Goal: Task Accomplishment & Management: Manage account settings

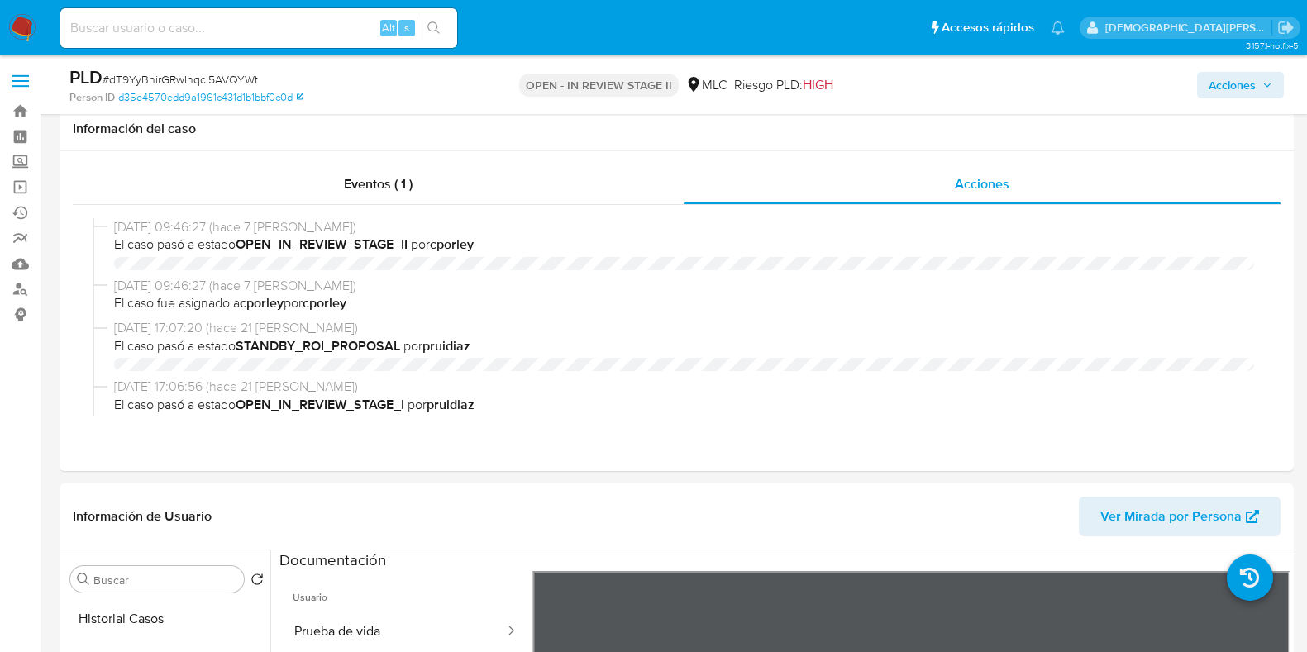
select select "10"
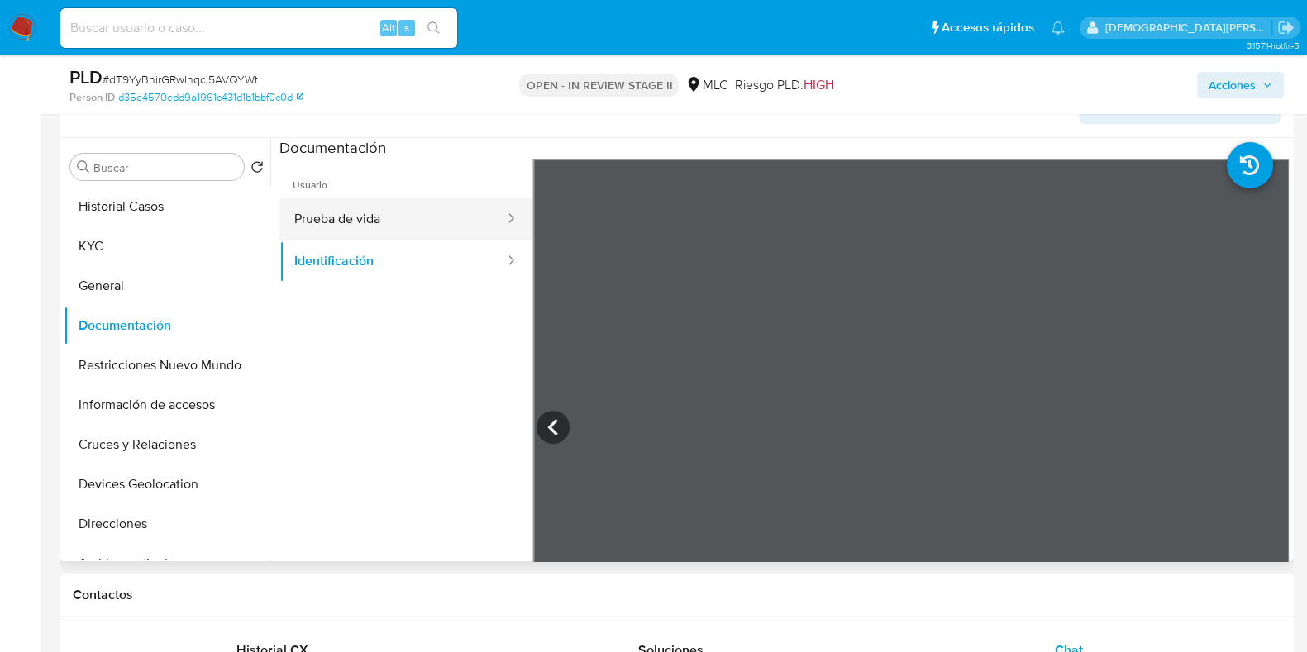
scroll to position [643, 0]
click at [384, 217] on button "Prueba de vida" at bounding box center [392, 219] width 226 height 42
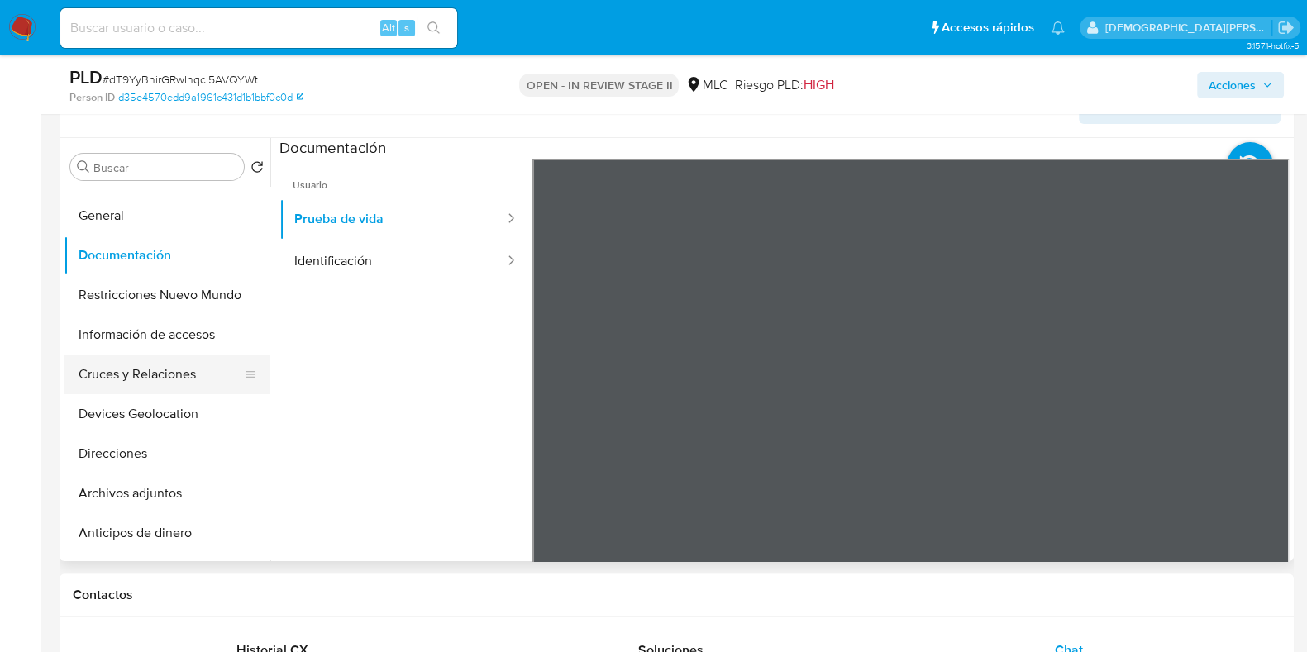
scroll to position [102, 0]
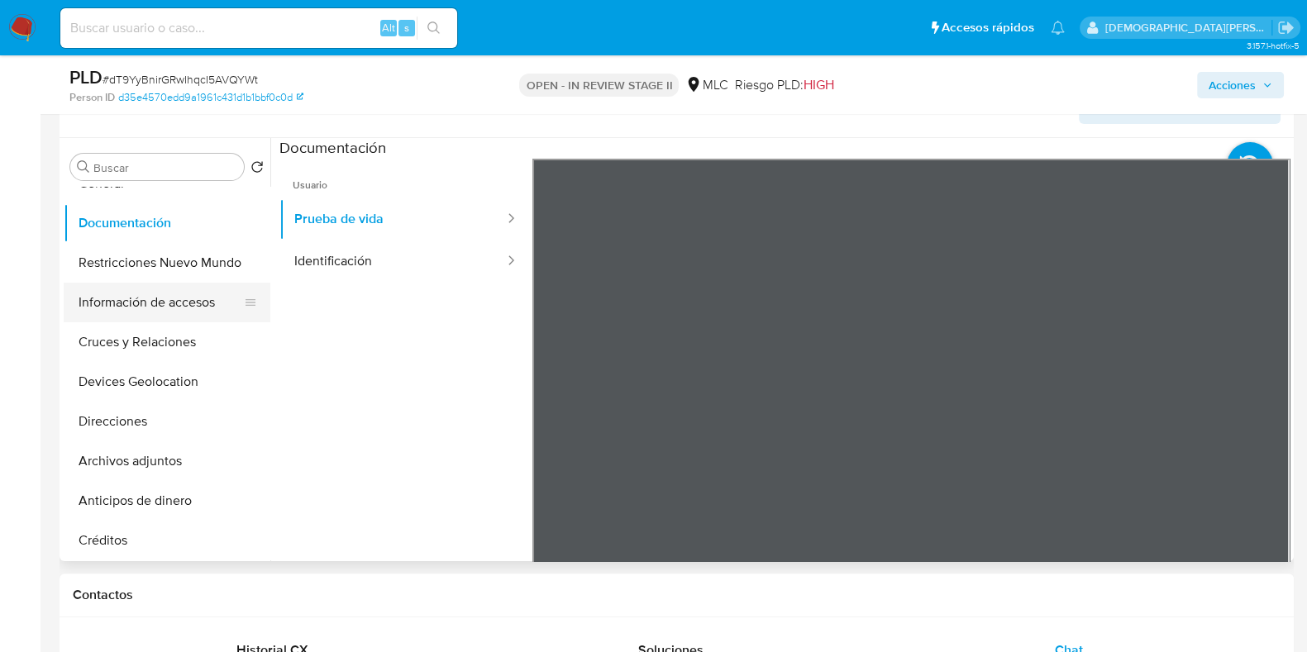
click at [147, 305] on button "Información de accesos" at bounding box center [160, 303] width 193 height 40
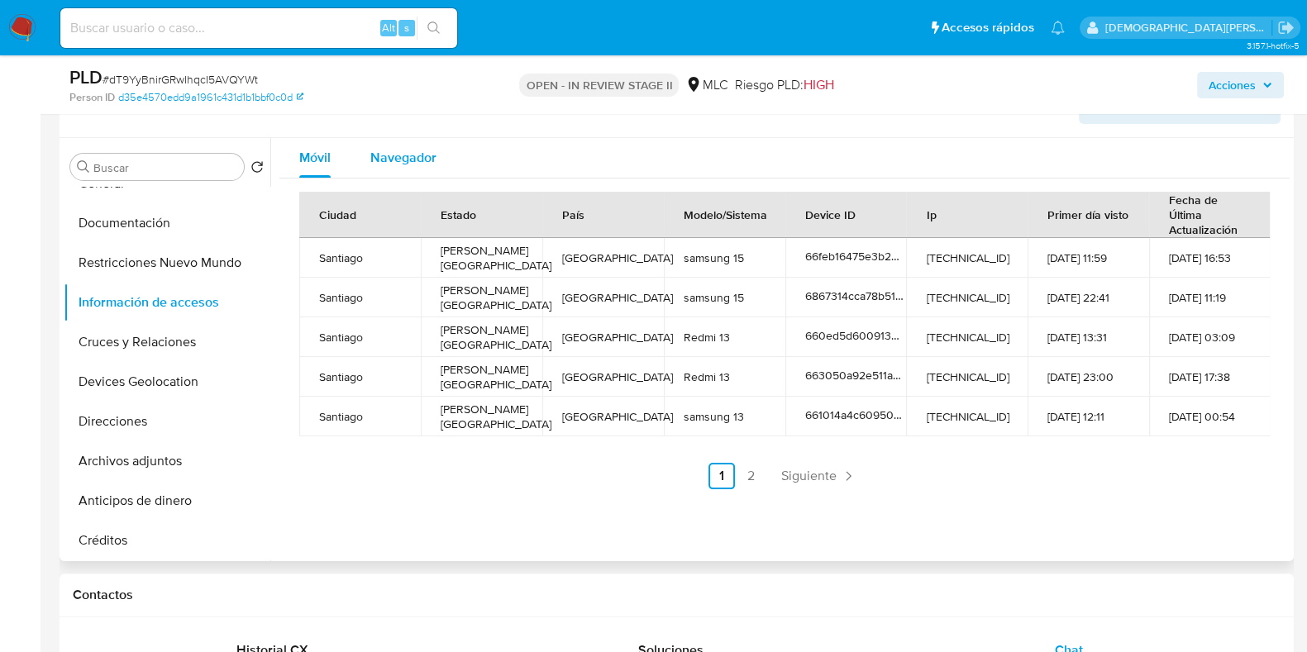
click at [421, 160] on span "Navegador" at bounding box center [403, 157] width 66 height 19
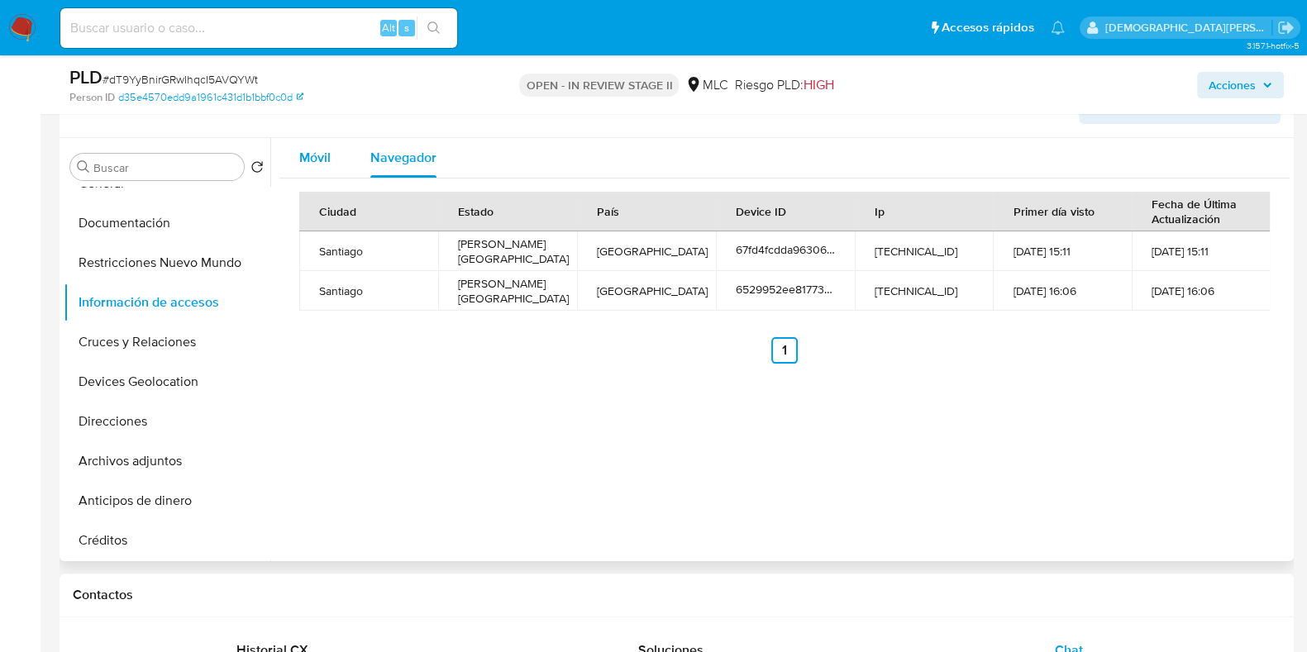
click at [318, 160] on span "Móvil" at bounding box center [314, 157] width 31 height 19
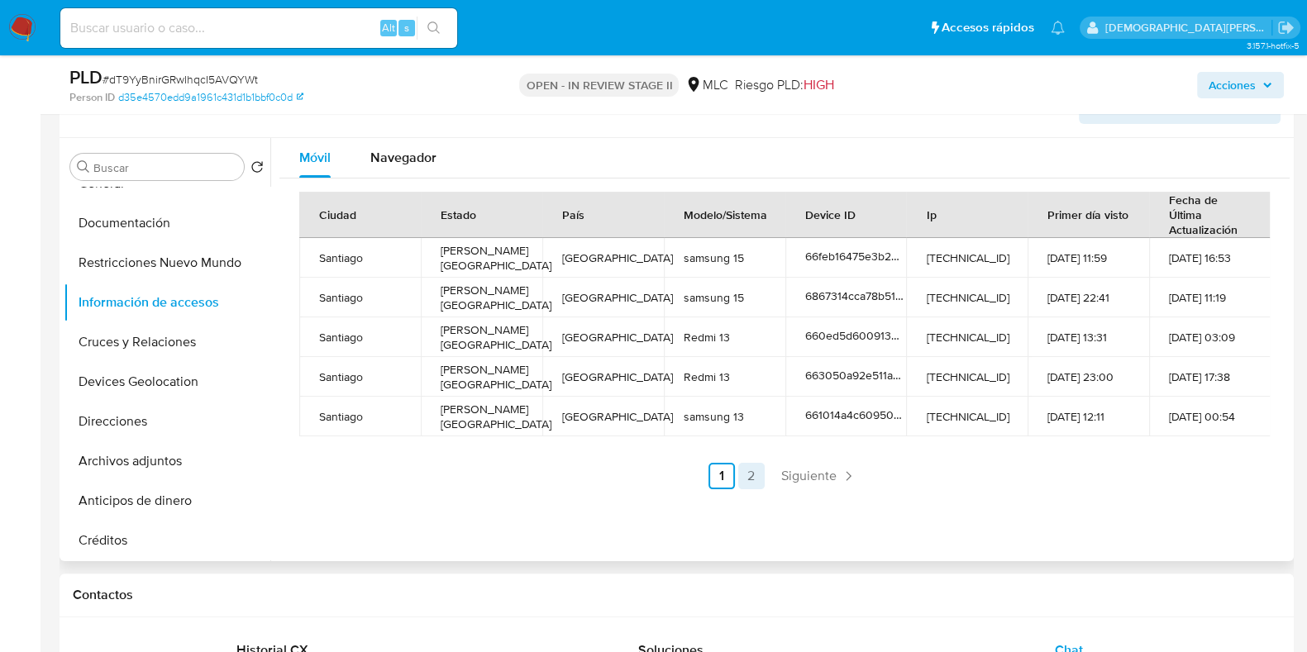
click at [748, 473] on link "2" at bounding box center [751, 476] width 26 height 26
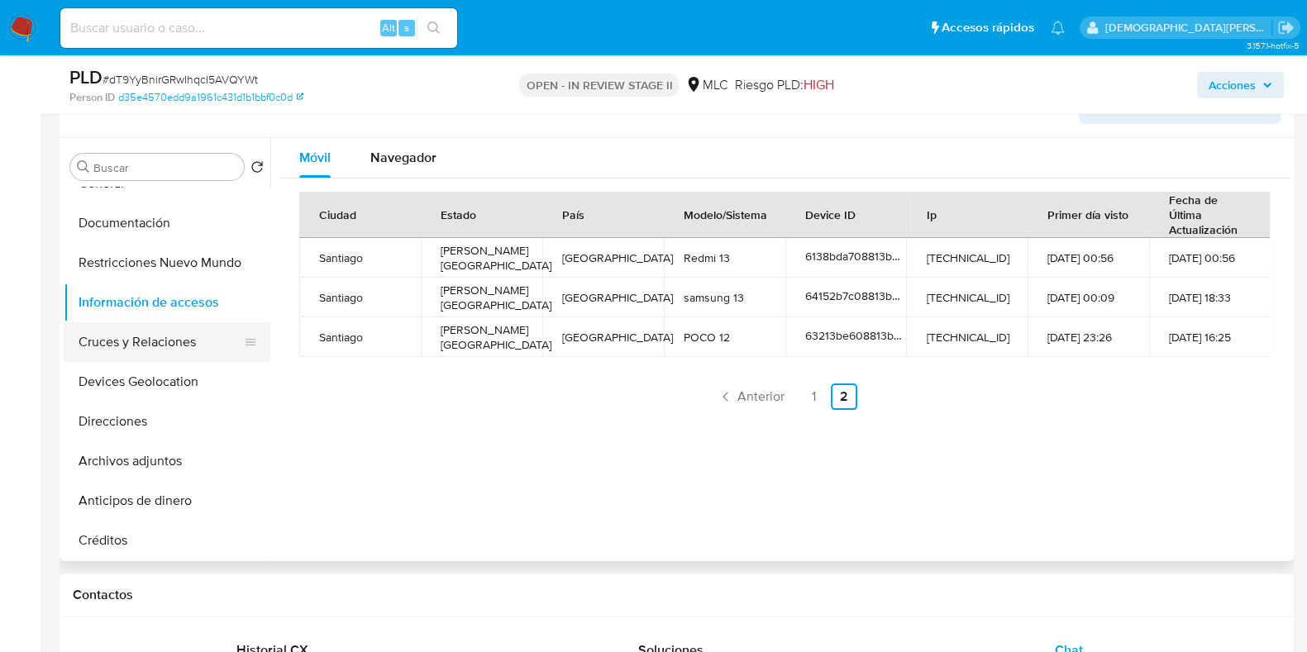
click at [127, 345] on button "Cruces y Relaciones" at bounding box center [160, 342] width 193 height 40
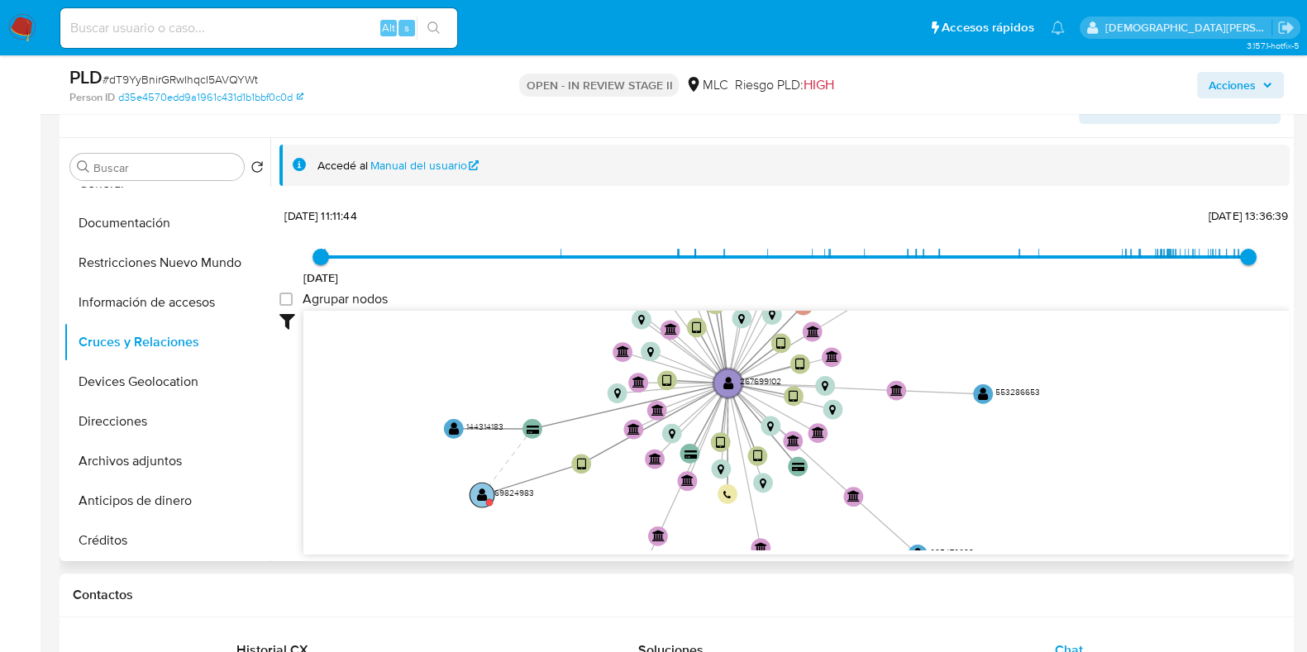
click at [479, 493] on text "" at bounding box center [482, 495] width 11 height 14
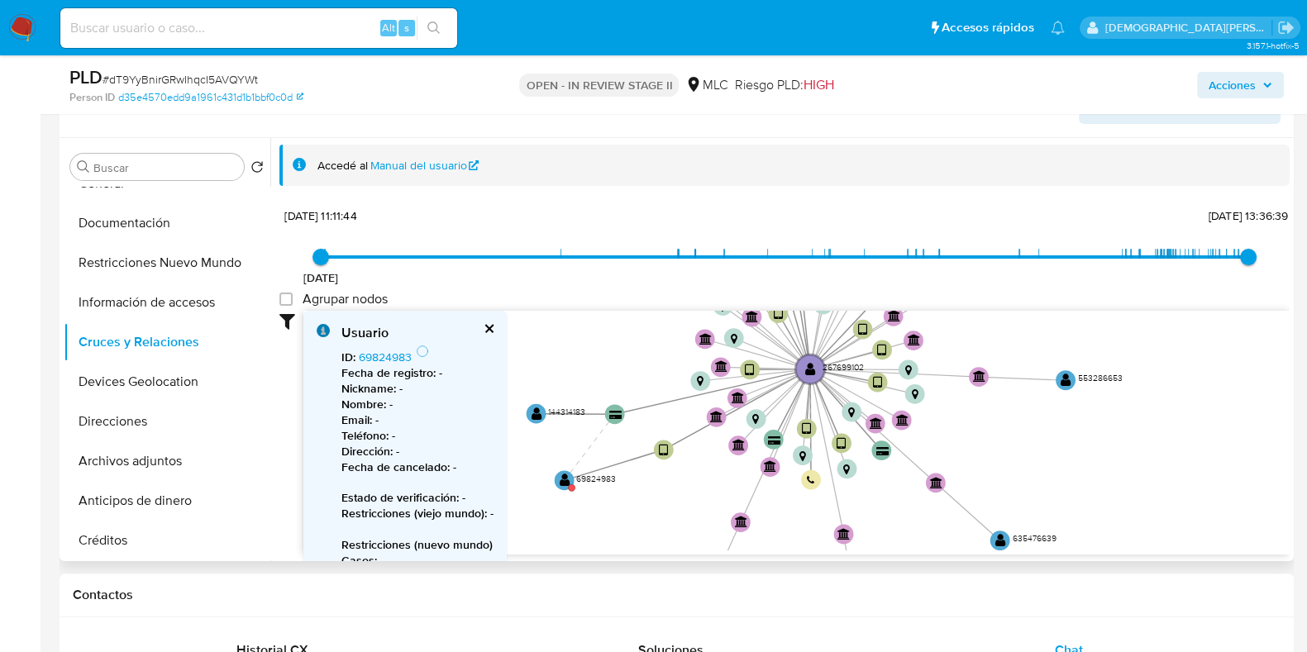
drag, startPoint x: 568, startPoint y: 512, endPoint x: 657, endPoint y: 497, distance: 90.5
click at [663, 497] on icon "device-6867314cca78b51c5b74102c  user-267699102  267699102 device-64152b7c088…" at bounding box center [796, 431] width 986 height 240
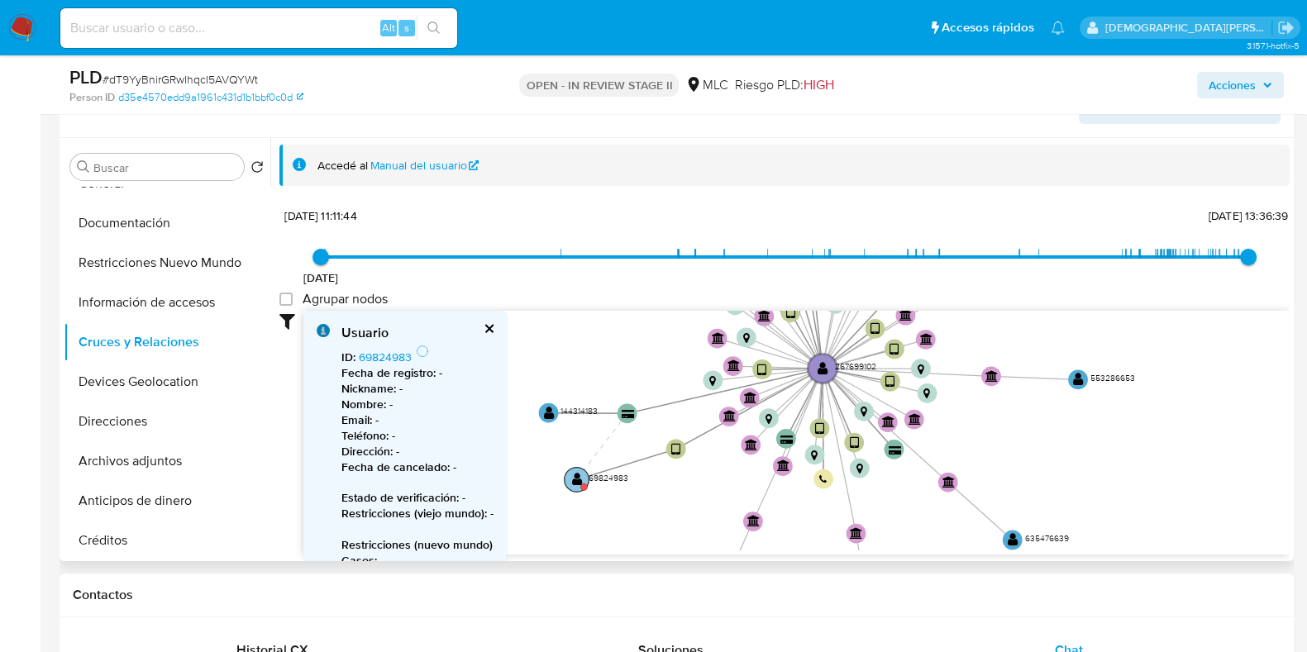
click at [572, 479] on text "" at bounding box center [577, 479] width 11 height 14
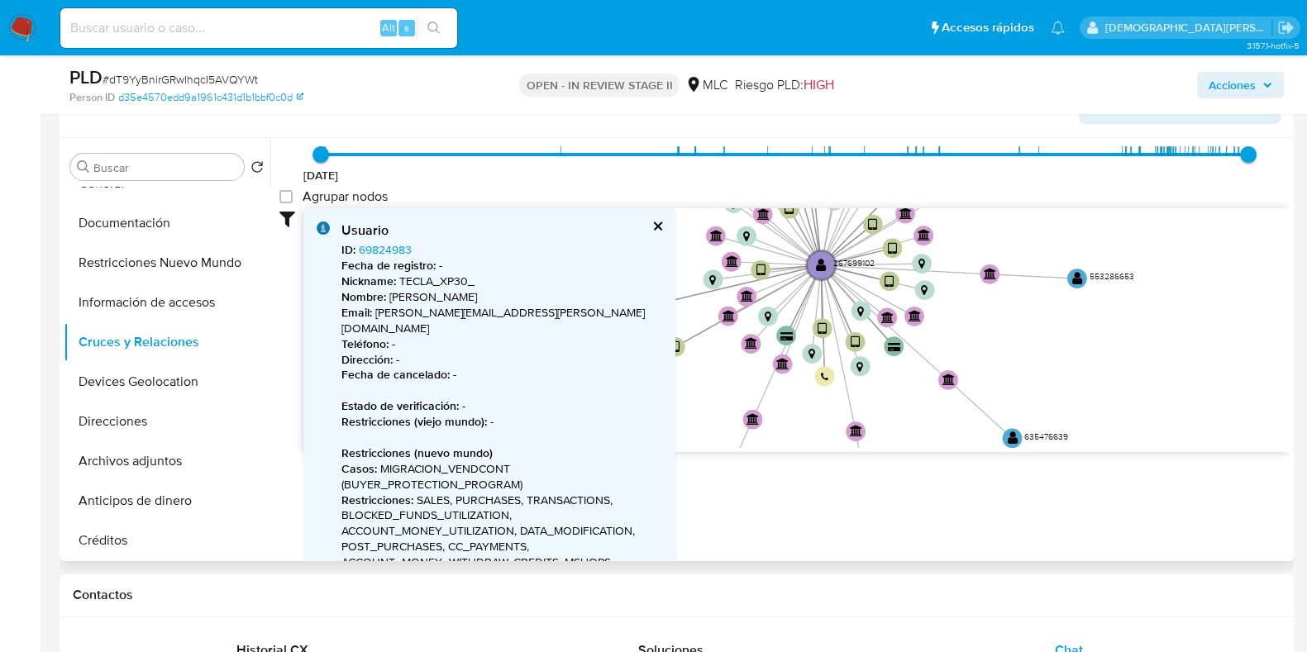
click at [657, 221] on button "cerrar" at bounding box center [656, 226] width 11 height 11
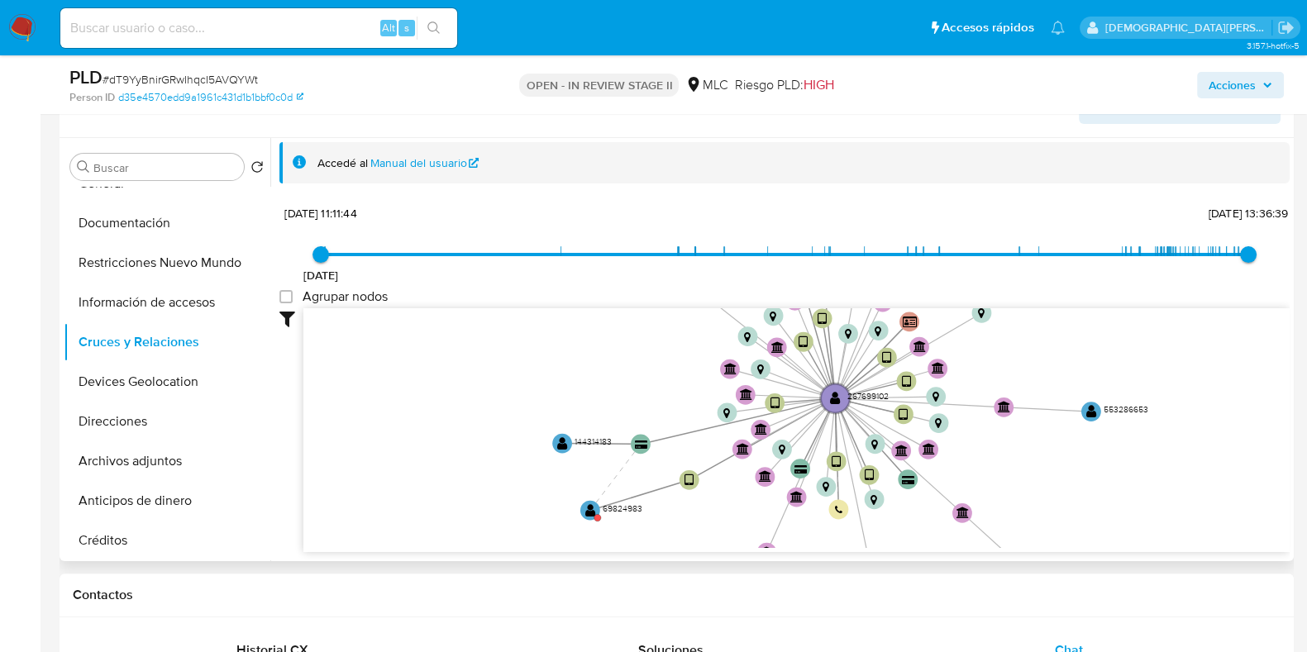
drag, startPoint x: 559, startPoint y: 361, endPoint x: 573, endPoint y: 394, distance: 35.6
click at [575, 386] on icon "device-6867314cca78b51c5b74102c  user-267699102  267699102 device-64152b7c088…" at bounding box center [796, 428] width 986 height 240
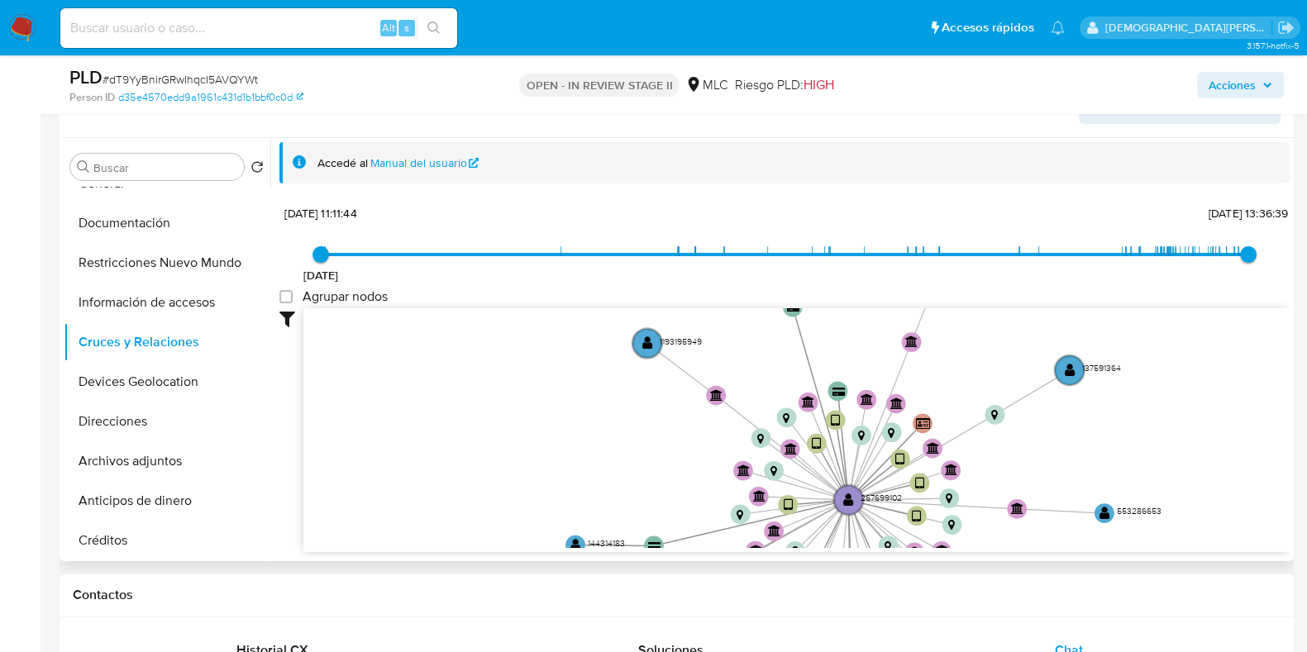
drag, startPoint x: 645, startPoint y: 371, endPoint x: 657, endPoint y: 469, distance: 98.3
click at [657, 469] on icon "device-6867314cca78b51c5b74102c  user-267699102  267699102 device-64152b7c088…" at bounding box center [796, 428] width 986 height 240
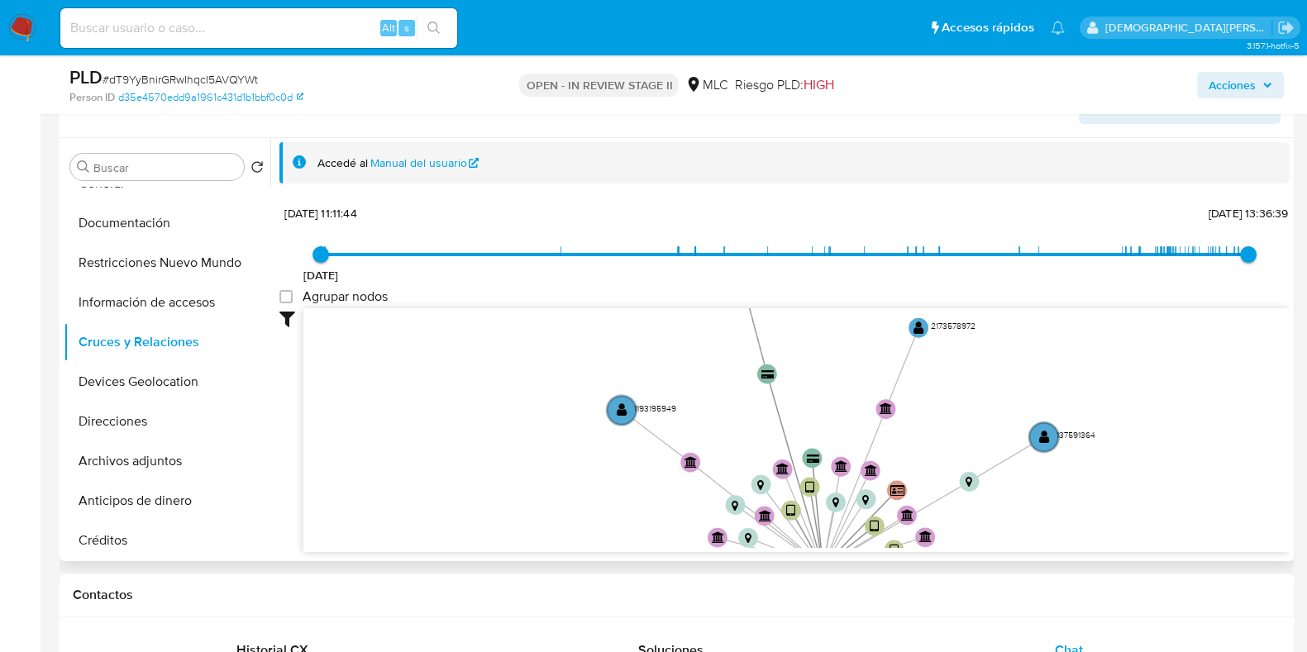
drag, startPoint x: 637, startPoint y: 477, endPoint x: 612, endPoint y: 506, distance: 38.6
click at [612, 526] on icon "device-6867314cca78b51c5b74102c  user-267699102  267699102 device-64152b7c088…" at bounding box center [796, 428] width 986 height 240
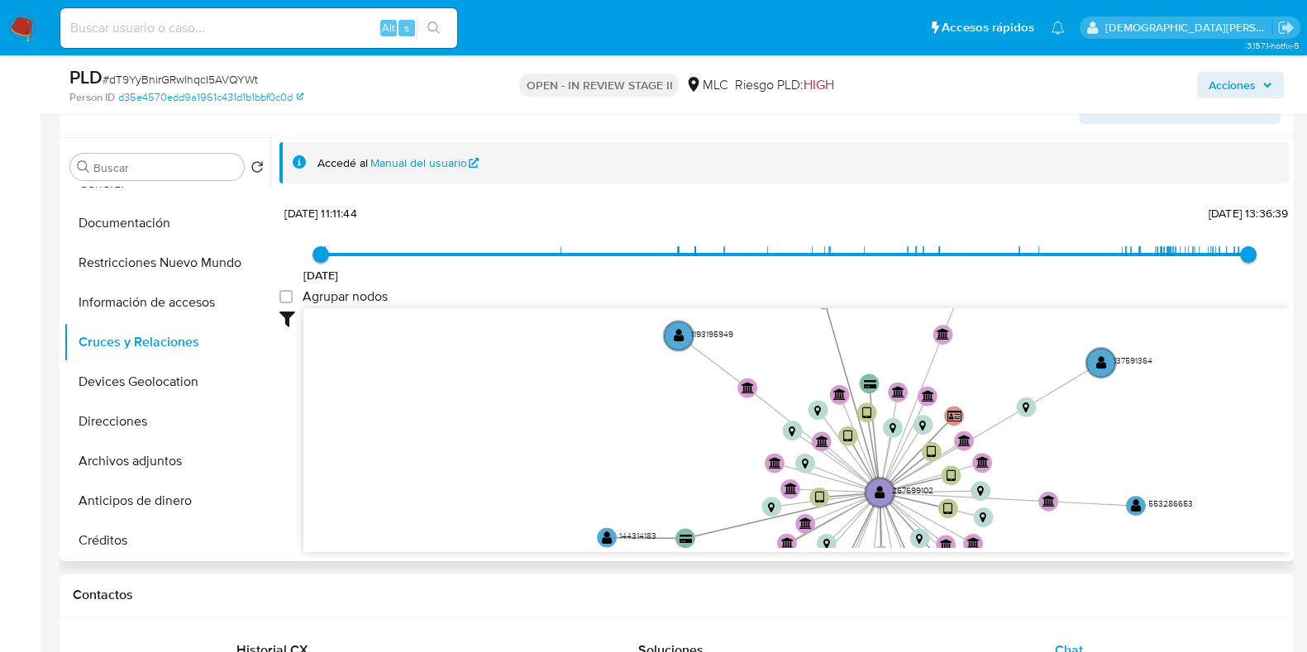
drag, startPoint x: 674, startPoint y: 426, endPoint x: 745, endPoint y: 314, distance: 133.4
click at [745, 314] on icon "device-6867314cca78b51c5b74102c  user-267699102  267699102 device-64152b7c088…" at bounding box center [796, 428] width 986 height 240
click at [602, 538] on text "" at bounding box center [607, 537] width 11 height 14
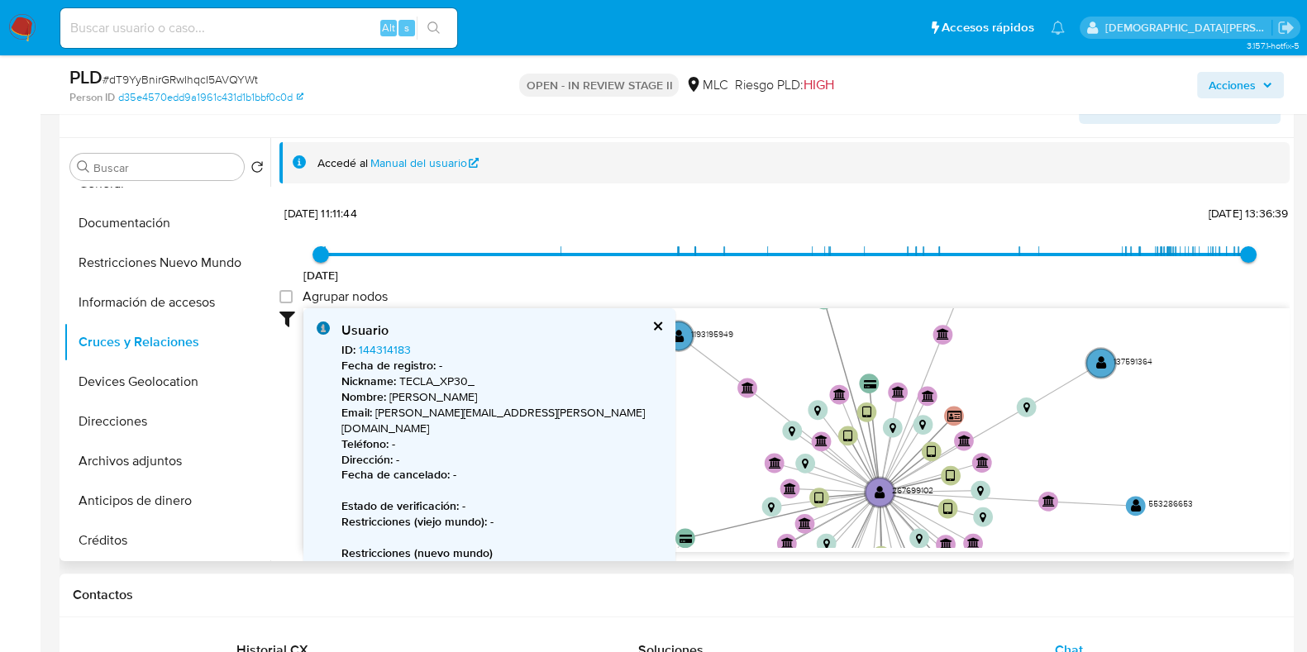
scroll to position [102, 0]
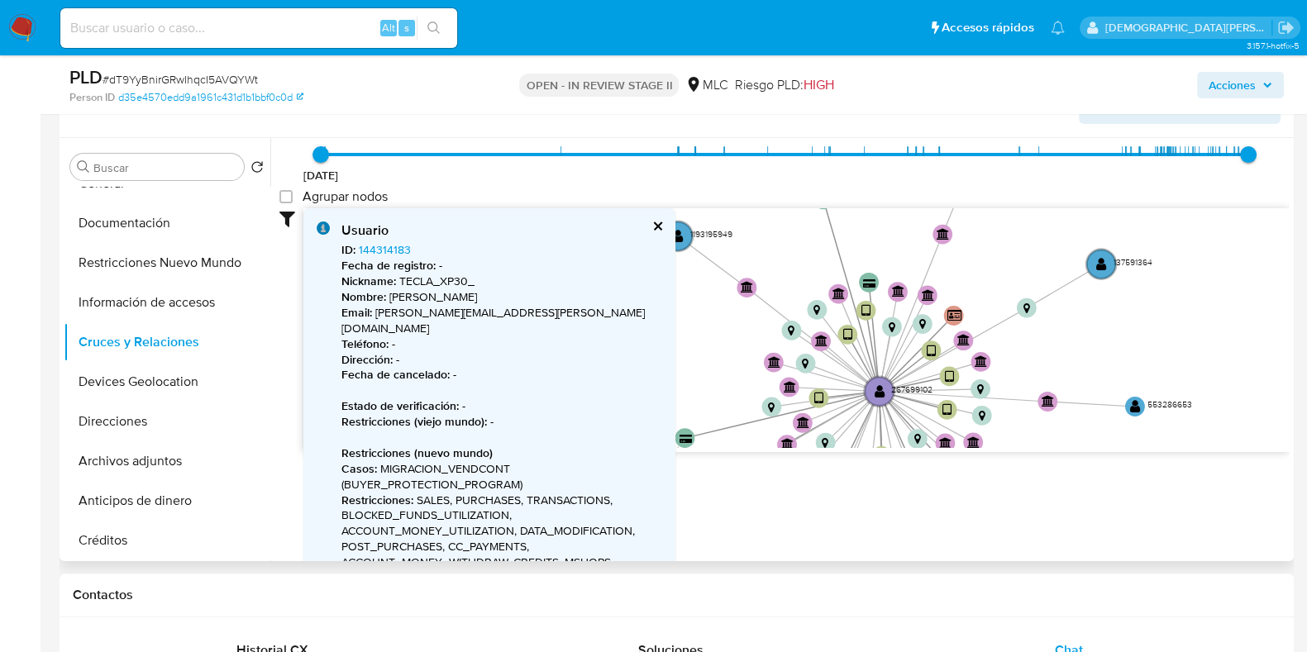
drag, startPoint x: 726, startPoint y: 343, endPoint x: 807, endPoint y: 322, distance: 83.6
click at [807, 322] on icon "device-6867314cca78b51c5b74102c  user-267699102  267699102 device-64152b7c088…" at bounding box center [796, 328] width 986 height 240
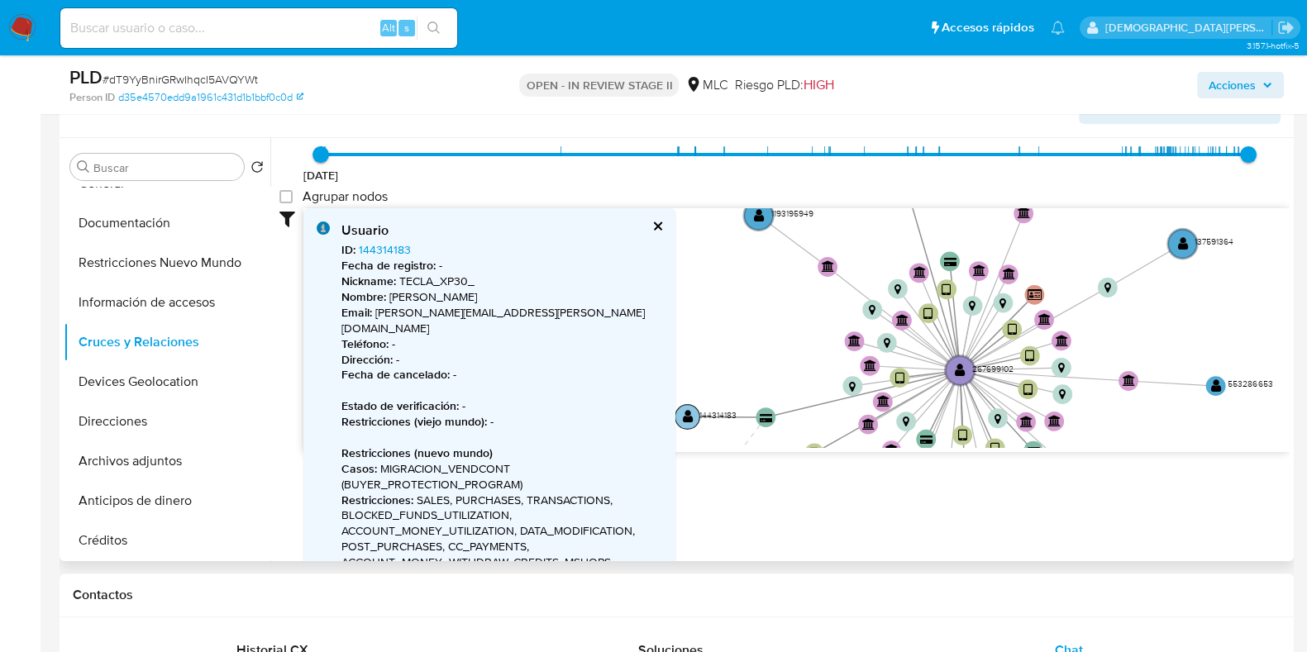
click at [689, 416] on text "" at bounding box center [687, 416] width 11 height 14
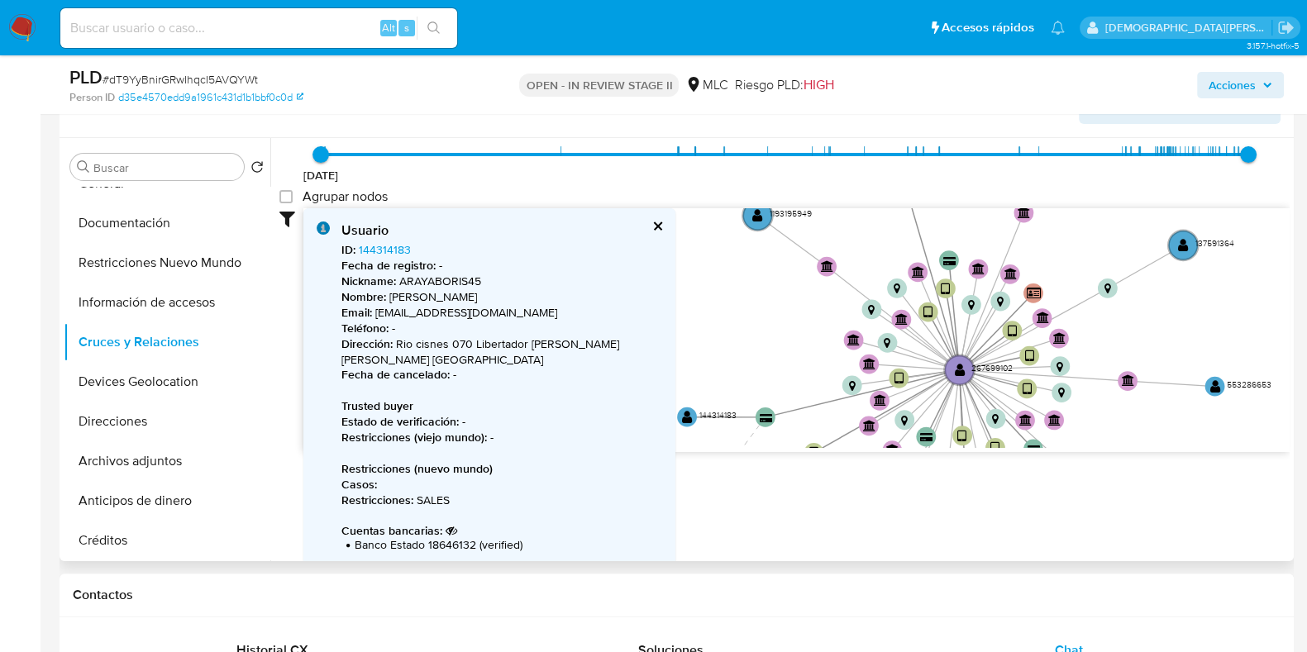
click at [656, 226] on button "cerrar" at bounding box center [656, 226] width 11 height 11
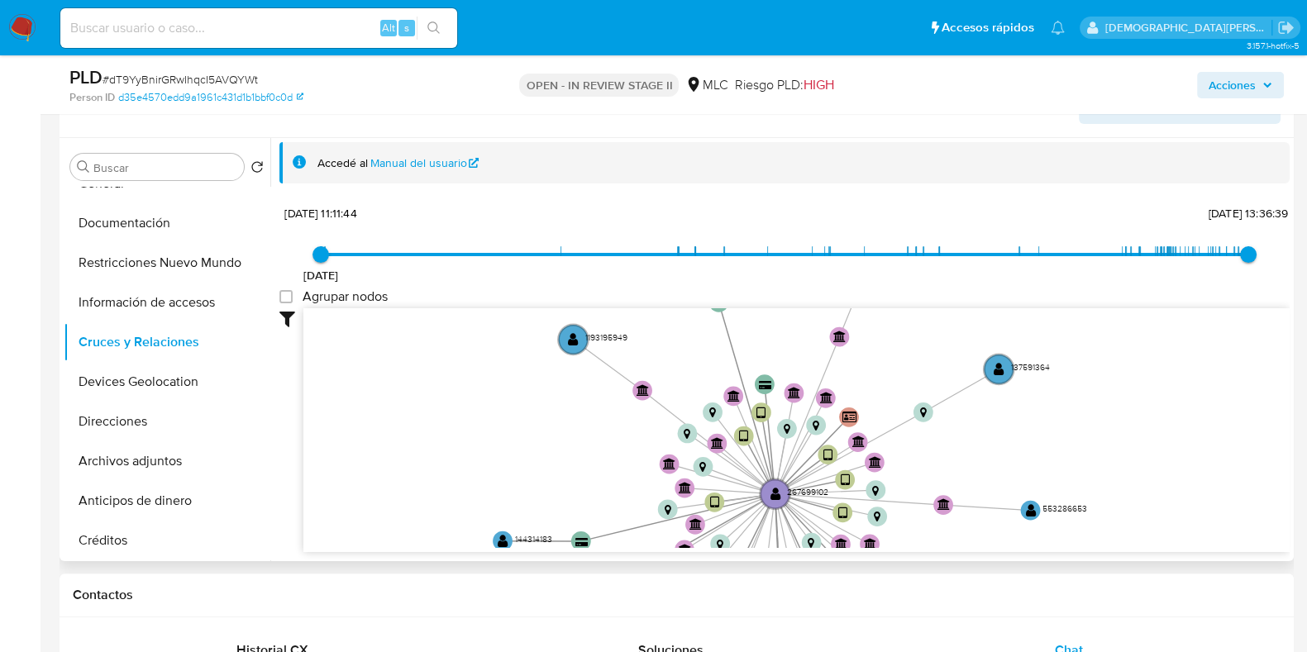
drag, startPoint x: 633, startPoint y: 426, endPoint x: 485, endPoint y: 451, distance: 150.0
click at [485, 451] on icon "device-6867314cca78b51c5b74102c  user-267699102  267699102 device-64152b7c088…" at bounding box center [796, 428] width 986 height 240
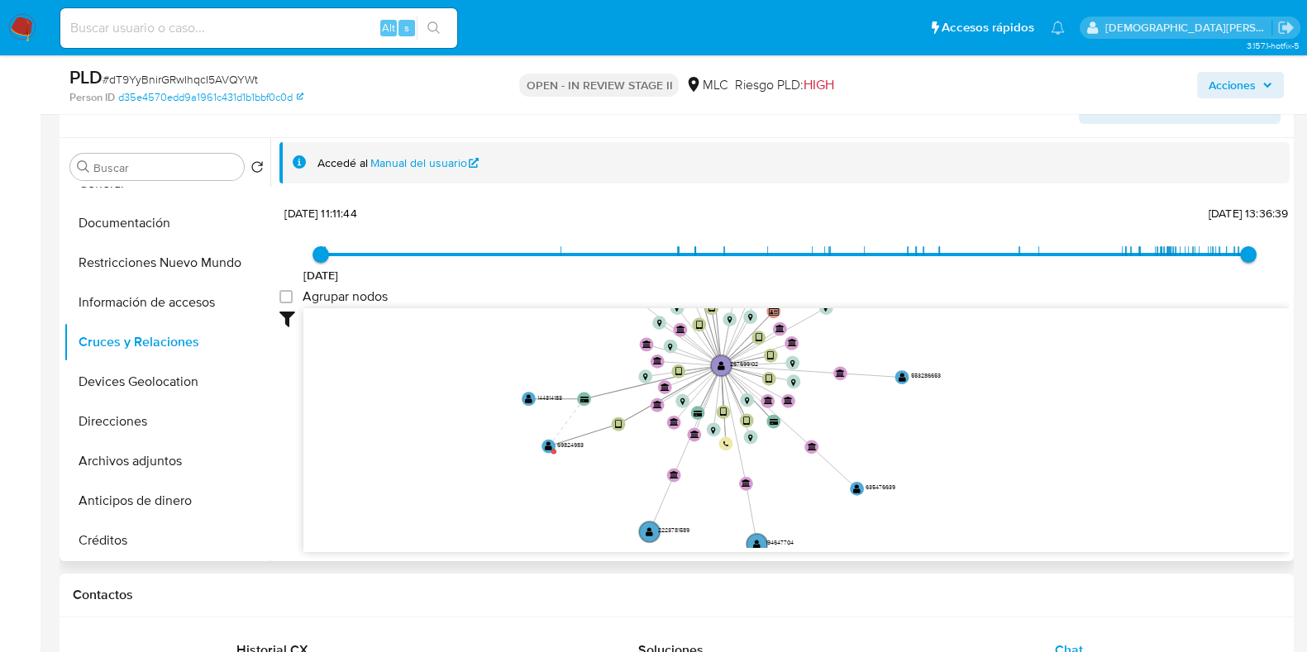
drag, startPoint x: 490, startPoint y: 449, endPoint x: 516, endPoint y: 327, distance: 124.2
click at [517, 327] on icon "device-6867314cca78b51c5b74102c  user-267699102  267699102 device-64152b7c088…" at bounding box center [796, 428] width 986 height 240
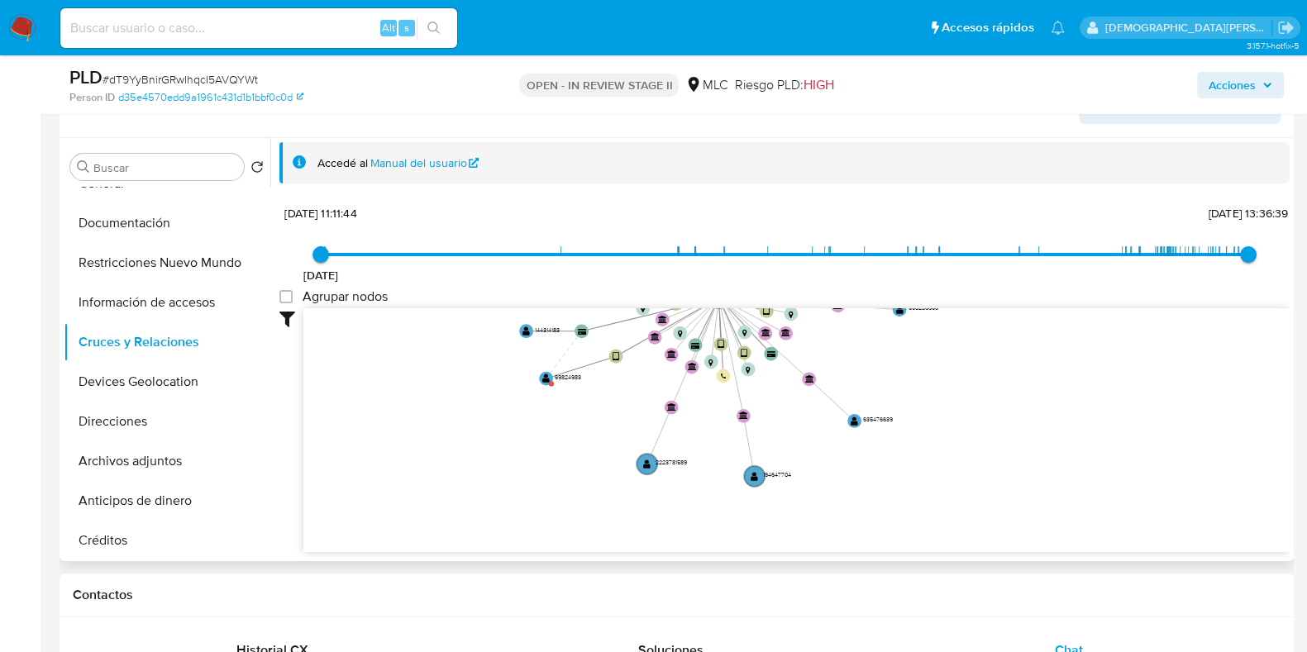
drag, startPoint x: 512, startPoint y: 426, endPoint x: 507, endPoint y: 369, distance: 57.2
click at [507, 369] on icon "device-6867314cca78b51c5b74102c  user-267699102  267699102 device-64152b7c088…" at bounding box center [796, 428] width 986 height 240
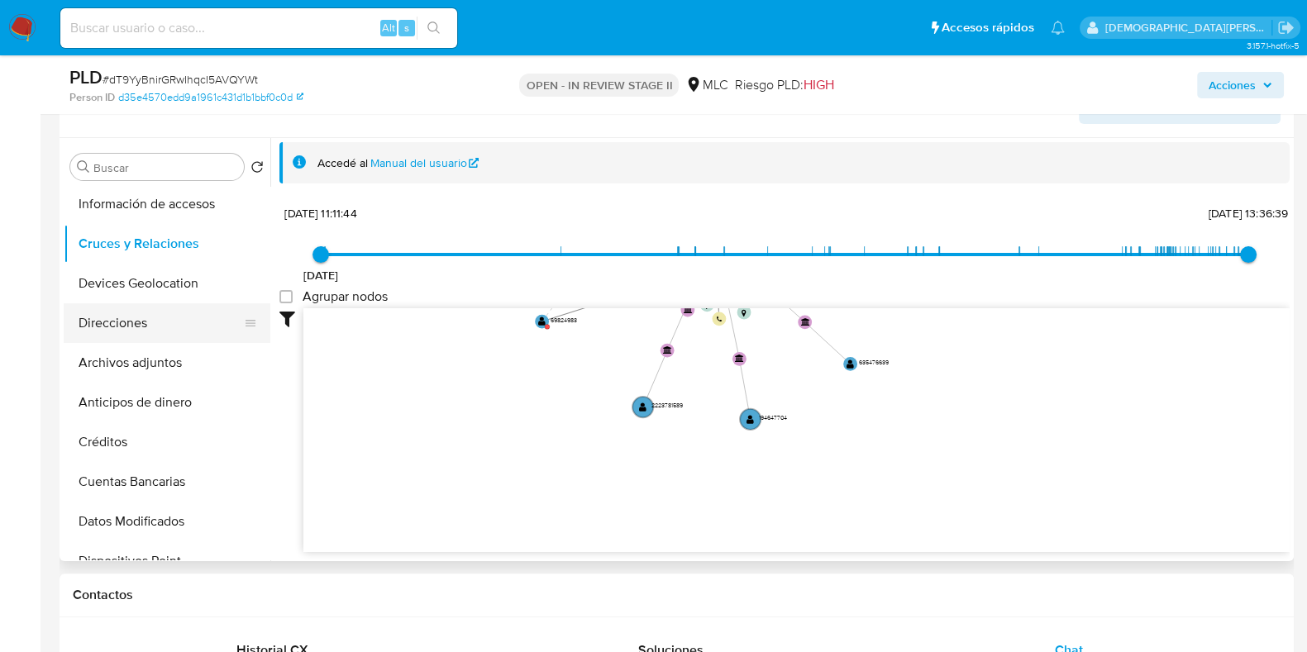
scroll to position [206, 0]
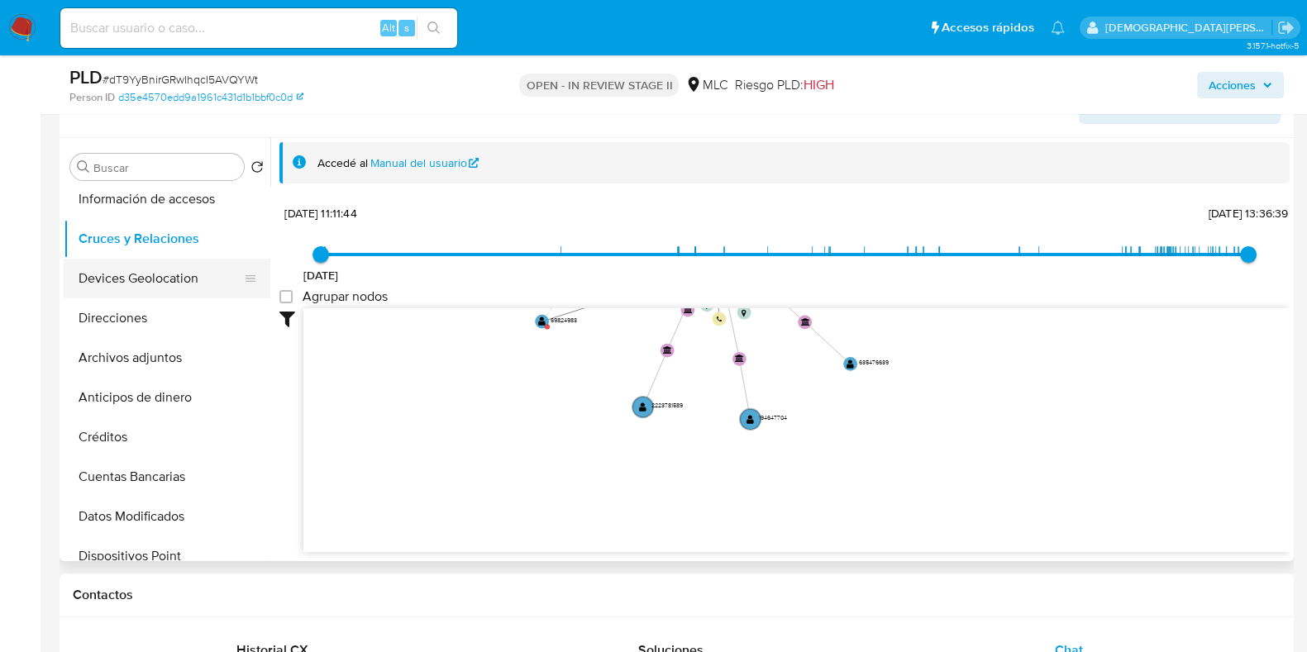
click at [140, 283] on button "Devices Geolocation" at bounding box center [160, 279] width 193 height 40
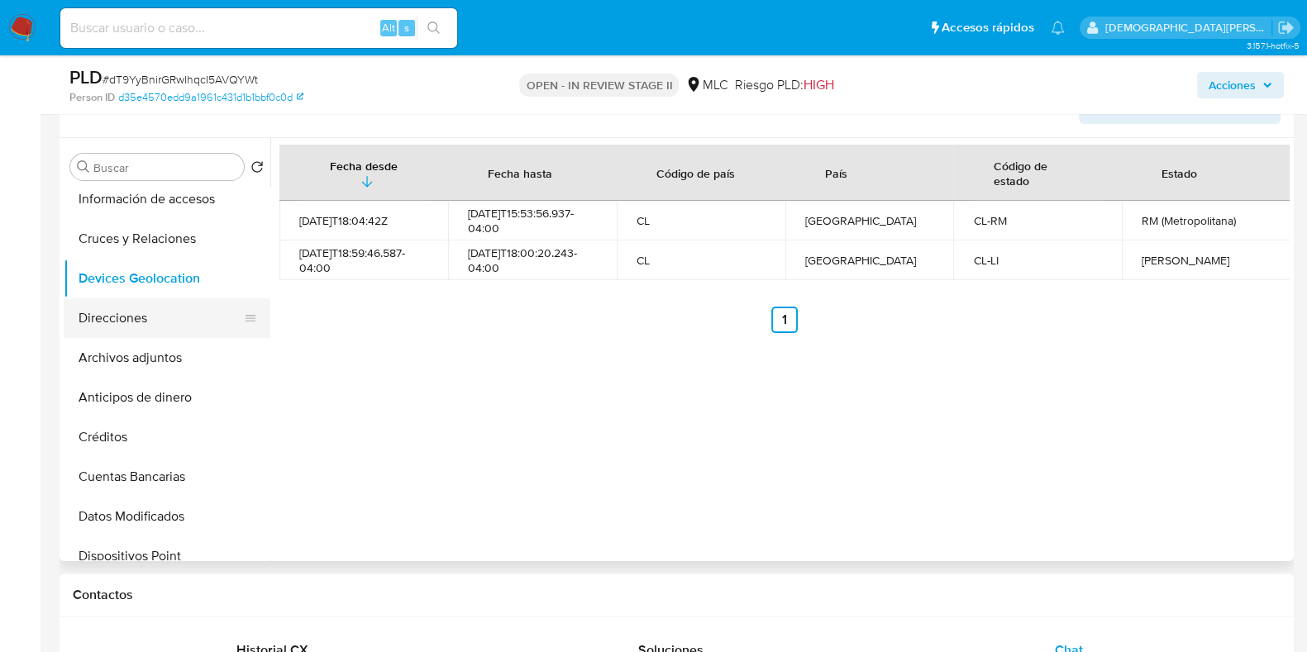
click at [118, 333] on button "Direcciones" at bounding box center [160, 318] width 193 height 40
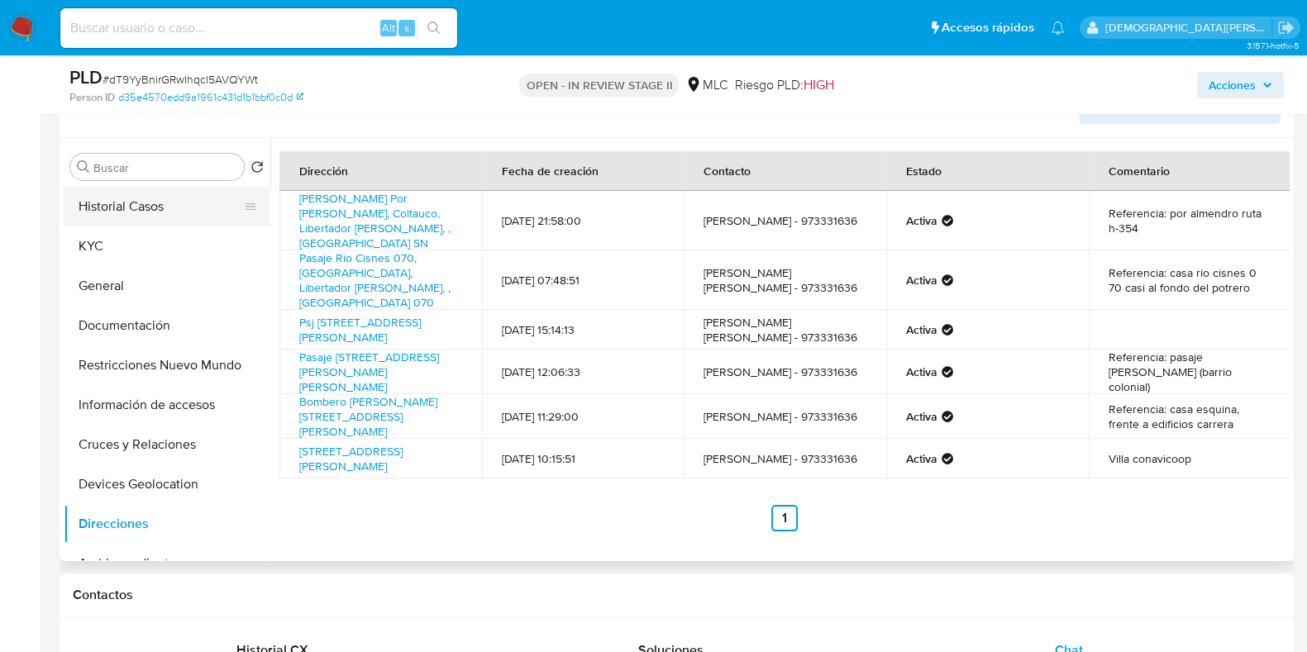
click at [107, 212] on button "Historial Casos" at bounding box center [160, 207] width 193 height 40
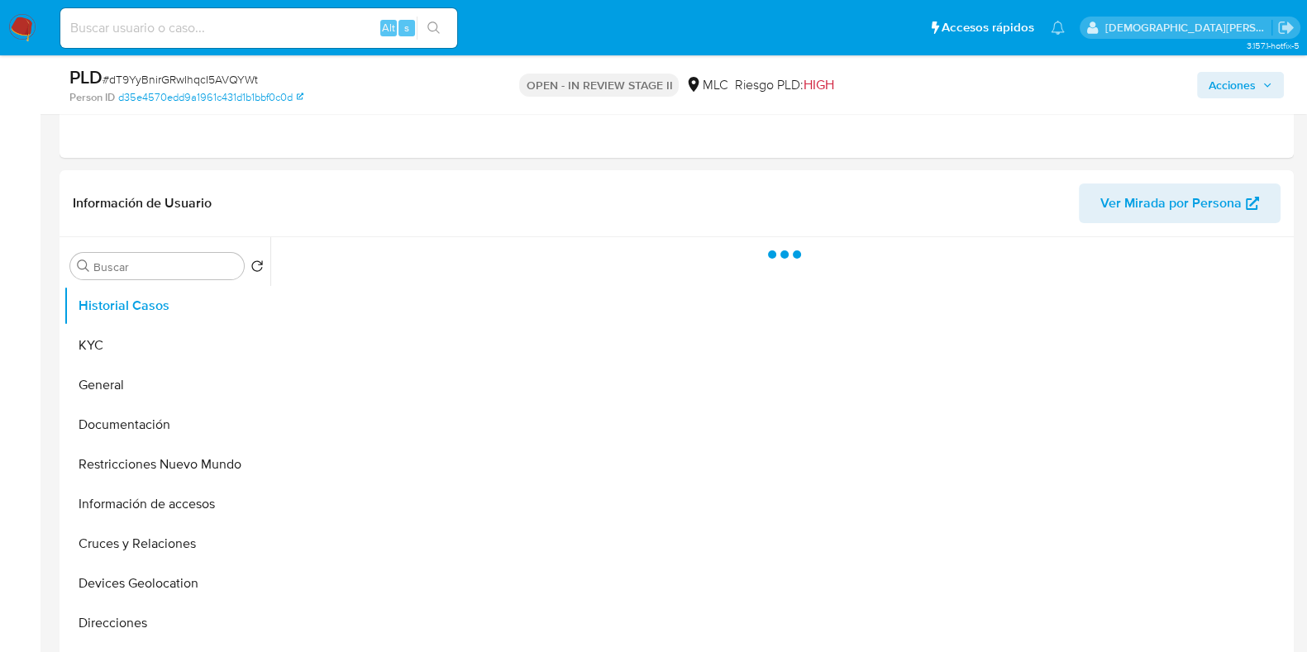
scroll to position [310, 0]
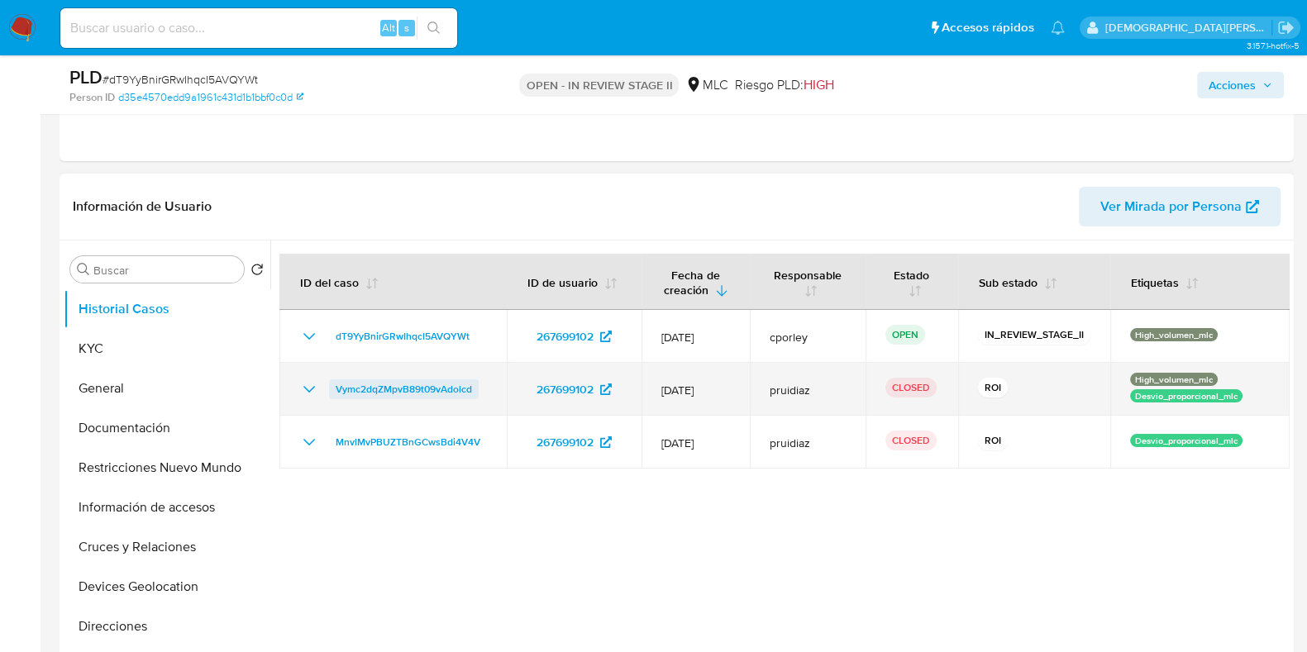
click at [379, 391] on span "Vymc2dqZMpvB89t09vAdolcd" at bounding box center [404, 389] width 136 height 20
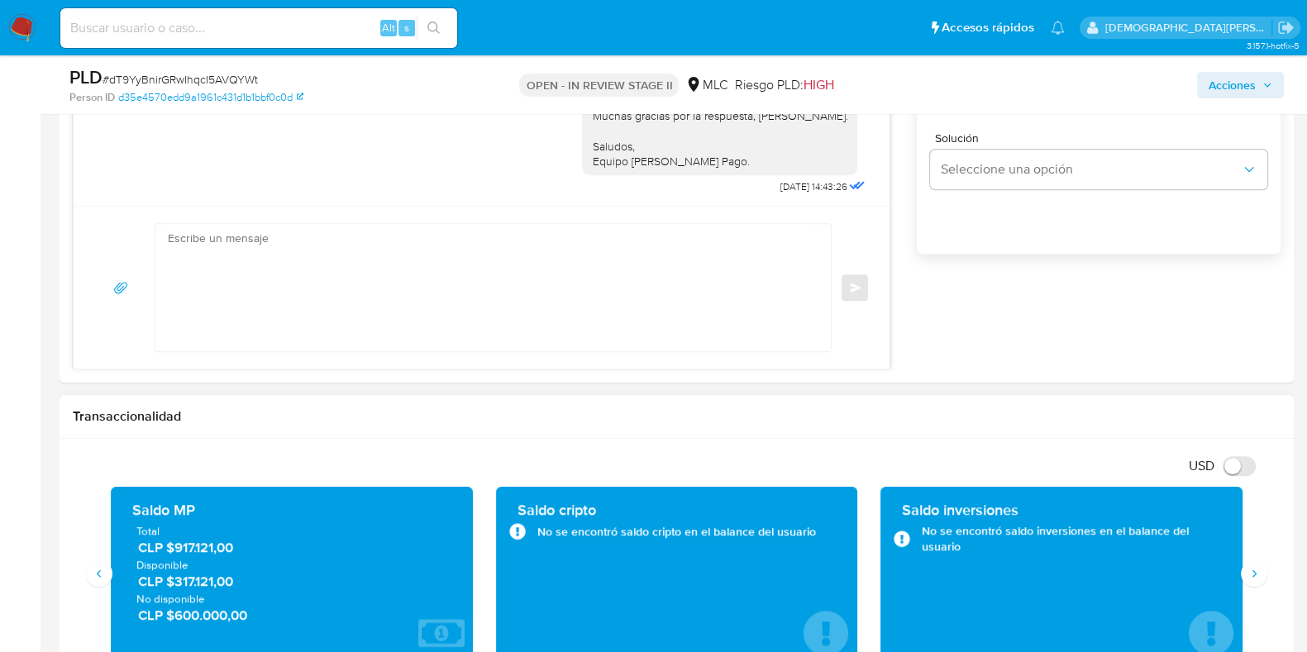
scroll to position [930, 0]
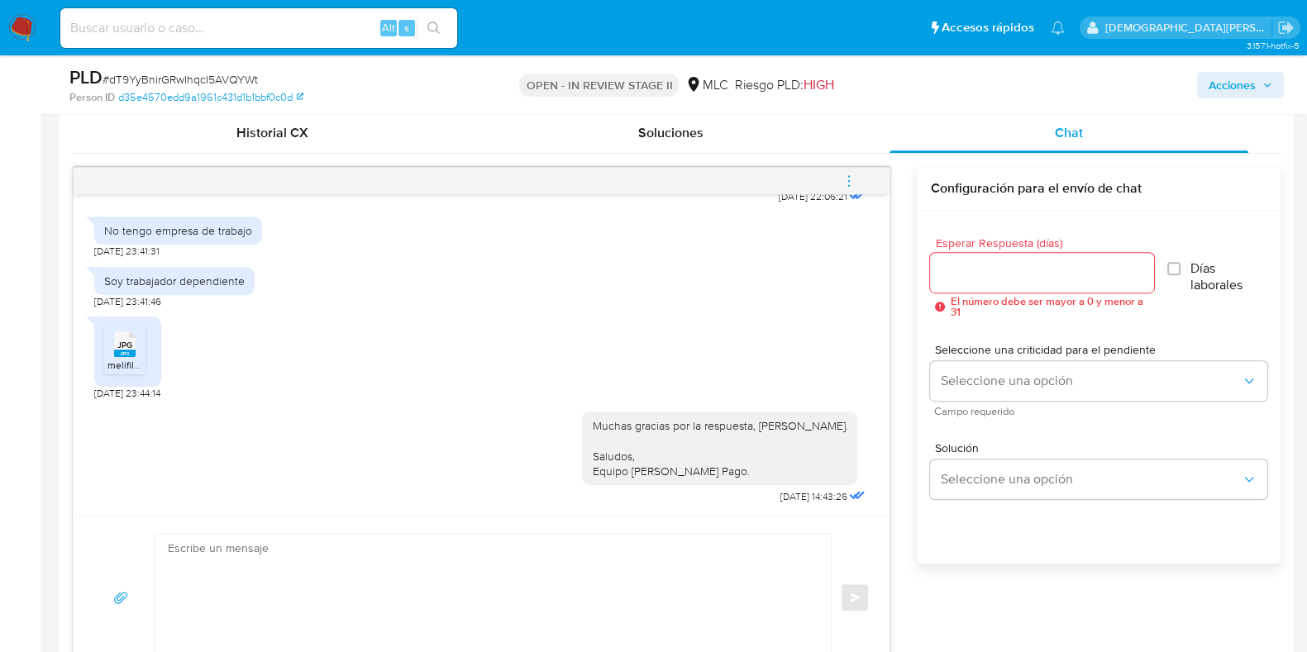
click at [504, 396] on div "JPG JPG melifile7873982230313585310.jpg 26/07/2025 23:44:14" at bounding box center [481, 354] width 774 height 92
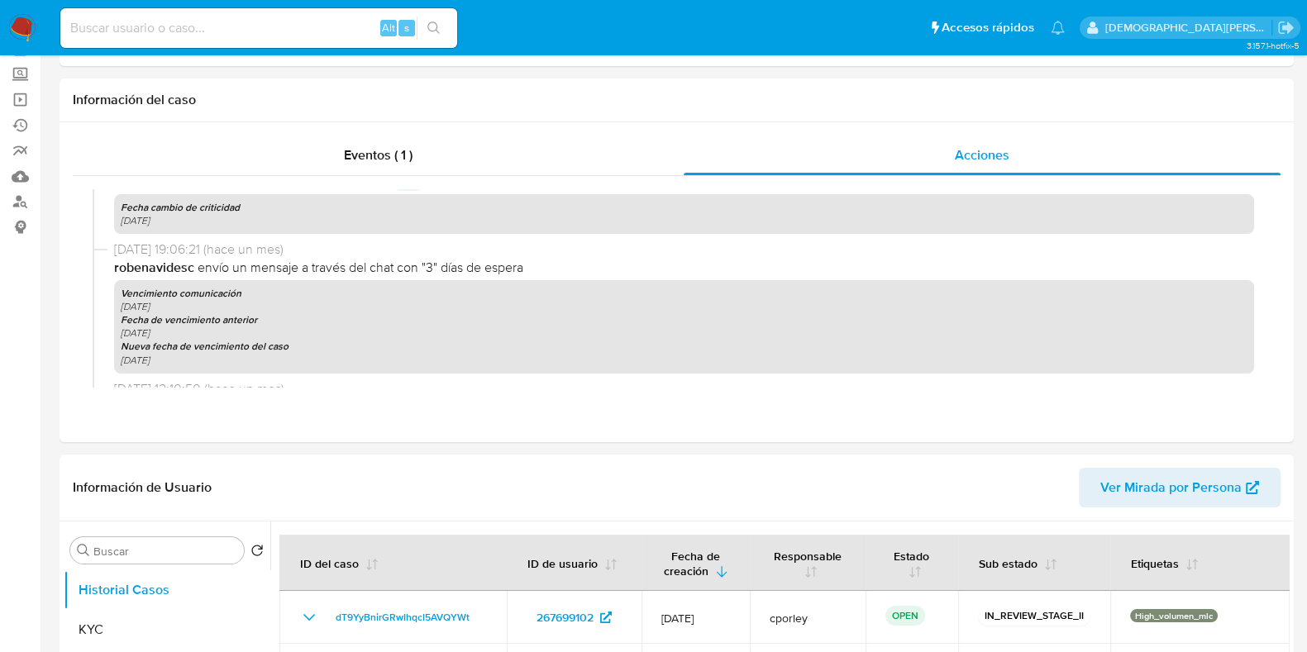
scroll to position [0, 0]
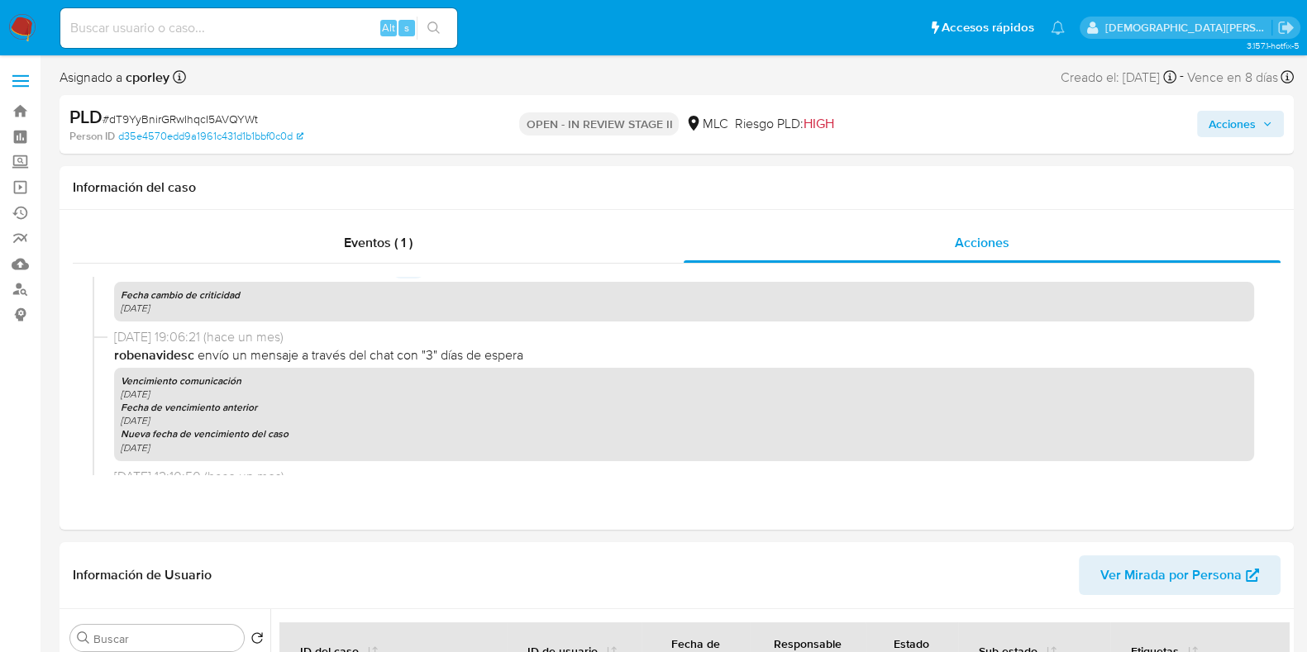
drag, startPoint x: 1244, startPoint y: 117, endPoint x: 1180, endPoint y: 134, distance: 65.7
click at [1243, 117] on span "Acciones" at bounding box center [1231, 124] width 47 height 26
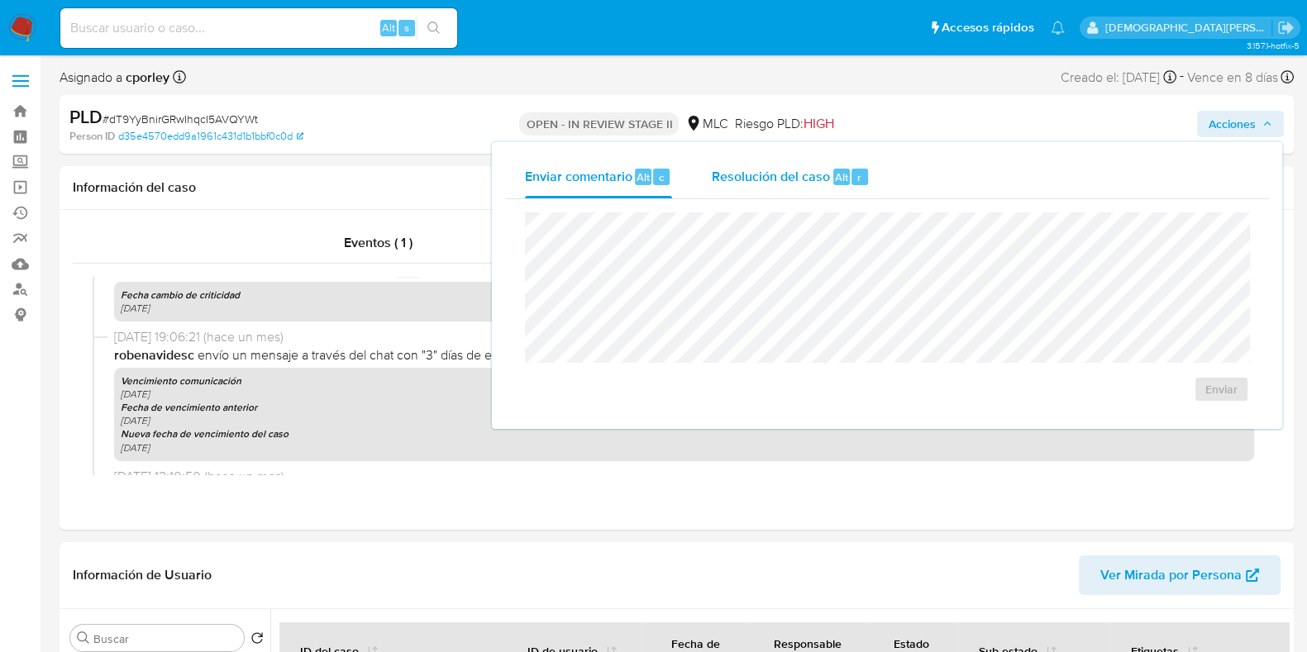
click at [775, 179] on span "Resolución del caso" at bounding box center [771, 176] width 118 height 19
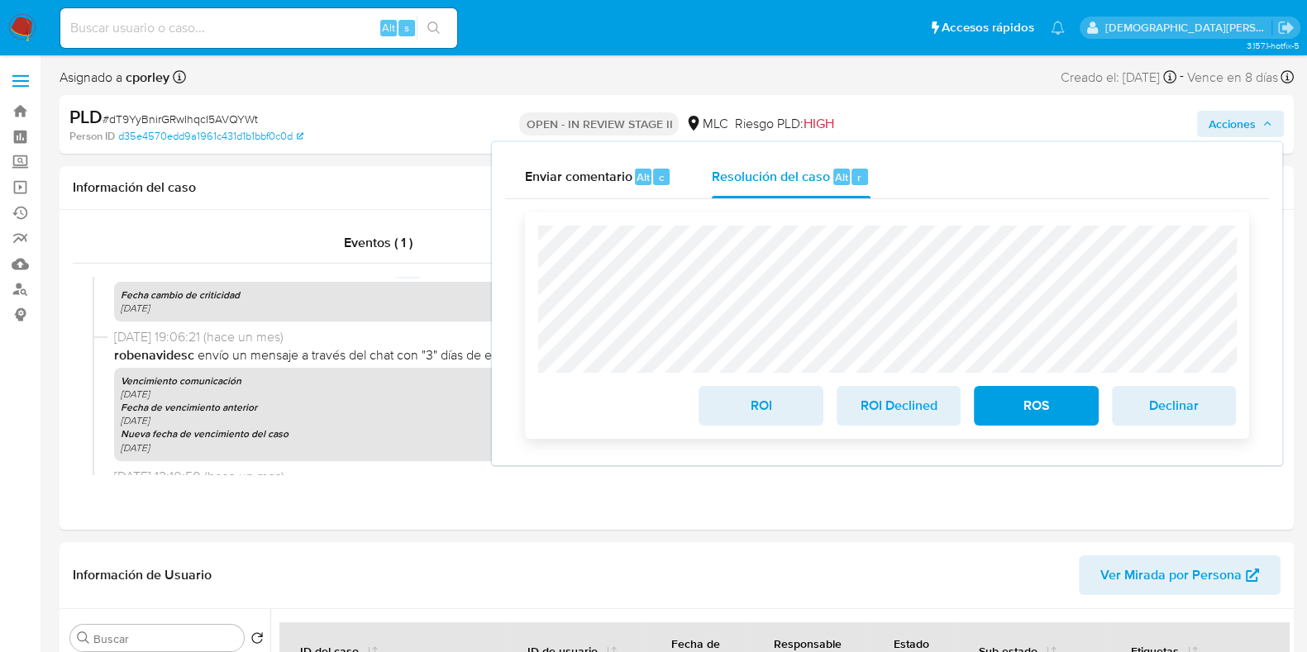
click at [1019, 416] on span "ROS" at bounding box center [1035, 406] width 81 height 36
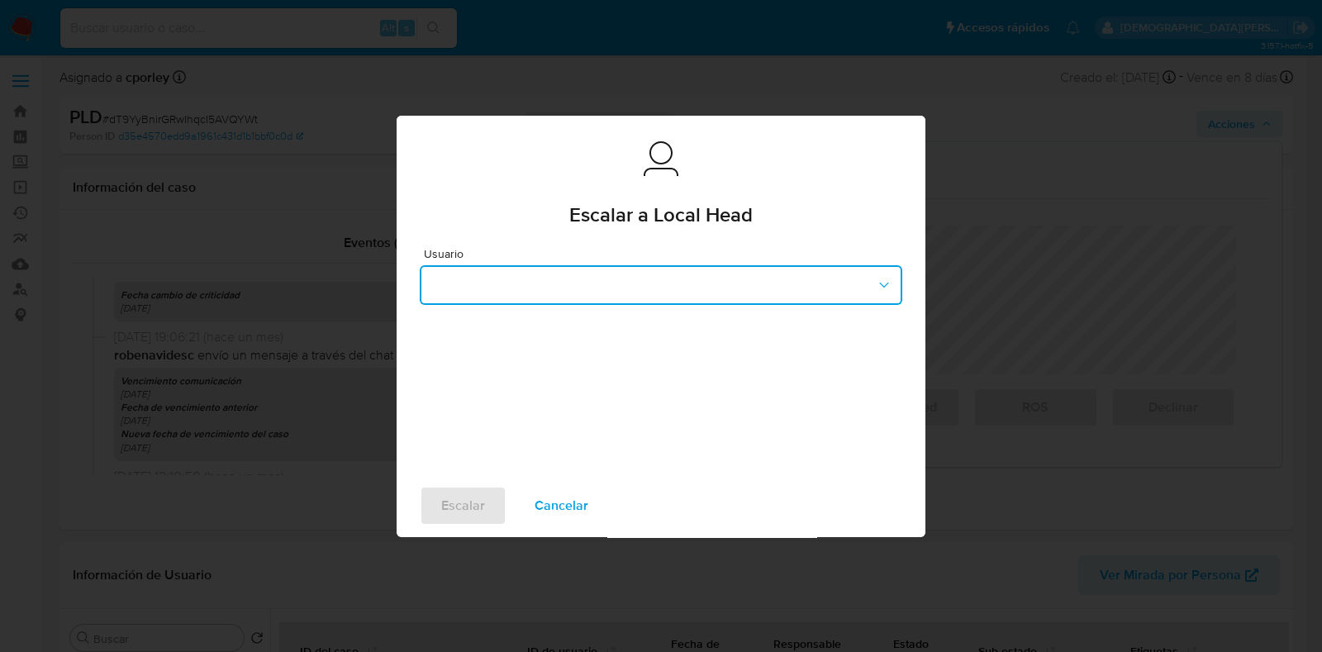
click at [622, 272] on button "button" at bounding box center [661, 285] width 483 height 40
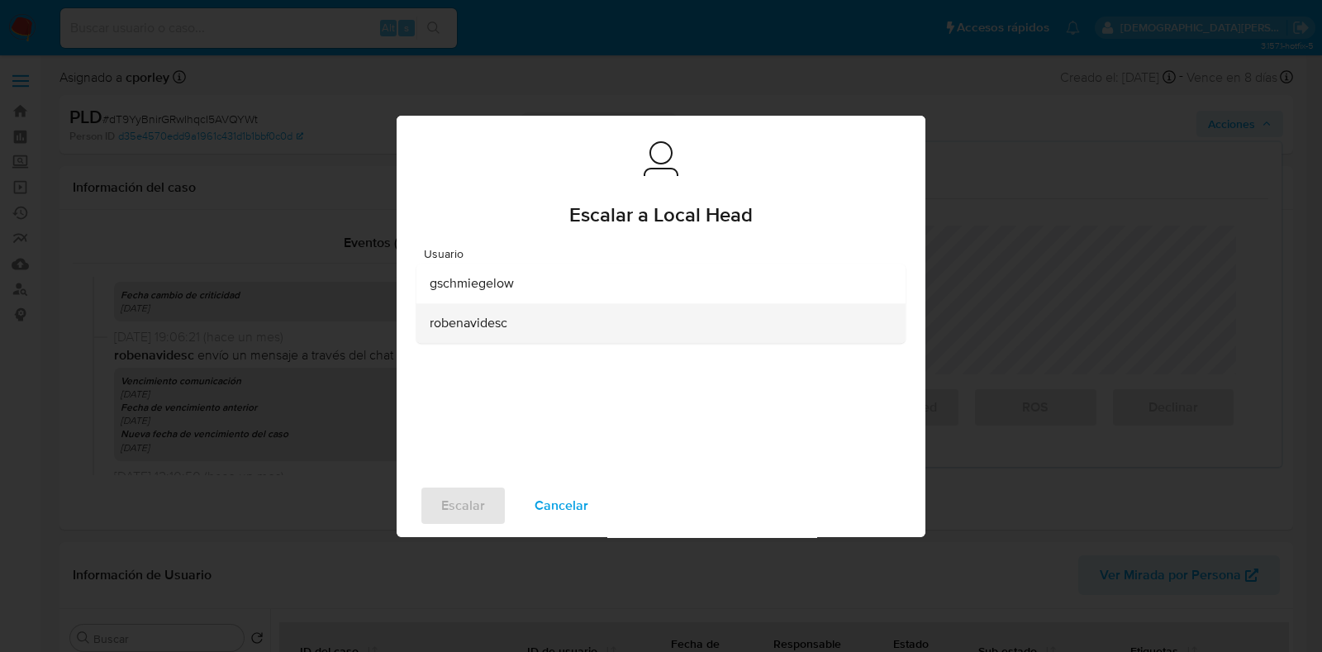
click at [507, 326] on span "robenavidesc" at bounding box center [469, 323] width 78 height 17
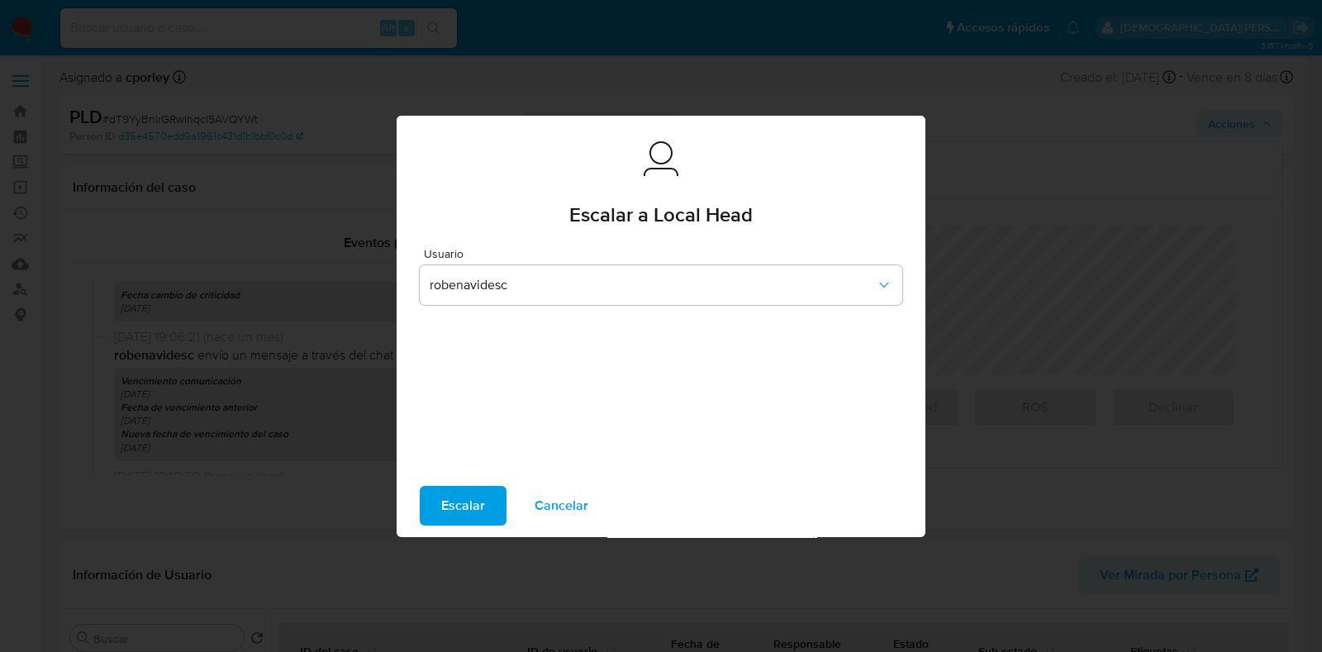
click at [462, 507] on span "Escalar" at bounding box center [463, 506] width 44 height 36
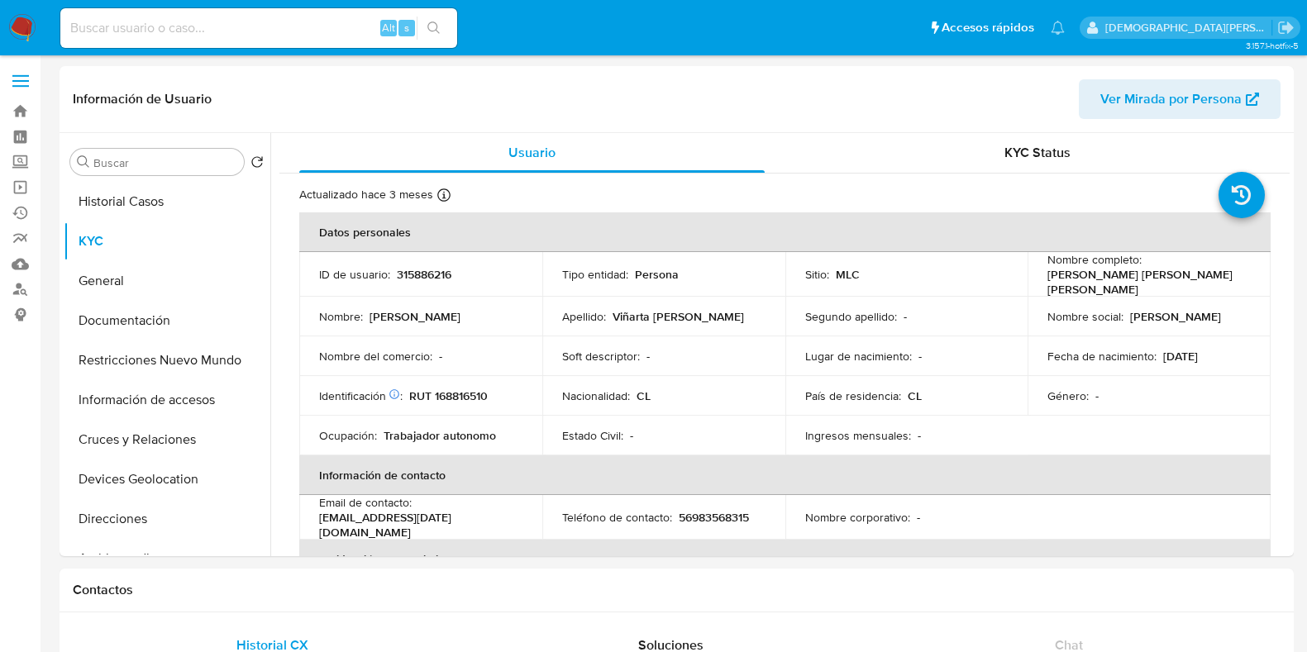
select select "10"
click at [125, 302] on button "Documentación" at bounding box center [160, 321] width 193 height 40
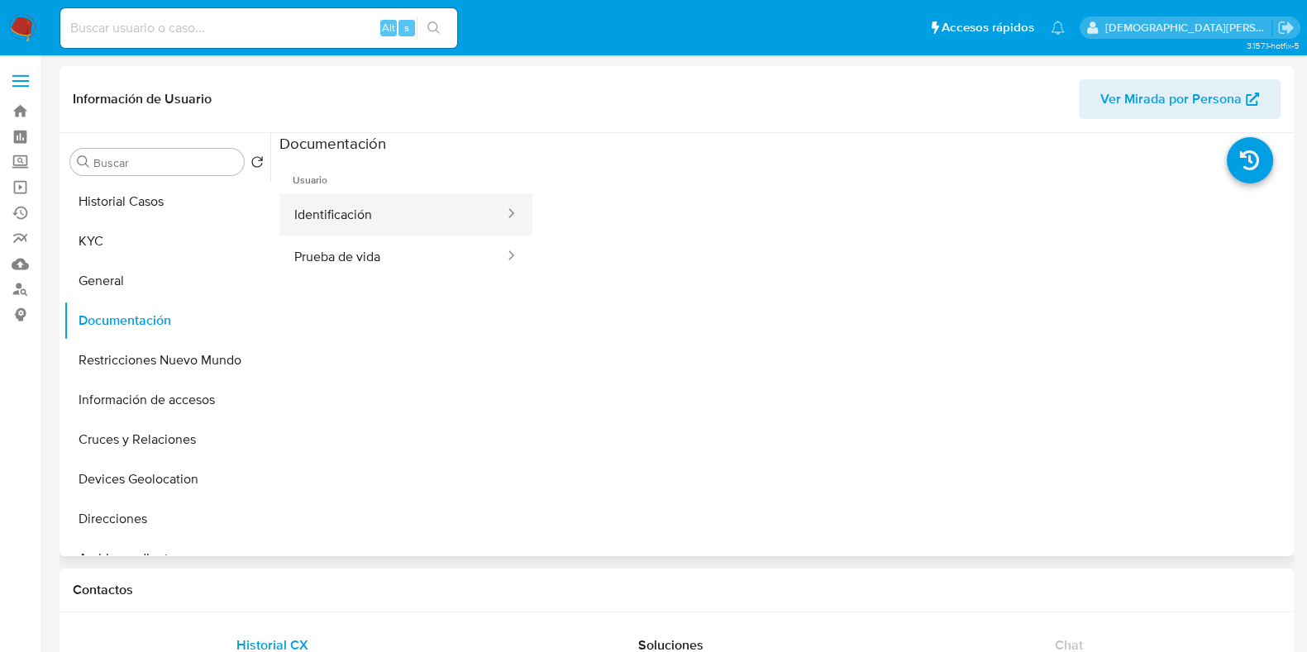
click at [336, 232] on button "Identificación" at bounding box center [392, 214] width 226 height 42
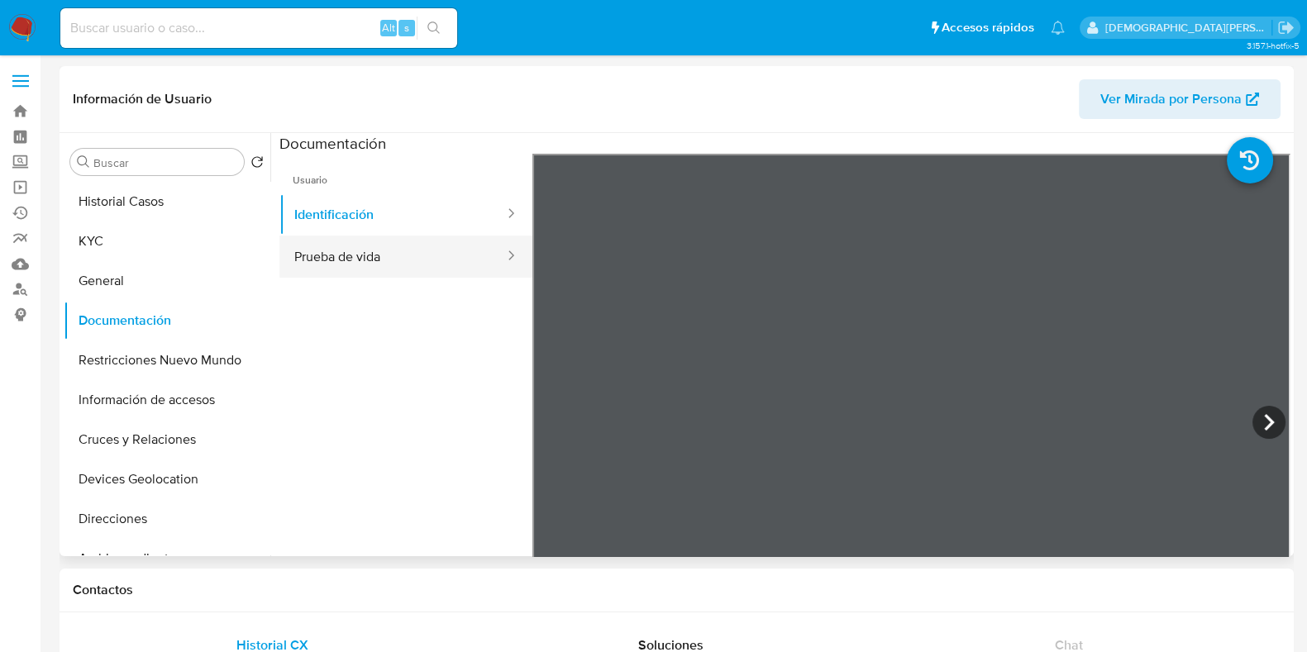
click at [419, 252] on button "Prueba de vida" at bounding box center [392, 257] width 226 height 42
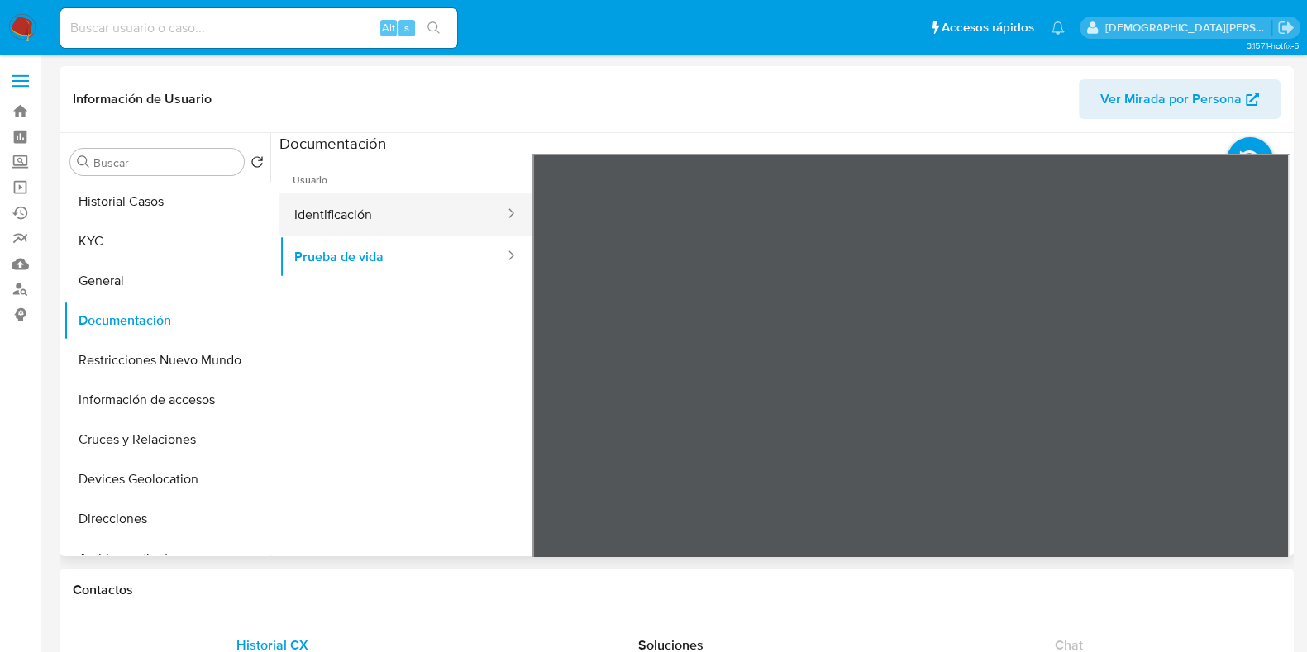
click at [408, 211] on button "Identificación" at bounding box center [392, 214] width 226 height 42
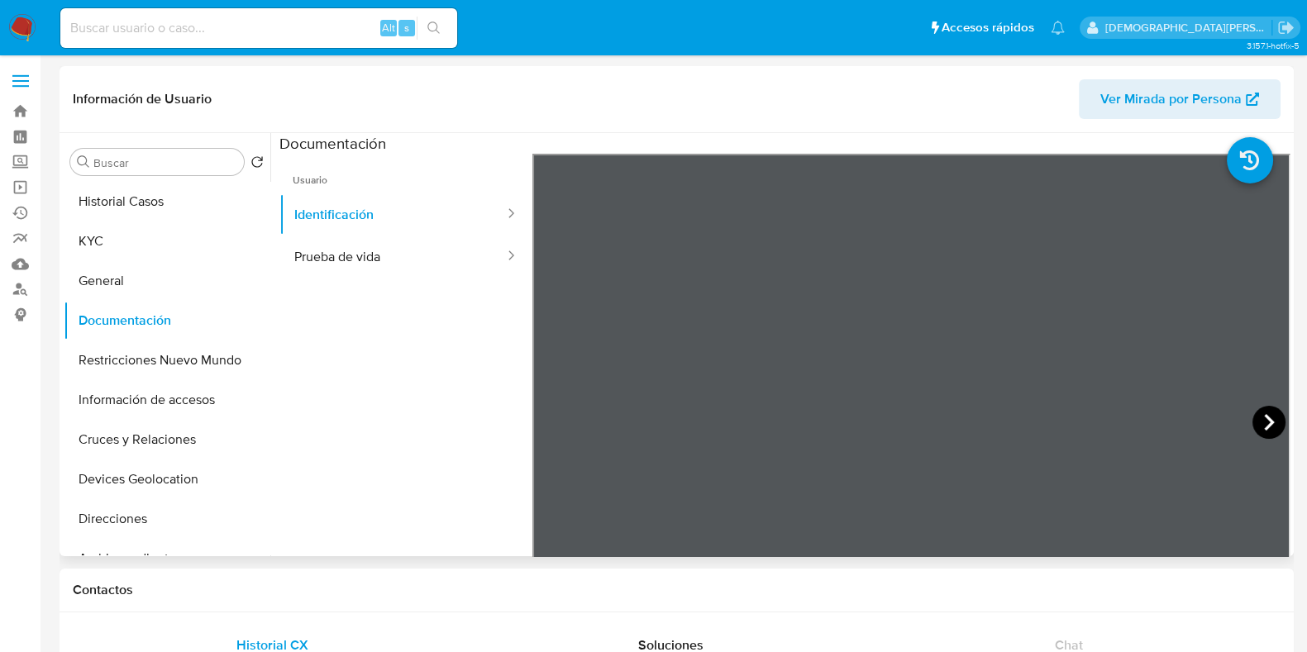
click at [1260, 412] on icon at bounding box center [1268, 422] width 33 height 33
click at [143, 449] on button "Cruces y Relaciones" at bounding box center [160, 440] width 193 height 40
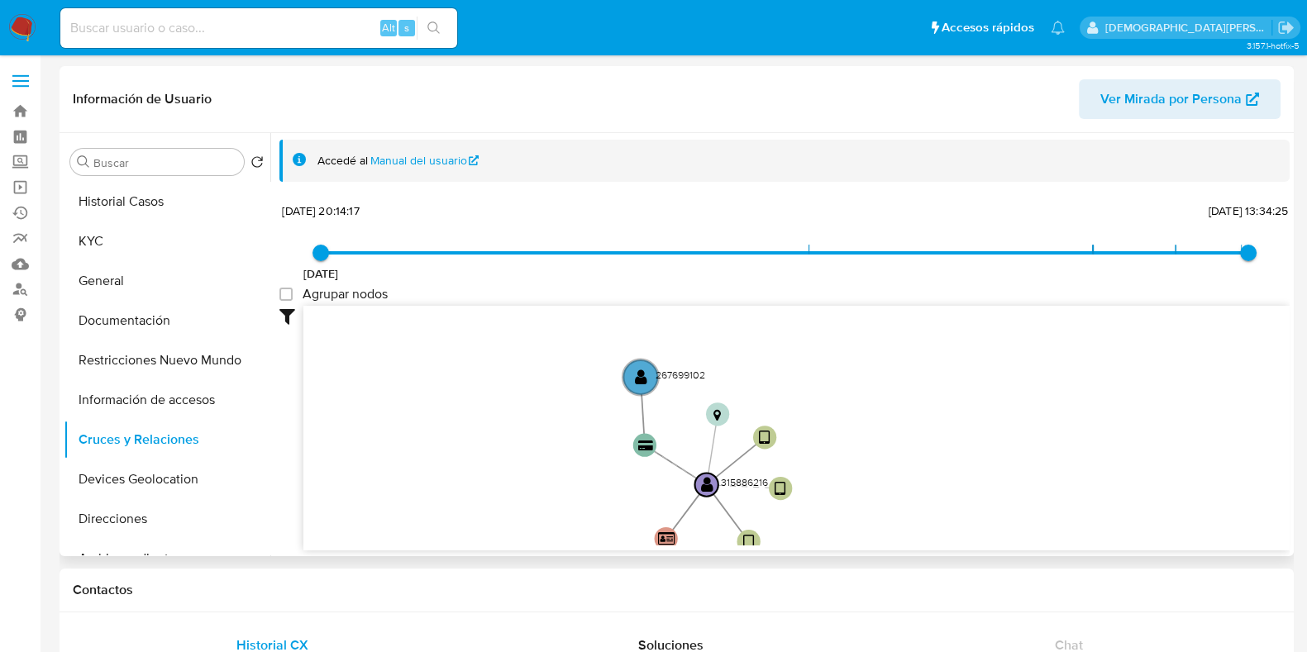
click at [478, 431] on icon "device-682b4b206819331439517ba0  user-315886216  315886216 device-66f7294d303…" at bounding box center [796, 426] width 986 height 240
click at [638, 369] on text "" at bounding box center [642, 372] width 12 height 17
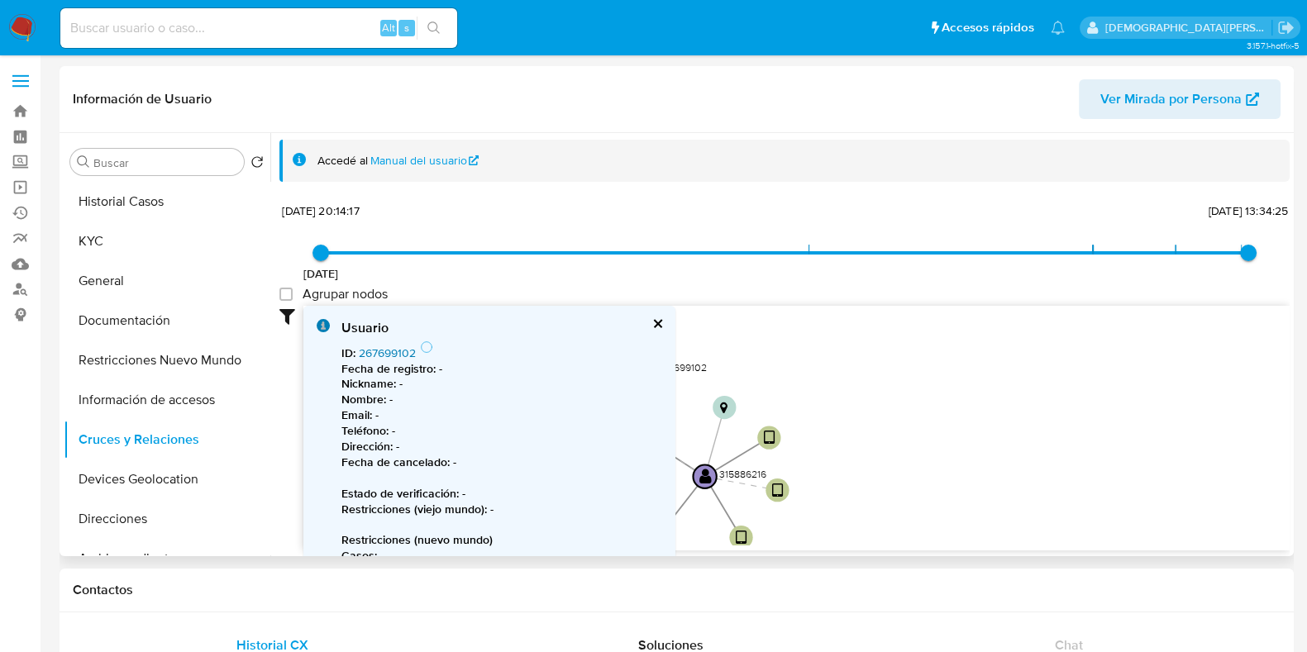
click at [404, 354] on link "267699102" at bounding box center [387, 353] width 57 height 17
click at [136, 200] on button "Historial Casos" at bounding box center [160, 202] width 193 height 40
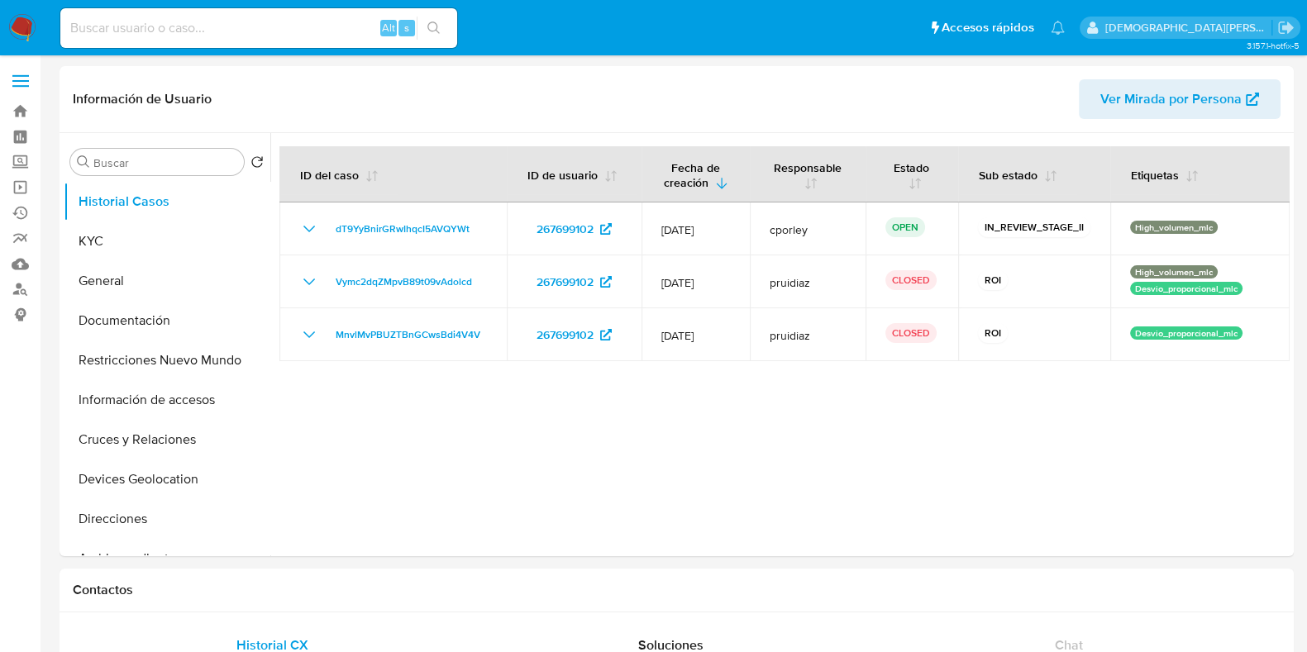
select select "10"
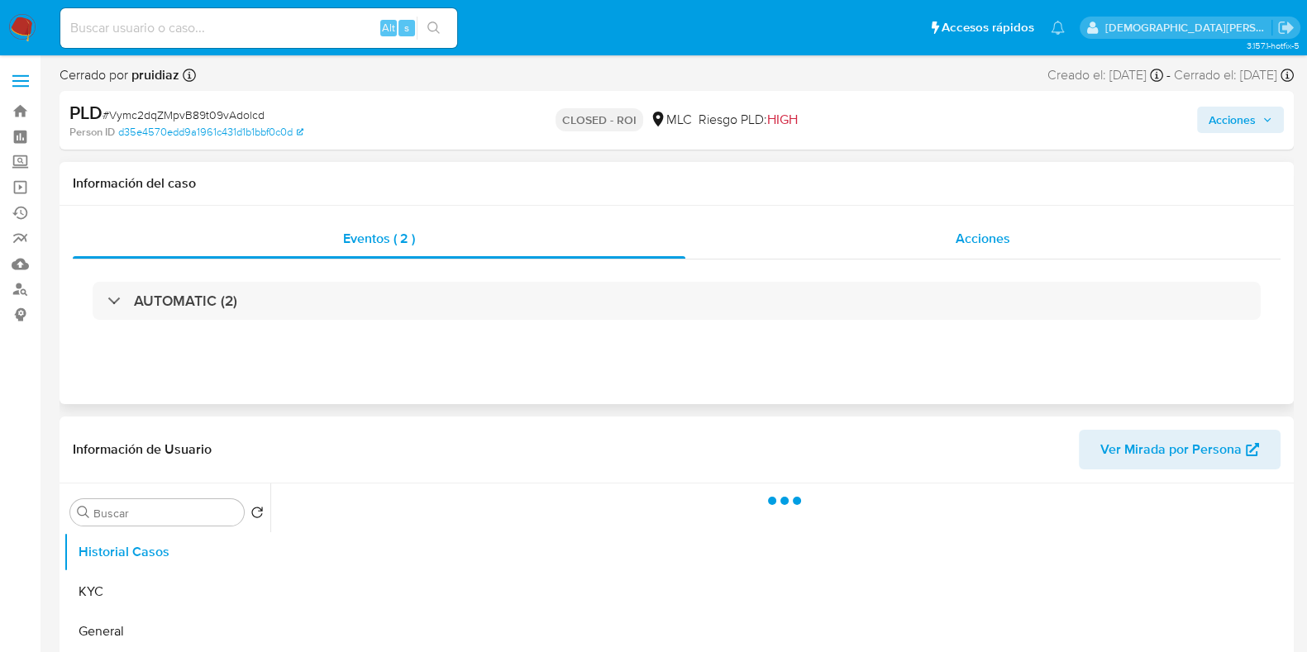
click at [974, 239] on span "Acciones" at bounding box center [982, 238] width 55 height 19
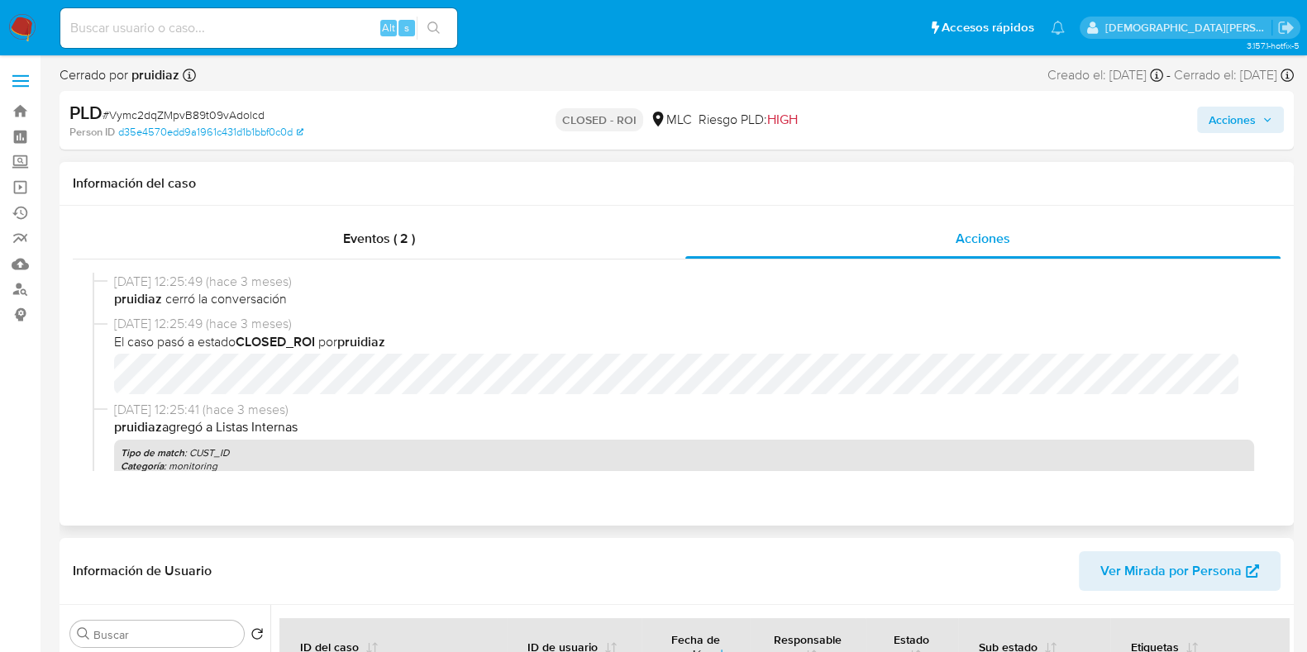
select select "10"
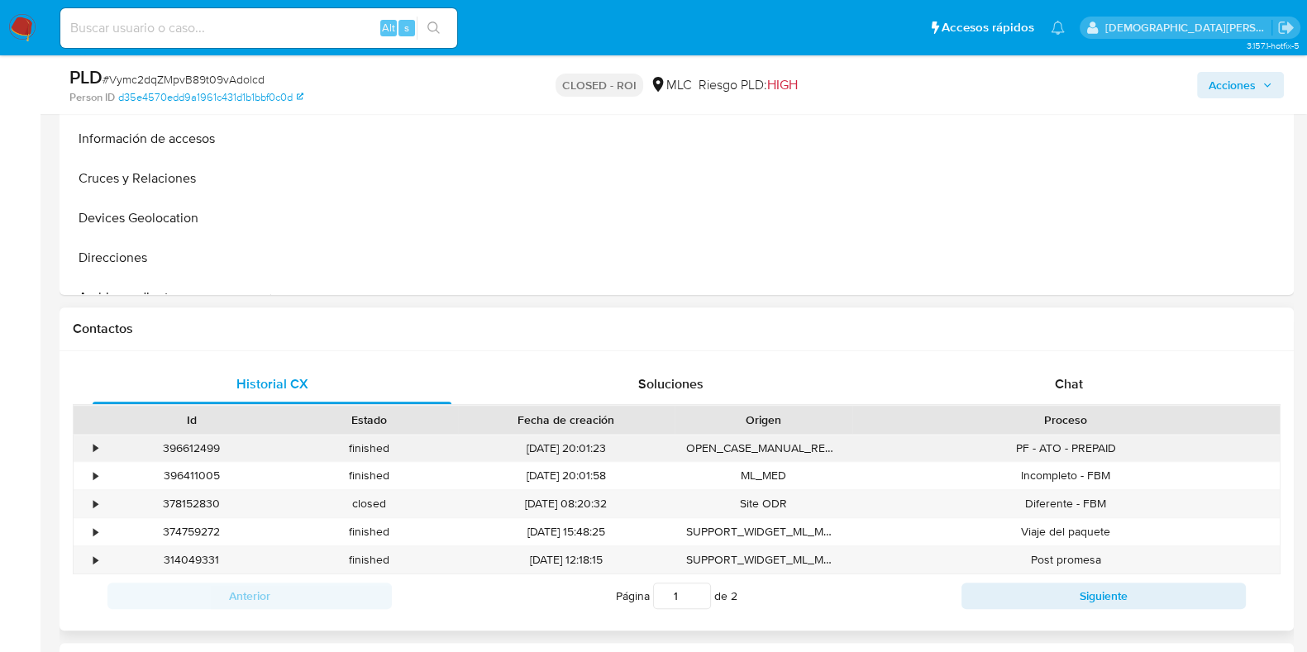
scroll to position [722, 0]
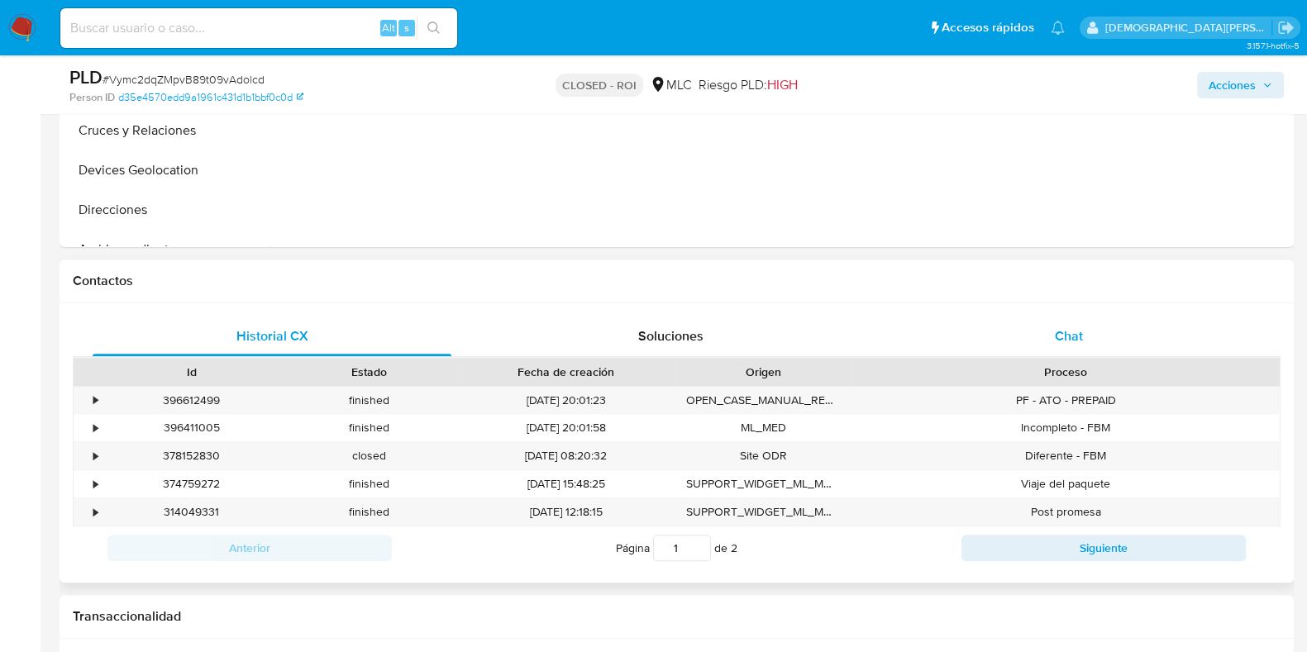
click at [1050, 335] on div "Chat" at bounding box center [1068, 337] width 359 height 40
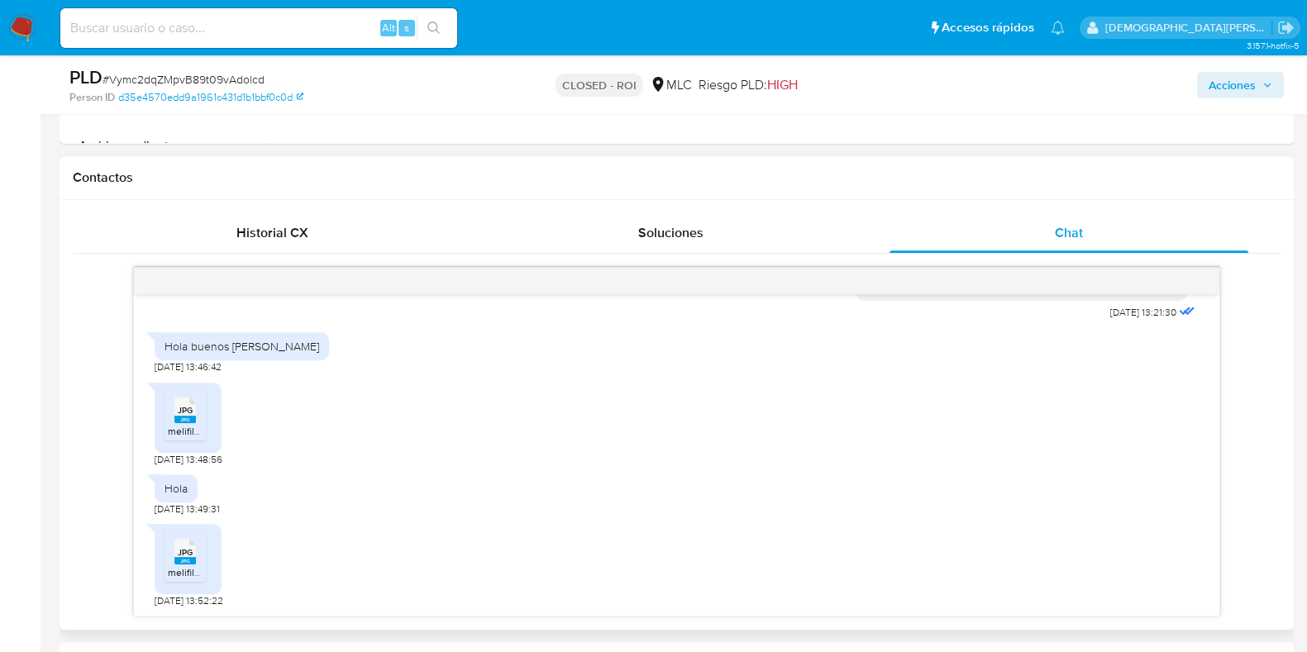
scroll to position [930, 0]
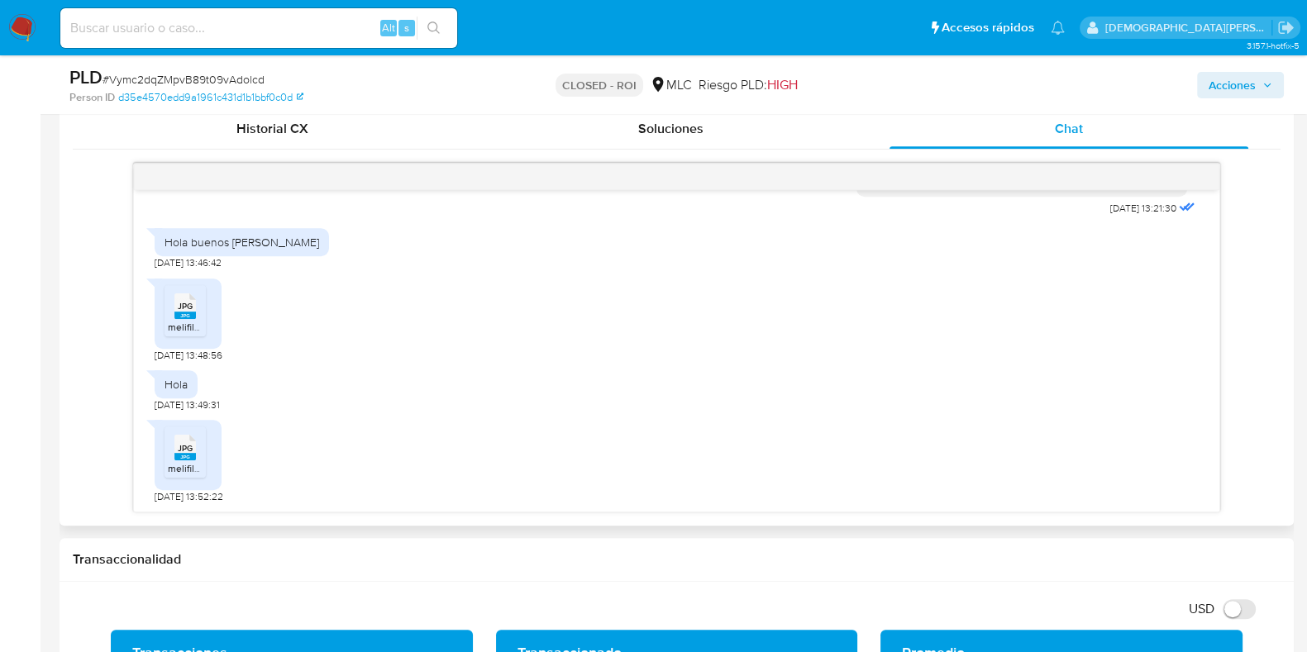
click at [184, 315] on rect at bounding box center [184, 315] width 21 height 7
click at [183, 468] on span "melifile7229640060159574114.jpg" at bounding box center [243, 468] width 150 height 14
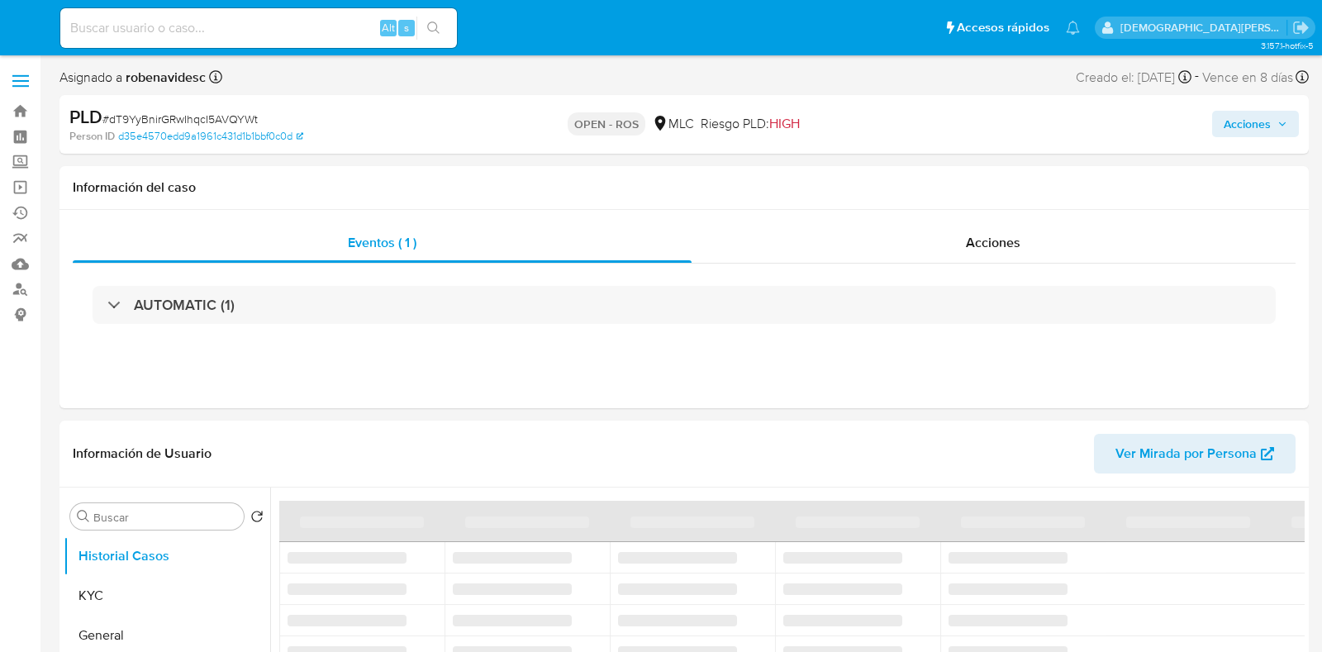
select select "10"
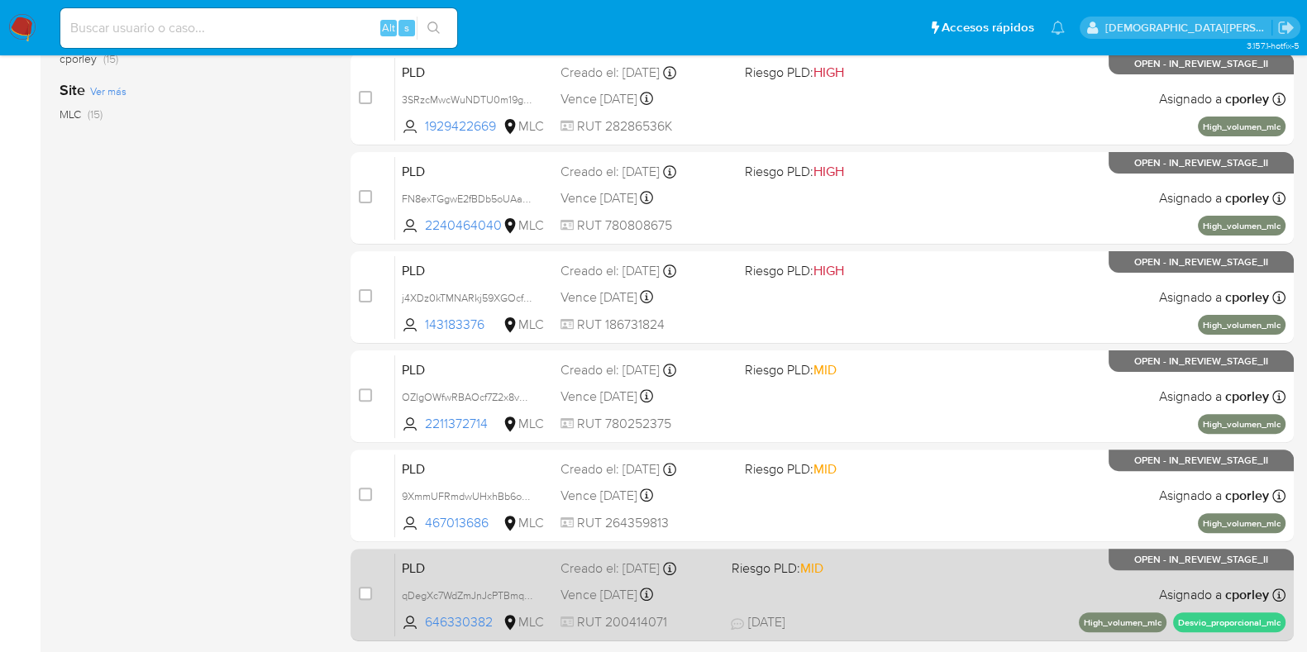
scroll to position [651, 0]
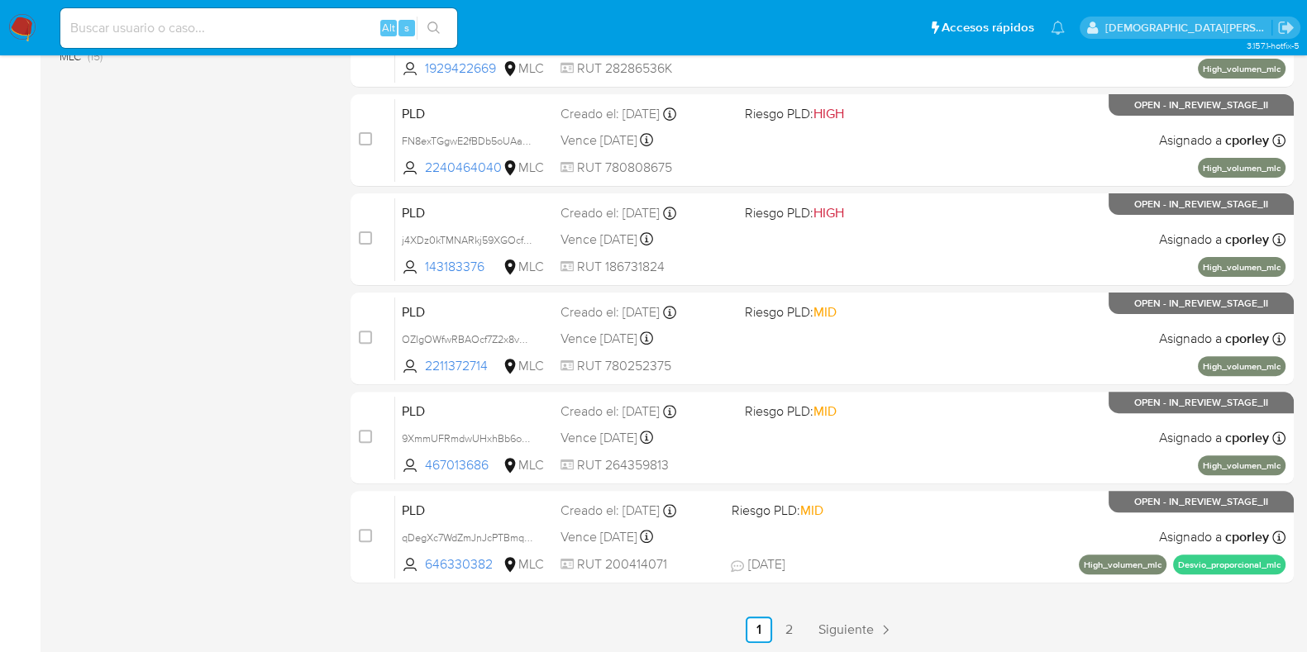
click at [789, 626] on link "2" at bounding box center [788, 629] width 26 height 26
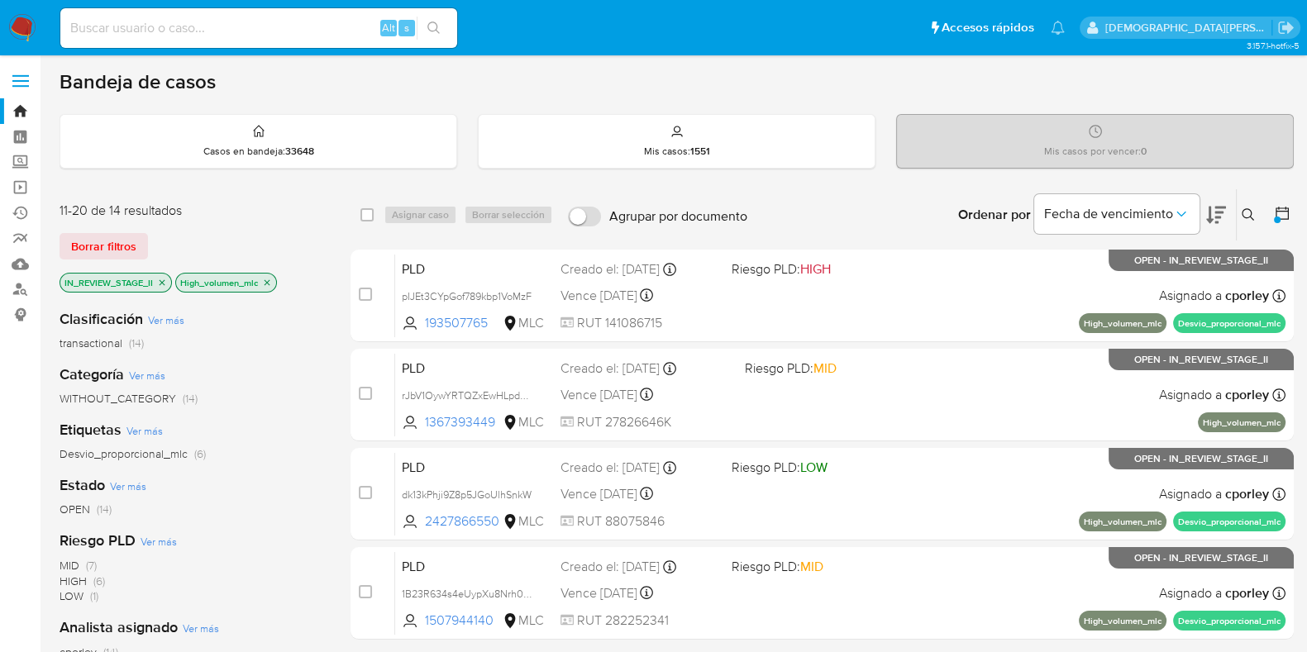
click at [273, 282] on p "High_volumen_mlc" at bounding box center [226, 283] width 100 height 18
click at [270, 281] on icon "close-filter" at bounding box center [267, 283] width 10 height 10
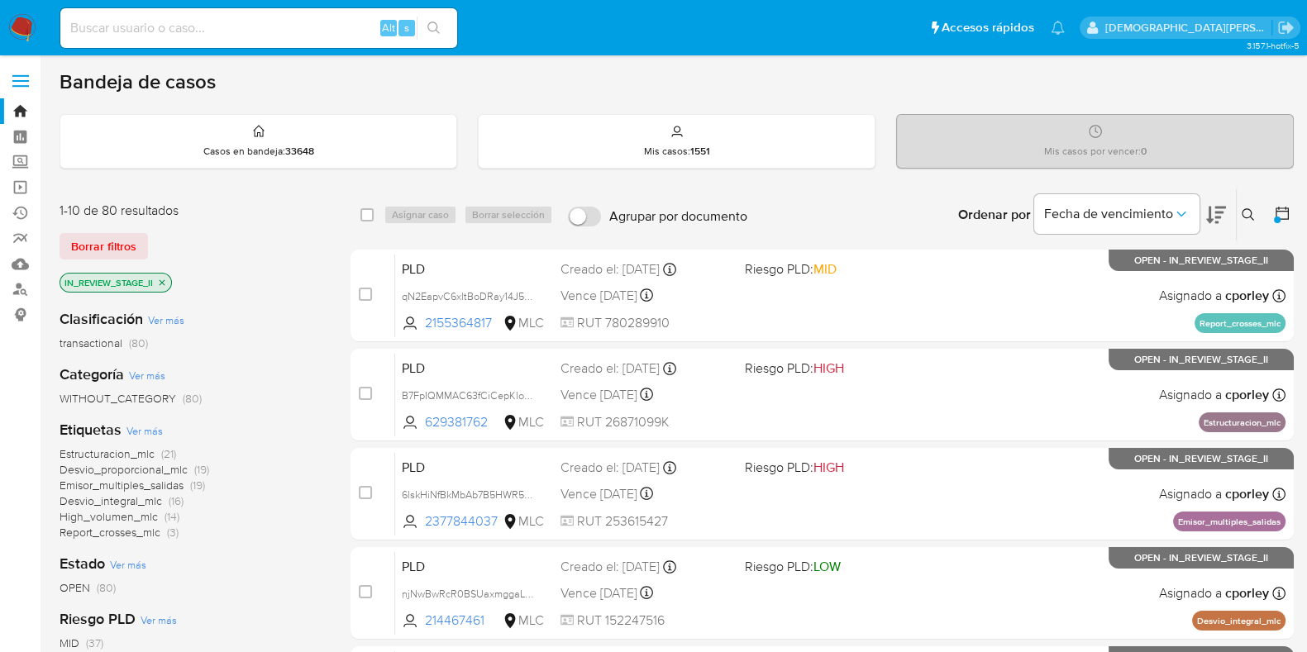
click at [165, 278] on icon "close-filter" at bounding box center [162, 283] width 10 height 10
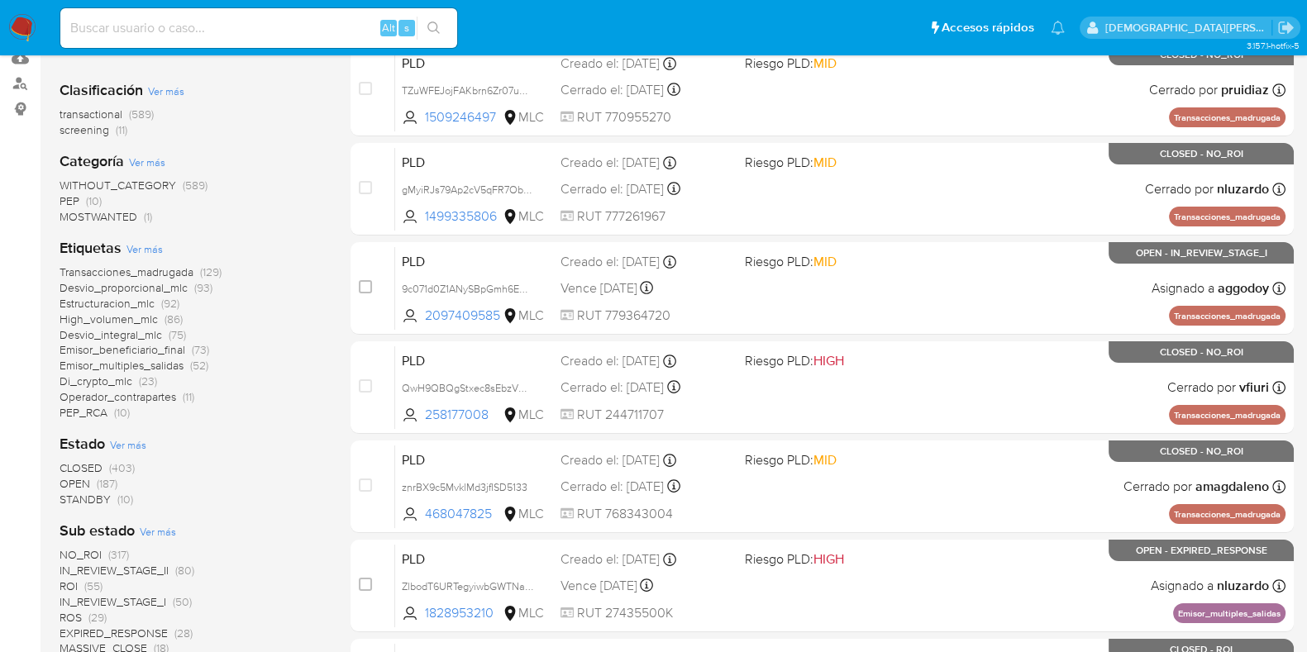
scroll to position [412, 0]
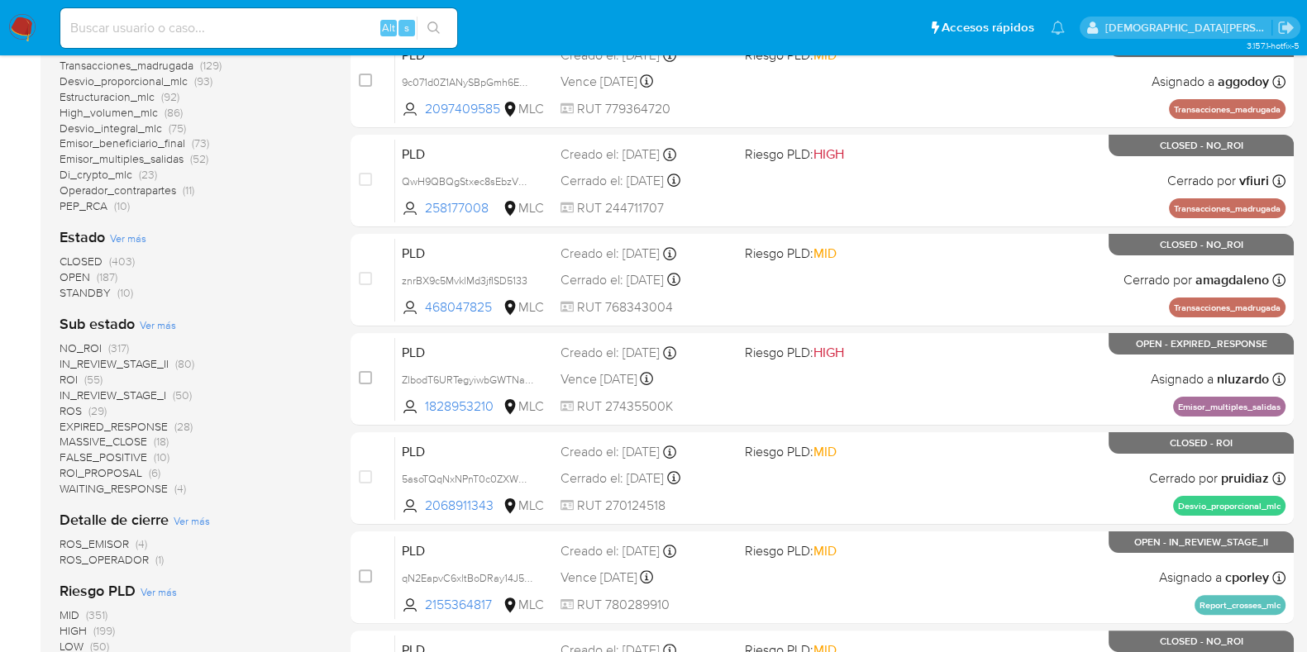
click at [136, 358] on span "IN_REVIEW_STAGE_II" at bounding box center [114, 363] width 109 height 17
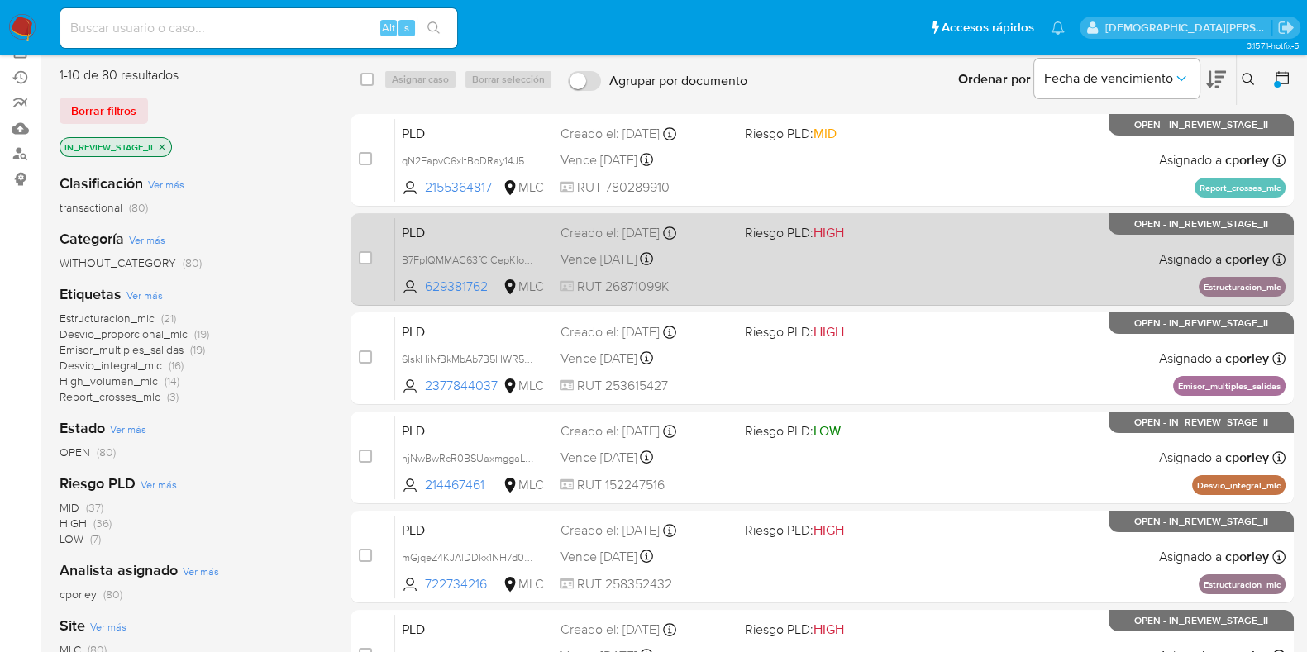
scroll to position [102, 0]
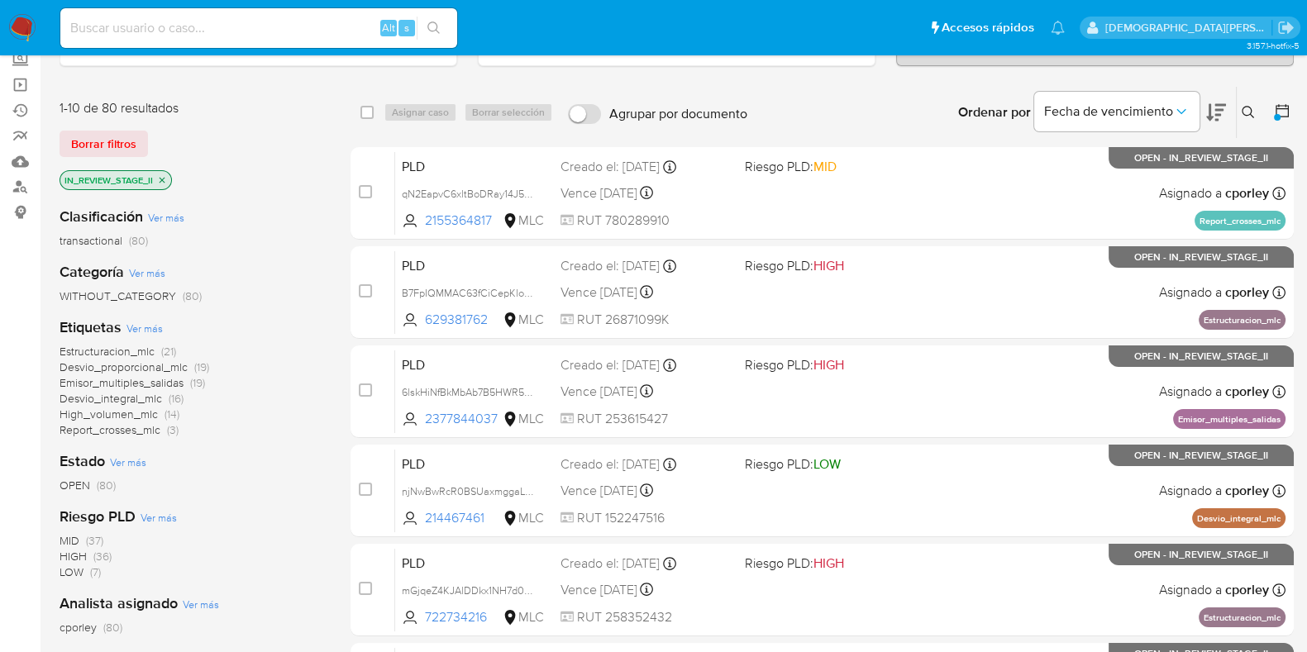
click at [143, 413] on span "High_volumen_mlc" at bounding box center [109, 414] width 98 height 17
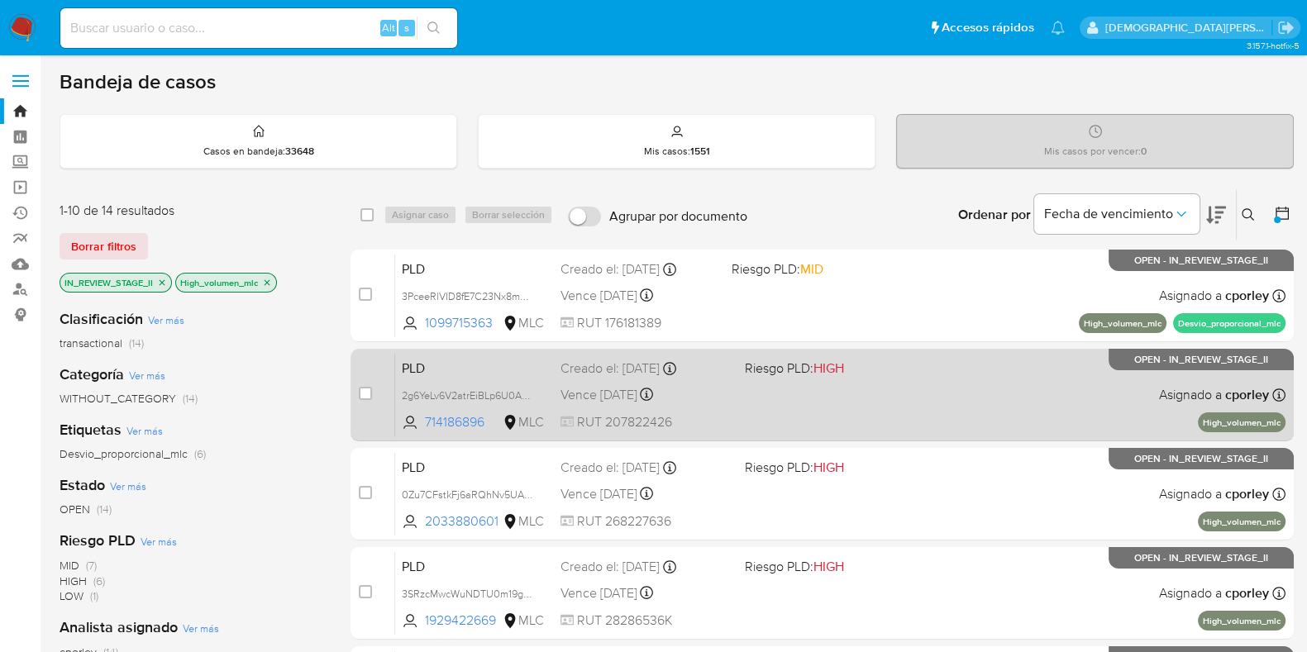
click at [793, 407] on div "PLD 2g6YeLv6V2atrEiBLp6U0AAB 714186896 MLC Riesgo PLD: HIGH Creado el: 12/06/20…" at bounding box center [840, 394] width 890 height 83
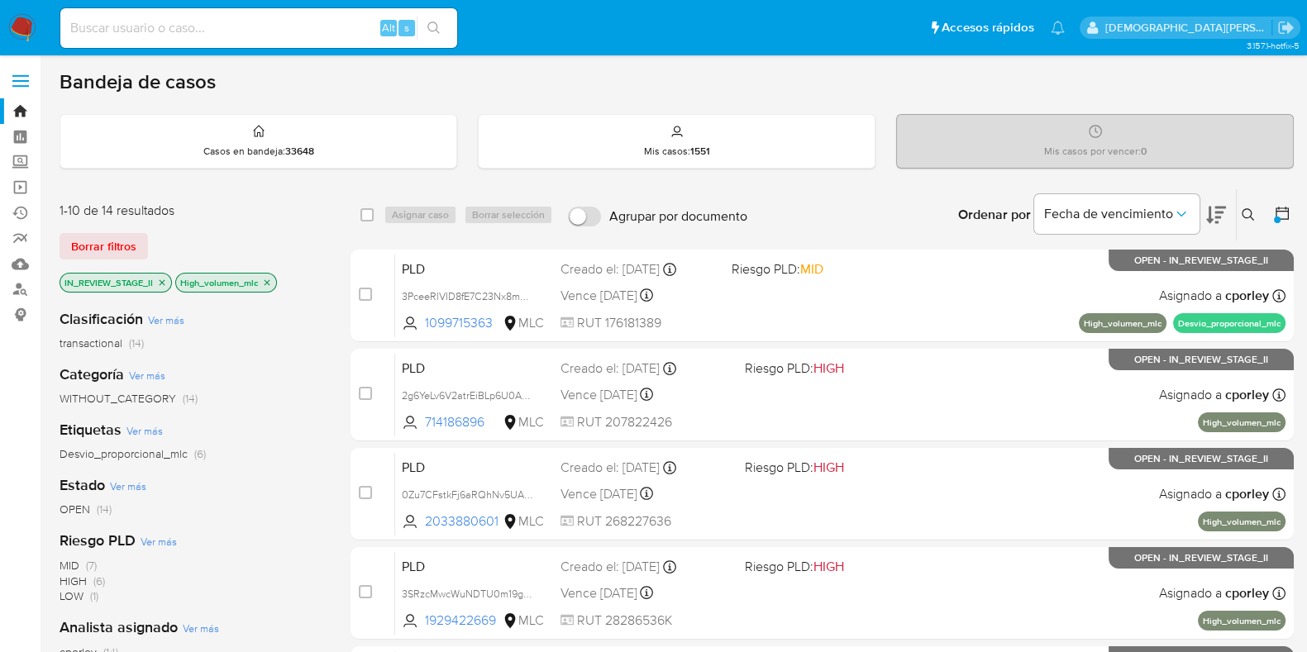
click at [1276, 212] on icon at bounding box center [1281, 213] width 13 height 13
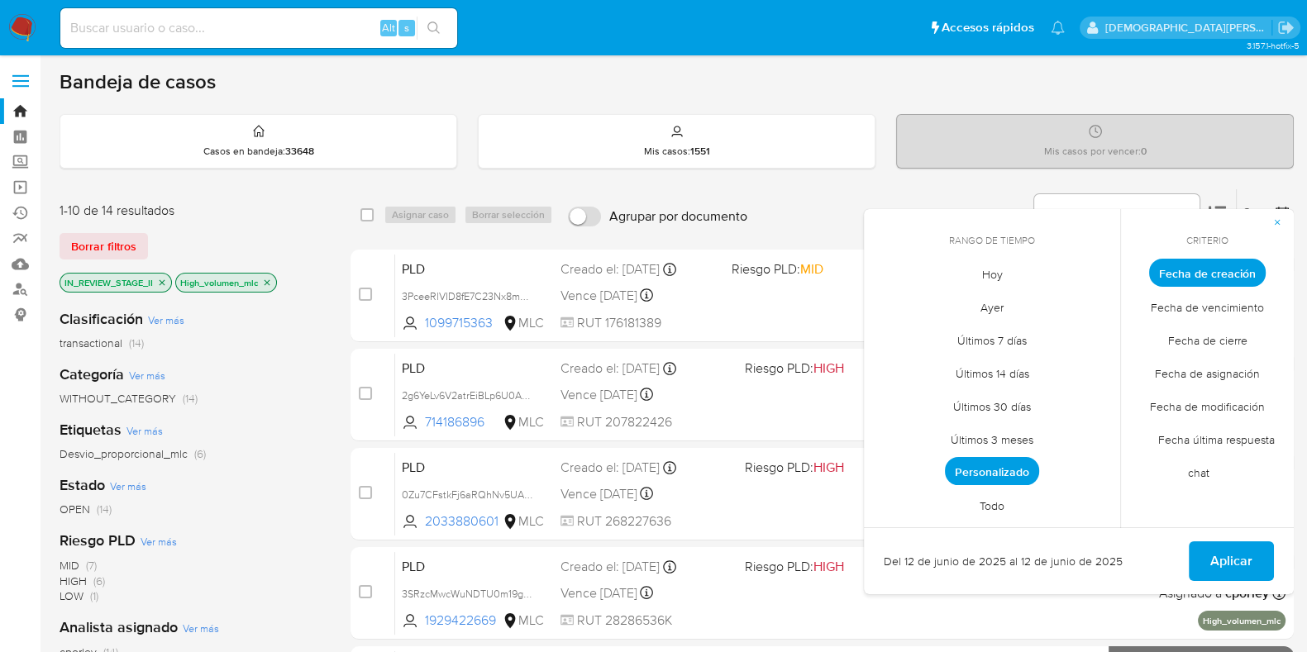
click at [988, 513] on span "Todo" at bounding box center [992, 505] width 60 height 34
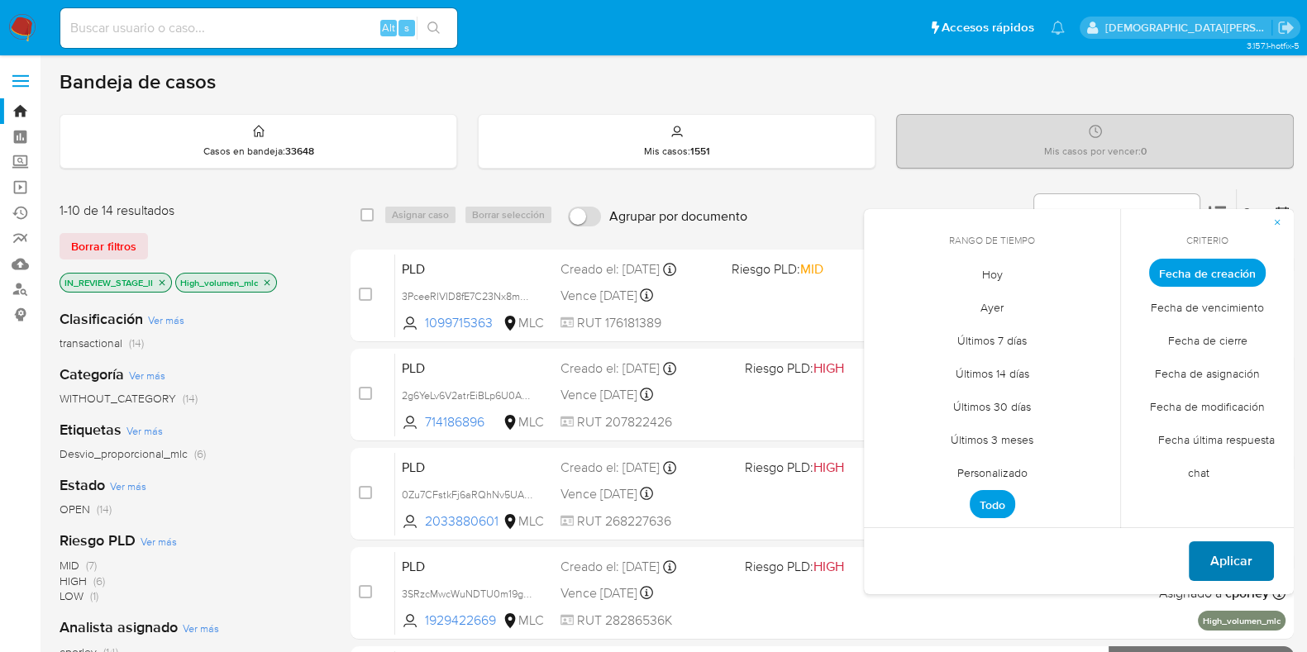
click at [1231, 568] on span "Aplicar" at bounding box center [1231, 561] width 42 height 36
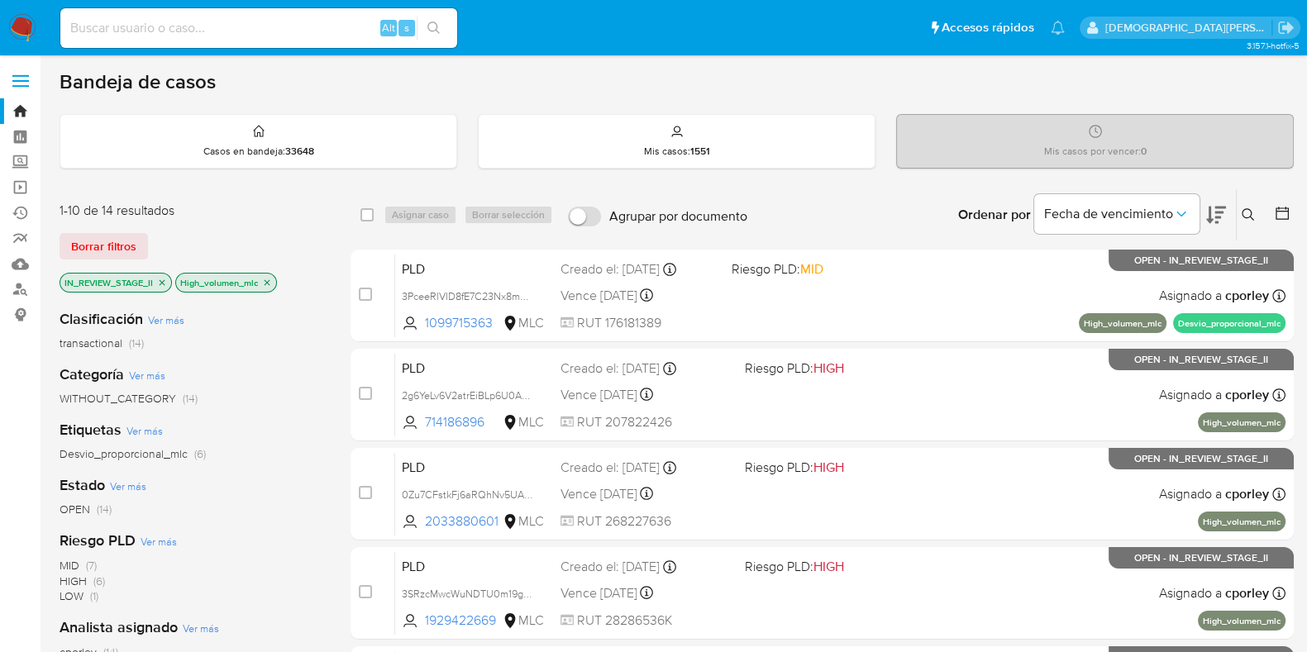
click at [265, 279] on icon "close-filter" at bounding box center [267, 283] width 10 height 10
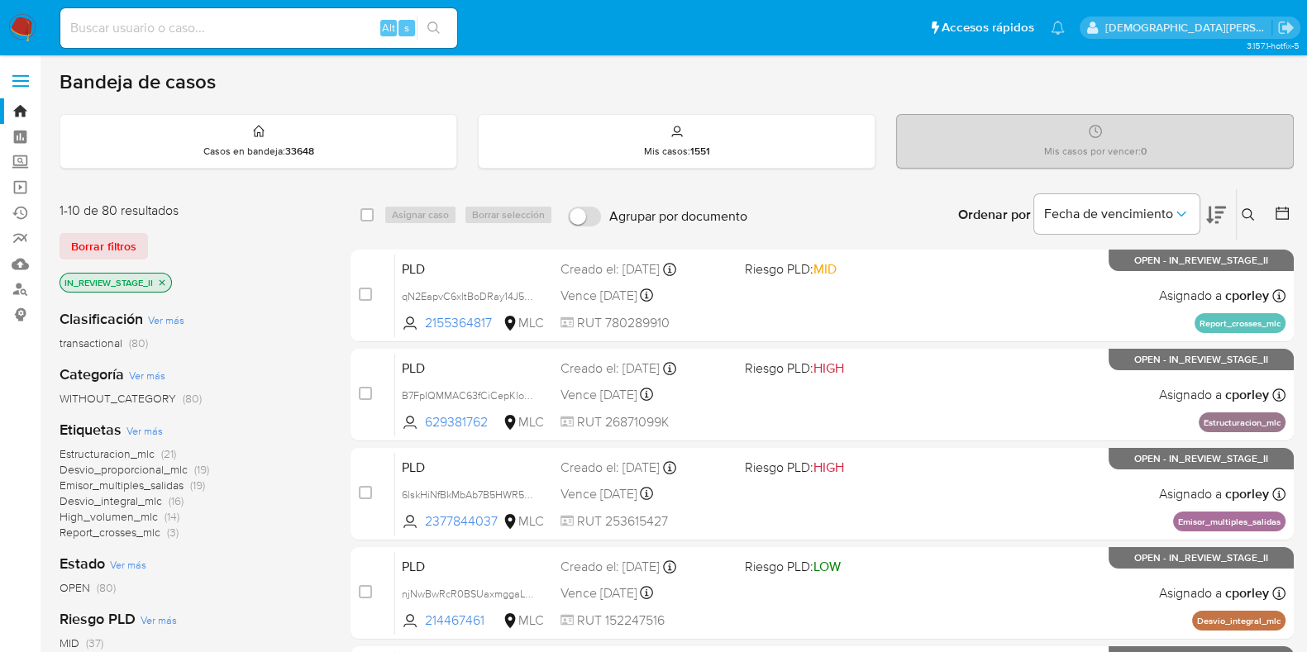
click at [168, 280] on p "IN_REVIEW_STAGE_II" at bounding box center [115, 283] width 111 height 18
click at [163, 283] on icon "close-filter" at bounding box center [162, 283] width 10 height 10
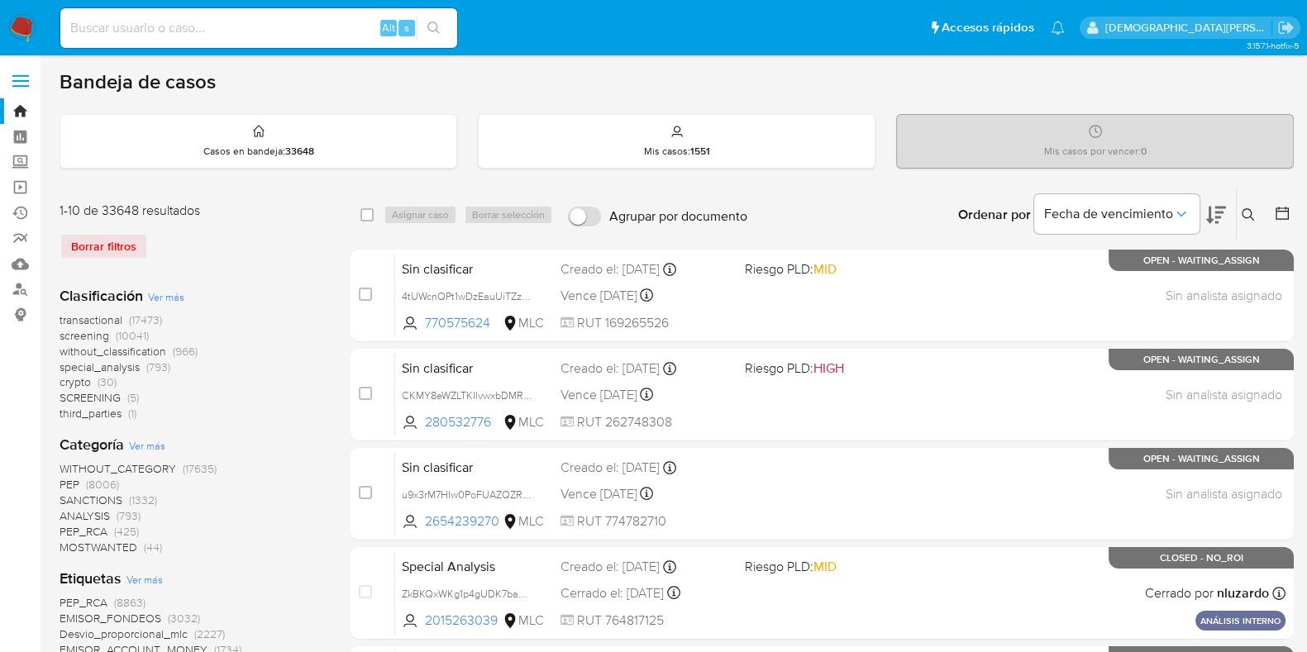
click at [1243, 208] on icon at bounding box center [1247, 214] width 13 height 13
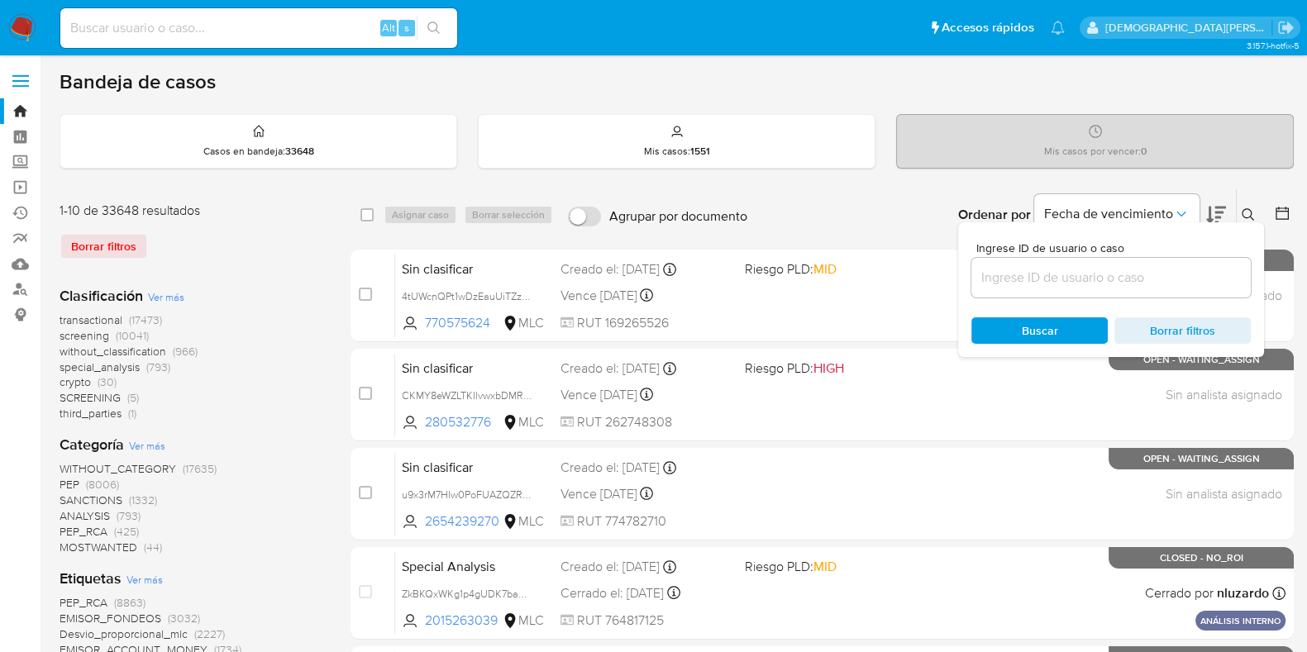
click at [1140, 260] on div at bounding box center [1110, 278] width 279 height 40
click at [1121, 270] on input at bounding box center [1110, 277] width 279 height 21
paste input "714186896"
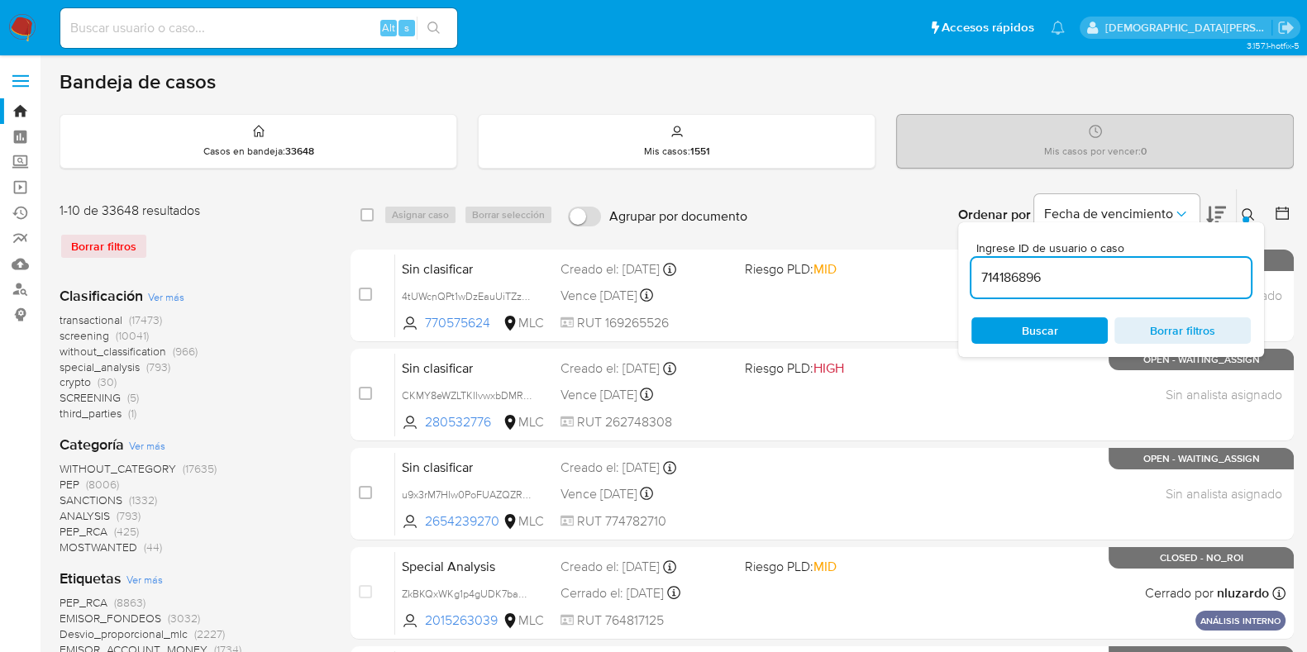
type input "714186896"
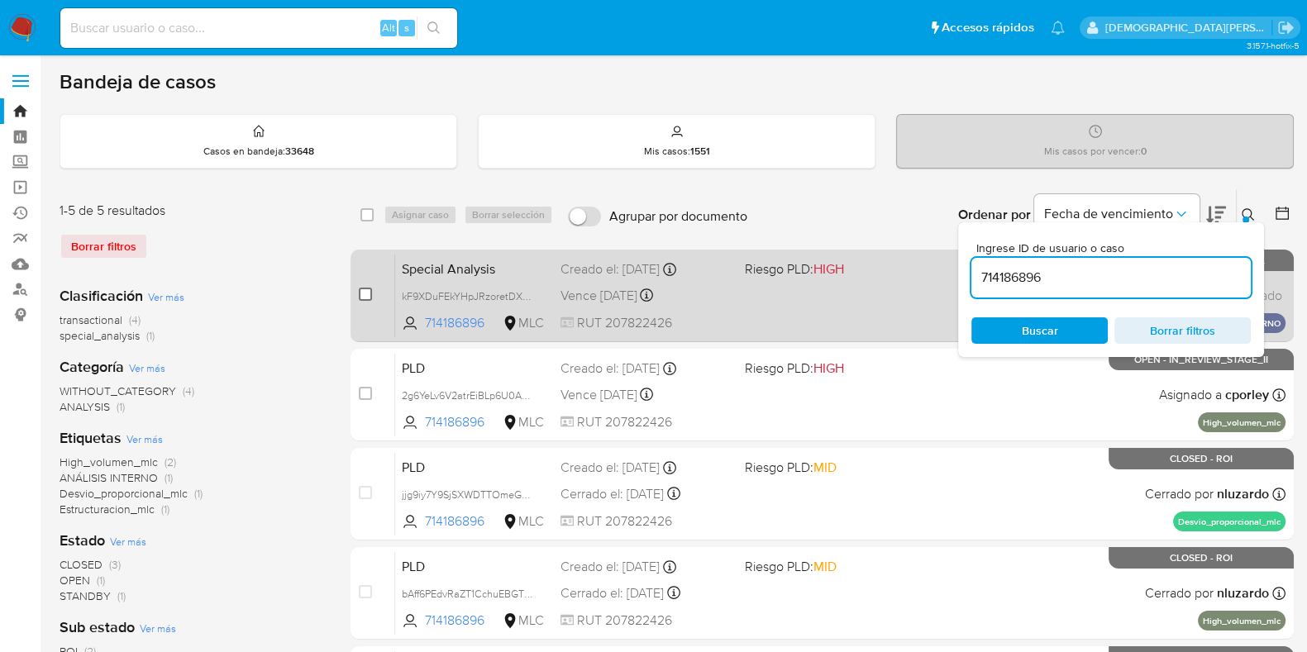
click at [364, 290] on input "checkbox" at bounding box center [365, 294] width 13 height 13
checkbox input "true"
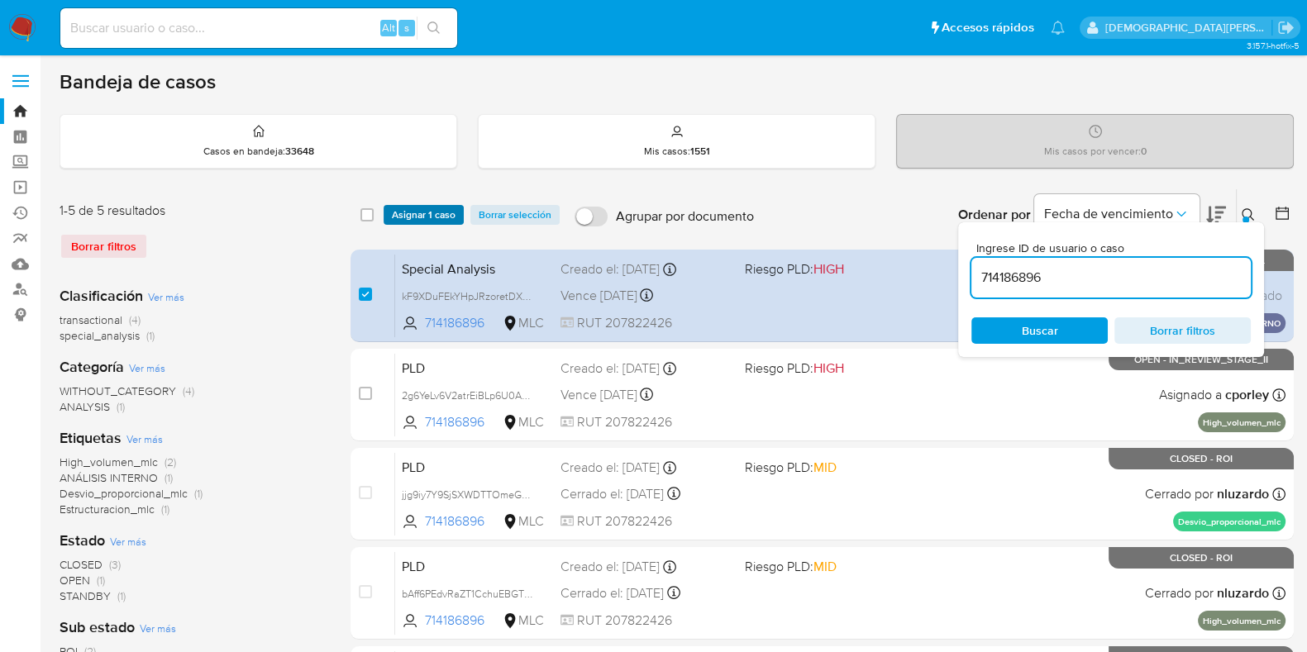
click at [407, 214] on span "Asignar 1 caso" at bounding box center [424, 215] width 64 height 17
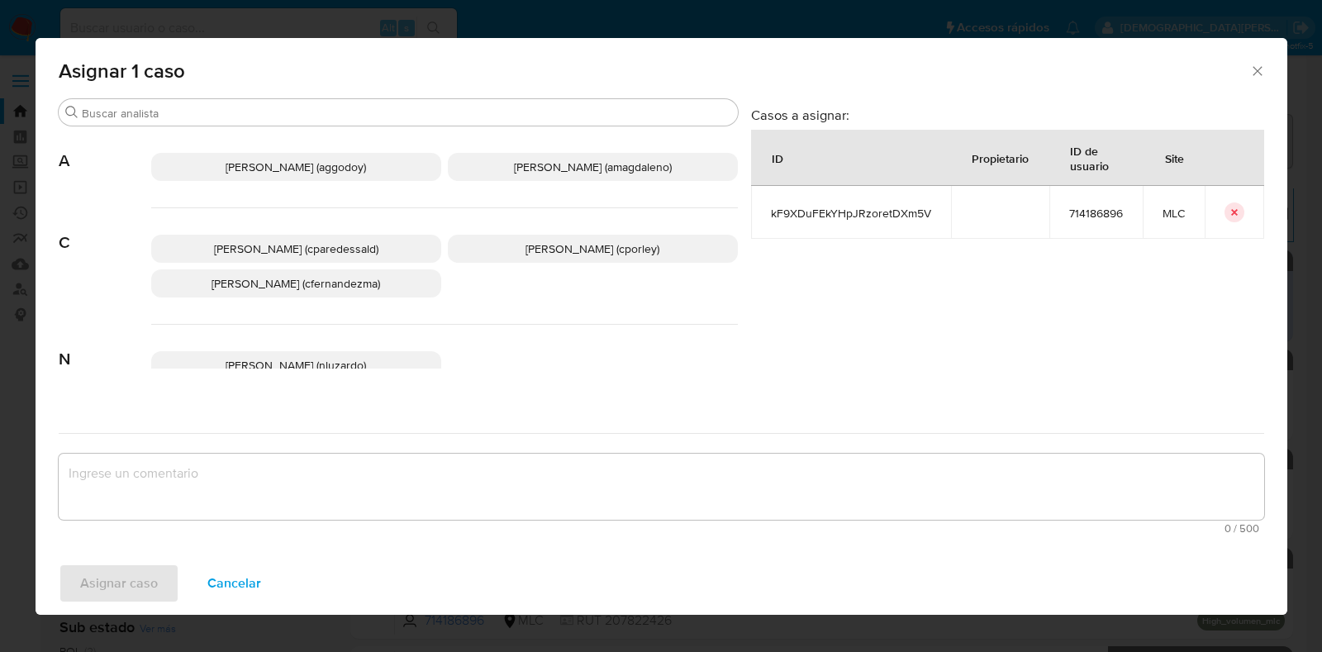
click at [575, 248] on span "Christian Porley (cporley)" at bounding box center [593, 248] width 134 height 17
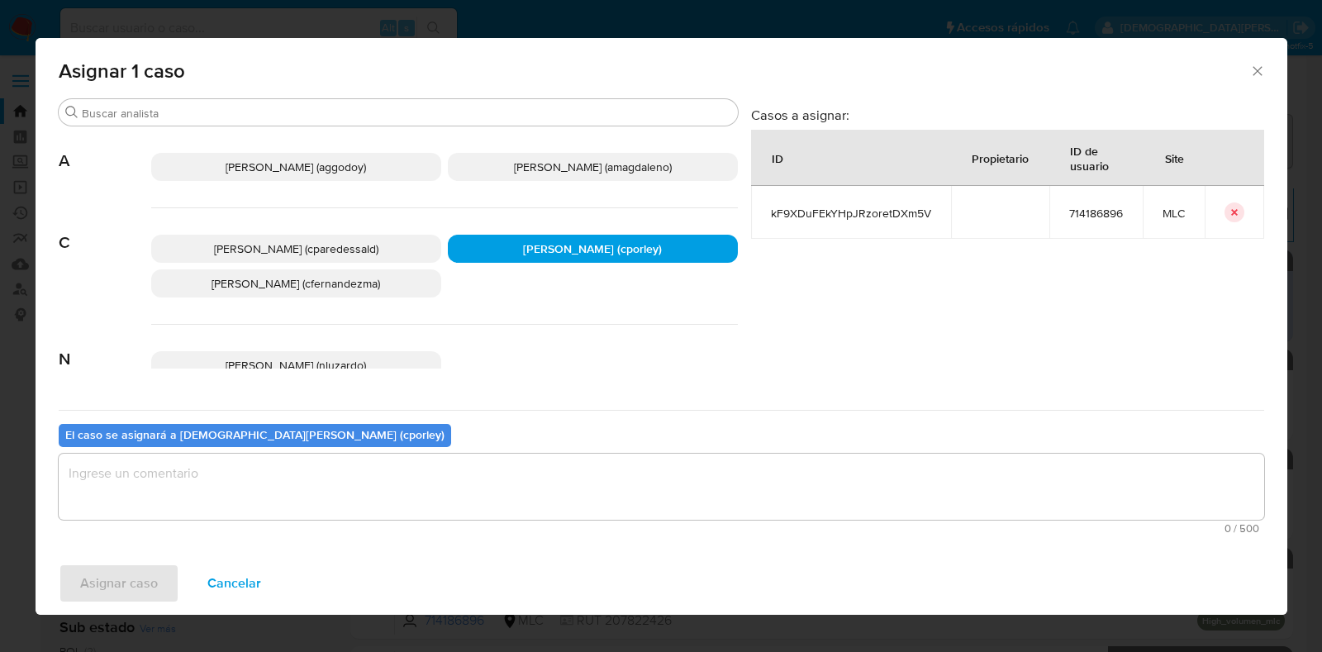
click at [424, 483] on textarea "assign-modal" at bounding box center [662, 487] width 1206 height 66
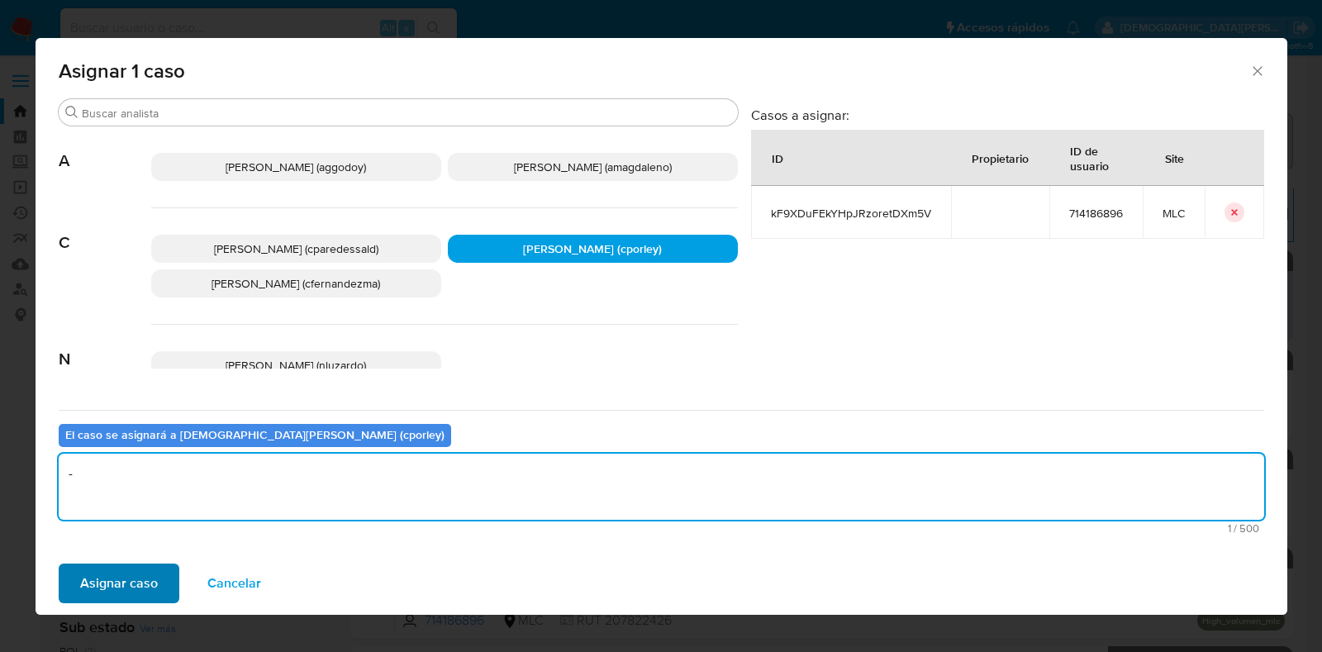
type textarea "-"
click at [129, 578] on span "Asignar caso" at bounding box center [119, 583] width 78 height 36
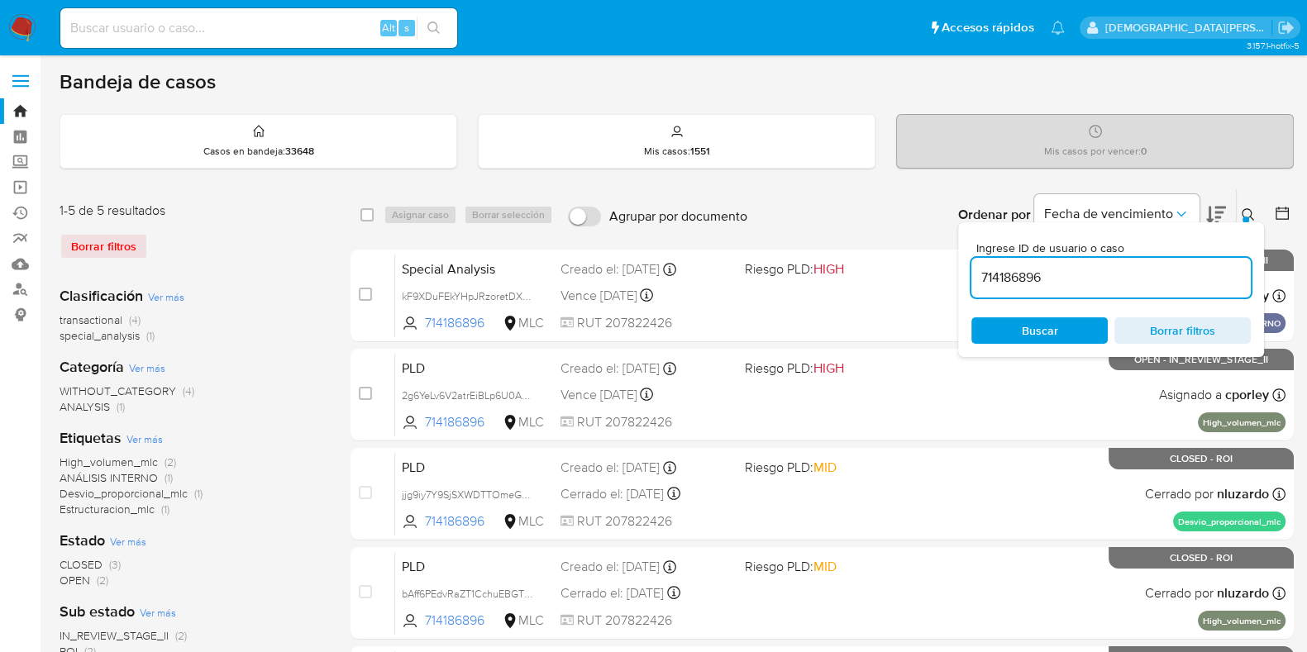
click at [1188, 326] on span "Borrar filtros" at bounding box center [1182, 330] width 113 height 23
click at [1019, 321] on span "Buscar" at bounding box center [1039, 330] width 113 height 23
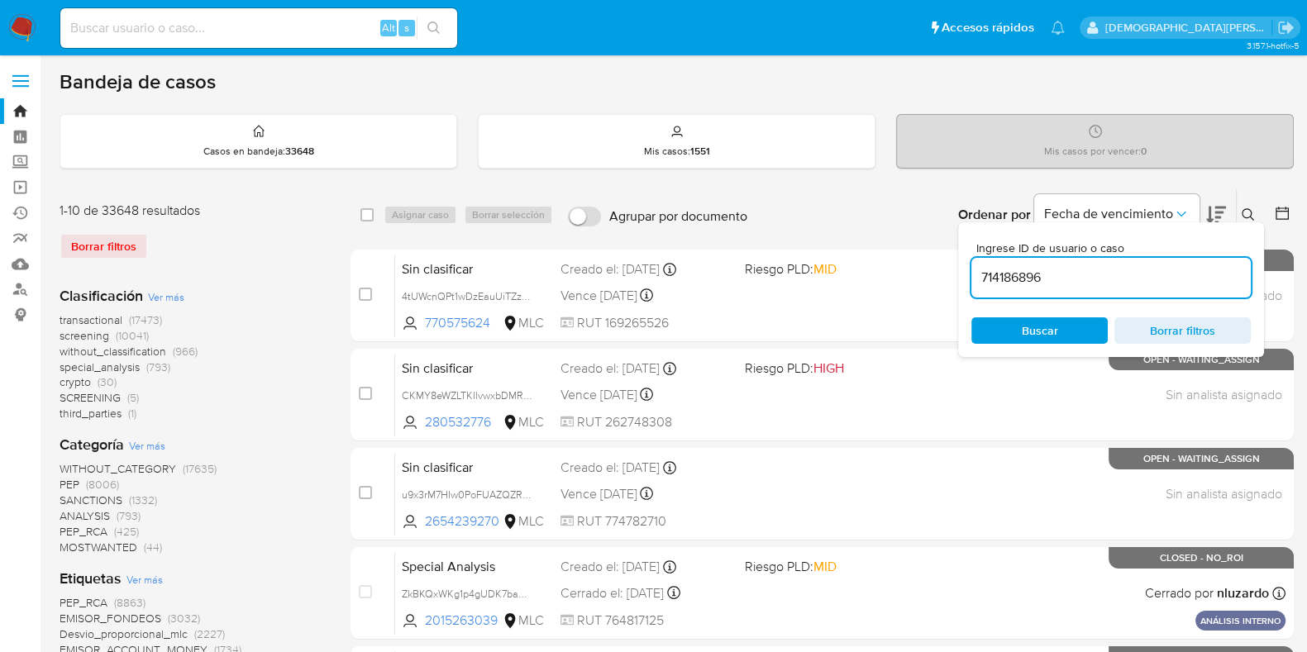
click at [1279, 212] on icon at bounding box center [1281, 213] width 17 height 17
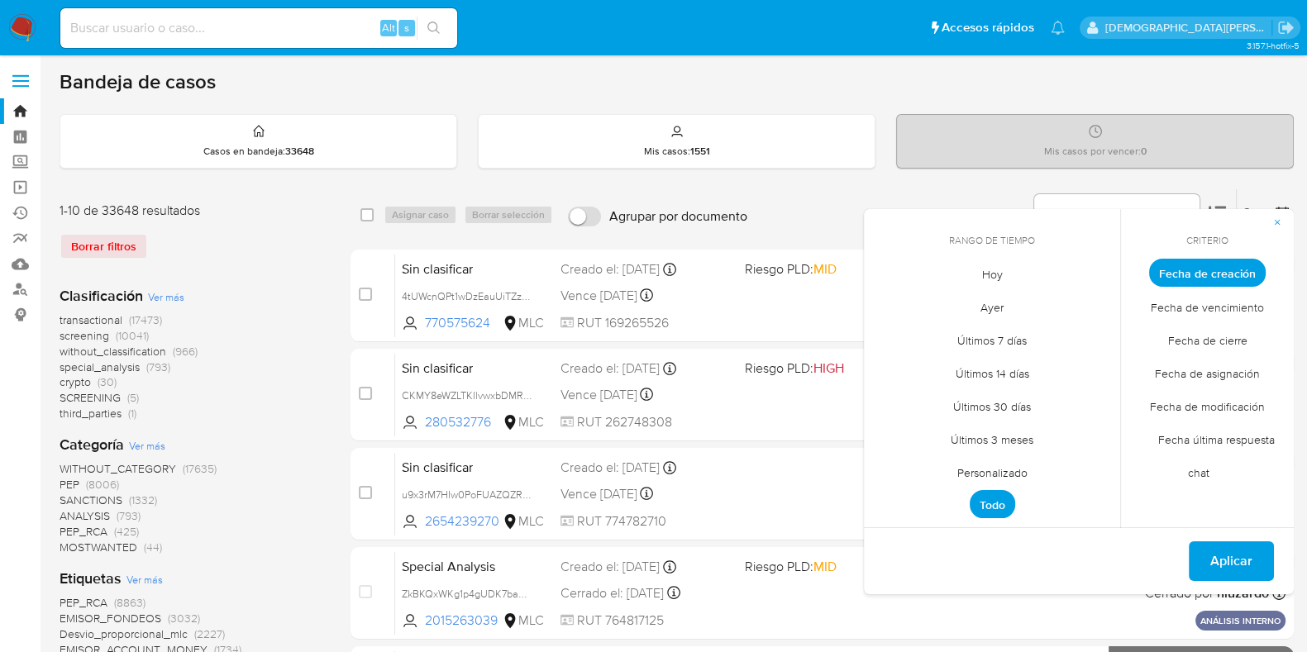
click at [1013, 463] on span "Personalizado" at bounding box center [992, 472] width 105 height 34
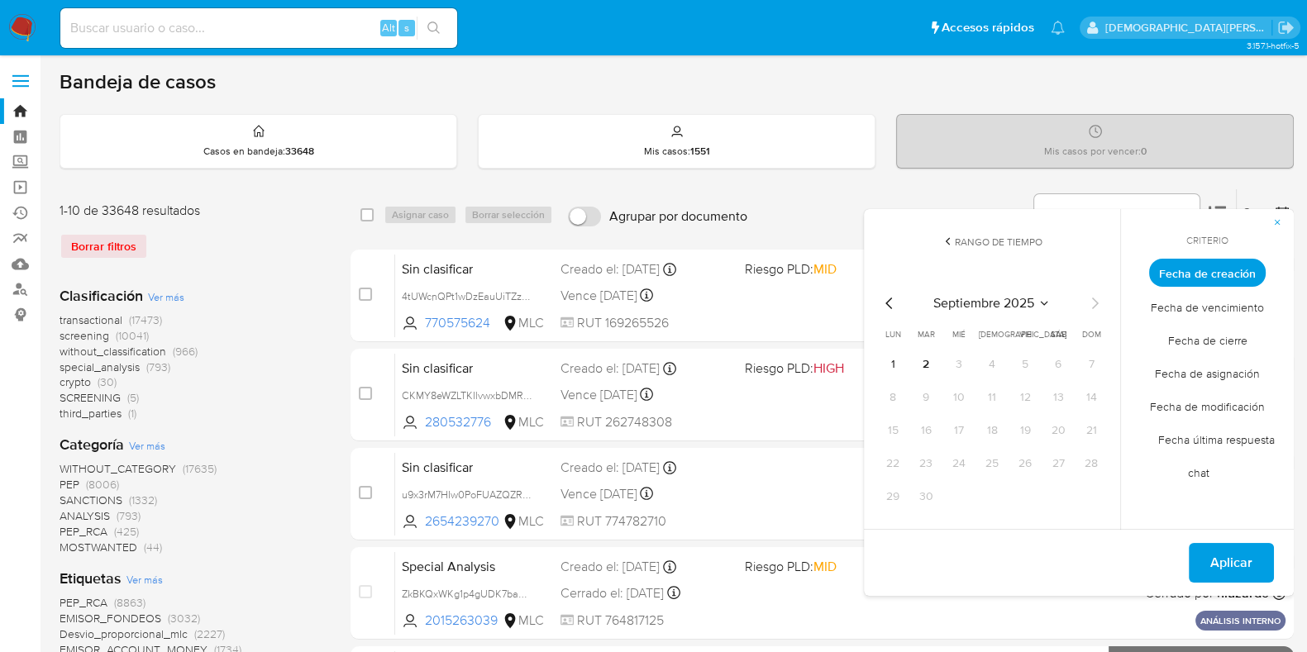
click at [892, 301] on icon "Mes anterior" at bounding box center [889, 303] width 20 height 20
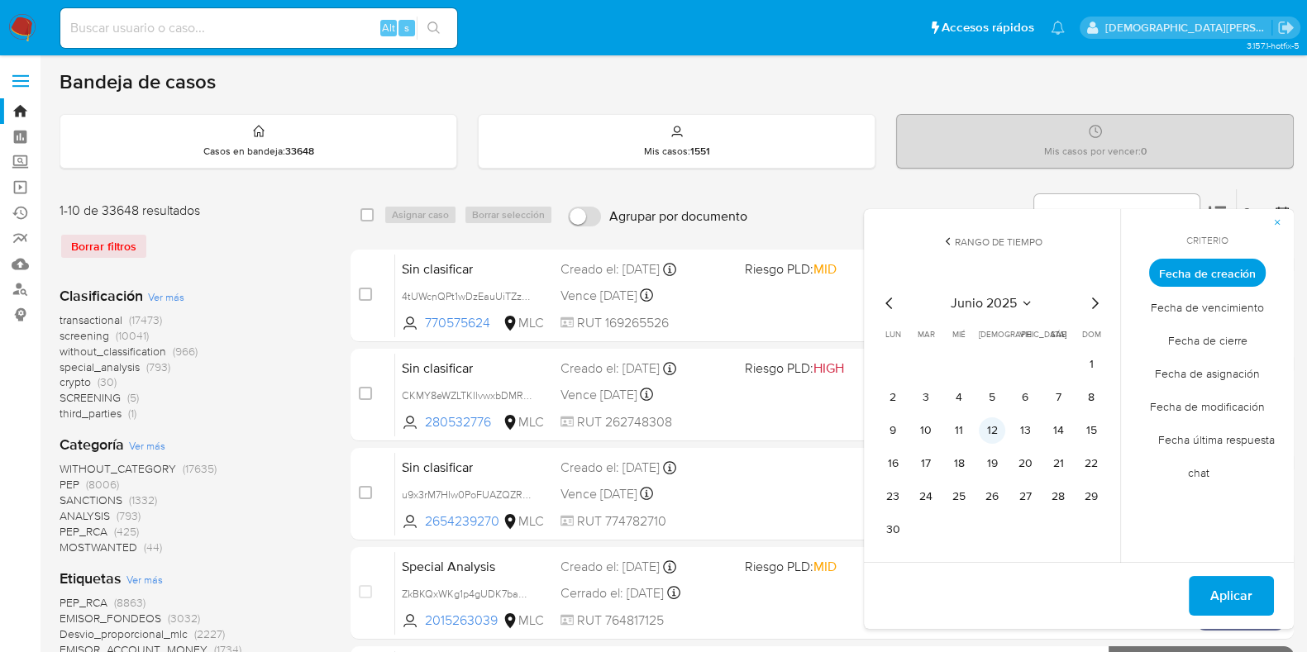
click at [988, 432] on button "12" at bounding box center [991, 430] width 26 height 26
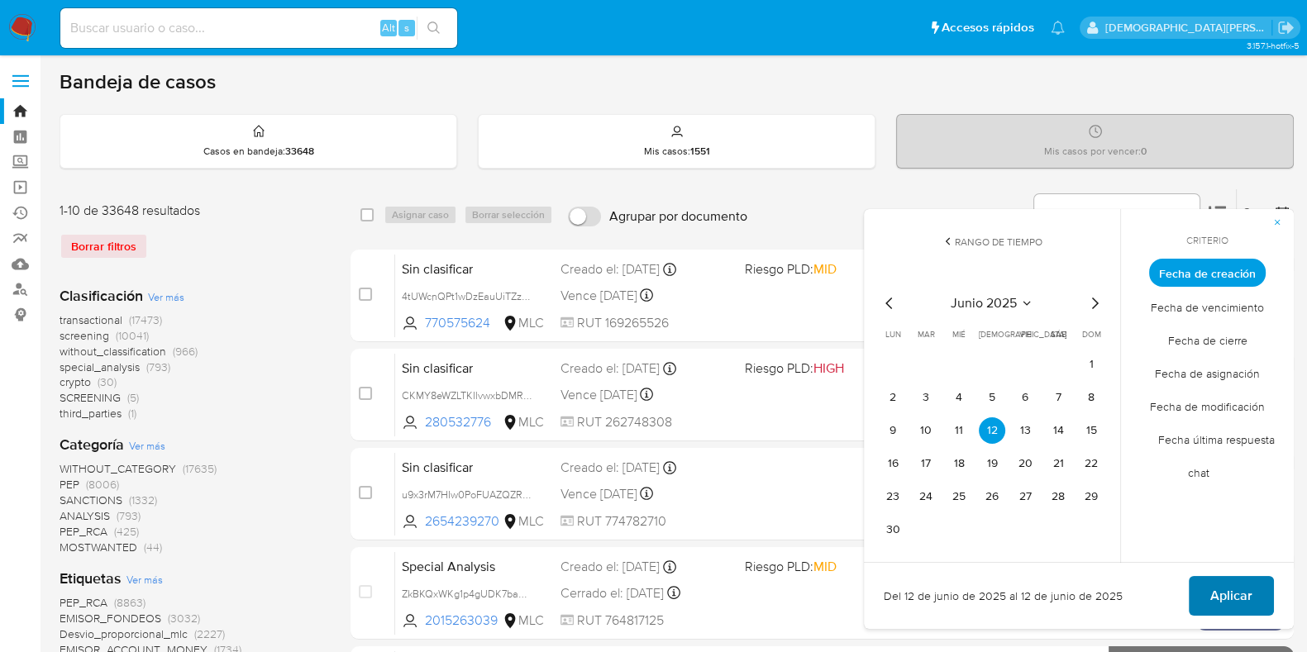
click at [1240, 601] on span "Aplicar" at bounding box center [1231, 596] width 42 height 36
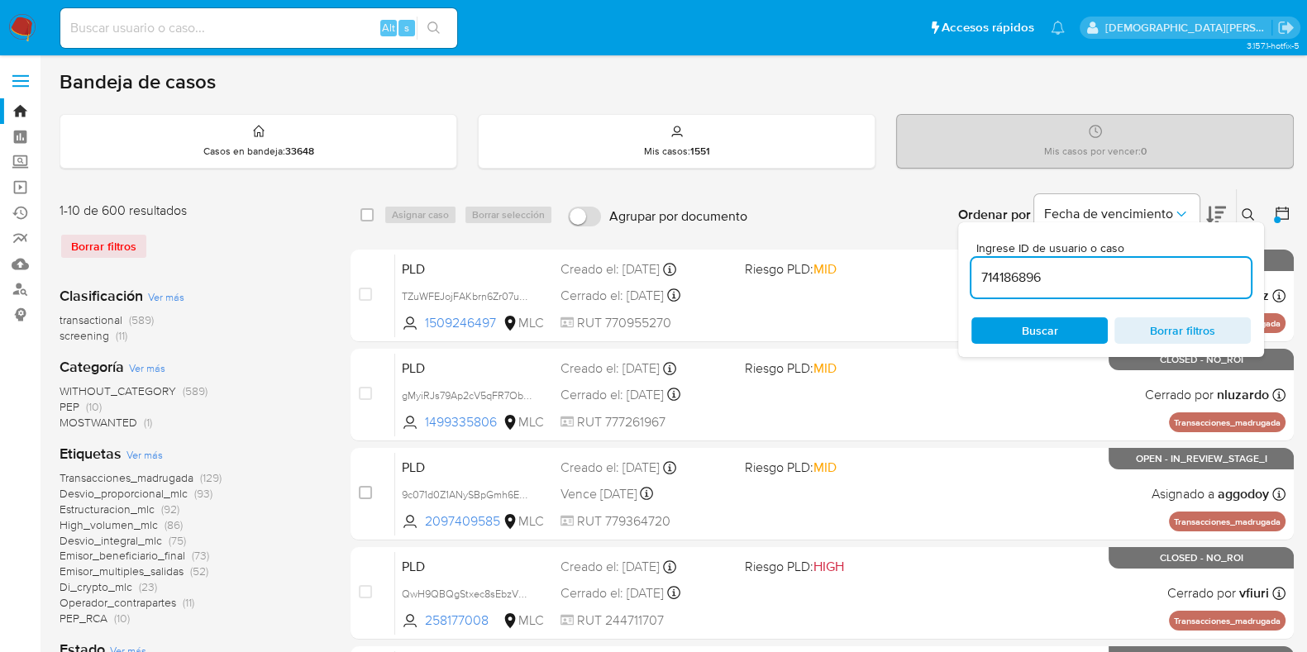
scroll to position [310, 0]
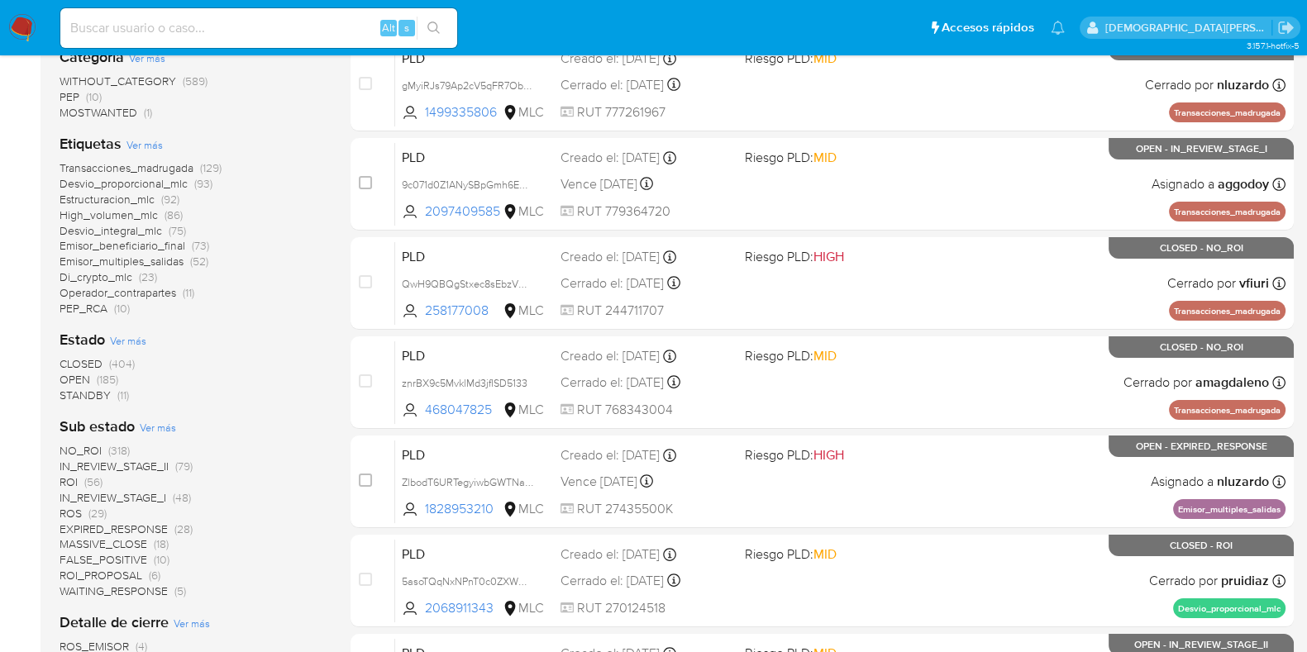
click at [259, 469] on div "NO_ROI (318) IN_REVIEW_STAGE_II (79) ROI (56) IN_REVIEW_STAGE_I (48) ROS (29) E…" at bounding box center [192, 521] width 264 height 156
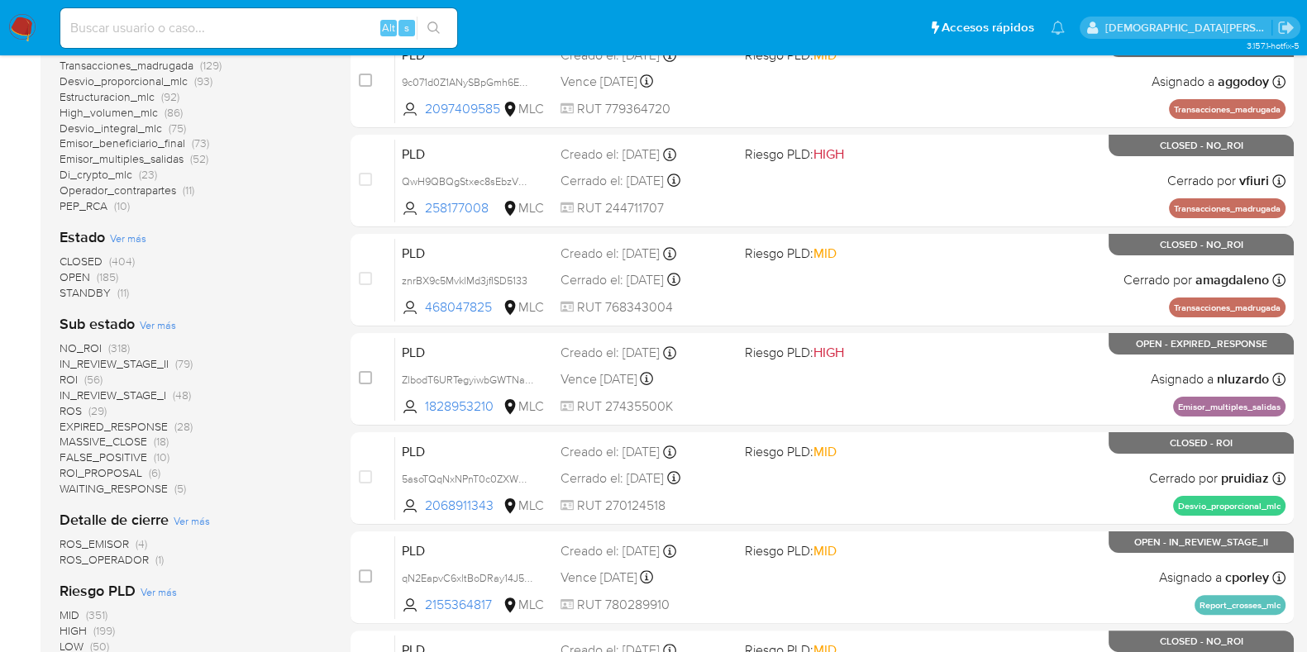
click at [70, 406] on span "ROS" at bounding box center [71, 410] width 22 height 17
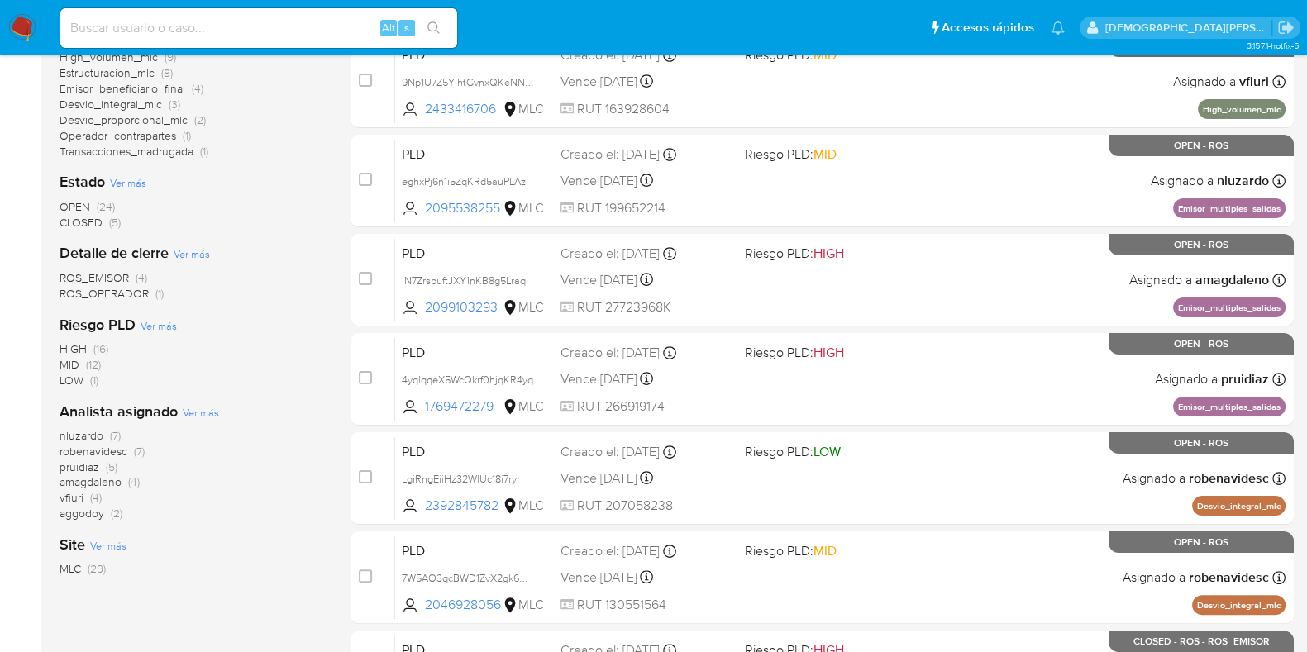
click at [82, 202] on span "OPEN" at bounding box center [75, 206] width 31 height 17
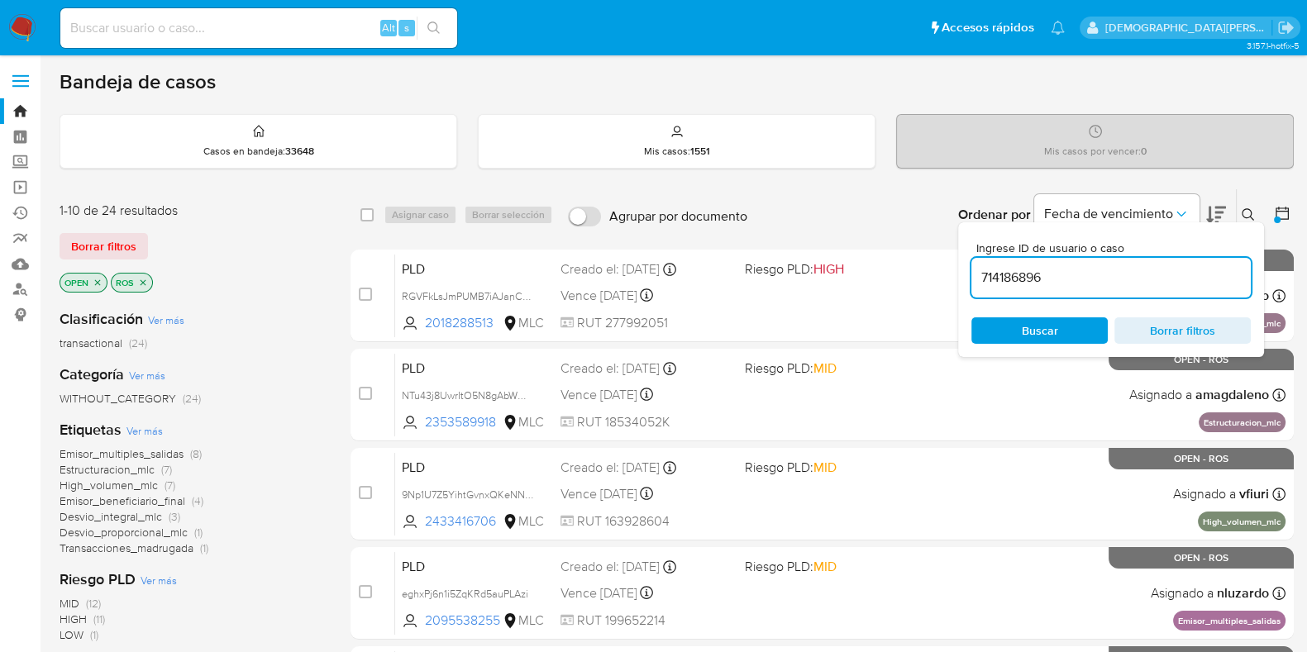
click at [140, 278] on icon "close-filter" at bounding box center [143, 283] width 10 height 10
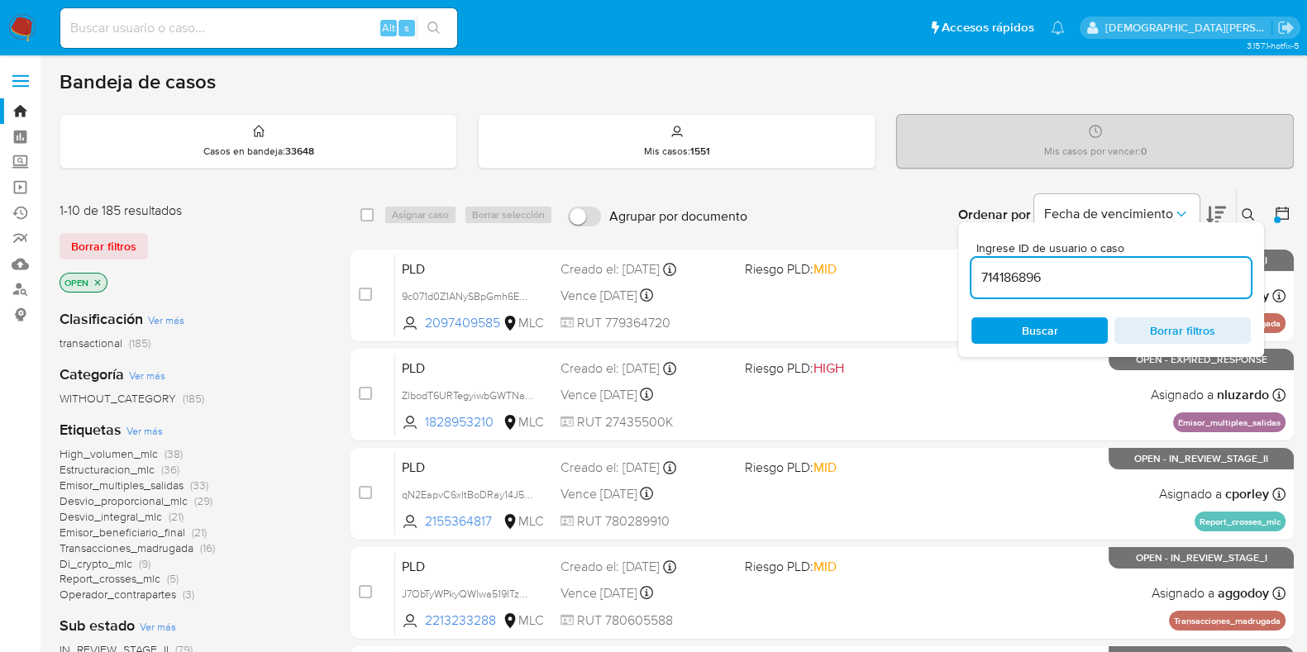
click at [100, 278] on icon "close-filter" at bounding box center [98, 283] width 10 height 10
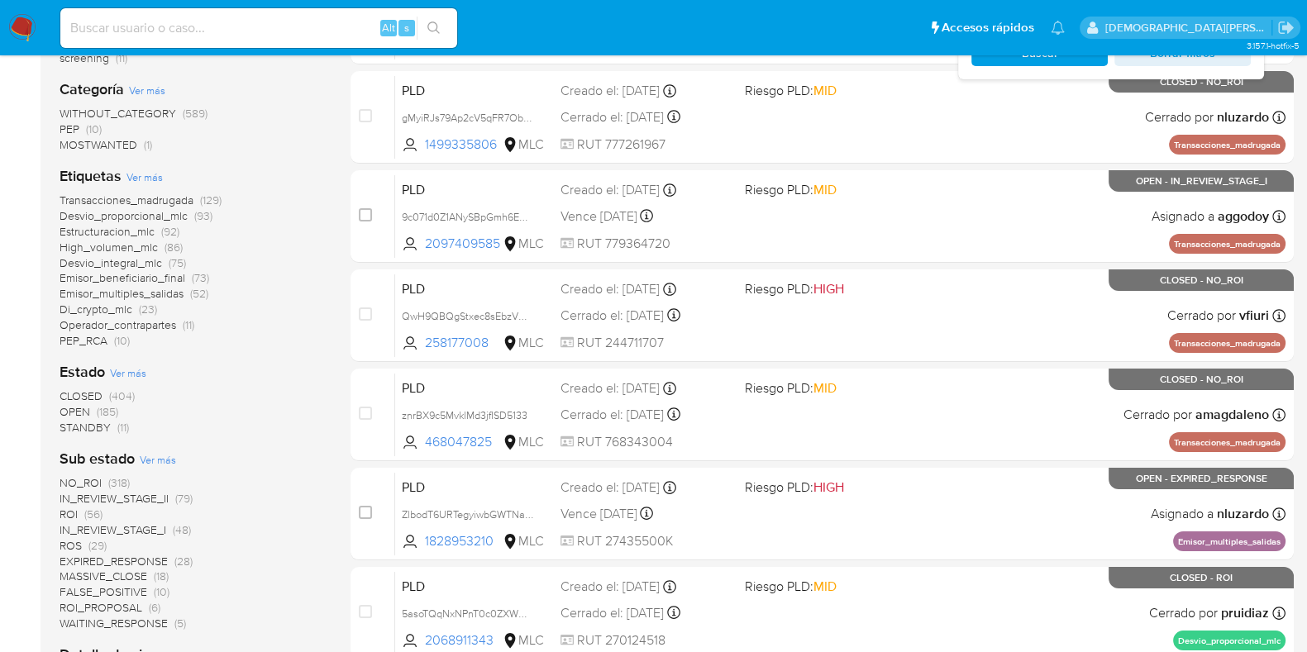
scroll to position [310, 0]
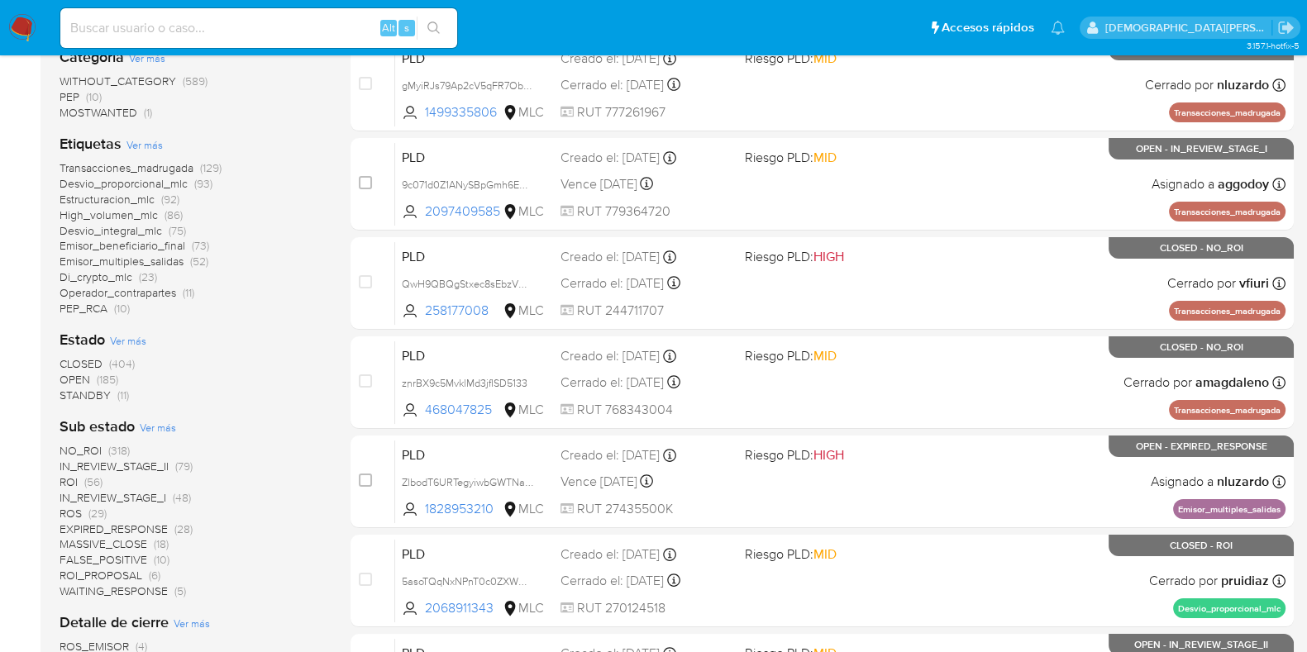
click at [114, 463] on span "IN_REVIEW_STAGE_II" at bounding box center [114, 466] width 109 height 17
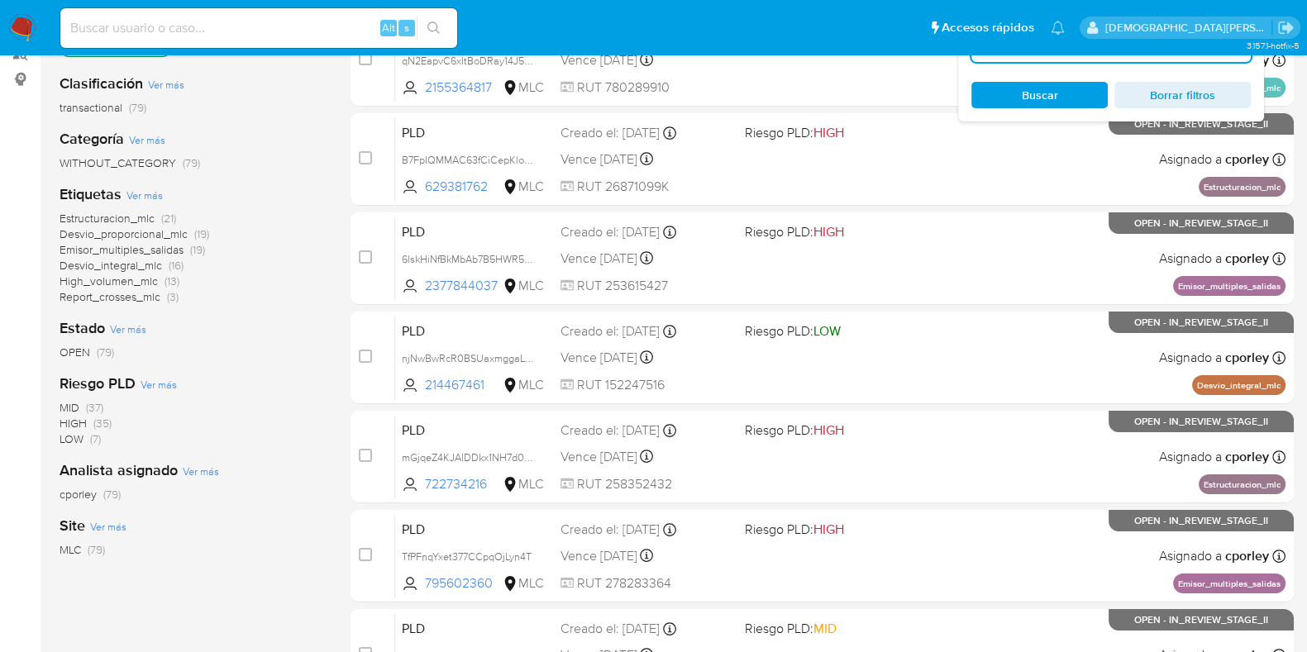
scroll to position [206, 0]
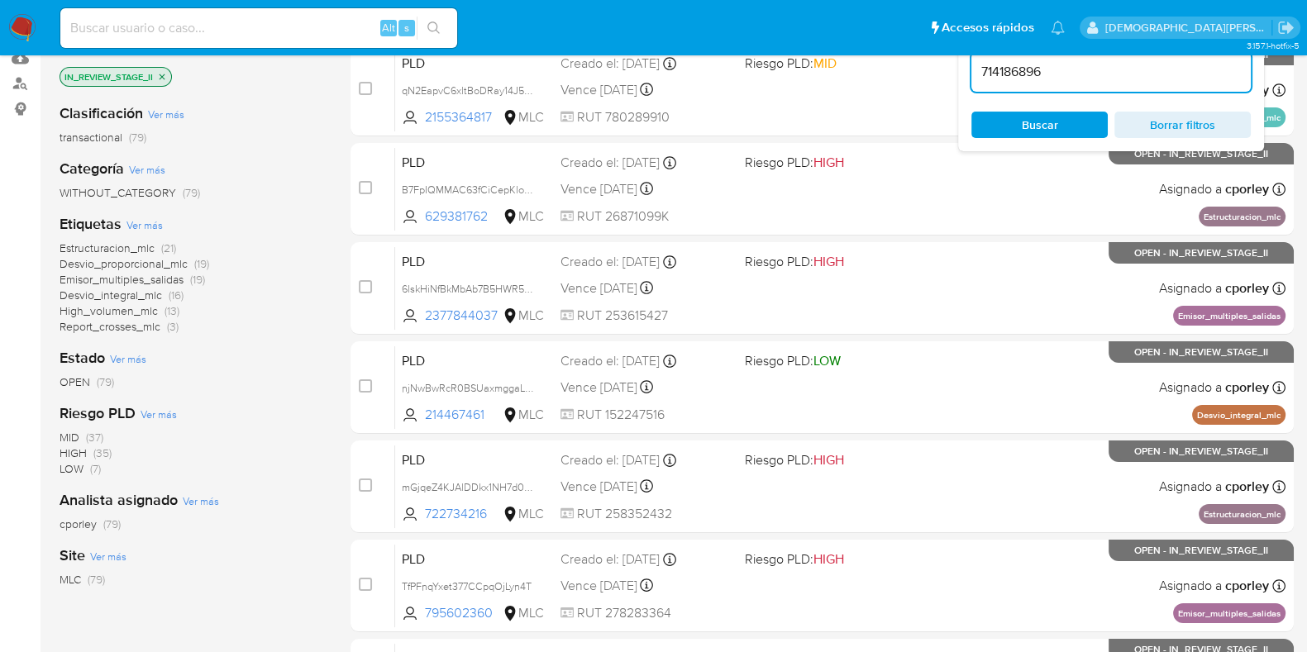
click at [127, 311] on span "High_volumen_mlc" at bounding box center [109, 310] width 98 height 17
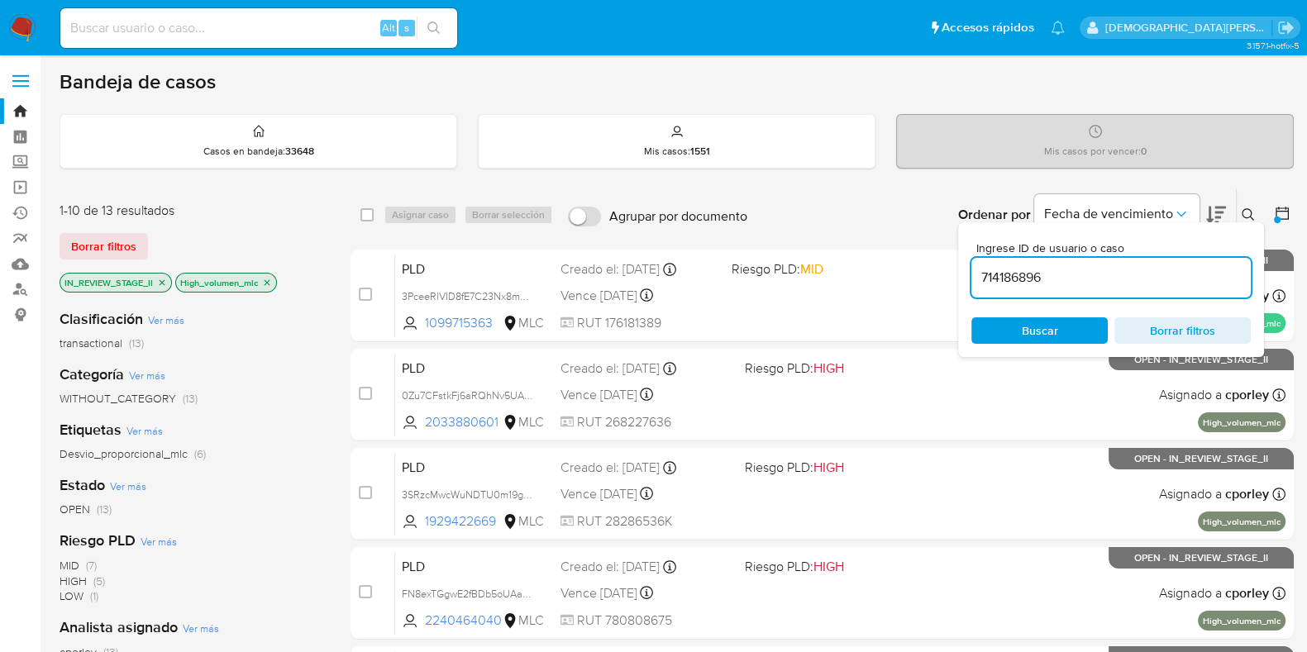
click at [1242, 208] on icon at bounding box center [1247, 214] width 13 height 13
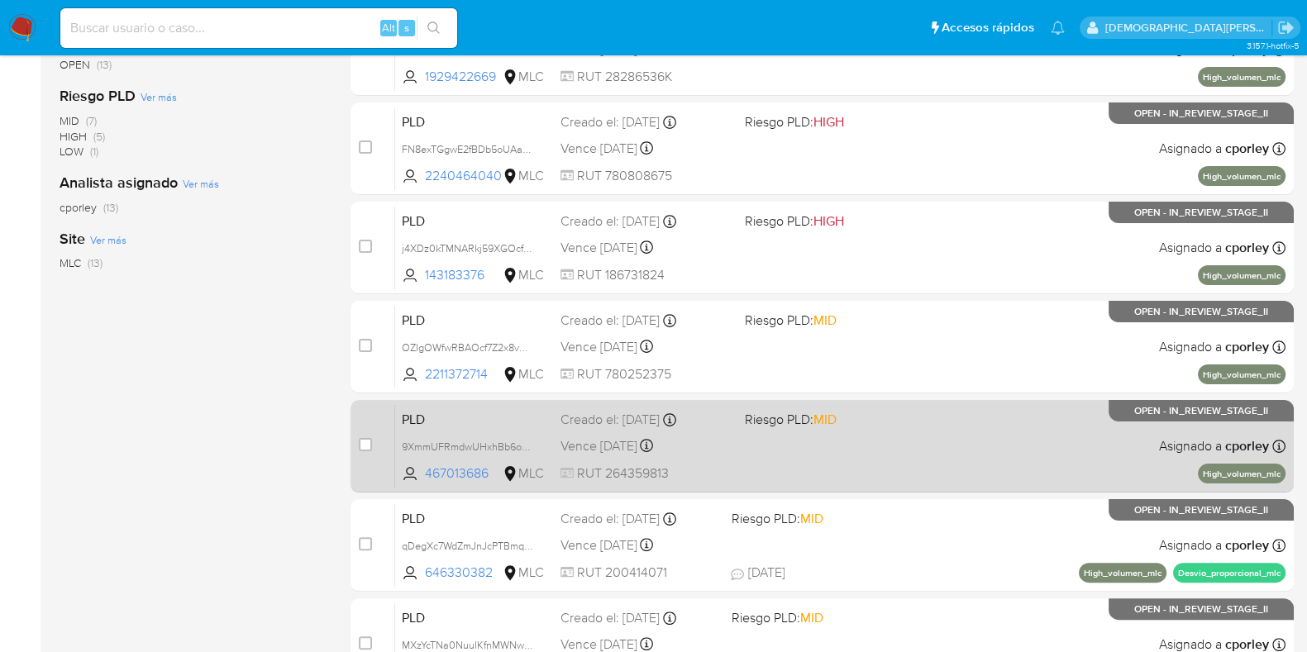
scroll to position [651, 0]
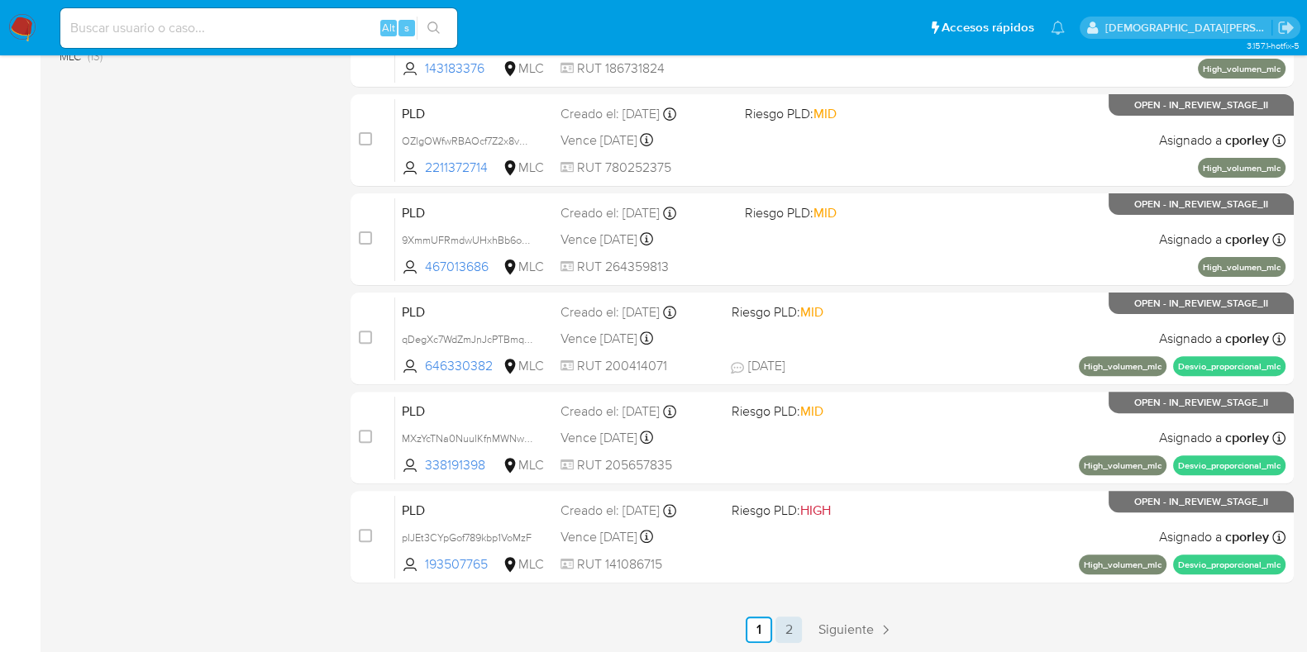
click at [787, 637] on link "2" at bounding box center [788, 629] width 26 height 26
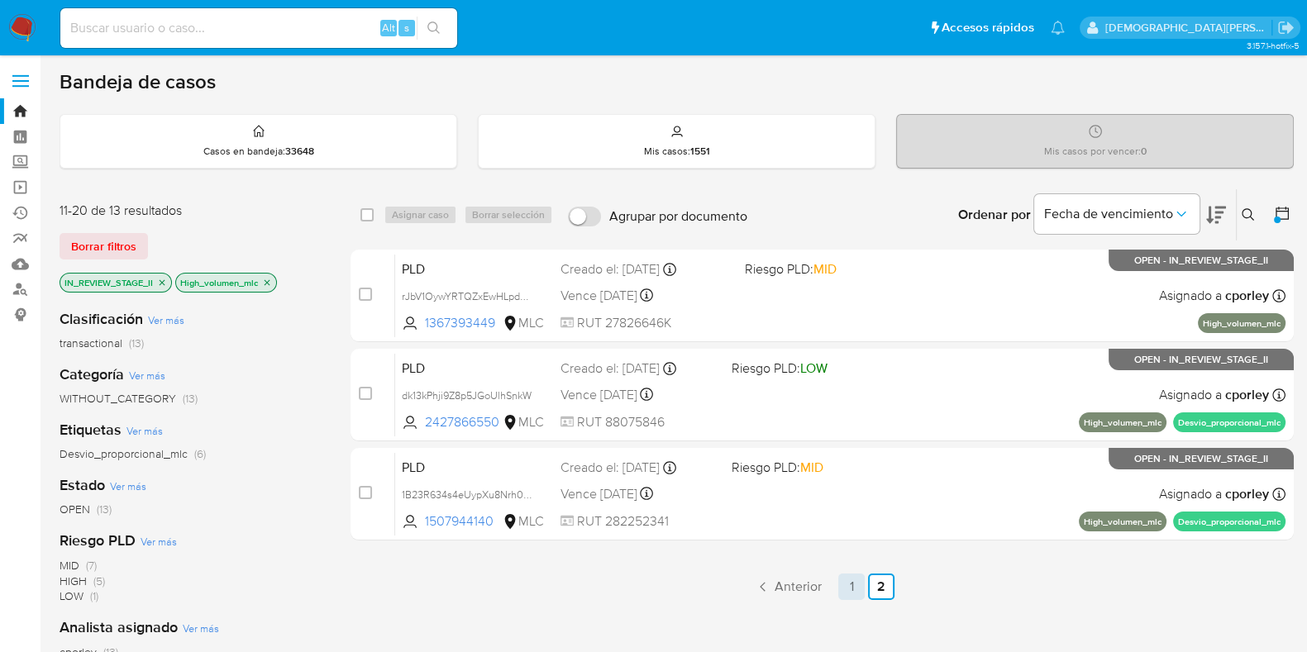
click at [849, 583] on link "1" at bounding box center [851, 587] width 26 height 26
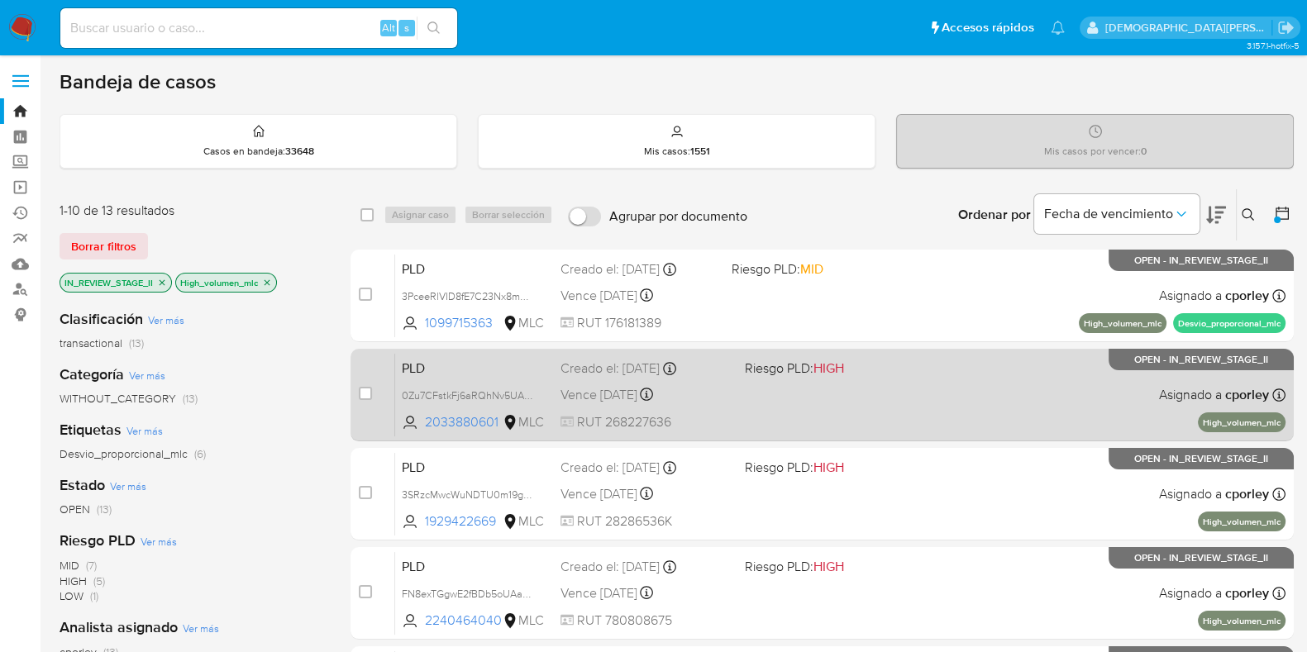
click at [780, 359] on span "Riesgo PLD: HIGH" at bounding box center [794, 368] width 99 height 18
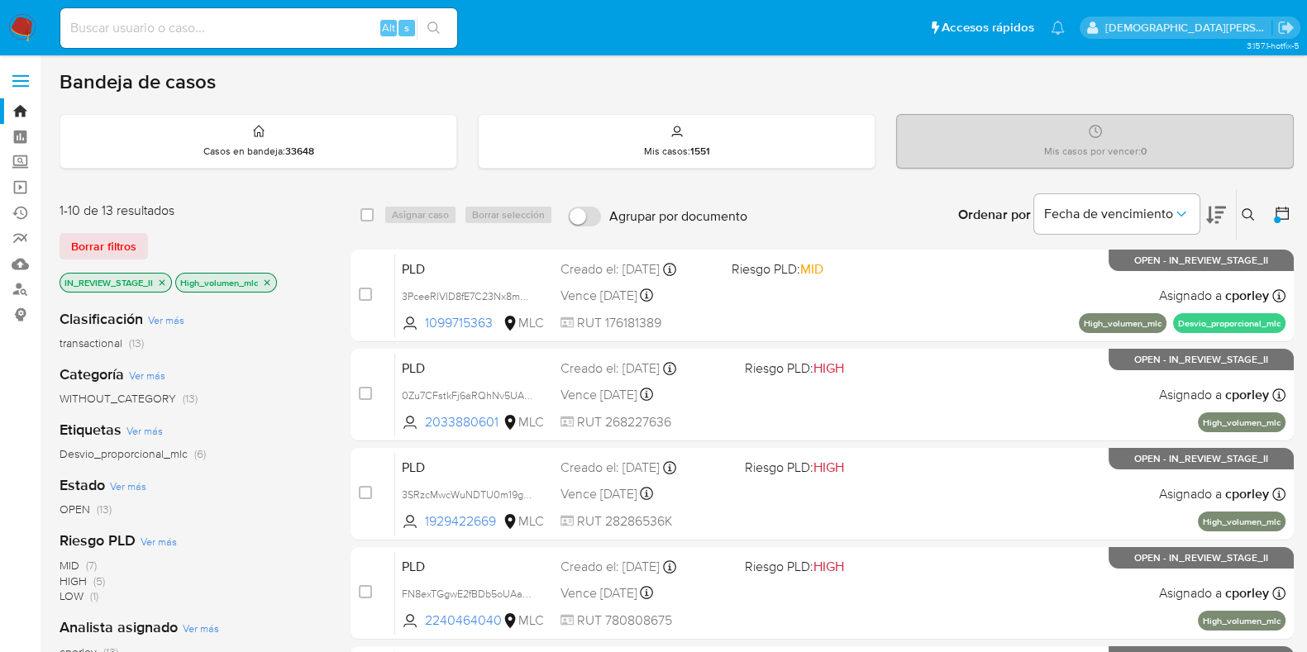
click at [264, 279] on icon "close-filter" at bounding box center [267, 283] width 10 height 10
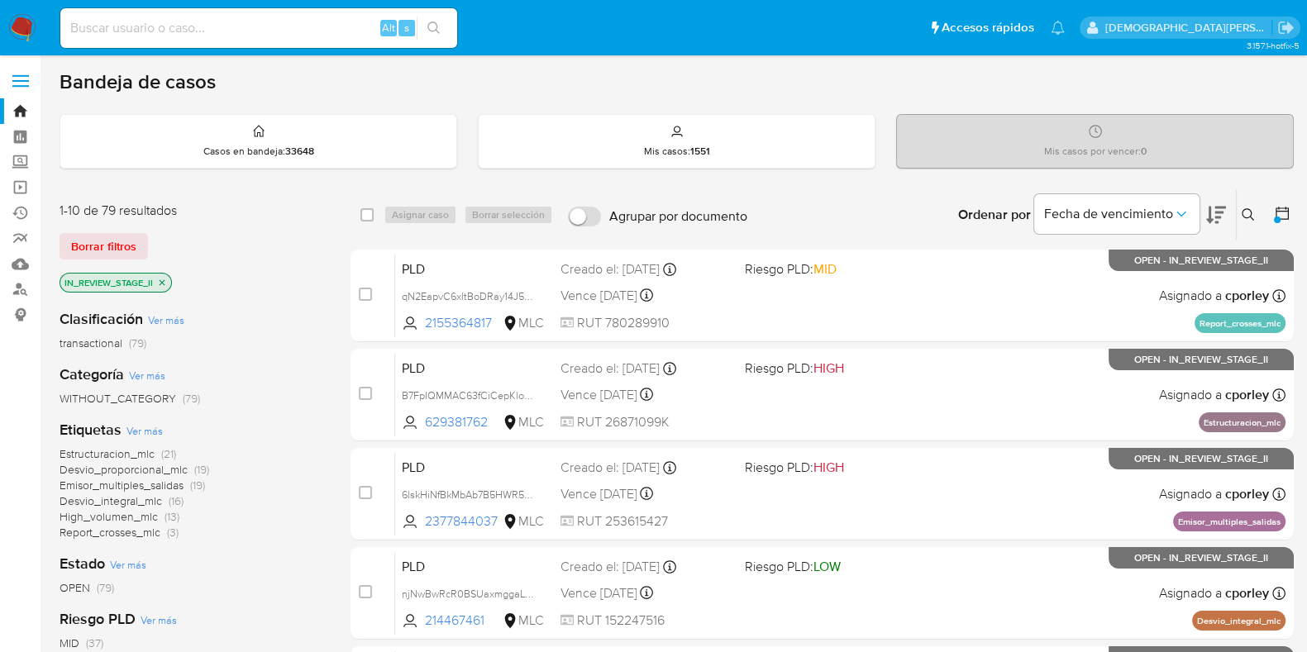
drag, startPoint x: 163, startPoint y: 278, endPoint x: 834, endPoint y: 241, distance: 672.1
click at [166, 278] on icon "close-filter" at bounding box center [162, 283] width 10 height 10
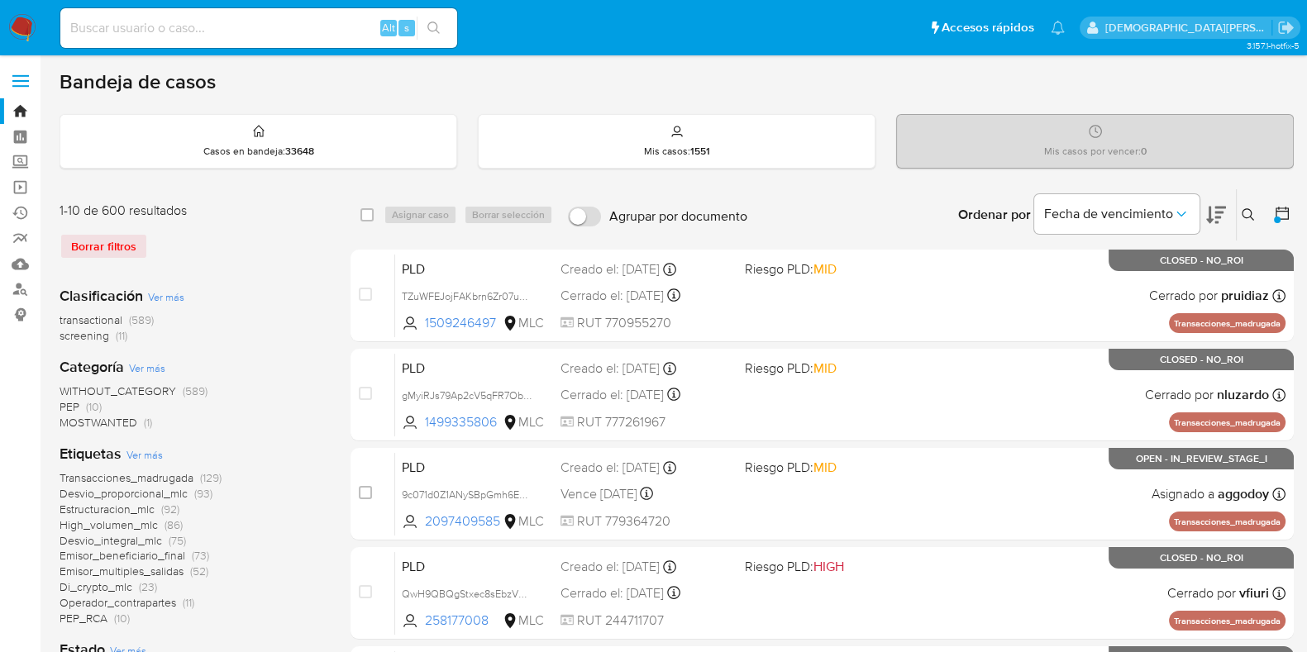
click at [1283, 202] on div at bounding box center [1279, 214] width 30 height 51
click at [1278, 209] on icon at bounding box center [1281, 213] width 13 height 13
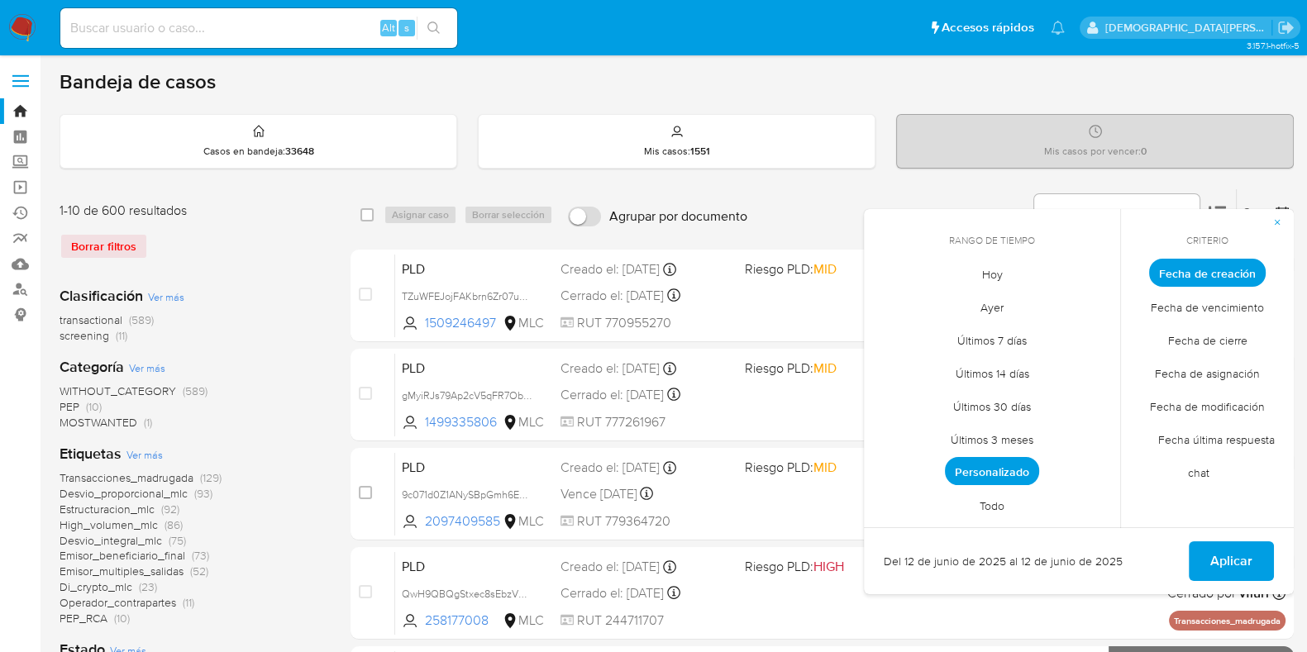
click at [1000, 494] on span "Todo" at bounding box center [992, 505] width 60 height 34
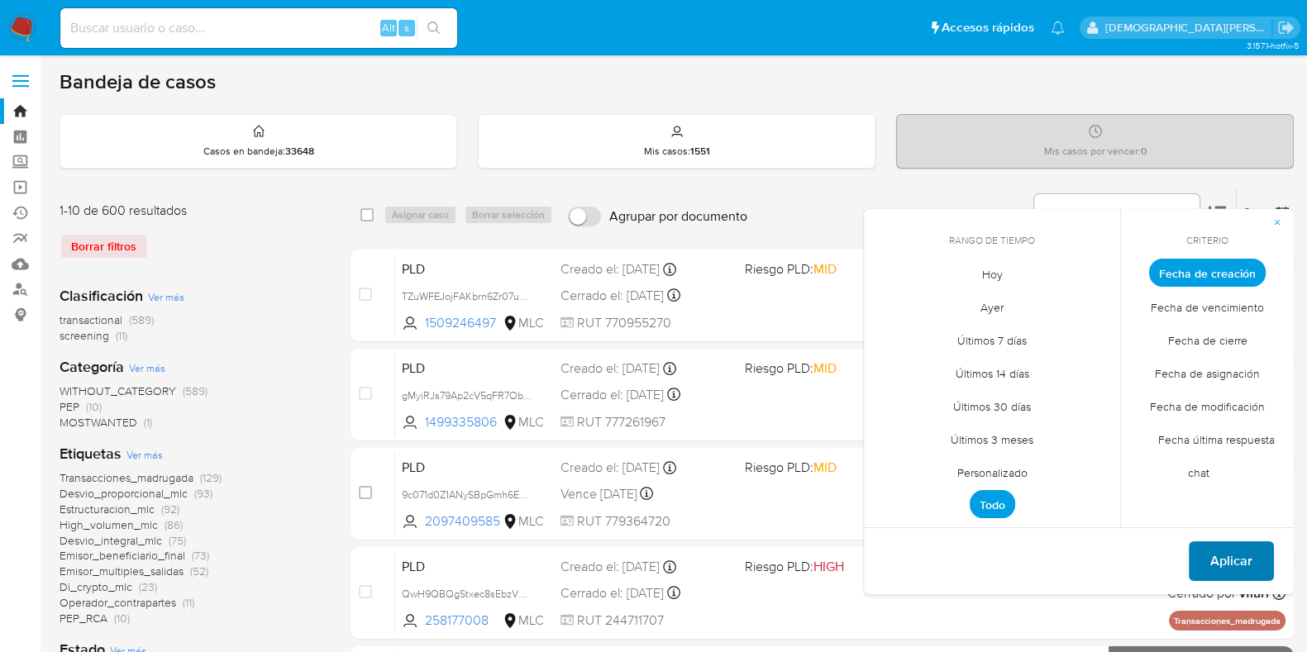
click at [1256, 559] on button "Aplicar" at bounding box center [1230, 561] width 85 height 40
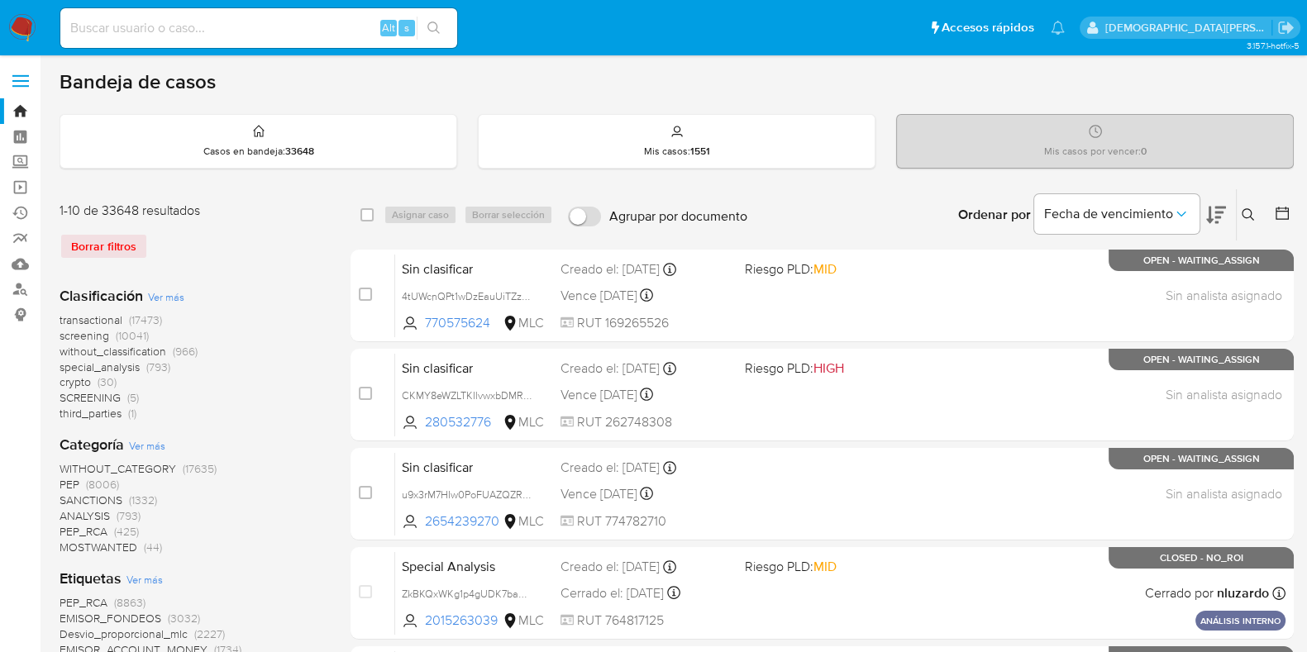
click at [1248, 210] on icon at bounding box center [1247, 214] width 13 height 13
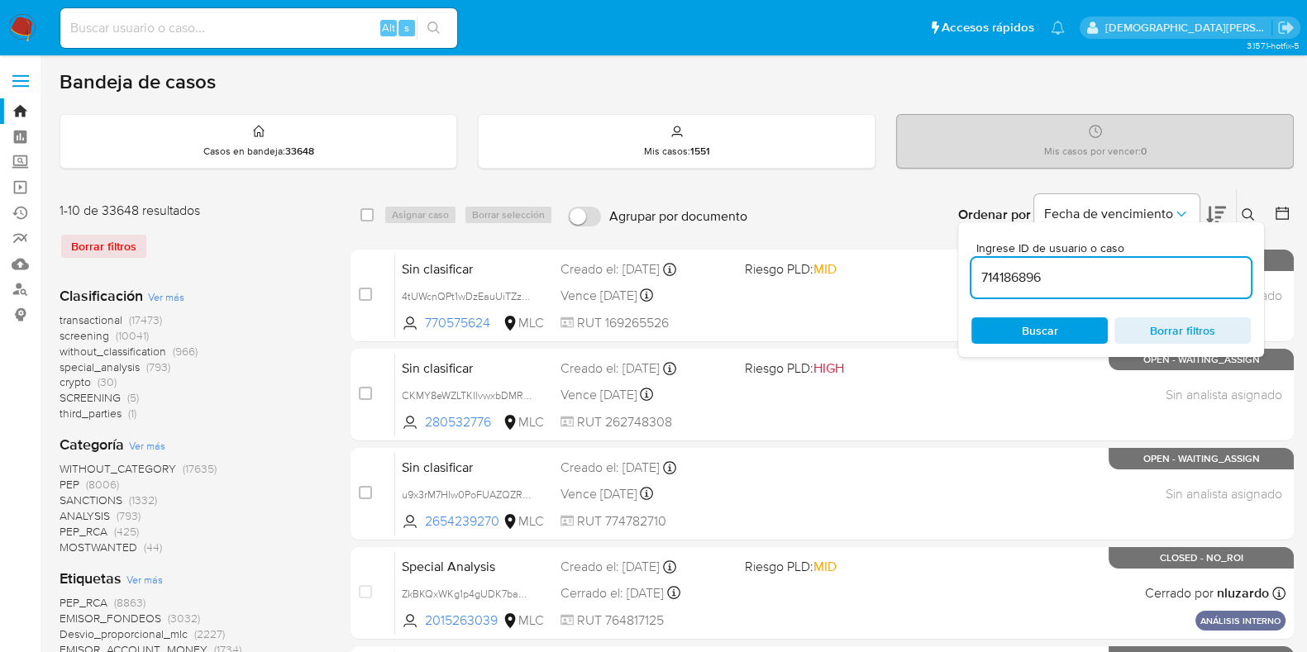
click at [1073, 279] on input "714186896" at bounding box center [1110, 277] width 279 height 21
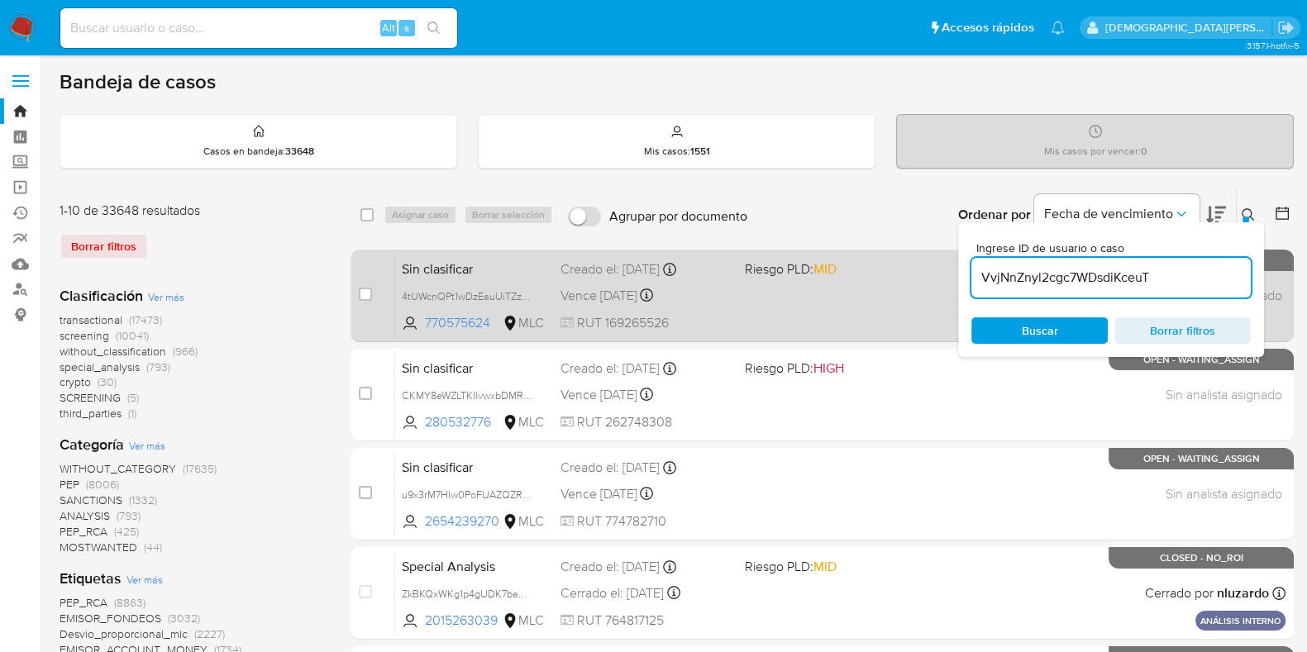
type input "VvjNnZnyl2cgc7WDsdiKceuT"
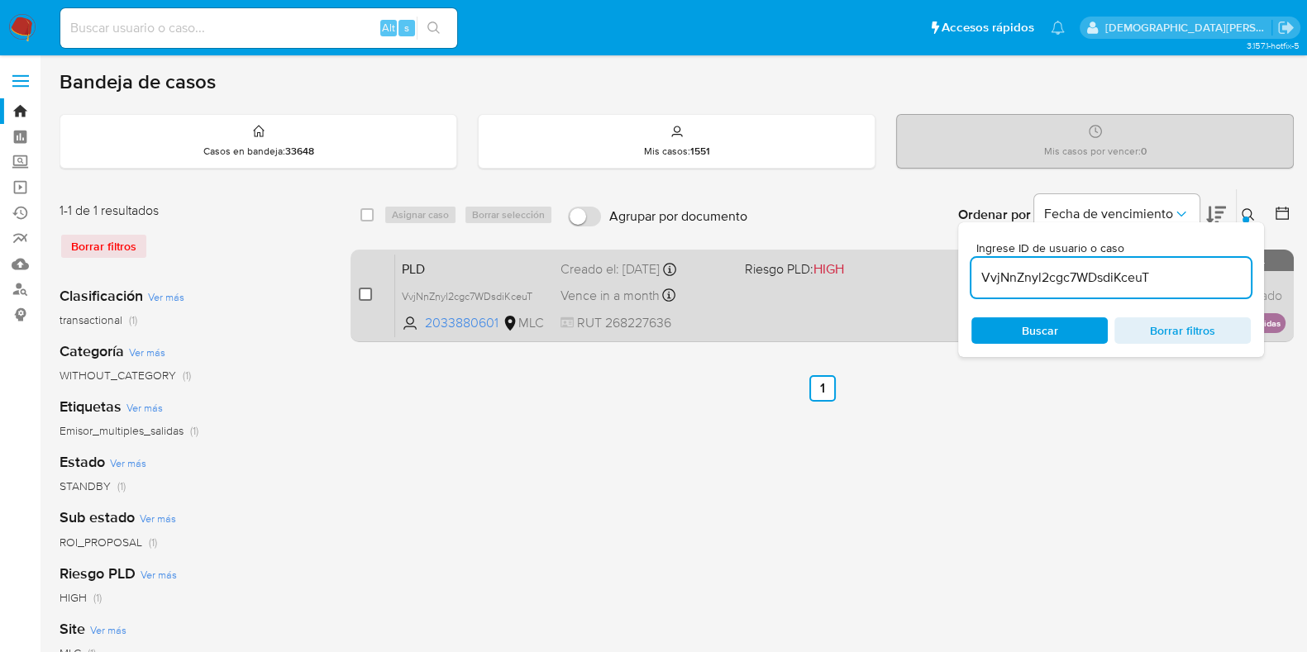
click at [364, 295] on input "checkbox" at bounding box center [365, 294] width 13 height 13
checkbox input "true"
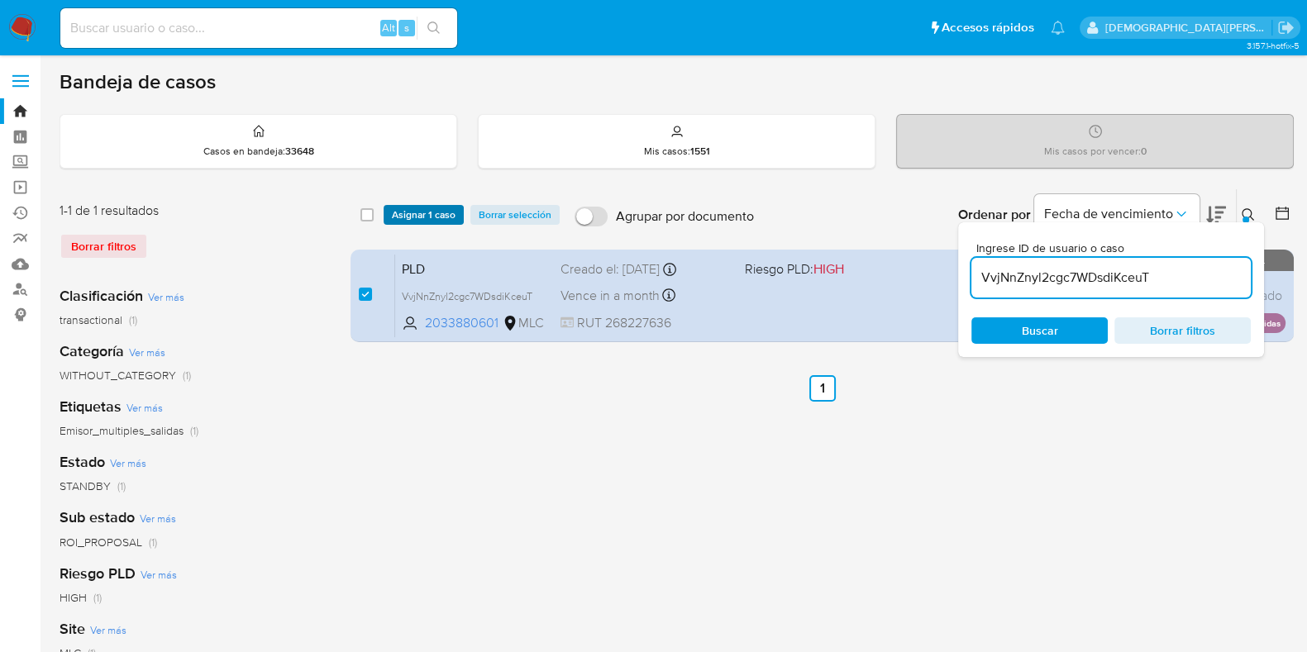
click at [407, 219] on span "Asignar 1 caso" at bounding box center [424, 215] width 64 height 17
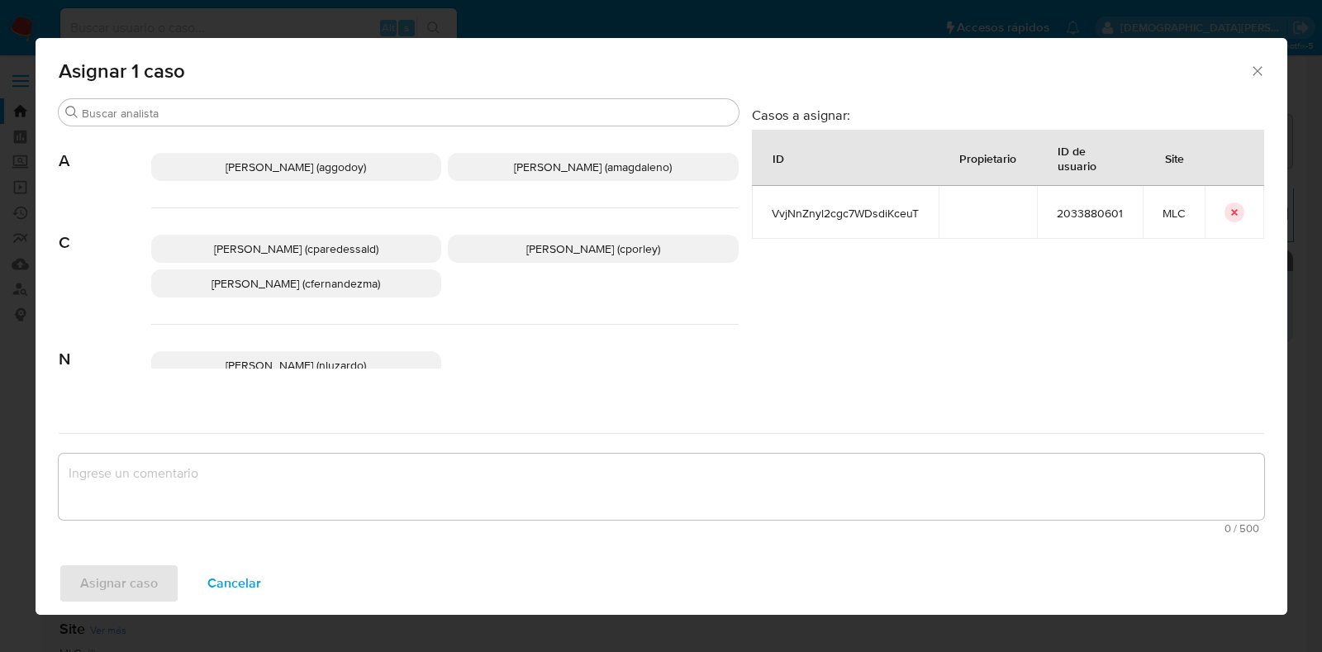
click at [543, 246] on span "Christian Porley (cporley)" at bounding box center [593, 248] width 134 height 17
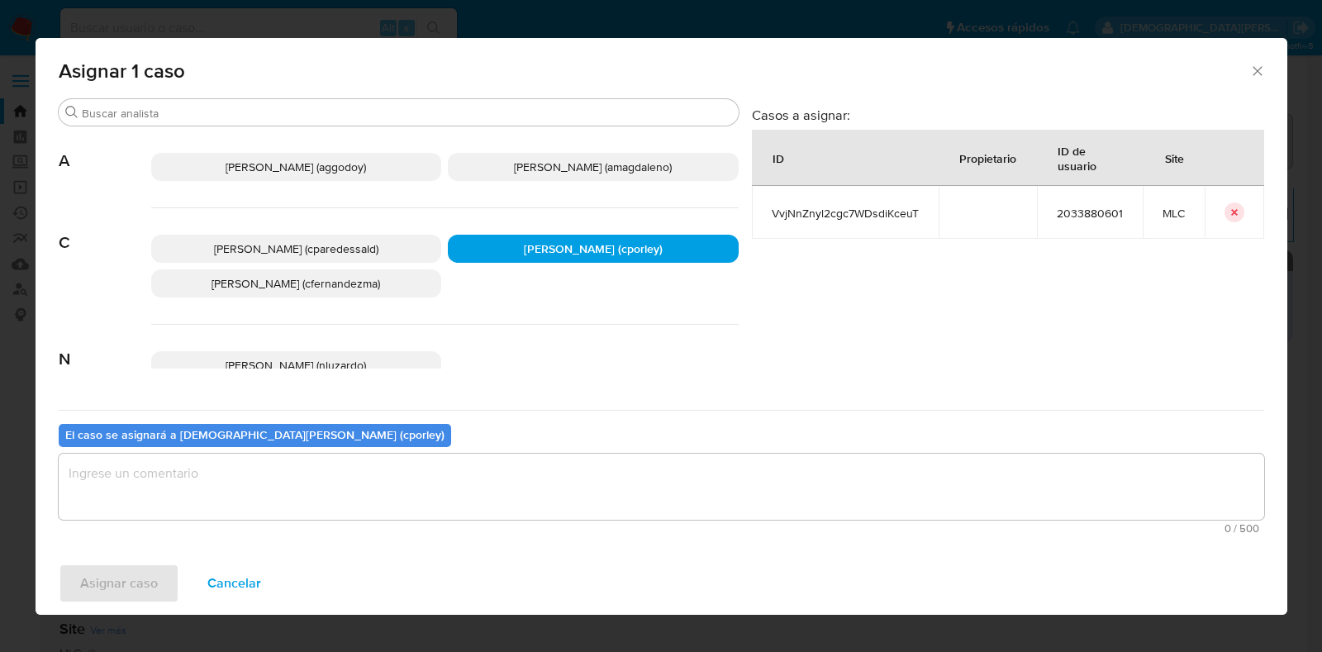
click at [384, 487] on textarea "assign-modal" at bounding box center [662, 487] width 1206 height 66
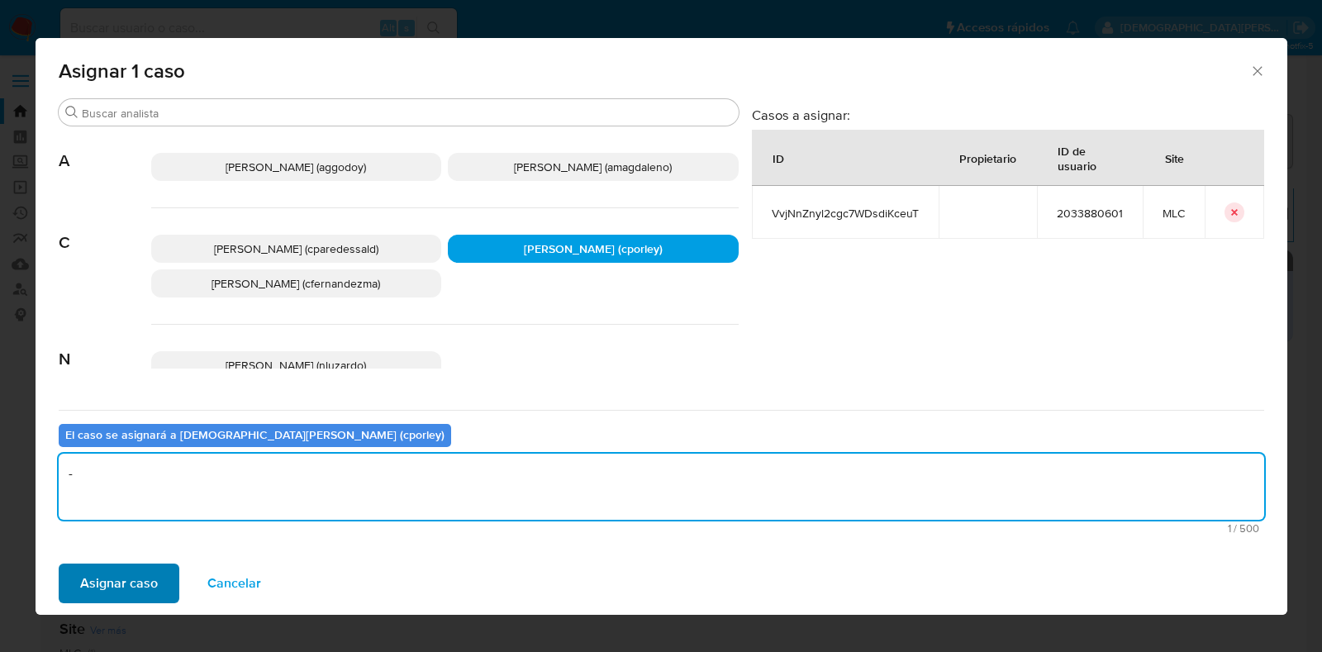
type textarea "-"
click at [128, 584] on span "Asignar caso" at bounding box center [119, 583] width 78 height 36
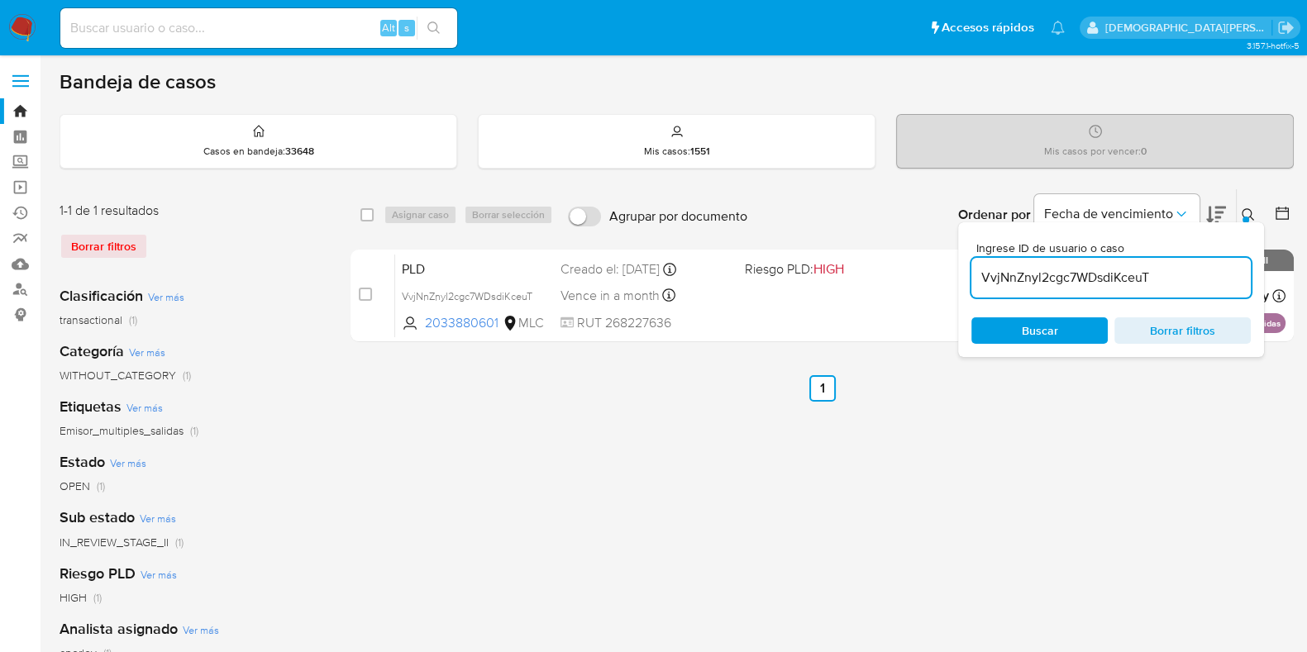
click at [1245, 212] on icon at bounding box center [1247, 214] width 13 height 13
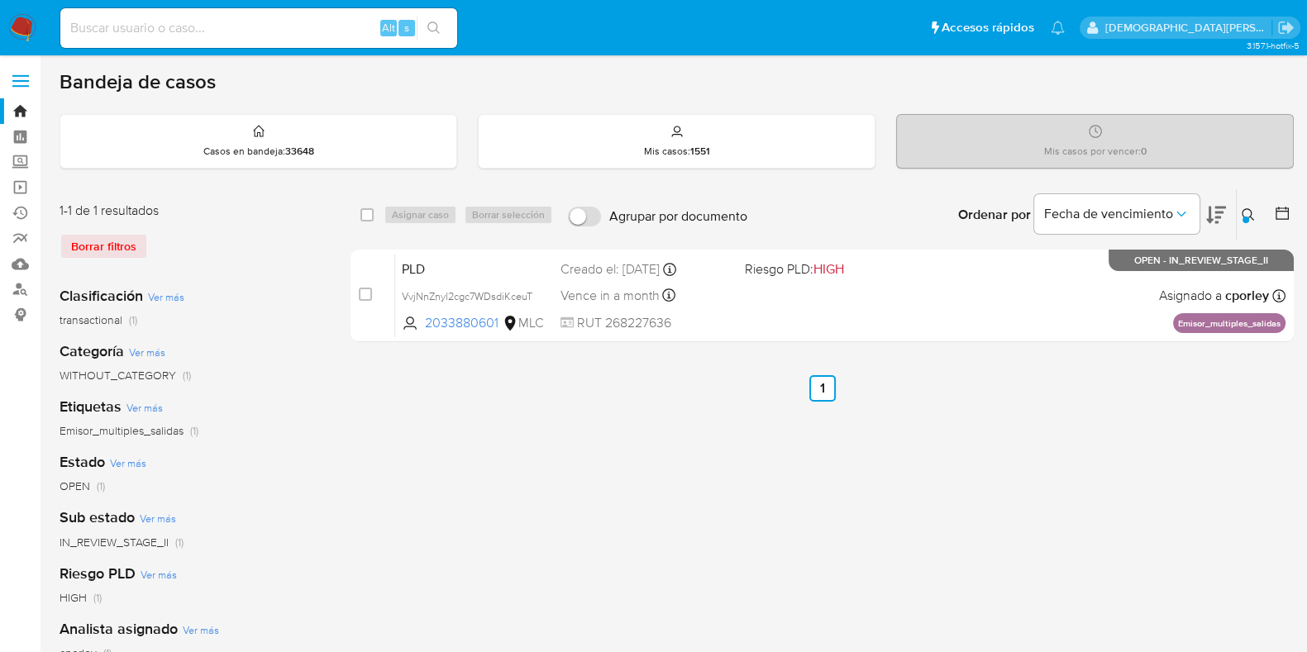
click at [1245, 217] on div at bounding box center [1245, 220] width 7 height 7
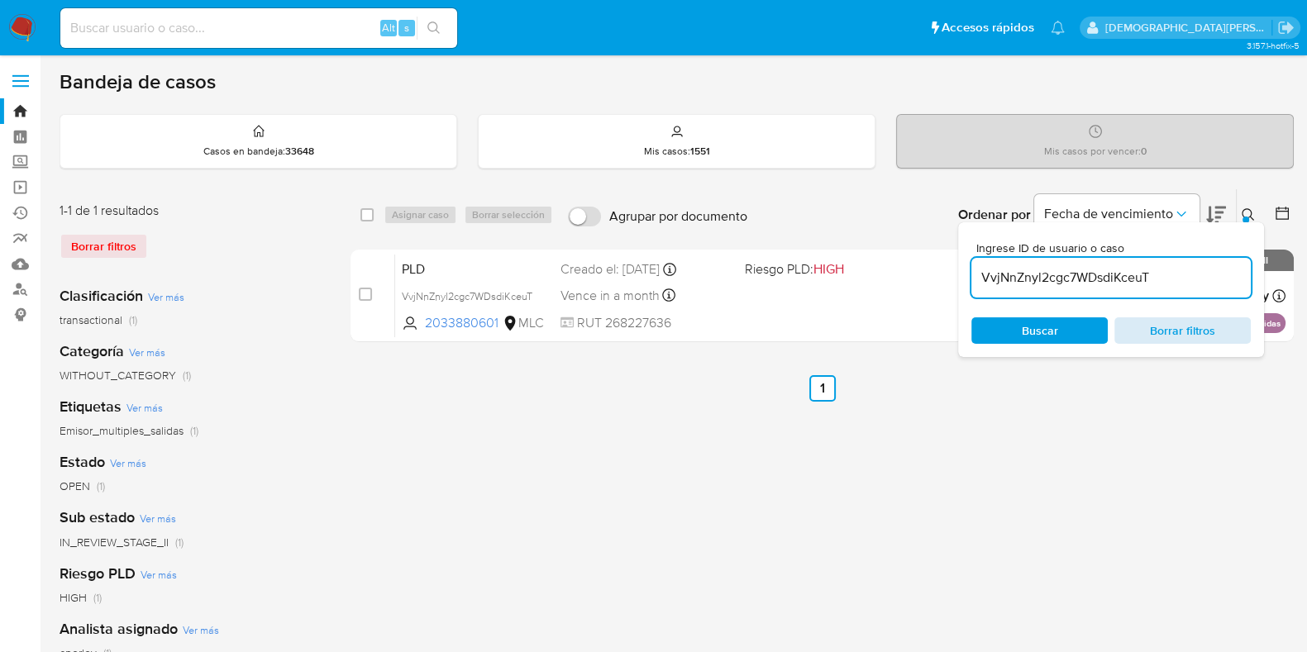
click at [1159, 330] on span "Borrar filtros" at bounding box center [1182, 330] width 113 height 23
click at [1053, 332] on span "Buscar" at bounding box center [1039, 330] width 36 height 26
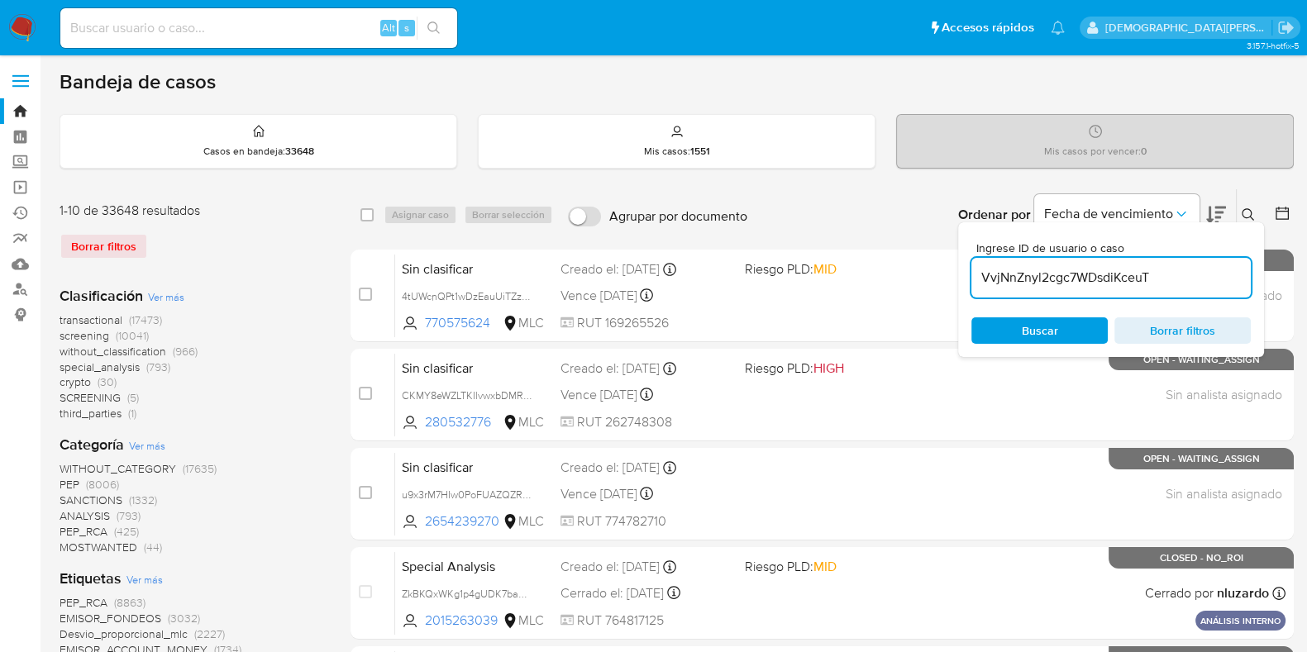
click at [1279, 206] on icon at bounding box center [1281, 213] width 17 height 17
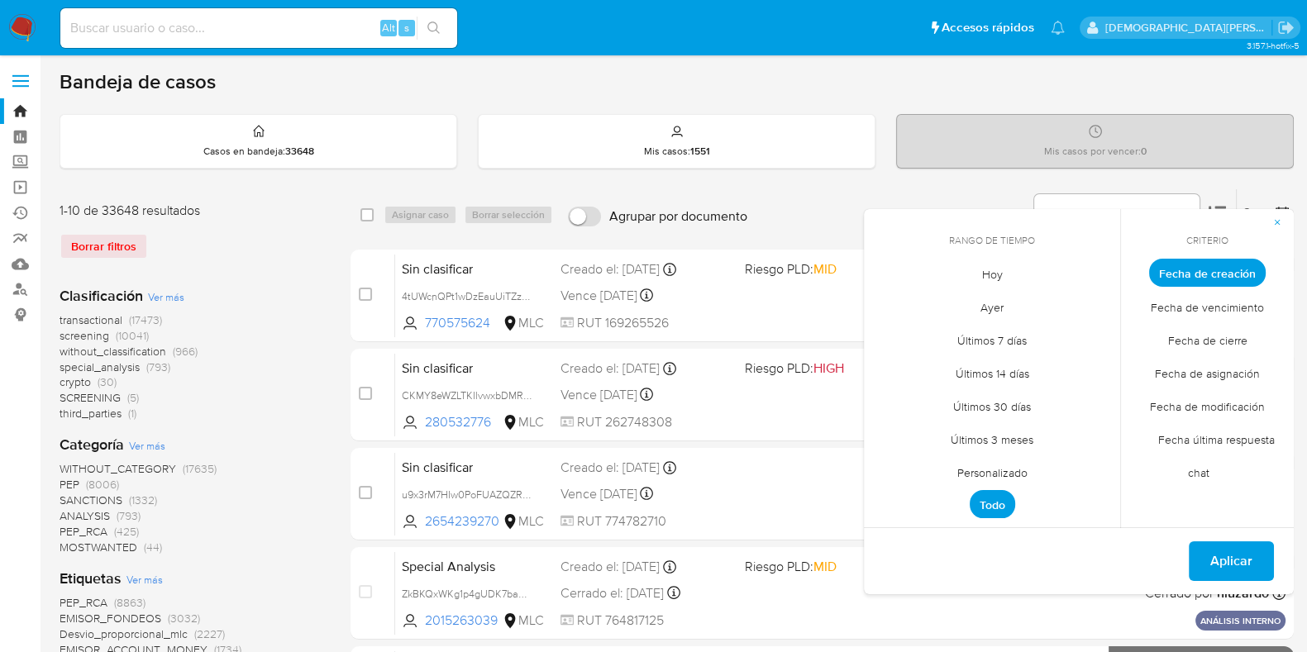
click at [1008, 474] on span "Personalizado" at bounding box center [992, 472] width 105 height 34
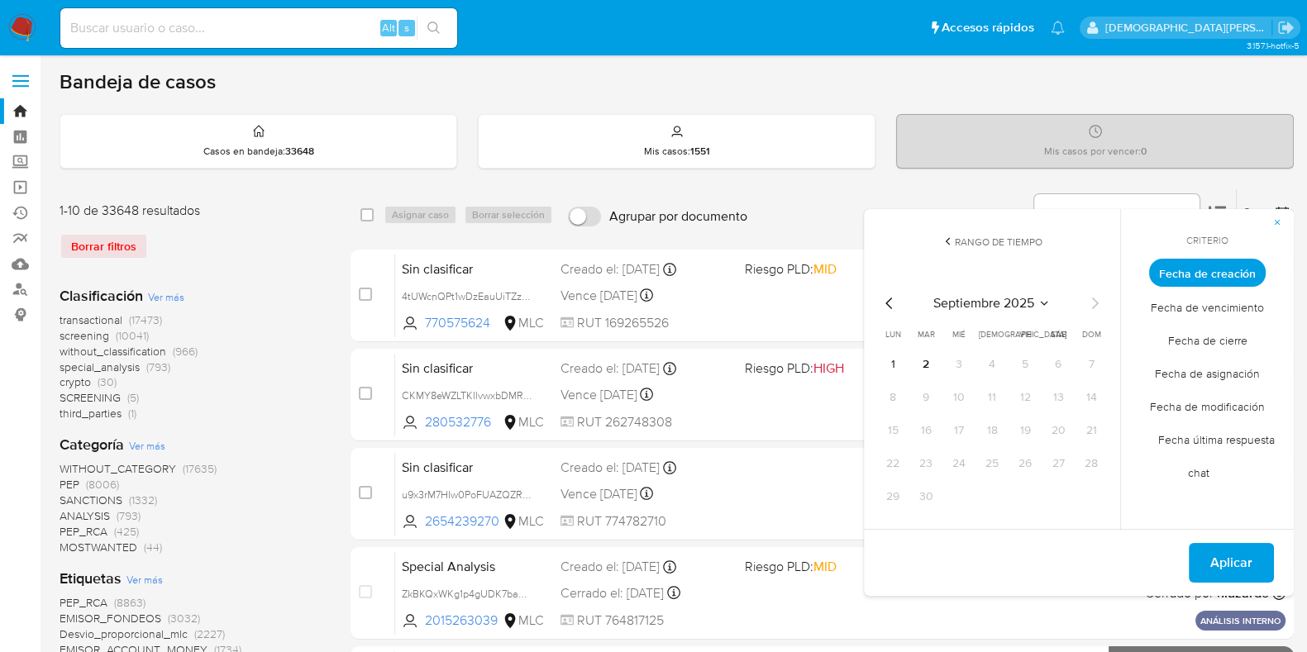
click at [885, 302] on icon "Mes anterior" at bounding box center [888, 304] width 7 height 12
click at [880, 300] on icon "Mes anterior" at bounding box center [889, 303] width 20 height 20
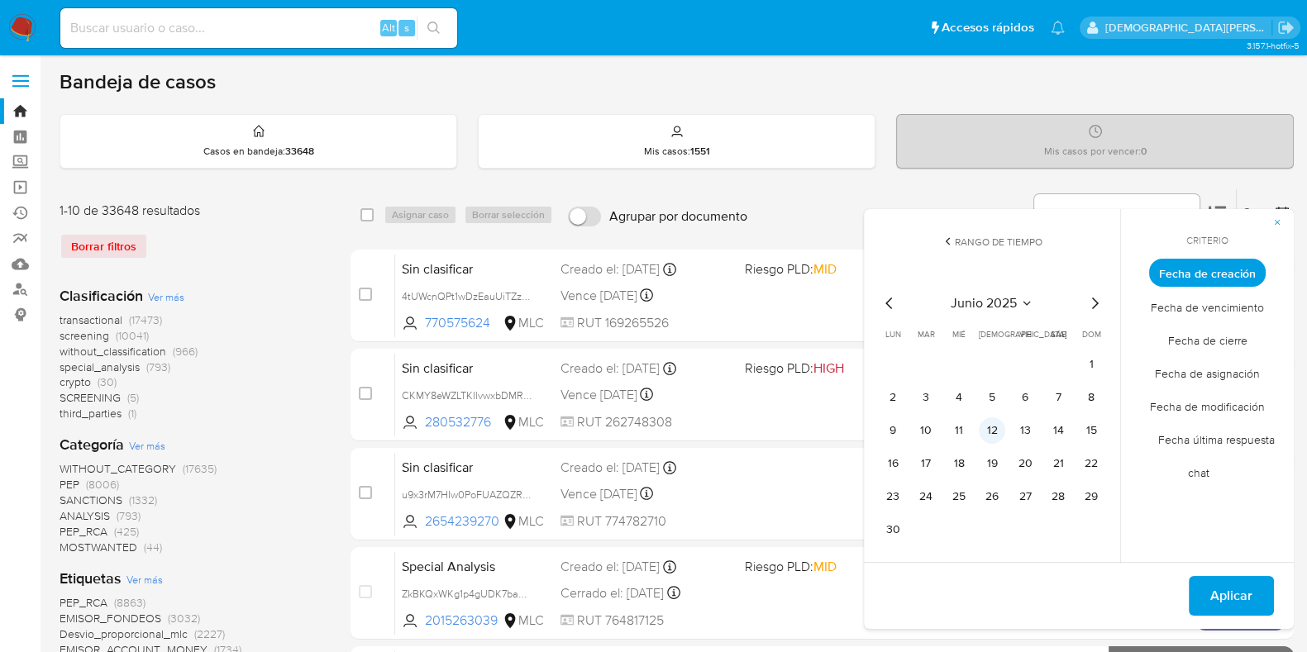
click at [995, 424] on button "12" at bounding box center [991, 430] width 26 height 26
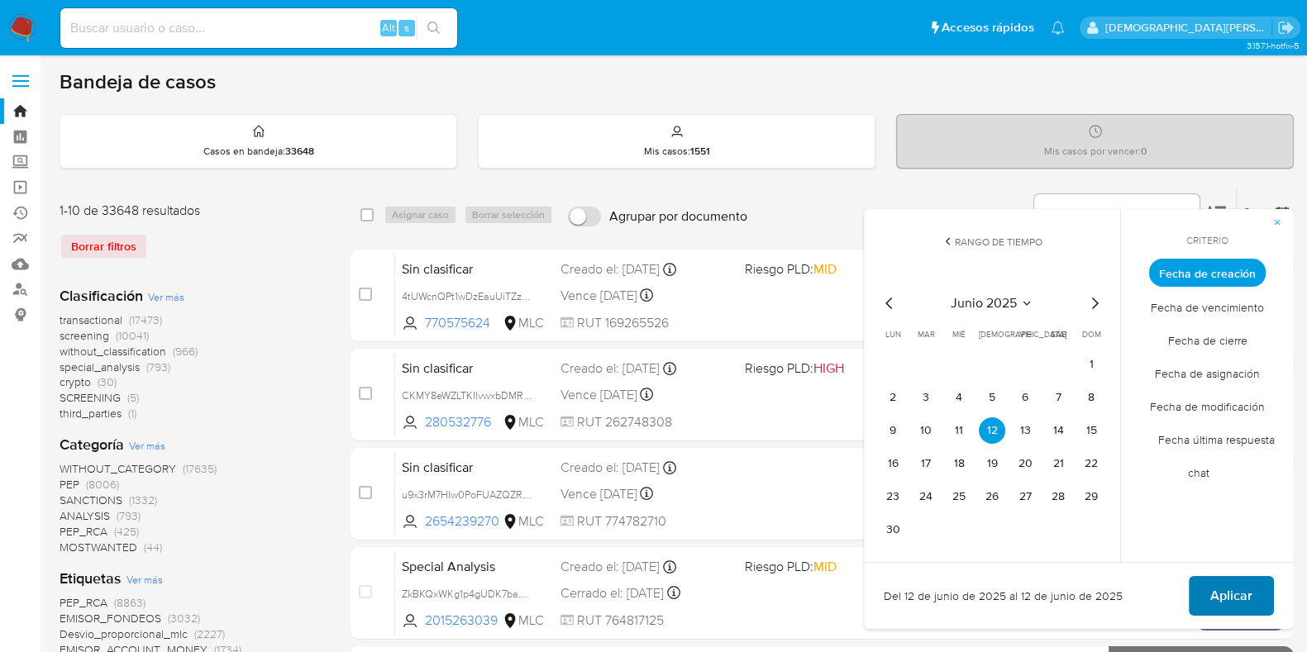
click at [1212, 585] on span "Aplicar" at bounding box center [1231, 596] width 42 height 36
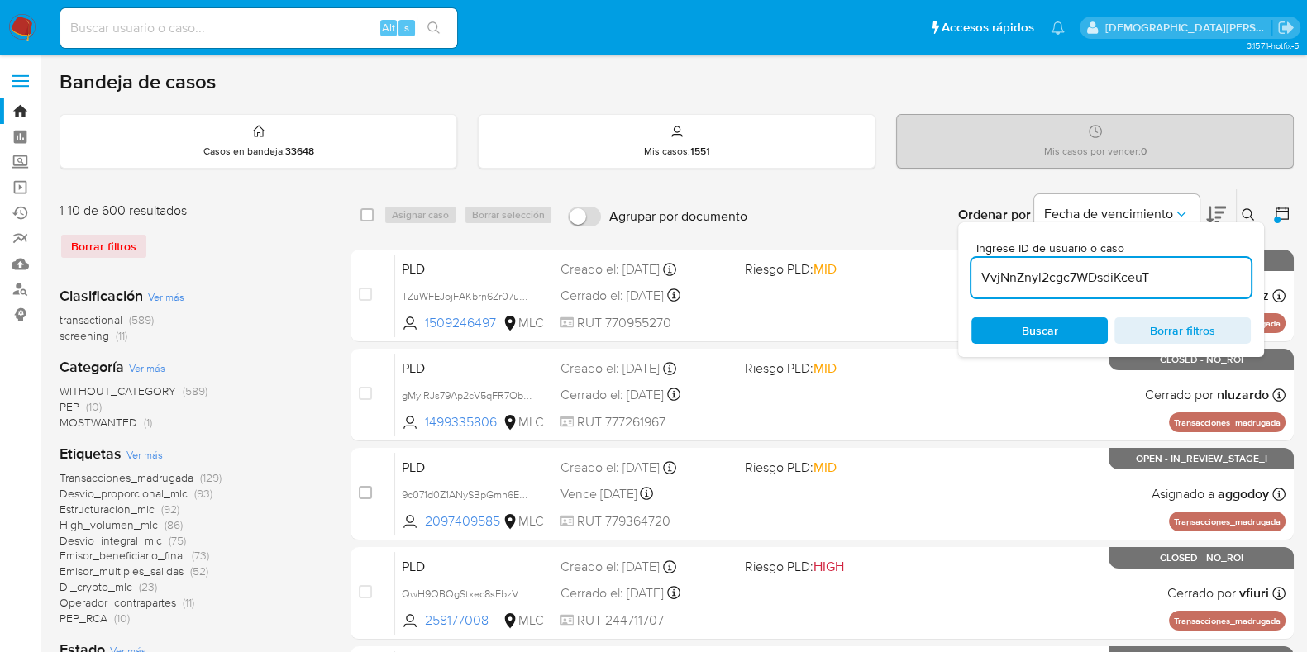
click at [213, 312] on div "transactional (589) screening (11)" at bounding box center [192, 327] width 264 height 31
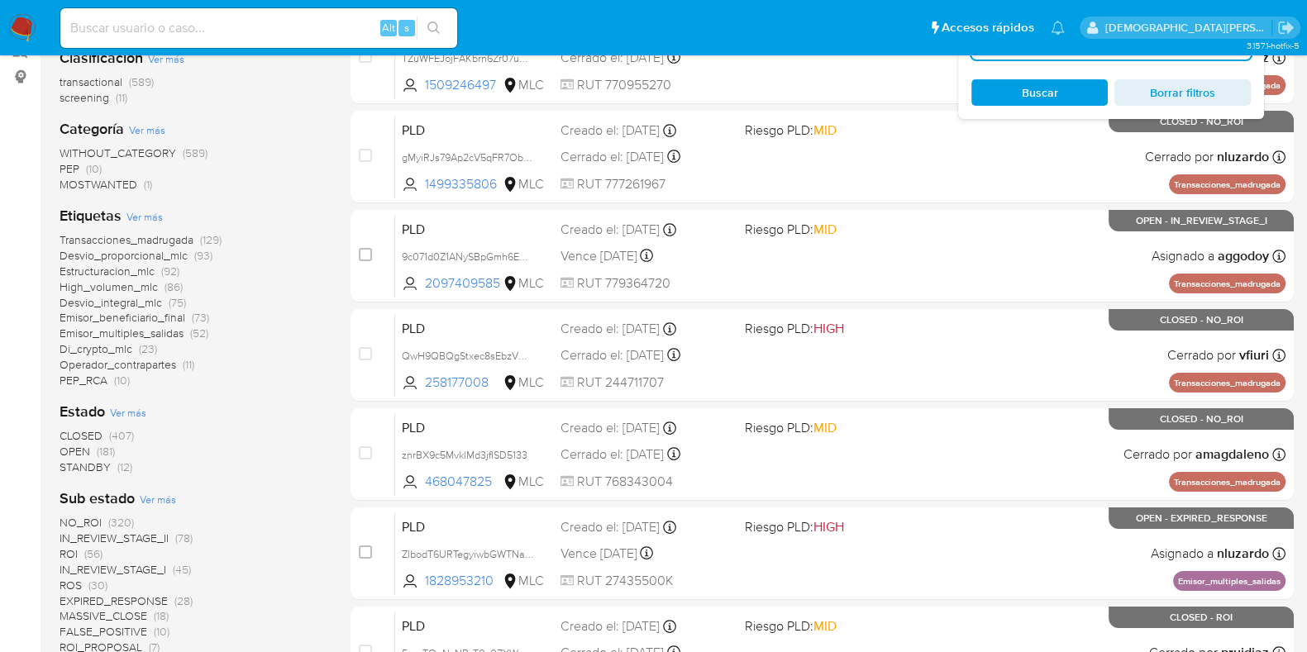
scroll to position [341, 0]
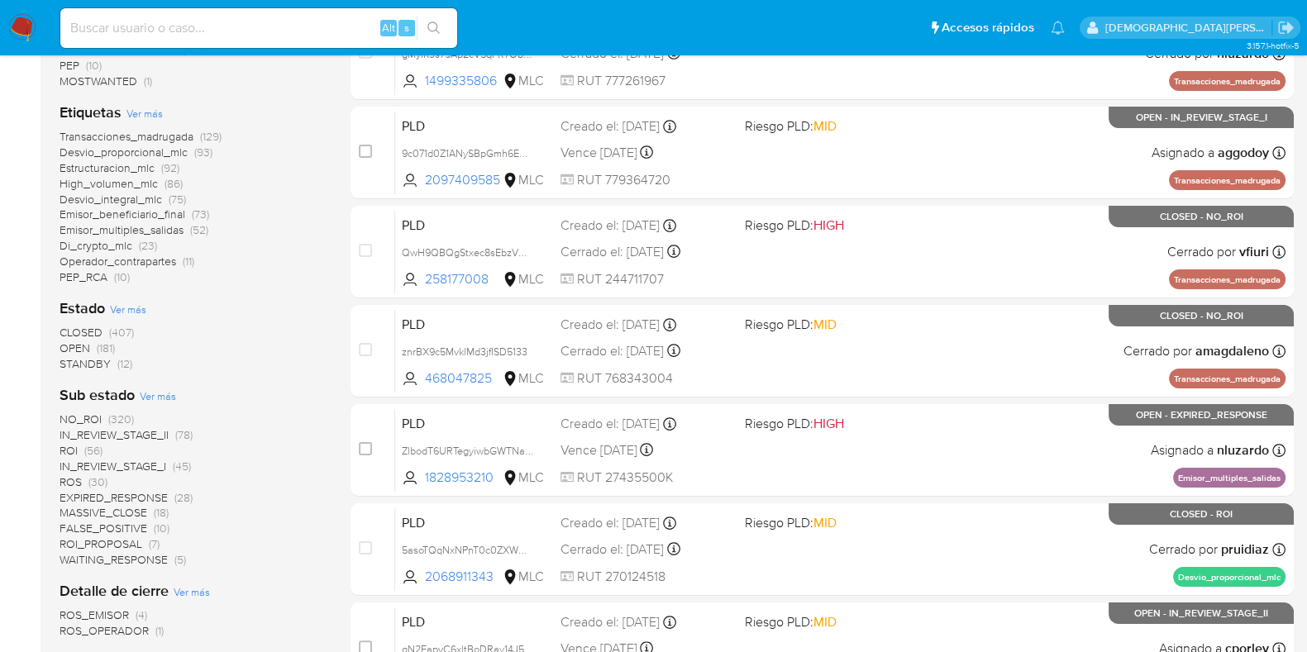
click at [153, 394] on span "Ver más" at bounding box center [158, 395] width 36 height 15
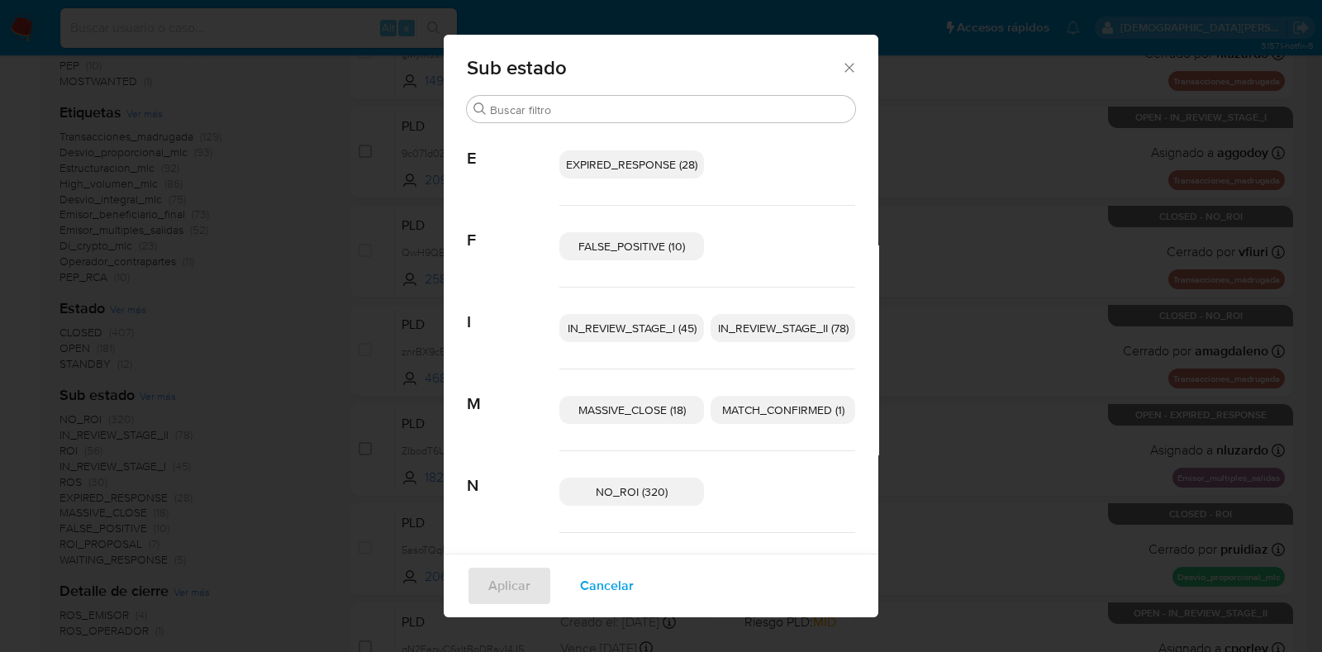
click at [615, 593] on span "Cancelar" at bounding box center [607, 586] width 54 height 36
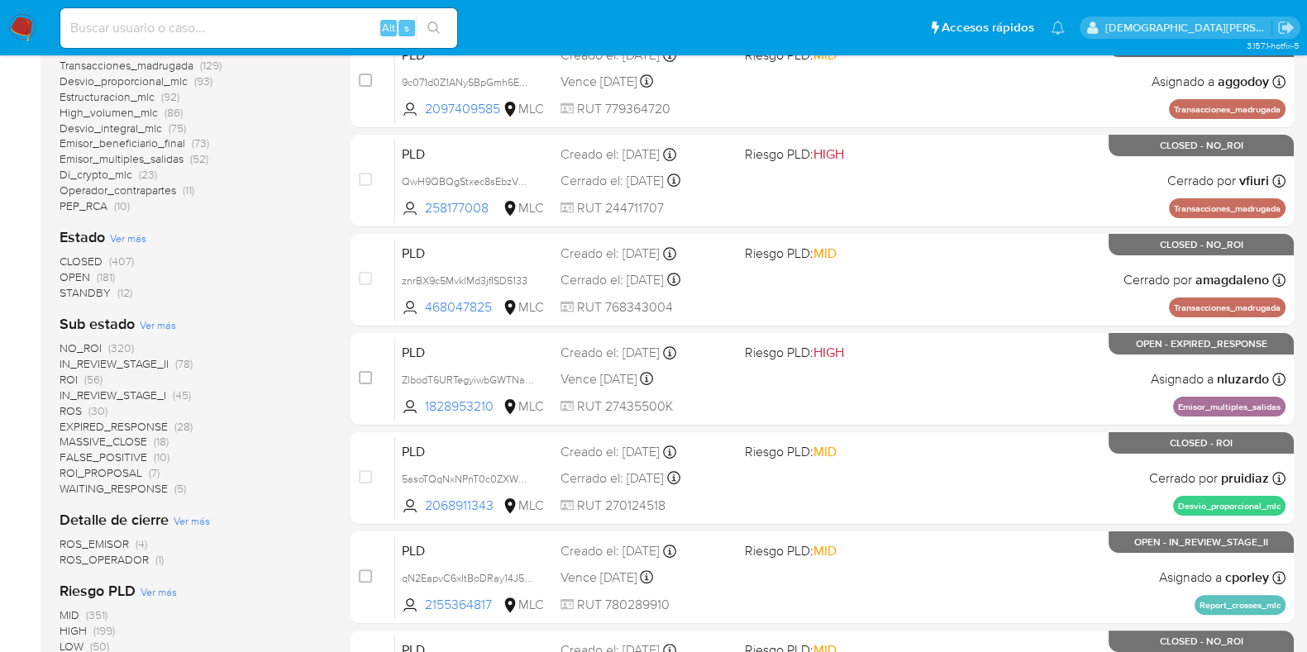
scroll to position [445, 0]
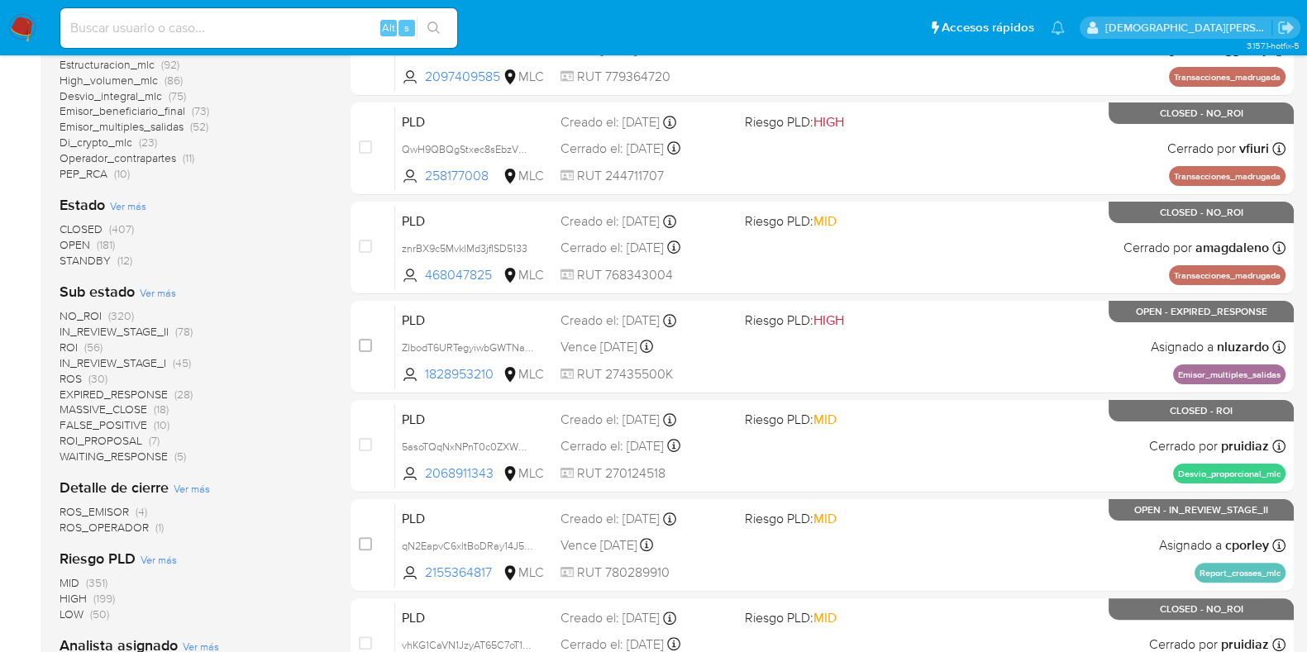
click at [140, 326] on span "IN_REVIEW_STAGE_II" at bounding box center [114, 331] width 109 height 17
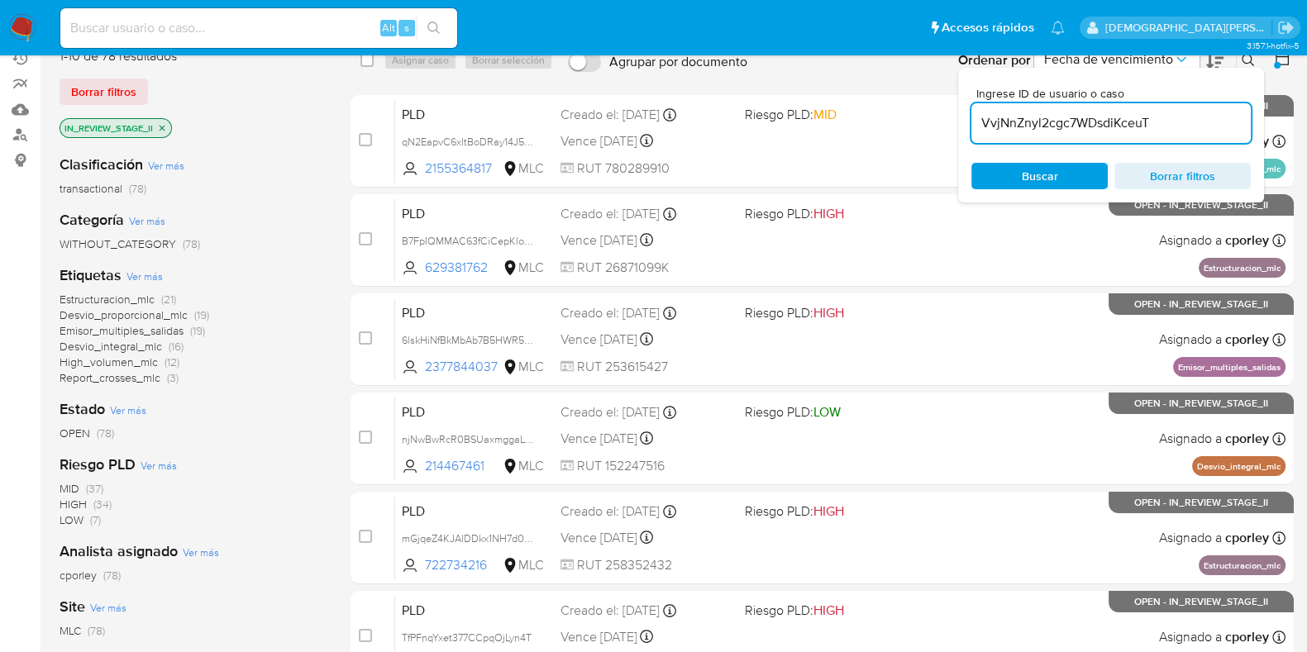
scroll to position [135, 0]
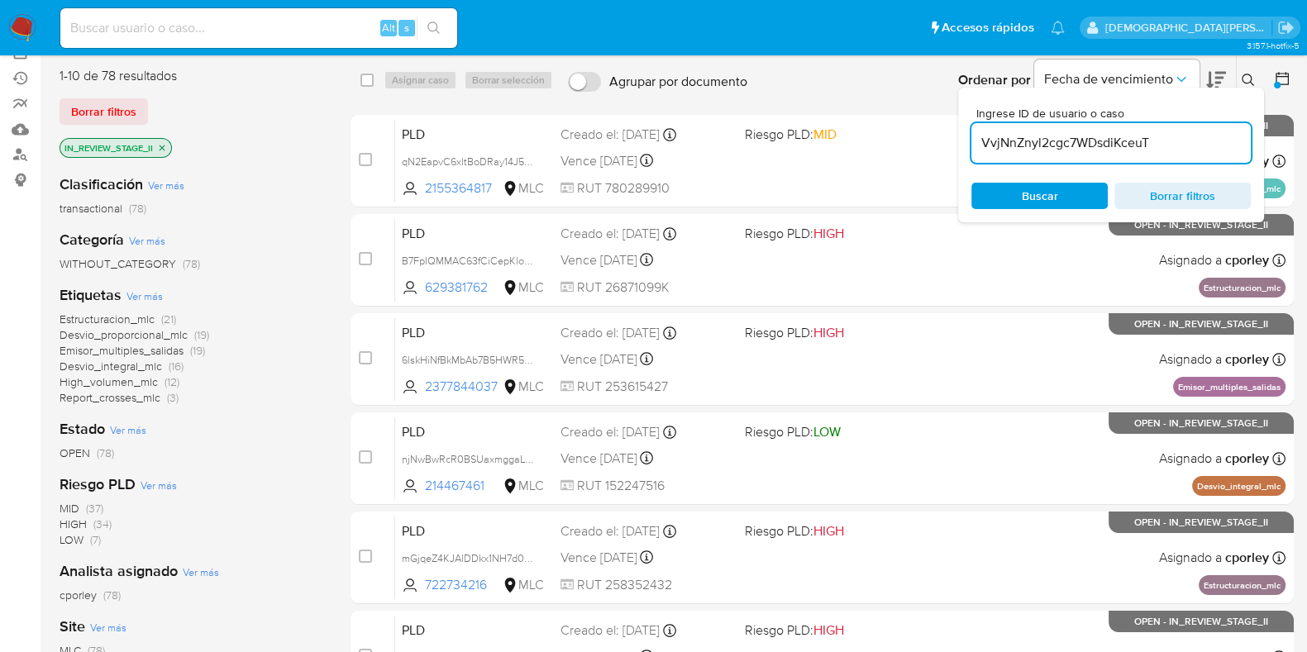
click at [104, 379] on span "High_volumen_mlc" at bounding box center [109, 382] width 98 height 17
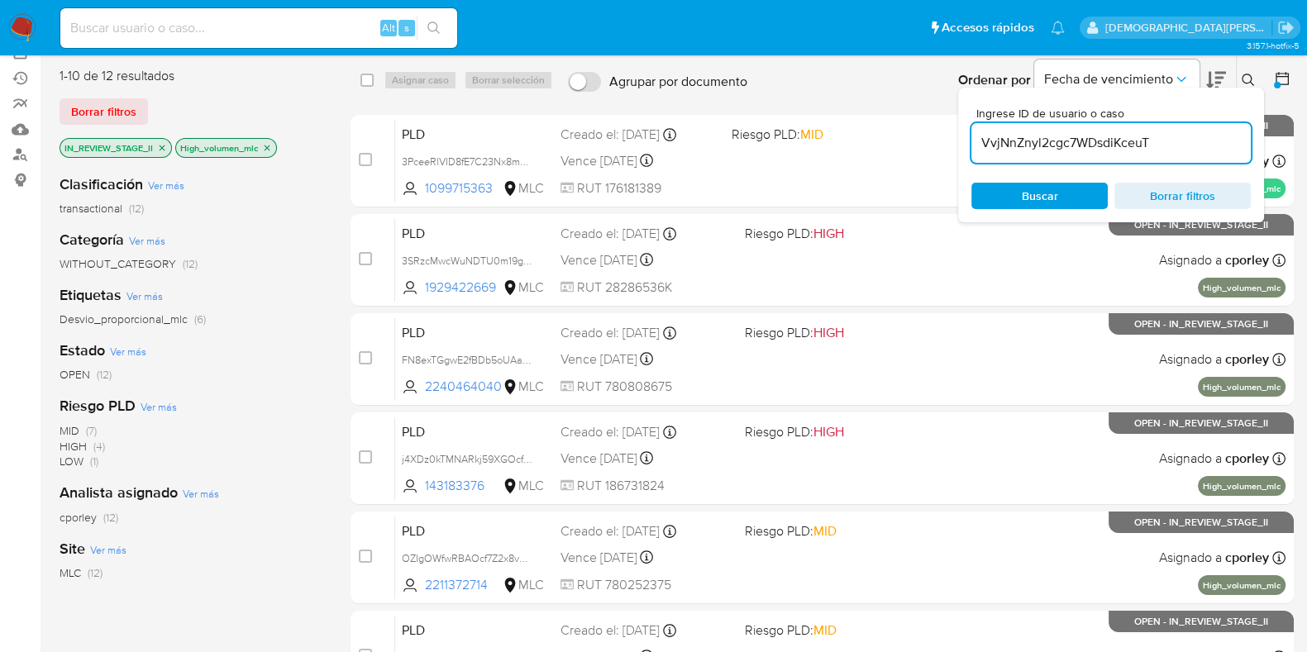
click at [1247, 76] on icon at bounding box center [1247, 80] width 13 height 13
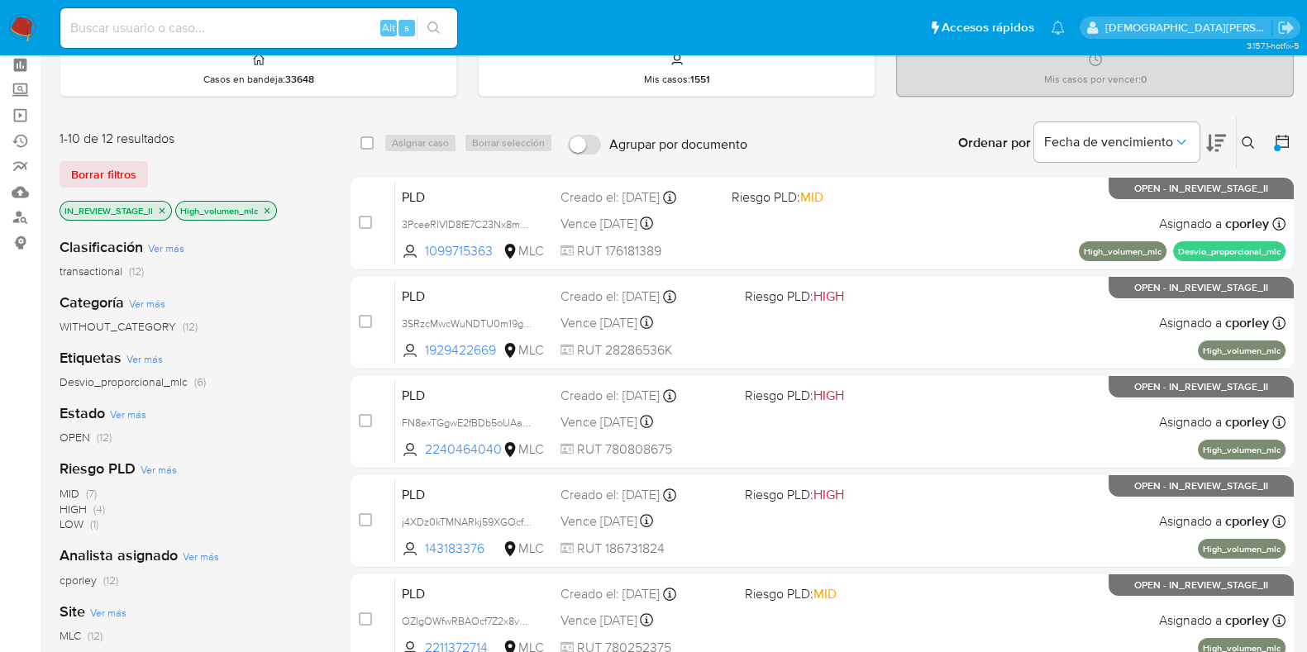
scroll to position [102, 0]
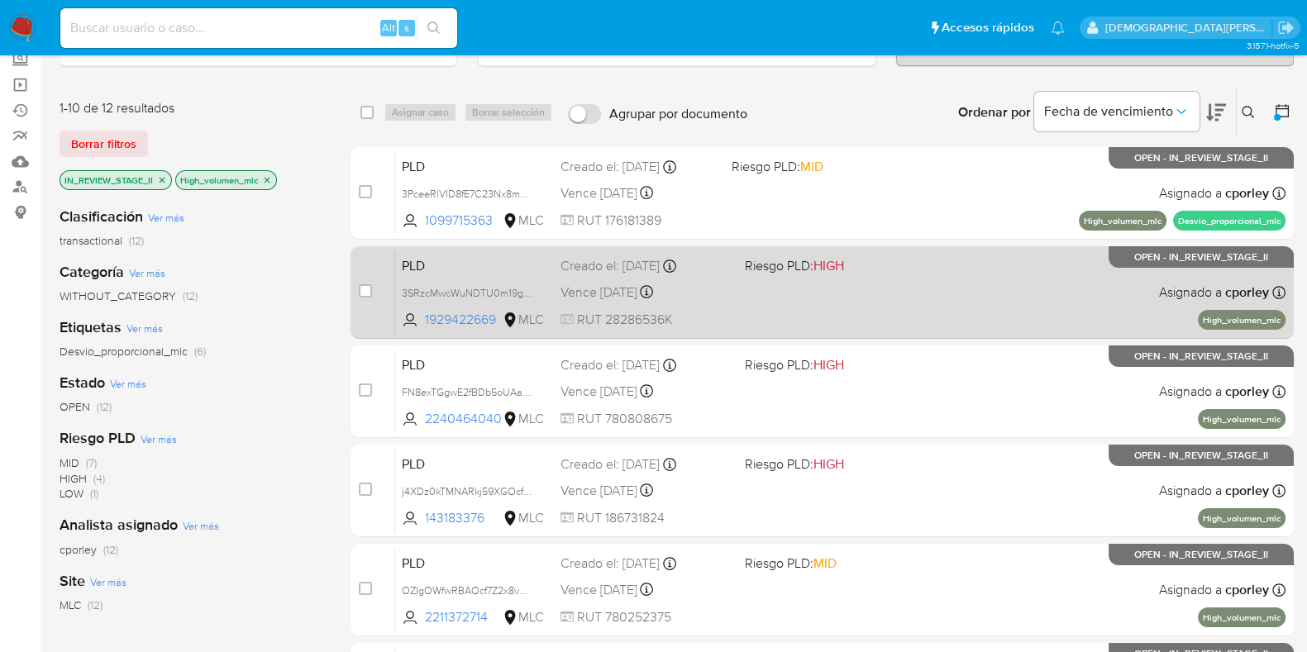
click at [912, 310] on div "PLD 3SRzcMwcWuNDTU0m19g0GzPR 1929422669 MLC Riesgo PLD: HIGH Creado el: 12/06/2…" at bounding box center [840, 291] width 890 height 83
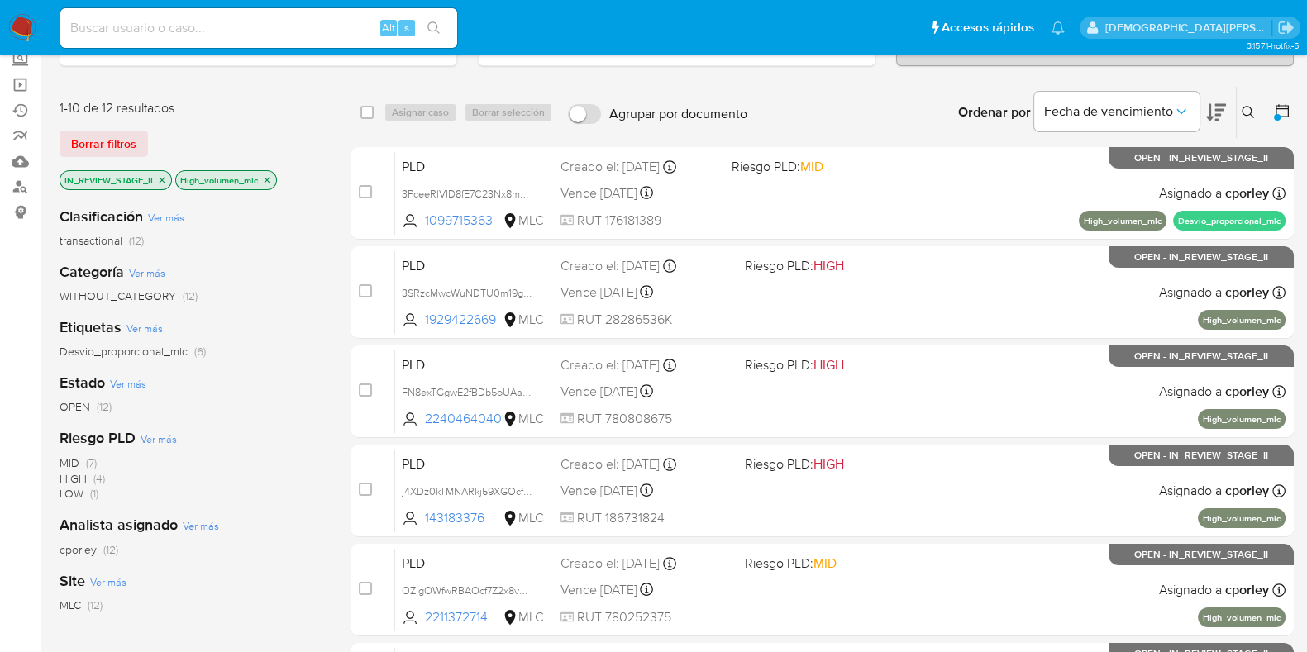
click at [268, 177] on icon "close-filter" at bounding box center [267, 180] width 6 height 6
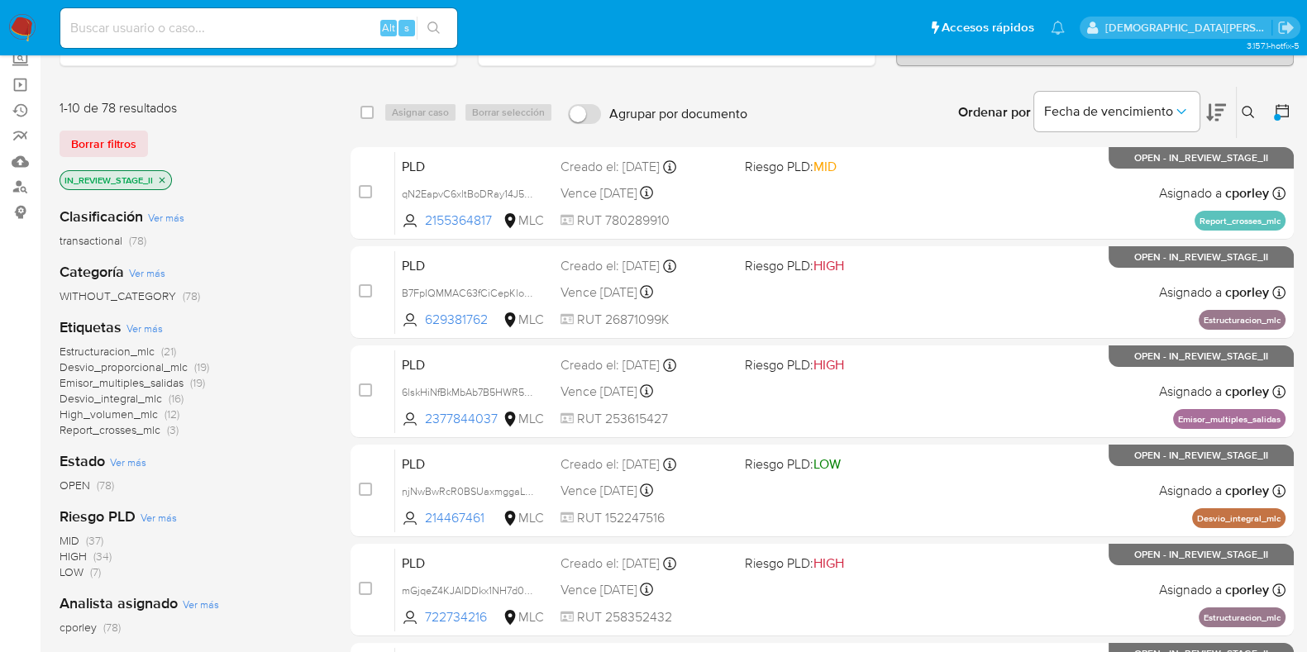
click at [165, 175] on icon "close-filter" at bounding box center [162, 180] width 10 height 10
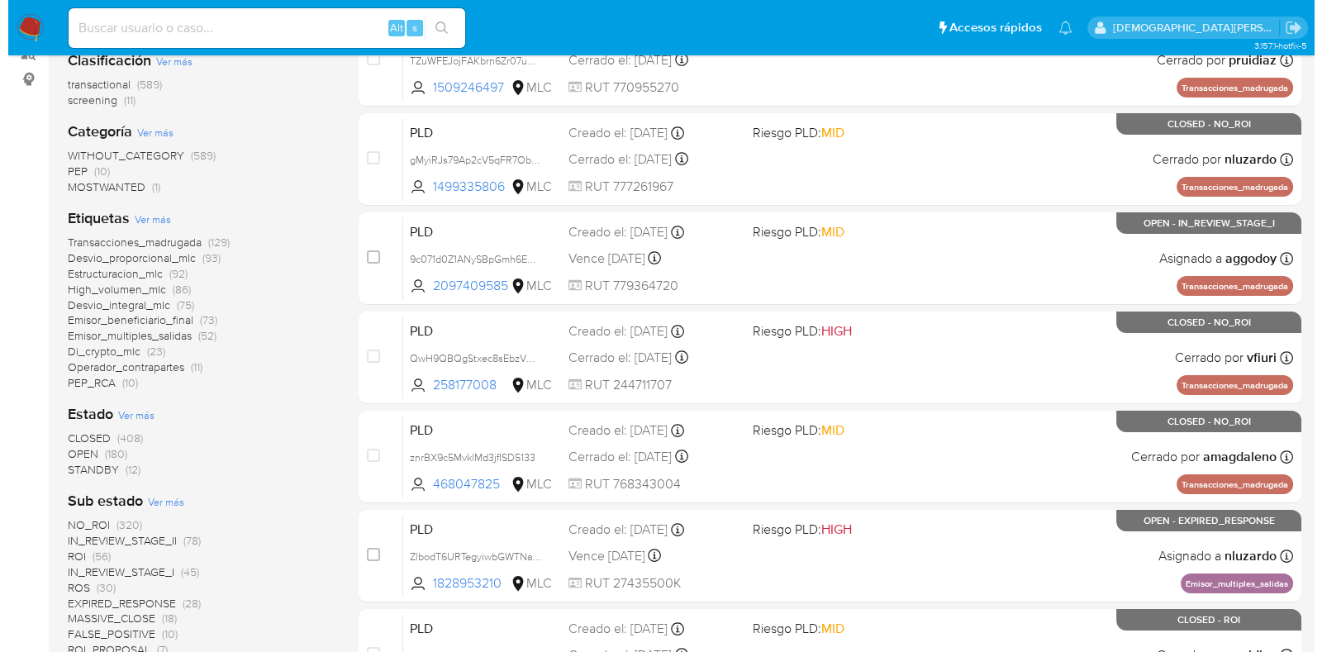
scroll to position [310, 0]
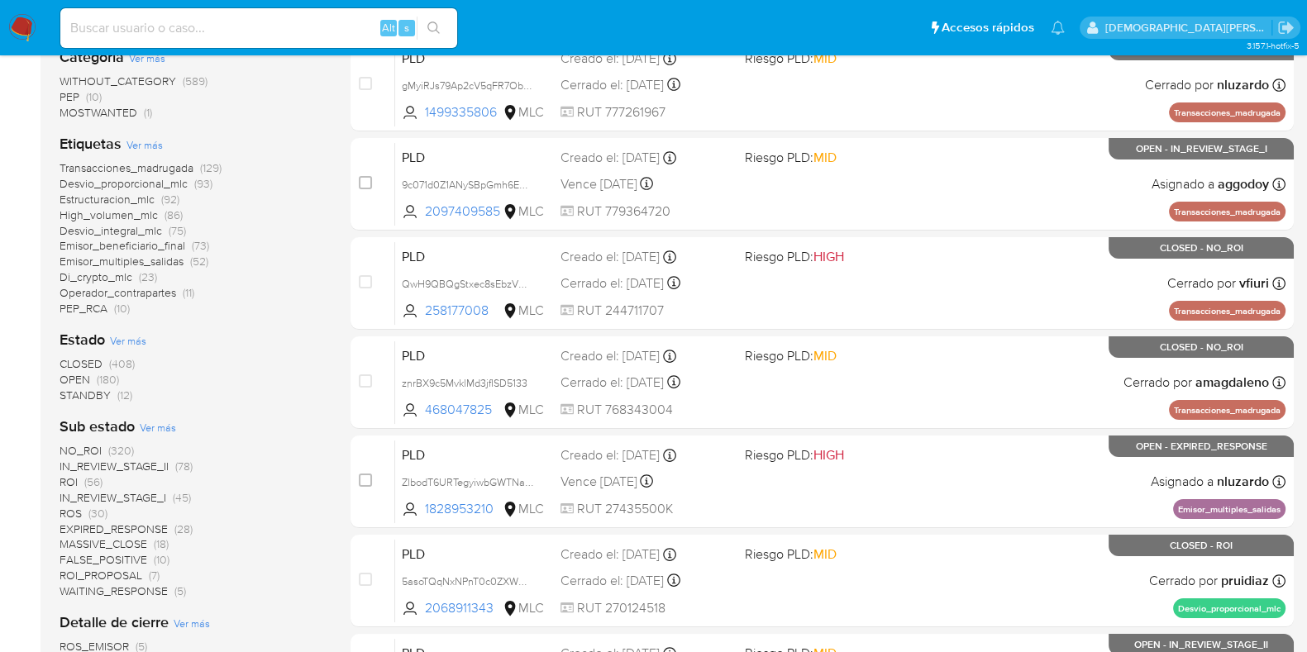
click at [132, 342] on span "Ver más" at bounding box center [128, 340] width 36 height 15
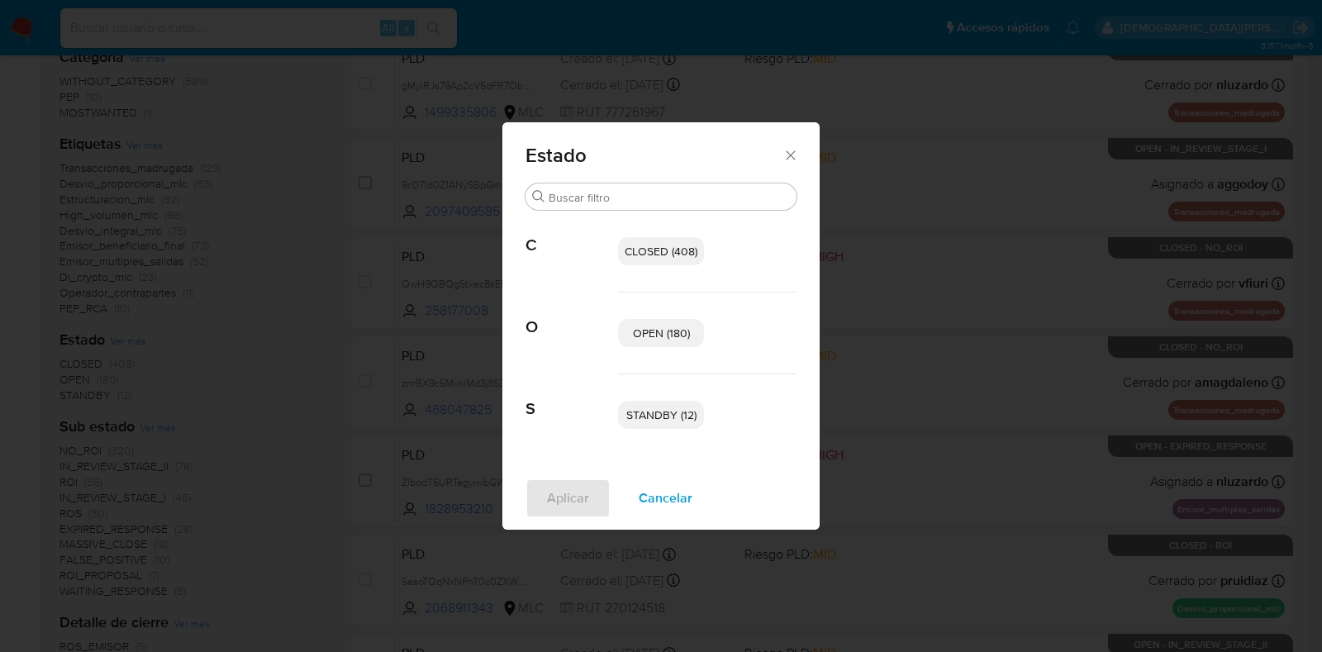
drag, startPoint x: 636, startPoint y: 336, endPoint x: 645, endPoint y: 342, distance: 10.8
click at [641, 336] on span "OPEN (180)" at bounding box center [661, 333] width 57 height 17
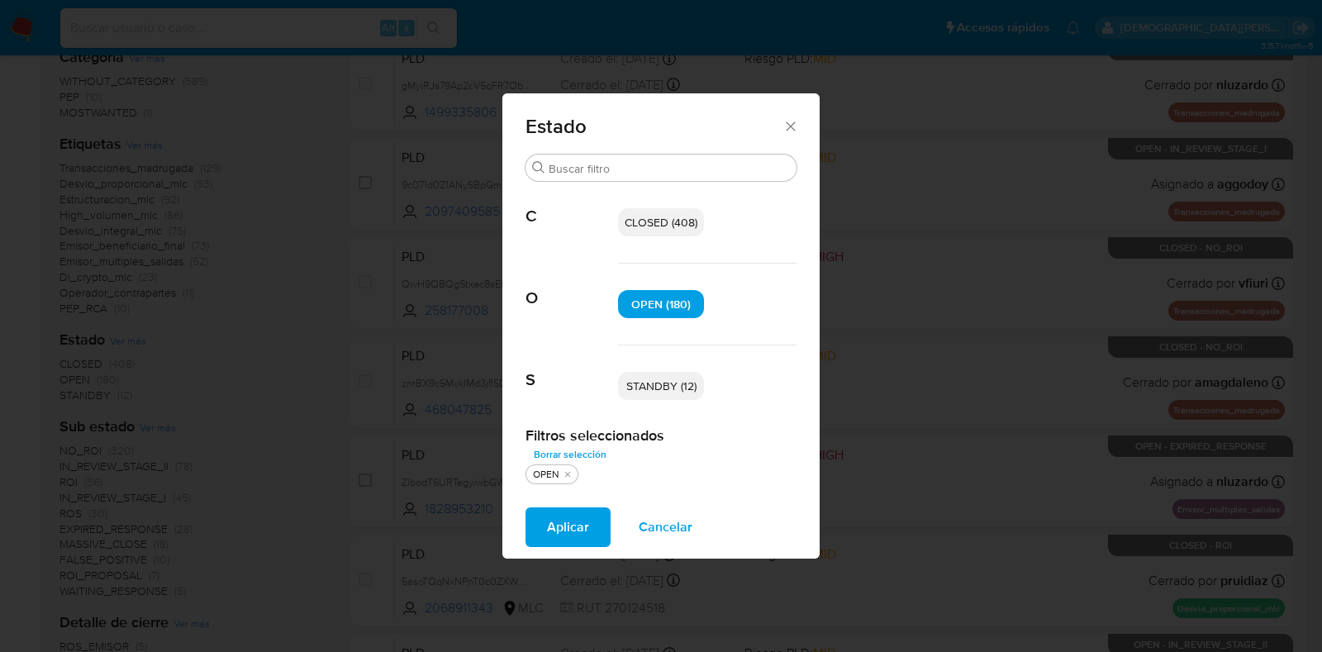
click at [673, 383] on span "STANDBY (12)" at bounding box center [661, 386] width 70 height 17
click at [569, 526] on span "Aplicar" at bounding box center [568, 527] width 42 height 36
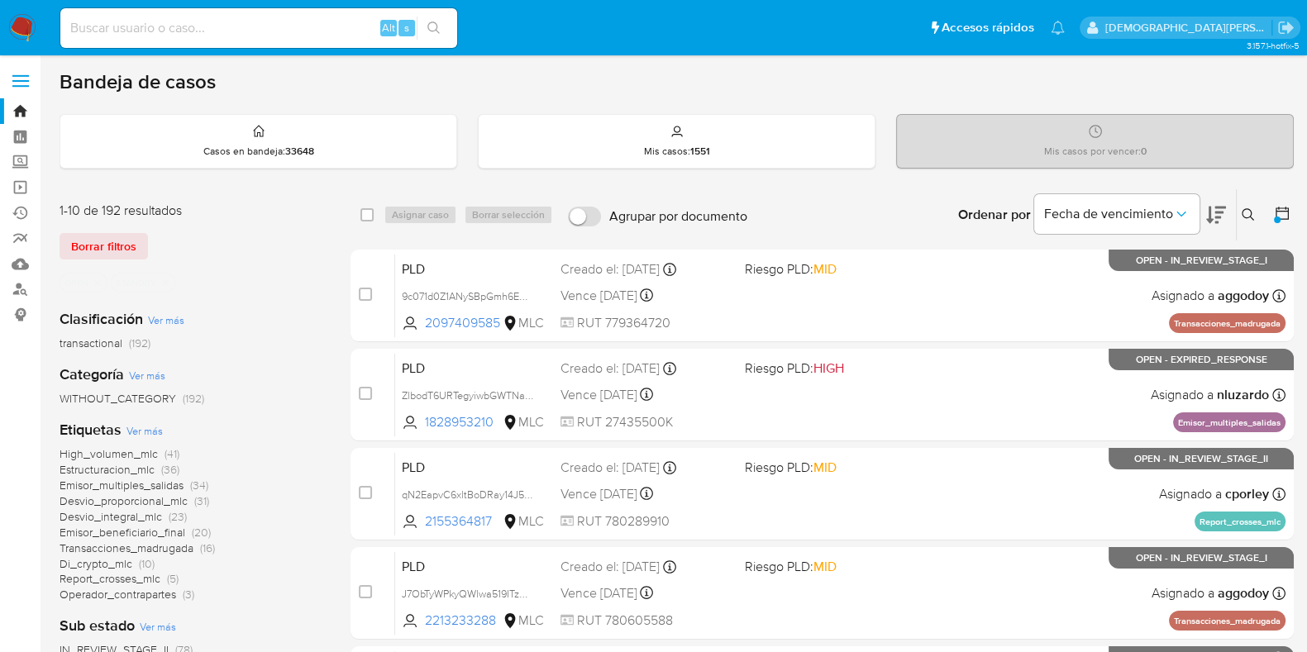
click at [169, 281] on icon "close-filter" at bounding box center [165, 283] width 10 height 10
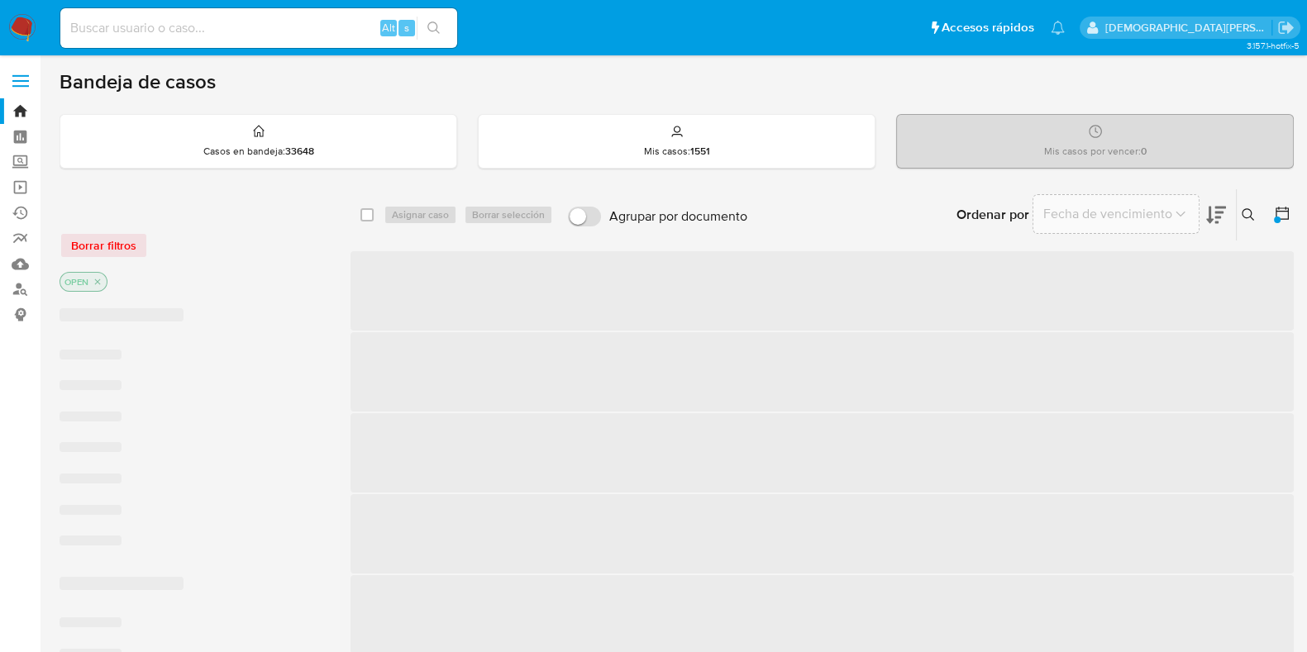
click at [95, 283] on icon "close-filter" at bounding box center [98, 282] width 6 height 6
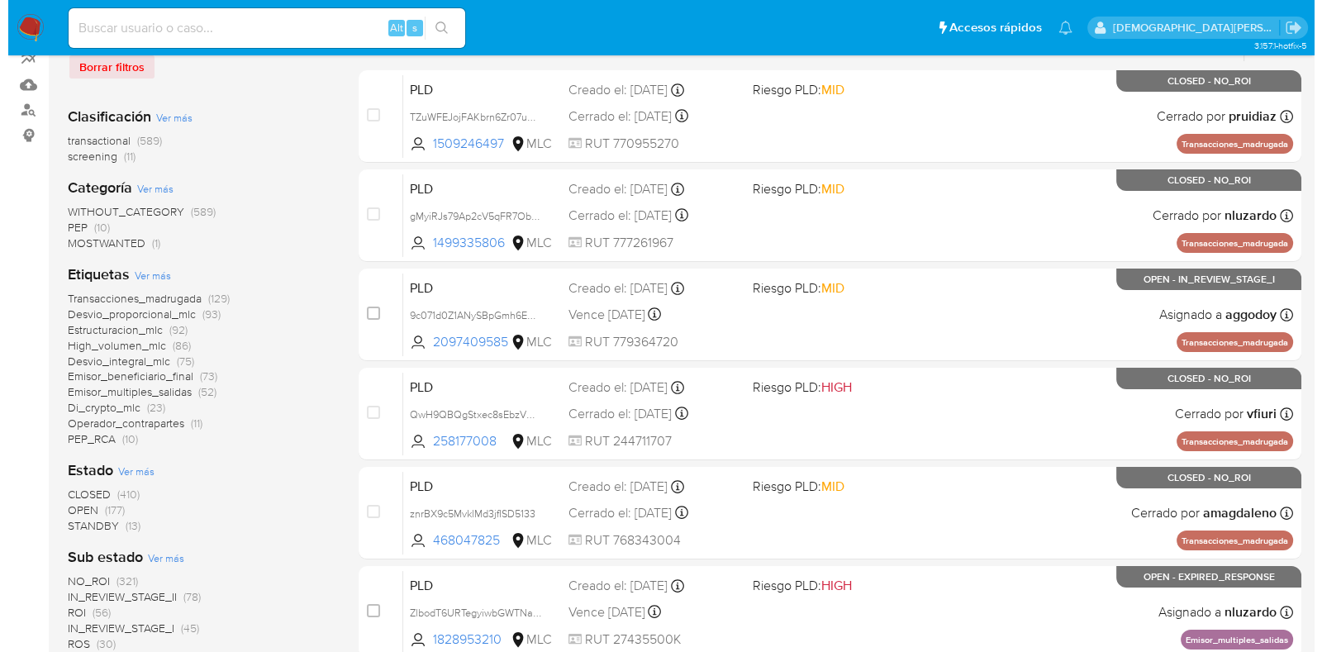
scroll to position [206, 0]
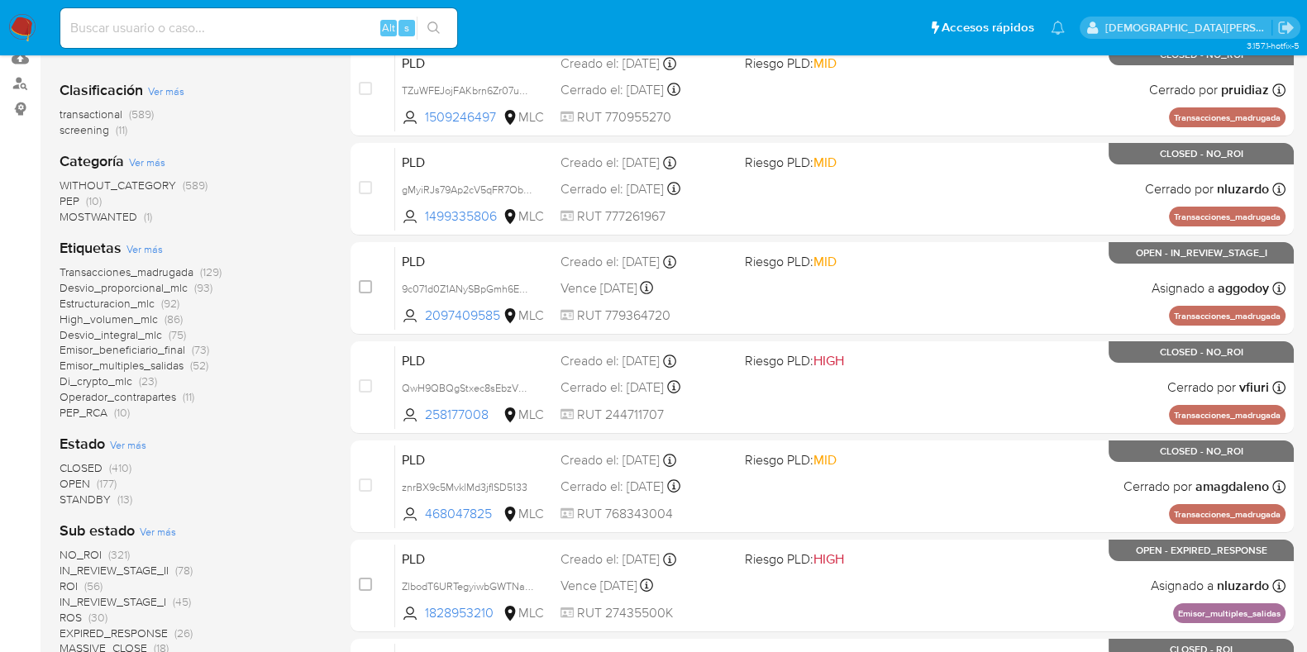
click at [136, 445] on span "Ver más" at bounding box center [128, 444] width 36 height 15
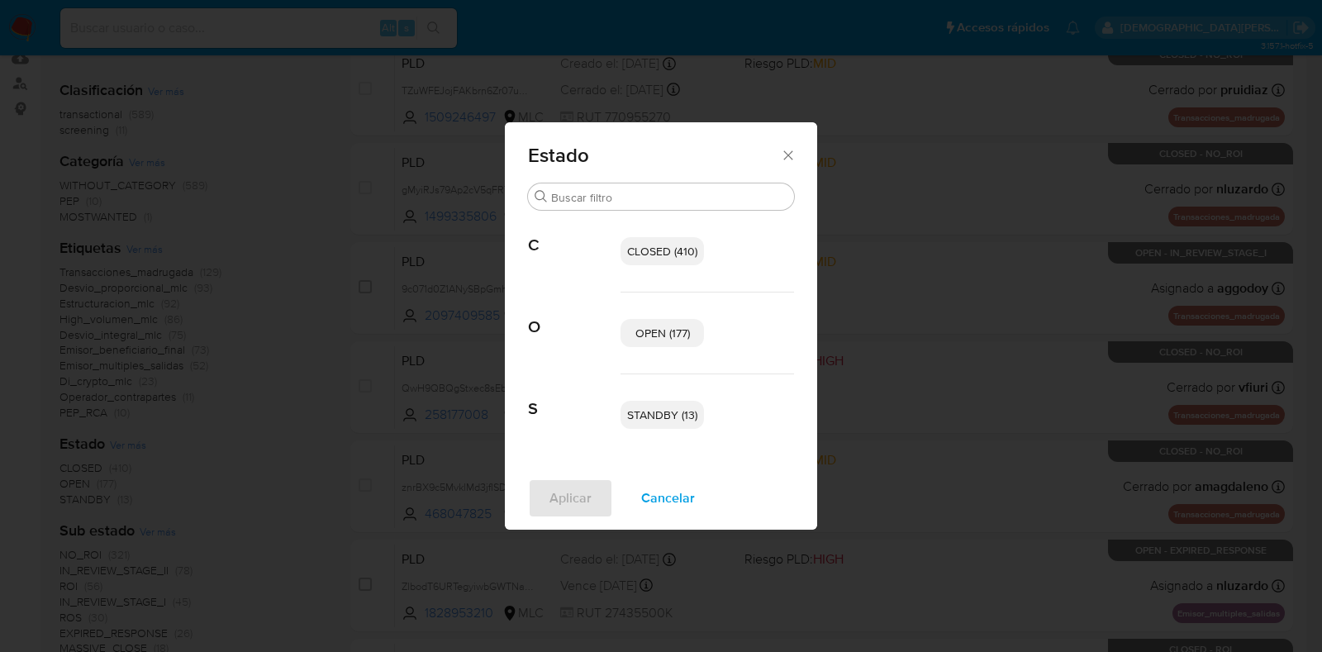
click at [645, 344] on p "OPEN (177)" at bounding box center [662, 333] width 83 height 28
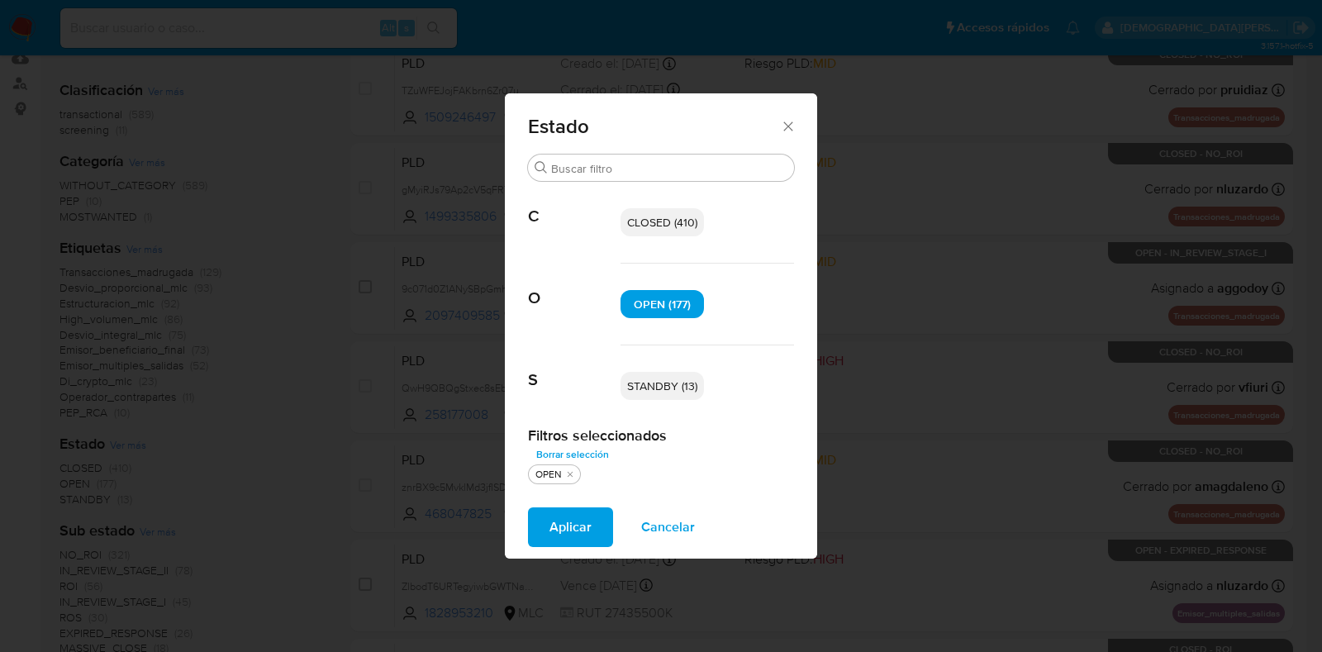
click at [673, 382] on span "STANDBY (13)" at bounding box center [662, 386] width 70 height 17
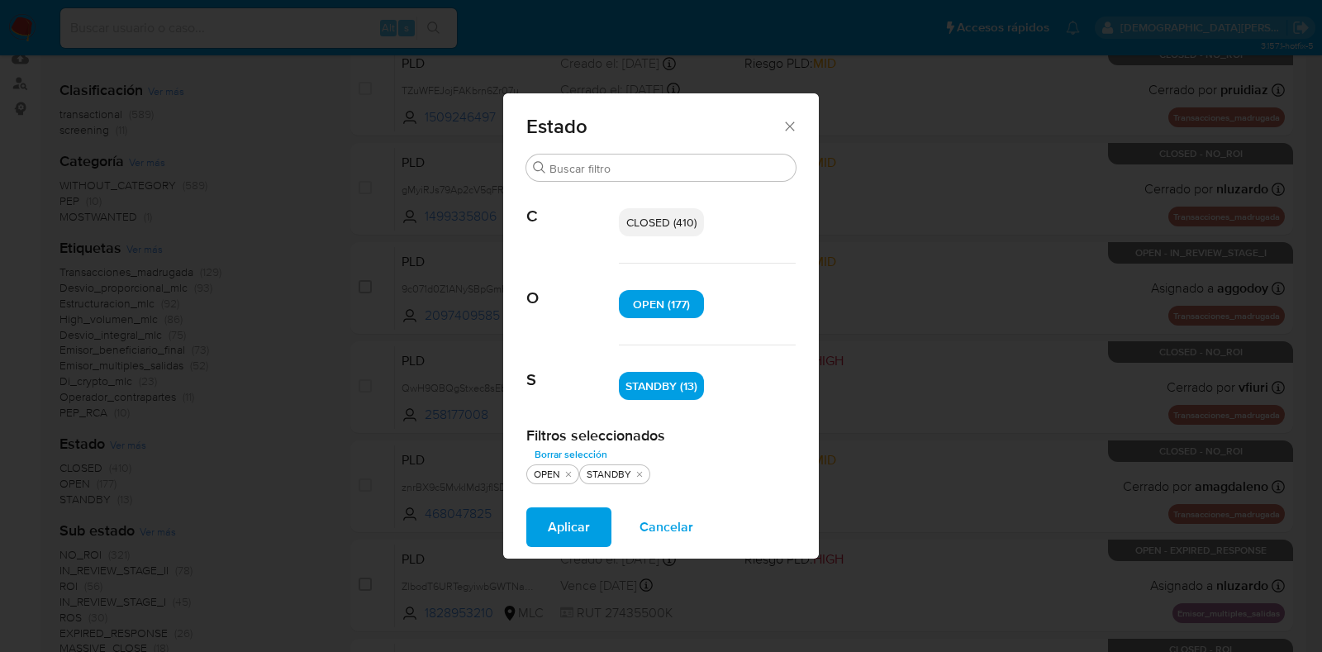
click at [548, 523] on span "Aplicar" at bounding box center [569, 527] width 42 height 36
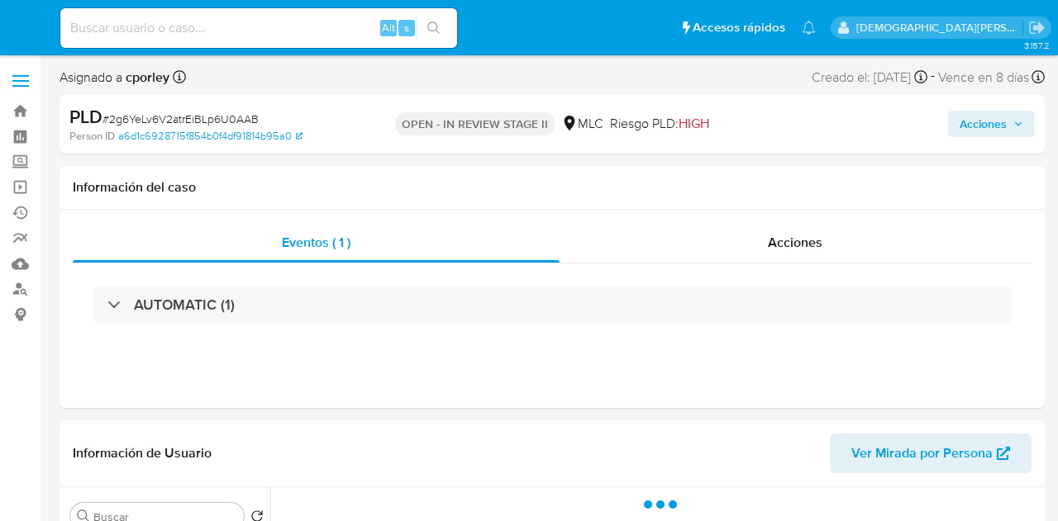
select select "10"
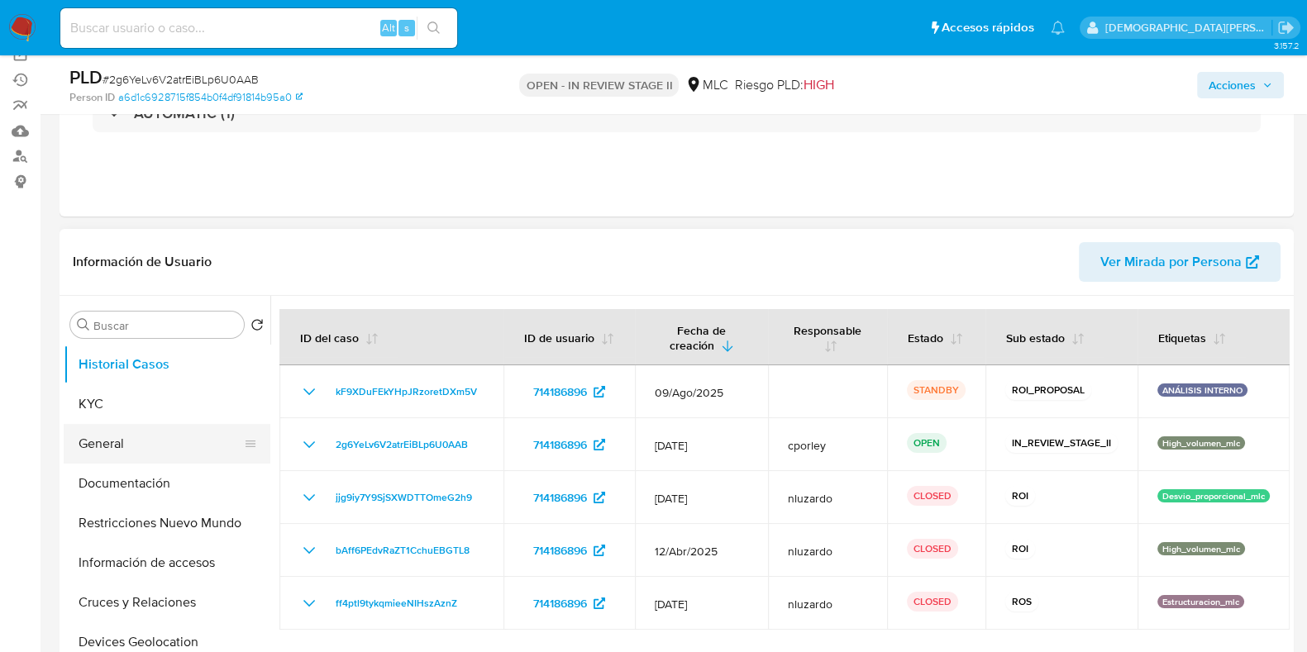
scroll to position [206, 0]
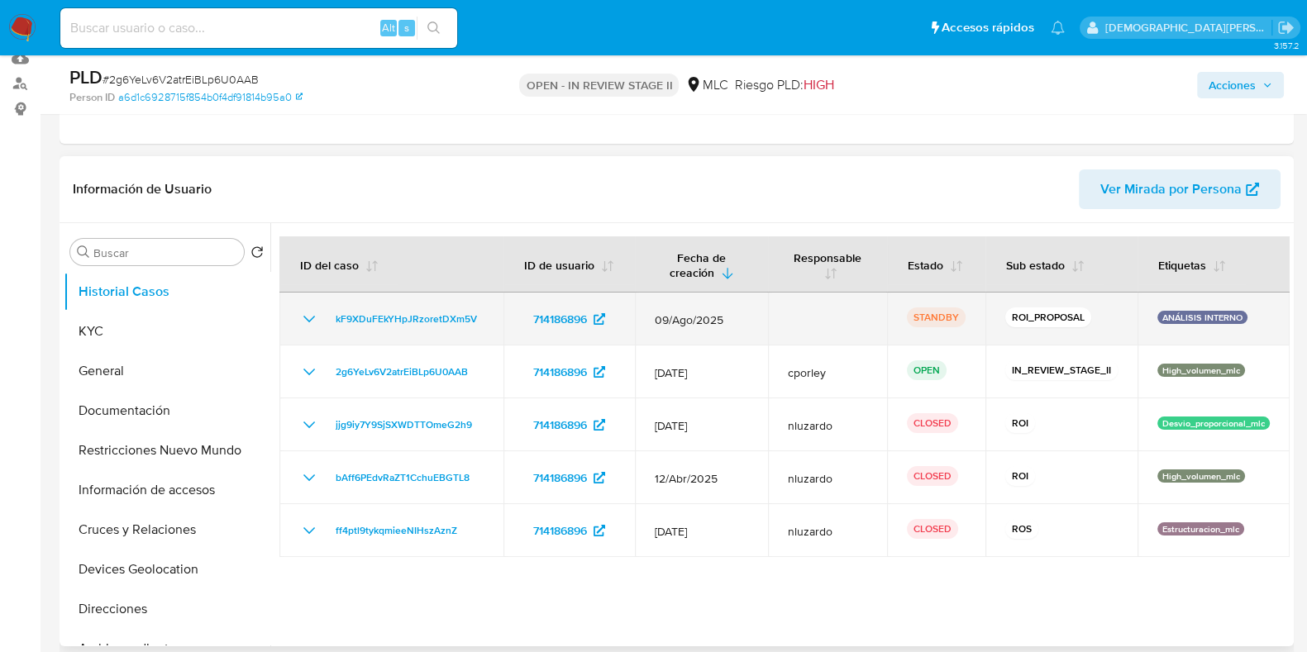
click at [302, 317] on icon "Mostrar/Ocultar" at bounding box center [309, 319] width 20 height 20
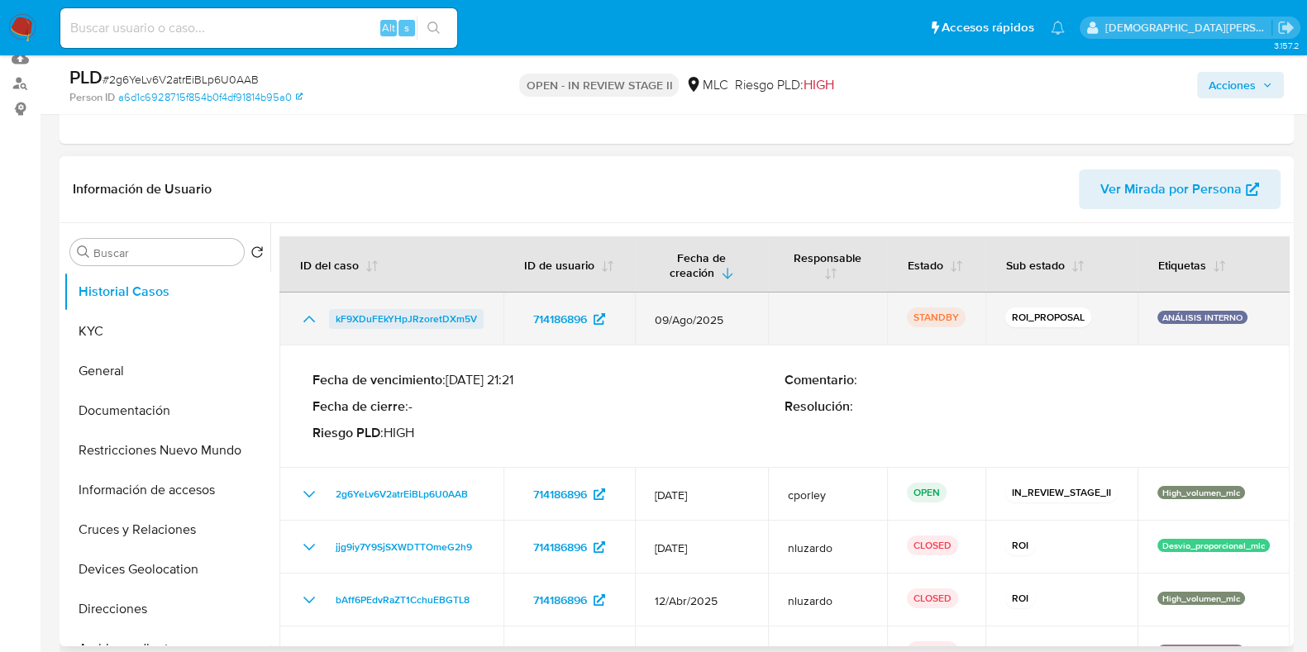
click at [400, 317] on span "kF9XDuFEkYHpJRzoretDXm5V" at bounding box center [406, 319] width 141 height 20
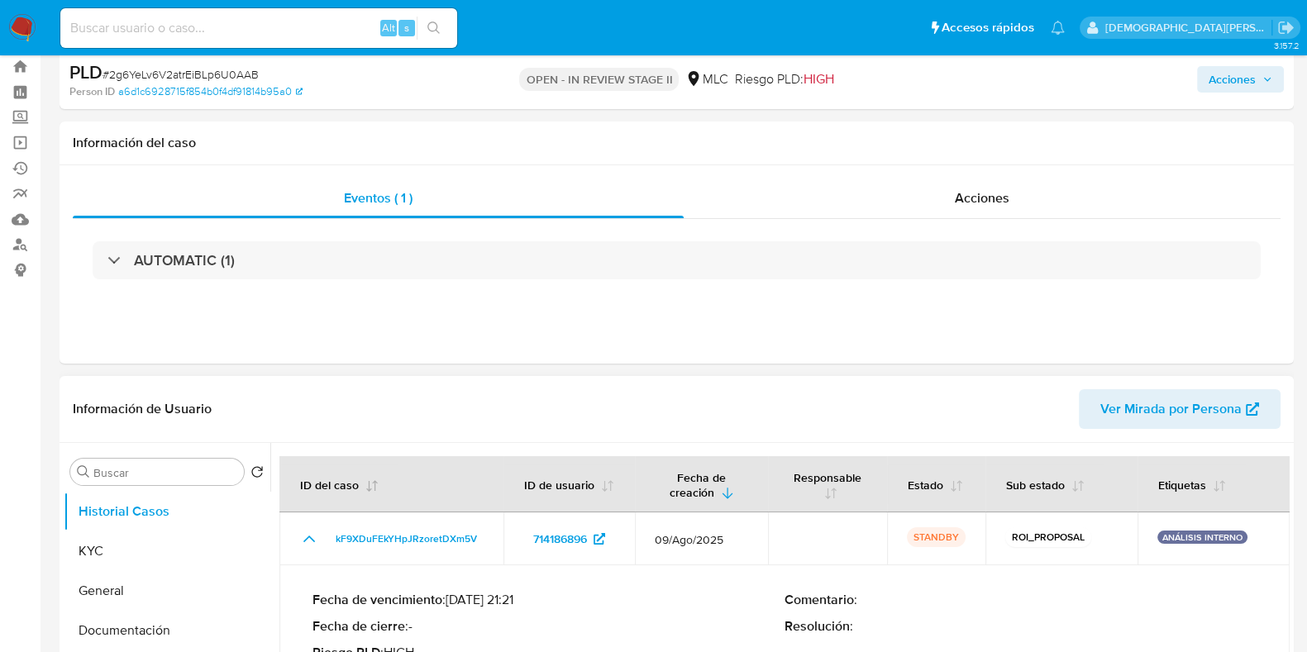
scroll to position [0, 0]
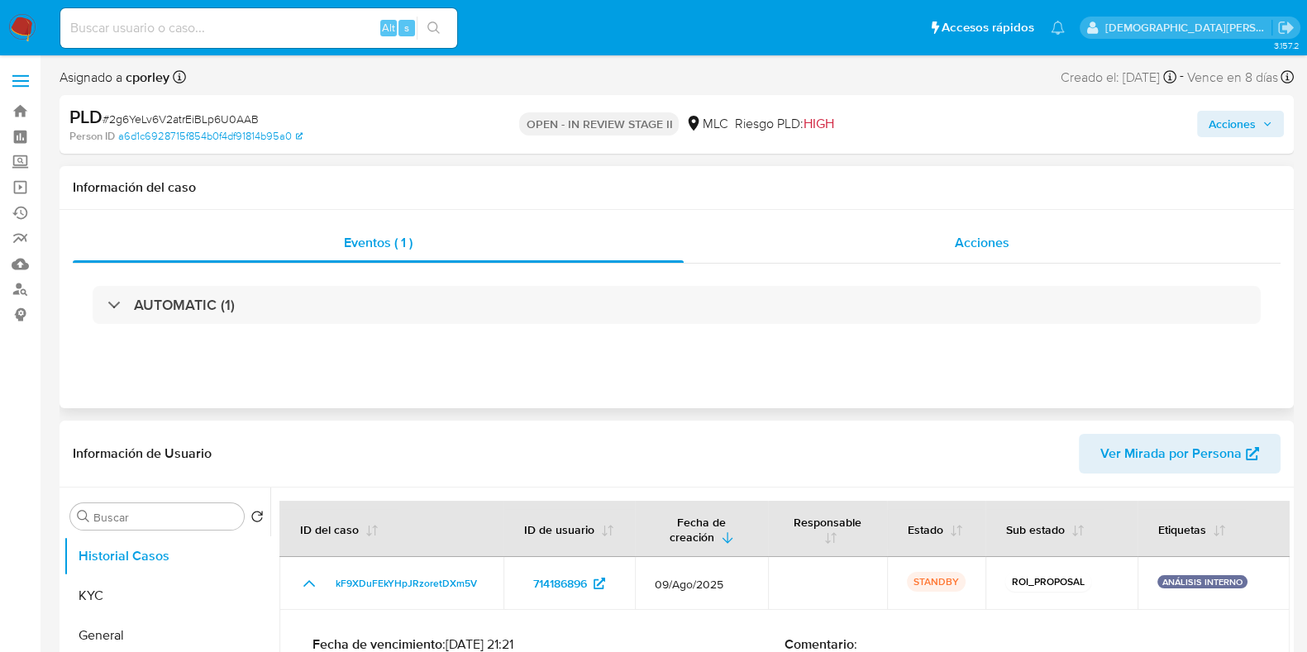
drag, startPoint x: 940, startPoint y: 239, endPoint x: 784, endPoint y: 247, distance: 155.6
click at [940, 239] on div "Acciones" at bounding box center [981, 243] width 597 height 40
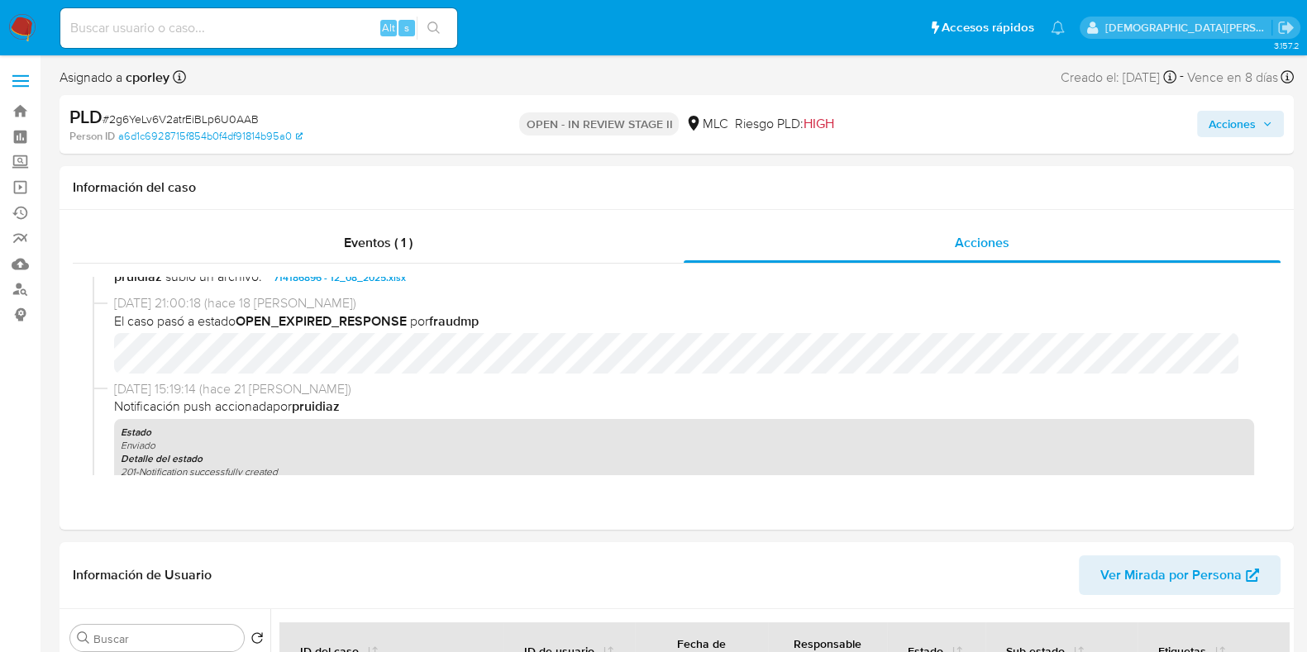
scroll to position [310, 0]
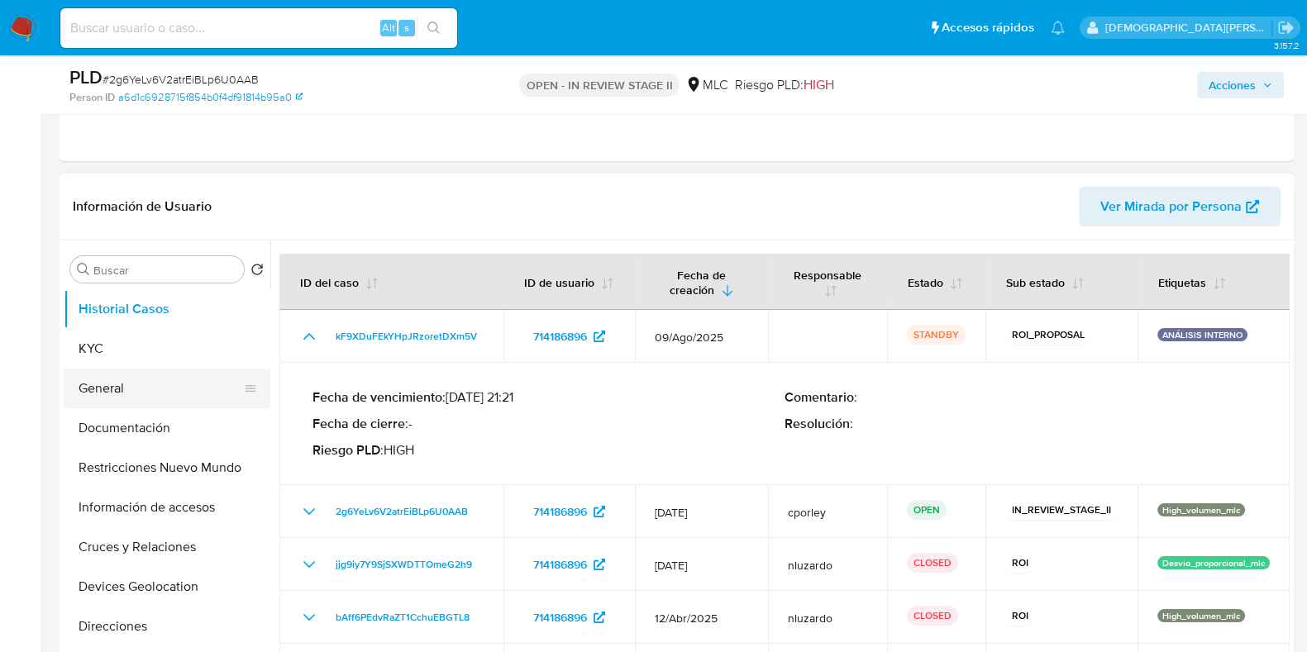
click at [103, 378] on button "General" at bounding box center [160, 389] width 193 height 40
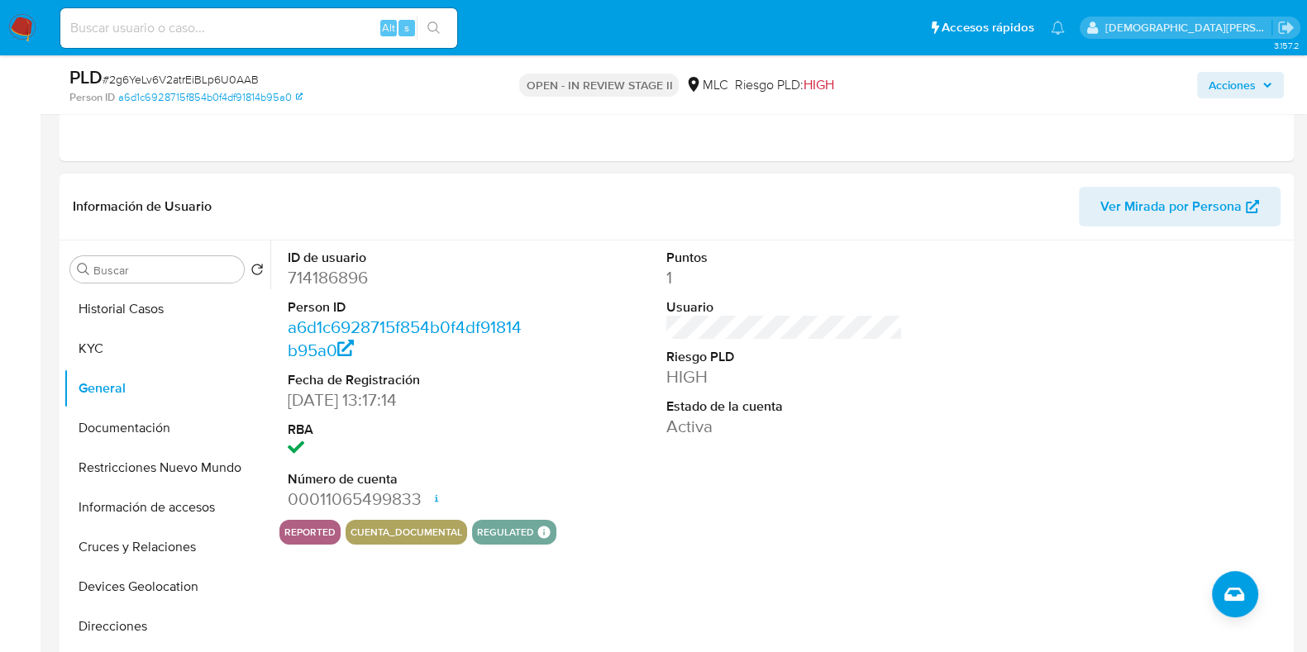
click at [309, 283] on dd "714186896" at bounding box center [406, 277] width 236 height 23
copy dd "714186896"
click at [330, 278] on dd "714186896" at bounding box center [406, 277] width 236 height 23
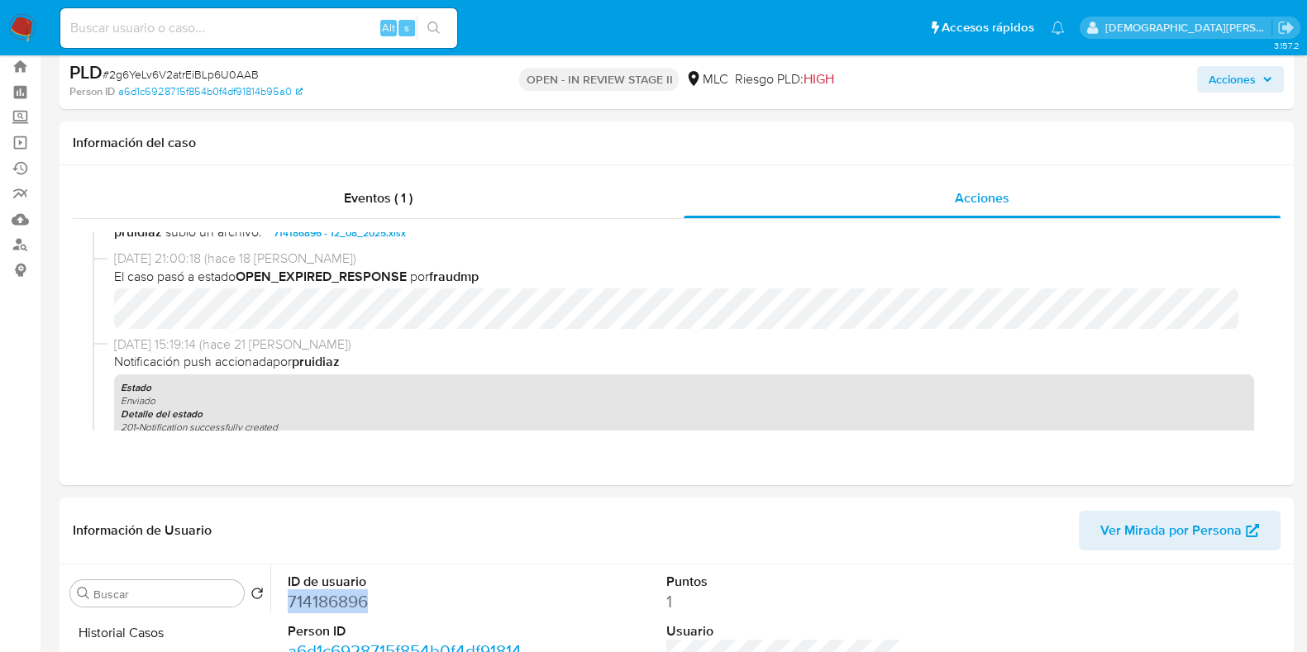
scroll to position [0, 0]
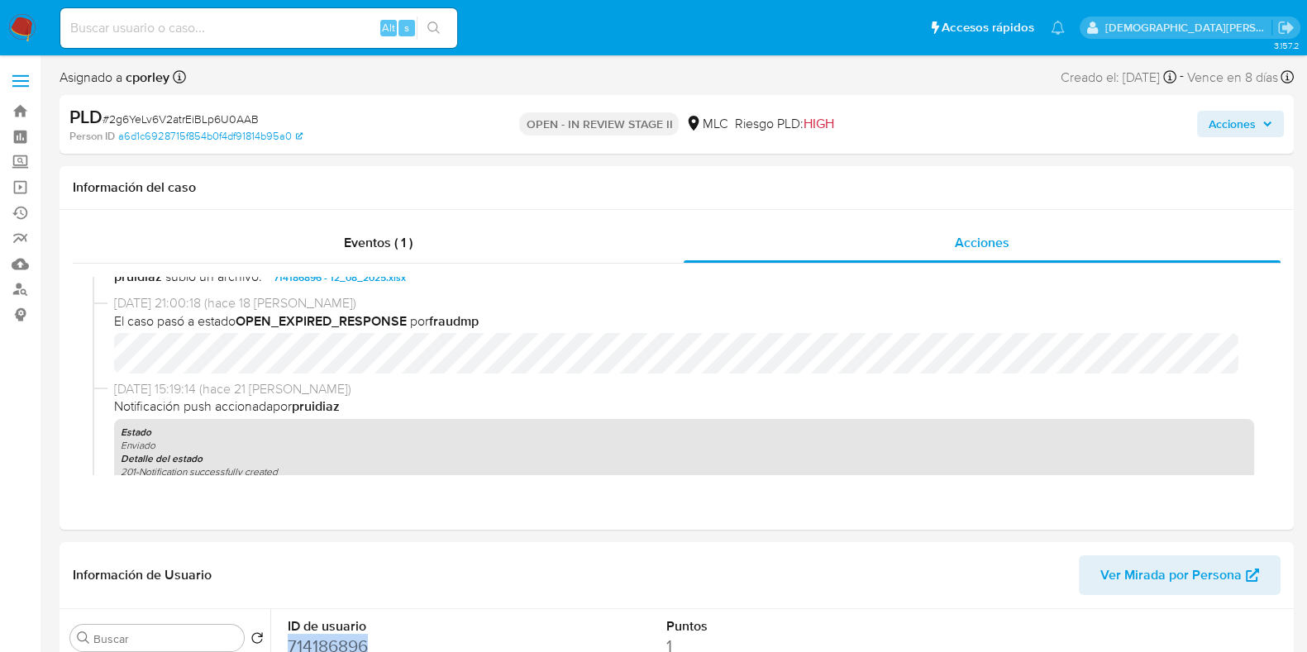
click at [1057, 117] on span "Acciones" at bounding box center [1231, 124] width 47 height 26
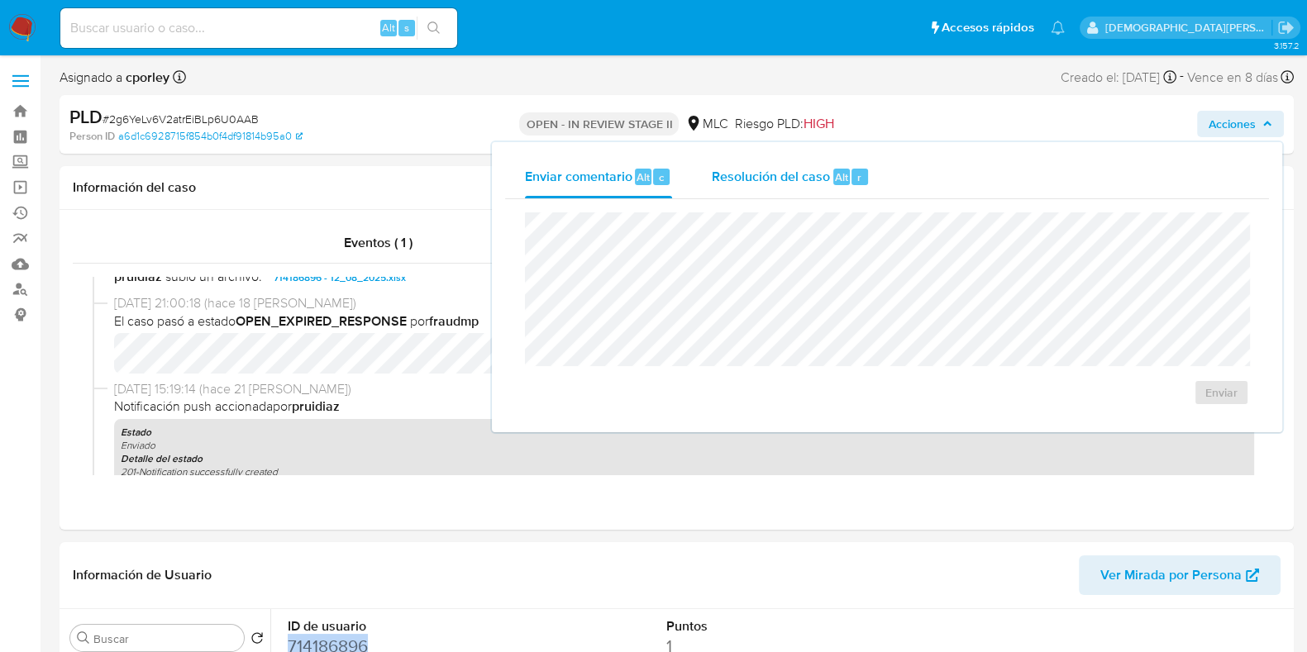
drag, startPoint x: 783, startPoint y: 170, endPoint x: 758, endPoint y: 208, distance: 45.8
click at [781, 170] on span "Resolución del caso" at bounding box center [771, 176] width 118 height 19
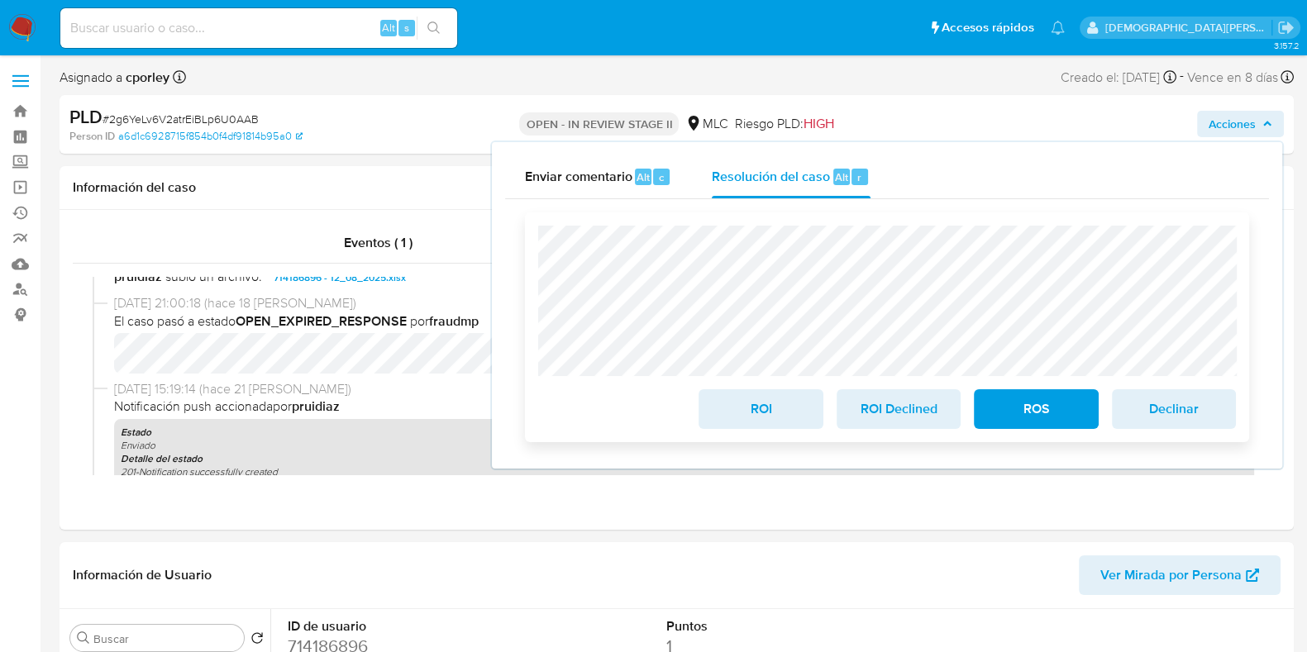
click at [750, 406] on span "ROI" at bounding box center [760, 409] width 81 height 36
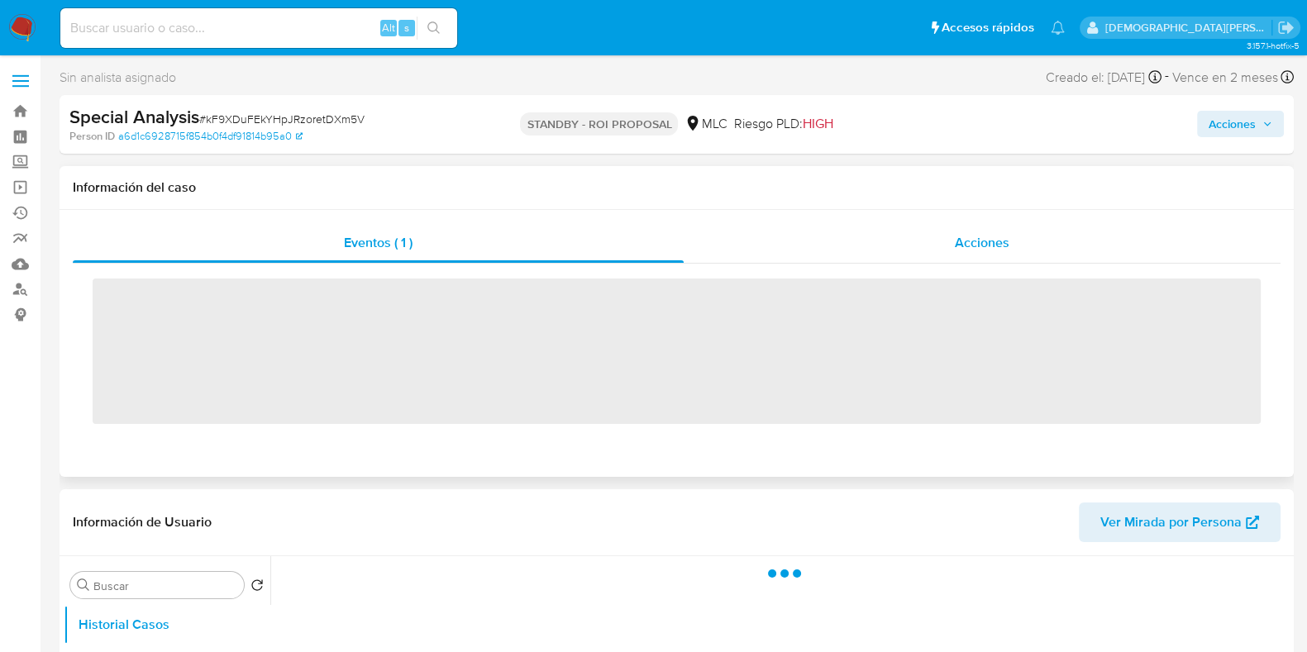
click at [893, 235] on div "Acciones" at bounding box center [981, 243] width 597 height 40
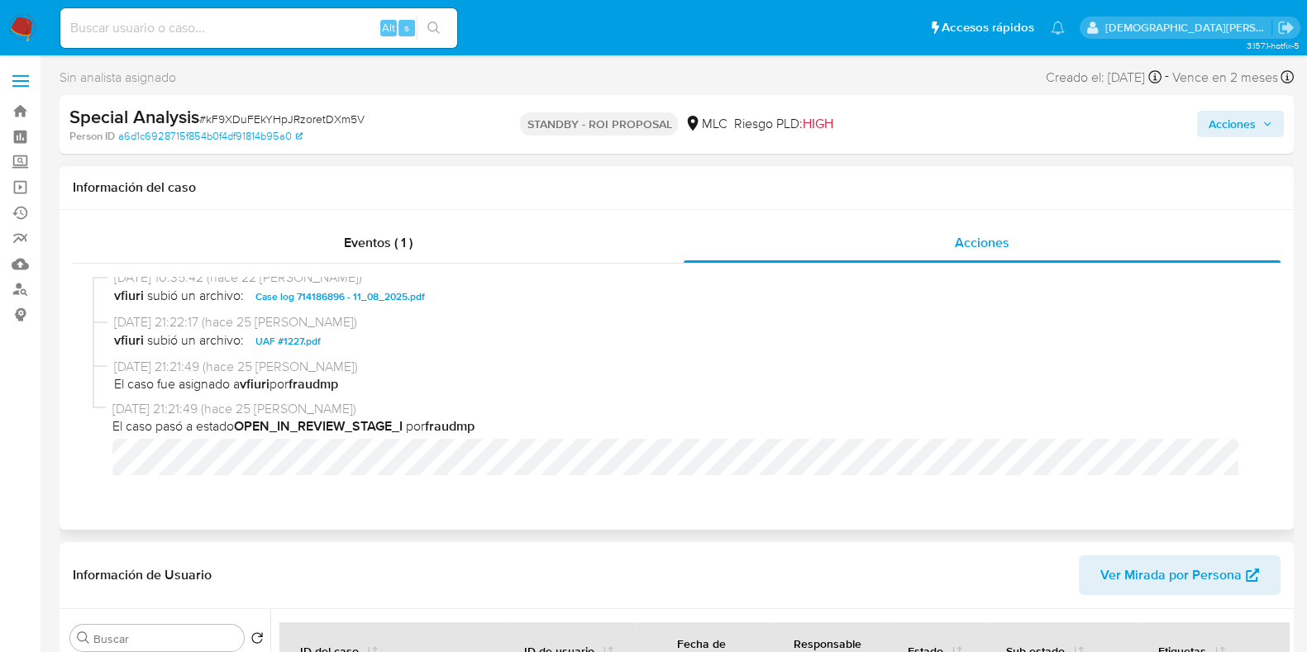
select select "10"
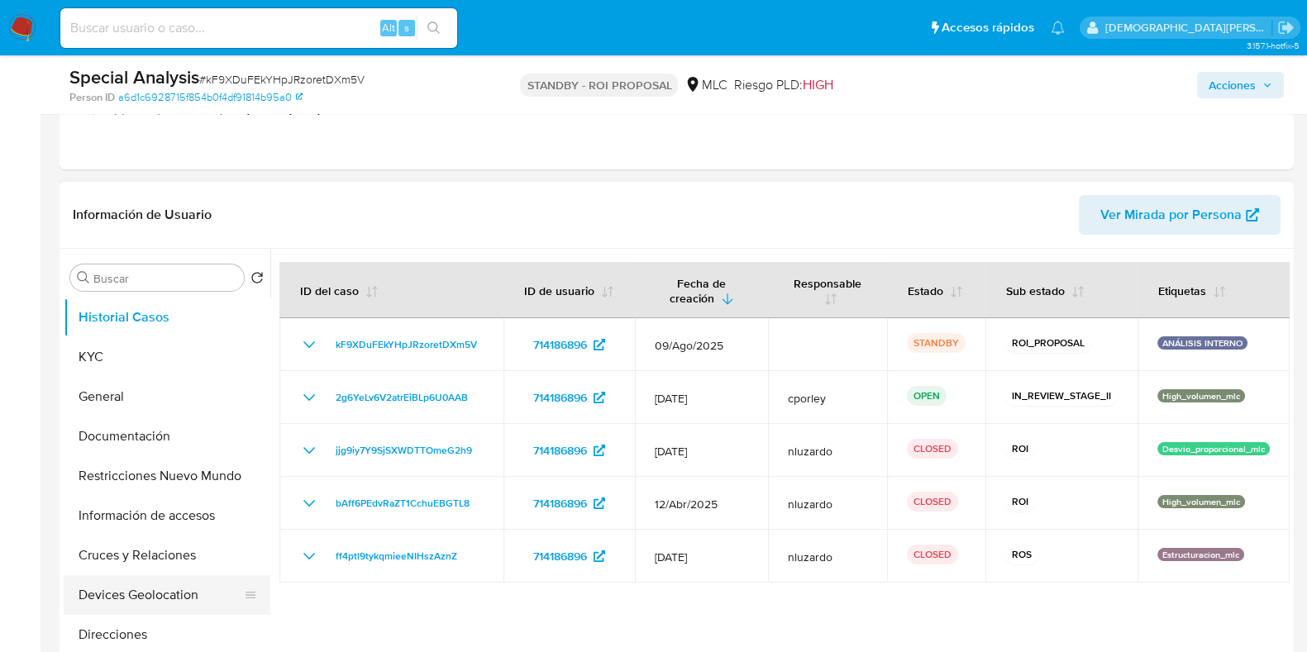
scroll to position [310, 0]
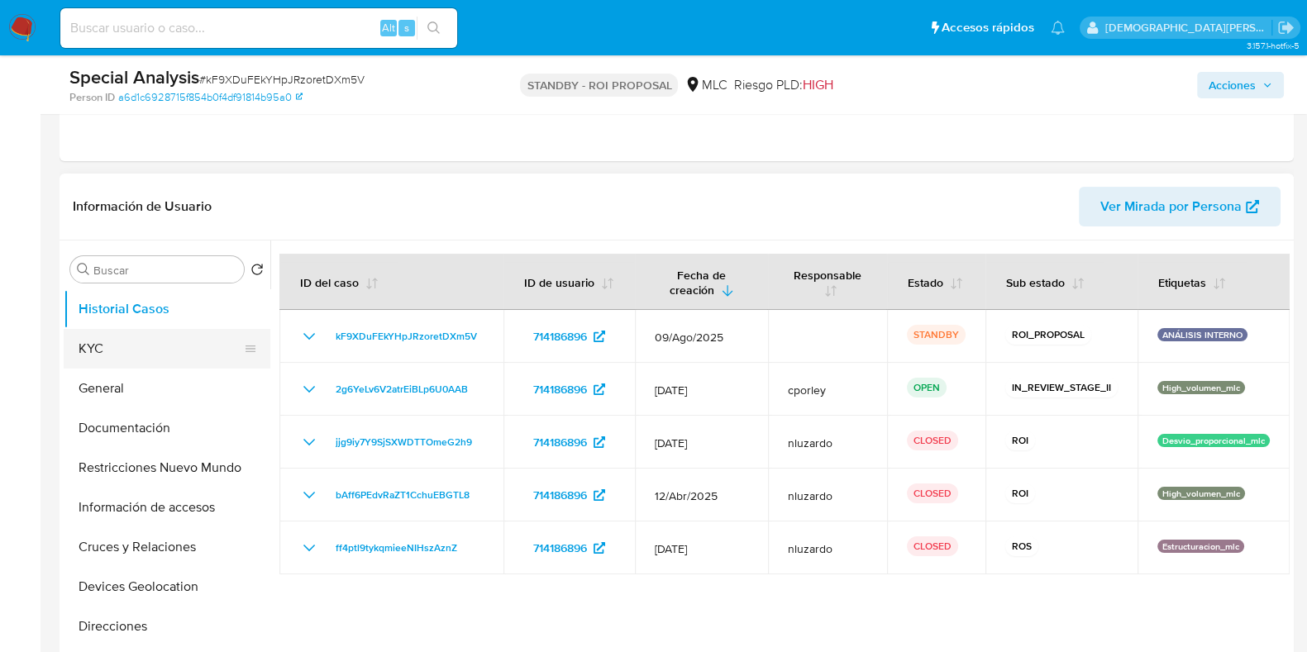
click at [152, 357] on button "KYC" at bounding box center [160, 349] width 193 height 40
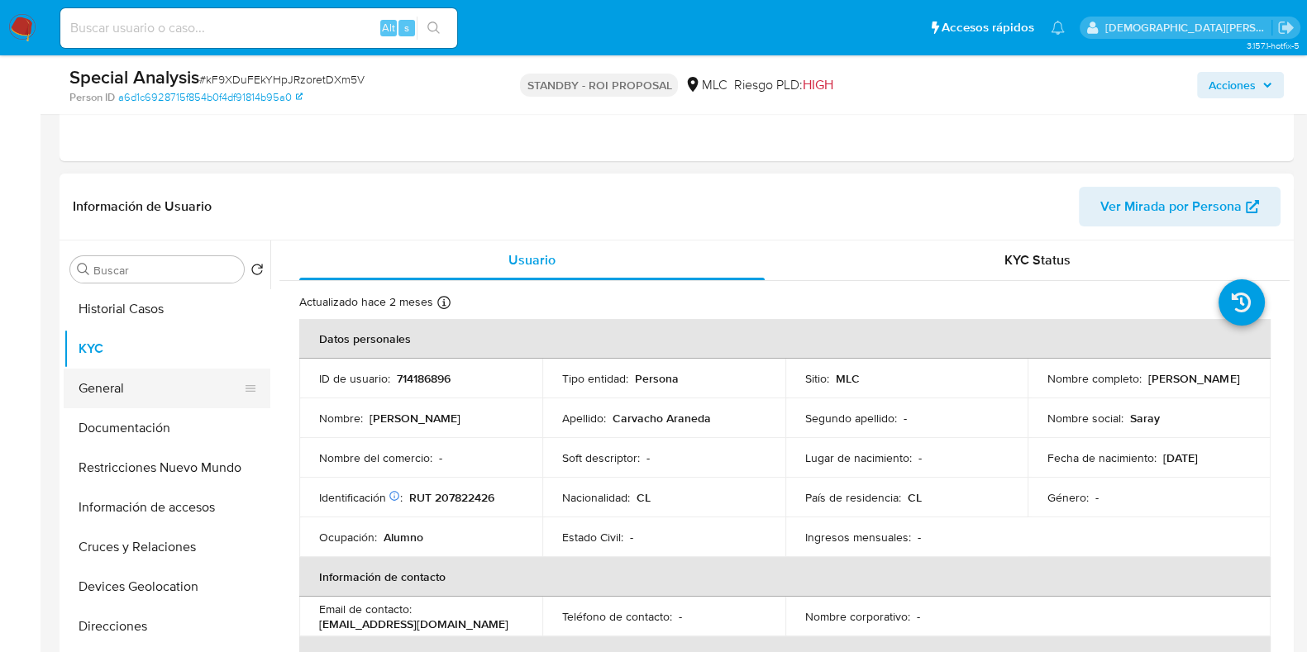
click at [104, 390] on button "General" at bounding box center [160, 389] width 193 height 40
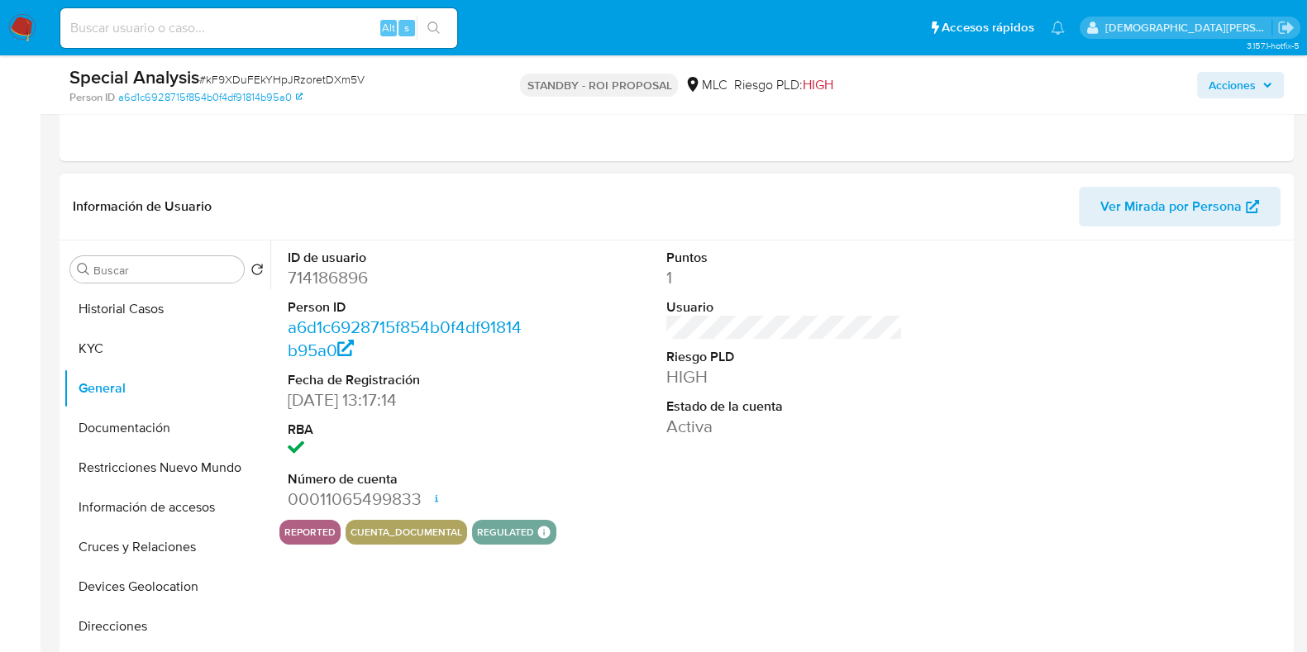
click at [326, 274] on dd "714186896" at bounding box center [406, 277] width 236 height 23
copy dd "714186896"
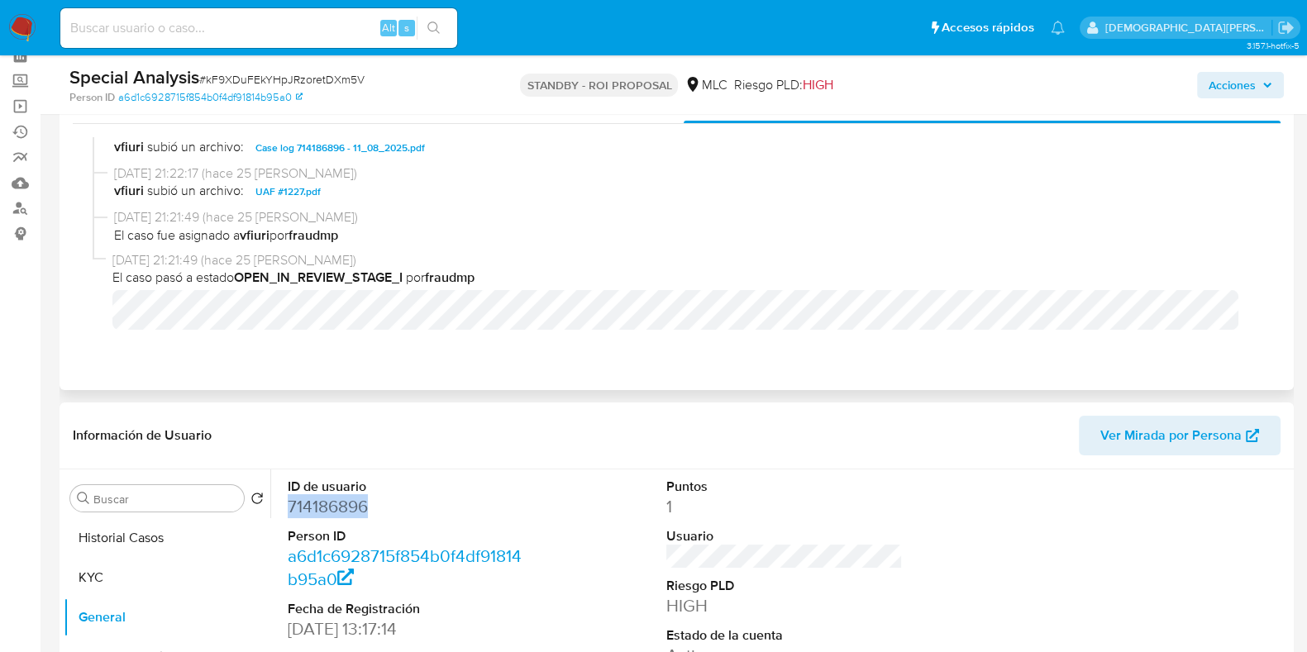
scroll to position [0, 0]
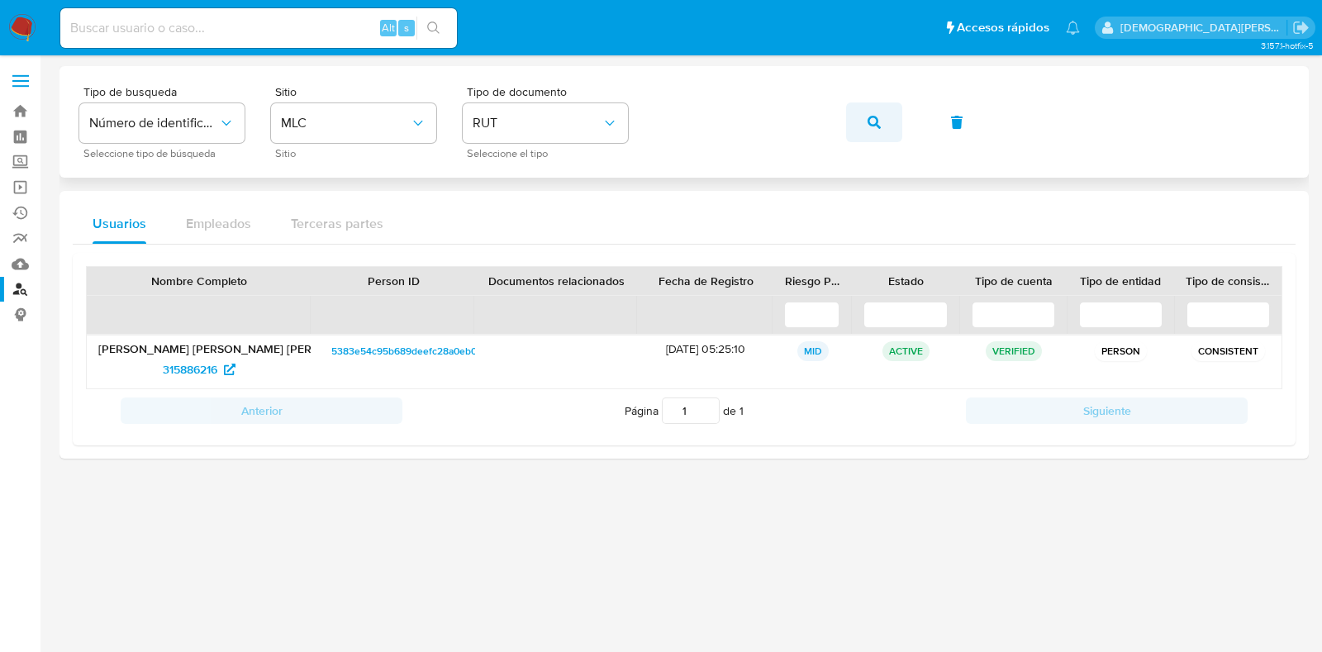
click at [870, 129] on span "button" at bounding box center [874, 122] width 13 height 36
click at [183, 369] on span "615480908" at bounding box center [190, 369] width 59 height 26
click at [860, 117] on button "button" at bounding box center [874, 122] width 56 height 40
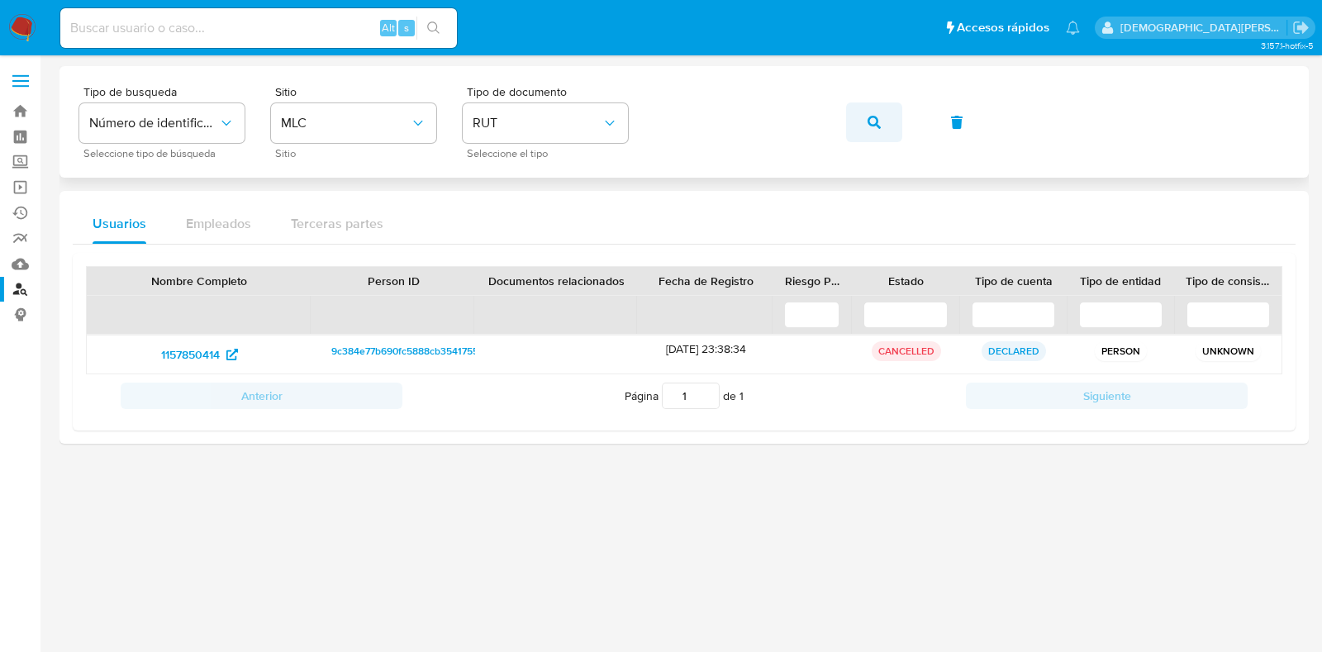
click at [883, 129] on button "button" at bounding box center [874, 122] width 56 height 40
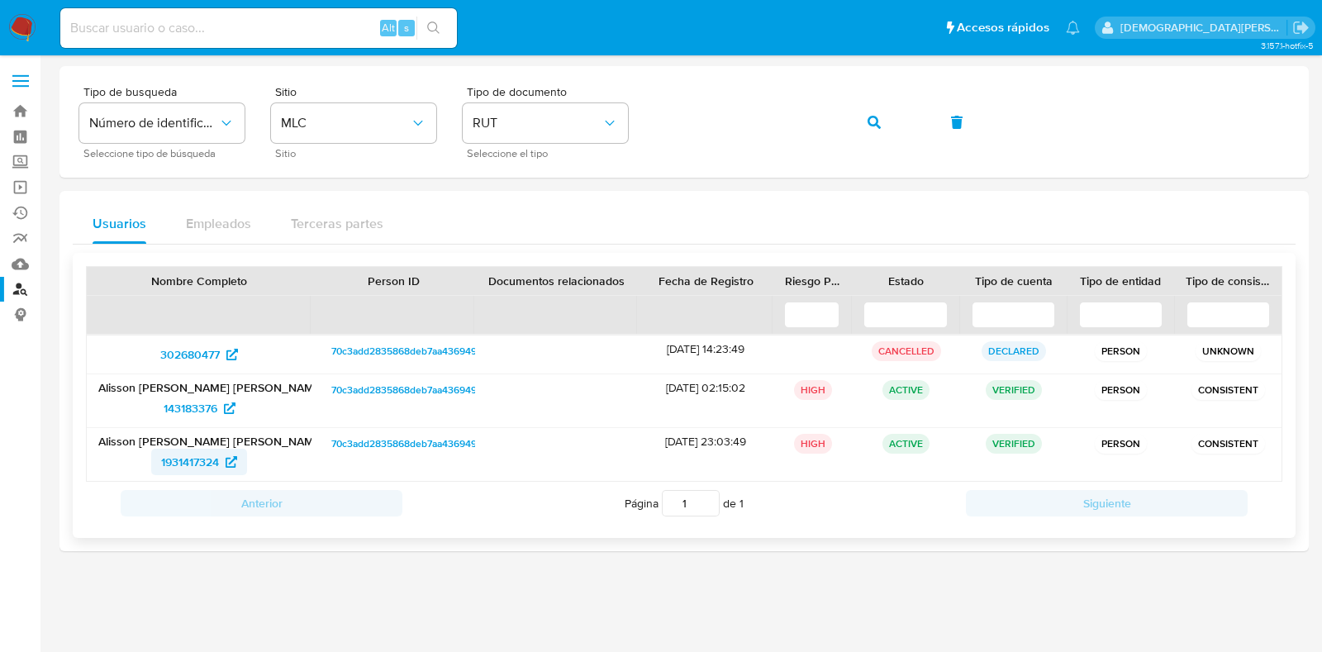
drag, startPoint x: 198, startPoint y: 460, endPoint x: 195, endPoint y: 451, distance: 9.7
click at [198, 459] on span "1931417324" at bounding box center [190, 462] width 58 height 26
click at [194, 412] on span "143183376" at bounding box center [191, 408] width 54 height 26
click at [864, 121] on button "button" at bounding box center [874, 122] width 56 height 40
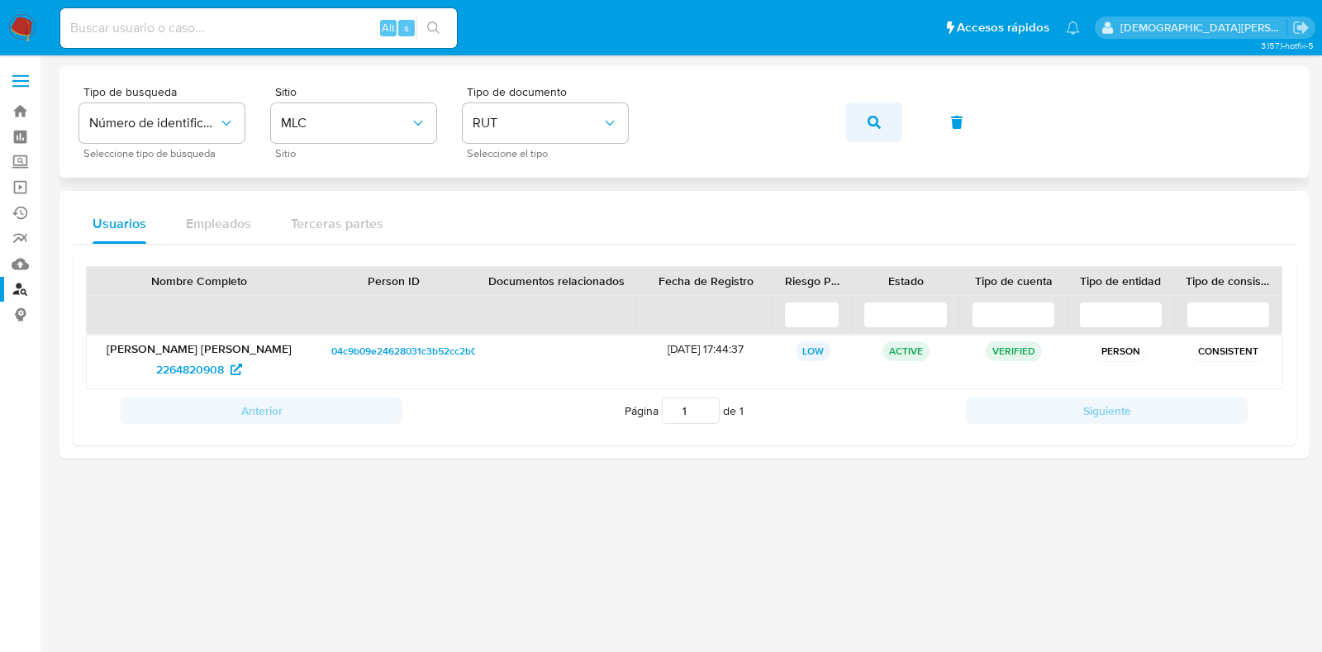
click at [869, 123] on icon "button" at bounding box center [874, 122] width 13 height 13
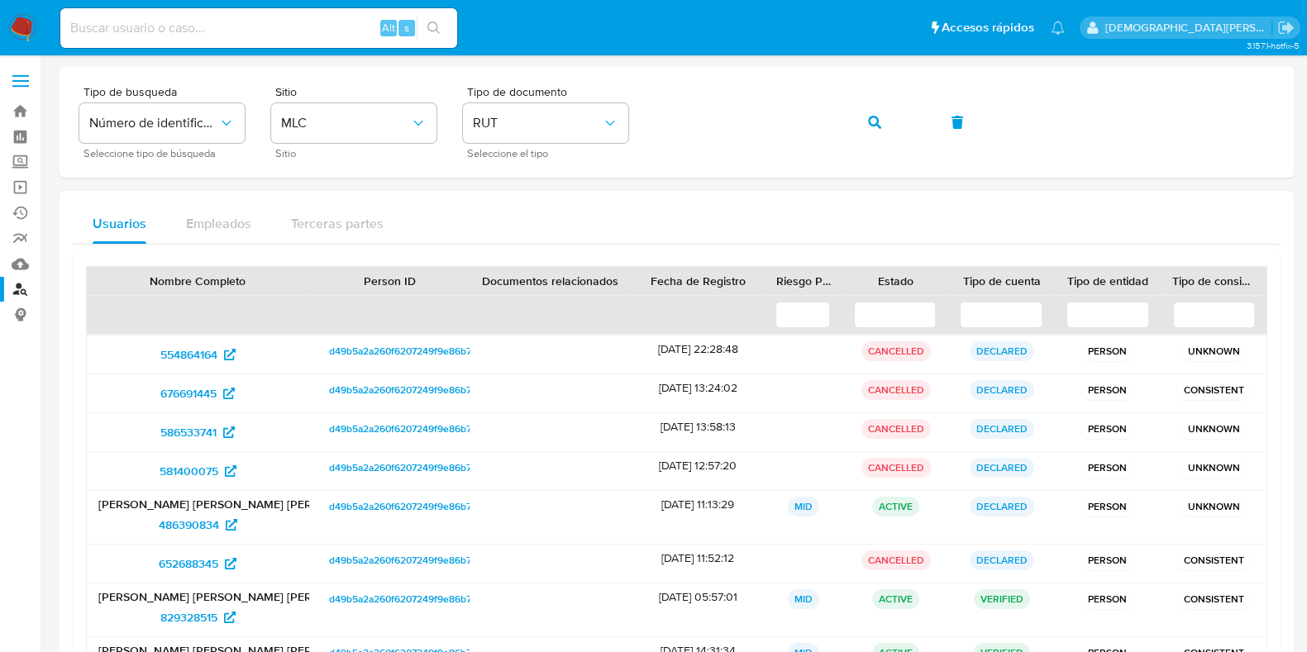
scroll to position [102, 0]
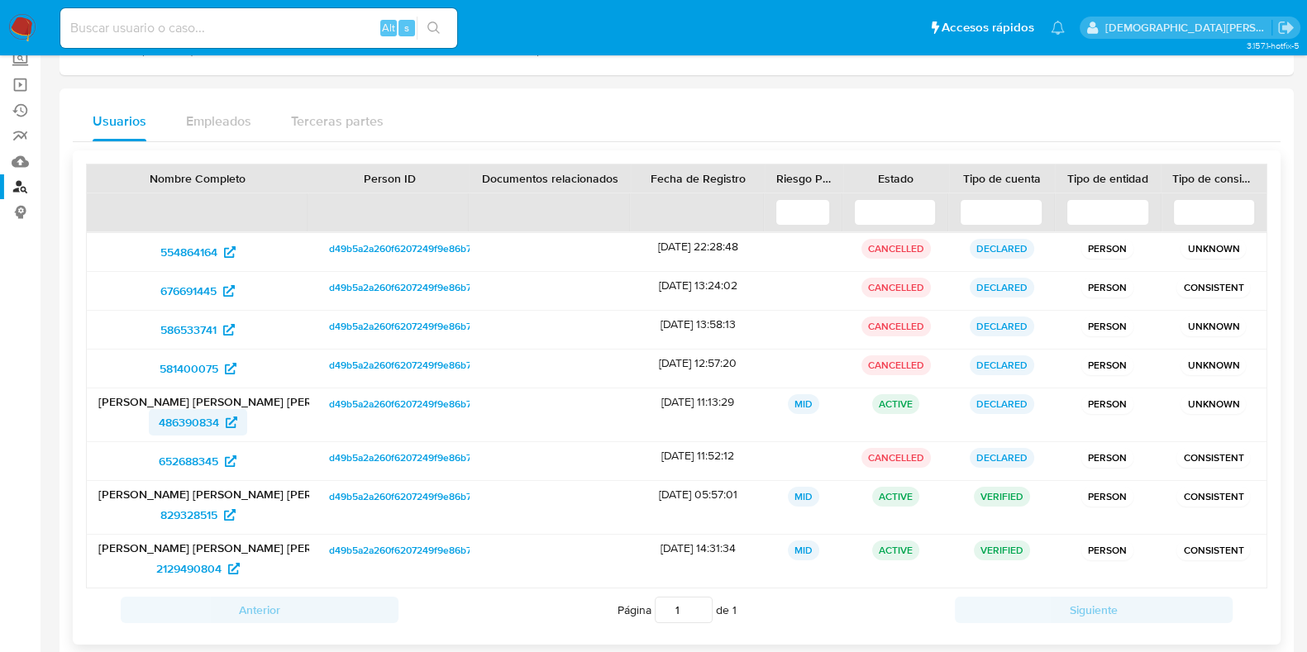
click at [179, 422] on span "486390834" at bounding box center [189, 422] width 60 height 26
click at [190, 507] on span "829328515" at bounding box center [188, 515] width 57 height 26
click at [186, 565] on span "2129490804" at bounding box center [188, 568] width 65 height 26
click at [198, 417] on span "486390834" at bounding box center [189, 422] width 60 height 26
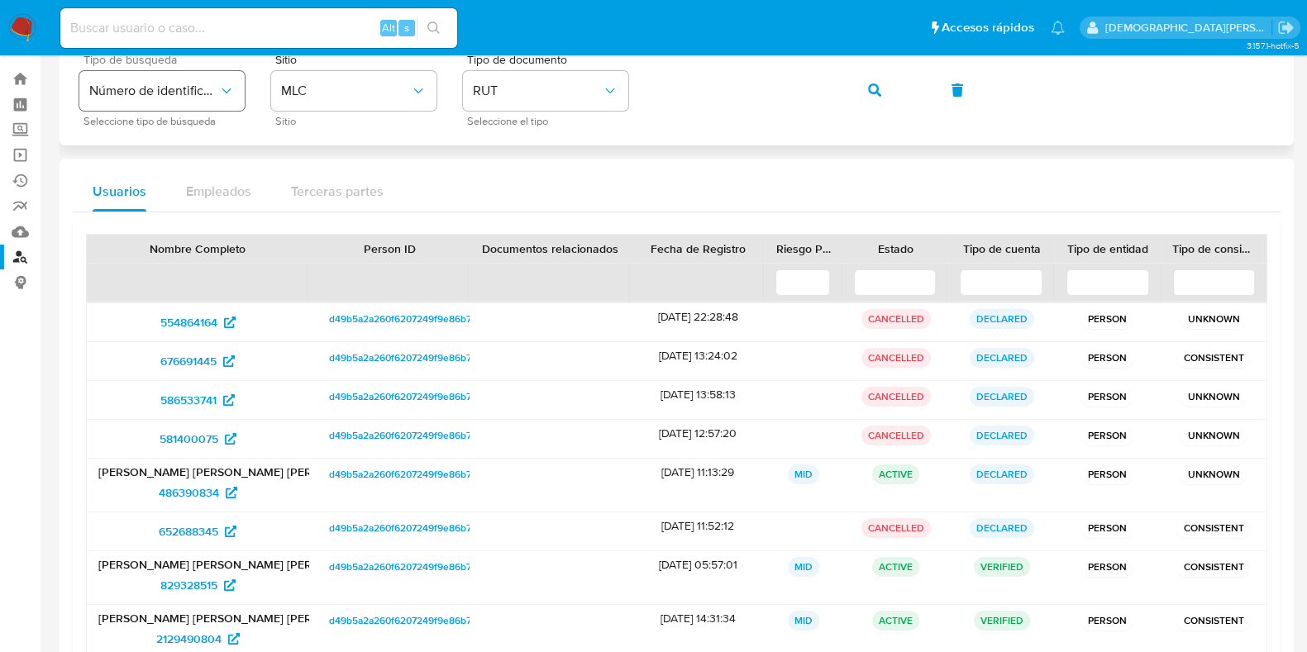
scroll to position [0, 0]
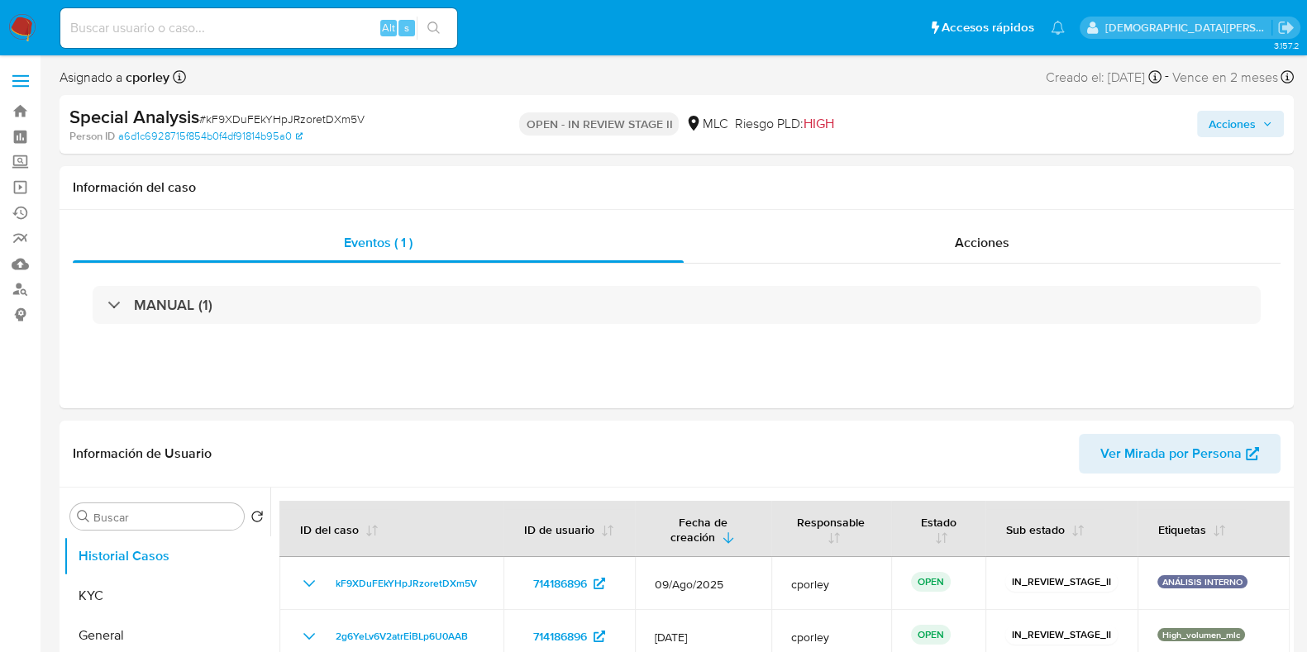
select select "10"
click at [934, 235] on div "Acciones" at bounding box center [981, 243] width 597 height 40
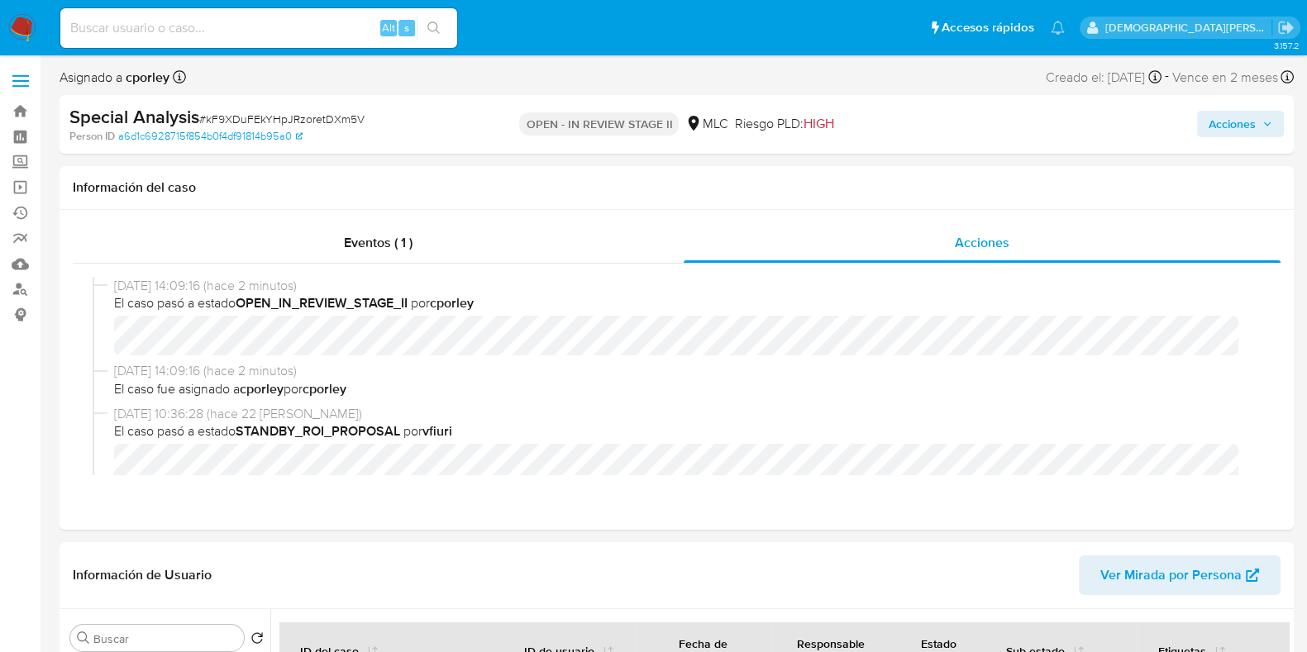
drag, startPoint x: 1242, startPoint y: 117, endPoint x: 1140, endPoint y: 126, distance: 102.0
click at [1241, 117] on span "Acciones" at bounding box center [1231, 124] width 47 height 26
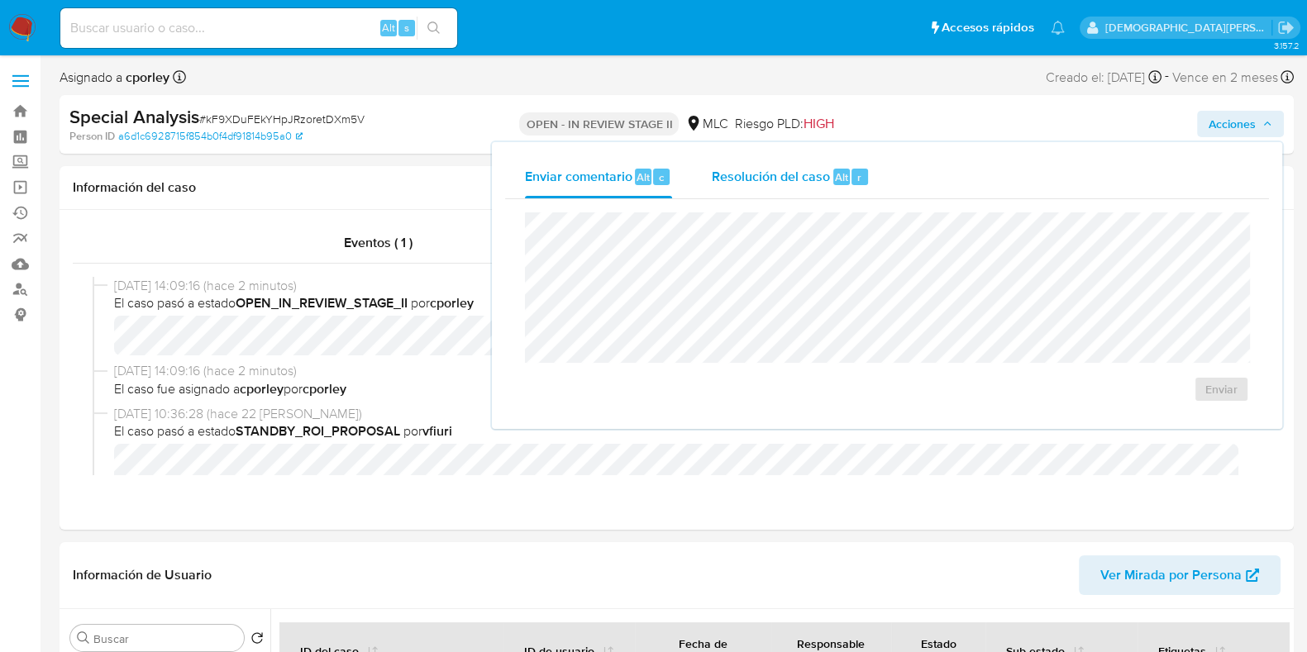
drag, startPoint x: 778, startPoint y: 177, endPoint x: 757, endPoint y: 183, distance: 21.7
click at [762, 179] on span "Resolución del caso" at bounding box center [771, 176] width 118 height 19
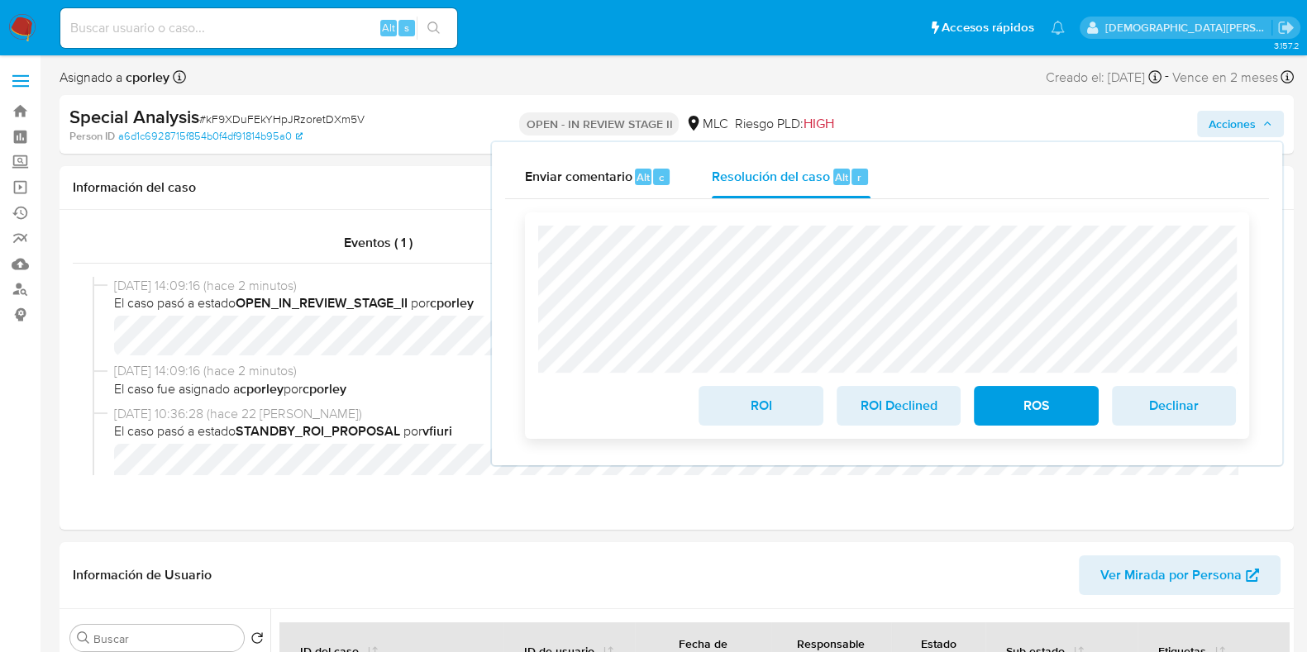
click at [1042, 404] on span "ROS" at bounding box center [1035, 406] width 81 height 36
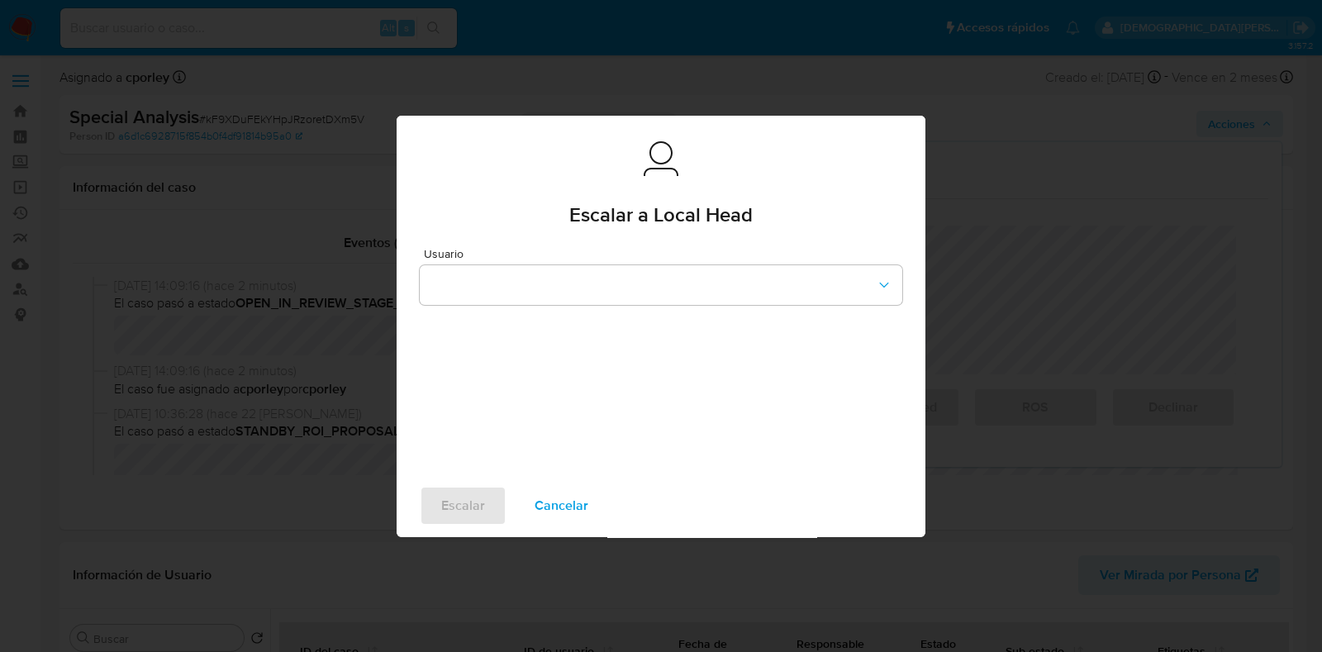
click at [618, 278] on button "button" at bounding box center [661, 285] width 483 height 40
click at [521, 317] on div "robenavidesc" at bounding box center [656, 323] width 453 height 40
click at [438, 506] on button "Escalar" at bounding box center [463, 506] width 87 height 40
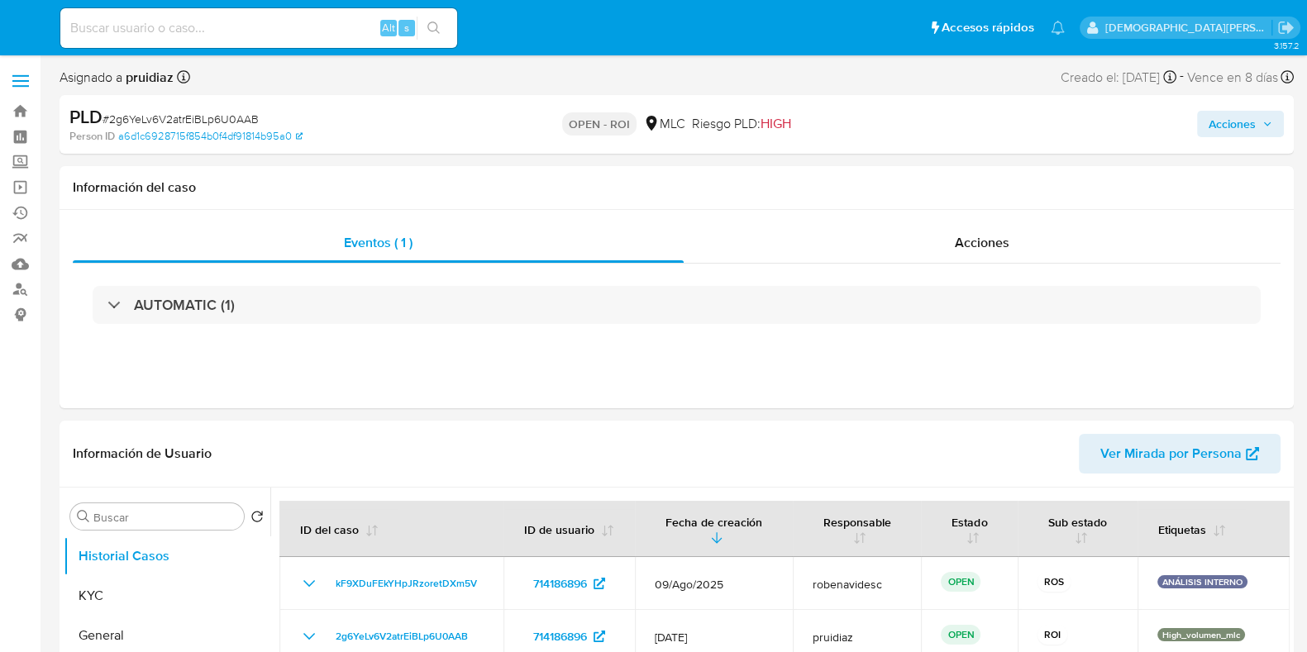
select select "10"
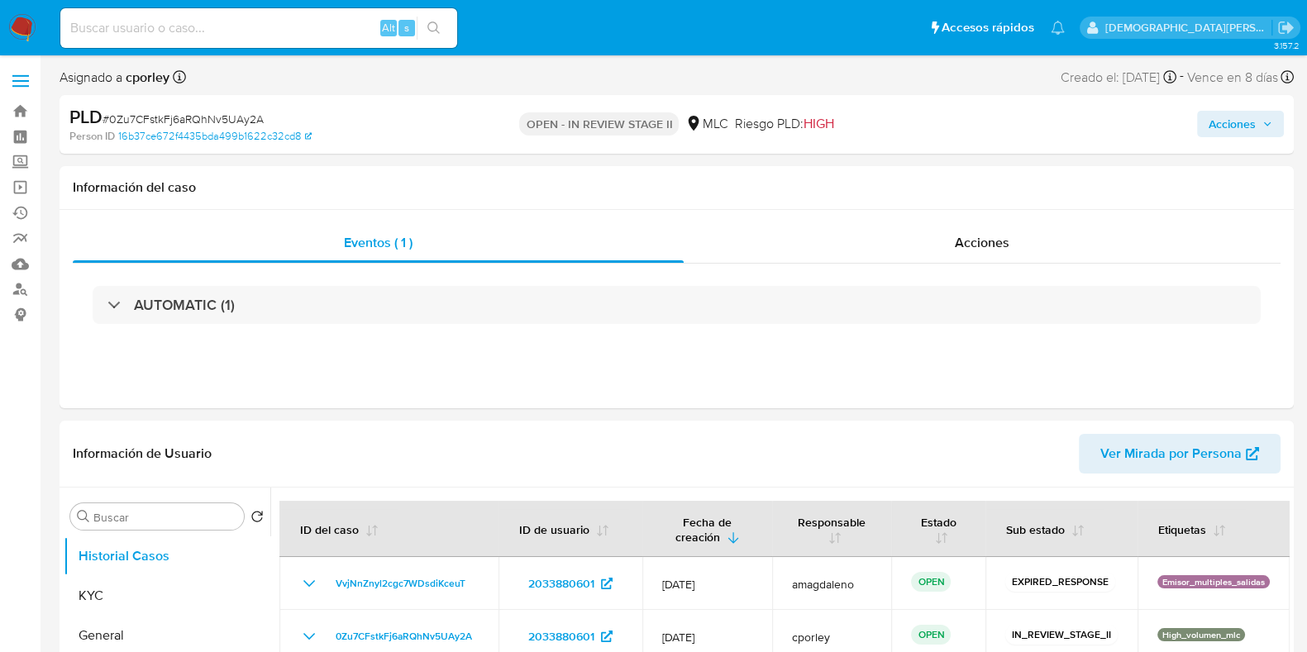
select select "10"
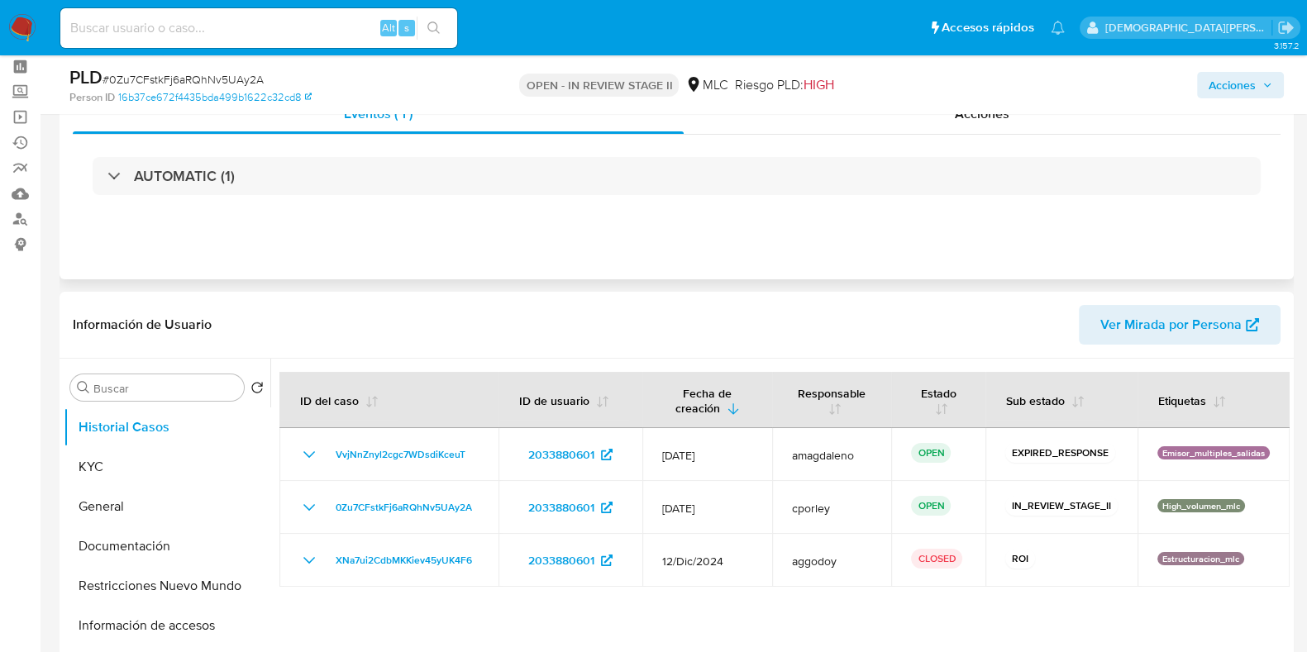
scroll to position [102, 0]
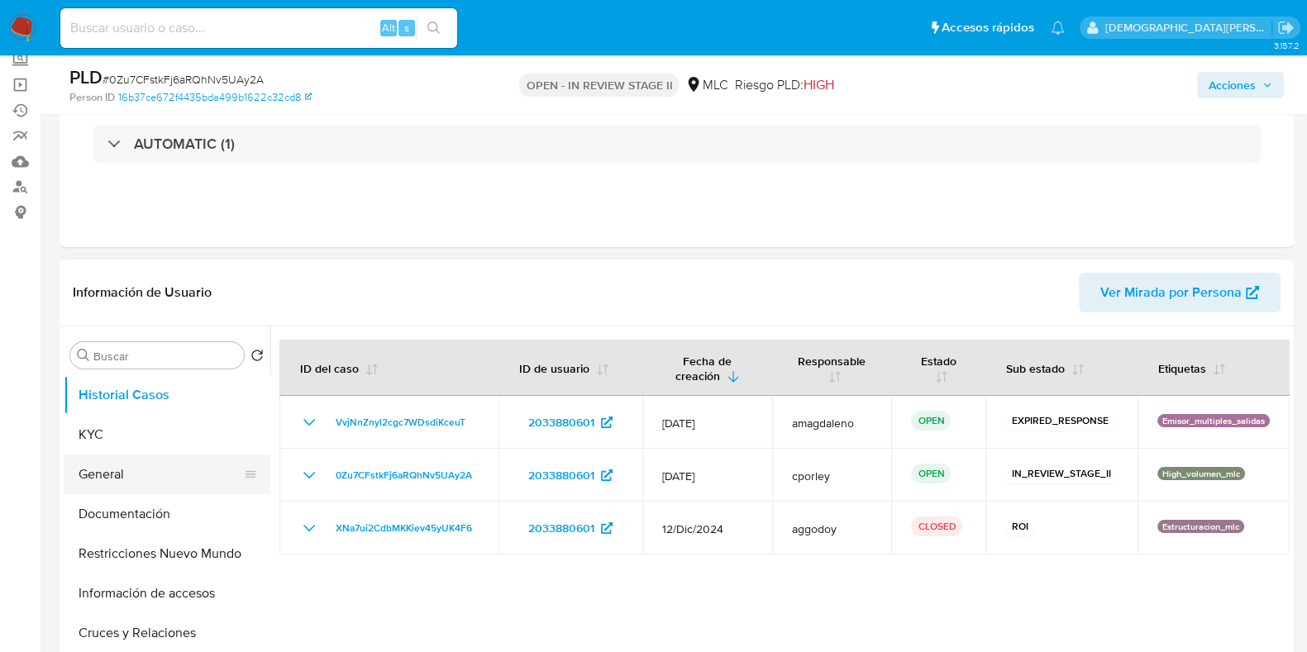
click at [124, 468] on button "General" at bounding box center [160, 475] width 193 height 40
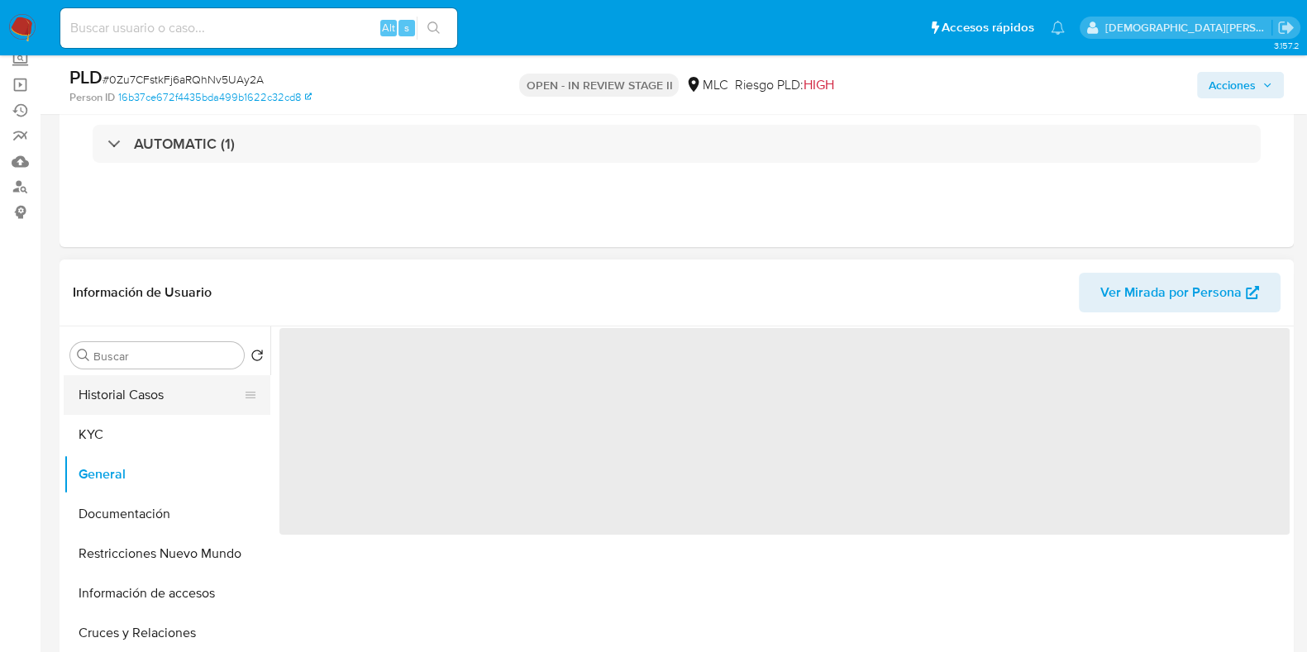
drag, startPoint x: 117, startPoint y: 393, endPoint x: 149, endPoint y: 393, distance: 32.2
click at [117, 393] on button "Historial Casos" at bounding box center [160, 395] width 193 height 40
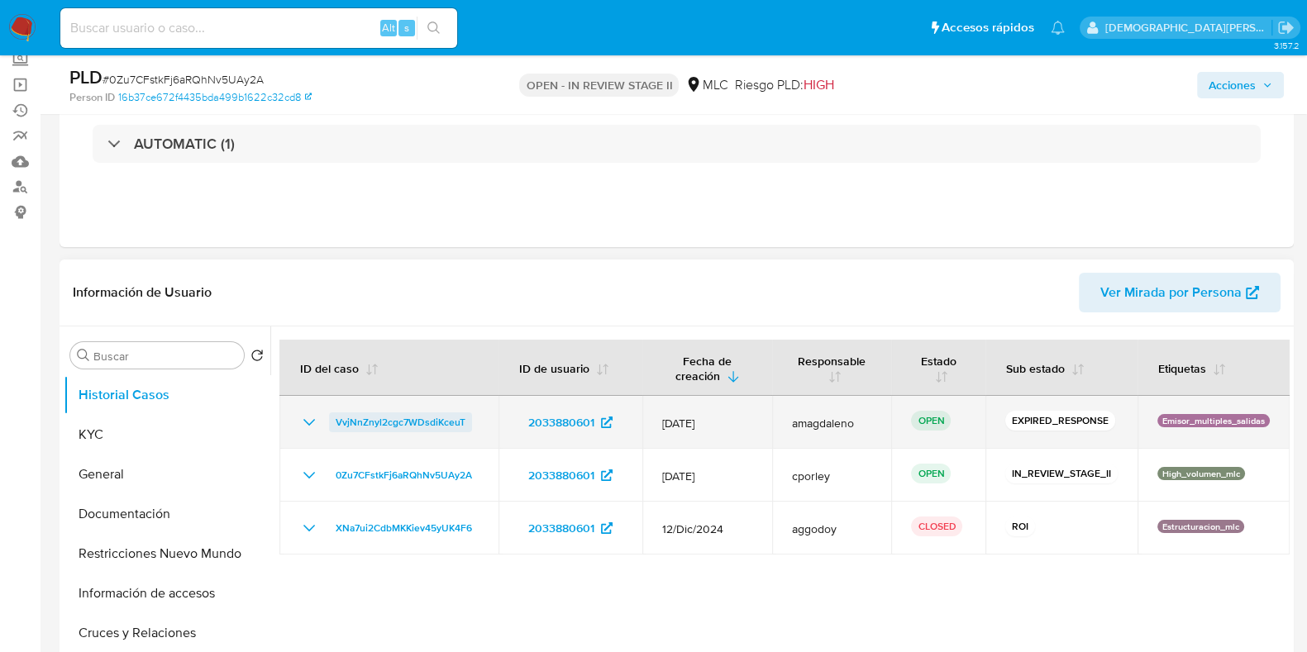
click at [402, 420] on span "VvjNnZnyl2cgc7WDsdiKceuT" at bounding box center [401, 422] width 130 height 20
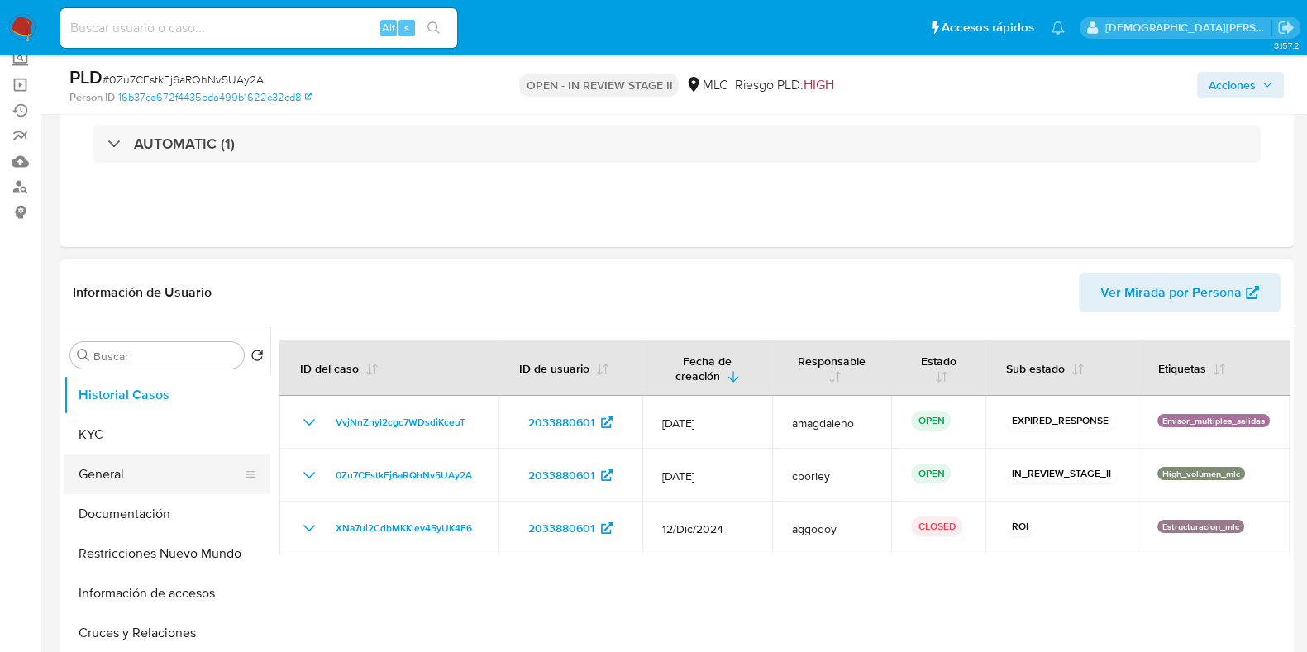
click at [124, 474] on button "General" at bounding box center [160, 475] width 193 height 40
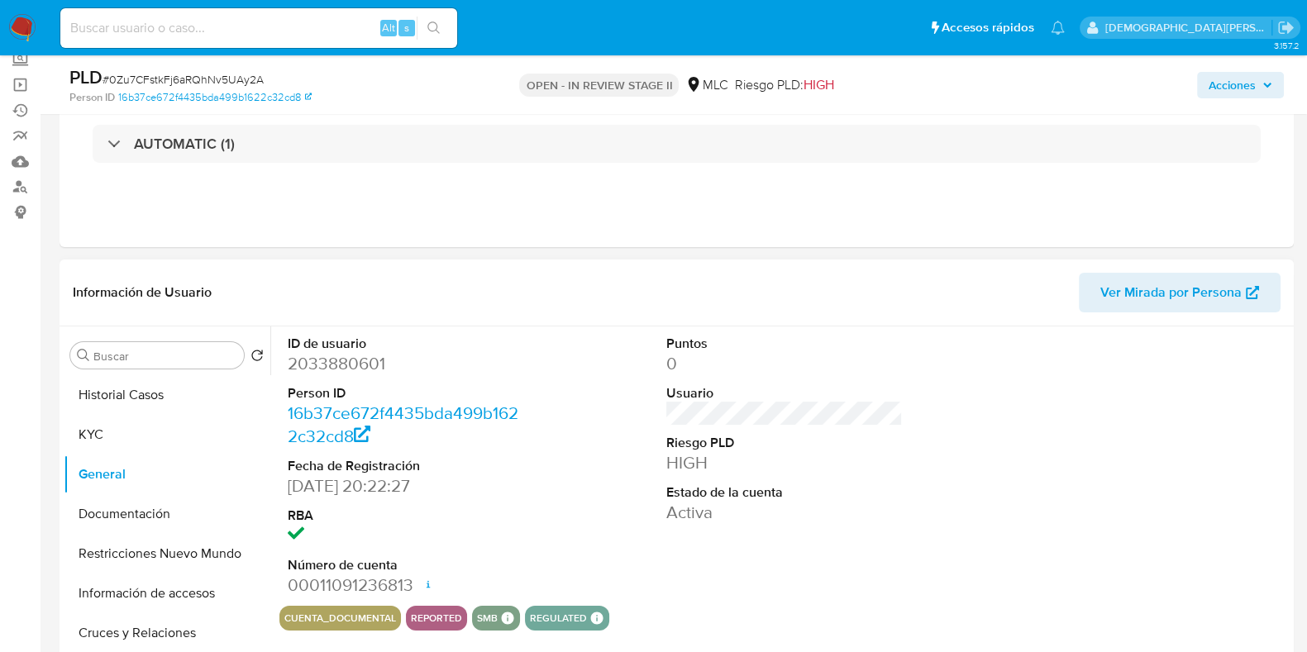
click at [331, 368] on dd "2033880601" at bounding box center [406, 363] width 236 height 23
copy dd "2033880601"
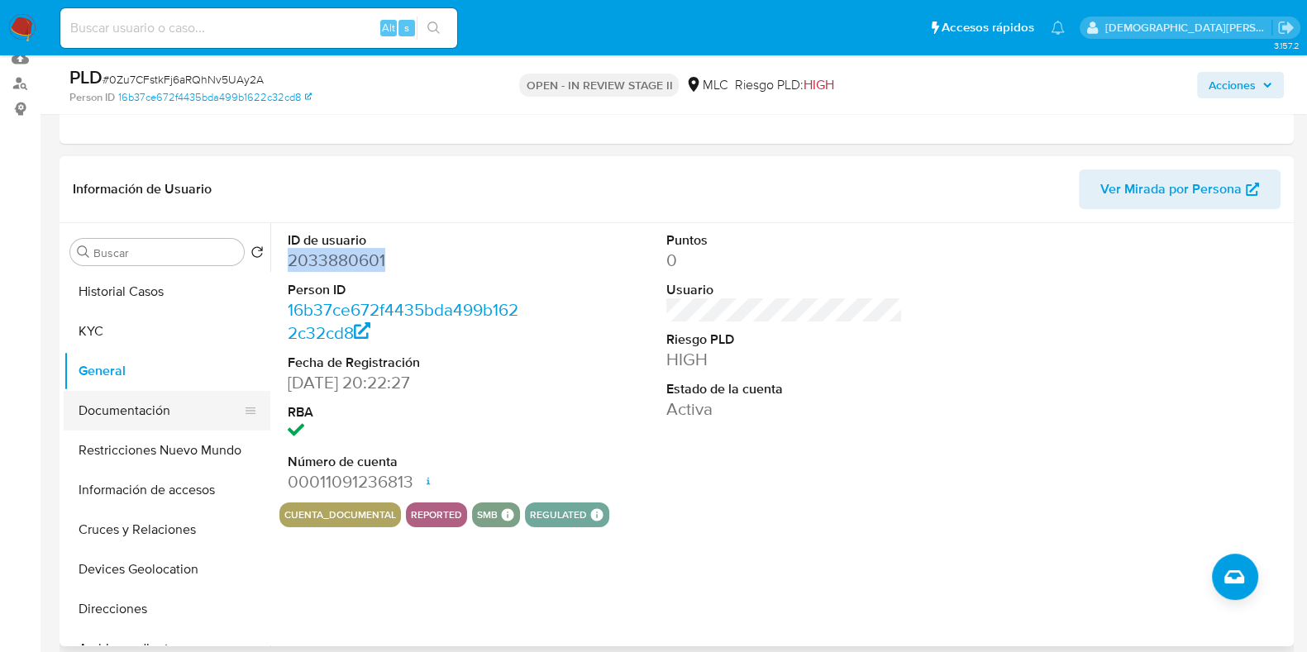
click at [163, 393] on button "Documentación" at bounding box center [160, 411] width 193 height 40
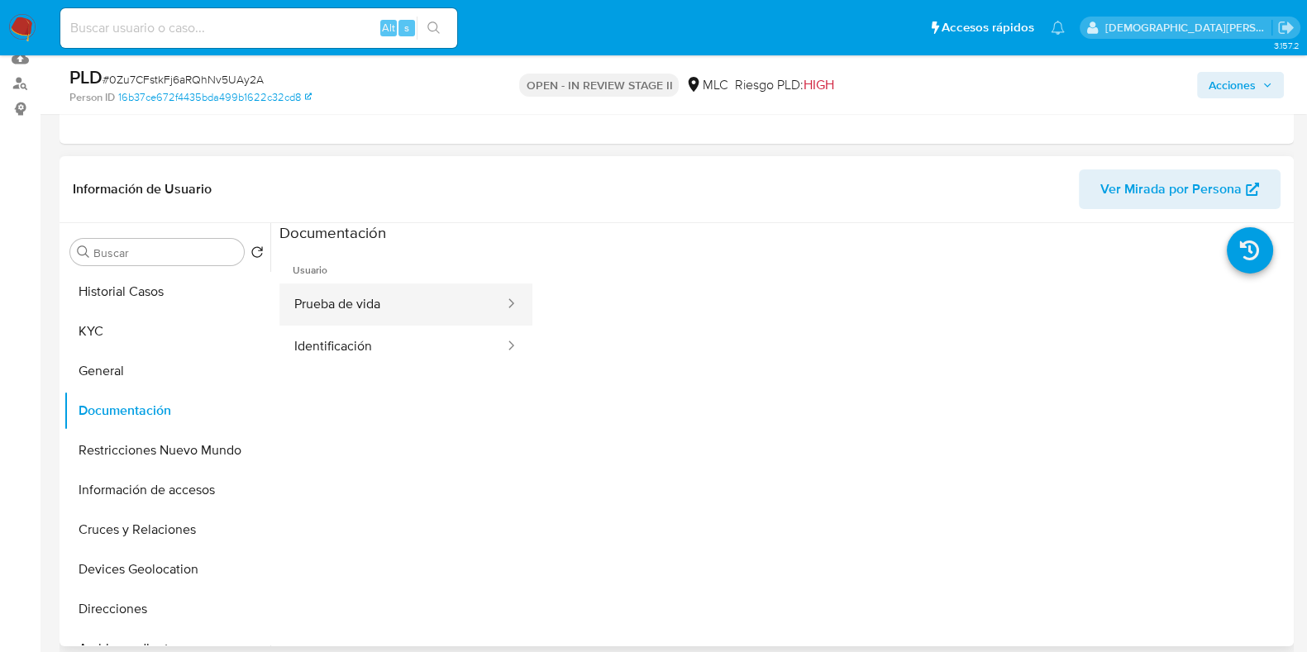
click at [398, 302] on button "Prueba de vida" at bounding box center [392, 304] width 226 height 42
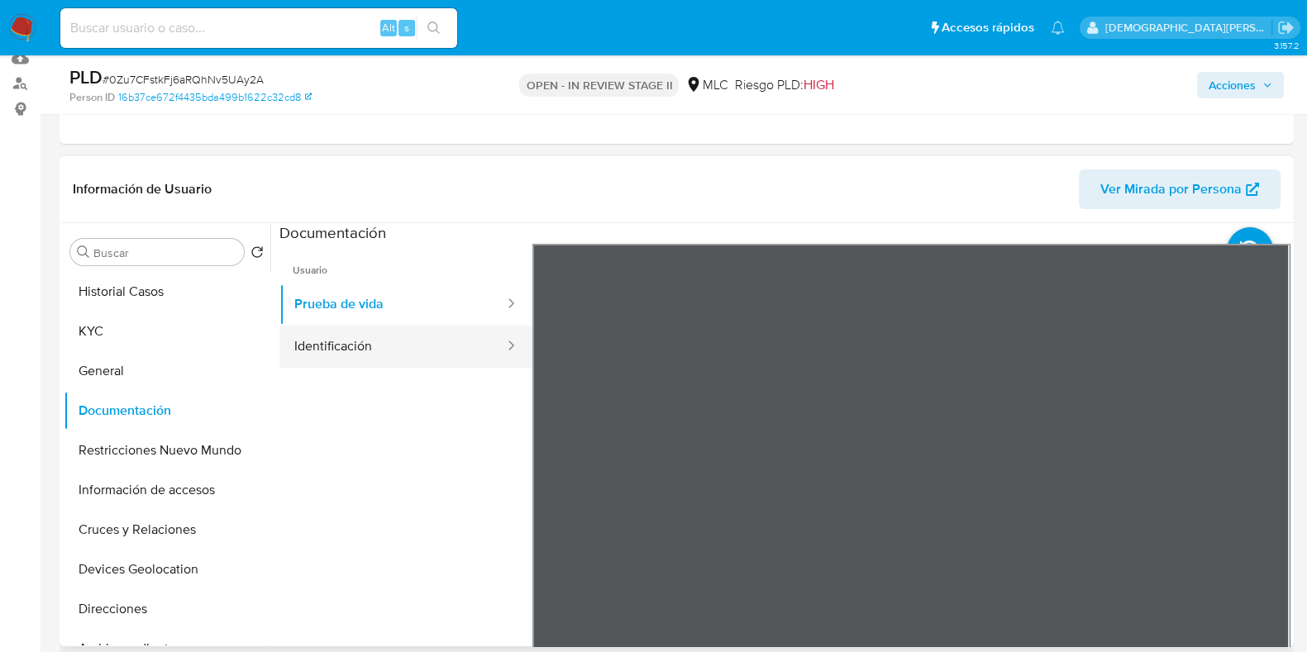
click at [386, 341] on button "Identificación" at bounding box center [392, 347] width 226 height 42
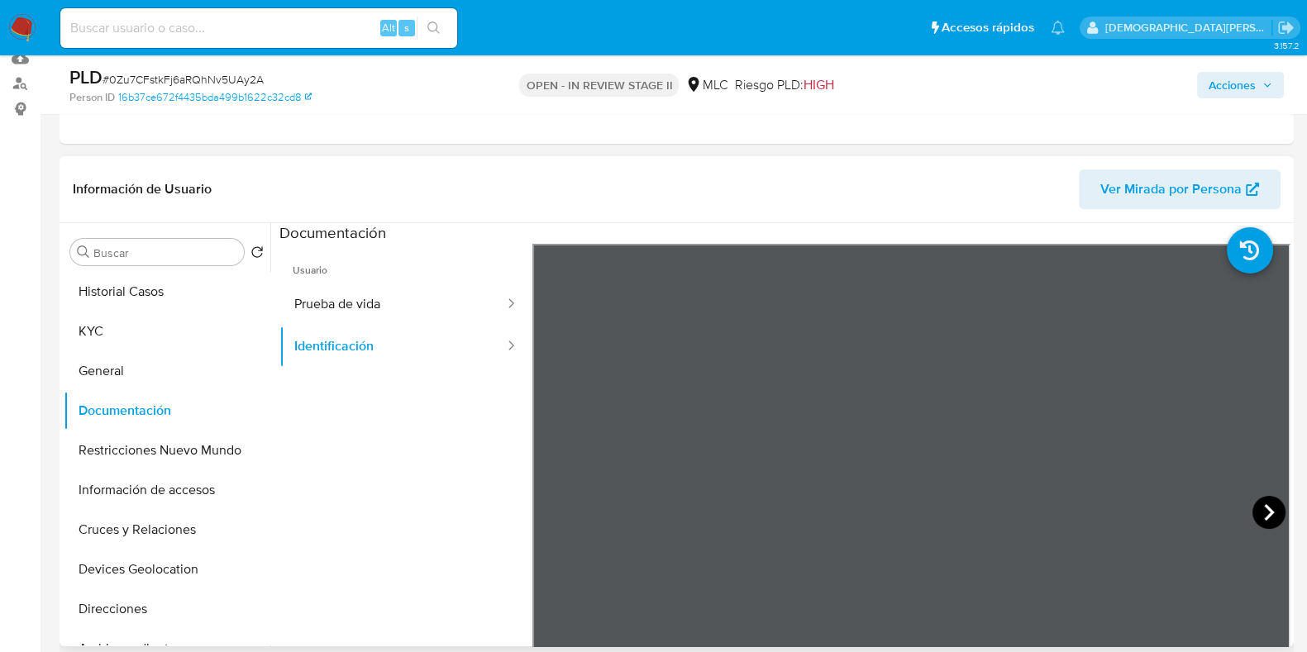
click at [1259, 507] on icon at bounding box center [1268, 512] width 33 height 33
click at [102, 322] on button "KYC" at bounding box center [160, 332] width 193 height 40
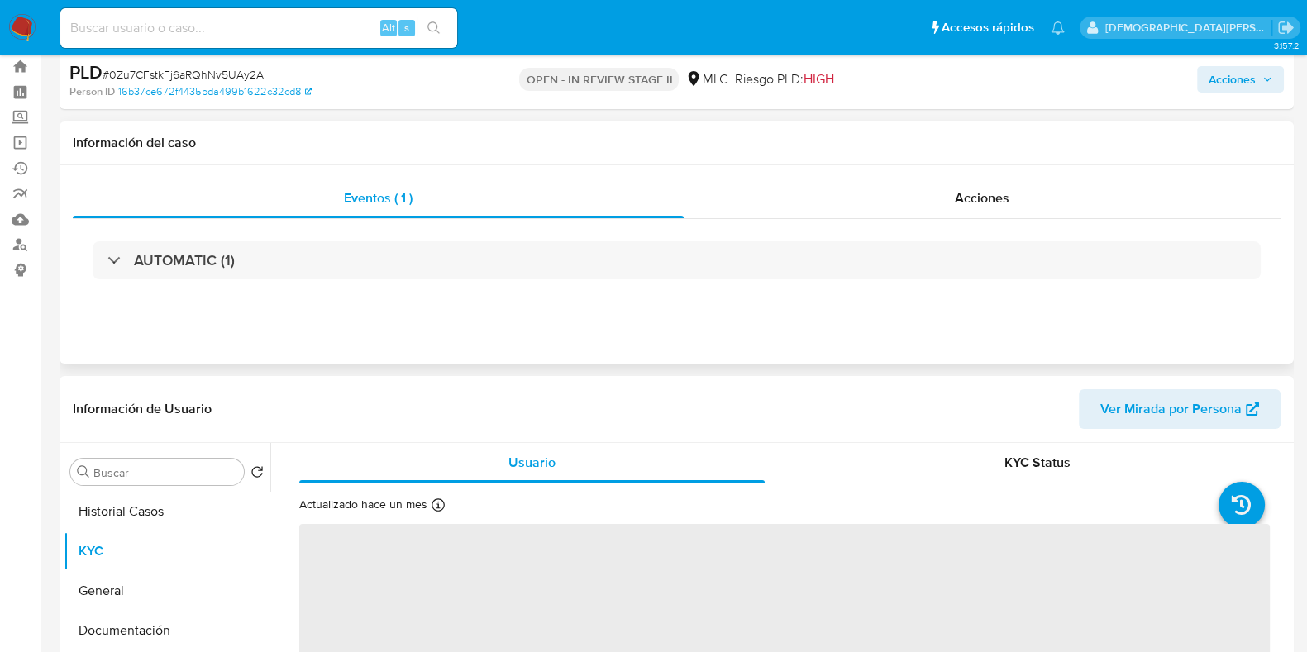
scroll to position [0, 0]
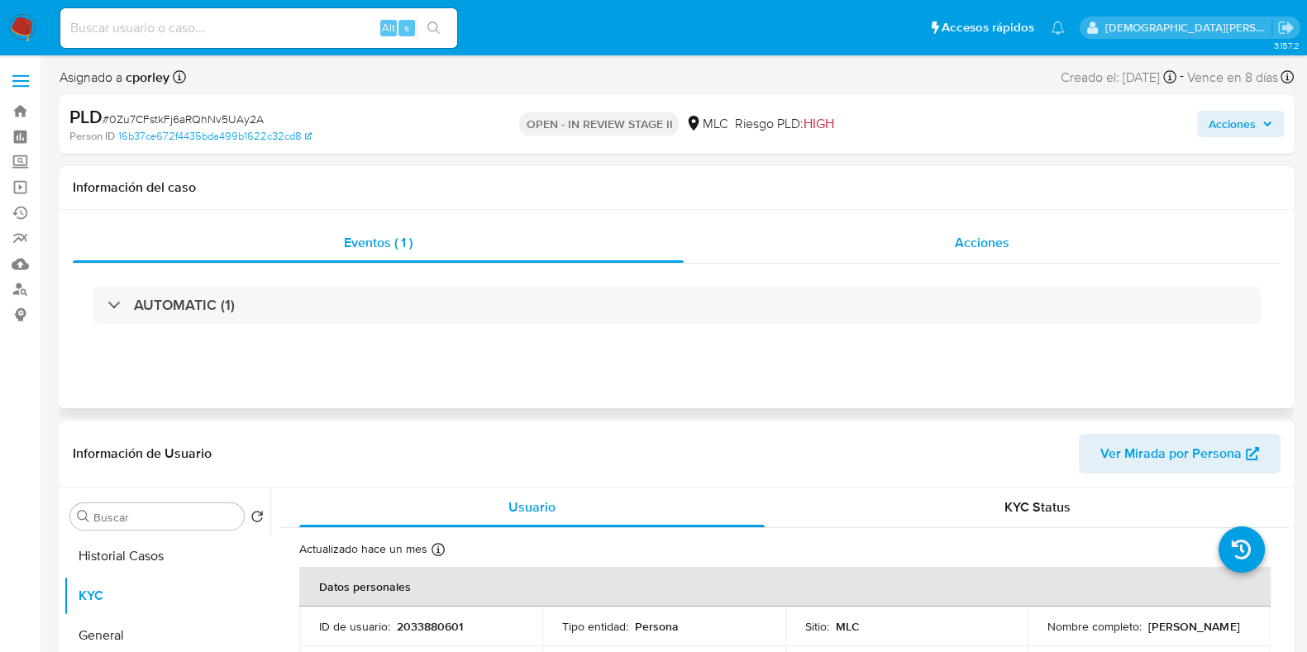
click at [978, 257] on div "Acciones" at bounding box center [981, 243] width 597 height 40
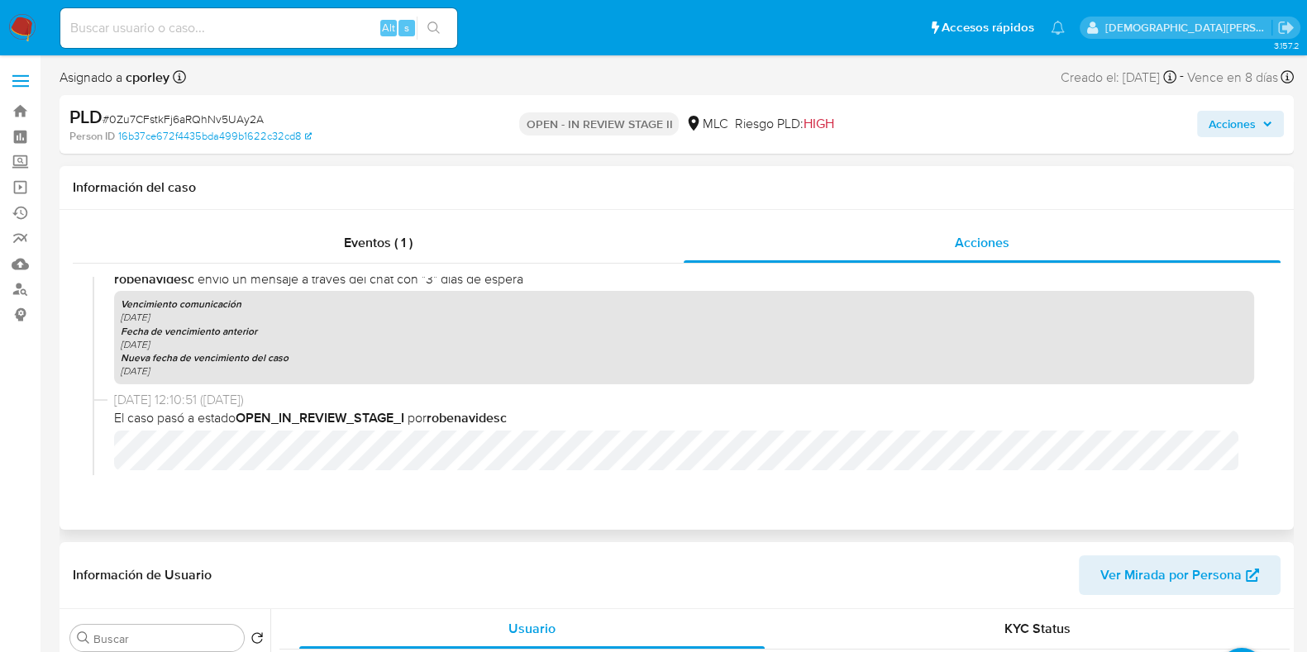
click at [401, 222] on div "Eventos ( 1 ) Acciones 26/08/2025 09:46:27 (hace 7 días) El caso pasó a estado …" at bounding box center [677, 370] width 1234 height 320
click at [471, 240] on div "Eventos ( 1 )" at bounding box center [378, 243] width 611 height 40
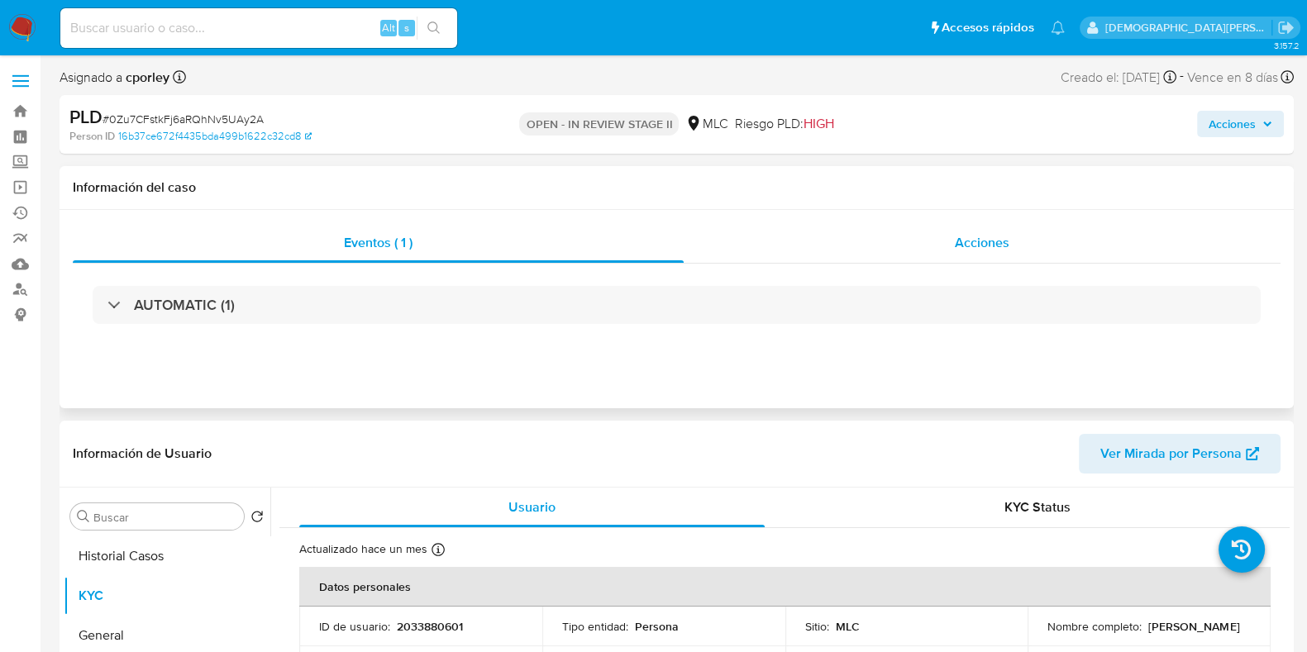
click at [949, 249] on div "Acciones" at bounding box center [981, 243] width 597 height 40
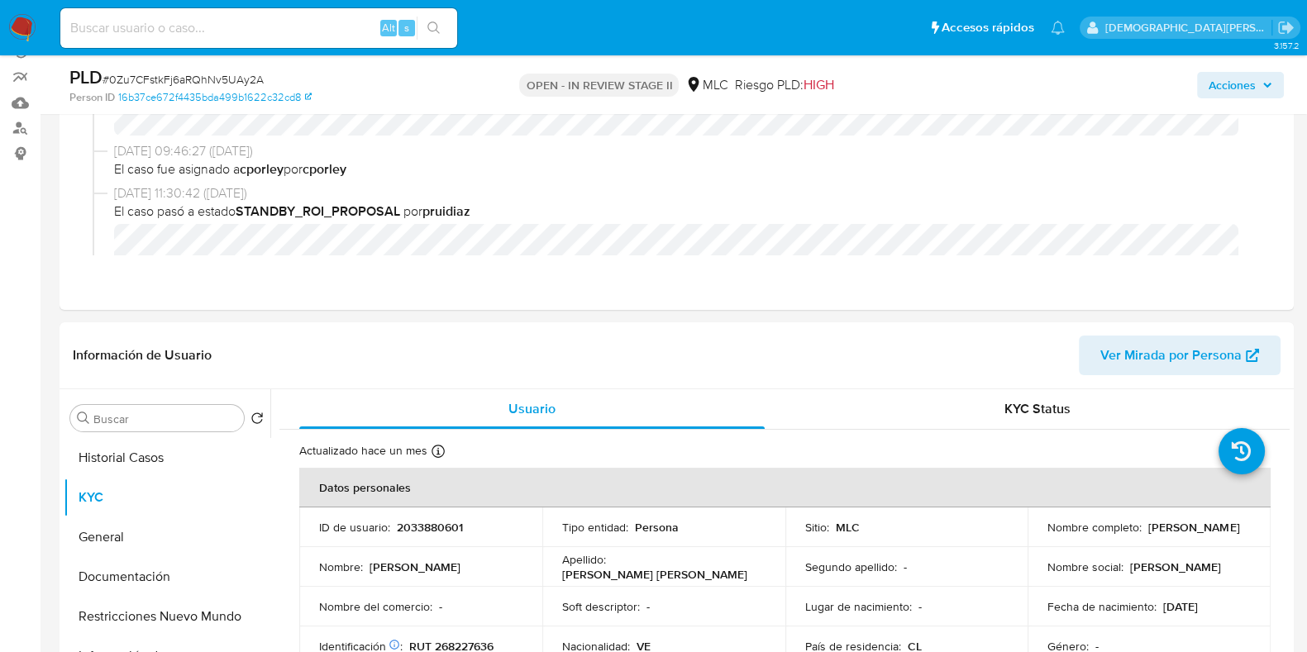
scroll to position [206, 0]
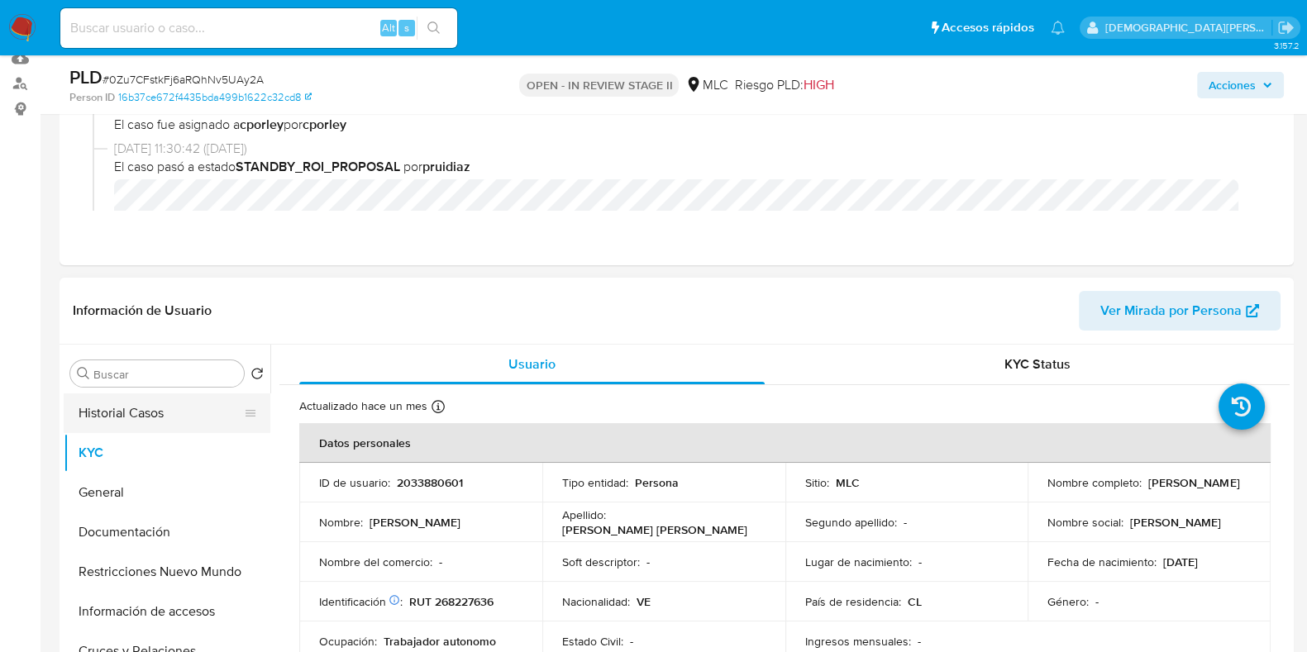
click at [166, 417] on button "Historial Casos" at bounding box center [160, 413] width 193 height 40
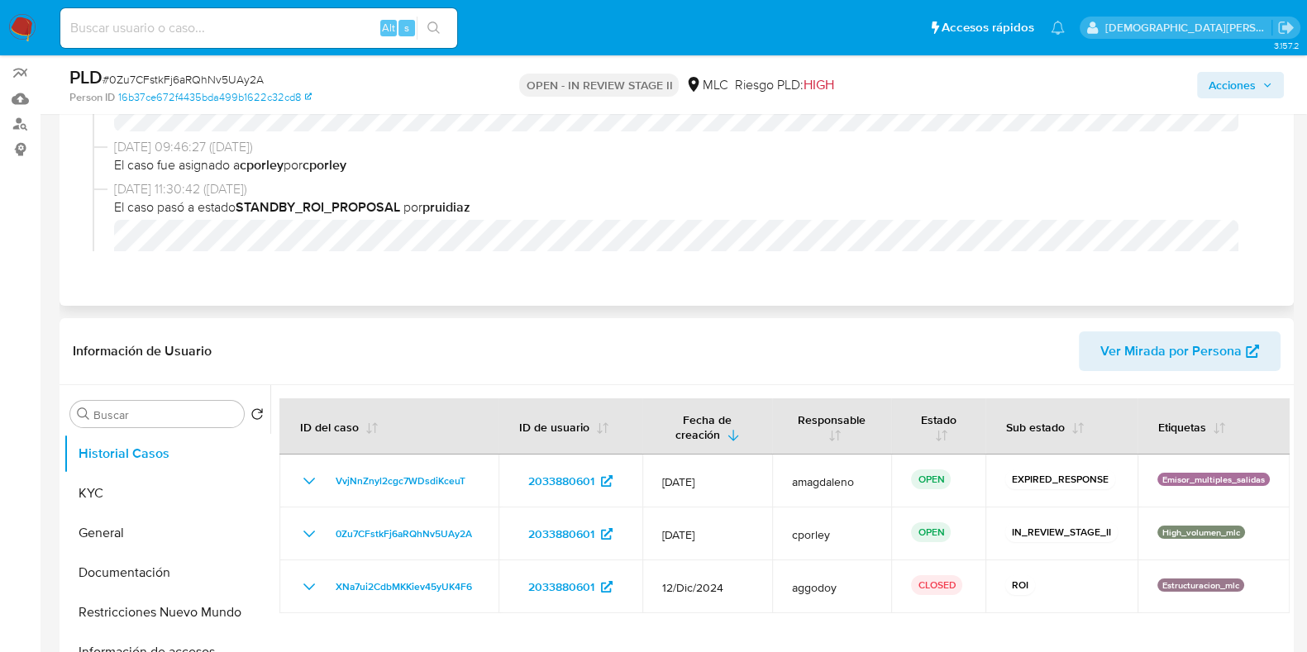
scroll to position [0, 0]
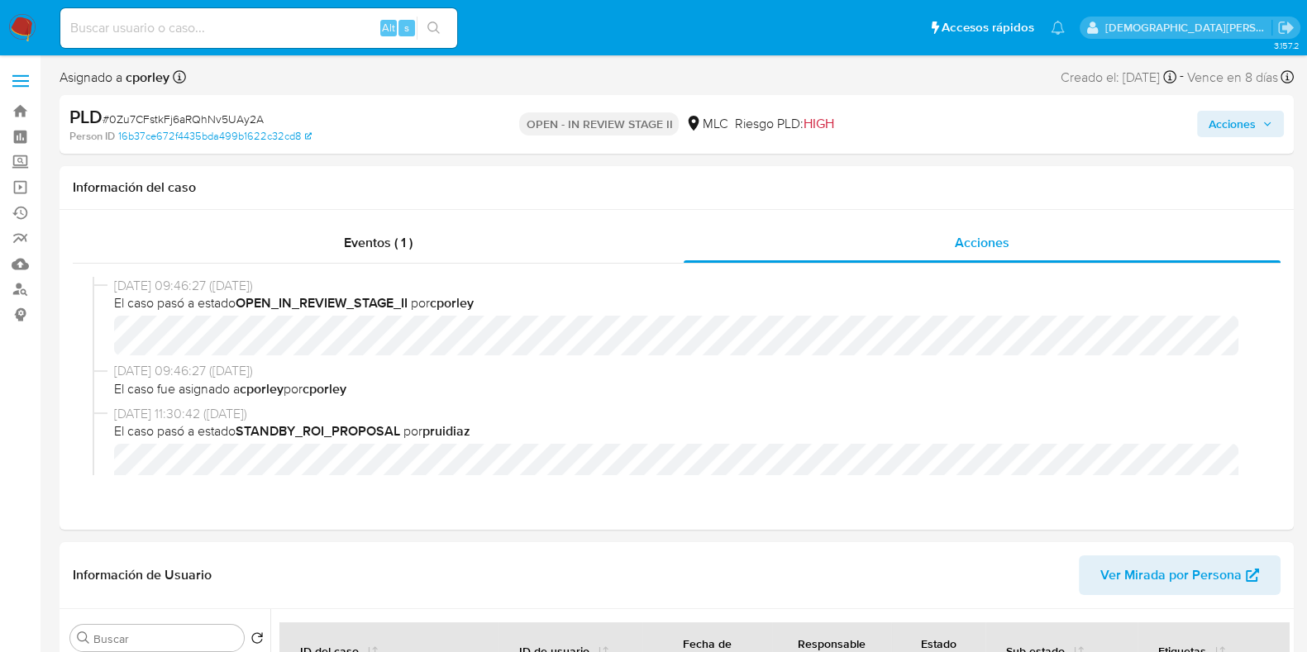
drag, startPoint x: 1210, startPoint y: 126, endPoint x: 1087, endPoint y: 132, distance: 123.3
click at [1210, 126] on span "Acciones" at bounding box center [1231, 124] width 47 height 26
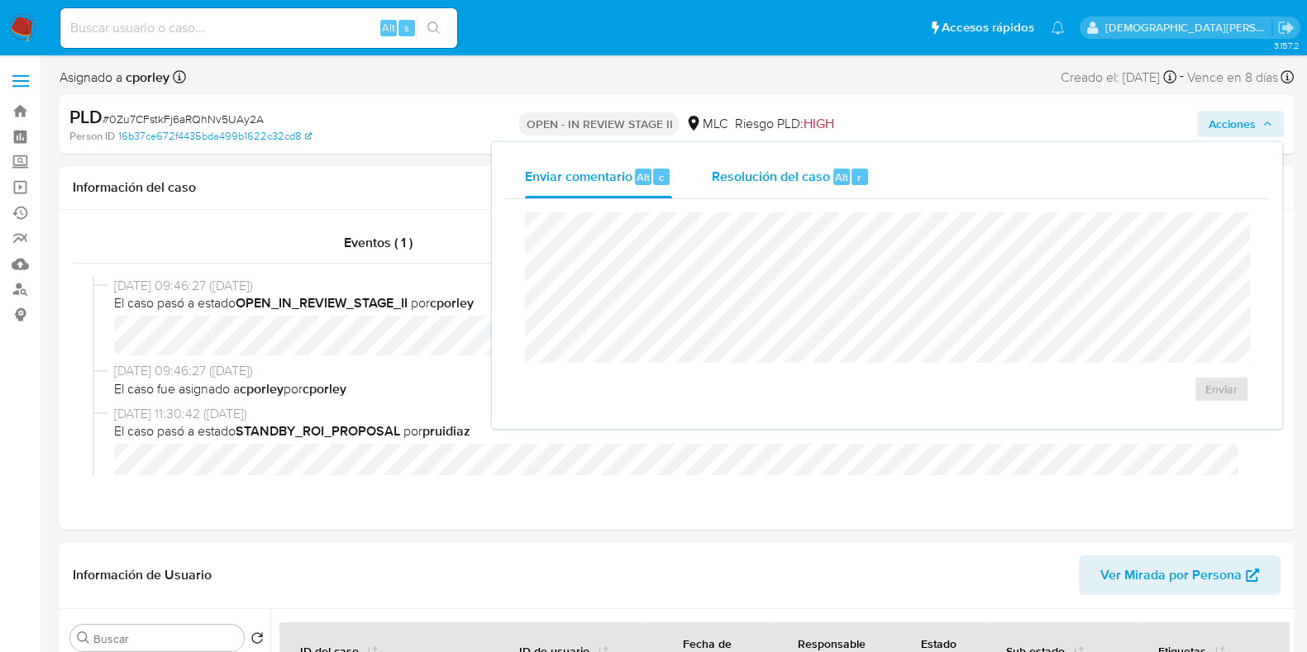
click at [759, 167] on span "Resolución del caso" at bounding box center [771, 176] width 118 height 19
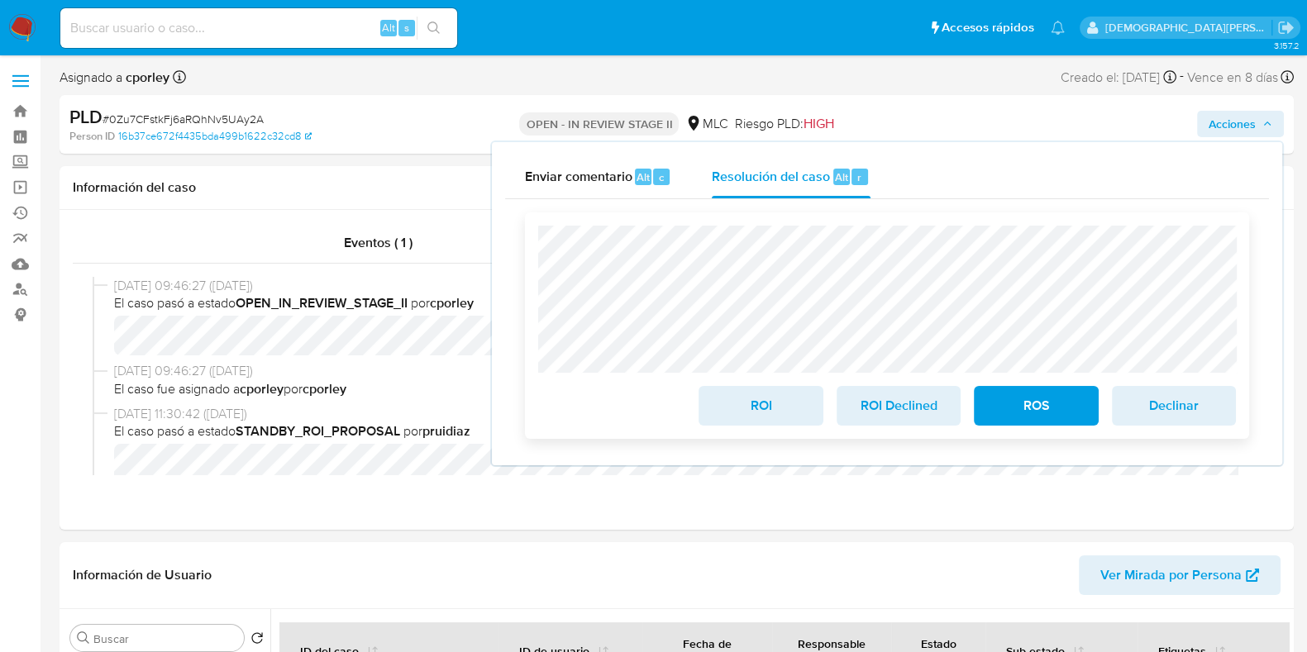
click at [1016, 398] on span "ROS" at bounding box center [1035, 406] width 81 height 36
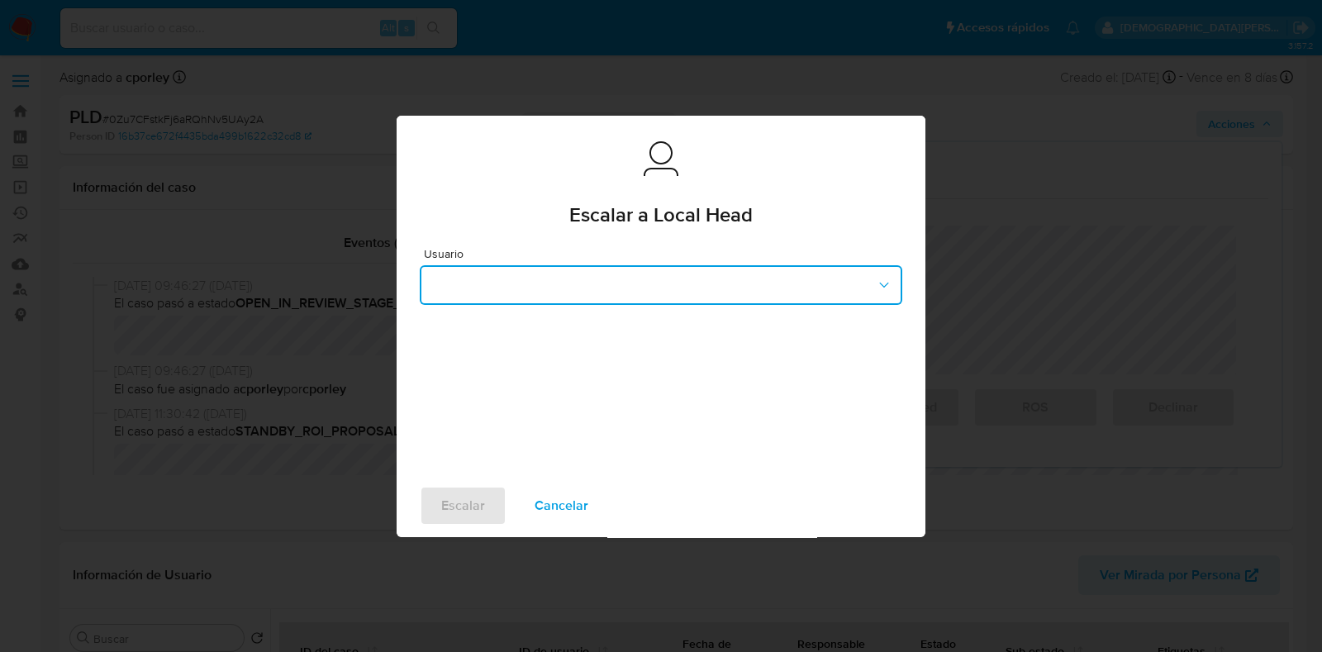
click at [518, 274] on button "button" at bounding box center [661, 285] width 483 height 40
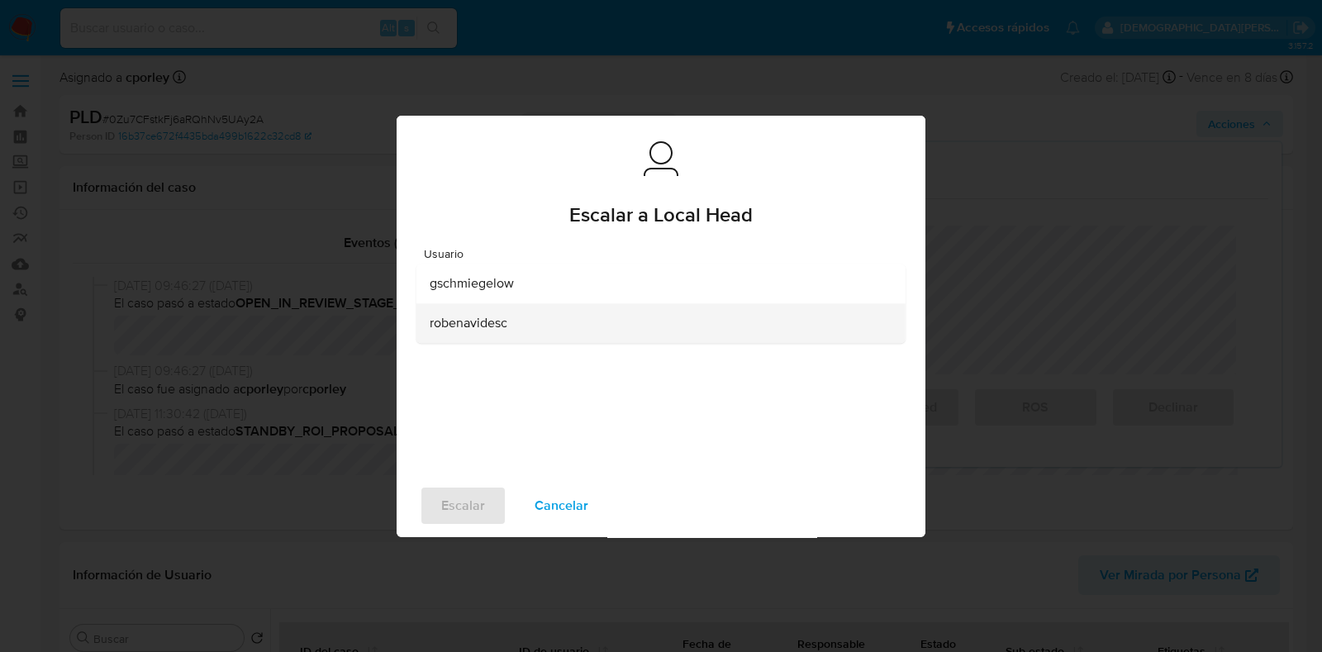
click at [483, 320] on span "robenavidesc" at bounding box center [469, 323] width 78 height 17
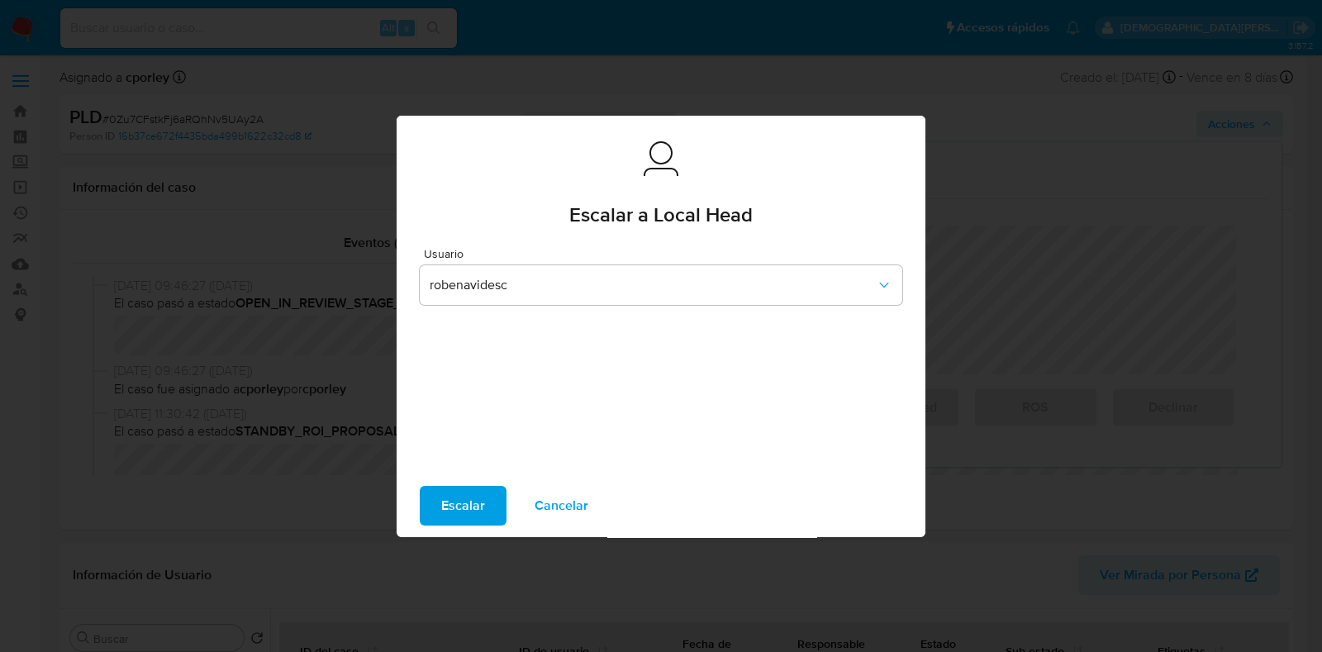
click at [462, 508] on span "Escalar" at bounding box center [463, 506] width 44 height 36
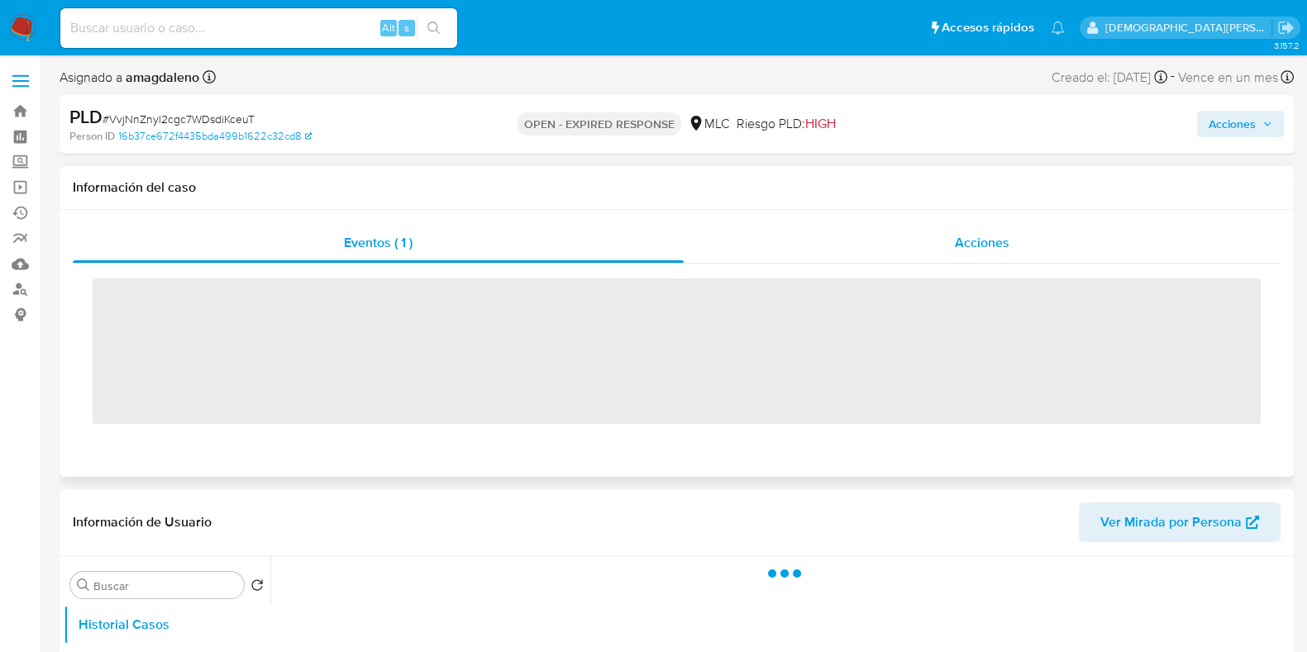
click at [926, 230] on div "Acciones" at bounding box center [981, 243] width 597 height 40
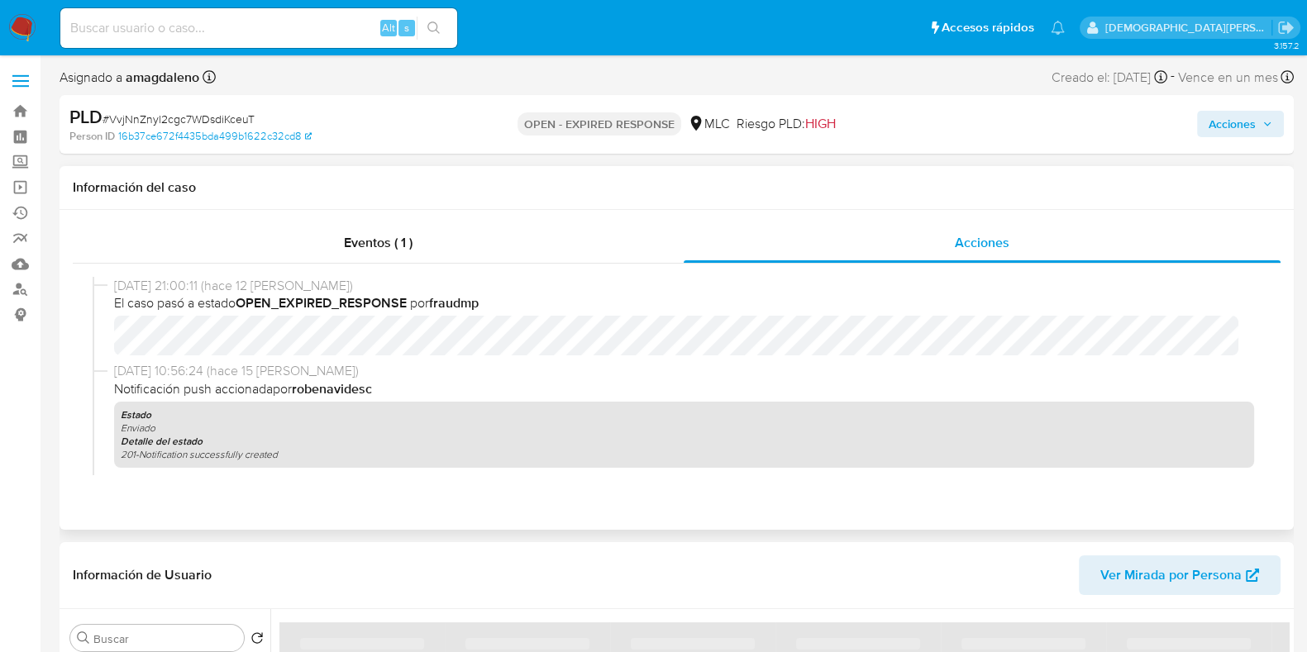
select select "10"
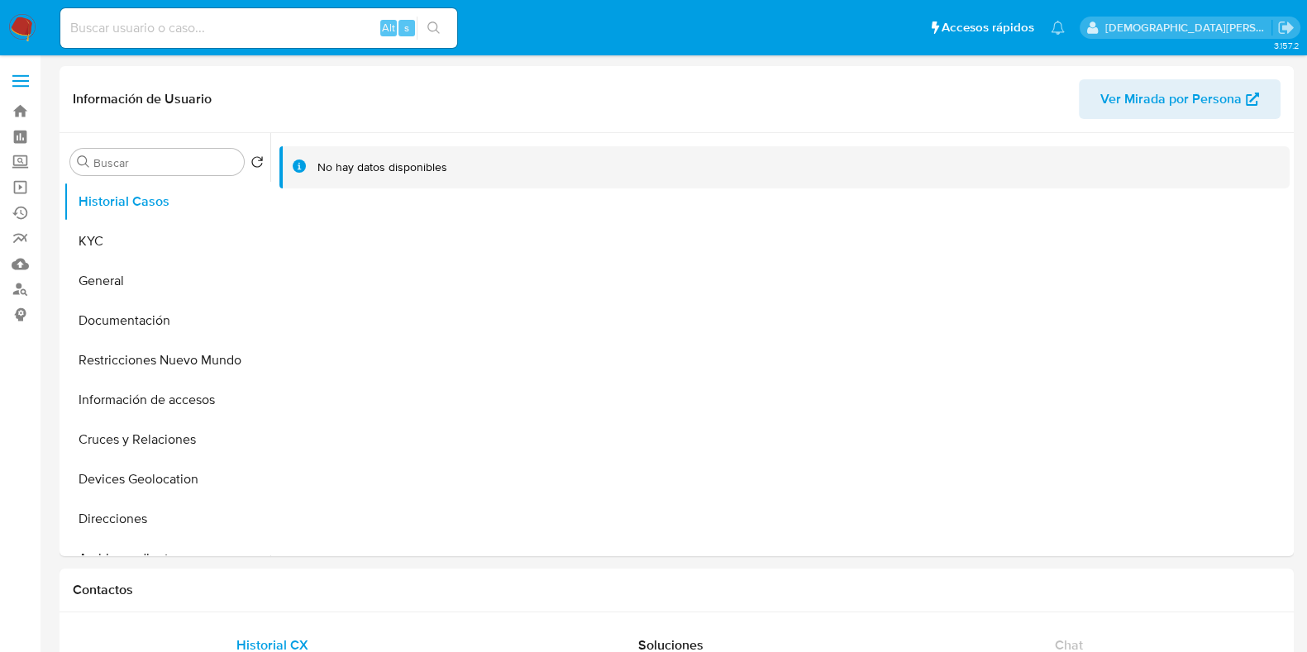
select select "10"
click at [169, 328] on button "Documentación" at bounding box center [160, 321] width 193 height 40
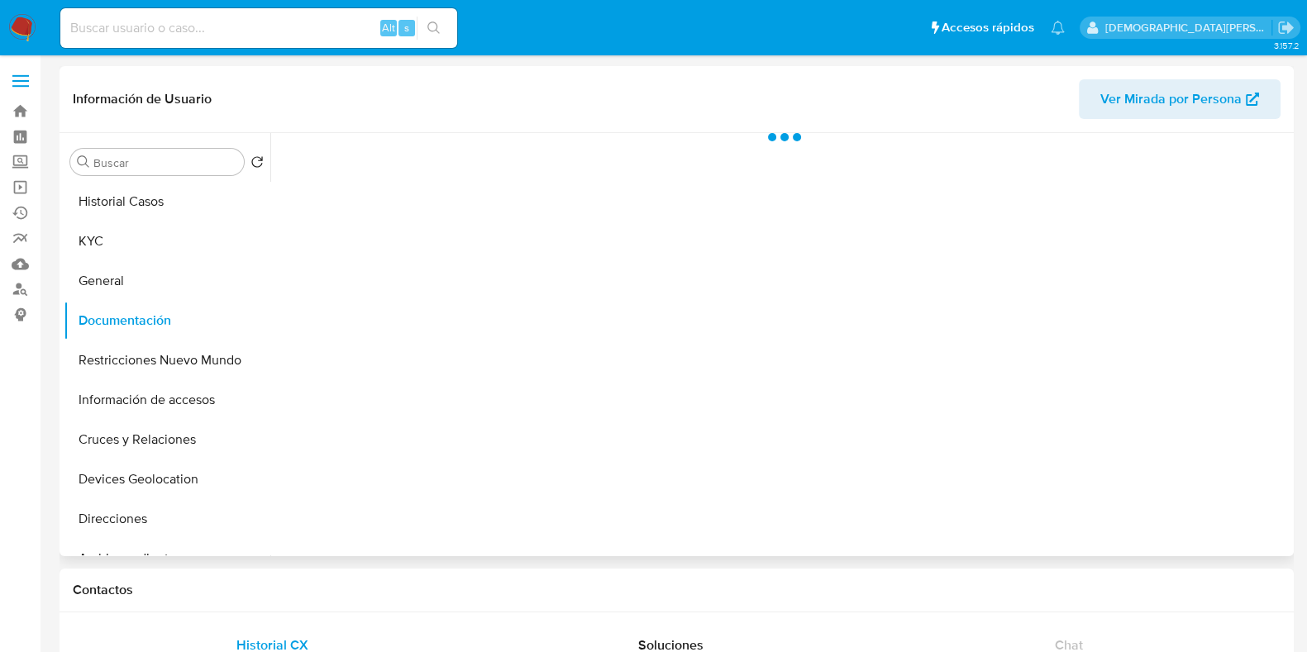
click at [319, 191] on div at bounding box center [779, 344] width 1019 height 423
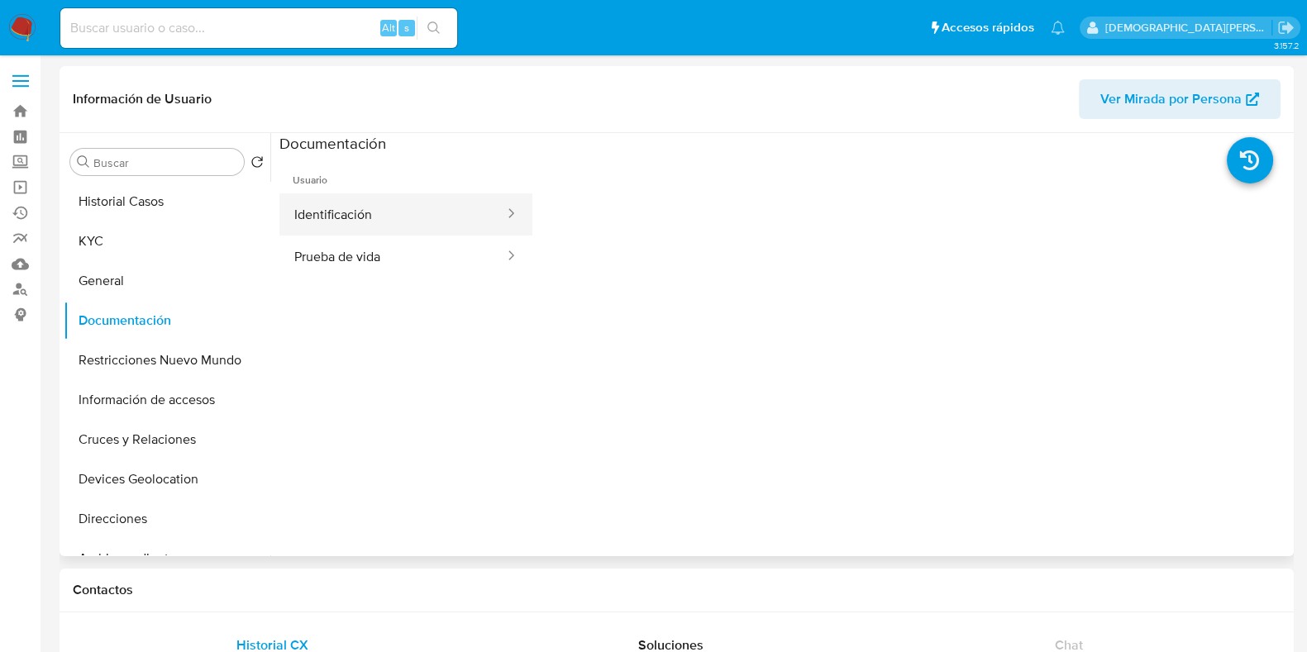
click at [371, 217] on button "Identificación" at bounding box center [392, 214] width 226 height 42
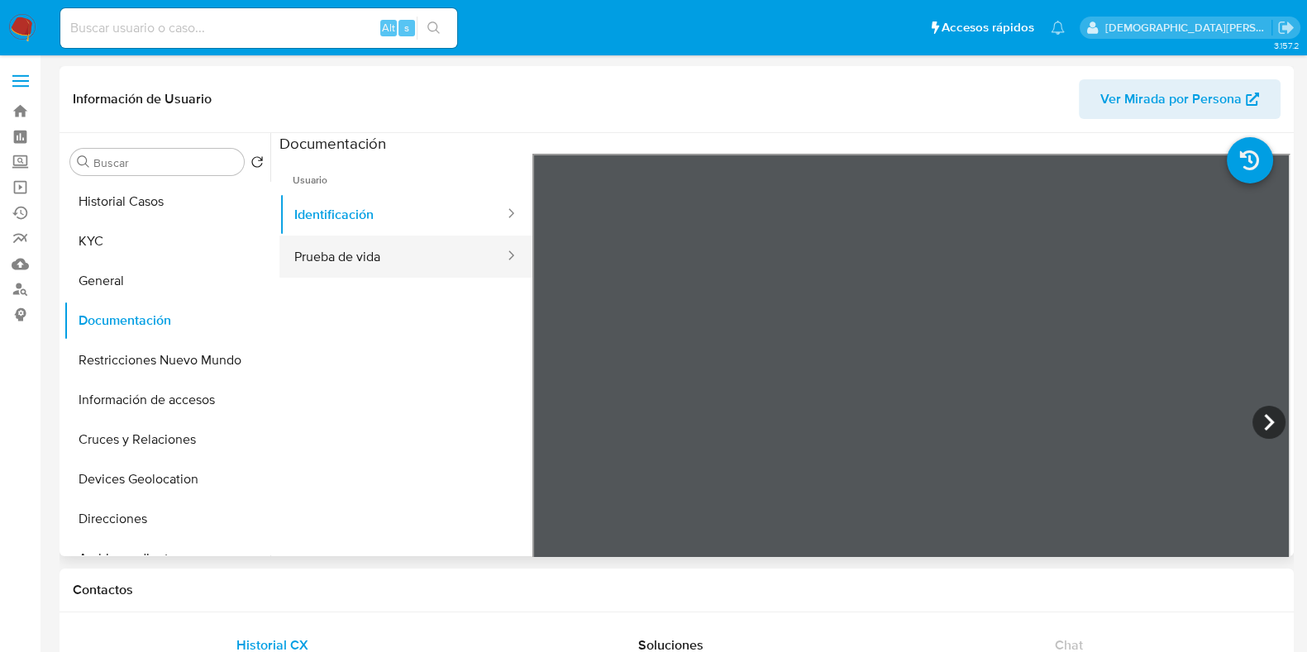
click at [397, 251] on button "Prueba de vida" at bounding box center [392, 257] width 226 height 42
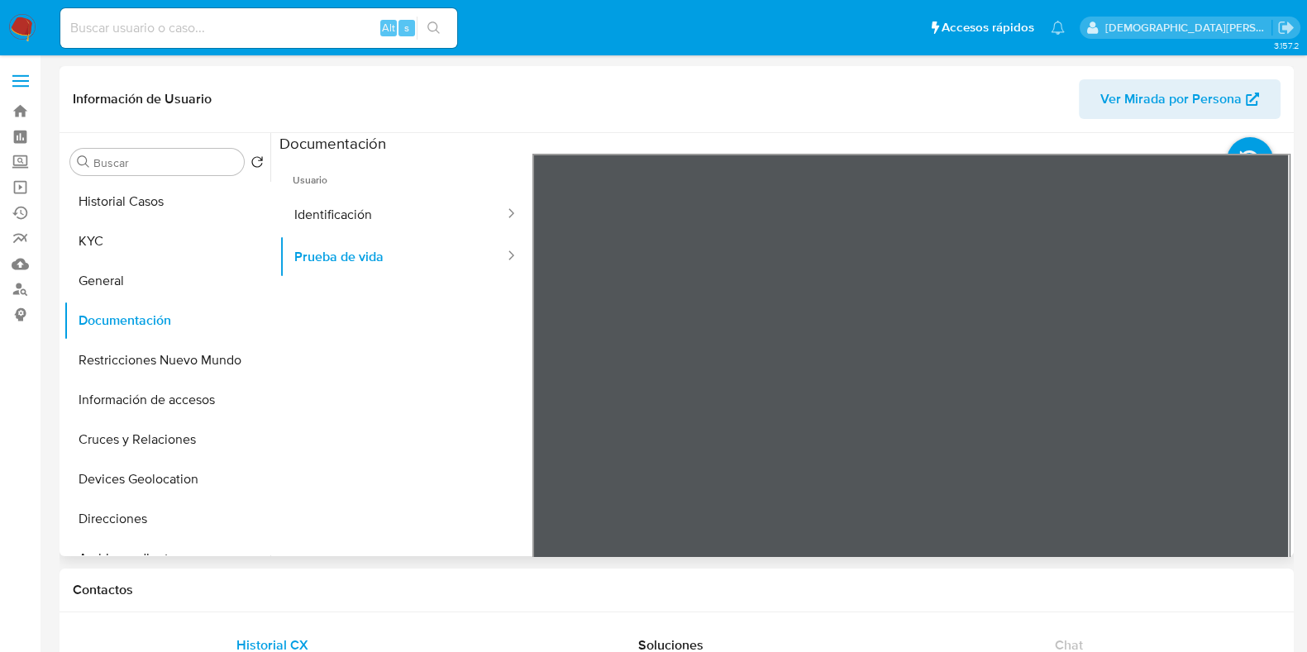
scroll to position [102, 0]
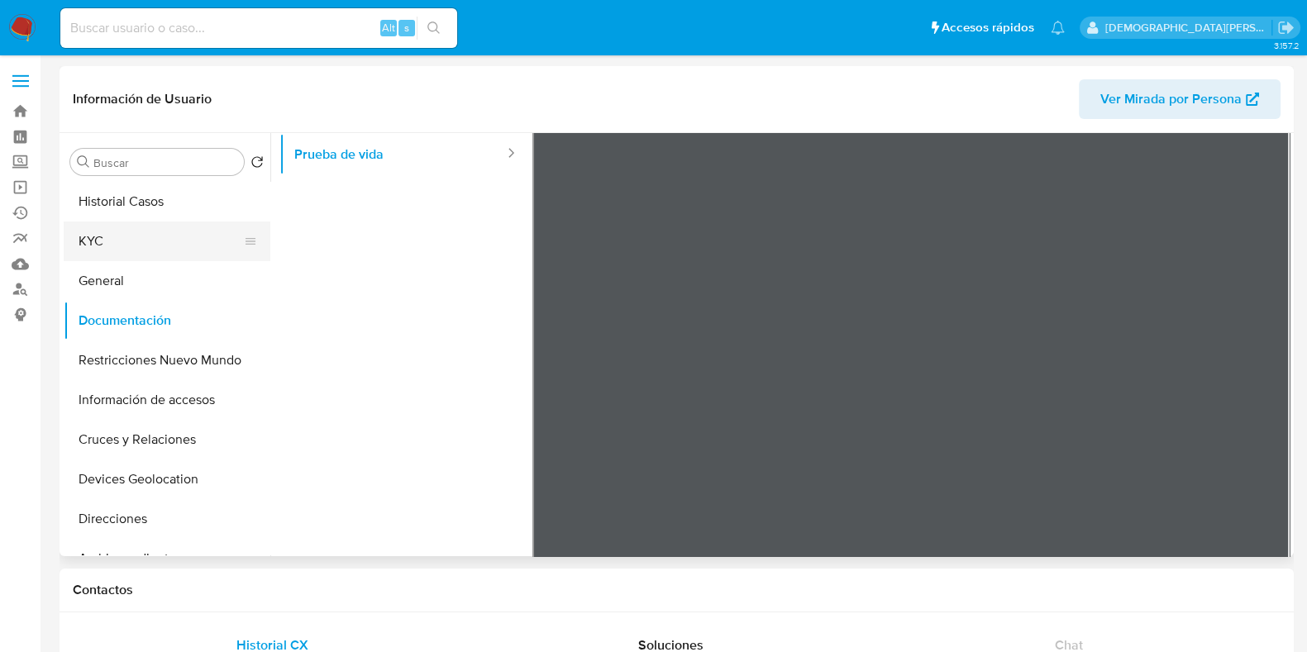
click at [113, 240] on button "KYC" at bounding box center [160, 241] width 193 height 40
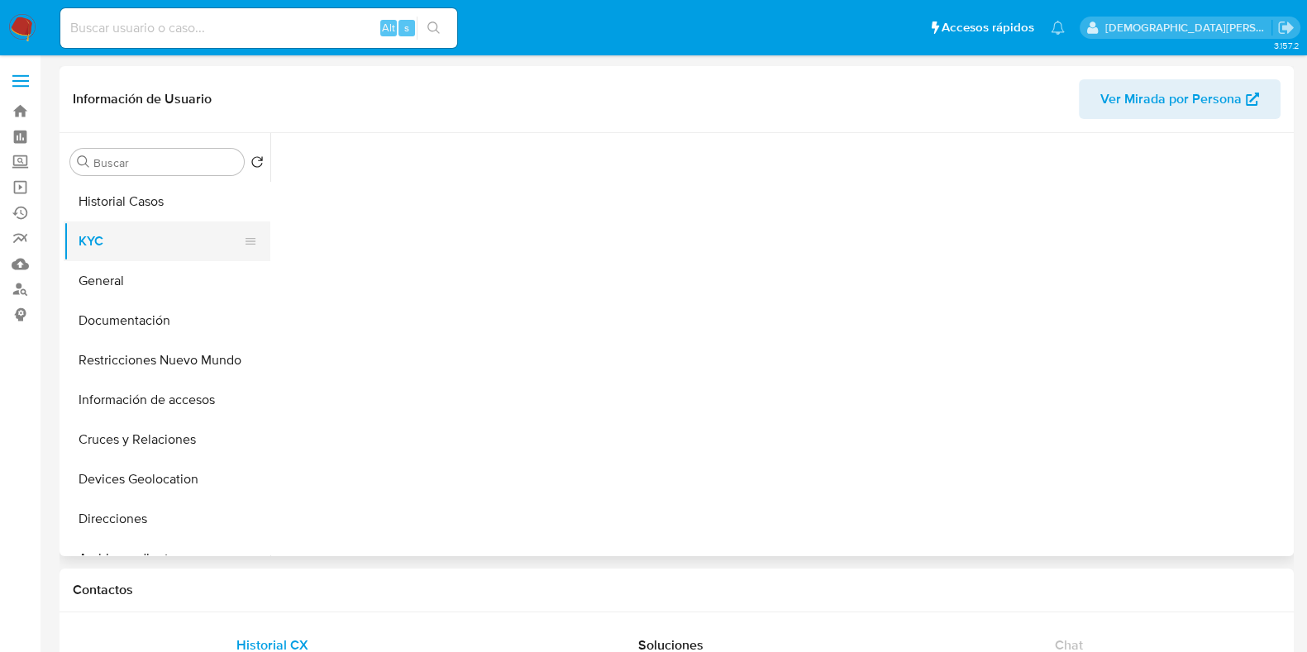
scroll to position [0, 0]
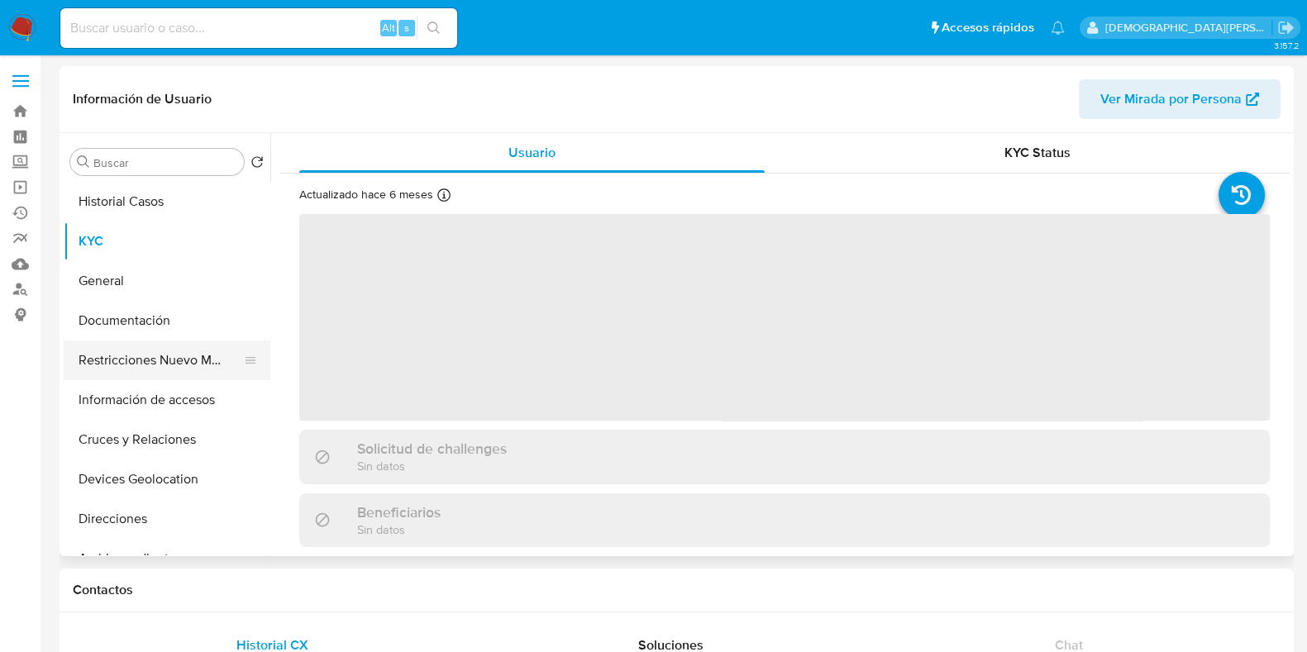
click at [190, 360] on button "Restricciones Nuevo Mundo" at bounding box center [160, 360] width 193 height 40
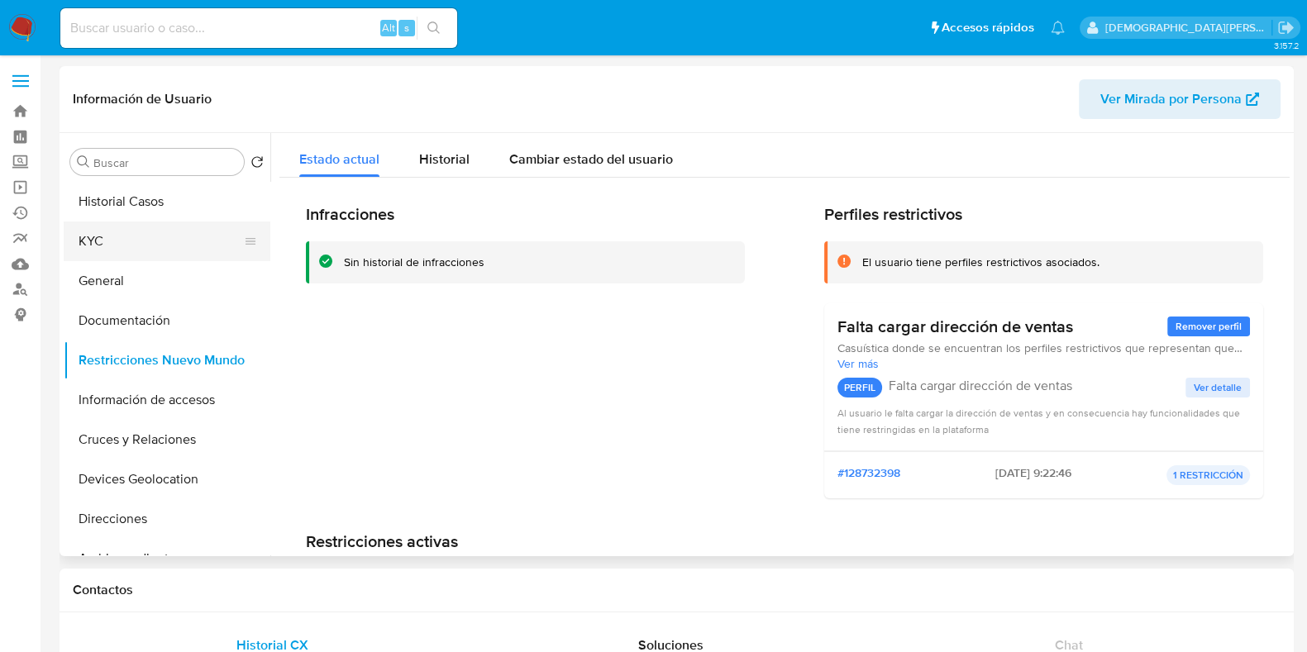
click at [148, 245] on button "KYC" at bounding box center [160, 241] width 193 height 40
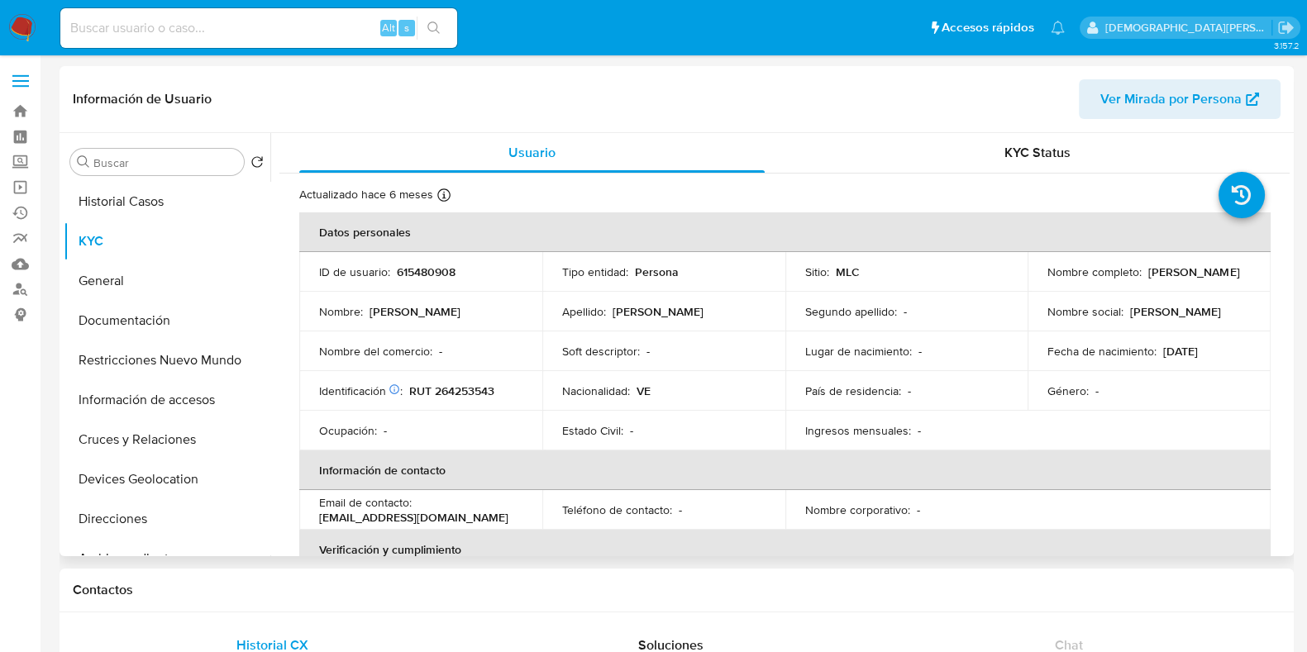
click at [474, 388] on p "RUT 264253543" at bounding box center [451, 390] width 85 height 15
copy p "264253543"
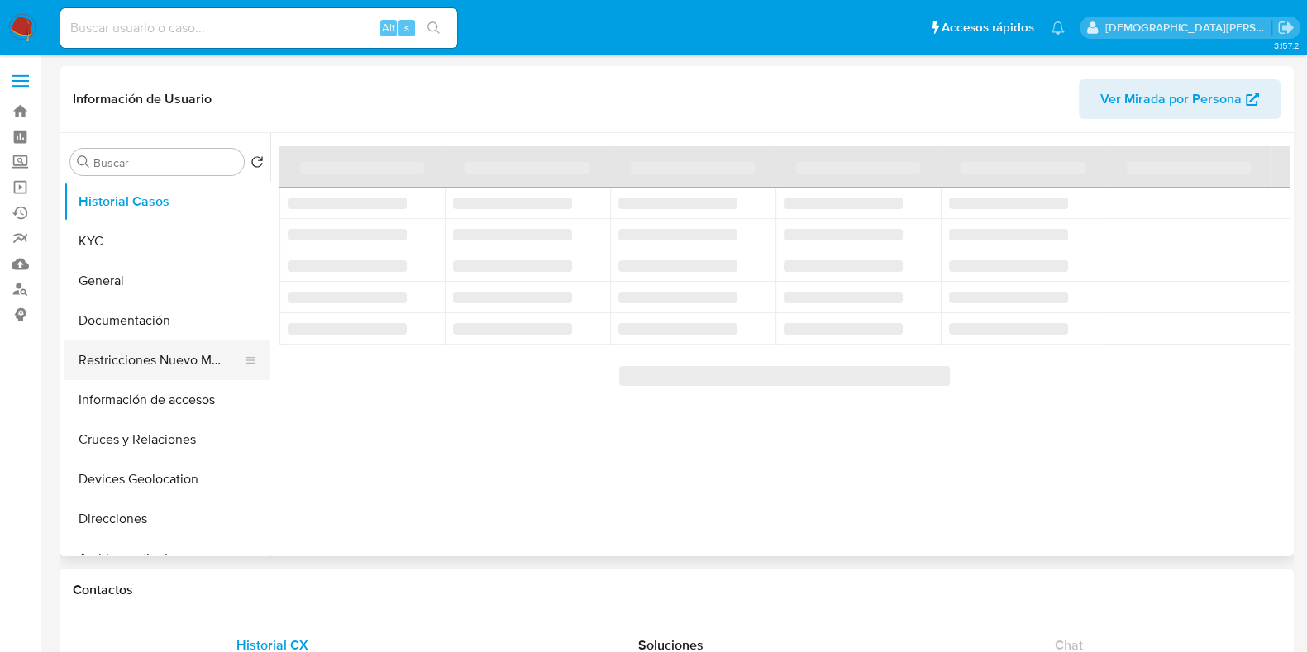
select select "10"
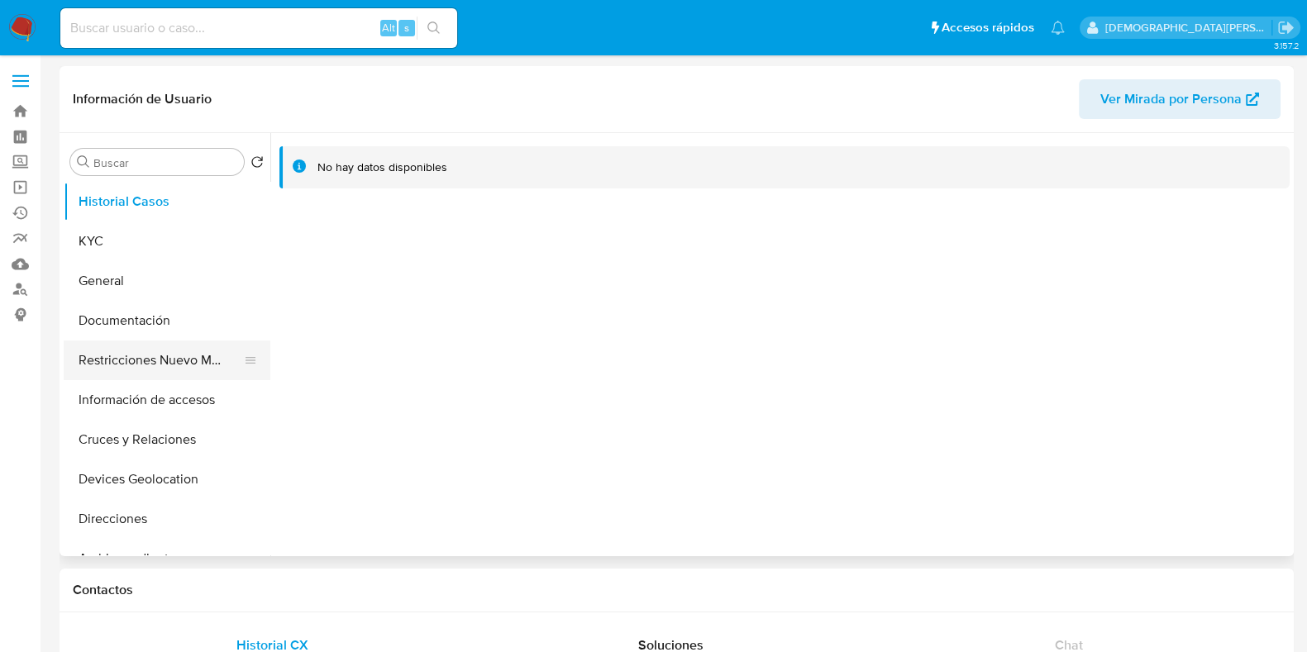
click at [140, 367] on button "Restricciones Nuevo Mundo" at bounding box center [160, 360] width 193 height 40
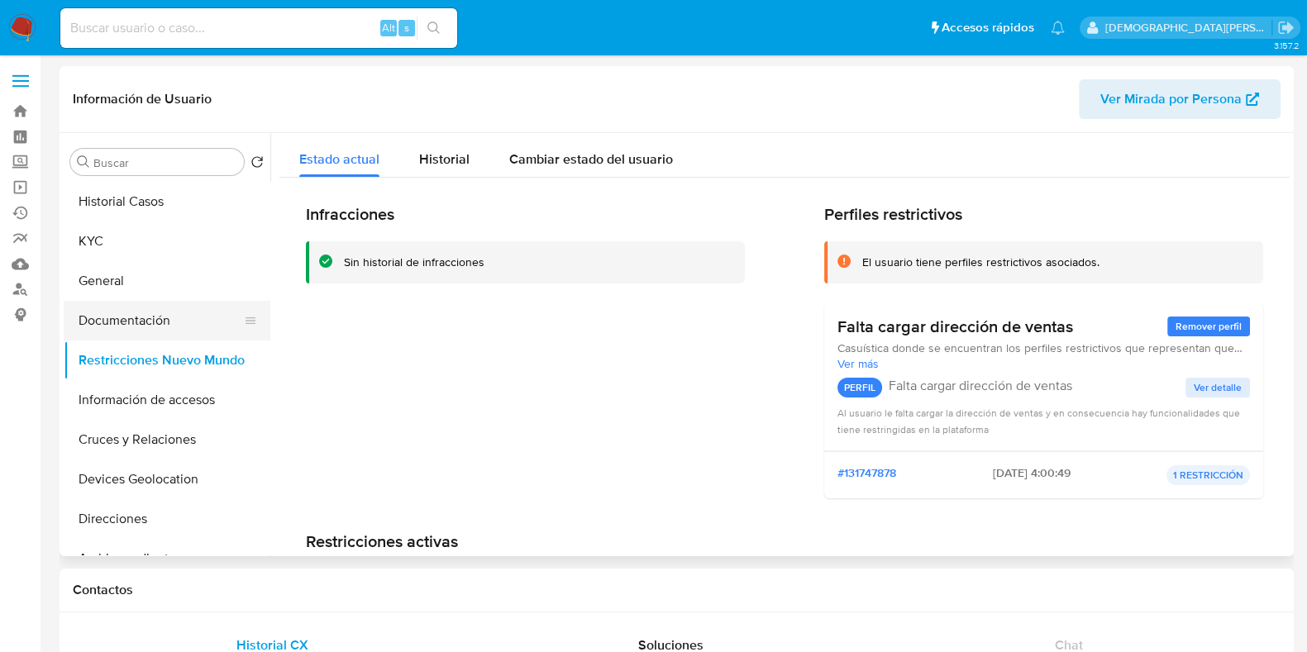
click at [104, 321] on button "Documentación" at bounding box center [160, 321] width 193 height 40
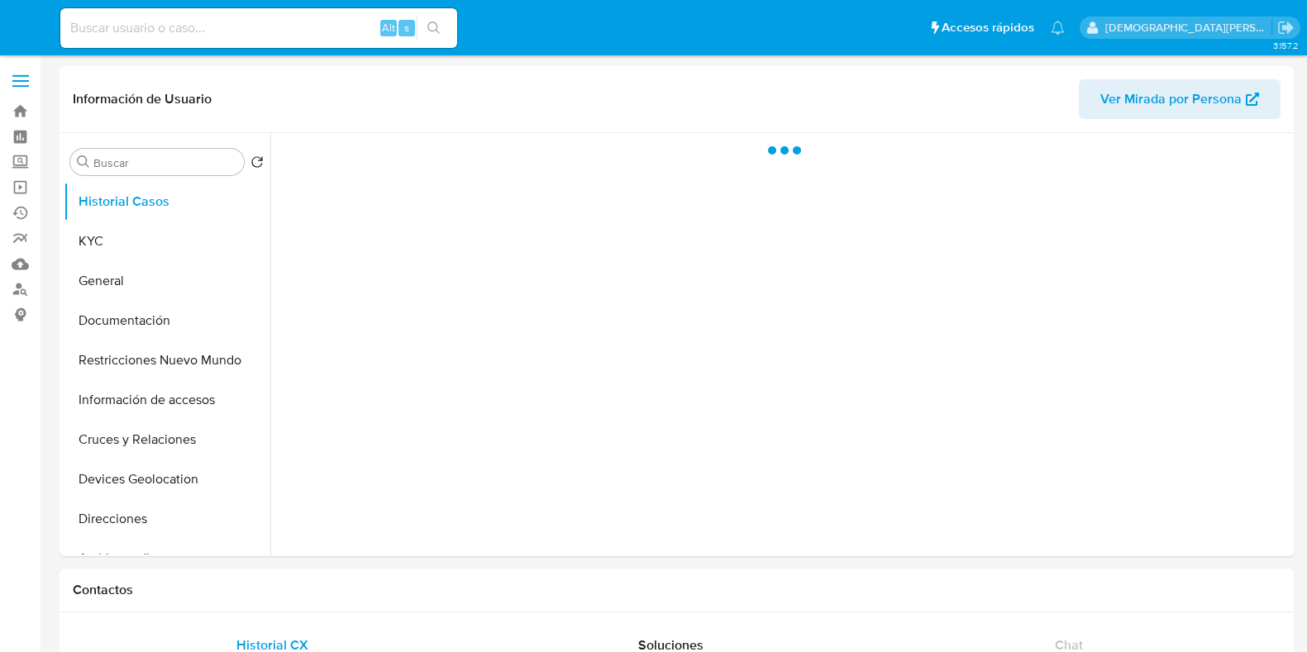
select select "10"
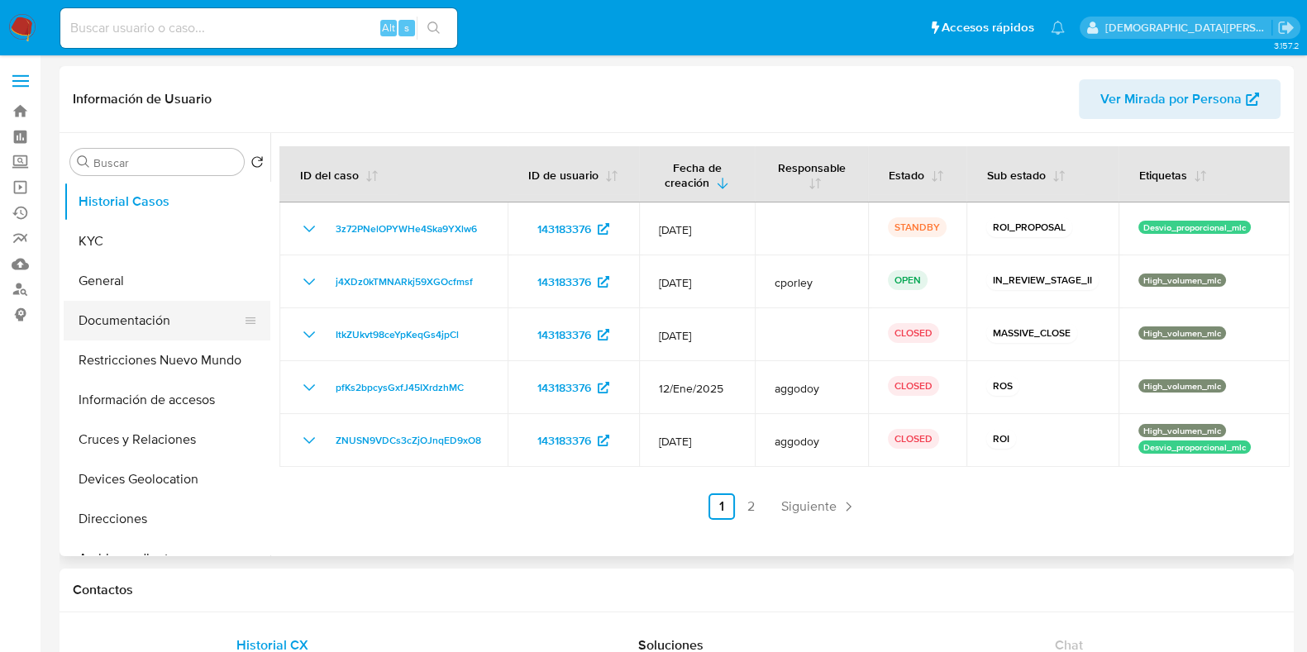
click at [117, 327] on button "Documentación" at bounding box center [160, 321] width 193 height 40
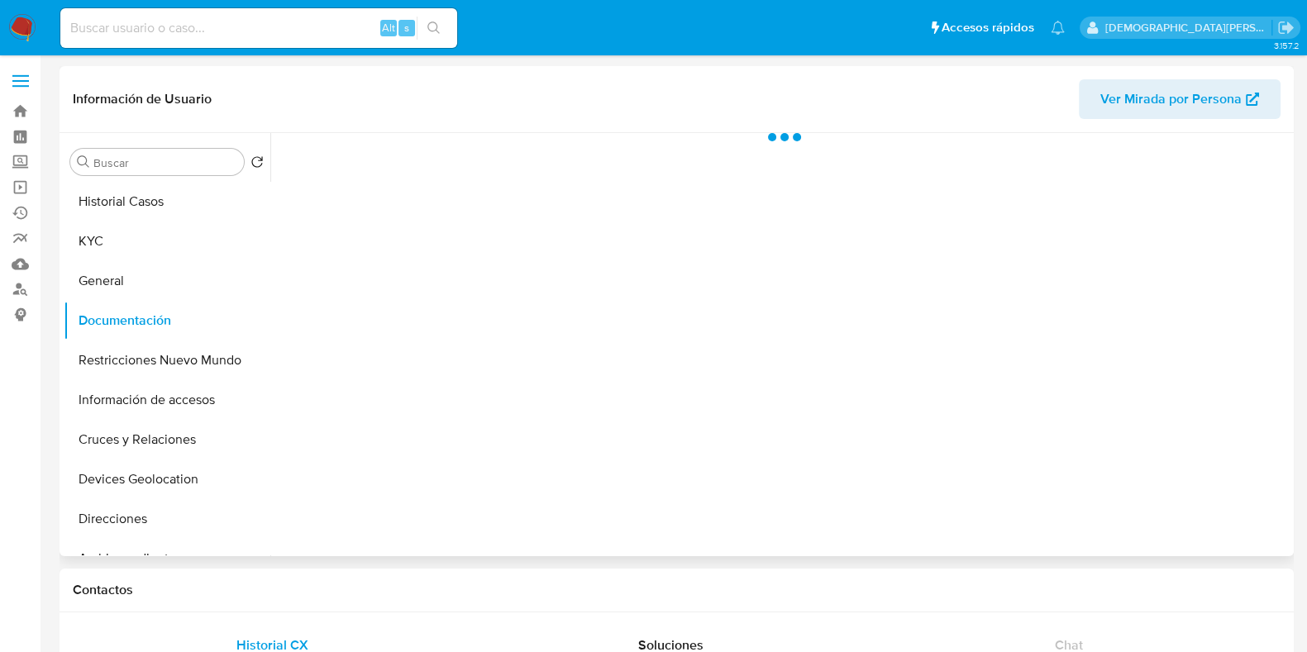
click at [385, 193] on div at bounding box center [779, 344] width 1019 height 423
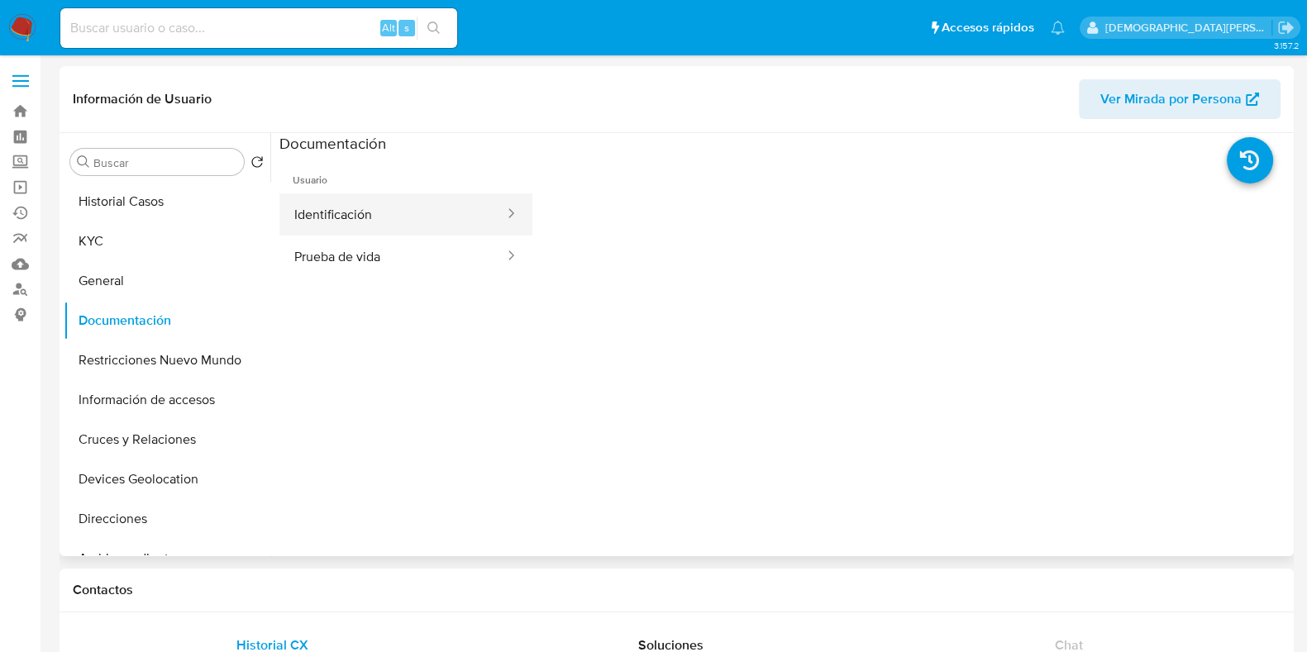
drag, startPoint x: 369, startPoint y: 212, endPoint x: 481, endPoint y: 208, distance: 111.6
click at [371, 212] on button "Identificación" at bounding box center [392, 214] width 226 height 42
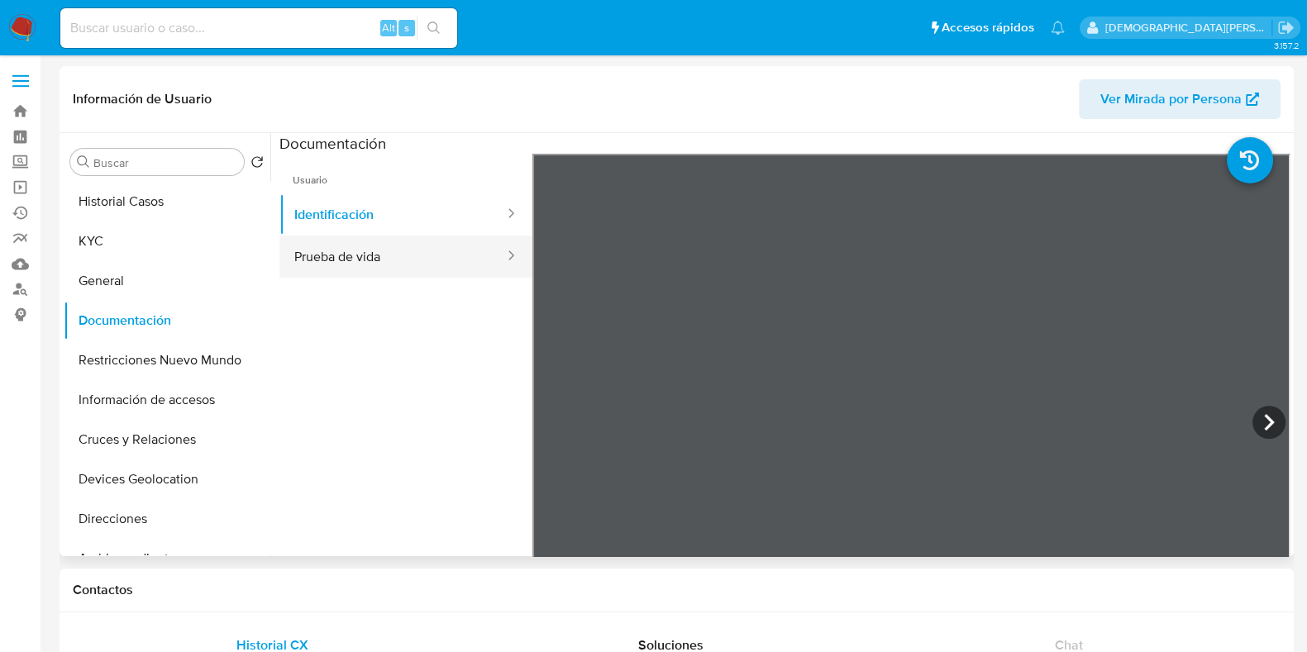
click at [415, 256] on button "Prueba de vida" at bounding box center [392, 257] width 226 height 42
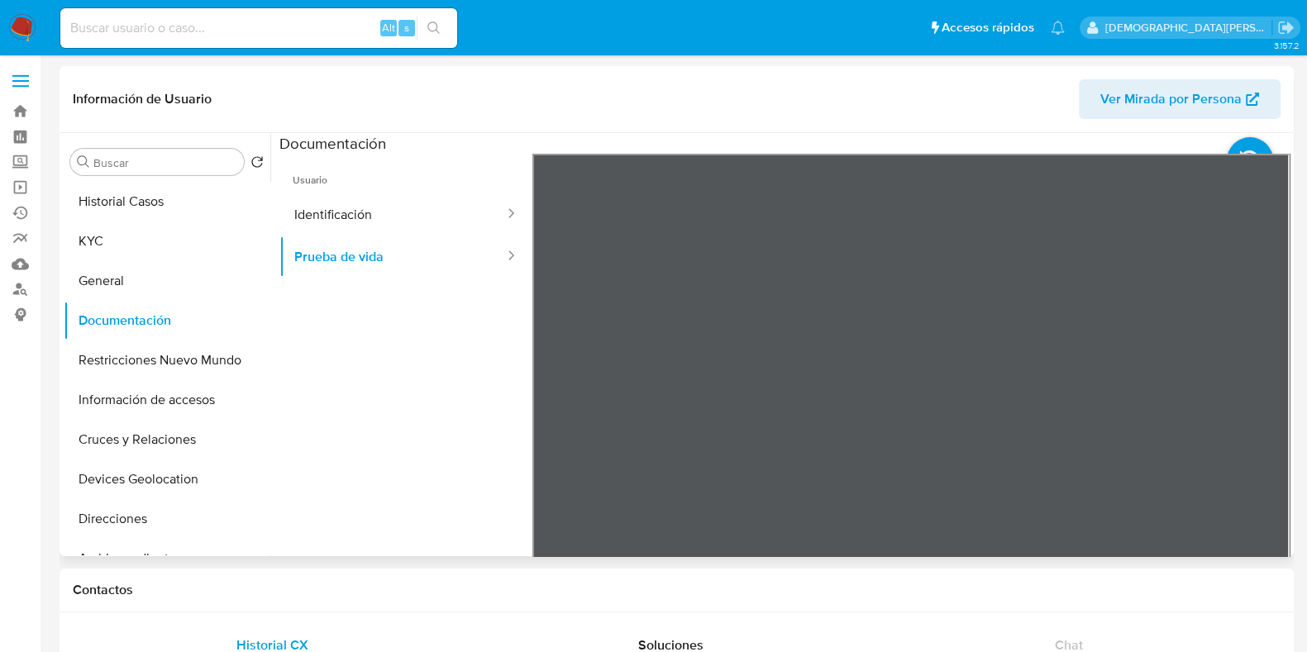
scroll to position [53, 0]
click at [159, 231] on button "KYC" at bounding box center [160, 241] width 193 height 40
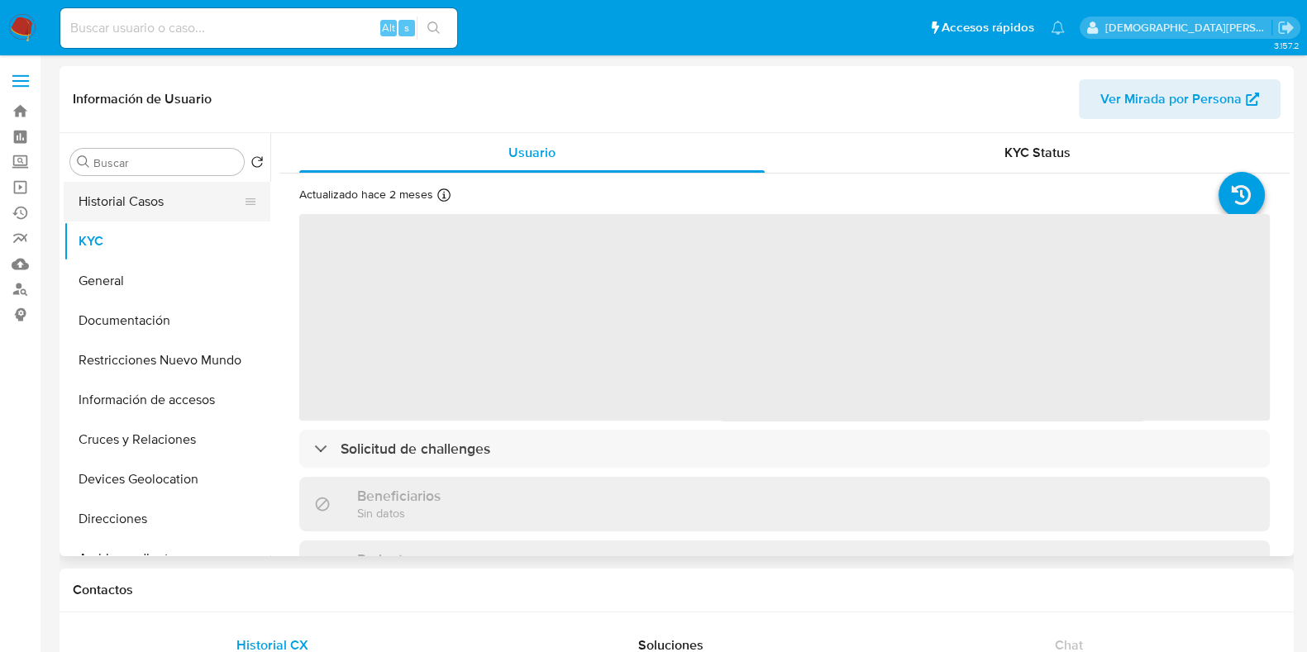
click at [161, 208] on button "Historial Casos" at bounding box center [160, 202] width 193 height 40
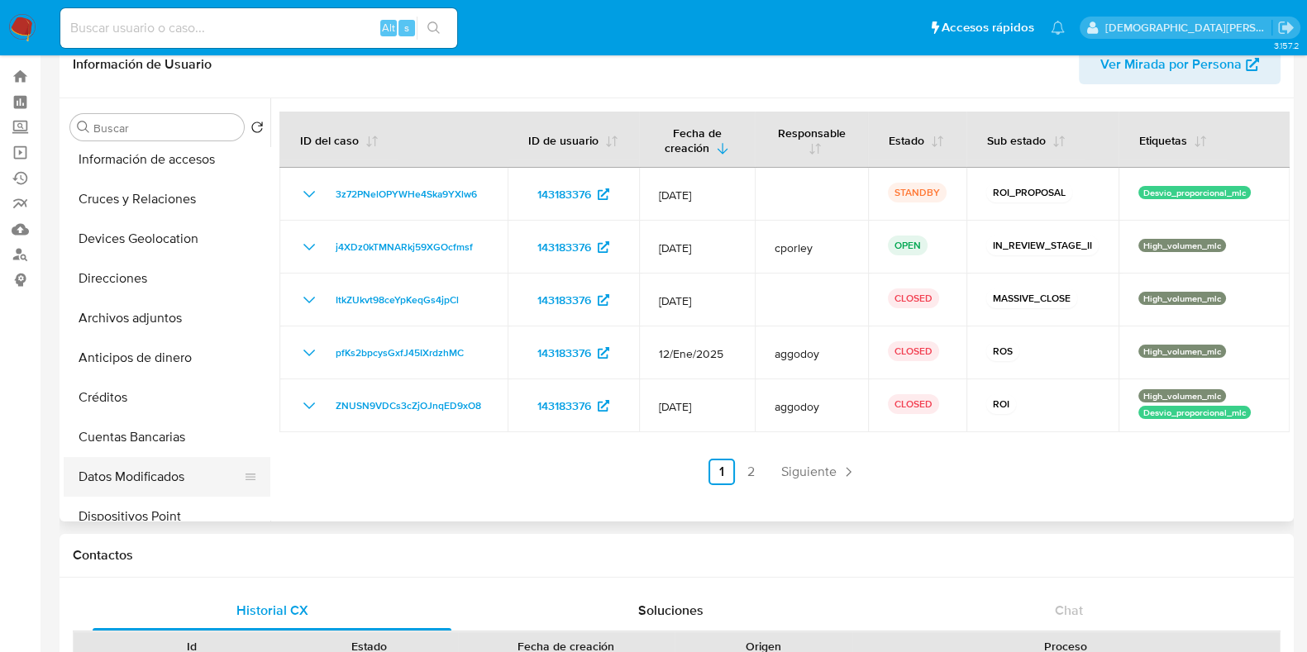
scroll to position [0, 0]
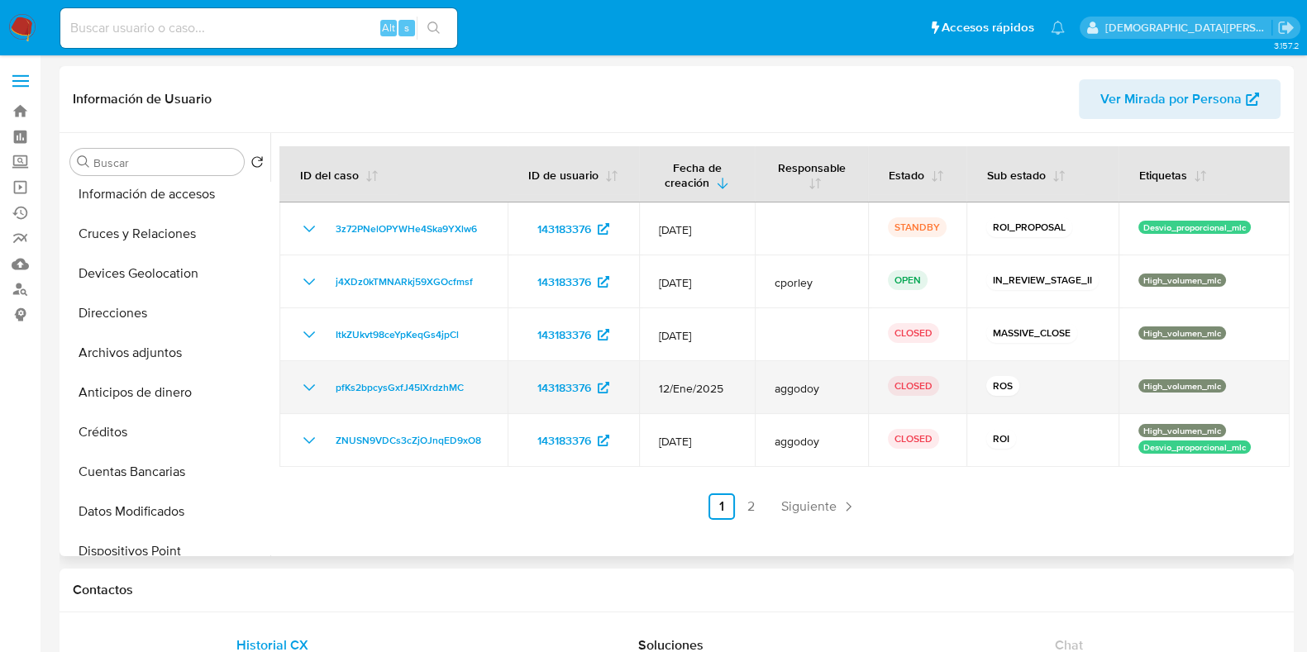
click at [307, 391] on icon "Mostrar/Ocultar" at bounding box center [309, 388] width 20 height 20
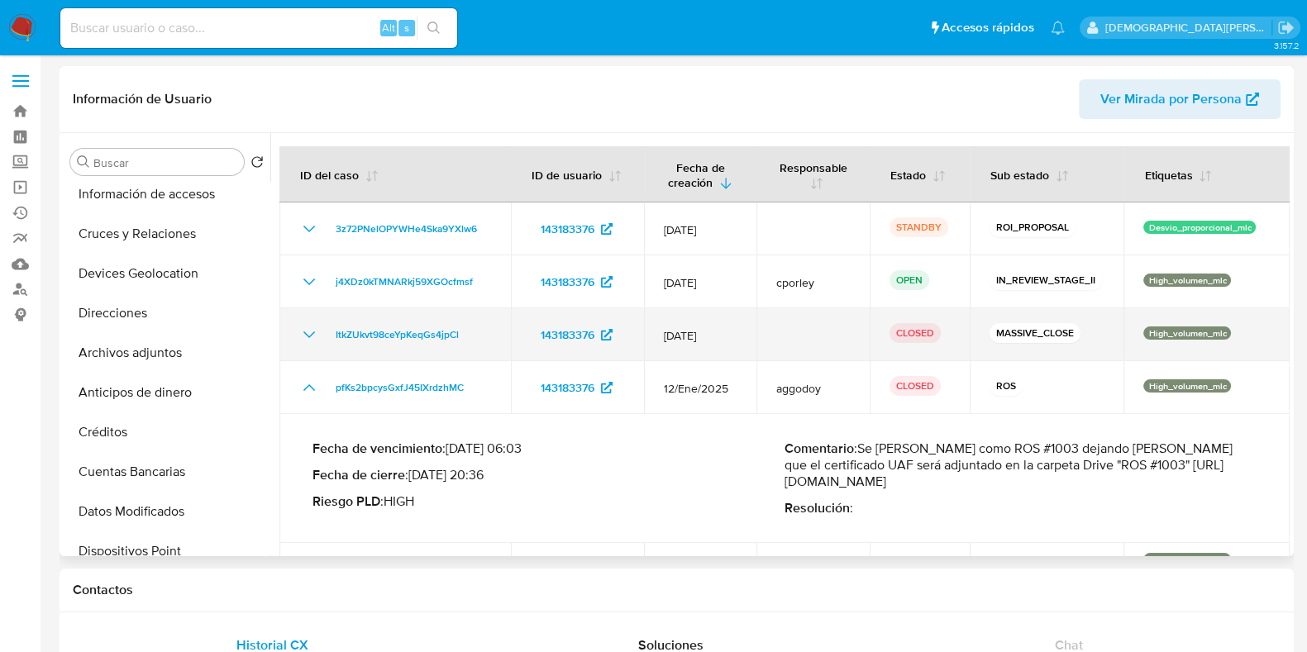
scroll to position [101, 0]
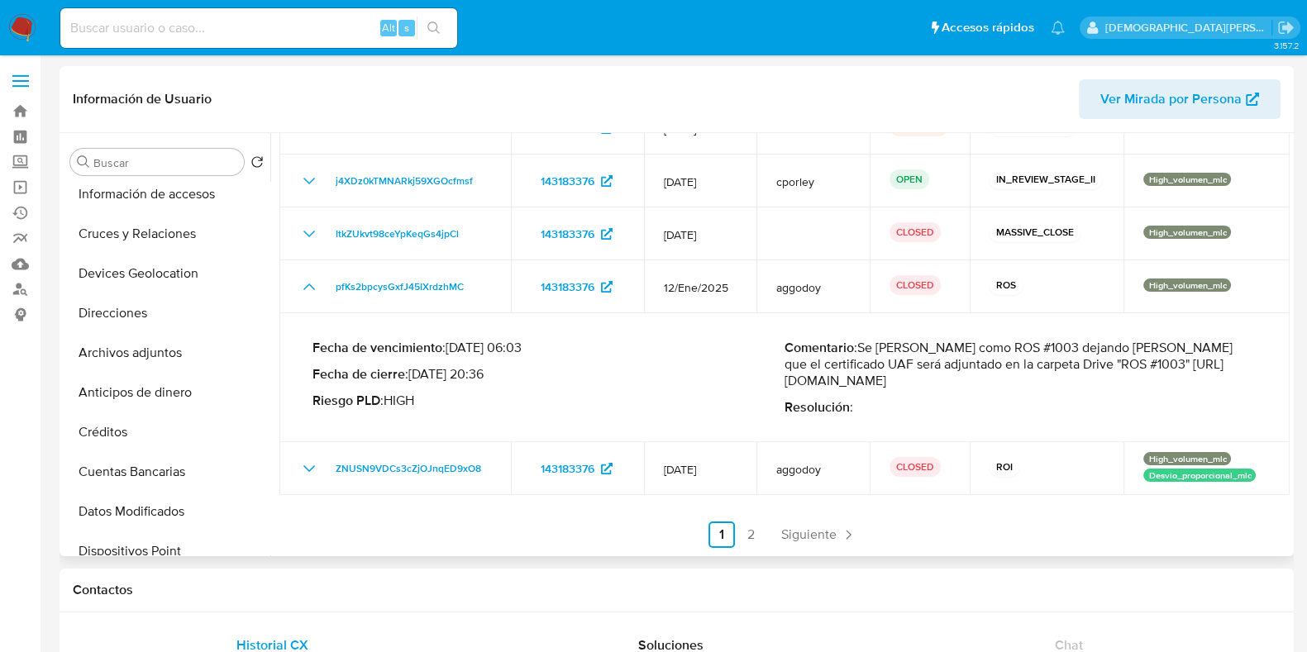
click at [959, 380] on p "Comentario : Se cierra caso como ROS #1003 dejando constancia que el certificad…" at bounding box center [1020, 365] width 472 height 50
click at [1016, 346] on p "Comentario : Se cierra caso como ROS #1003 dejando constancia que el certificad…" at bounding box center [1020, 365] width 472 height 50
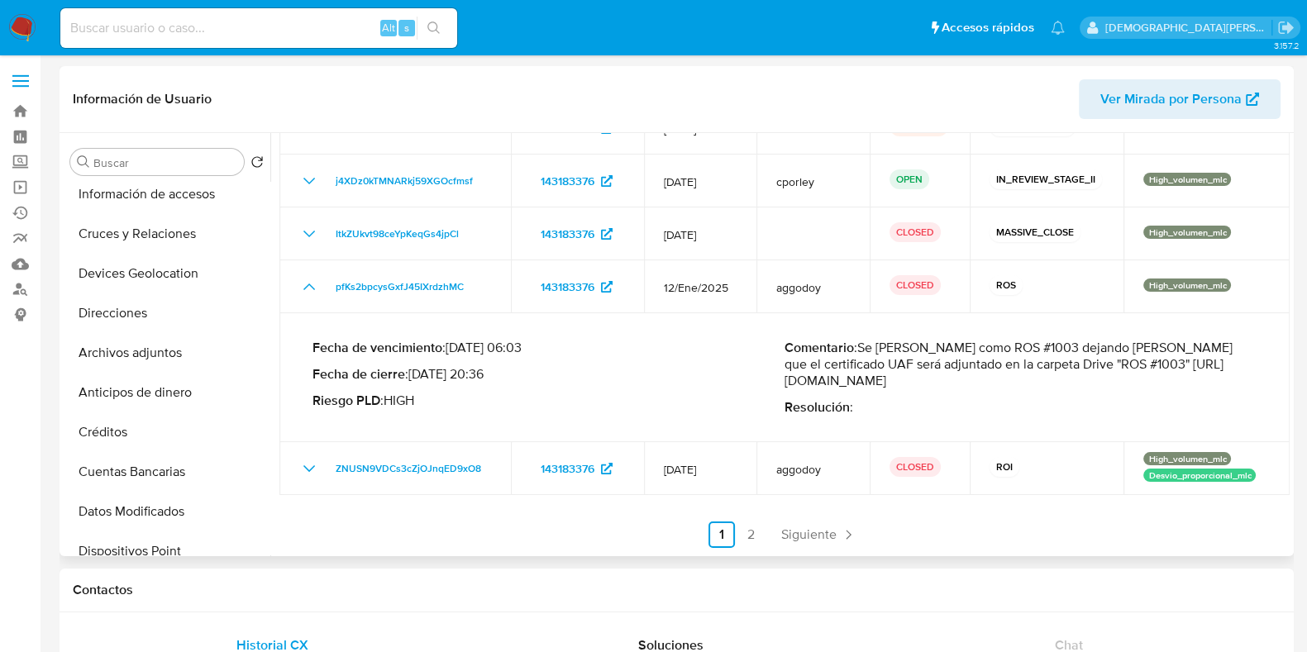
click at [784, 378] on p "Comentario : Se cierra caso como ROS #1003 dejando constancia que el certificad…" at bounding box center [1020, 365] width 472 height 50
click at [737, 399] on p "Riesgo PLD : HIGH" at bounding box center [548, 401] width 472 height 17
drag, startPoint x: 778, startPoint y: 381, endPoint x: 1224, endPoint y: 379, distance: 445.4
click at [1224, 381] on div "Fecha de vencimiento : 12/04/2025 06:03 Fecha de cierre : 11/04/2025 20:36 Ries…" at bounding box center [784, 377] width 944 height 102
click at [1224, 378] on p "Comentario : Se cierra caso como ROS #1003 dejando constancia que el certificad…" at bounding box center [1020, 365] width 472 height 50
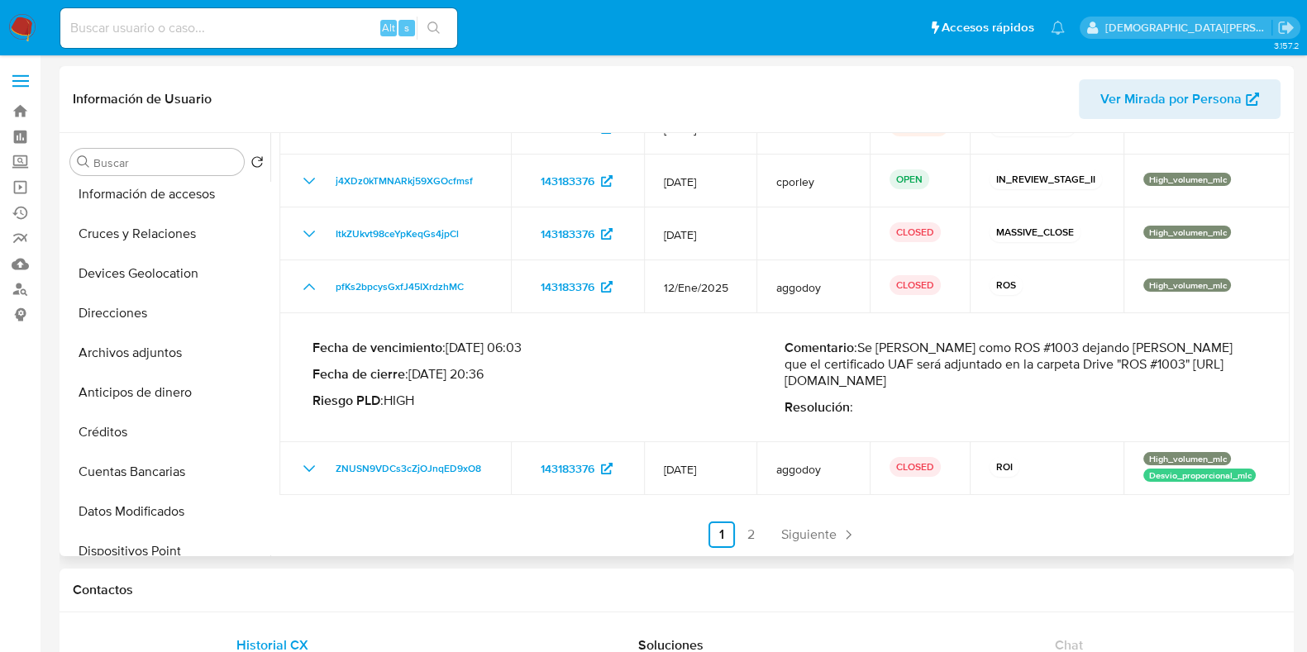
drag, startPoint x: 1240, startPoint y: 381, endPoint x: 774, endPoint y: 382, distance: 466.1
click at [774, 382] on div "Fecha de vencimiento : 12/04/2025 06:03 Fecha de cierre : 11/04/2025 20:36 Ries…" at bounding box center [784, 377] width 944 height 102
click at [1188, 379] on p "Comentario : Se cierra caso como ROS #1003 dejando constancia que el certificad…" at bounding box center [1020, 365] width 472 height 50
click at [1207, 347] on p "Comentario : Se cierra caso como ROS #1003 dejando constancia que el certificad…" at bounding box center [1020, 365] width 472 height 50
drag, startPoint x: 1221, startPoint y: 383, endPoint x: 781, endPoint y: 388, distance: 439.7
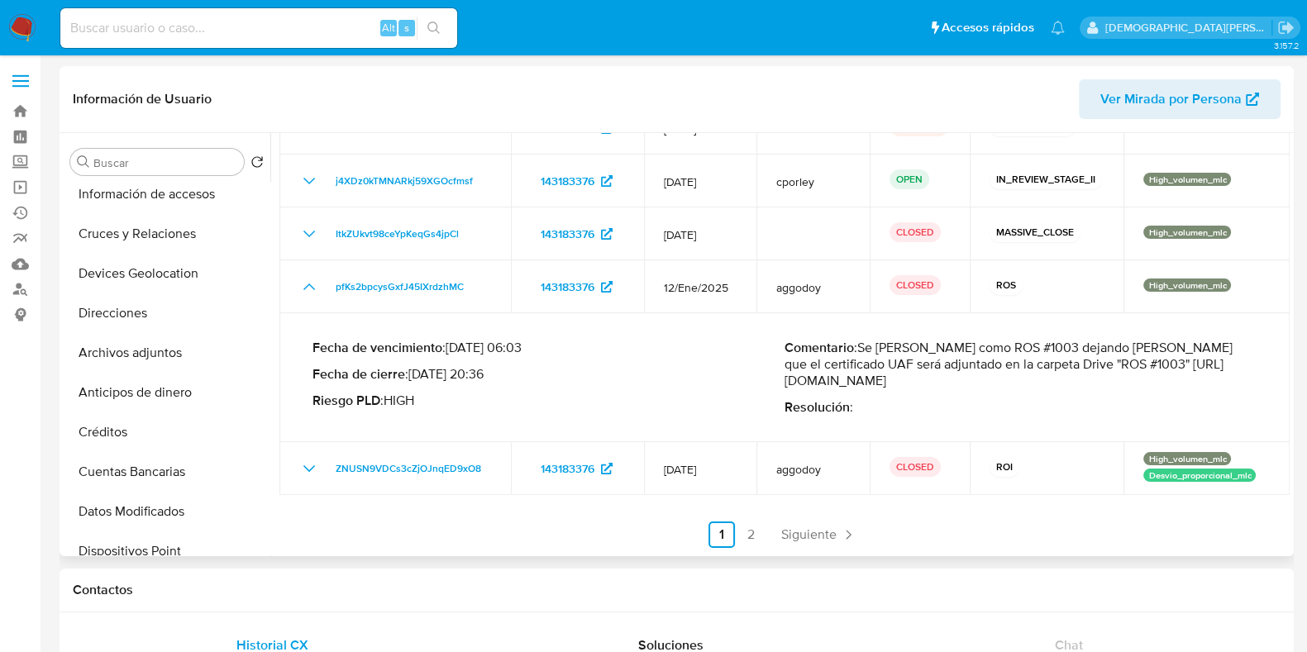
click at [784, 388] on p "Comentario : Se cierra caso como ROS #1003 dejando constancia que el certificad…" at bounding box center [1020, 365] width 472 height 50
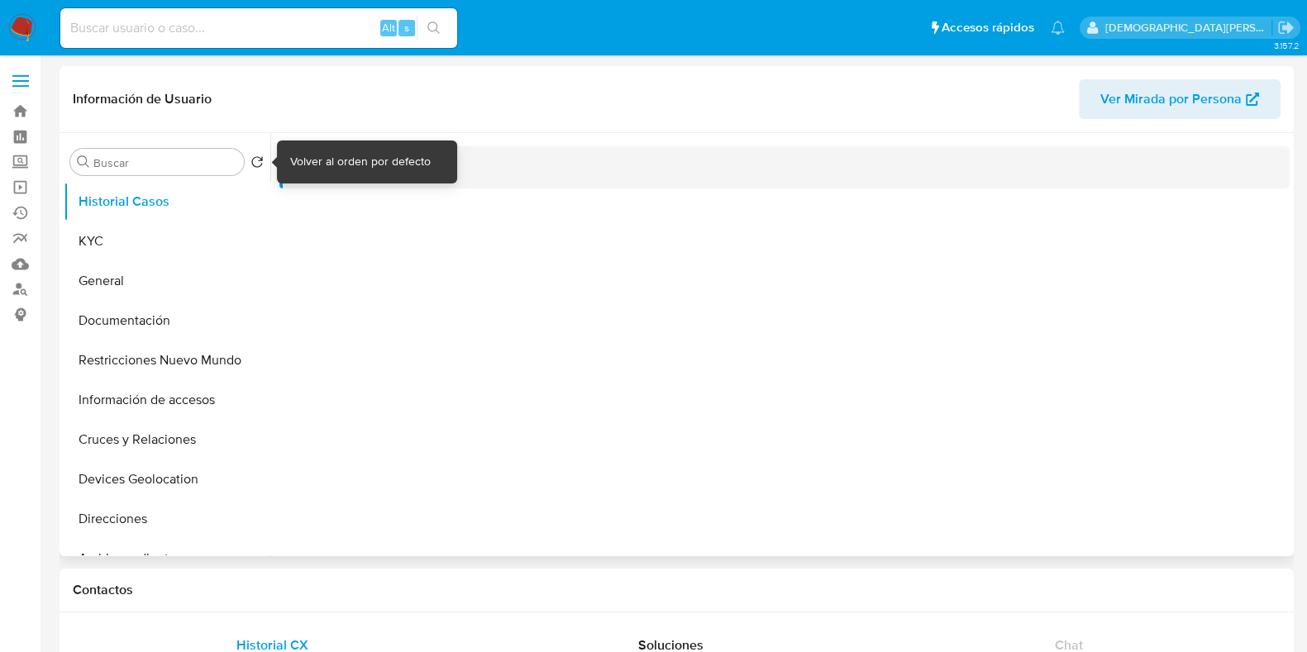
select select "10"
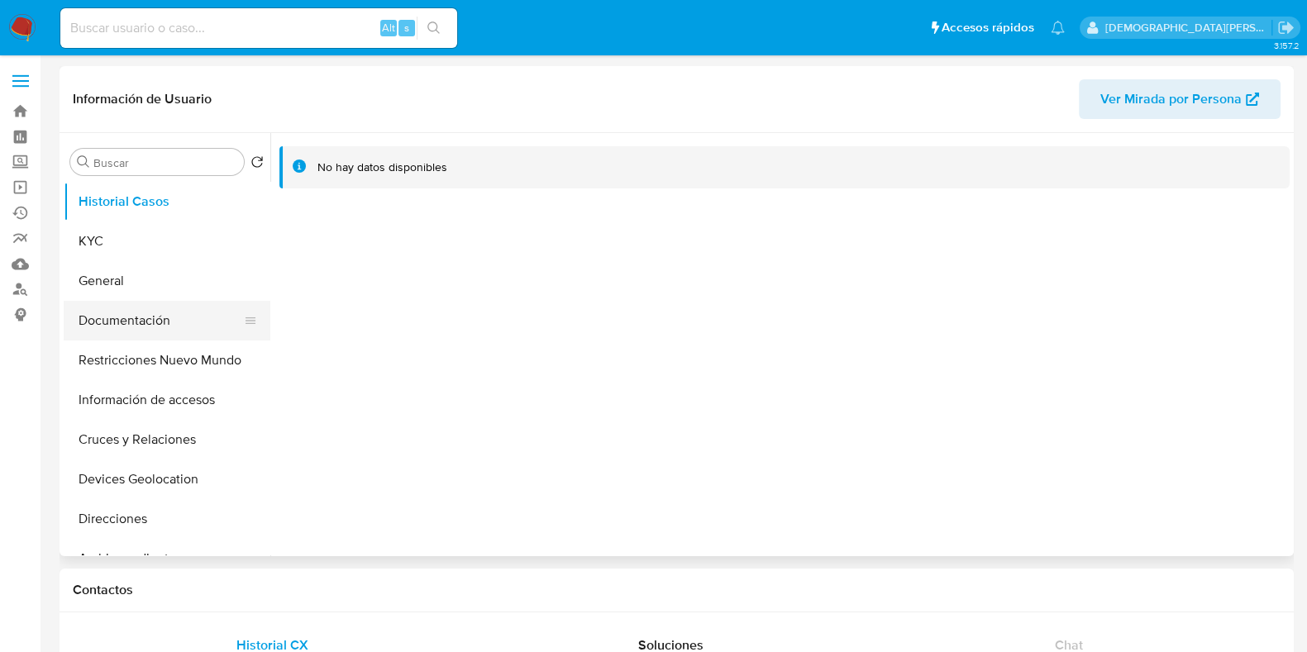
click at [131, 317] on button "Documentación" at bounding box center [160, 321] width 193 height 40
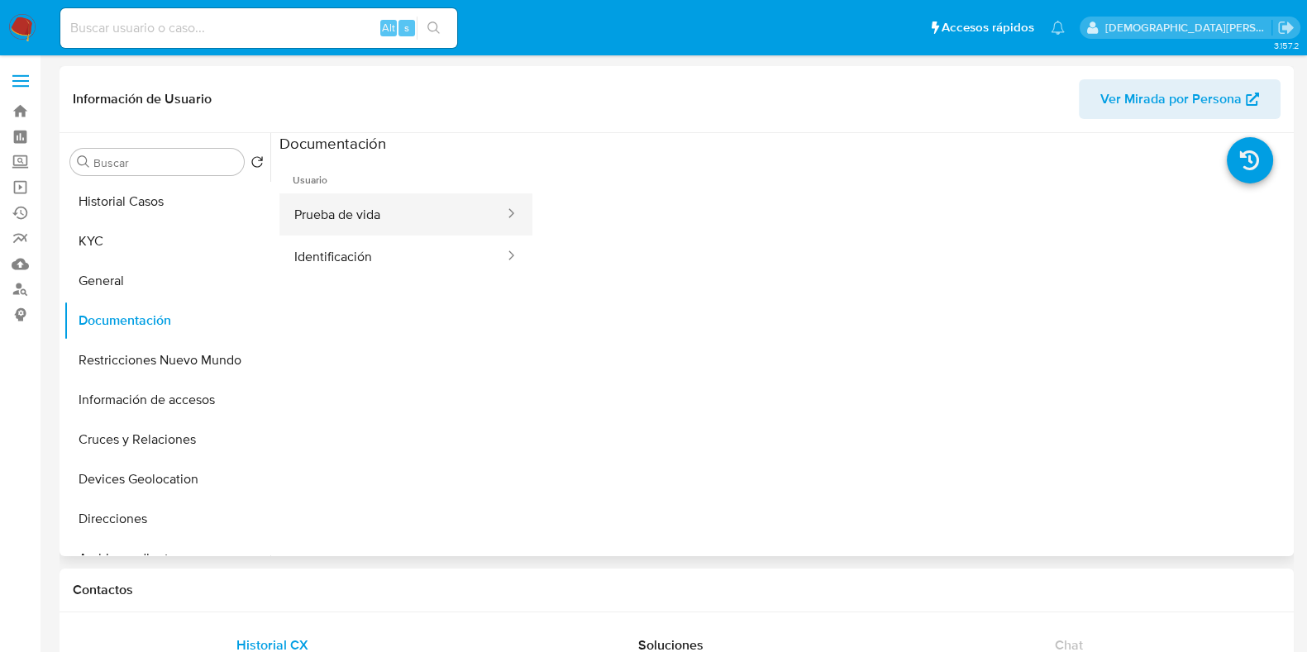
click at [372, 213] on button "Prueba de vida" at bounding box center [392, 214] width 226 height 42
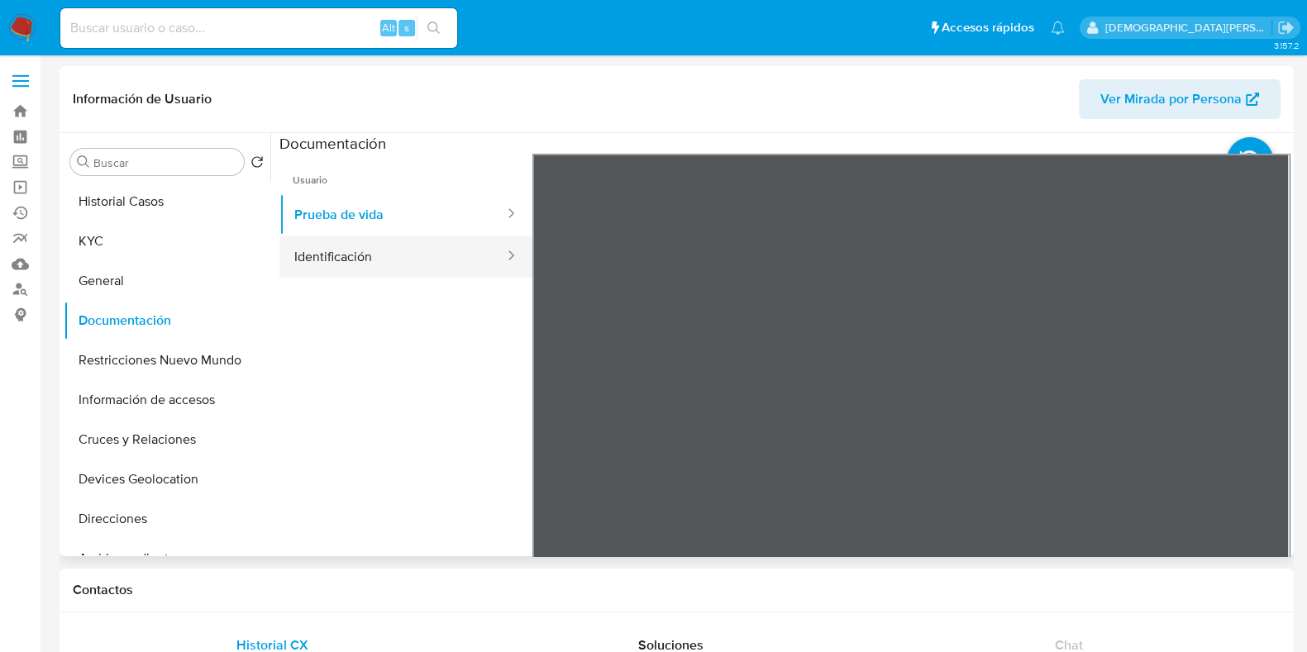
click at [355, 262] on button "Identificación" at bounding box center [392, 257] width 226 height 42
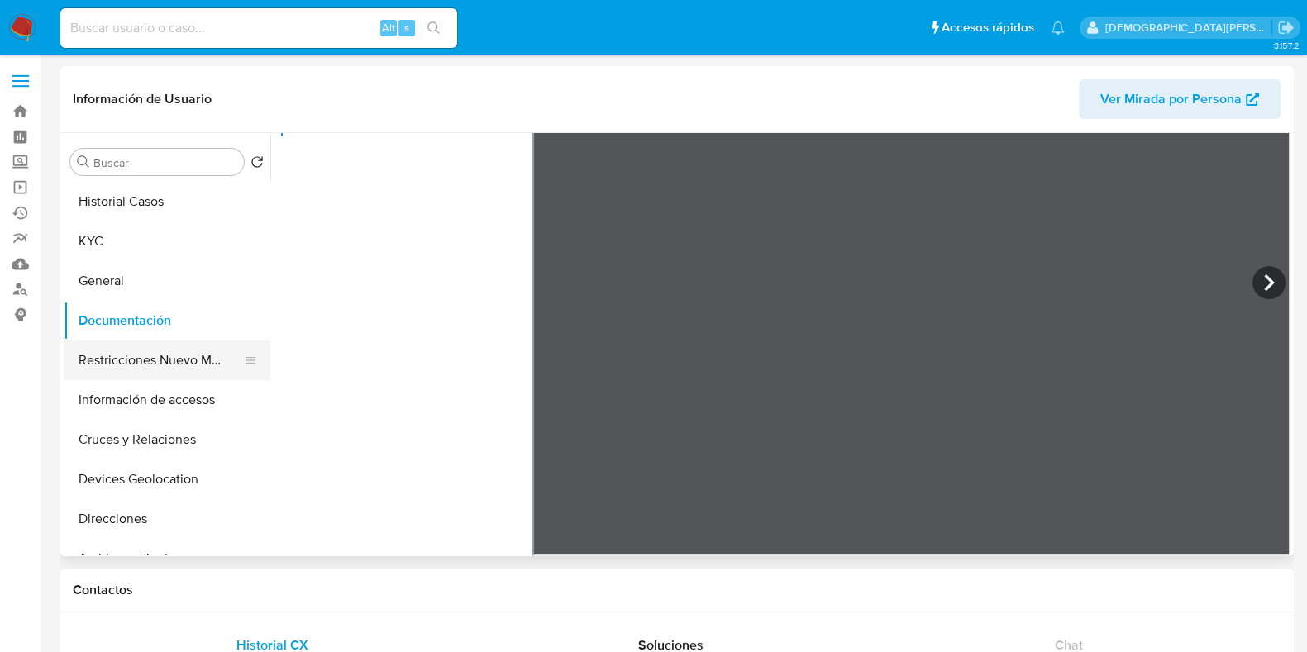
drag, startPoint x: 150, startPoint y: 363, endPoint x: 153, endPoint y: 352, distance: 11.0
click at [150, 363] on button "Restricciones Nuevo Mundo" at bounding box center [160, 360] width 193 height 40
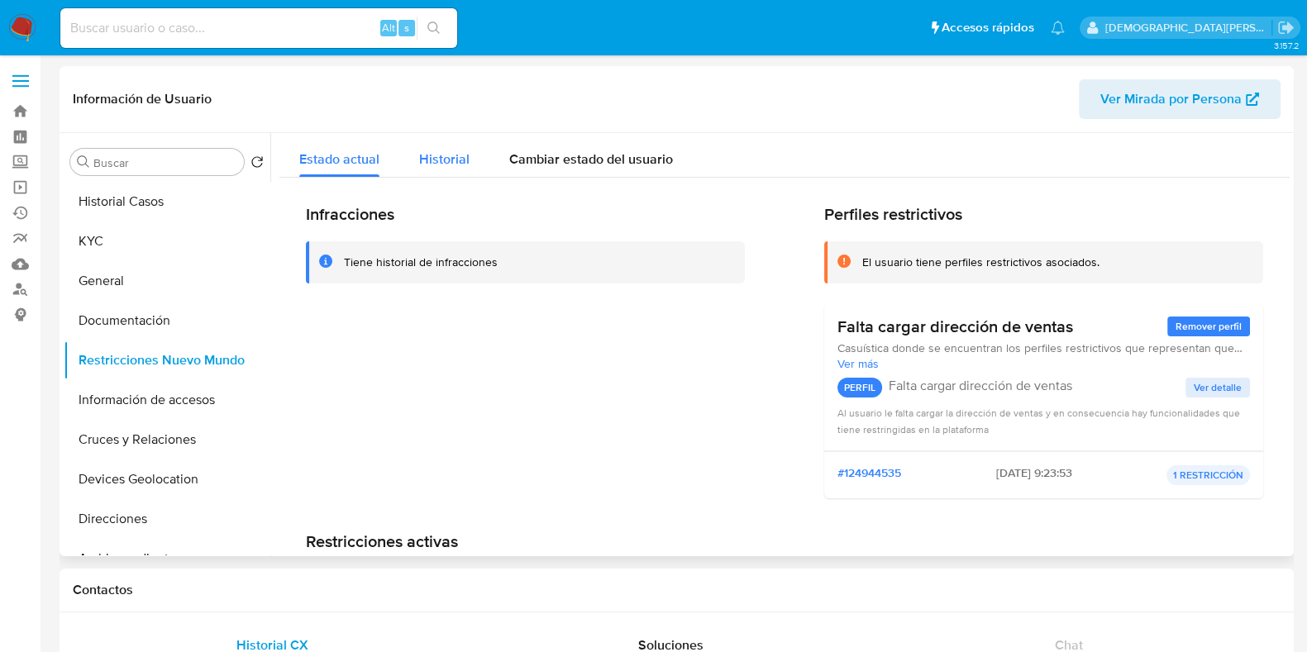
click at [430, 146] on div "Historial" at bounding box center [444, 155] width 50 height 44
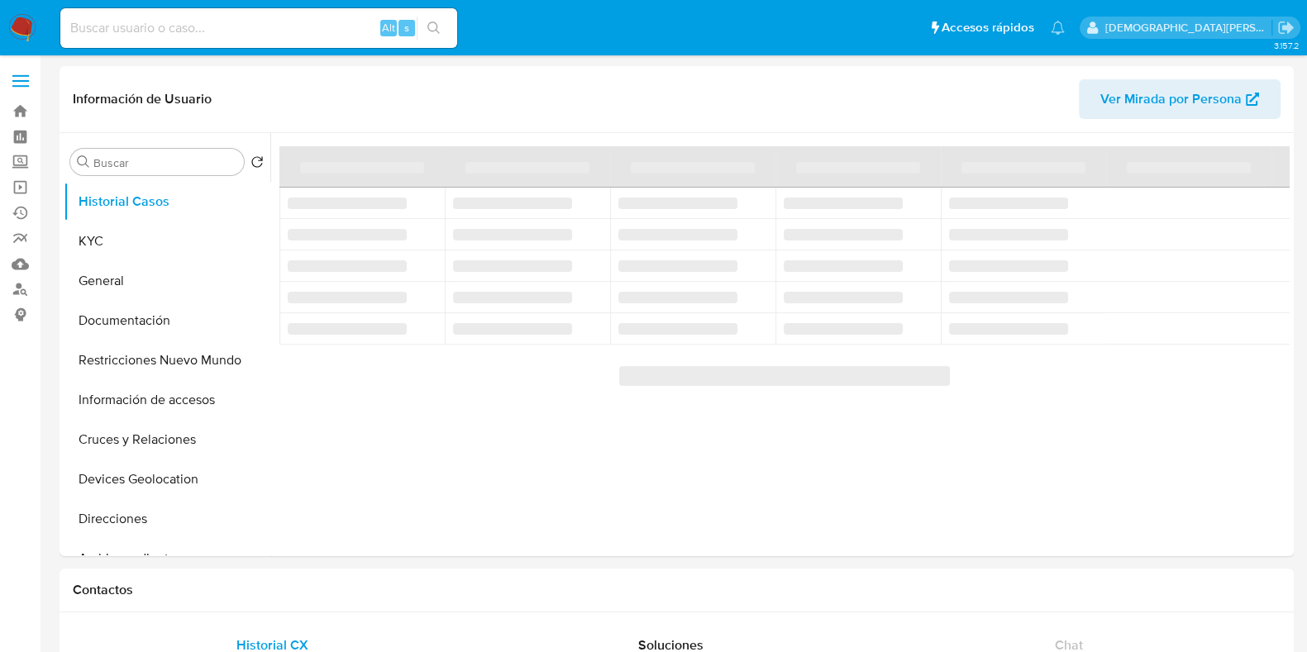
select select "10"
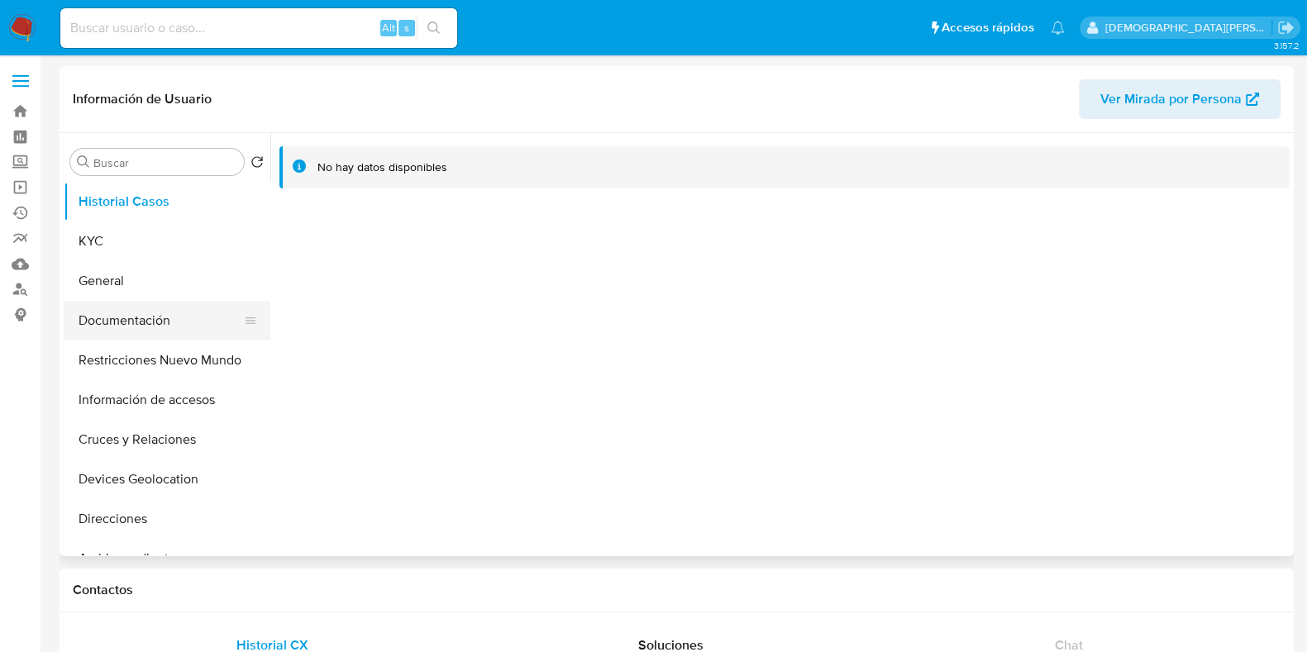
click at [103, 321] on button "Documentación" at bounding box center [160, 321] width 193 height 40
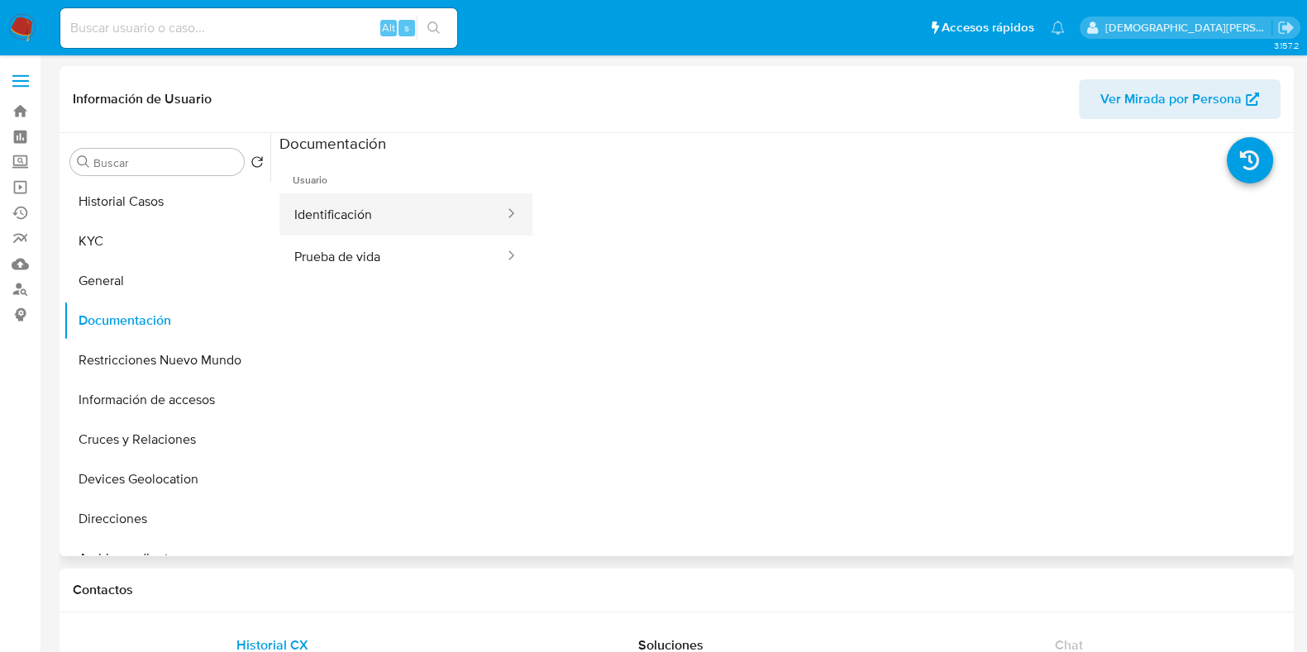
click at [343, 219] on button "Identificación" at bounding box center [392, 214] width 226 height 42
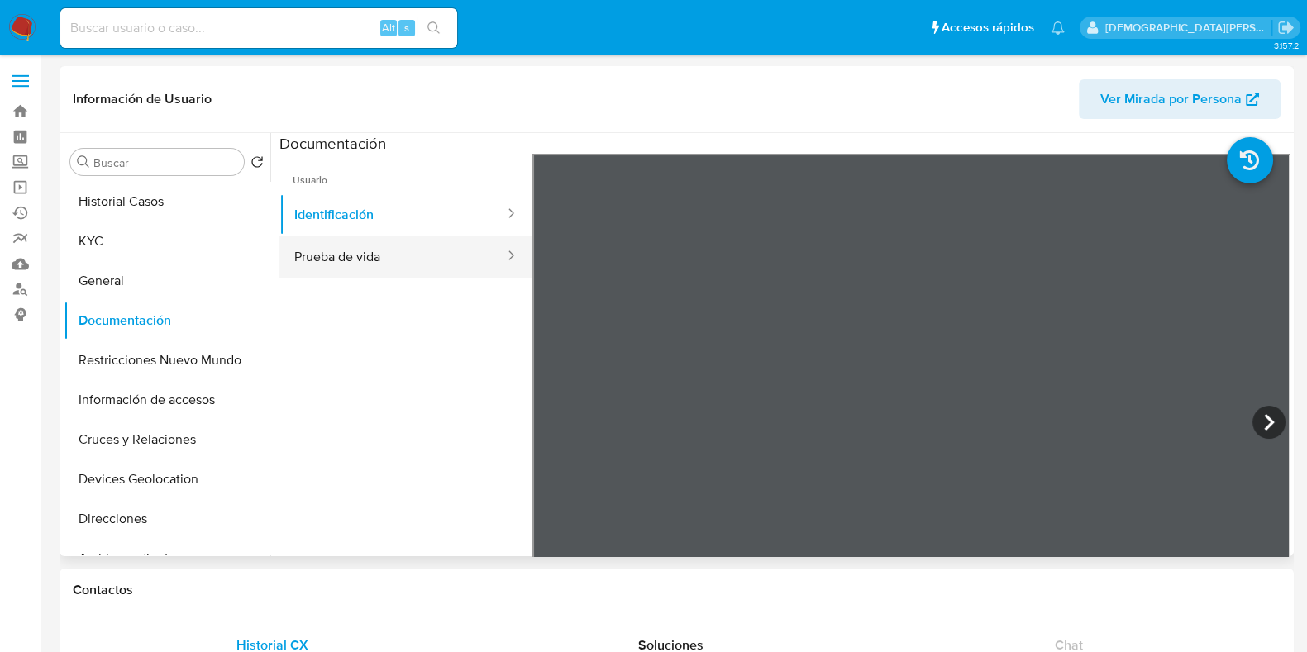
click at [326, 248] on button "Prueba de vida" at bounding box center [392, 257] width 226 height 42
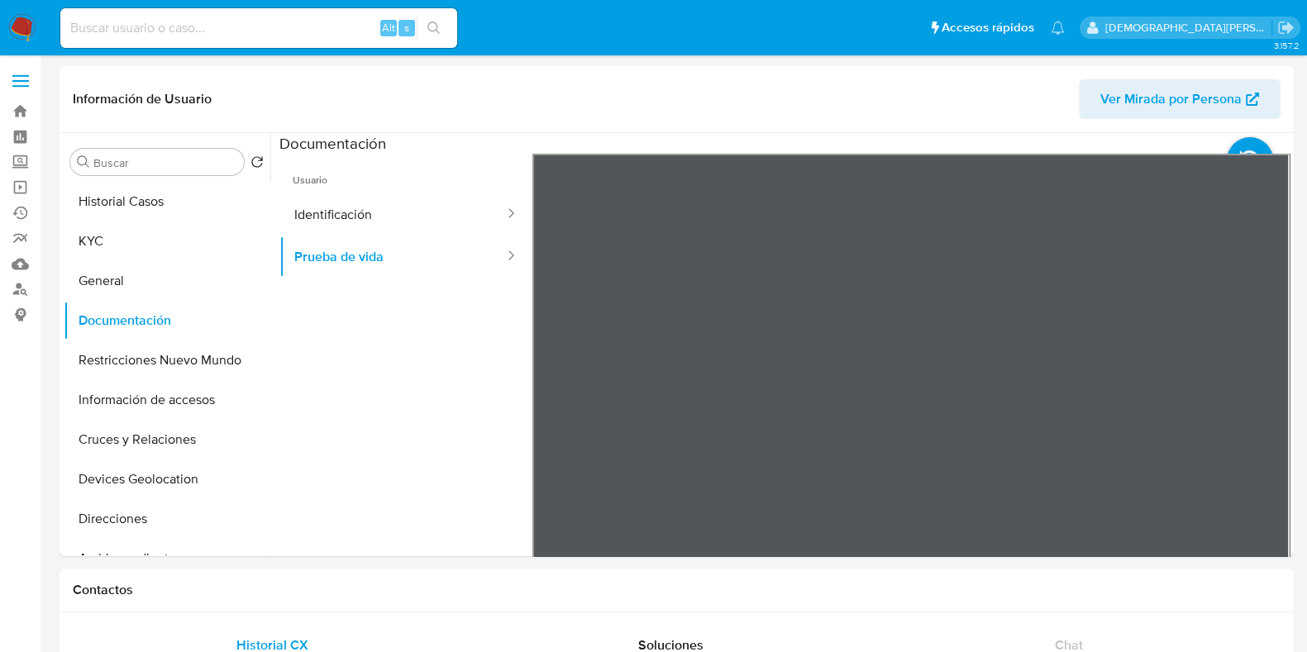
drag, startPoint x: 155, startPoint y: 357, endPoint x: 153, endPoint y: 22, distance: 334.7
click at [155, 354] on button "Restricciones Nuevo Mundo" at bounding box center [167, 360] width 207 height 40
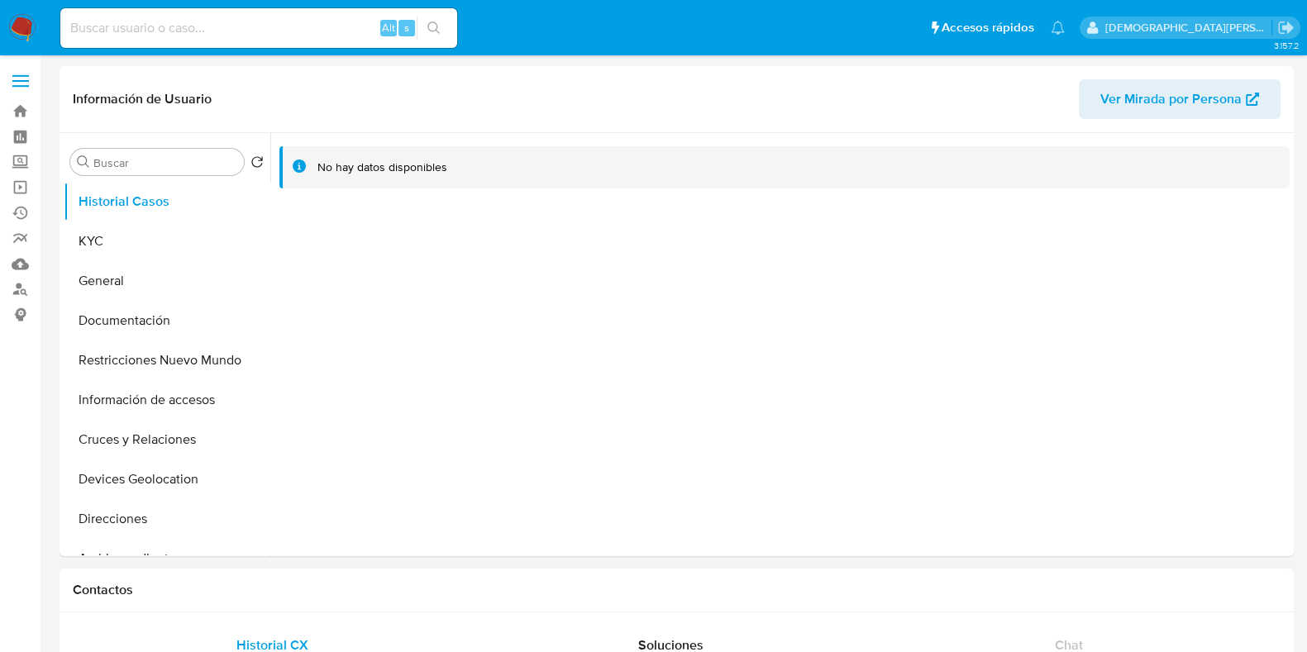
select select "10"
click at [125, 359] on button "Restricciones Nuevo Mundo" at bounding box center [160, 360] width 193 height 40
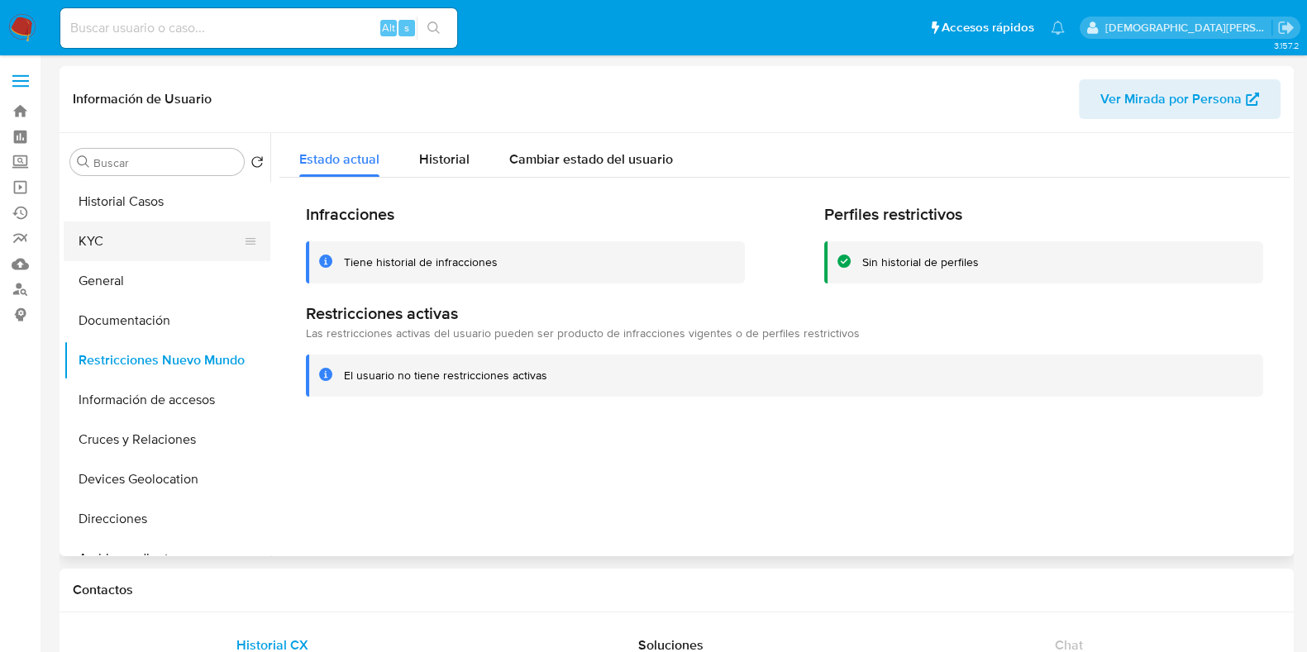
click at [128, 241] on button "KYC" at bounding box center [160, 241] width 193 height 40
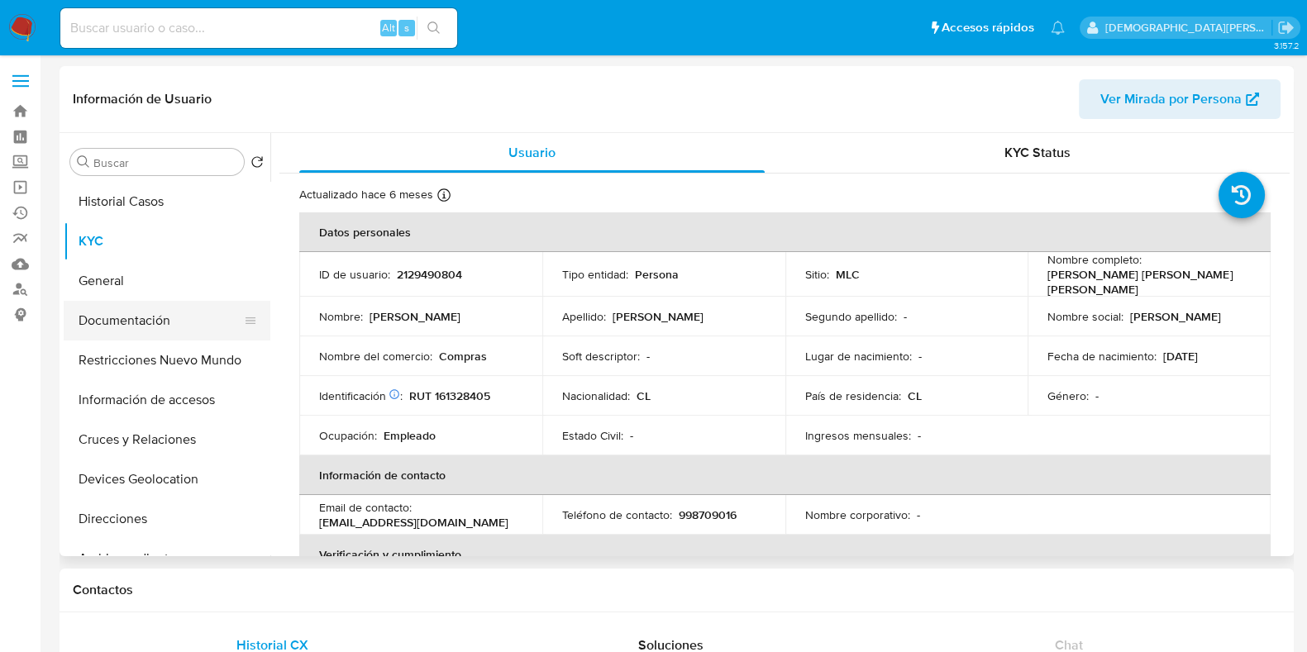
click at [138, 312] on button "Documentación" at bounding box center [160, 321] width 193 height 40
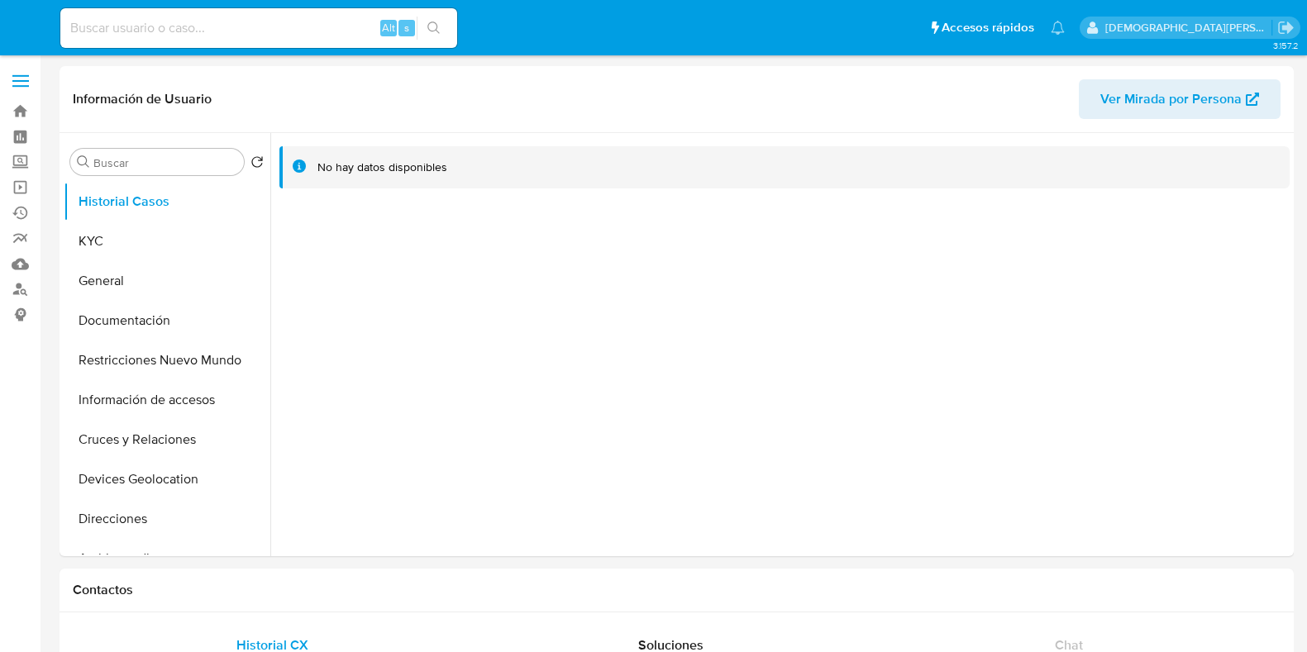
select select "10"
click at [188, 350] on button "Restricciones Nuevo Mundo" at bounding box center [160, 360] width 193 height 40
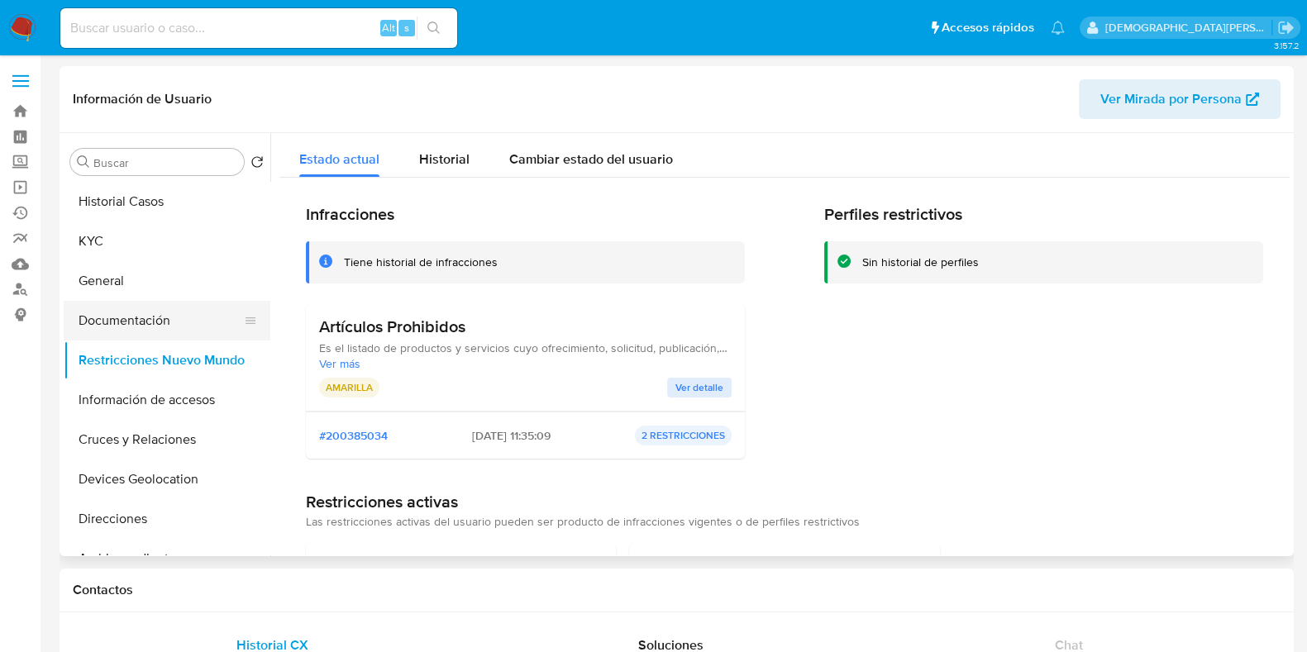
click at [95, 324] on button "Documentación" at bounding box center [160, 321] width 193 height 40
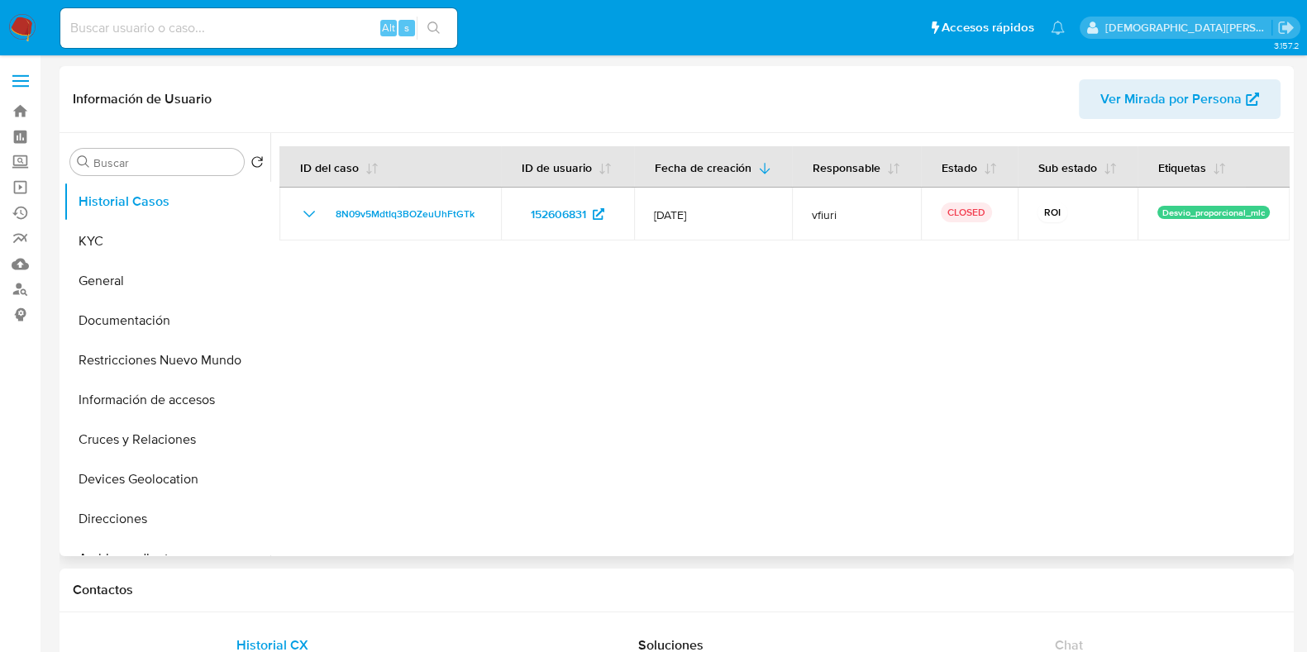
select select "10"
click at [115, 245] on button "KYC" at bounding box center [160, 241] width 193 height 40
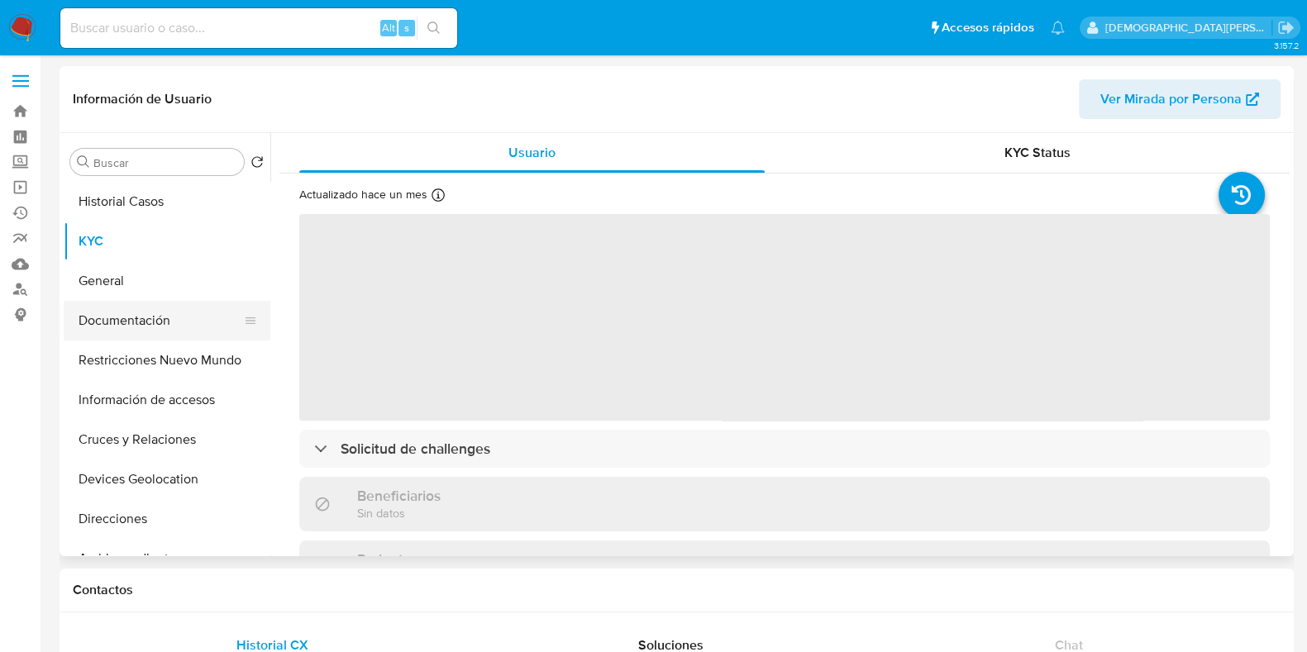
click at [178, 307] on button "Documentación" at bounding box center [160, 321] width 193 height 40
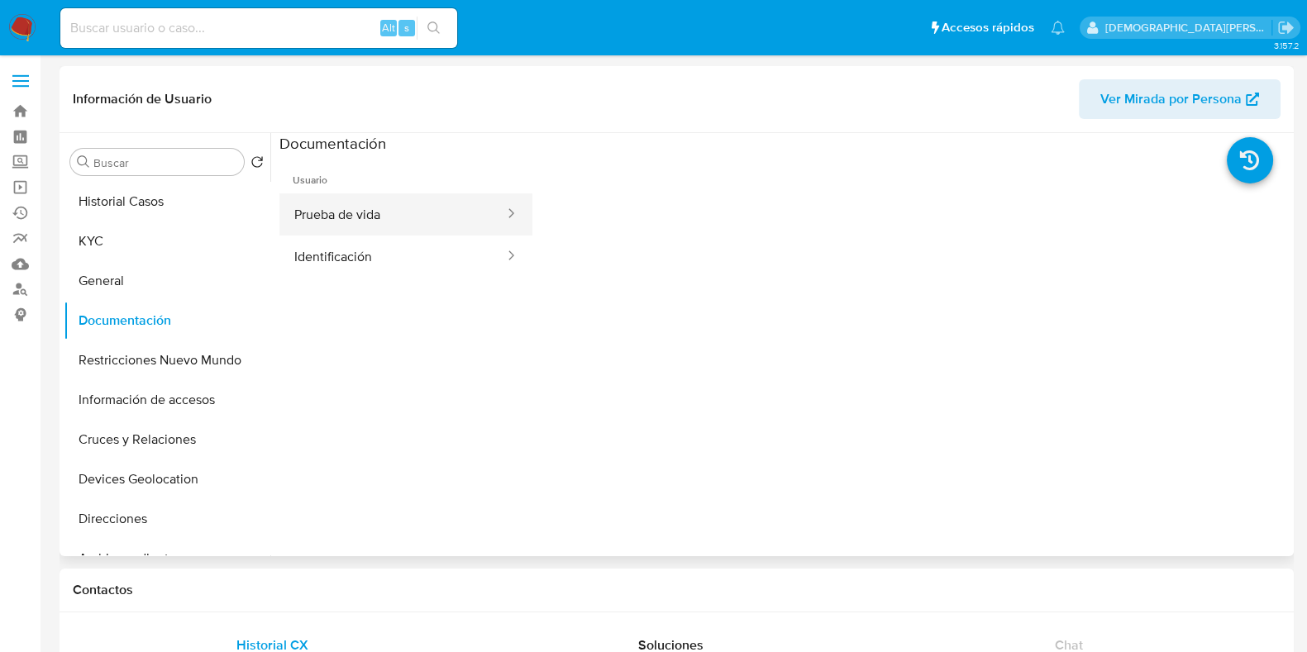
click at [422, 221] on button "Prueba de vida" at bounding box center [392, 214] width 226 height 42
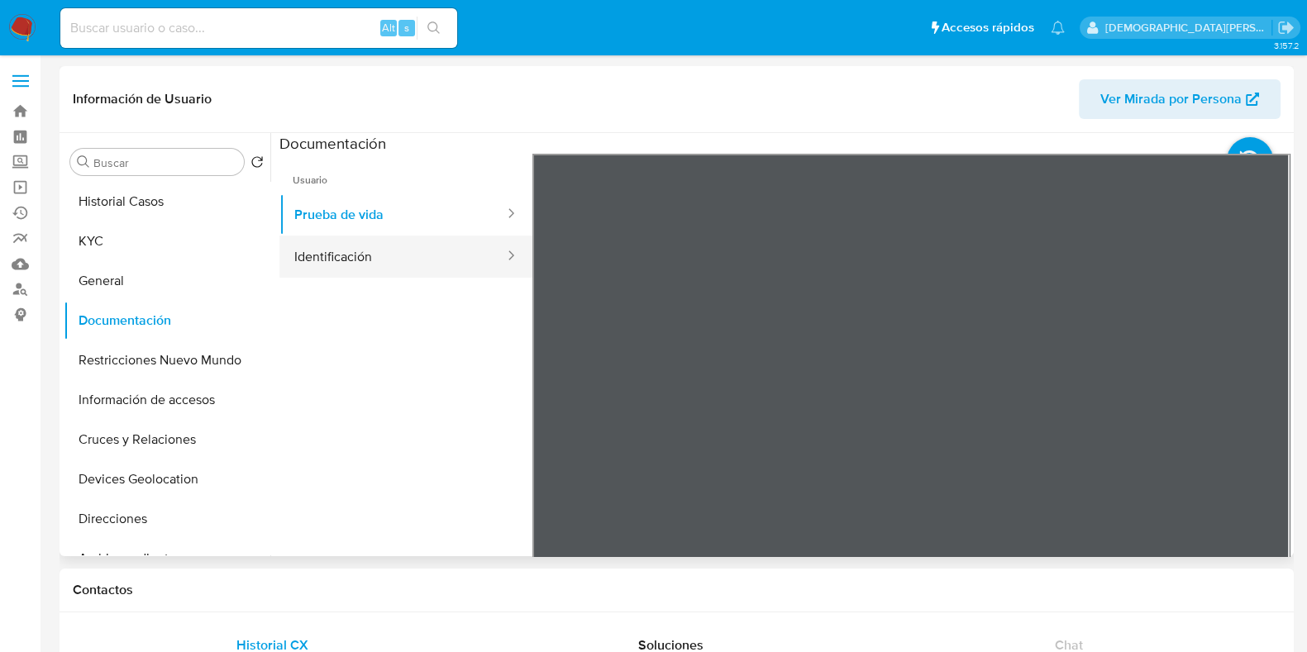
click at [431, 270] on button "Identificación" at bounding box center [392, 257] width 226 height 42
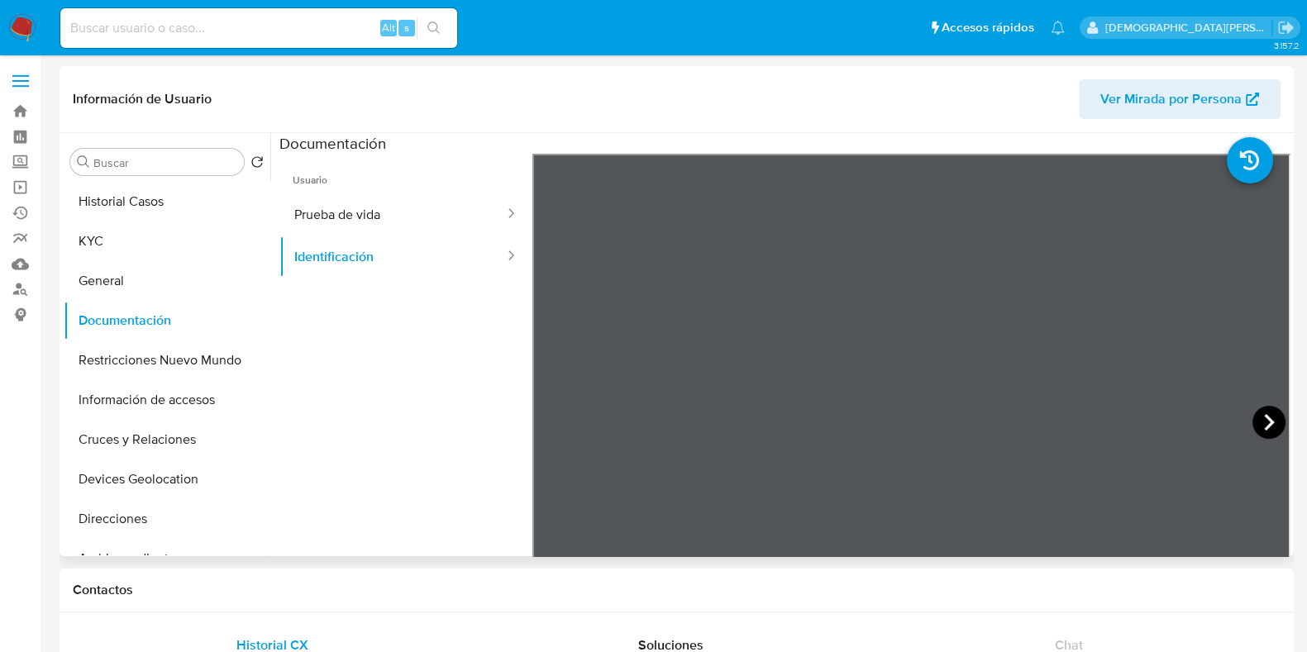
click at [1259, 413] on icon at bounding box center [1268, 422] width 33 height 33
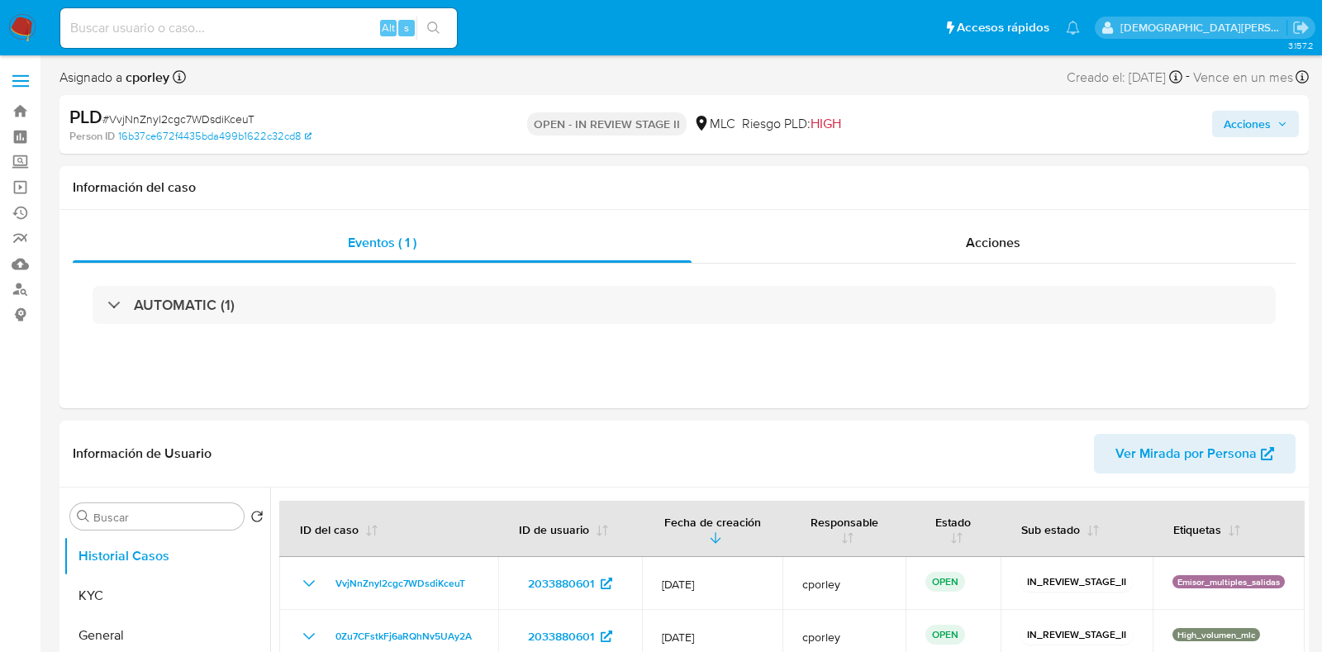
select select "10"
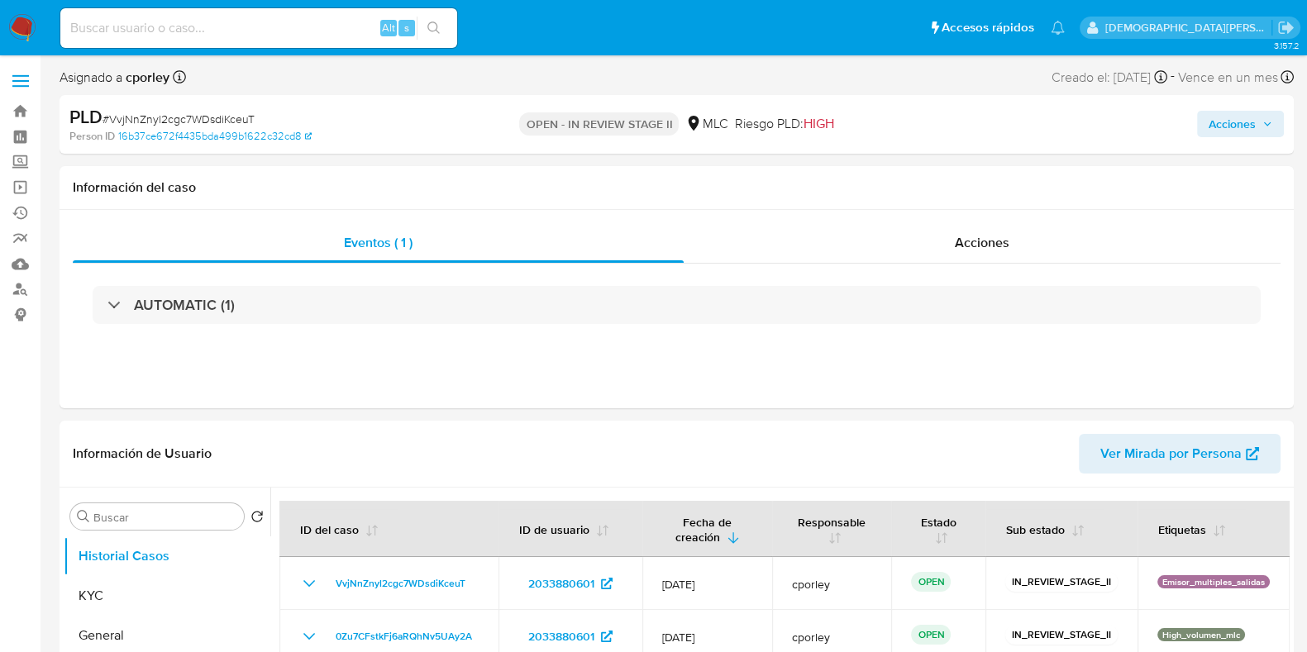
click at [1244, 126] on span "Acciones" at bounding box center [1231, 124] width 47 height 26
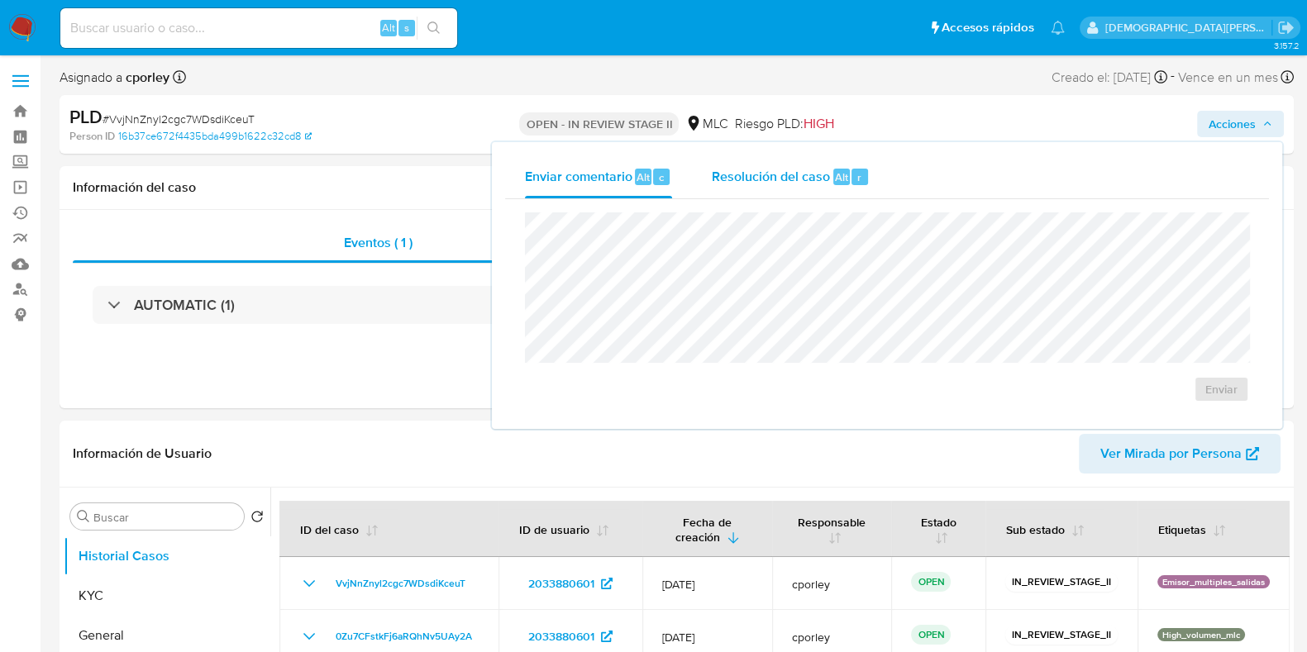
drag, startPoint x: 766, startPoint y: 179, endPoint x: 750, endPoint y: 207, distance: 31.5
click at [765, 180] on span "Resolución del caso" at bounding box center [771, 176] width 118 height 19
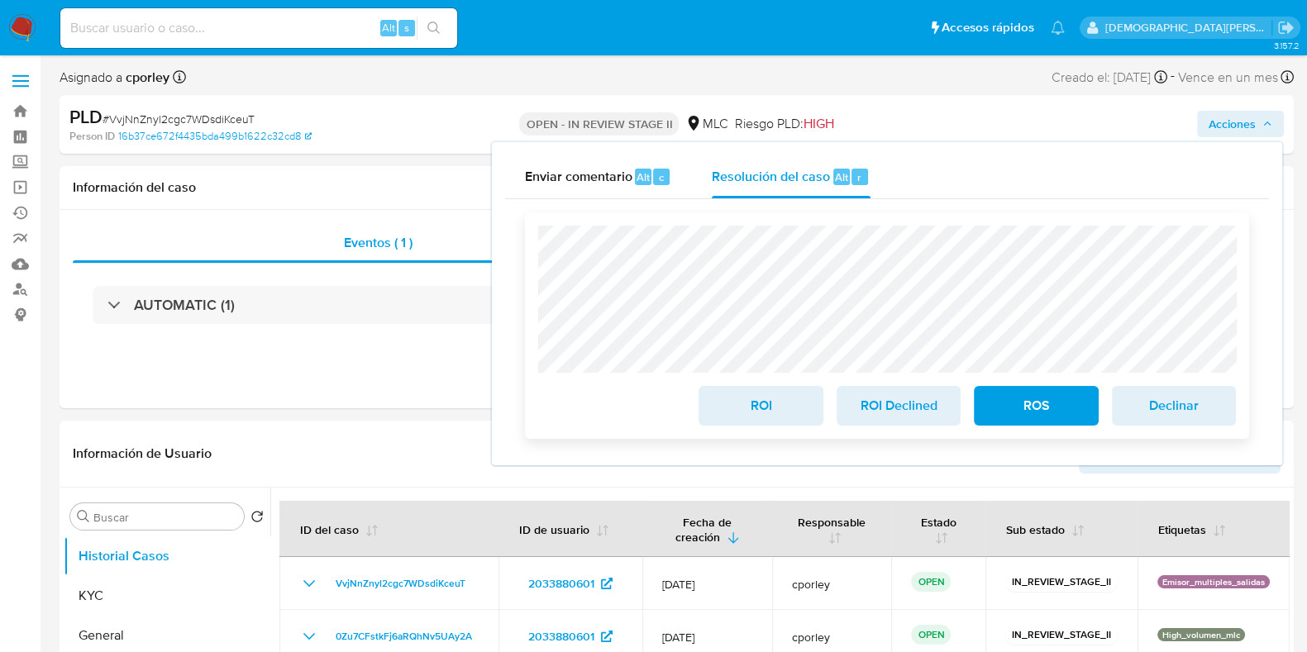
click at [778, 407] on span "ROI" at bounding box center [760, 406] width 81 height 36
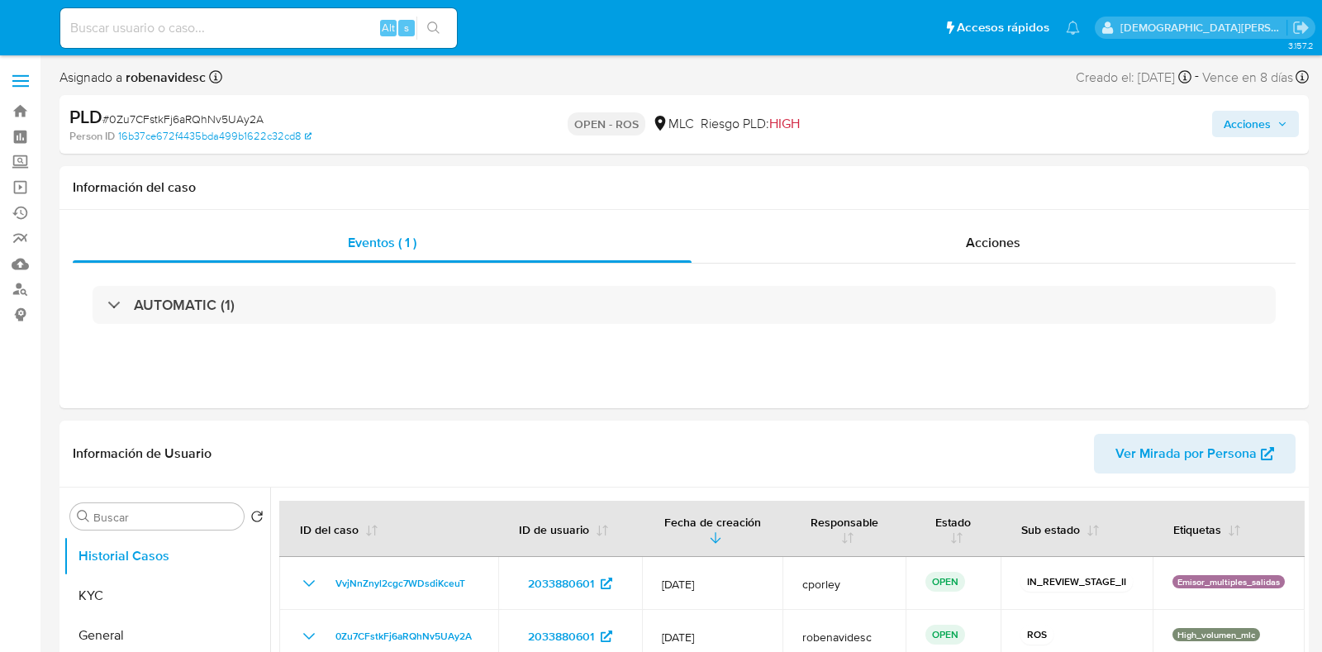
select select "10"
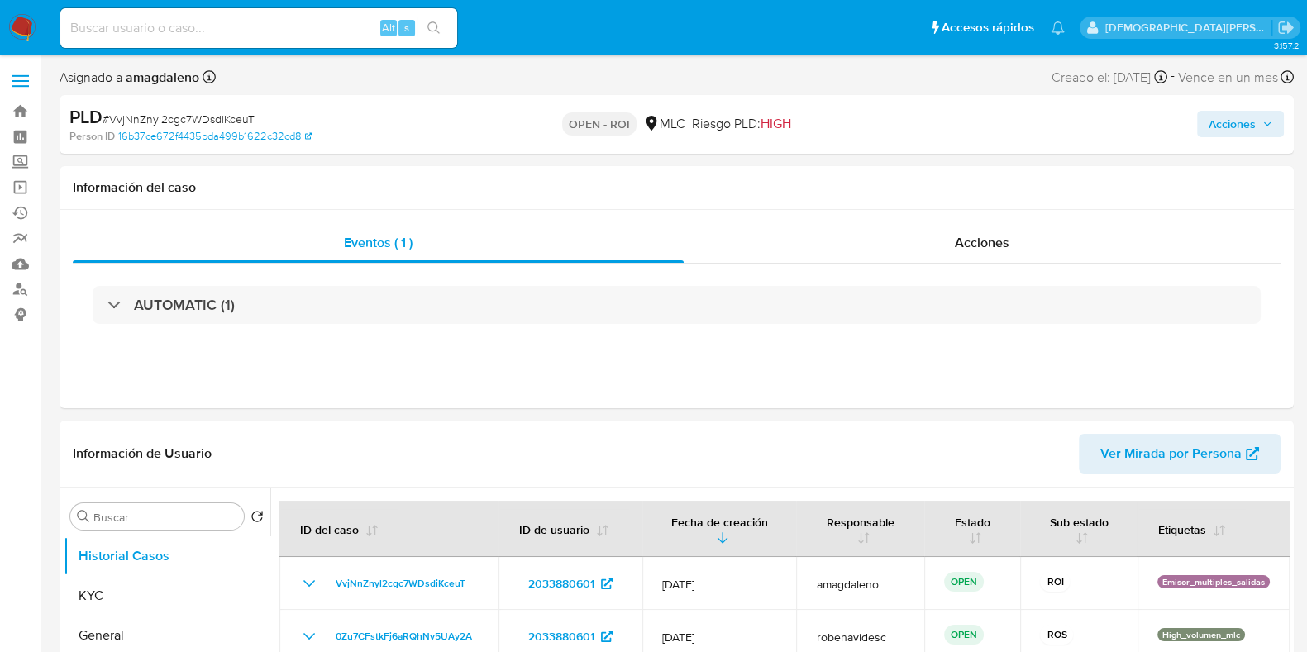
select select "10"
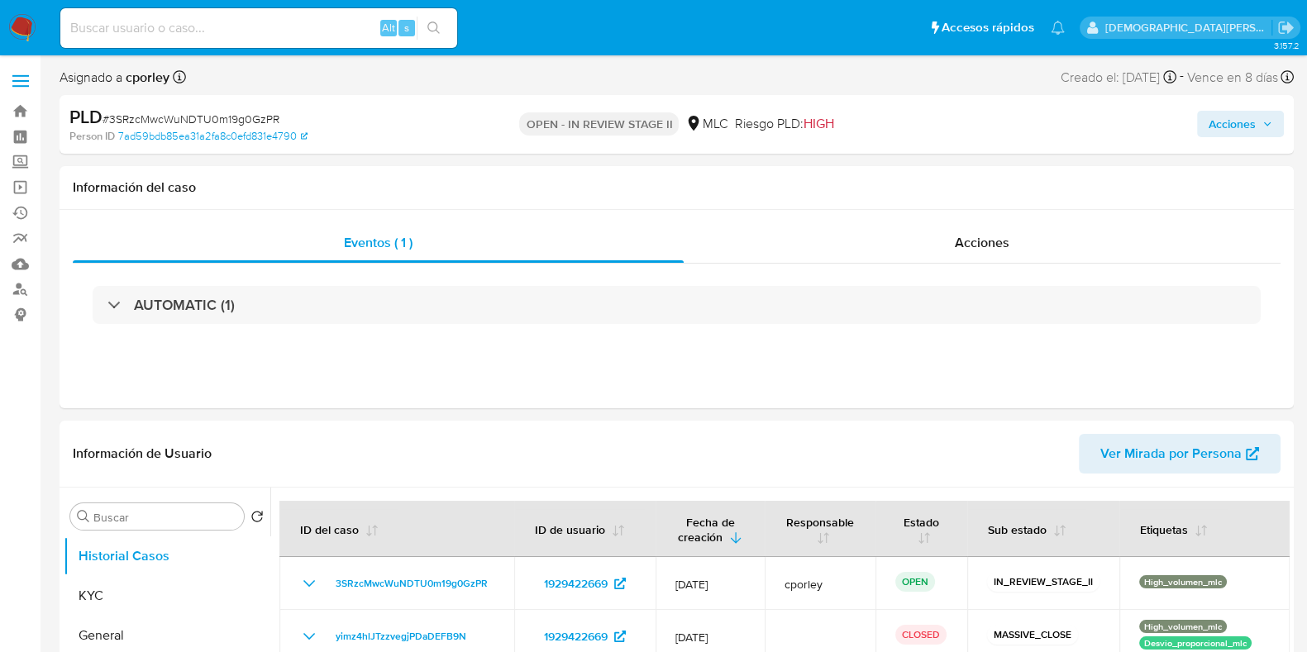
select select "10"
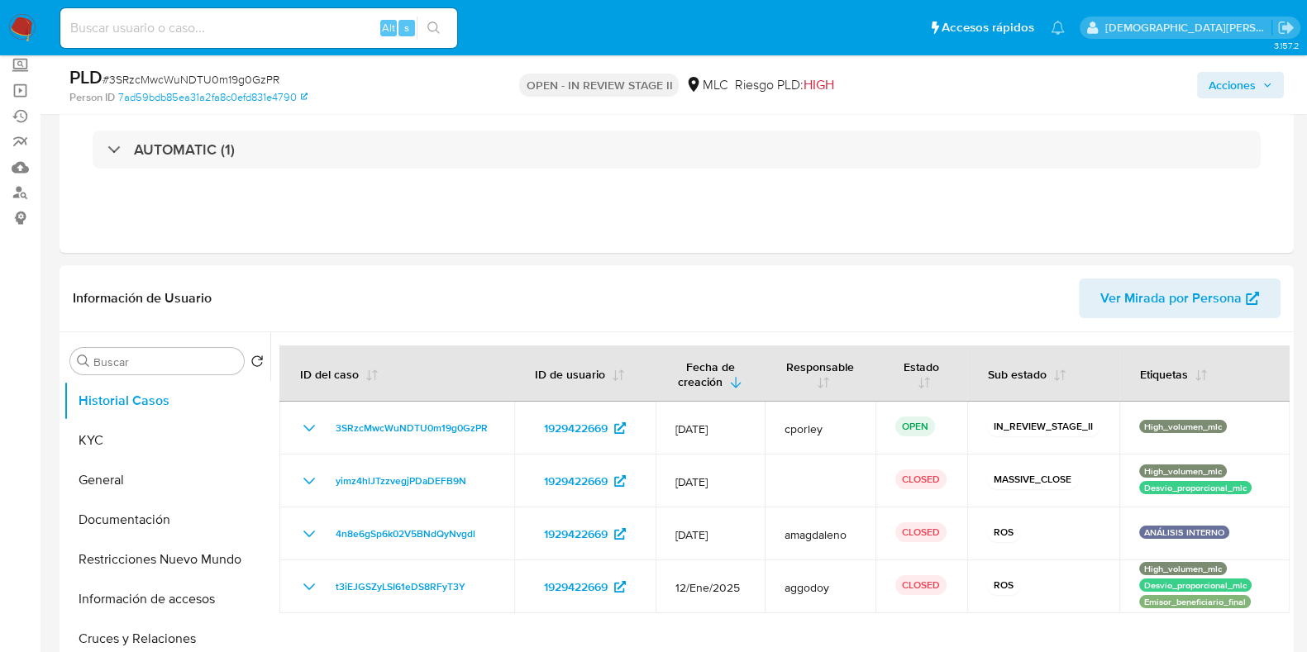
scroll to position [206, 0]
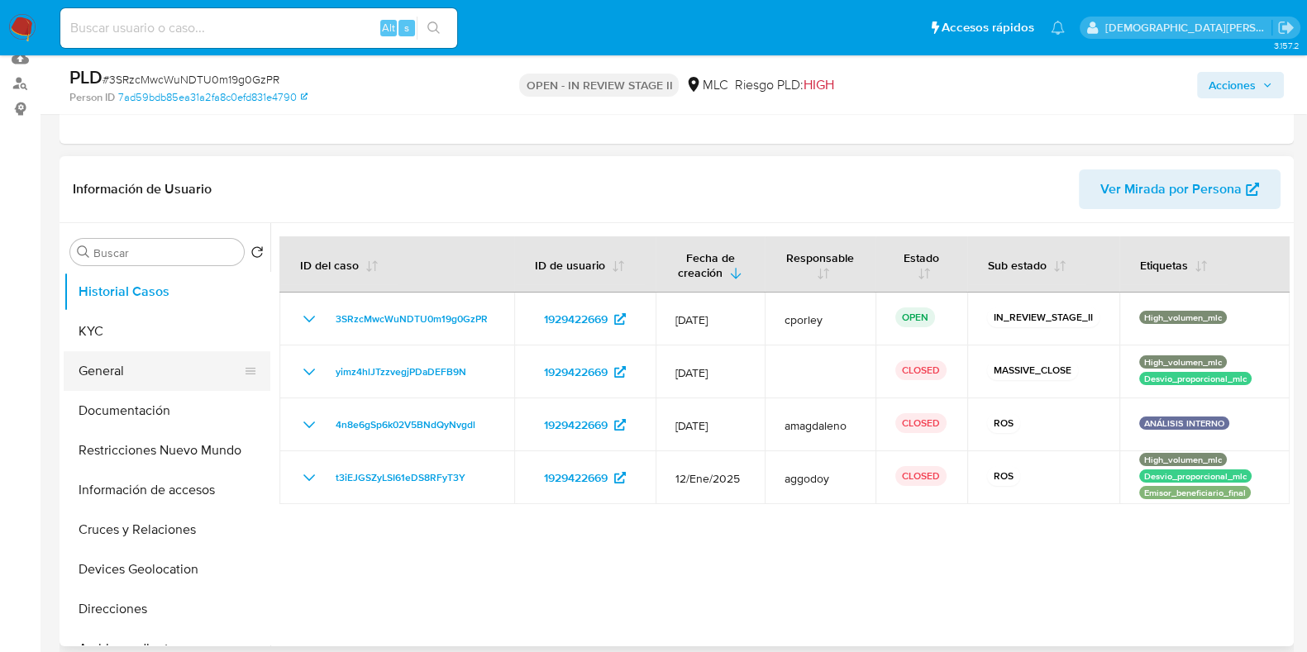
click at [131, 369] on button "General" at bounding box center [160, 371] width 193 height 40
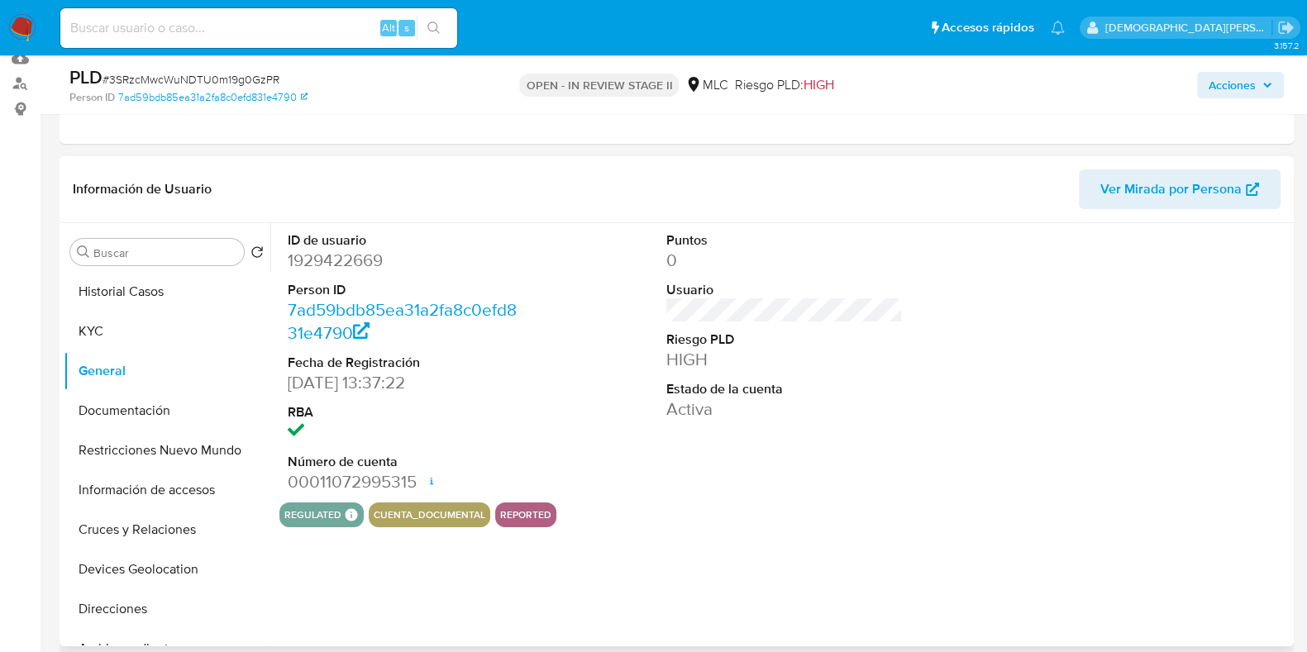
click at [316, 258] on dd "1929422669" at bounding box center [406, 260] width 236 height 23
click at [340, 259] on dd "1929422669" at bounding box center [406, 260] width 236 height 23
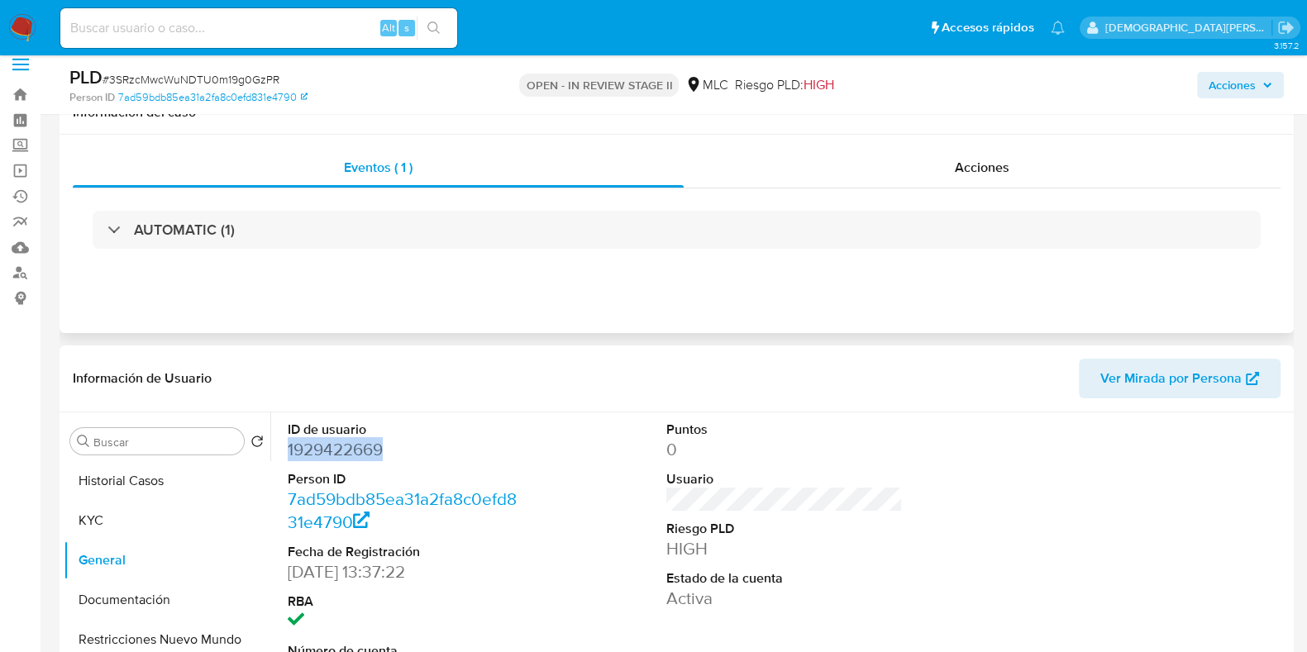
scroll to position [0, 0]
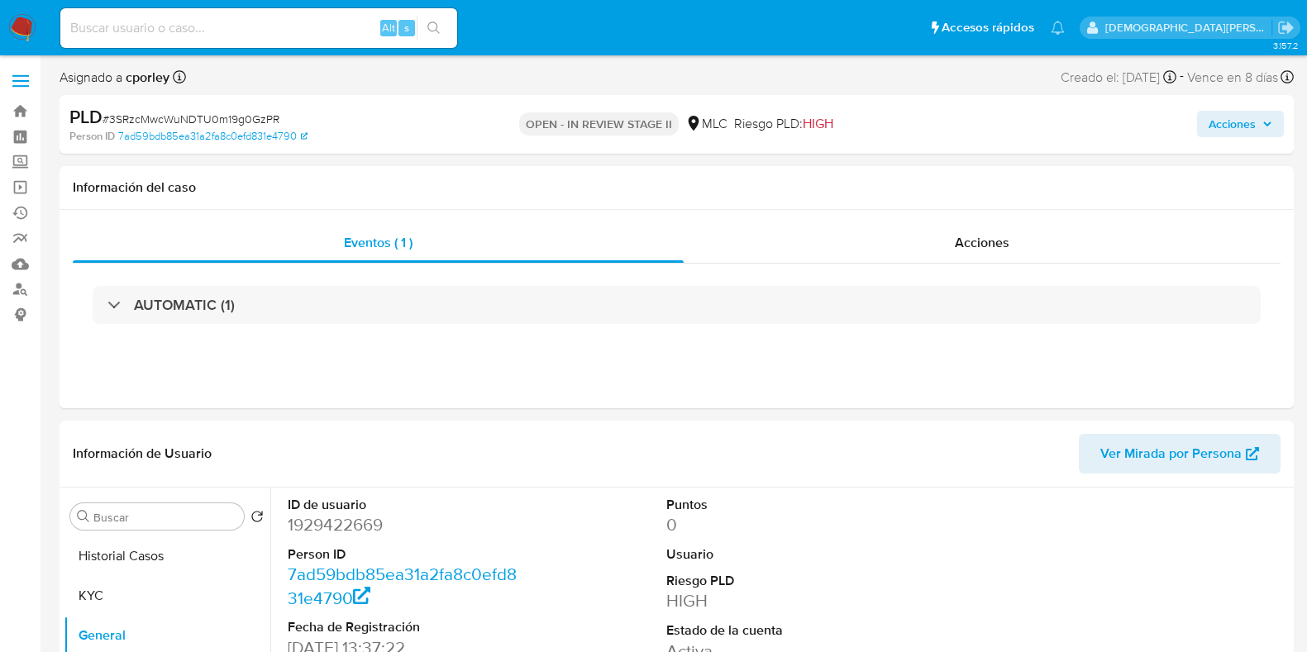
select select "10"
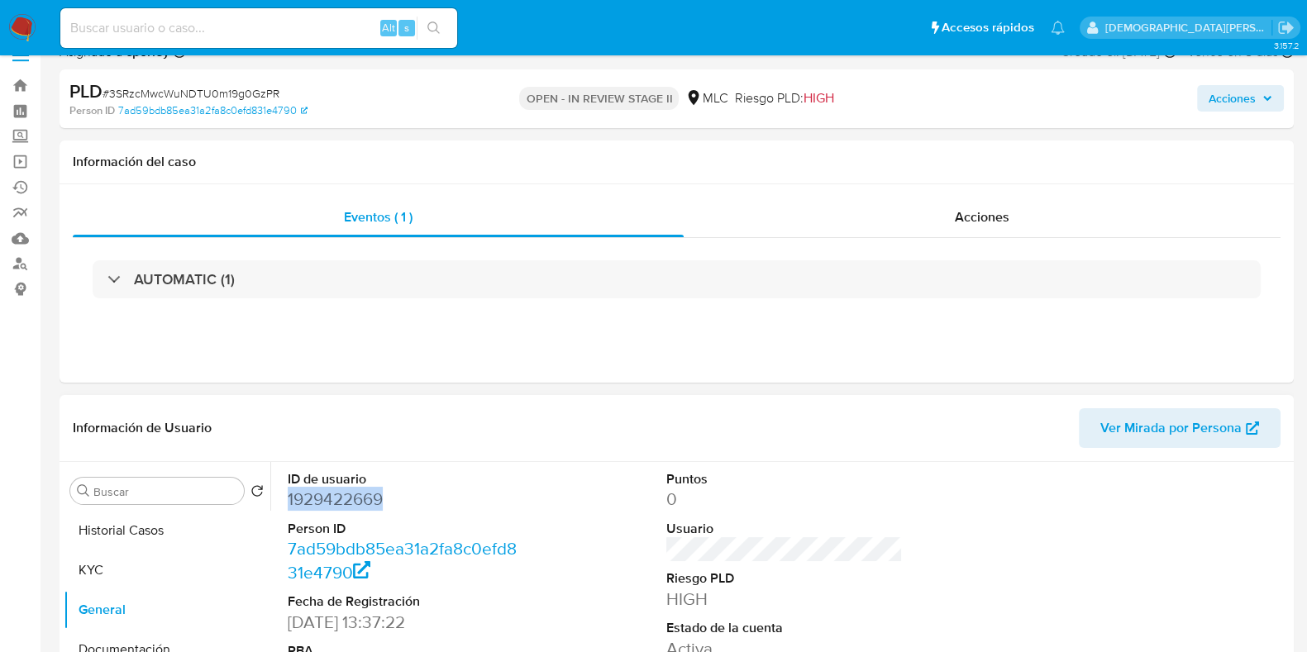
scroll to position [102, 0]
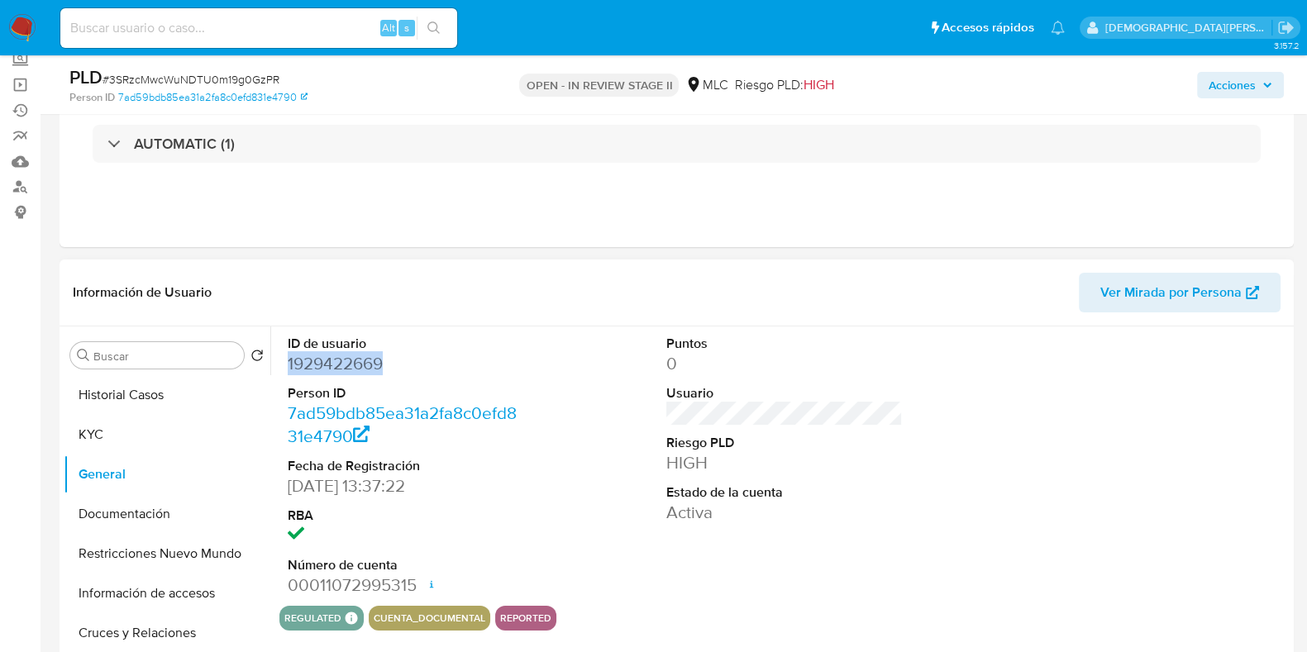
click at [376, 359] on dd "1929422669" at bounding box center [406, 363] width 236 height 23
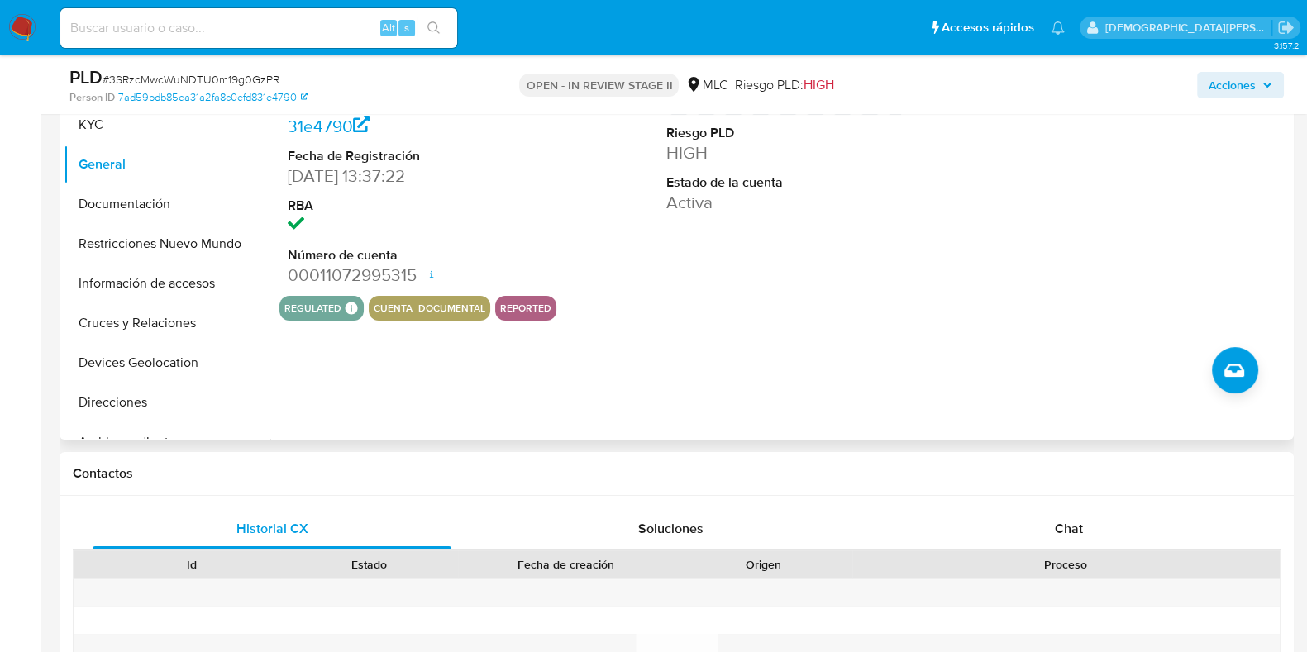
scroll to position [310, 0]
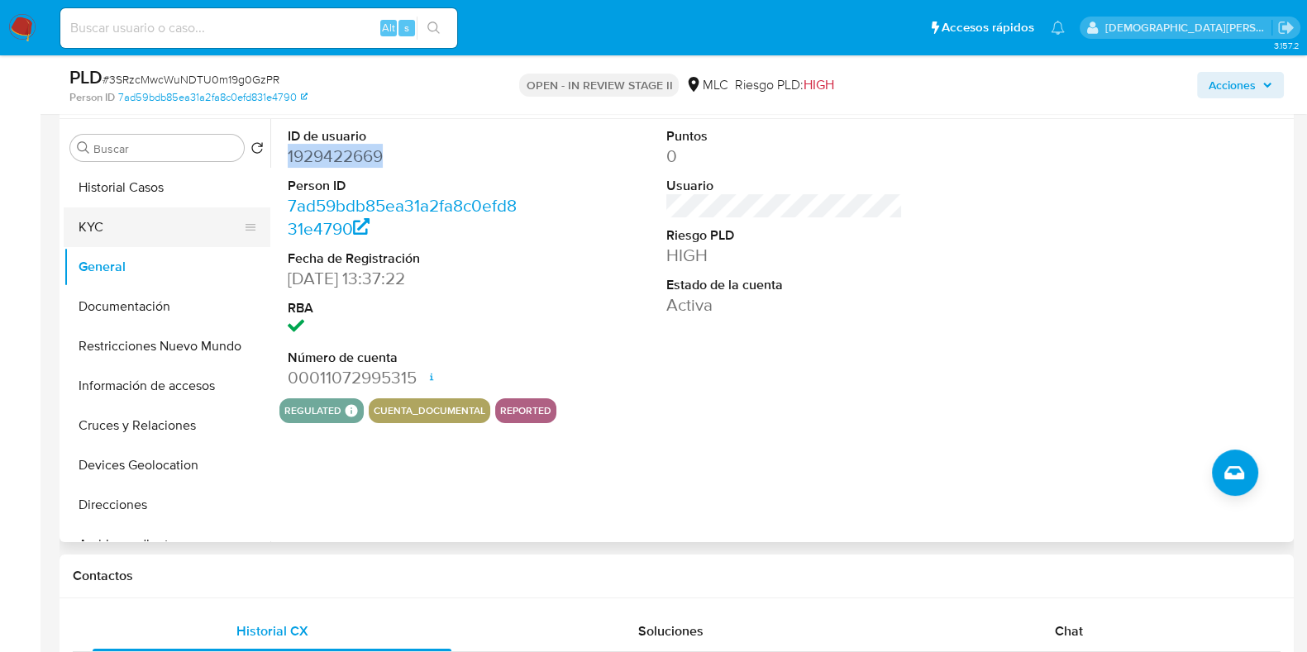
click at [130, 221] on button "KYC" at bounding box center [160, 227] width 193 height 40
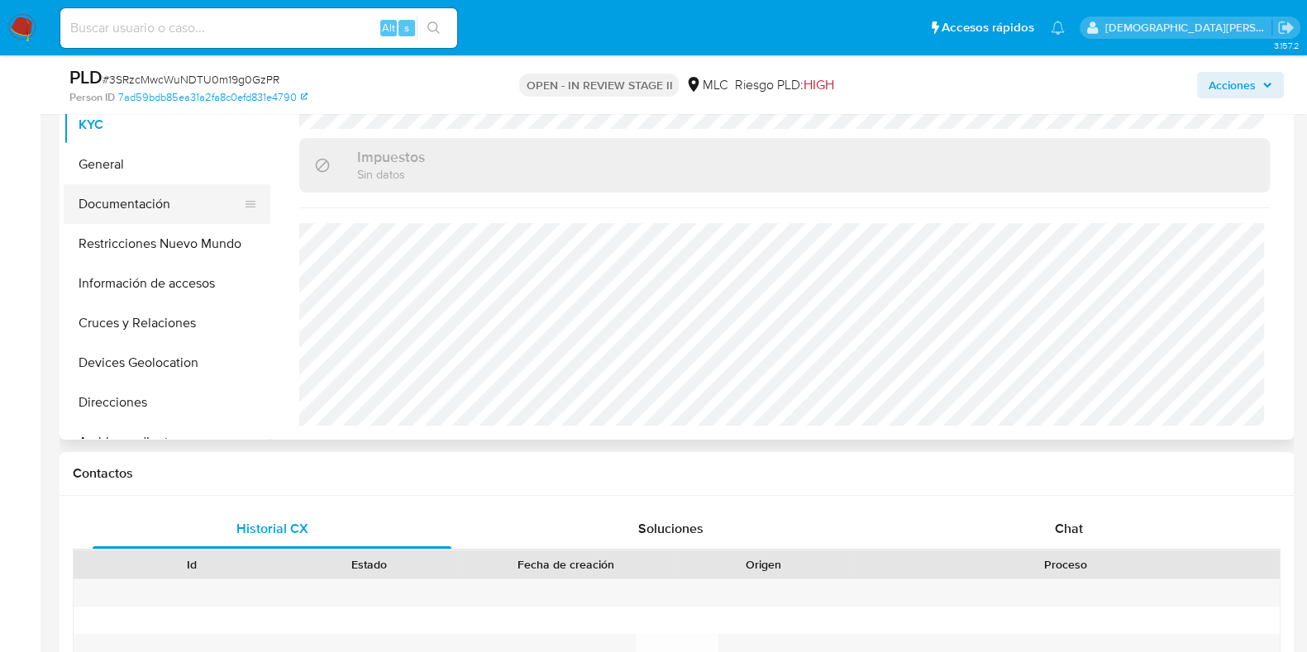
scroll to position [102, 0]
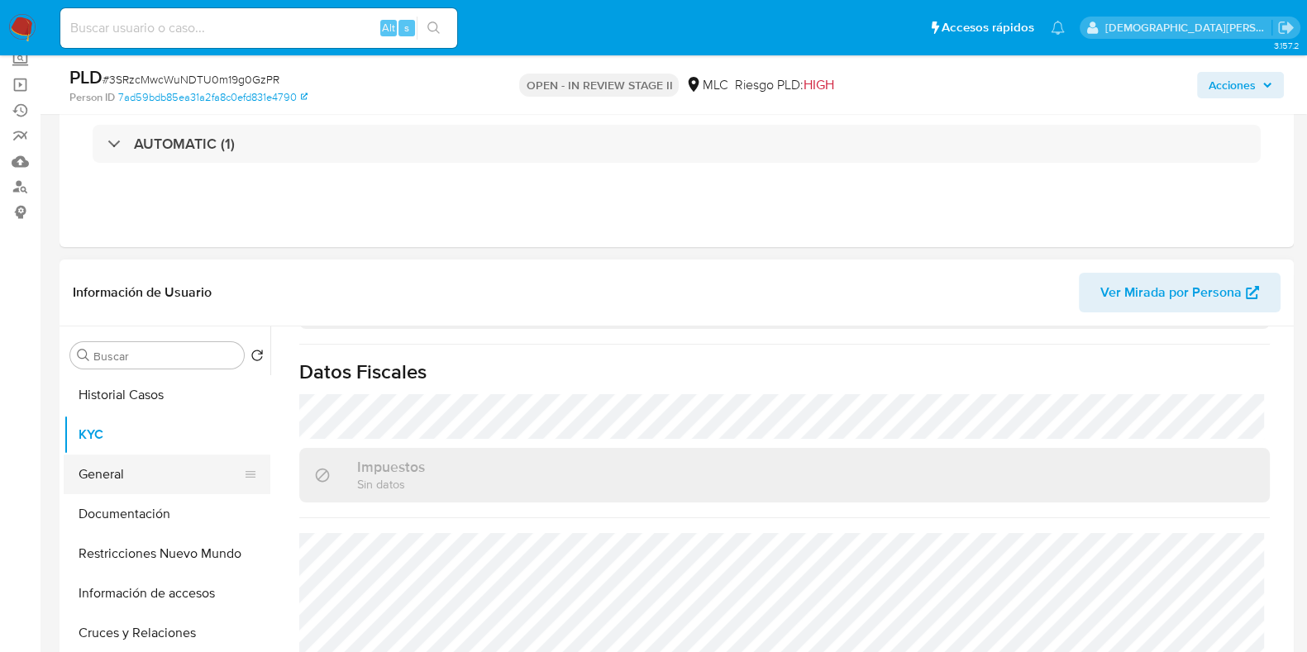
click at [104, 462] on button "General" at bounding box center [160, 475] width 193 height 40
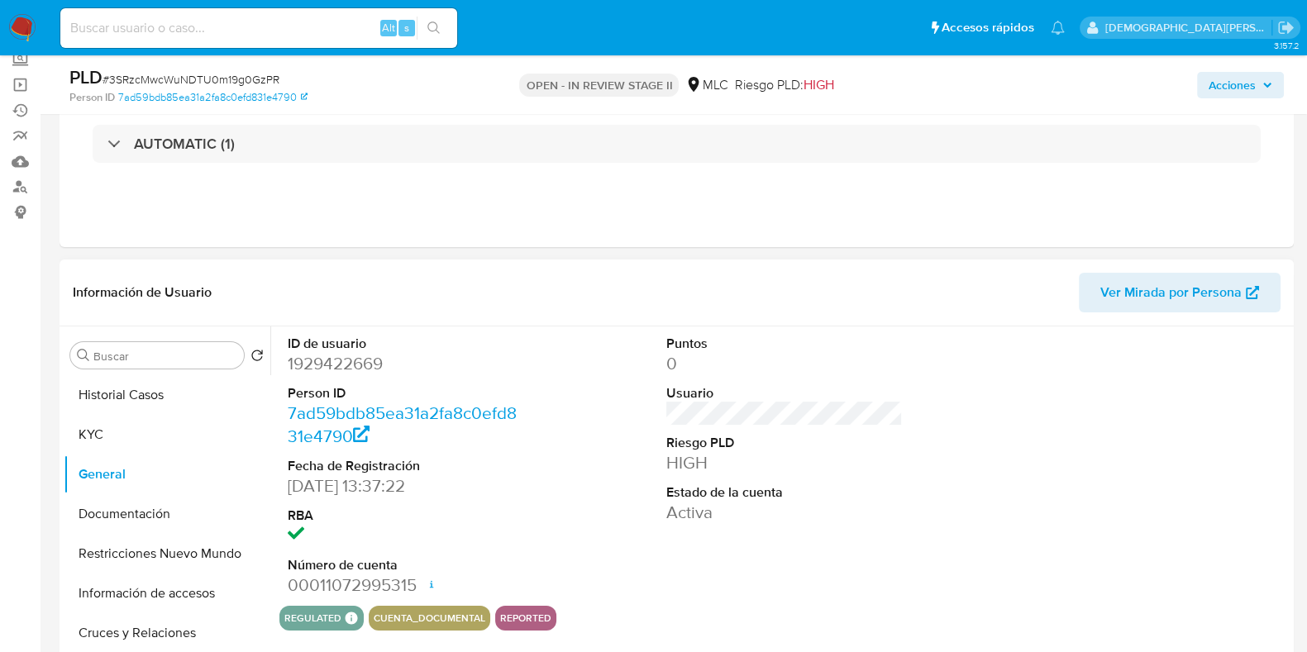
click at [331, 364] on dd "1929422669" at bounding box center [406, 363] width 236 height 23
click at [323, 366] on dd "1929422669" at bounding box center [406, 363] width 236 height 23
copy dd "1929422669"
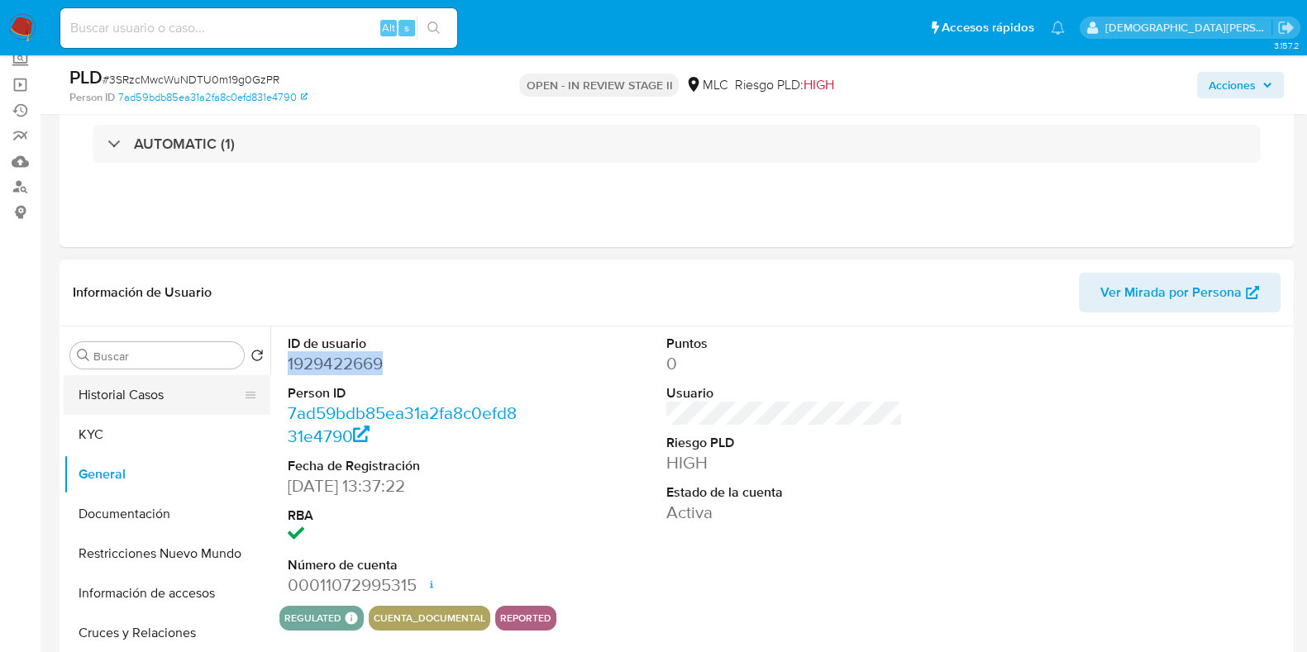
click at [114, 400] on button "Historial Casos" at bounding box center [160, 395] width 193 height 40
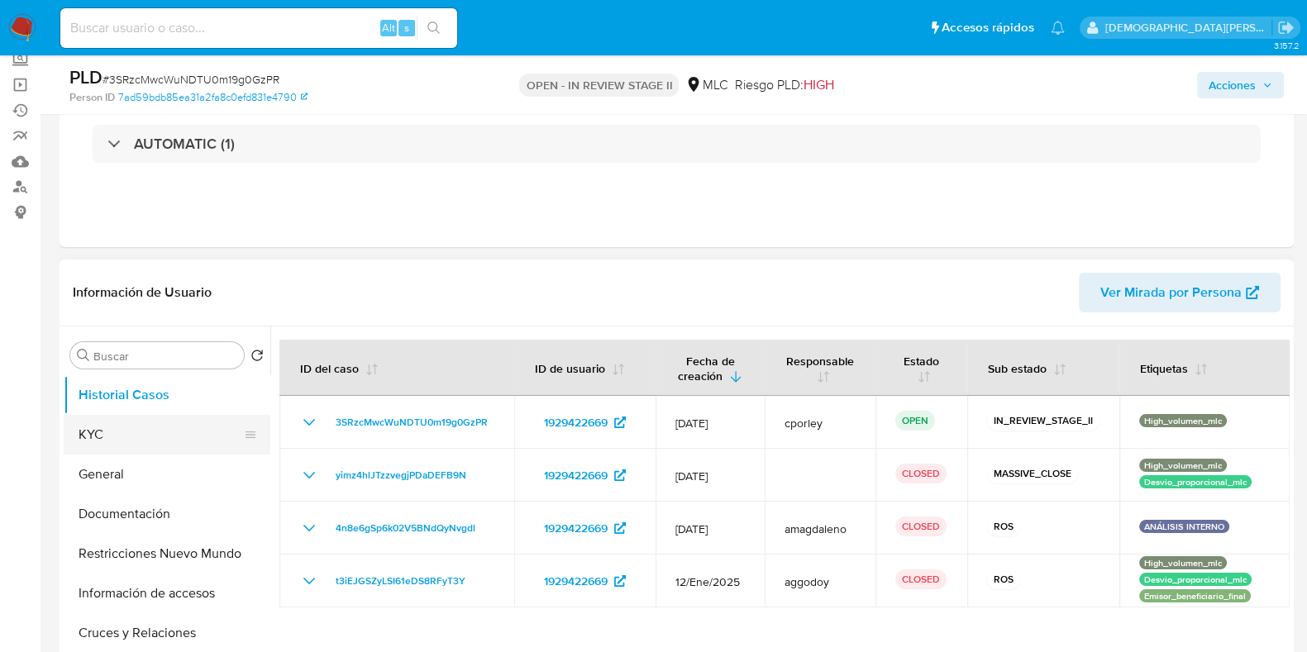
click at [147, 432] on button "KYC" at bounding box center [160, 435] width 193 height 40
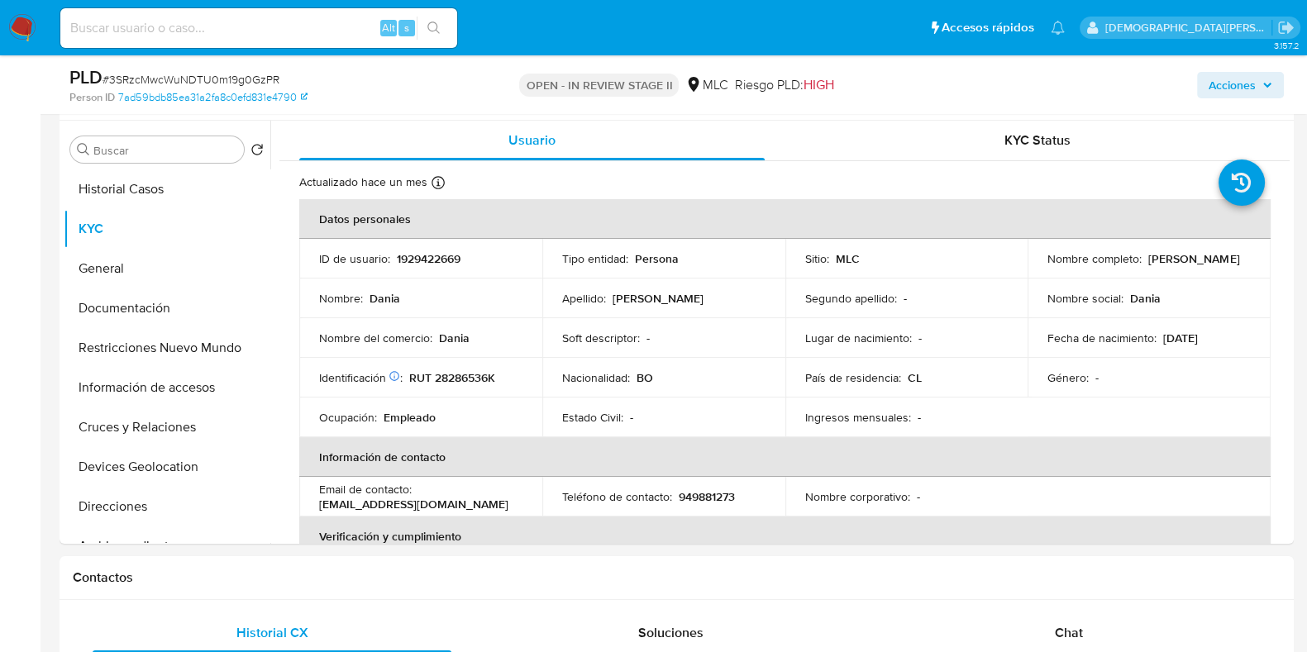
scroll to position [310, 0]
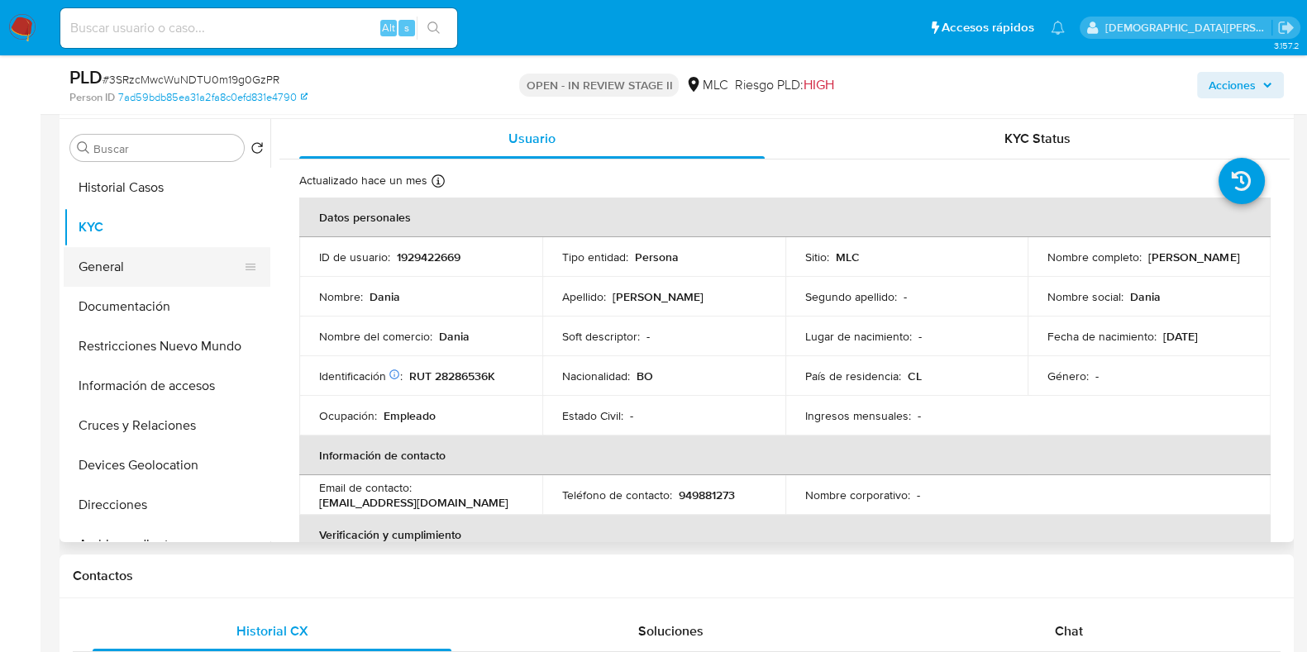
click at [144, 262] on button "General" at bounding box center [160, 267] width 193 height 40
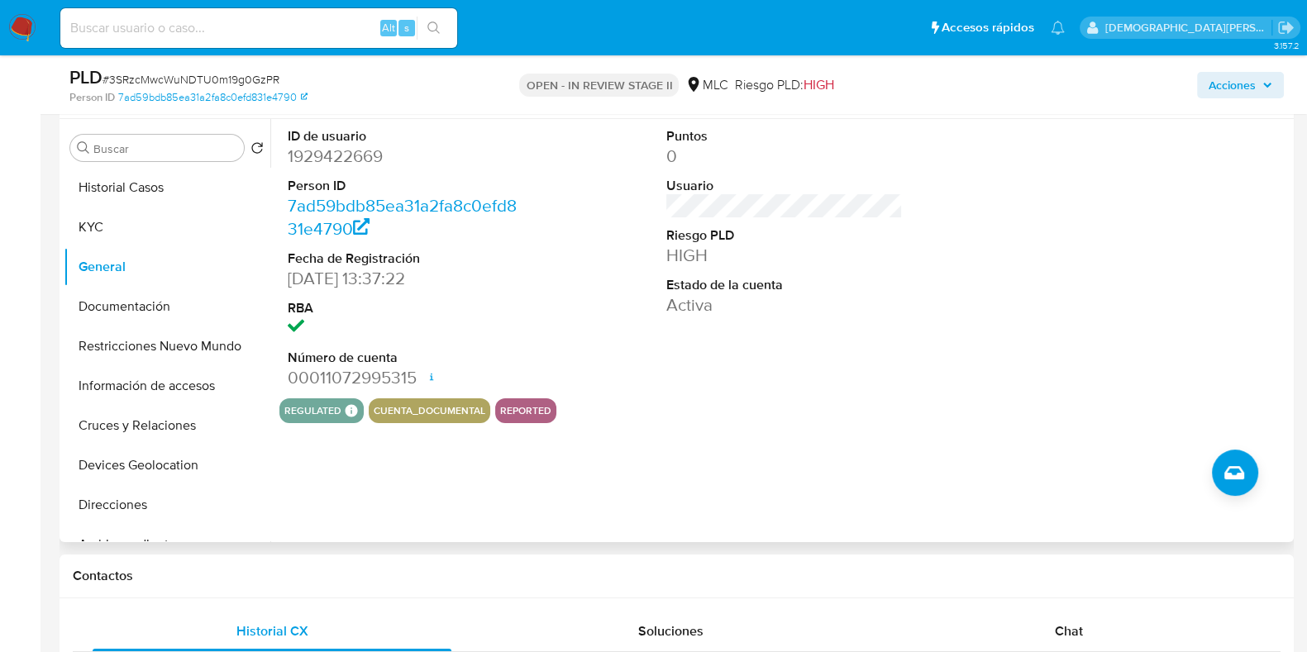
click at [342, 152] on dd "1929422669" at bounding box center [406, 156] width 236 height 23
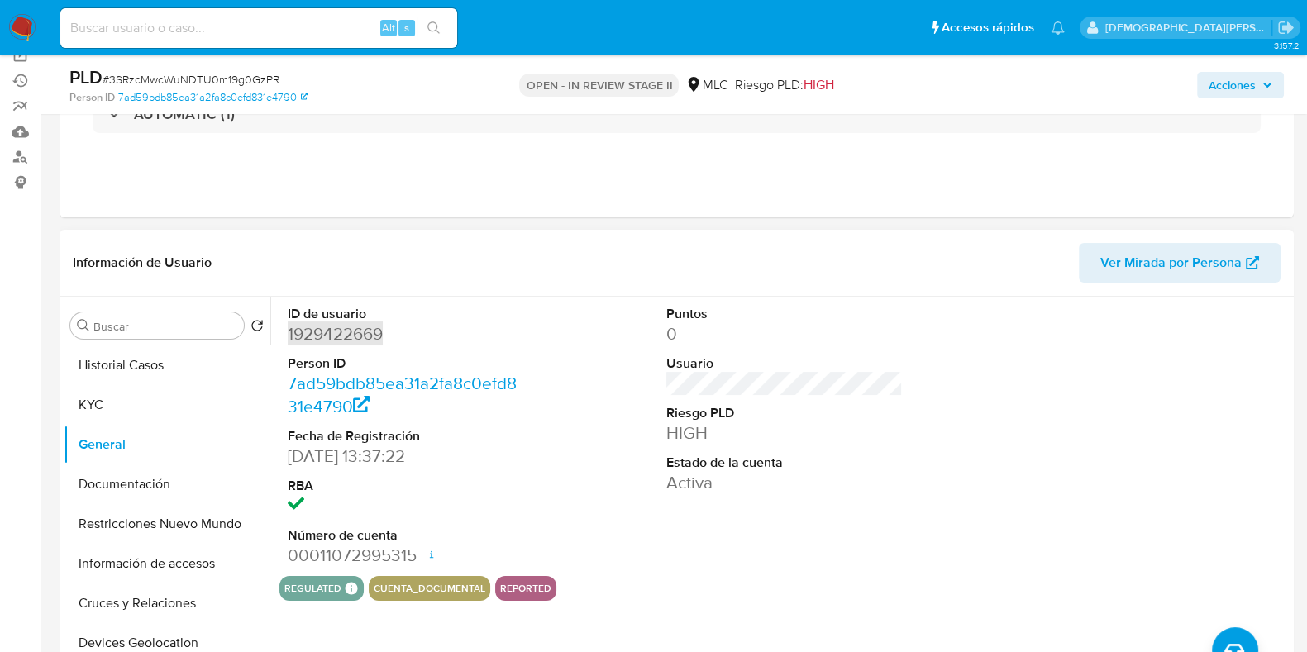
scroll to position [206, 0]
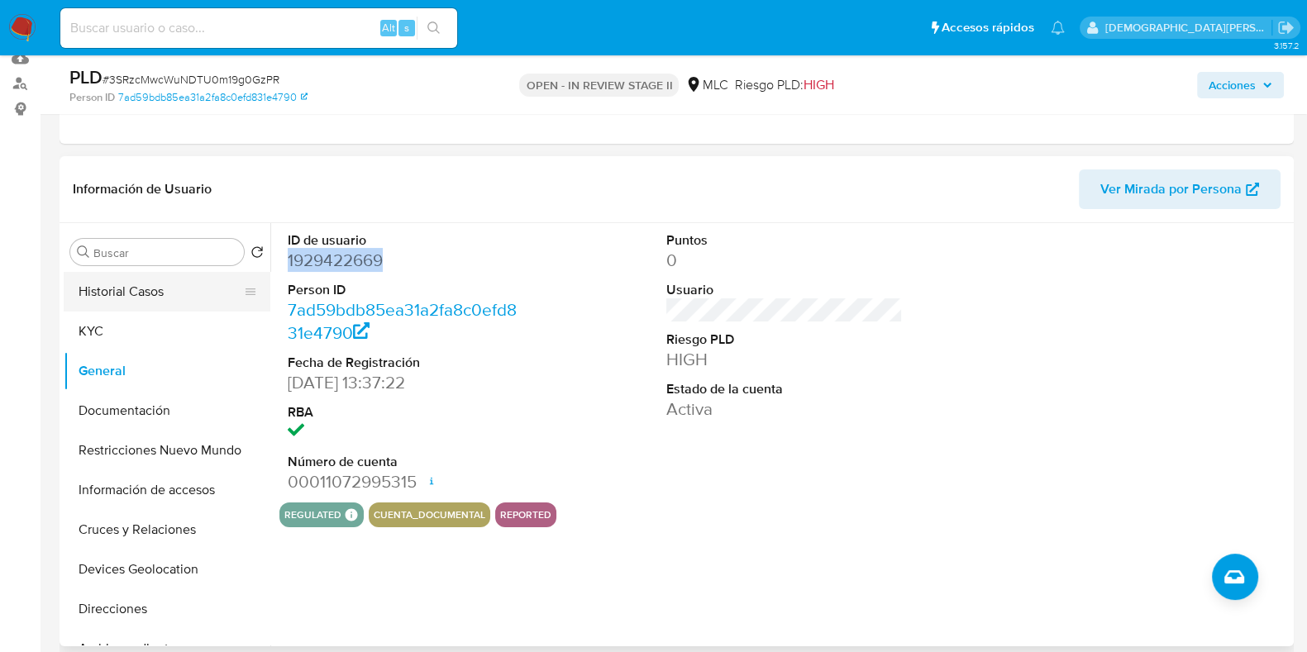
click at [159, 291] on button "Historial Casos" at bounding box center [160, 292] width 193 height 40
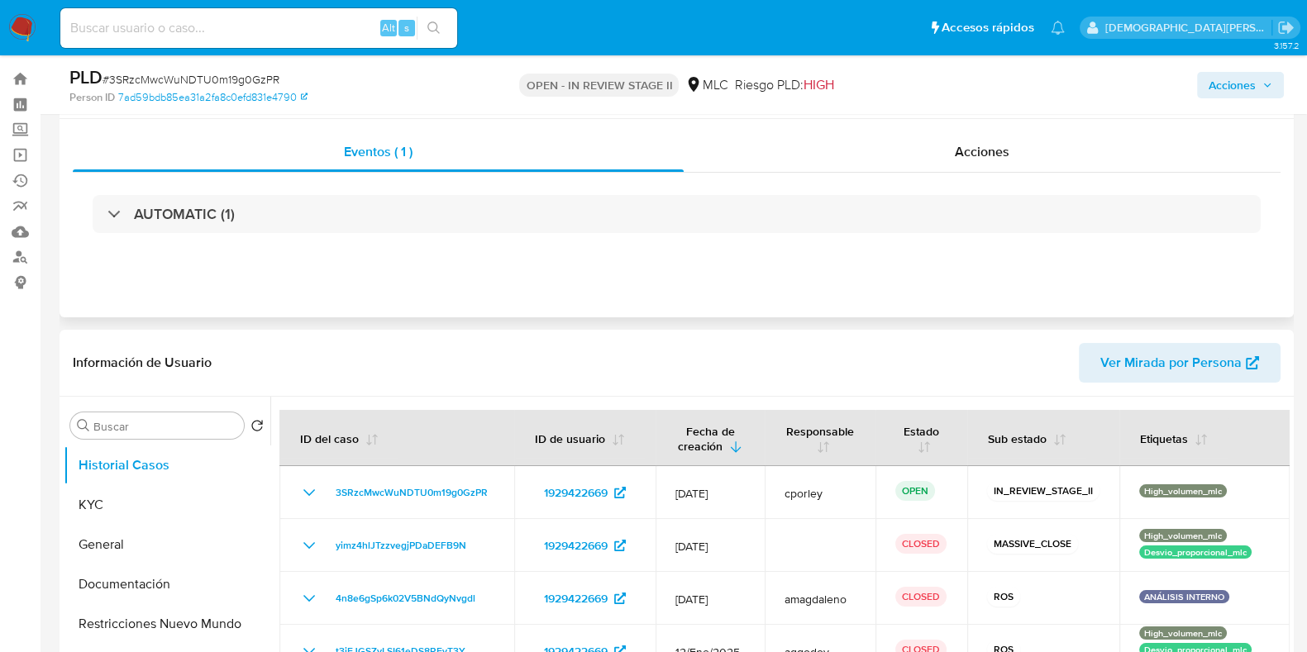
scroll to position [0, 0]
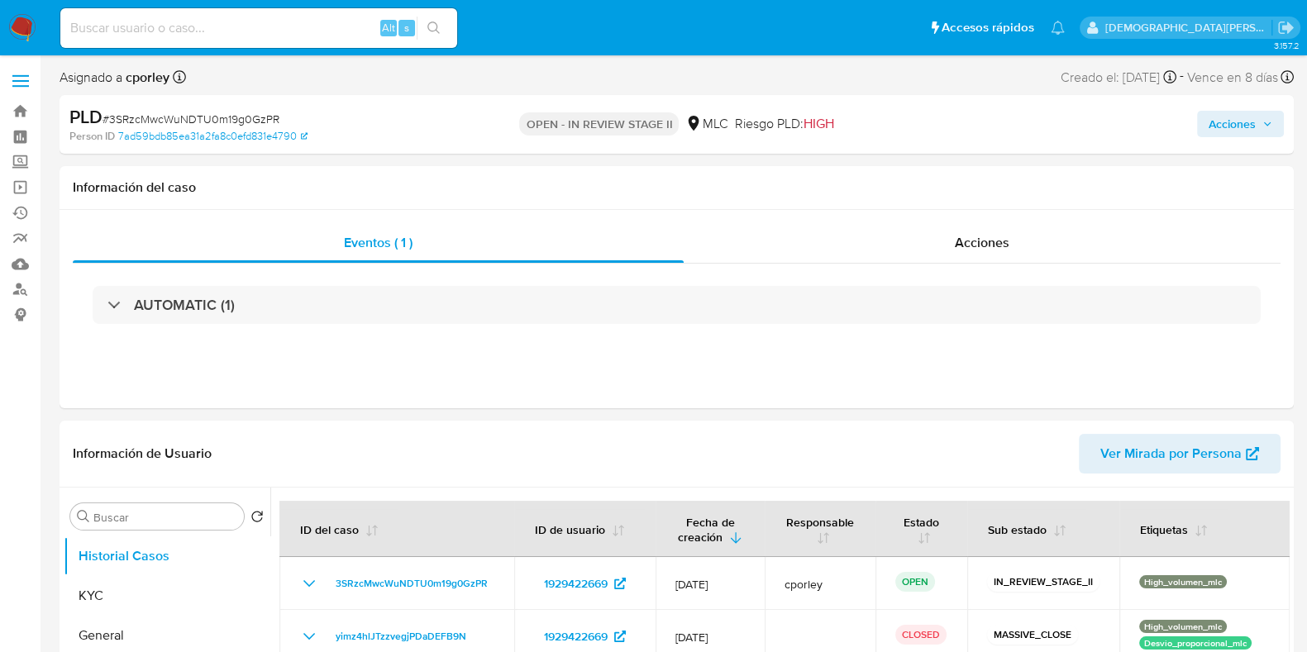
click at [1226, 121] on span "Acciones" at bounding box center [1231, 124] width 47 height 26
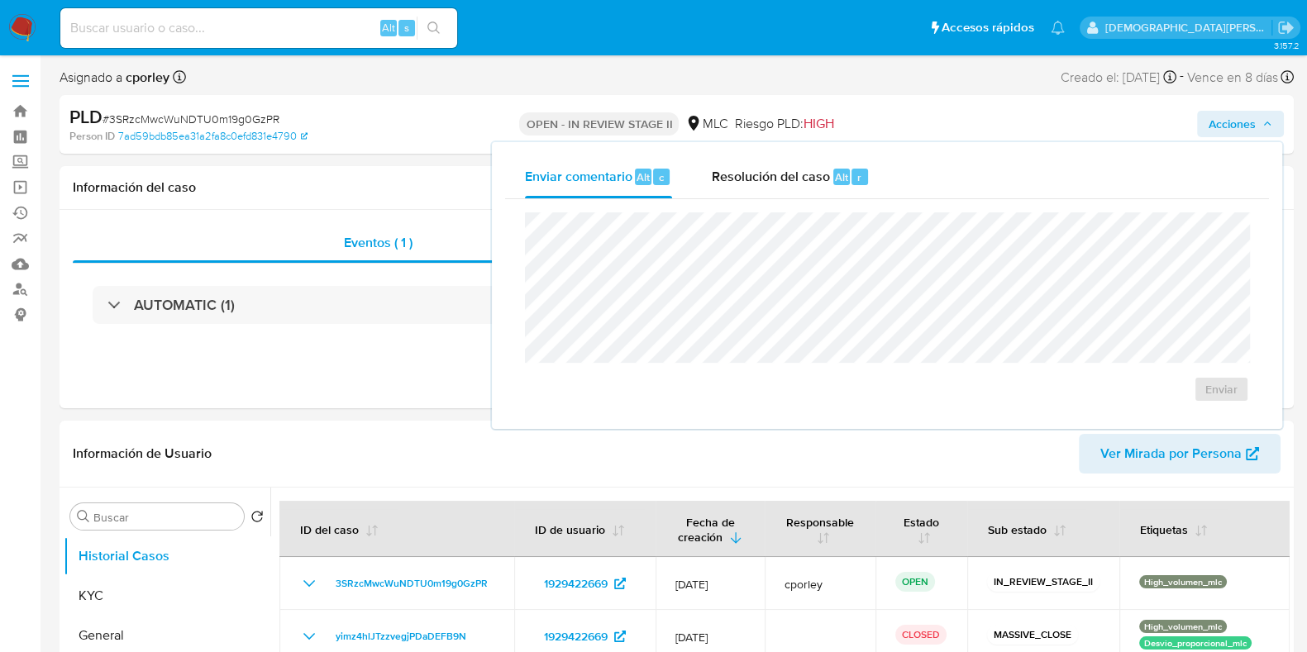
click at [803, 201] on div "Enviar" at bounding box center [887, 307] width 764 height 217
click at [811, 179] on span "Resolución del caso" at bounding box center [771, 176] width 118 height 19
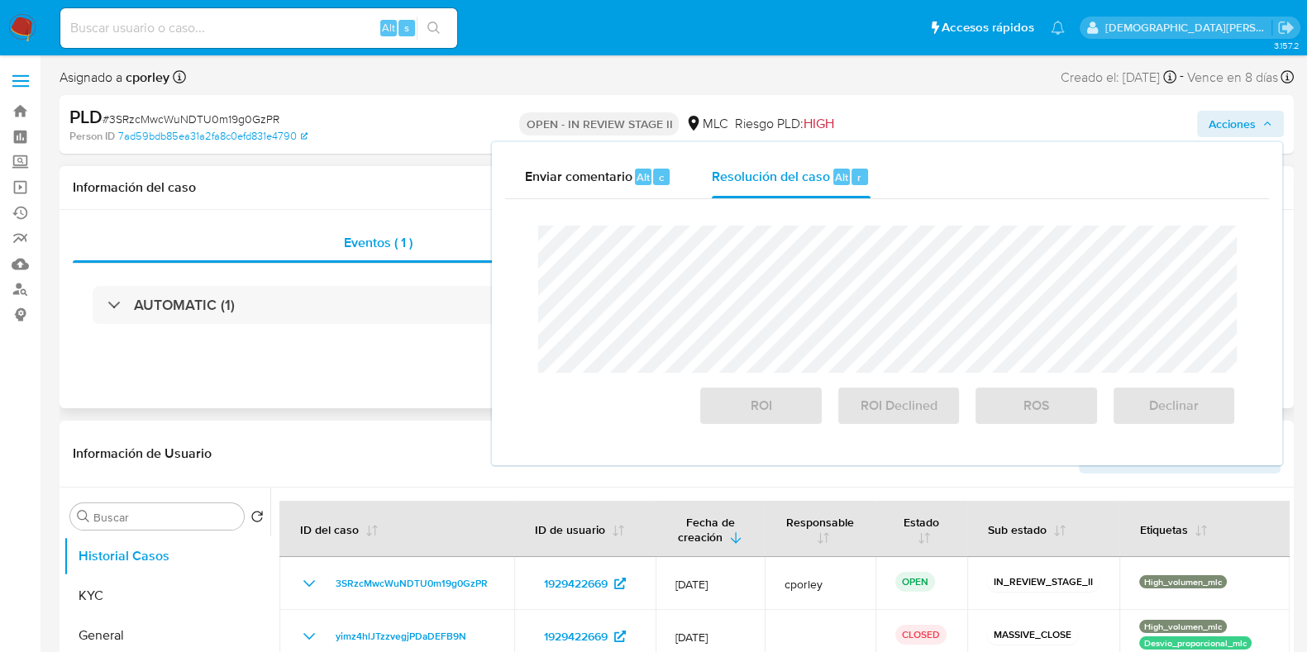
click at [398, 347] on div "Eventos ( 1 ) Acciones AUTOMATIC (1)" at bounding box center [677, 309] width 1234 height 198
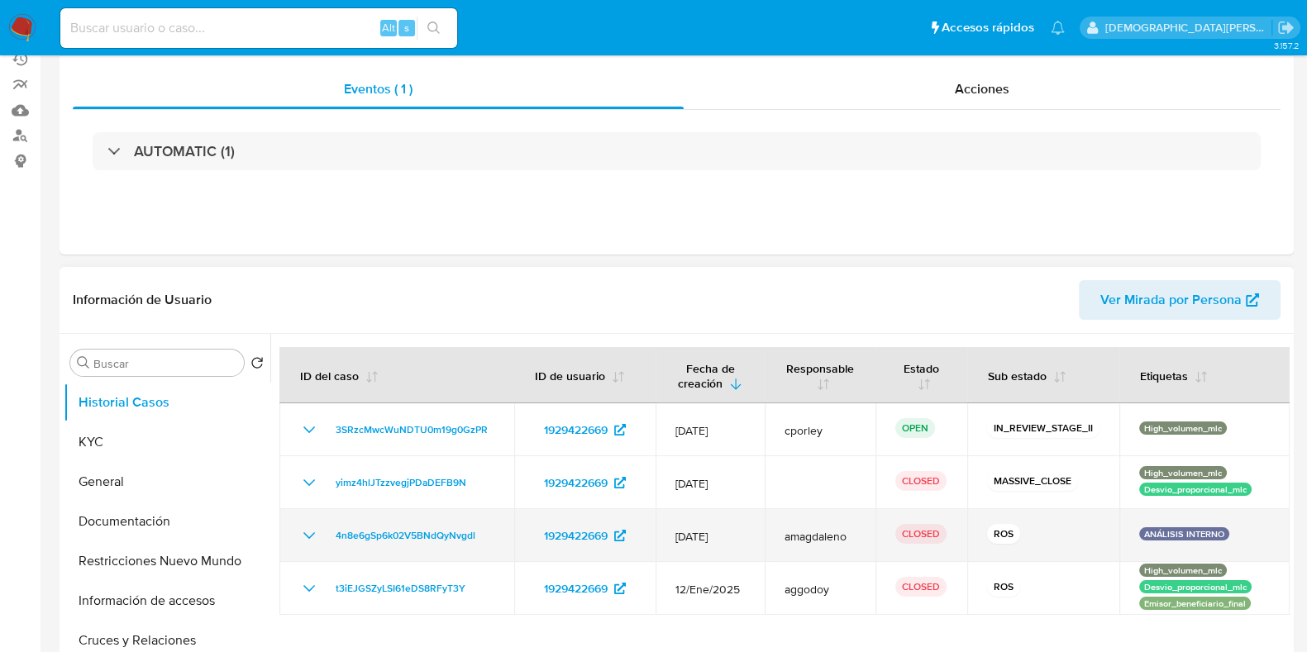
scroll to position [310, 0]
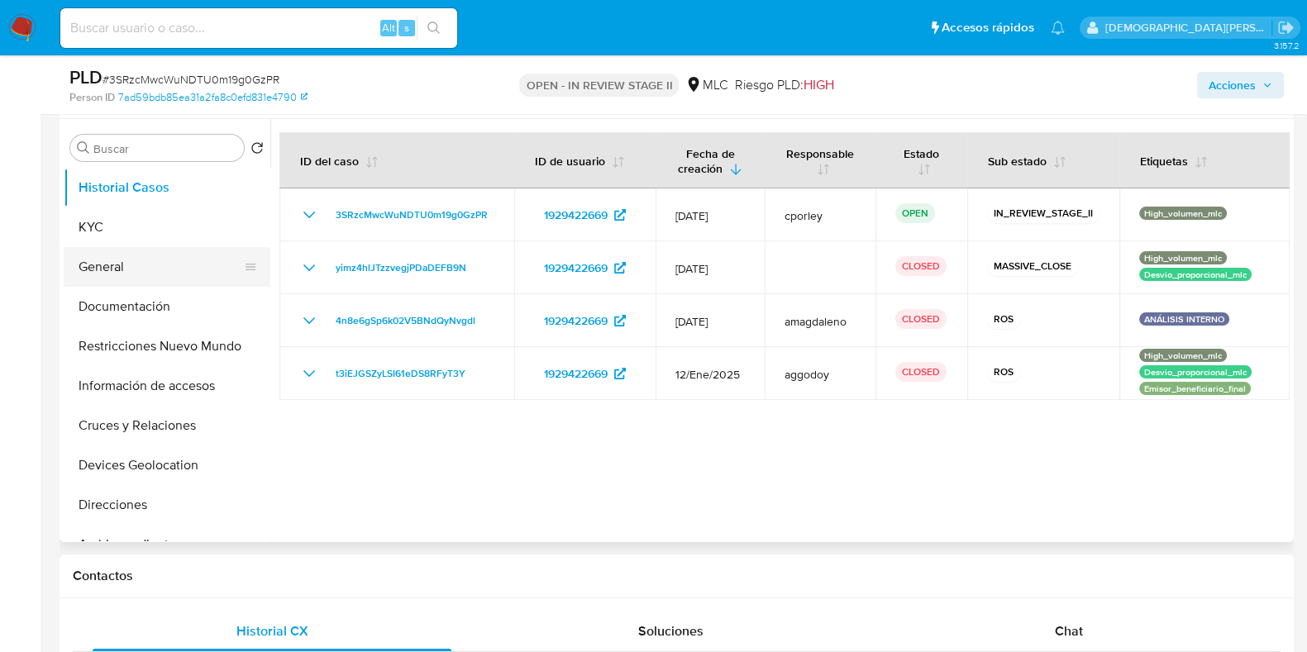
click at [113, 273] on button "General" at bounding box center [160, 267] width 193 height 40
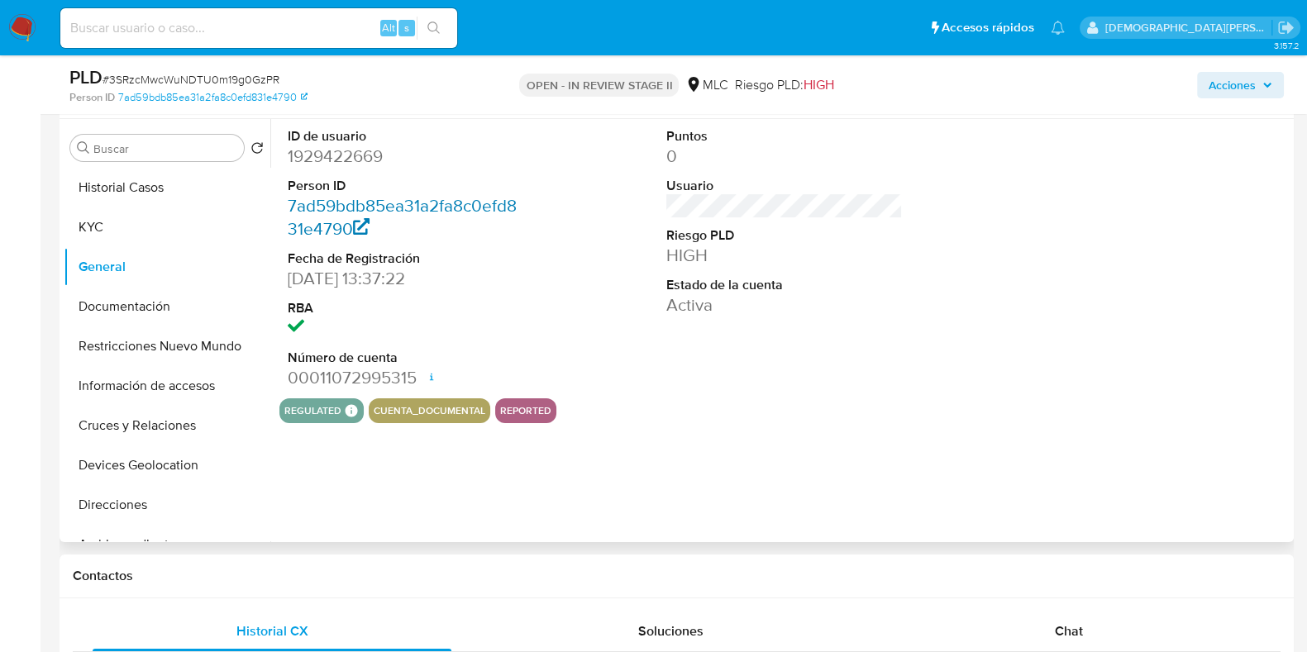
scroll to position [206, 0]
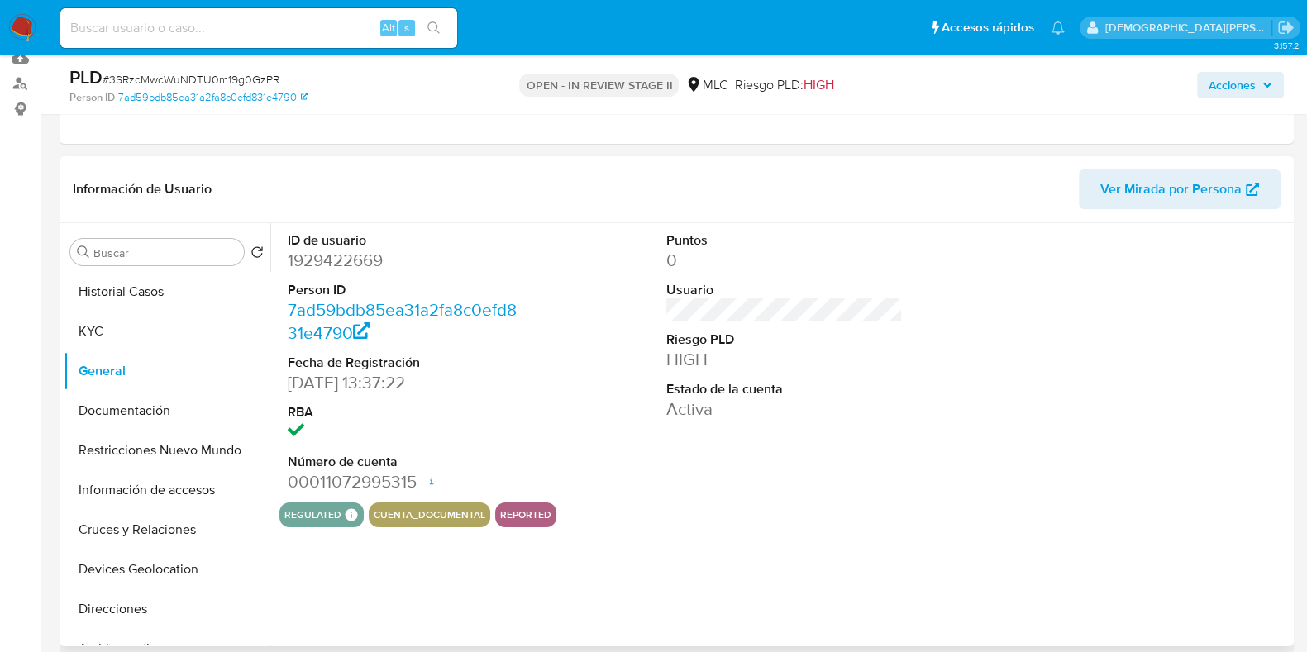
click at [355, 254] on dd "1929422669" at bounding box center [406, 260] width 236 height 23
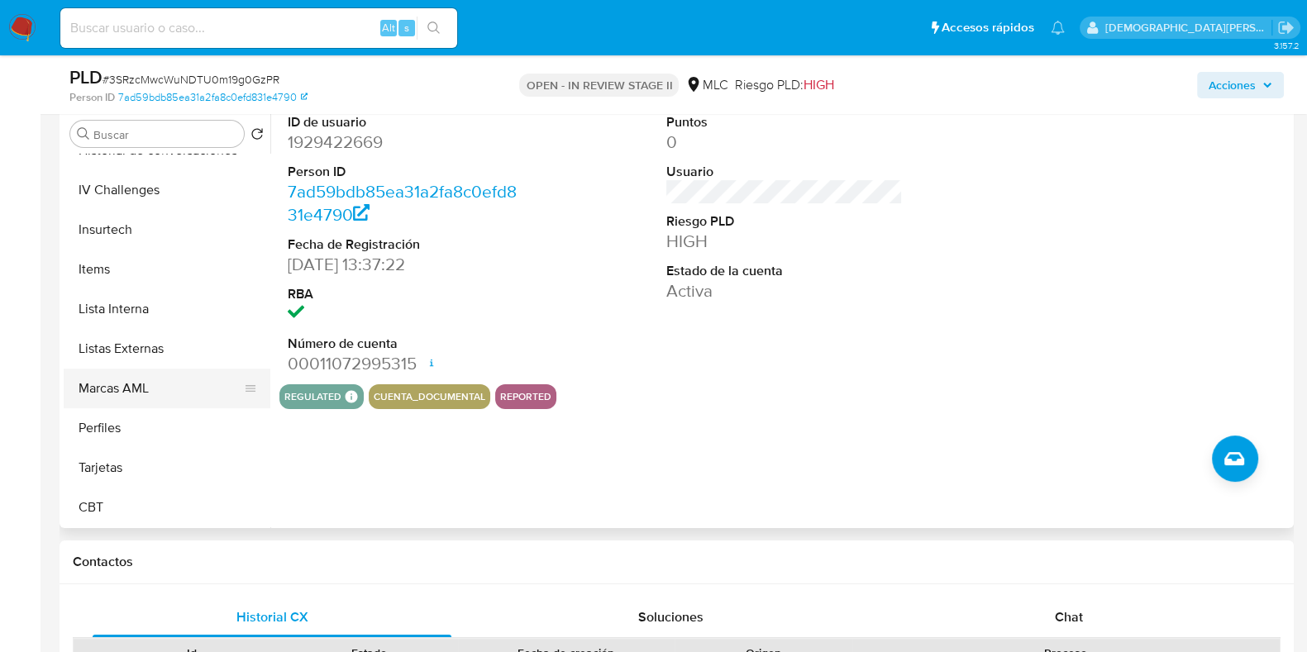
scroll to position [356, 0]
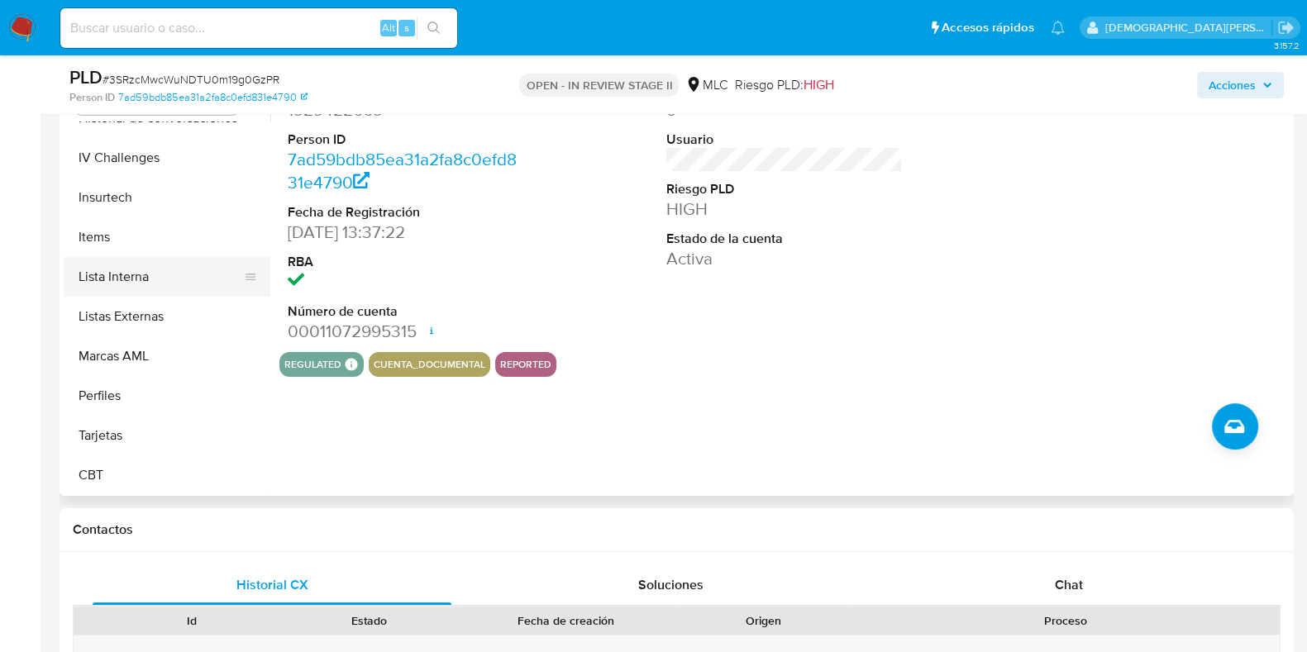
click at [134, 270] on button "Lista Interna" at bounding box center [160, 277] width 193 height 40
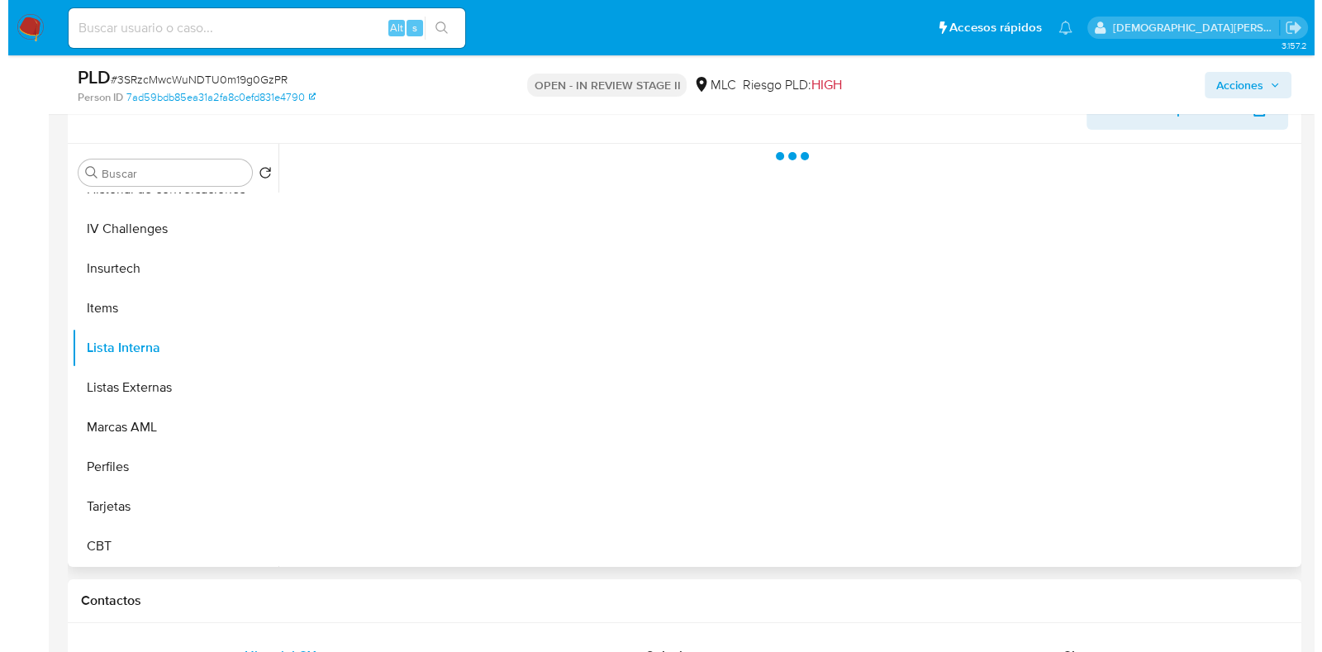
scroll to position [253, 0]
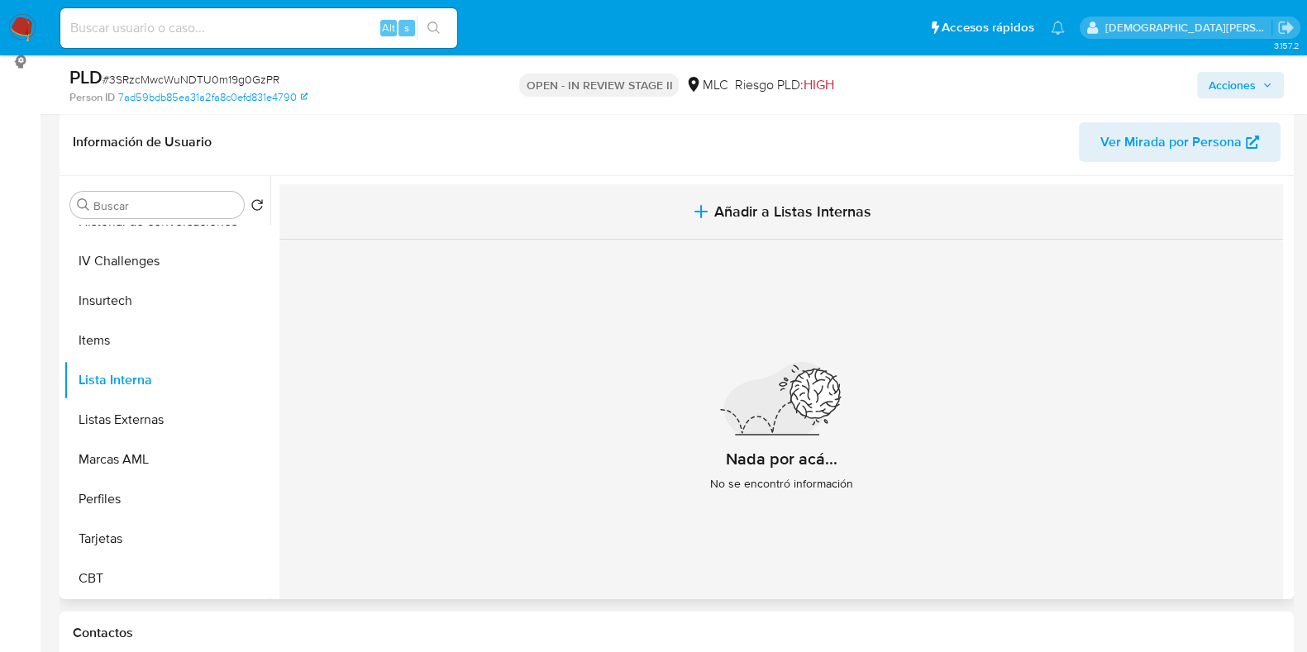
click at [701, 206] on icon "button" at bounding box center [701, 212] width 0 height 12
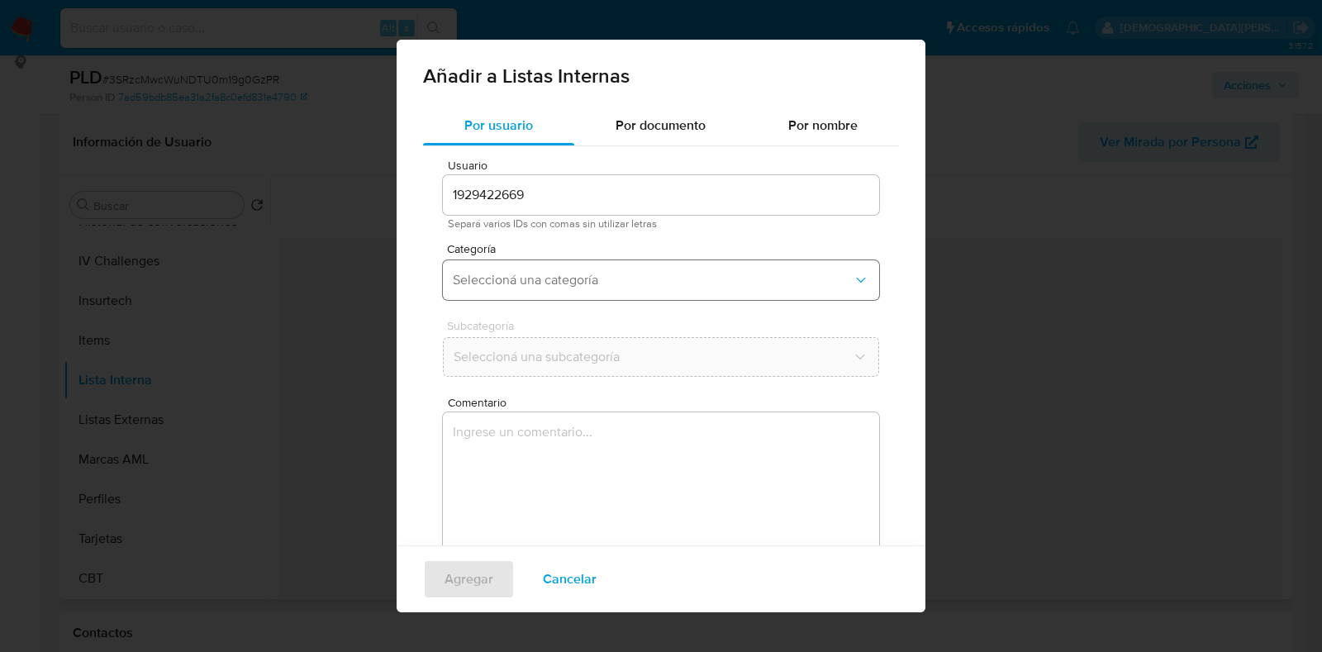
click at [674, 295] on button "Seleccioná una categoría" at bounding box center [661, 280] width 436 height 40
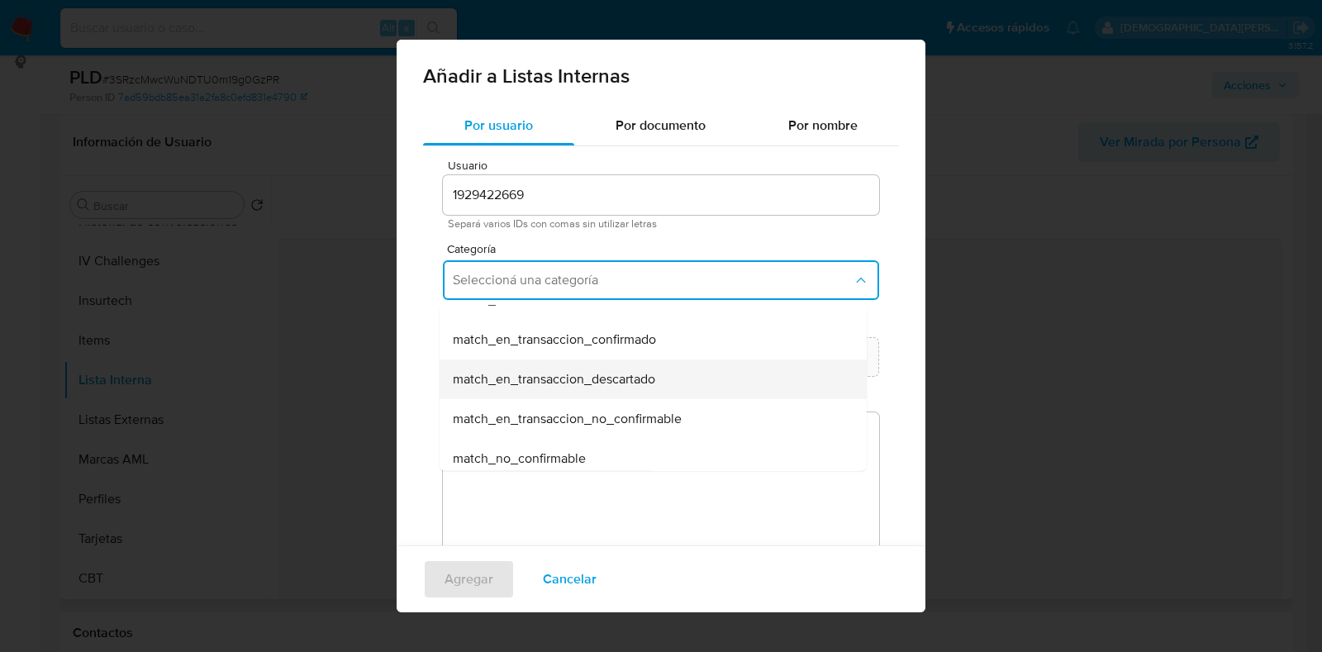
scroll to position [120, 0]
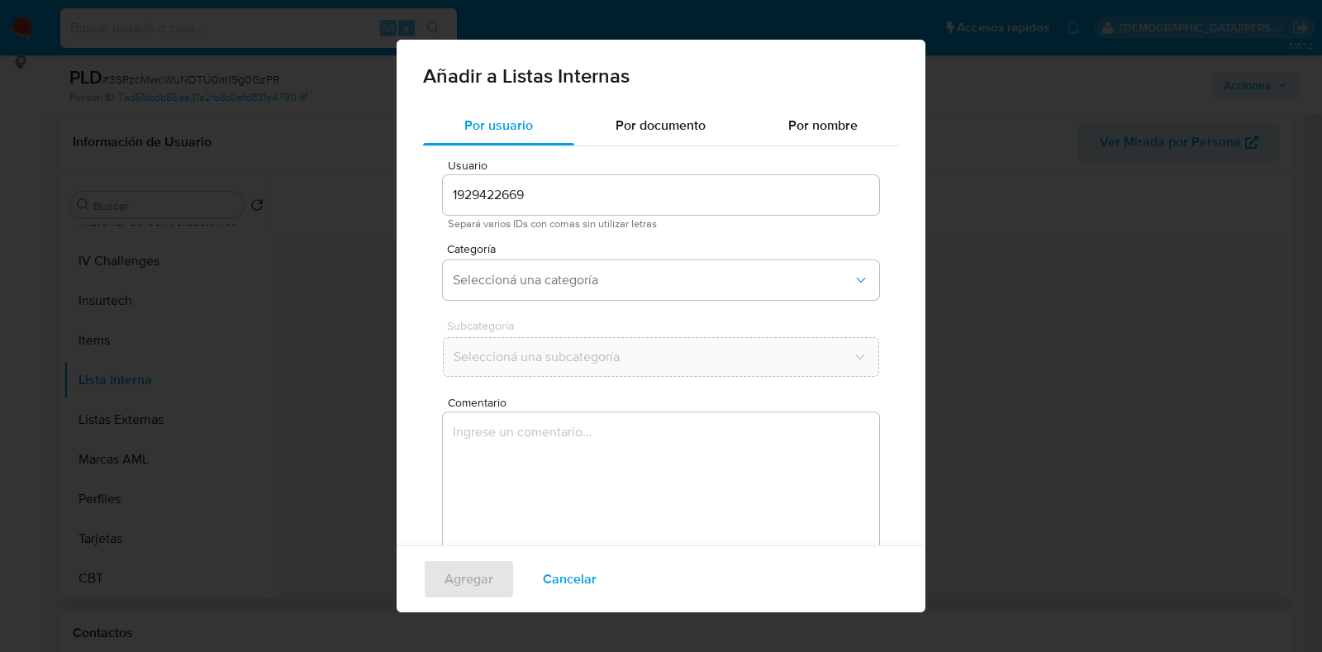
click at [419, 247] on div "Por usuario Por documento Por nombre Usuario 1929422669 Separá varios IDs con c…" at bounding box center [661, 359] width 529 height 506
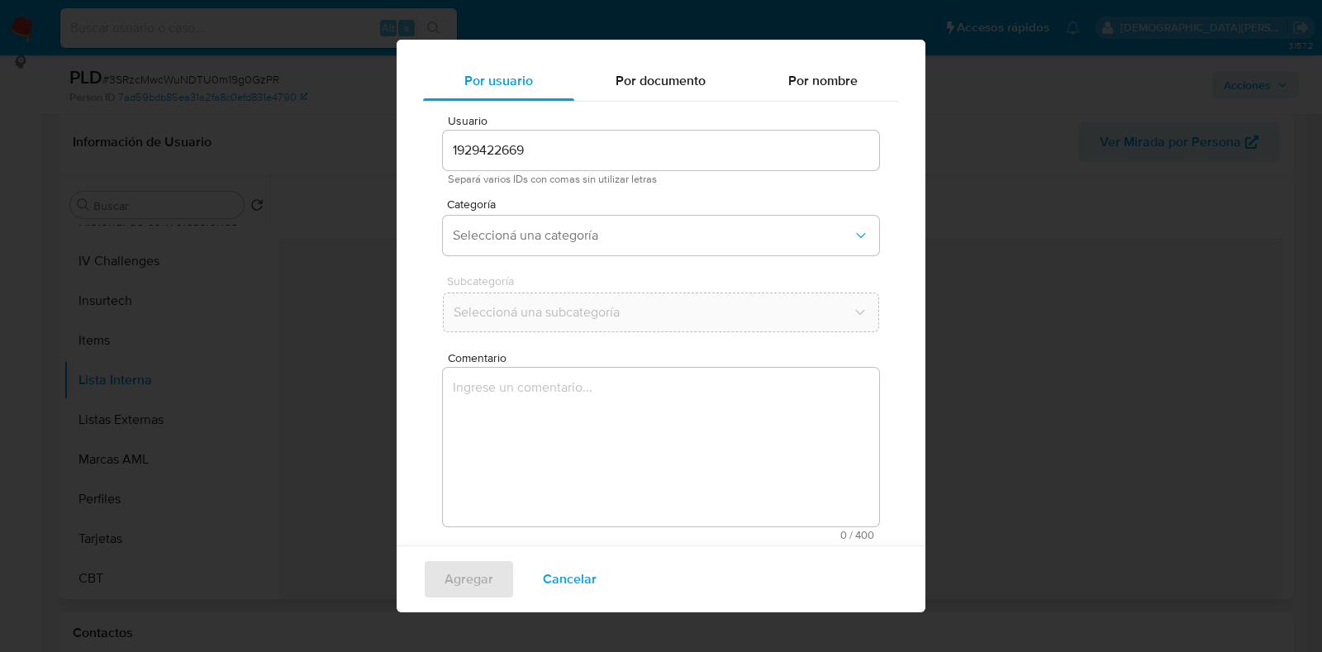
scroll to position [53, 0]
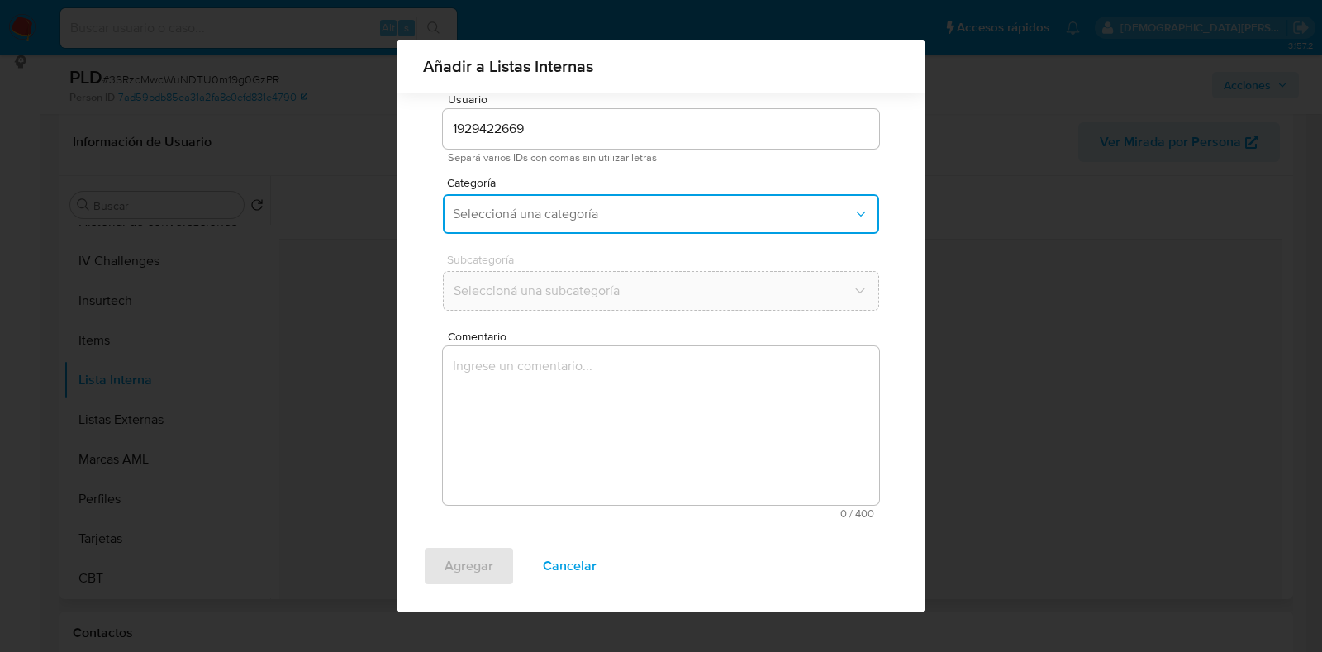
click at [653, 203] on button "Seleccioná una categoría" at bounding box center [661, 214] width 436 height 40
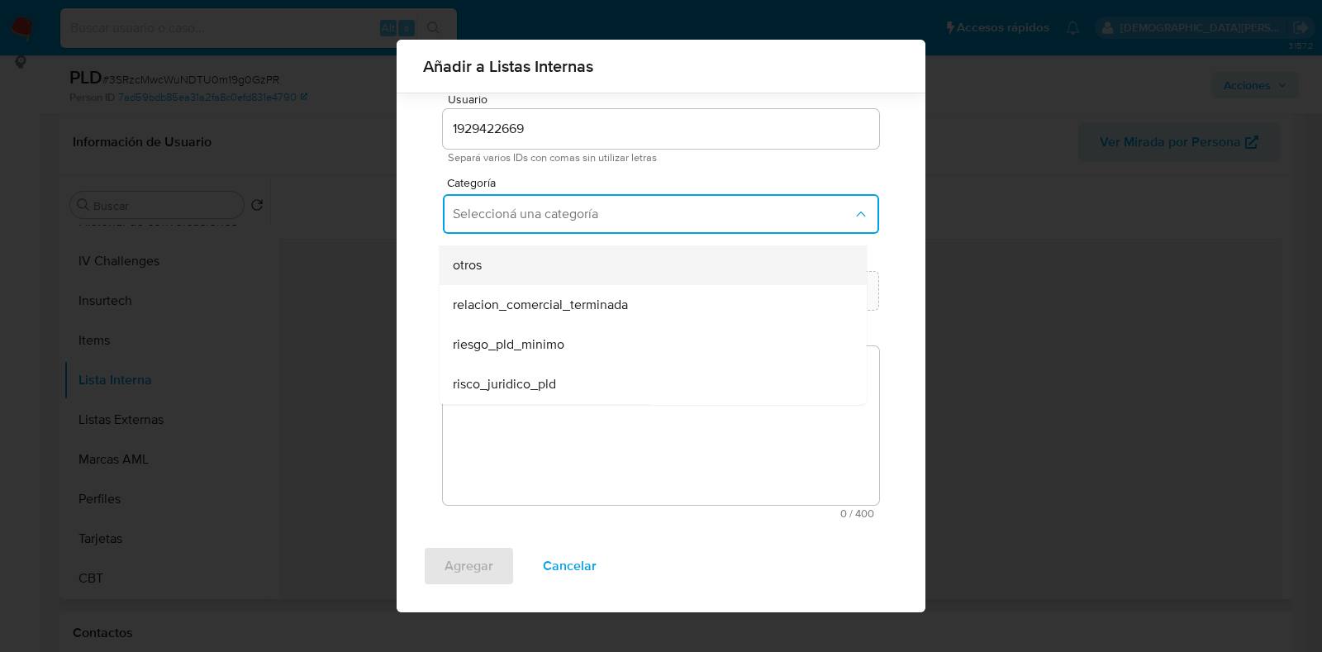
click at [688, 269] on div "otros" at bounding box center [648, 265] width 391 height 40
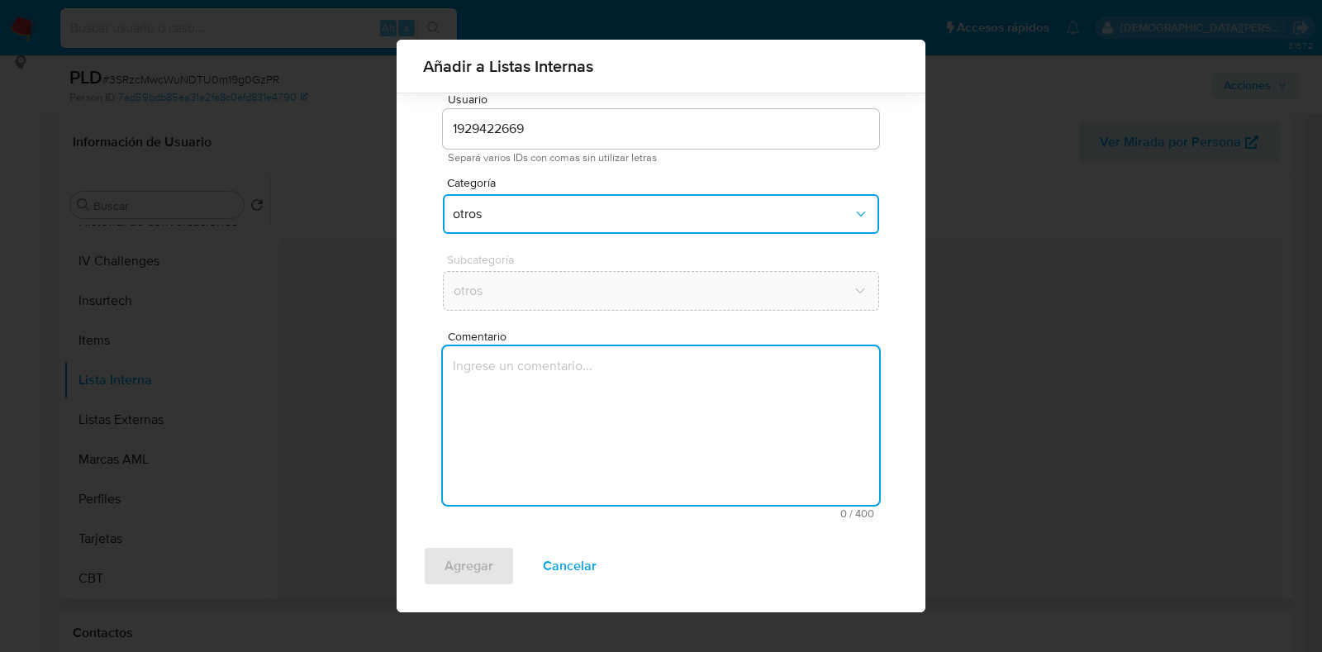
click at [574, 419] on textarea "Comentario" at bounding box center [661, 425] width 436 height 159
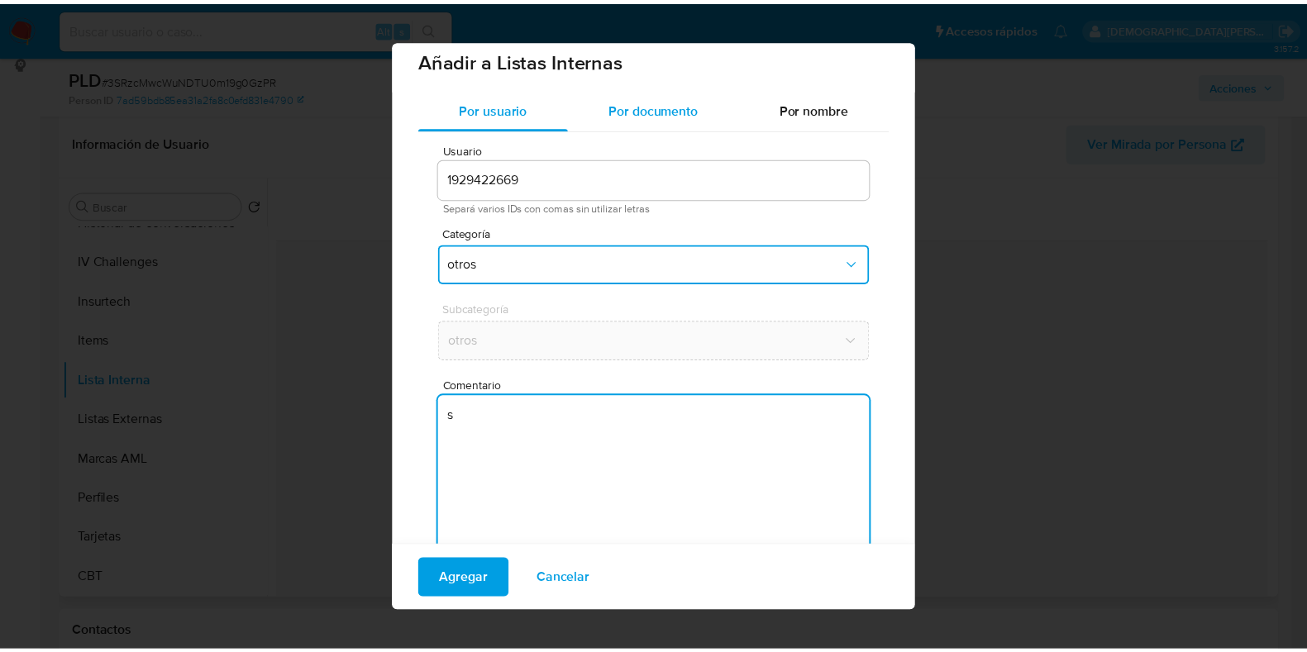
scroll to position [0, 0]
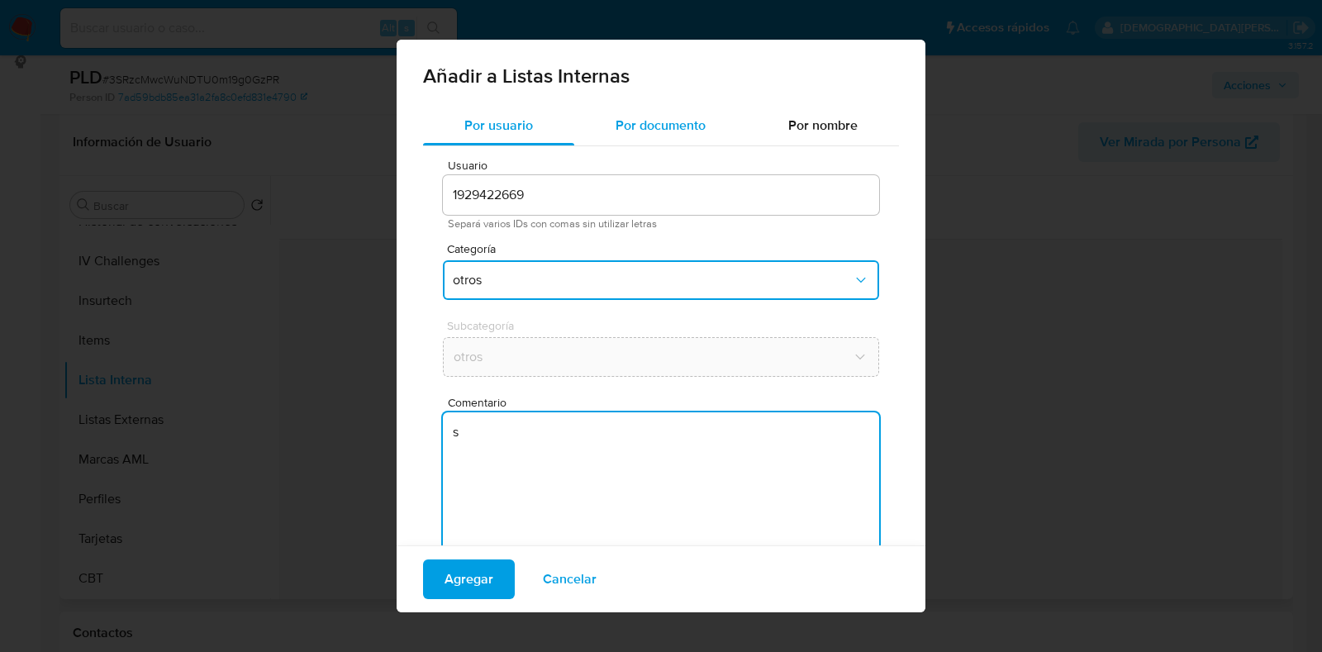
type textarea "s"
click at [659, 106] on div "Por documento" at bounding box center [660, 126] width 173 height 40
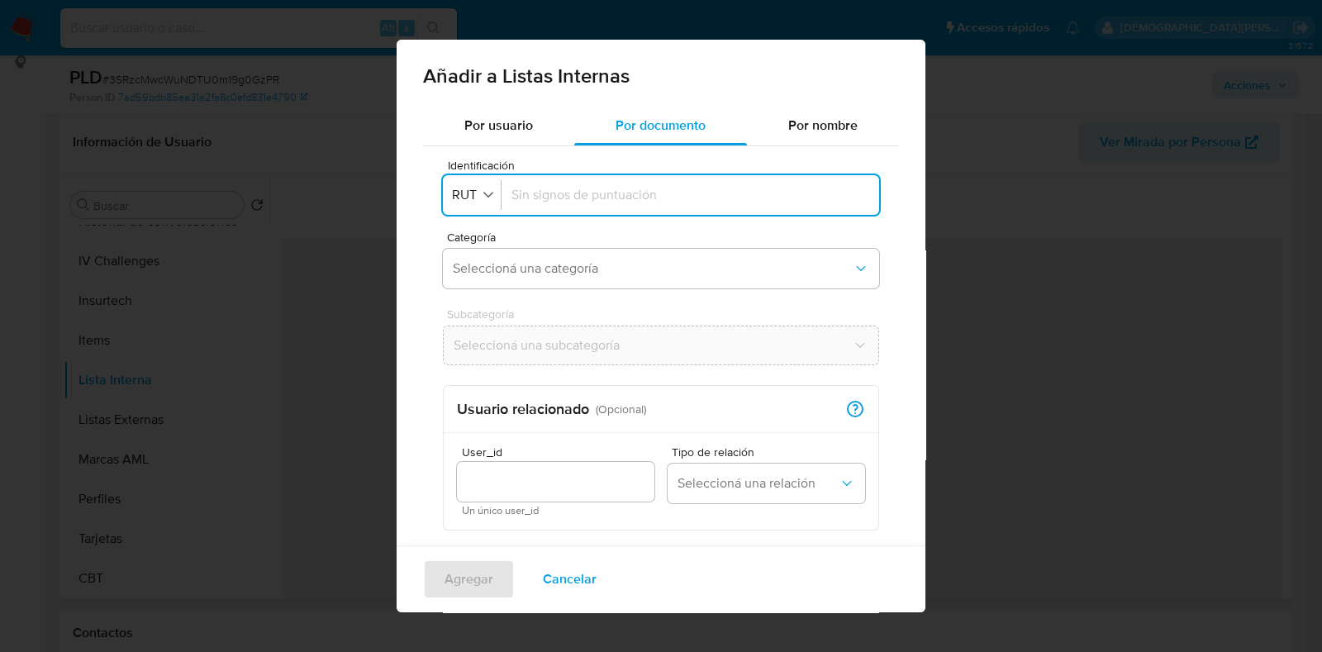
click at [546, 190] on input "Identificación" at bounding box center [691, 195] width 358 height 18
click at [587, 576] on span "Cancelar" at bounding box center [570, 579] width 54 height 36
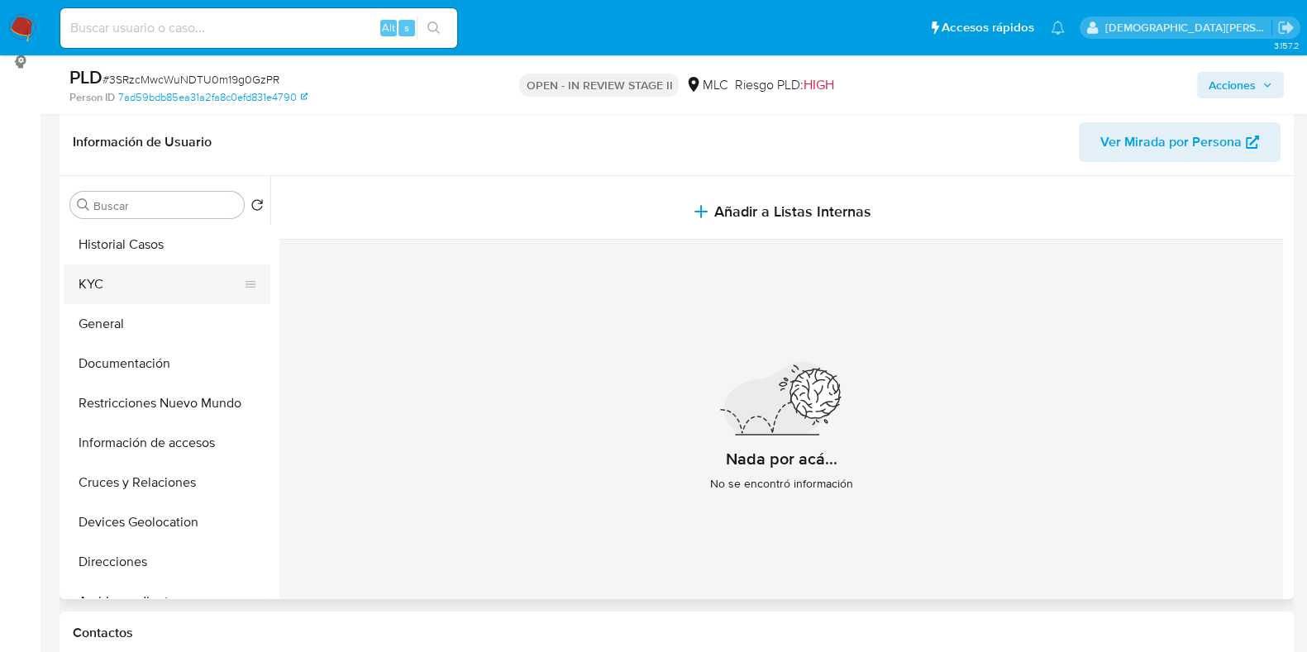
click at [157, 292] on button "KYC" at bounding box center [160, 284] width 193 height 40
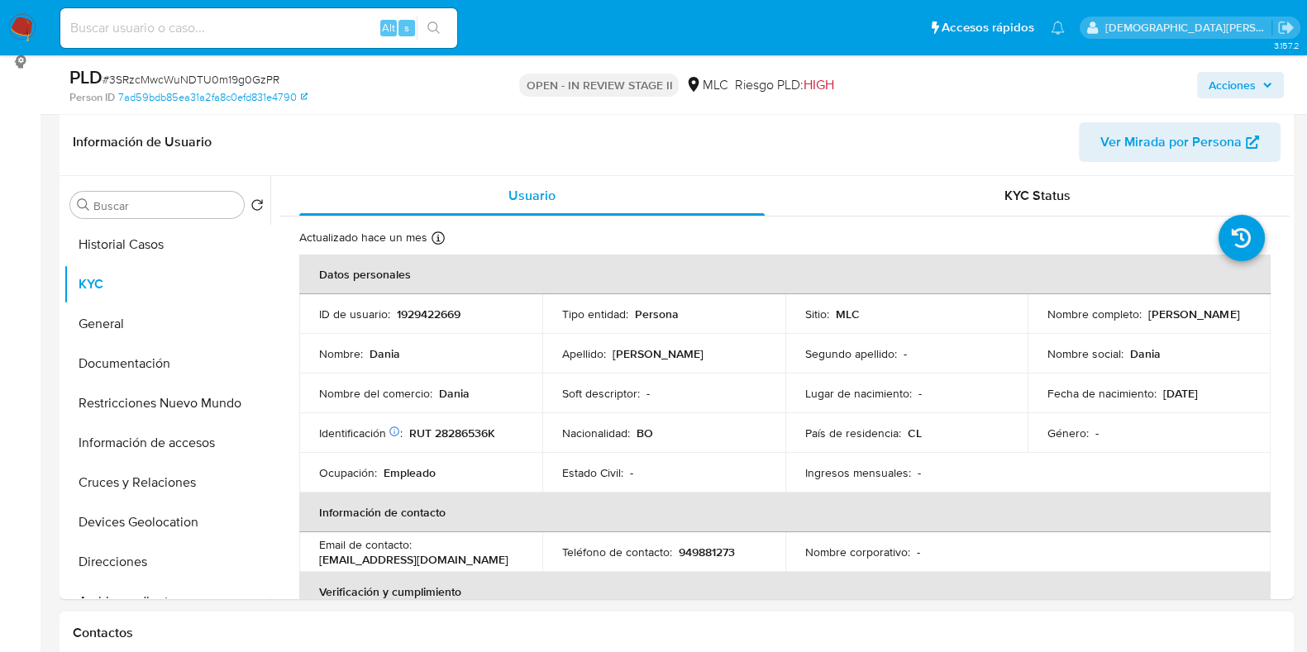
click at [442, 434] on p "RUT 28286536K" at bounding box center [452, 433] width 86 height 15
copy p "28286536K"
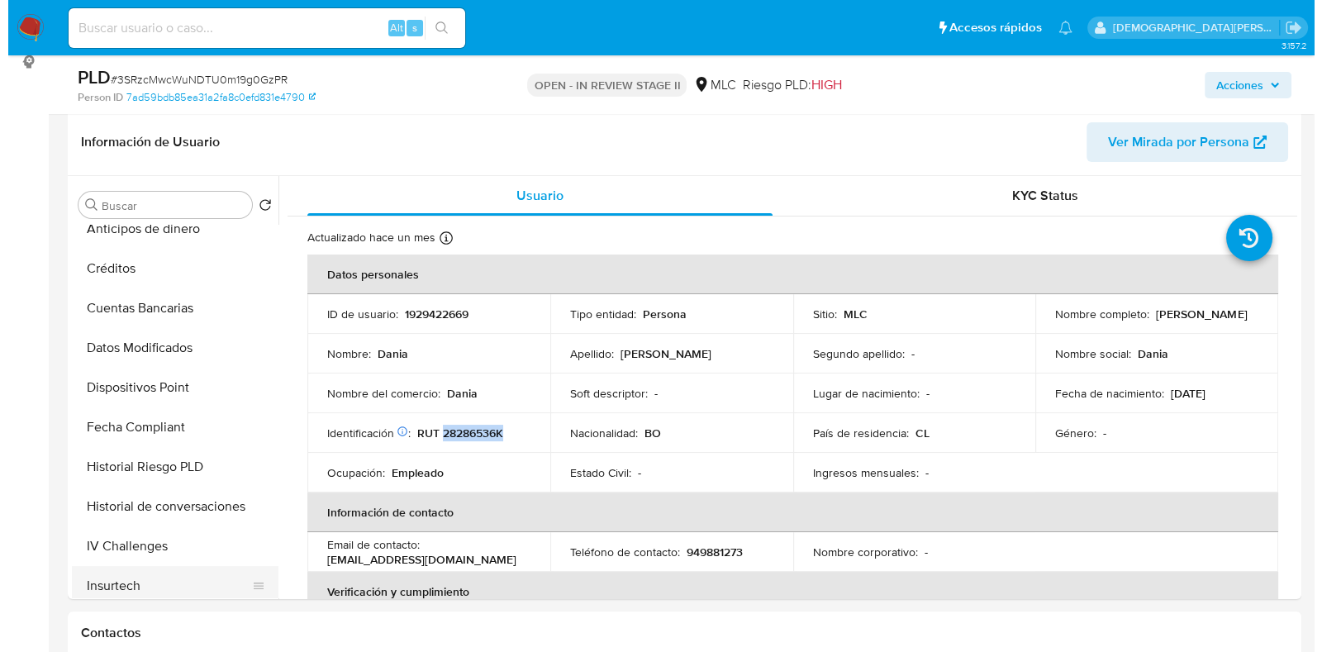
scroll to position [620, 0]
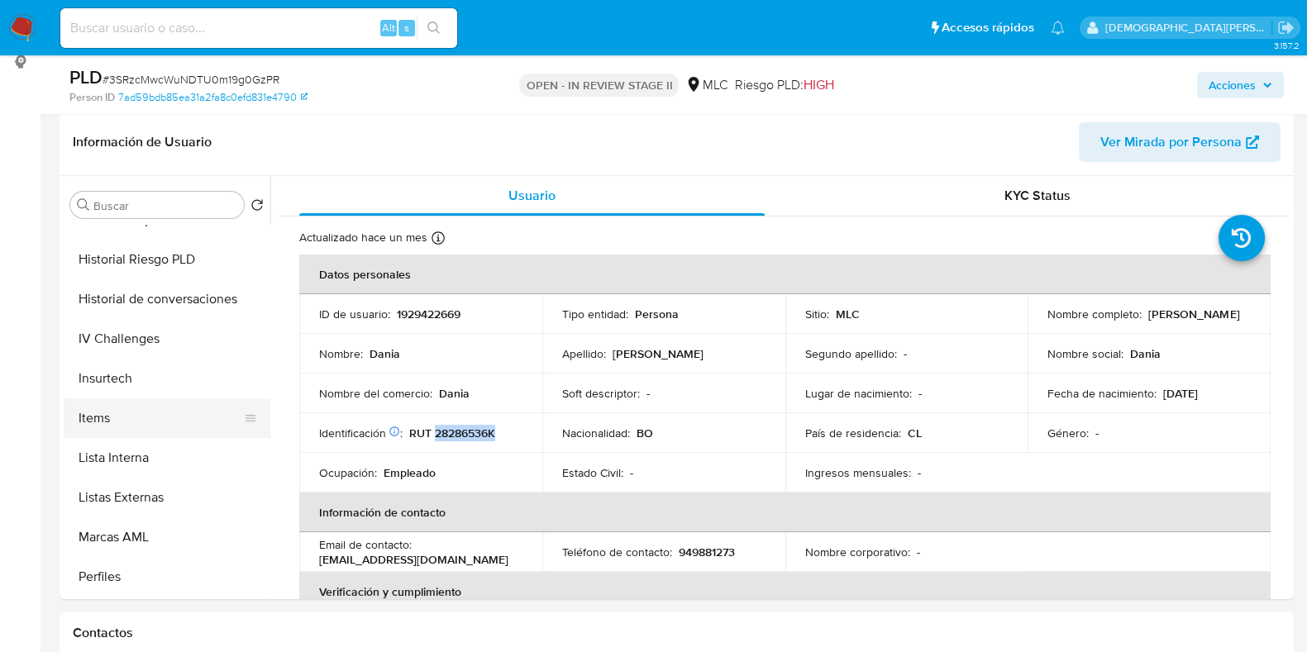
drag, startPoint x: 91, startPoint y: 454, endPoint x: 179, endPoint y: 407, distance: 99.5
click at [91, 454] on button "Lista Interna" at bounding box center [167, 458] width 207 height 40
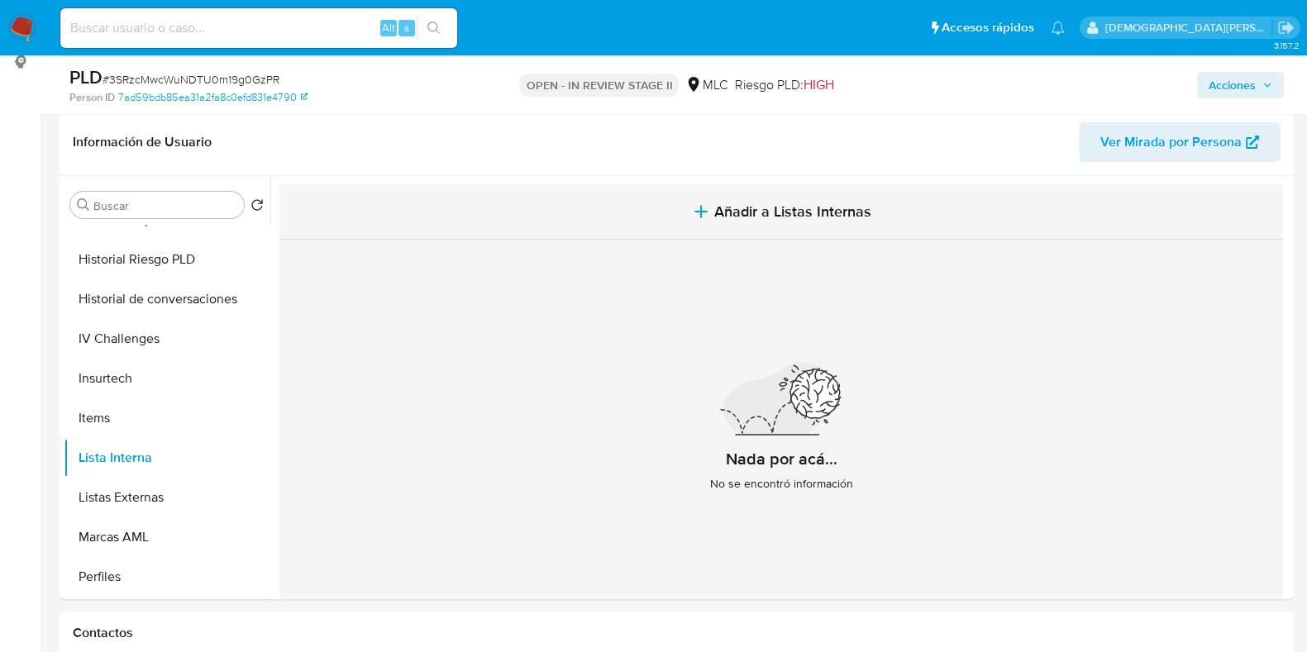
click at [746, 202] on span "Añadir a Listas Internas" at bounding box center [792, 211] width 157 height 18
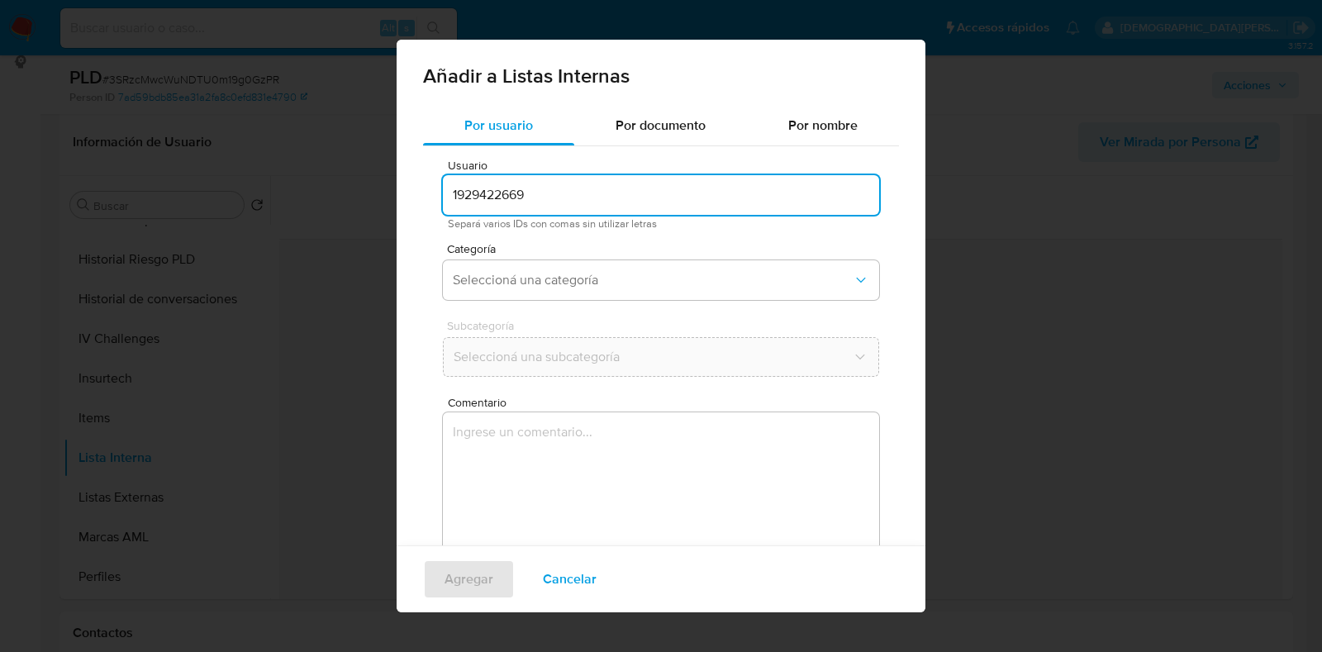
click at [678, 194] on input "1929422669" at bounding box center [661, 194] width 436 height 21
click at [661, 133] on span "Por documento" at bounding box center [661, 125] width 90 height 19
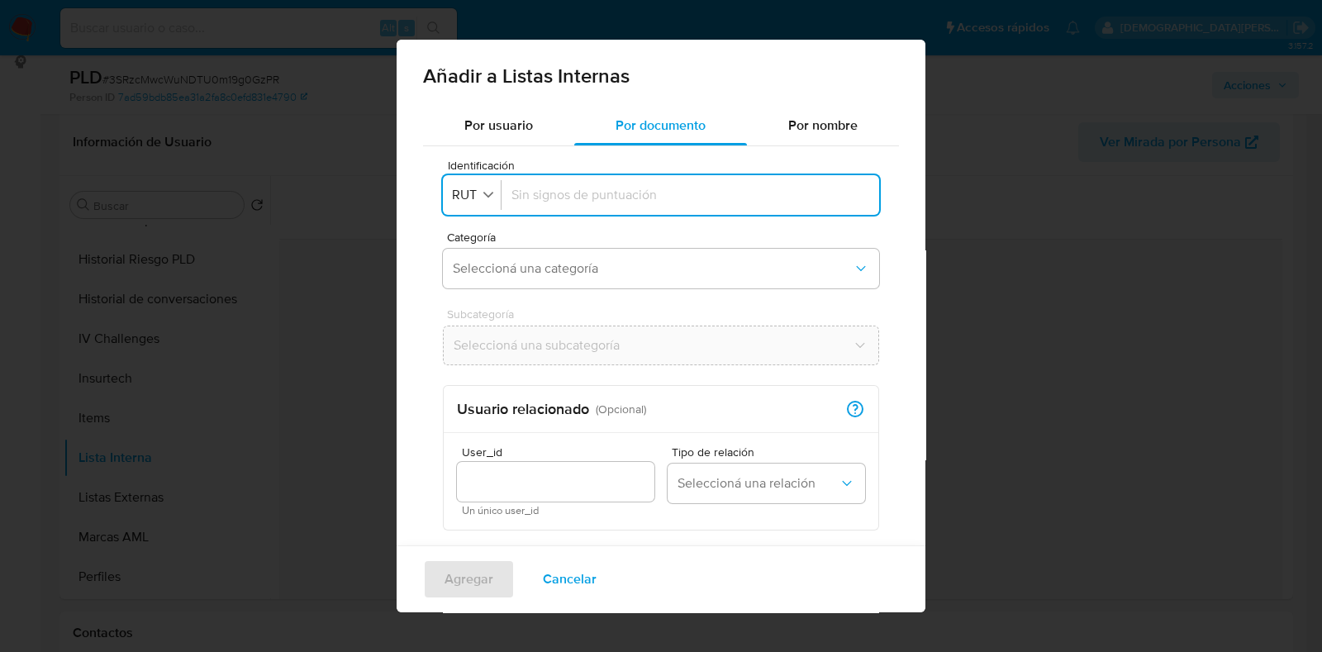
click at [576, 196] on input "Identificación" at bounding box center [691, 195] width 358 height 18
type input "28286536K"
click at [623, 269] on span "Seleccioná una categoría" at bounding box center [653, 268] width 400 height 17
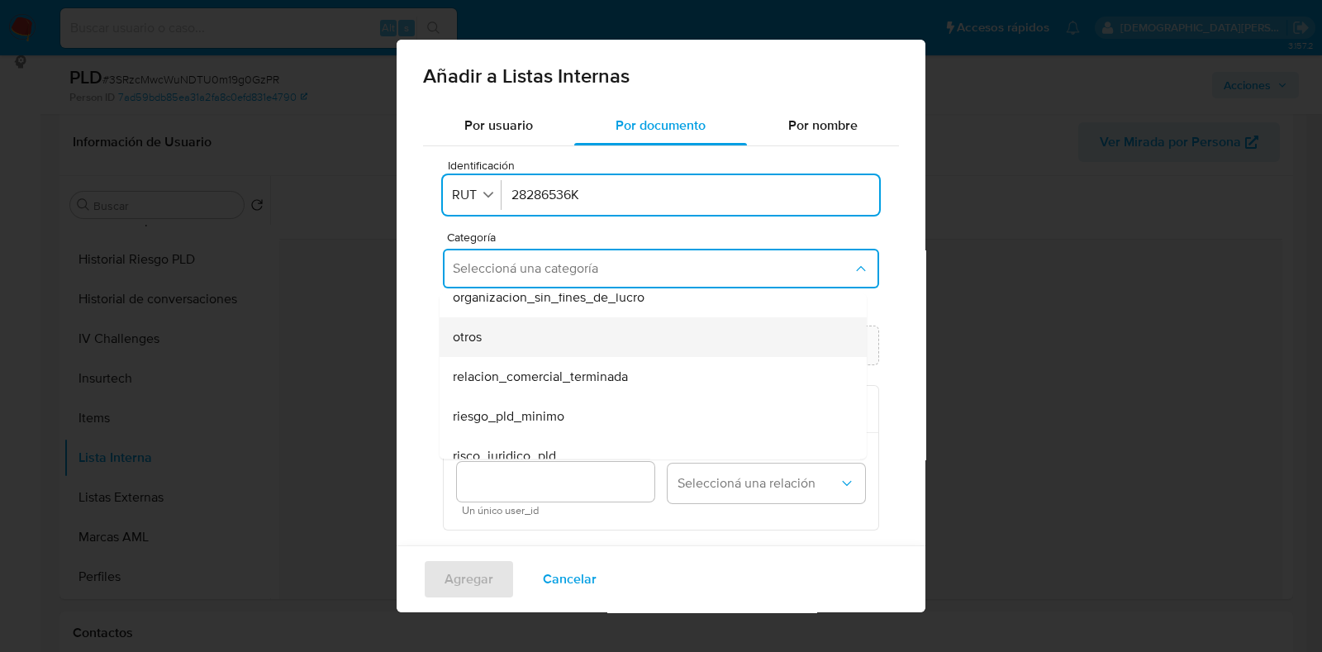
scroll to position [430, 0]
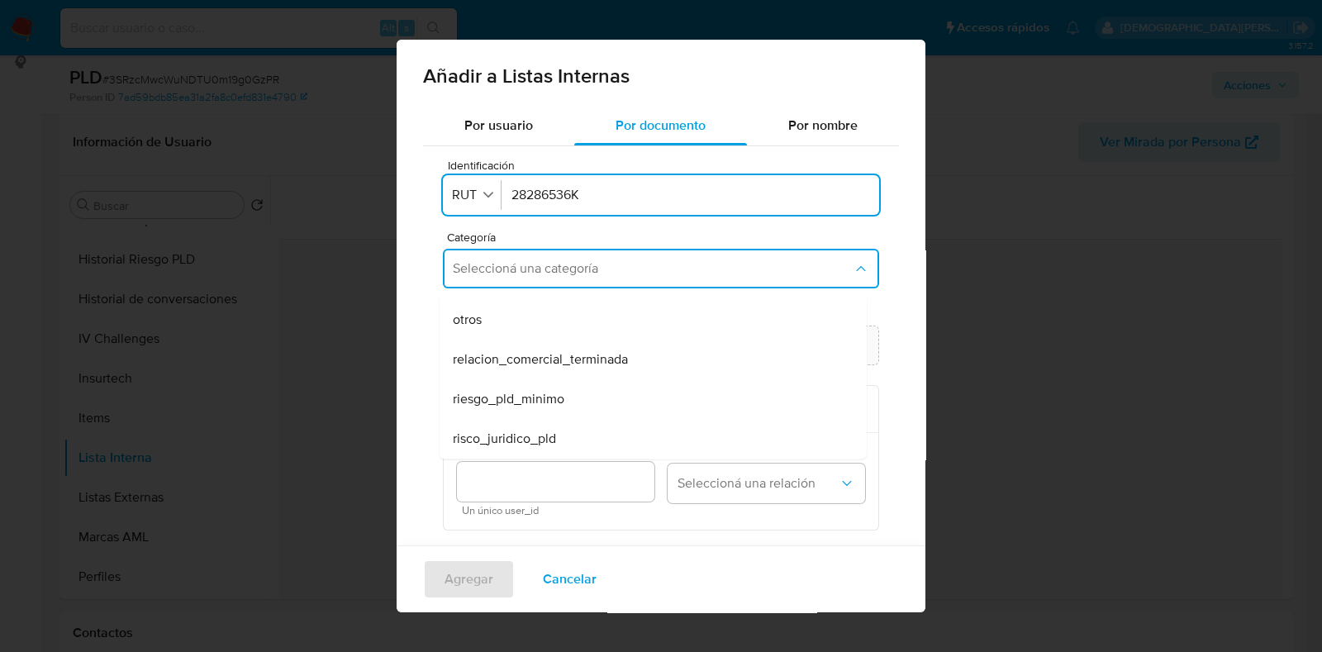
click at [416, 348] on div "Por usuario Por documento Por nombre Identificación Identificación RUT 28286536…" at bounding box center [661, 432] width 529 height 653
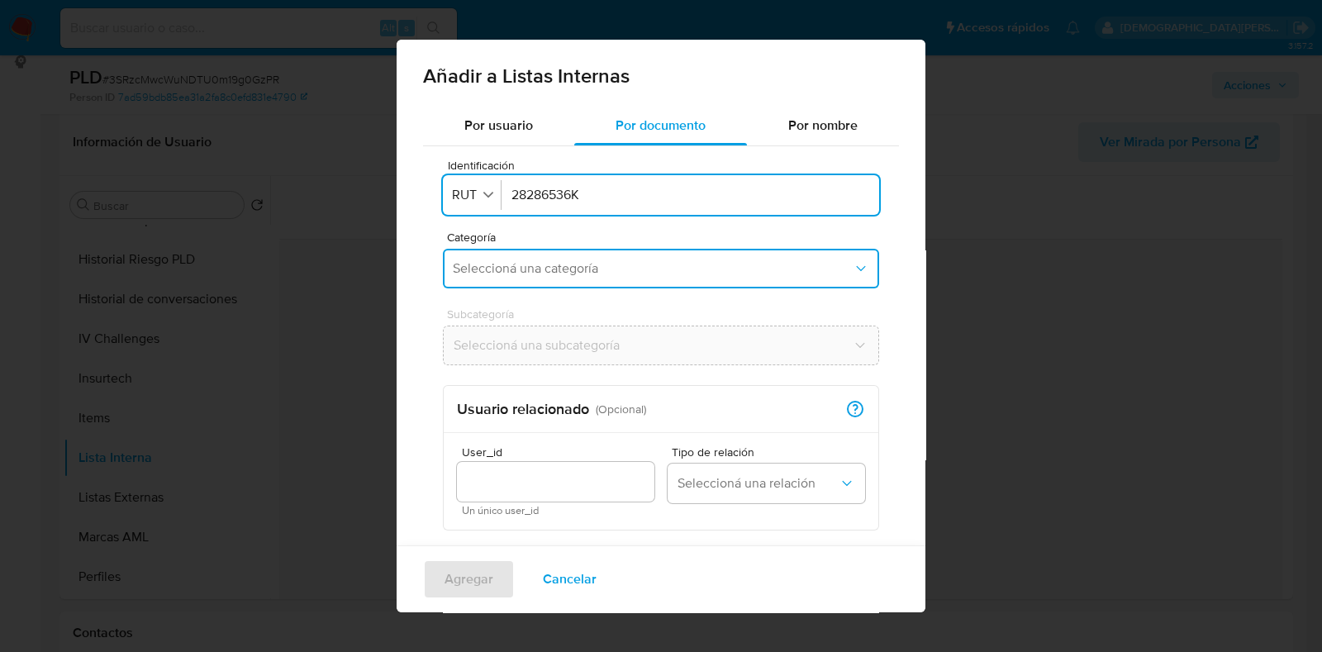
click at [621, 269] on span "Seleccioná una categoría" at bounding box center [653, 268] width 400 height 17
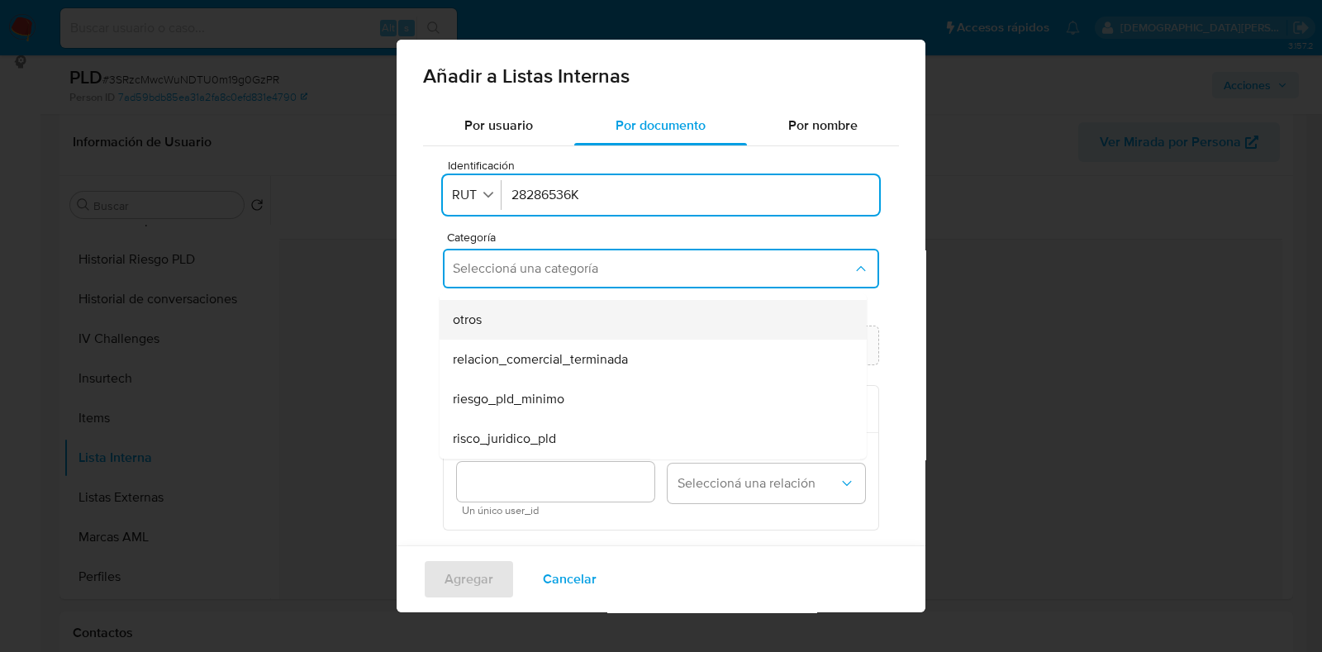
click at [734, 326] on div "otros" at bounding box center [648, 320] width 391 height 40
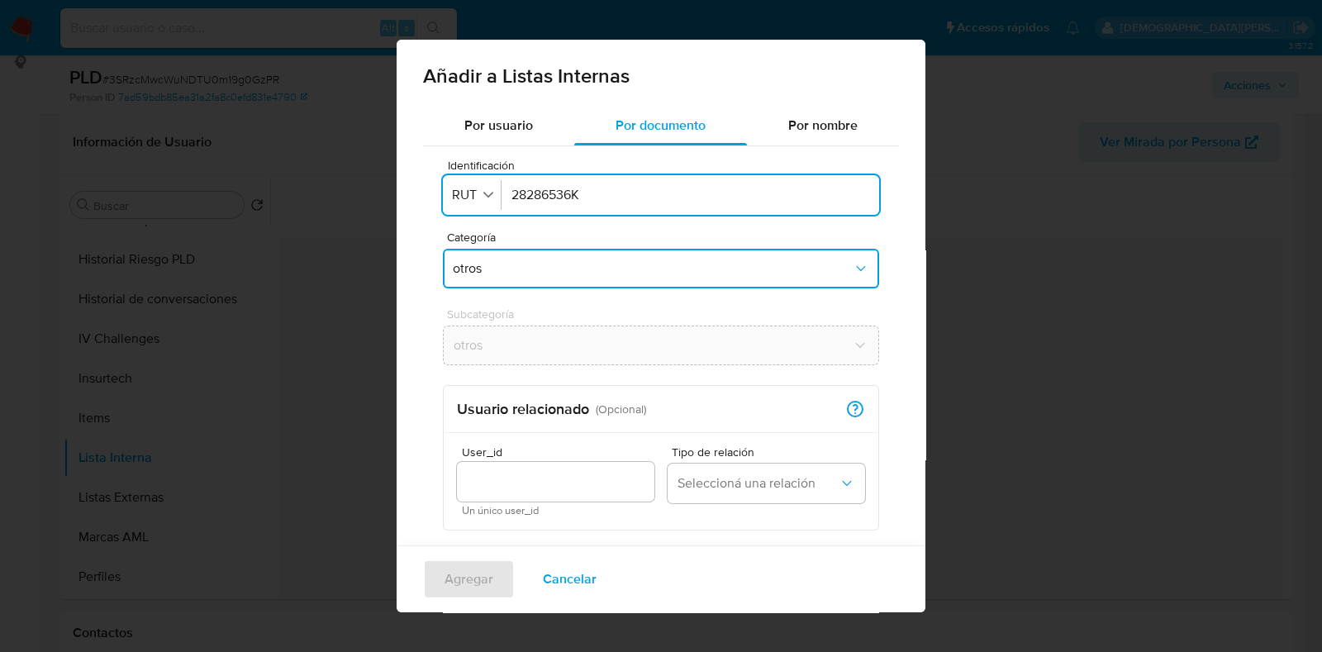
click at [588, 477] on input "User_id" at bounding box center [556, 481] width 198 height 21
click at [802, 489] on span "Seleccioná una relación" at bounding box center [758, 483] width 161 height 17
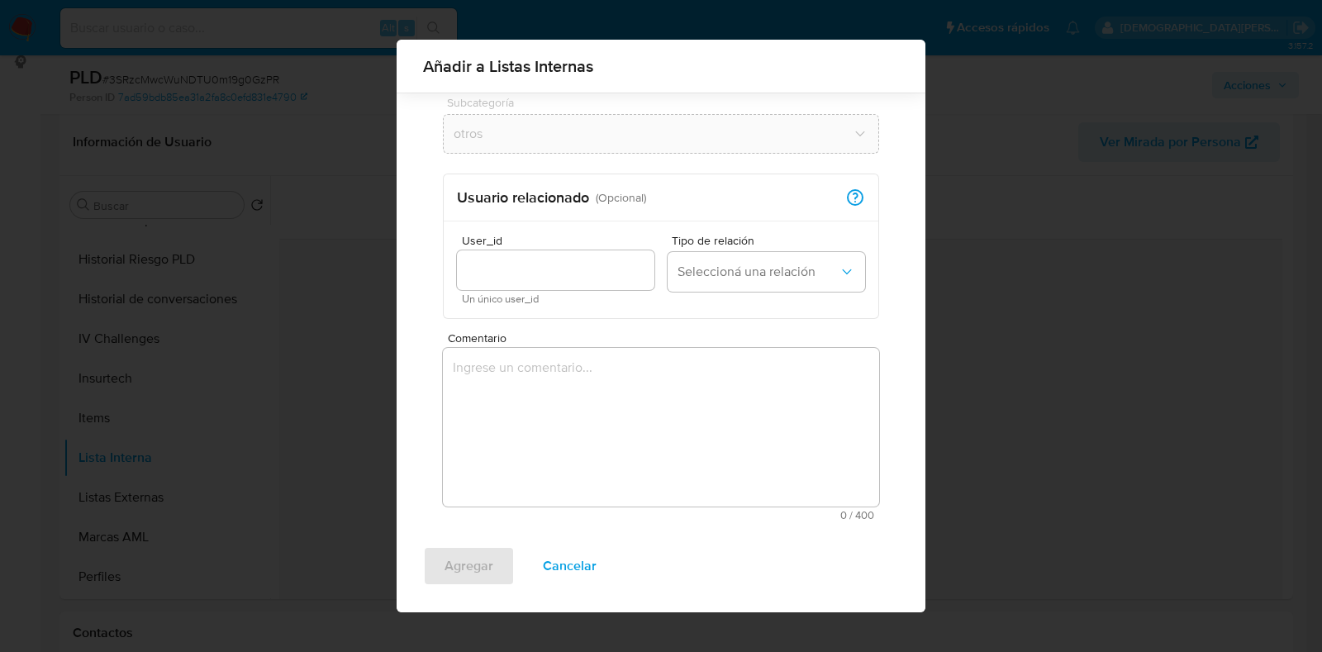
click at [531, 394] on textarea "Comentario" at bounding box center [661, 427] width 436 height 159
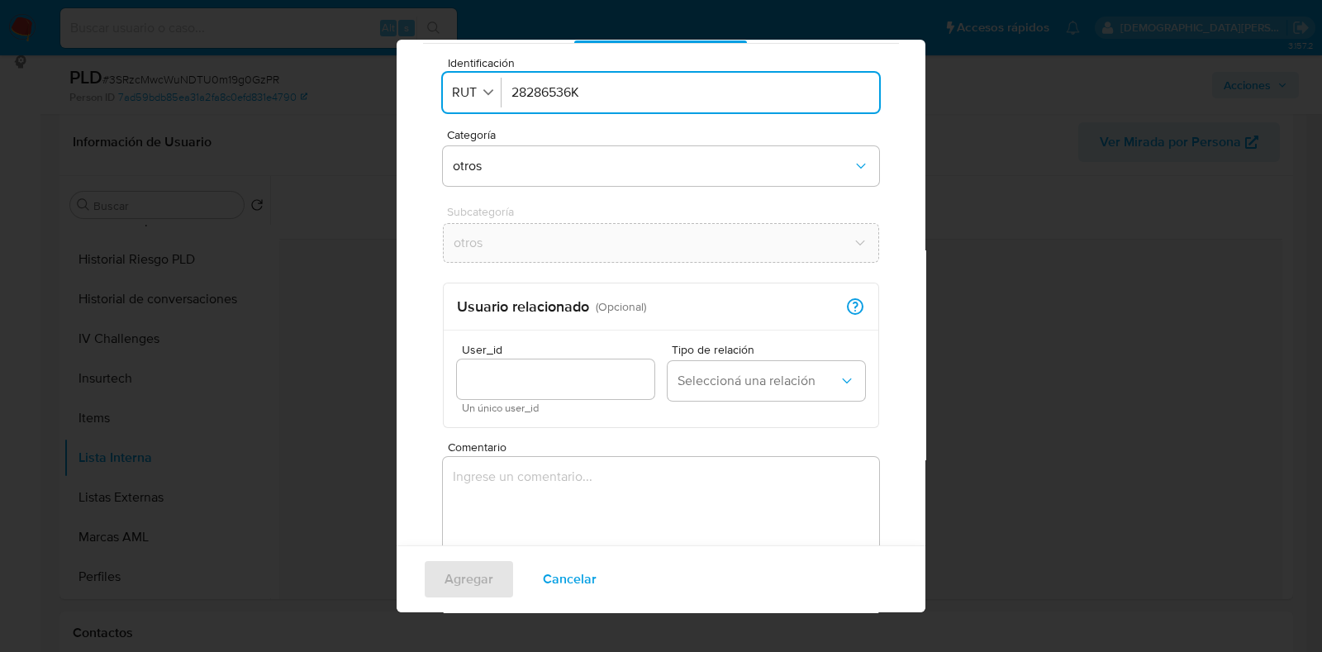
scroll to position [12, 0]
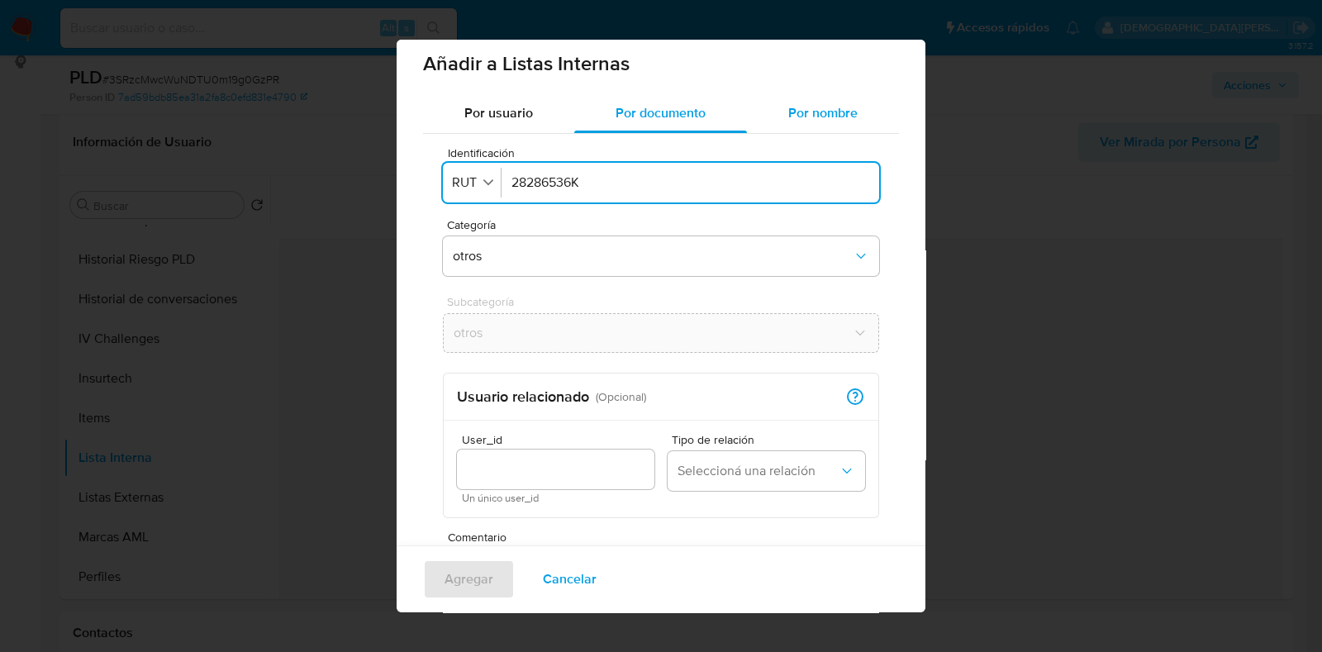
click at [788, 120] on span "Por nombre" at bounding box center [822, 112] width 69 height 19
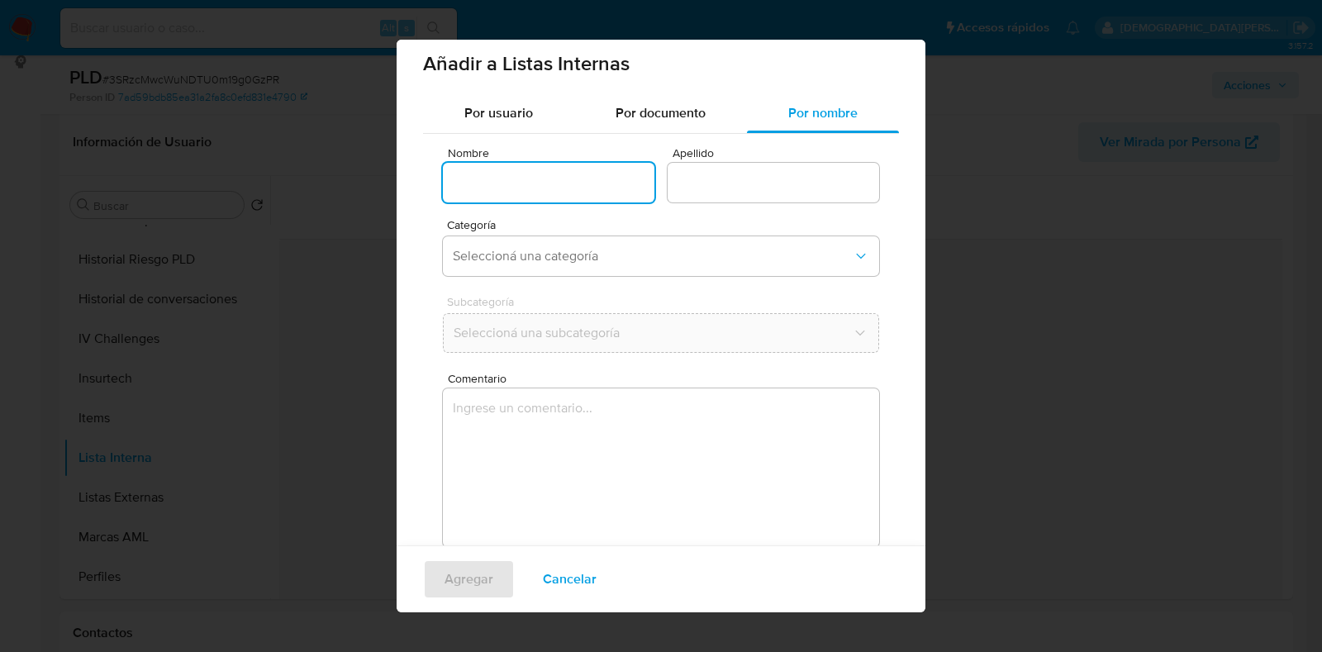
click at [550, 184] on input "Nombre" at bounding box center [549, 182] width 212 height 21
click at [559, 276] on div "Categoría Seleccioná una categoría" at bounding box center [661, 251] width 436 height 64
click at [580, 264] on button "Seleccioná una categoría" at bounding box center [661, 256] width 436 height 40
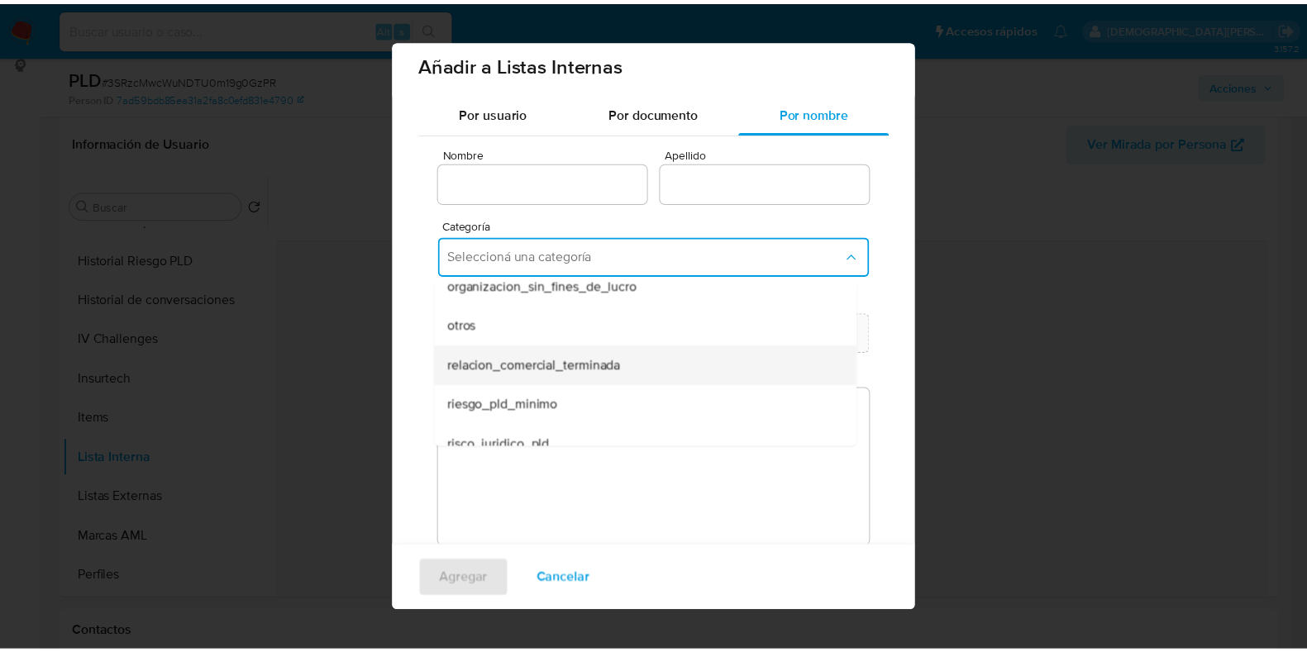
scroll to position [430, 0]
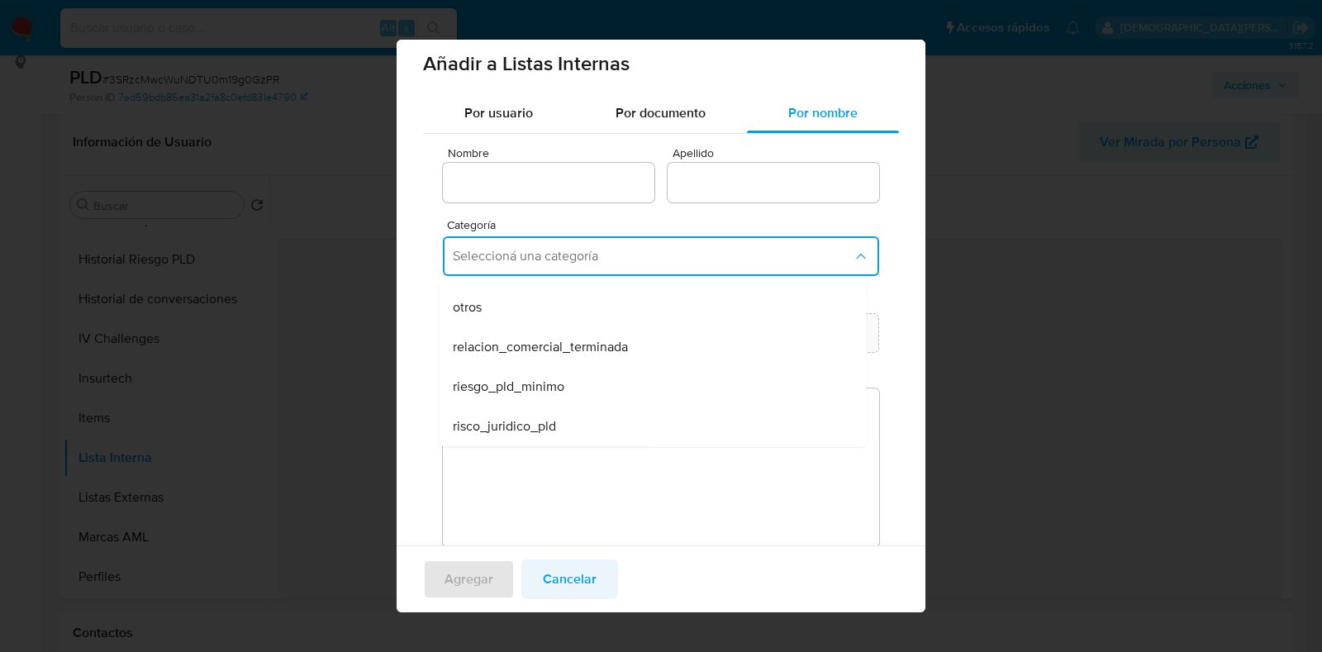
click at [574, 588] on span "Cancelar" at bounding box center [570, 579] width 54 height 36
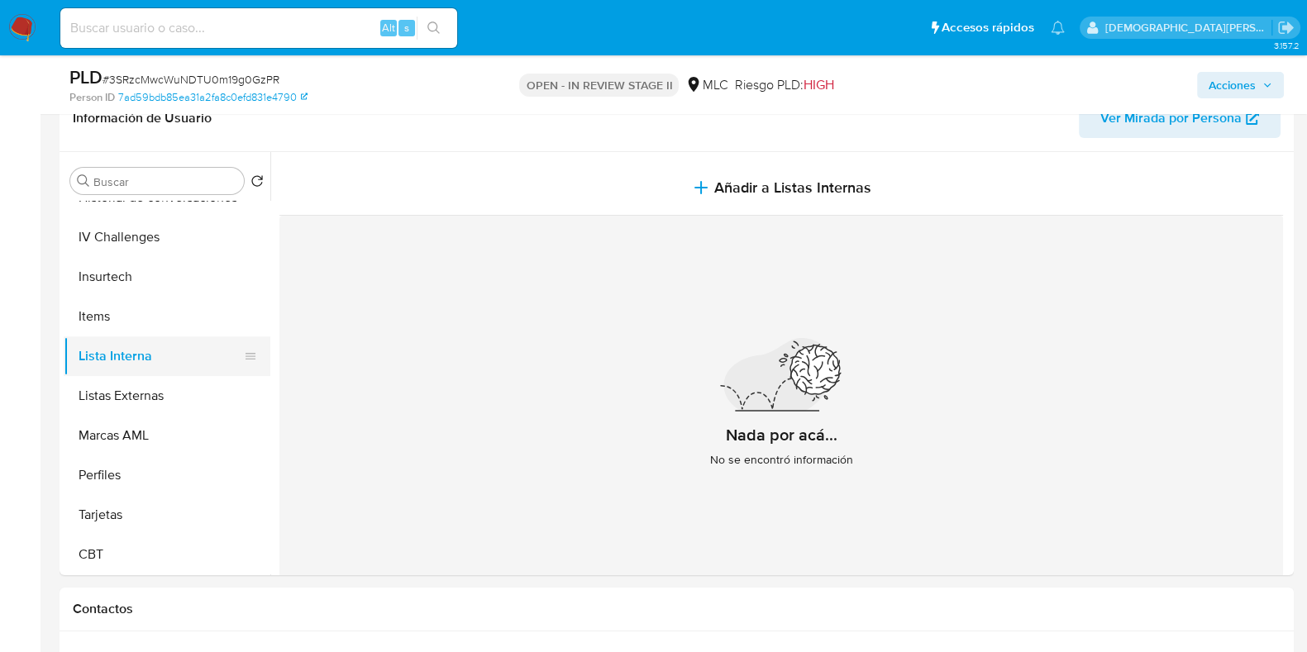
scroll to position [310, 0]
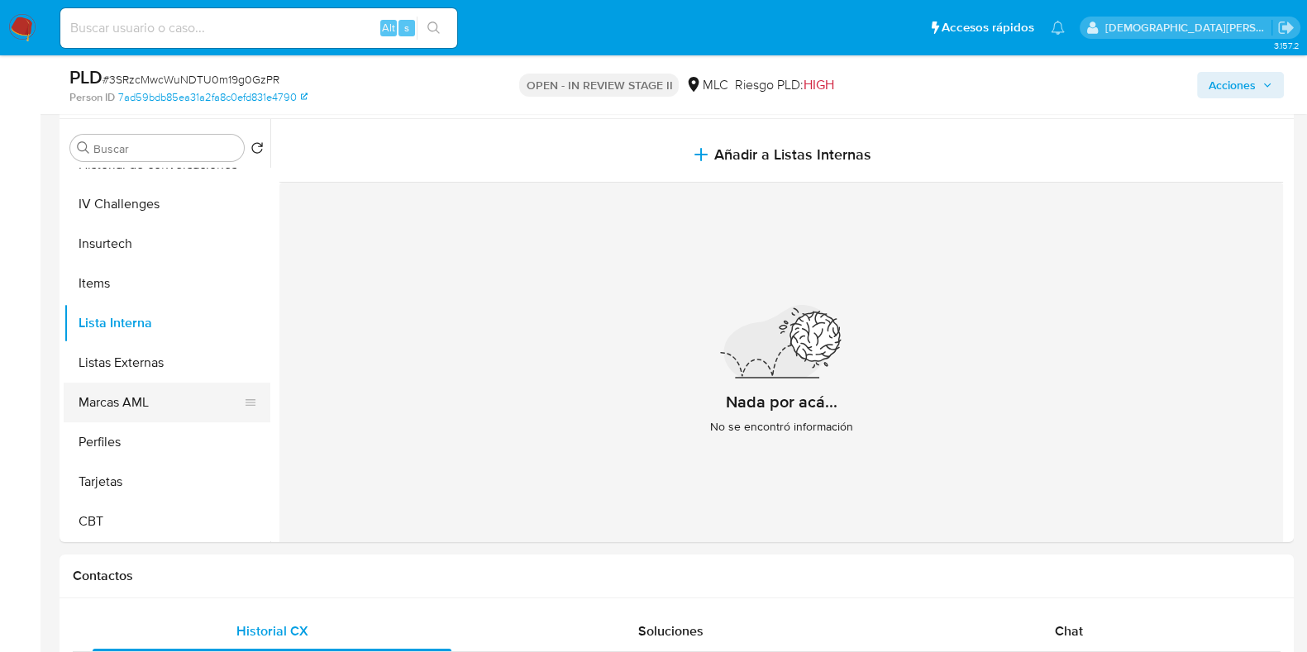
click at [112, 399] on button "Marcas AML" at bounding box center [160, 403] width 193 height 40
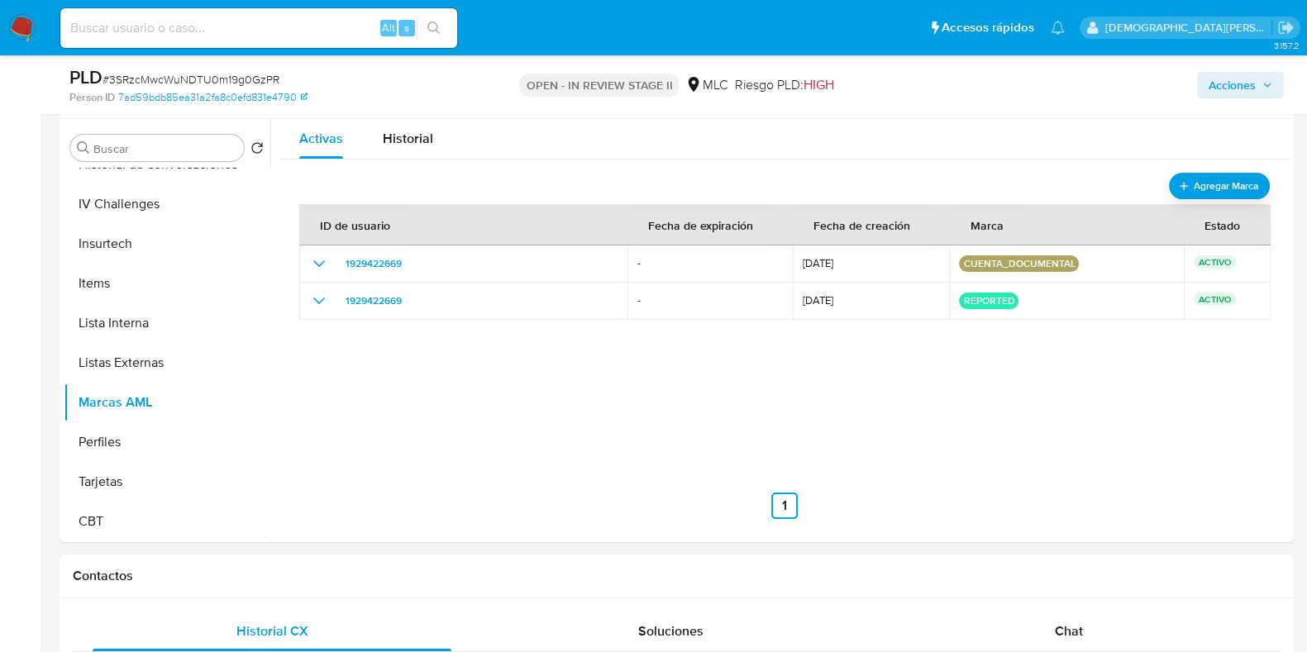
scroll to position [206, 0]
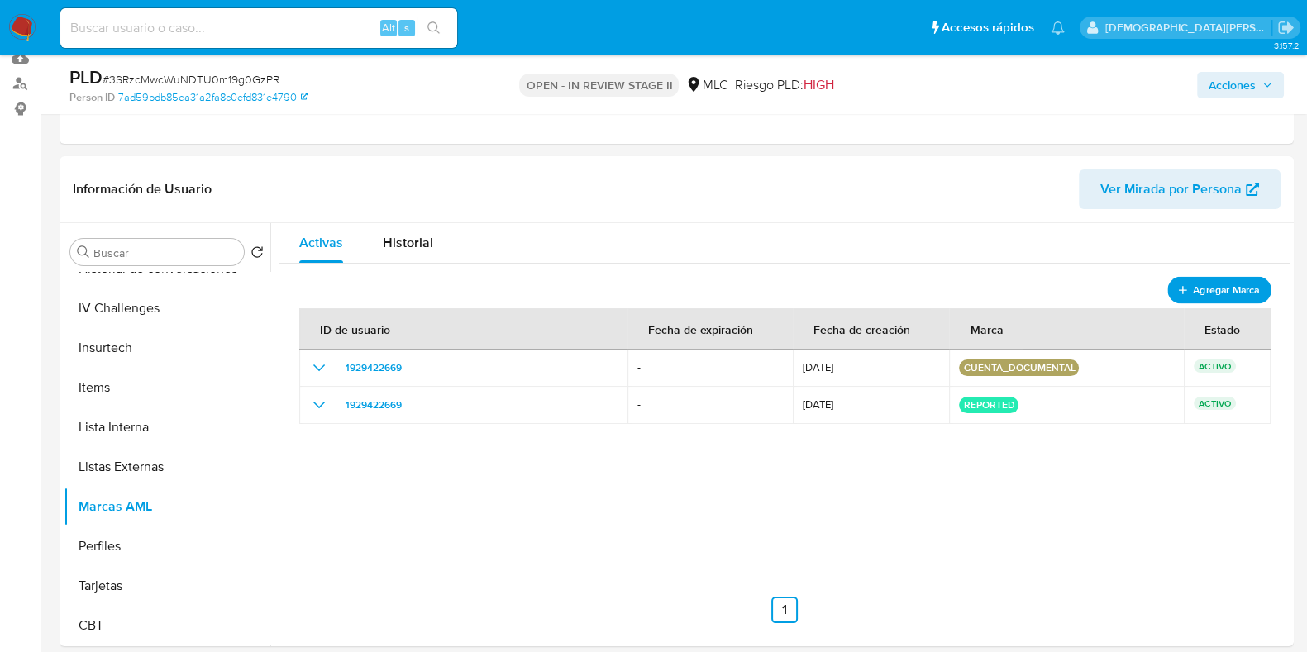
click at [1211, 285] on span "Agregar Marca" at bounding box center [1226, 289] width 66 height 21
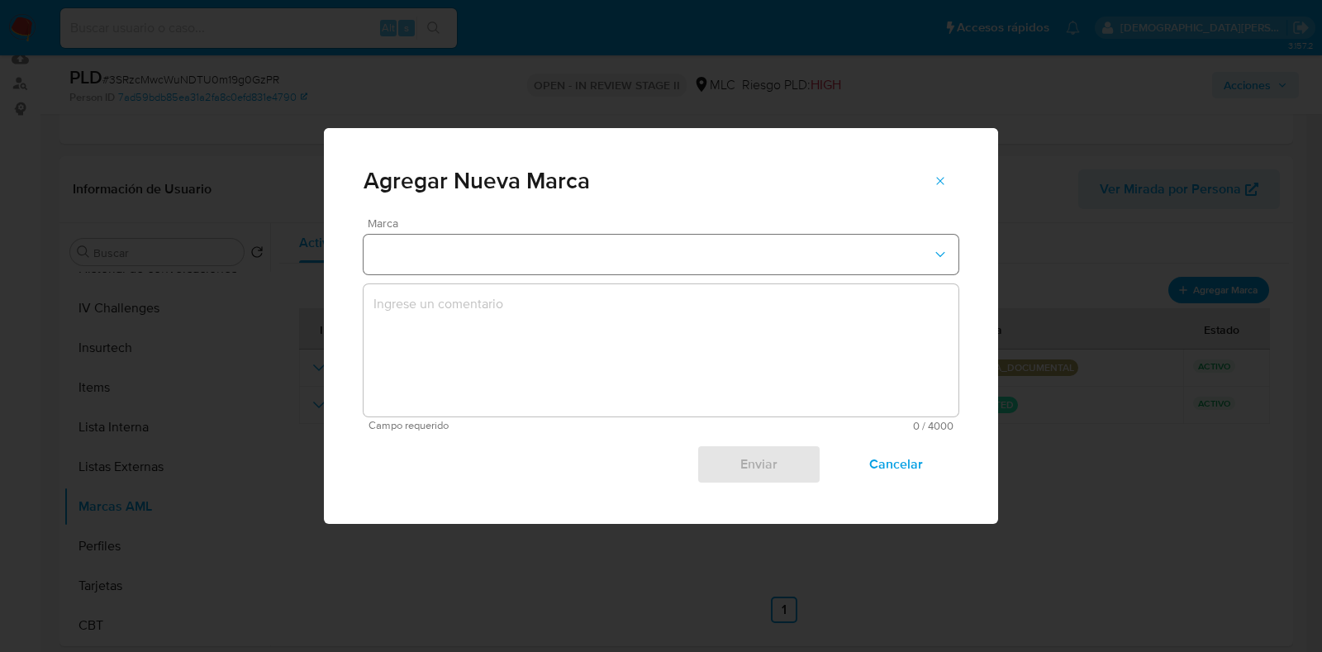
click at [597, 258] on button "marks-modal" at bounding box center [661, 255] width 595 height 40
click at [914, 462] on span "Cancelar" at bounding box center [896, 464] width 81 height 36
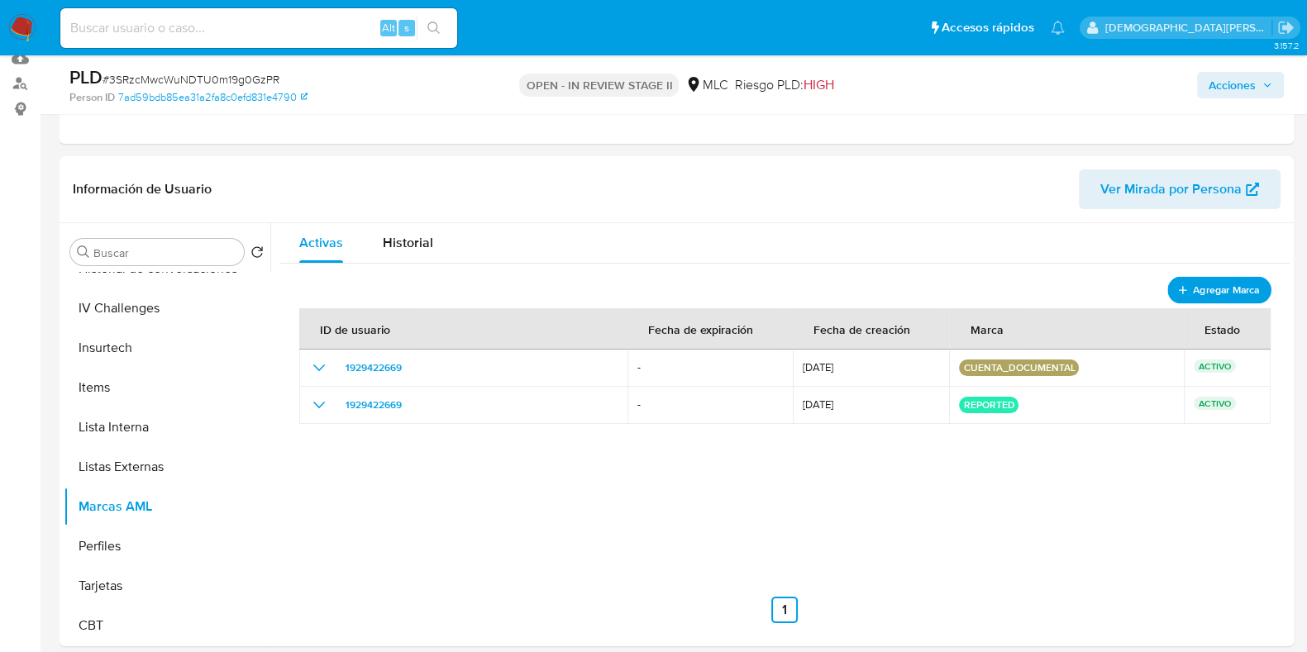
click at [1193, 283] on span "Agregar Marca" at bounding box center [1226, 289] width 66 height 21
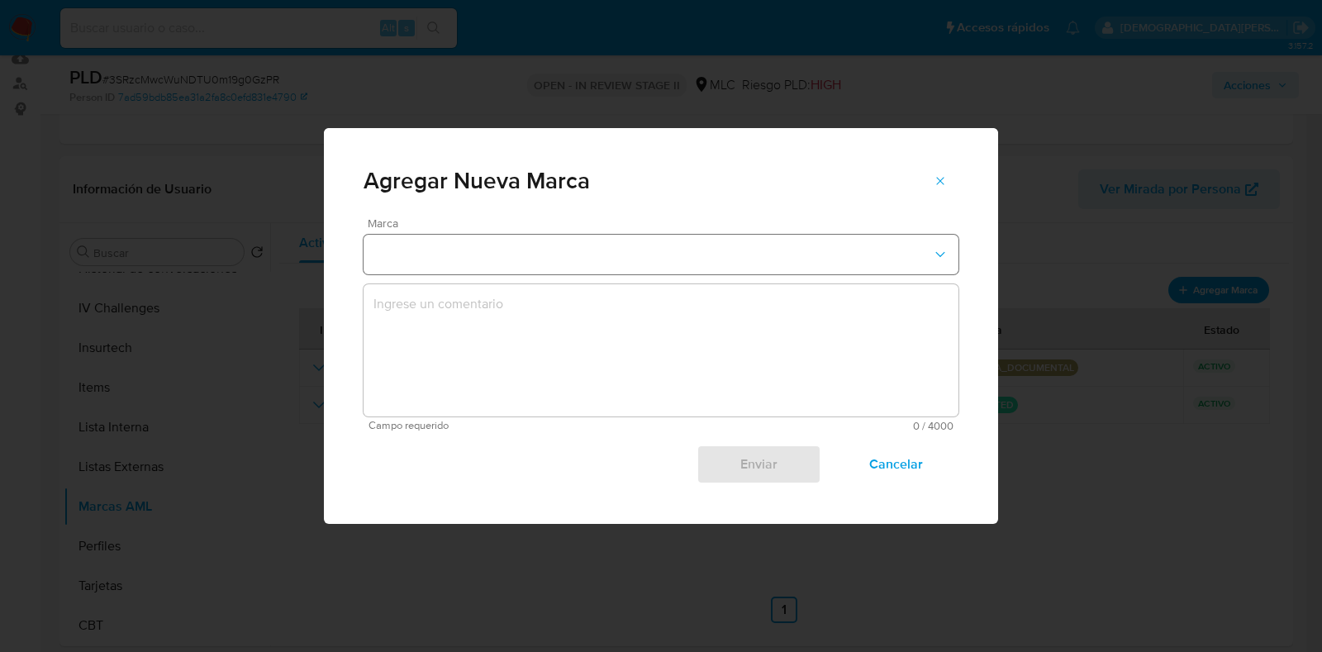
click at [458, 256] on button "marks-modal" at bounding box center [661, 255] width 595 height 40
click at [895, 466] on span "Cancelar" at bounding box center [896, 464] width 81 height 36
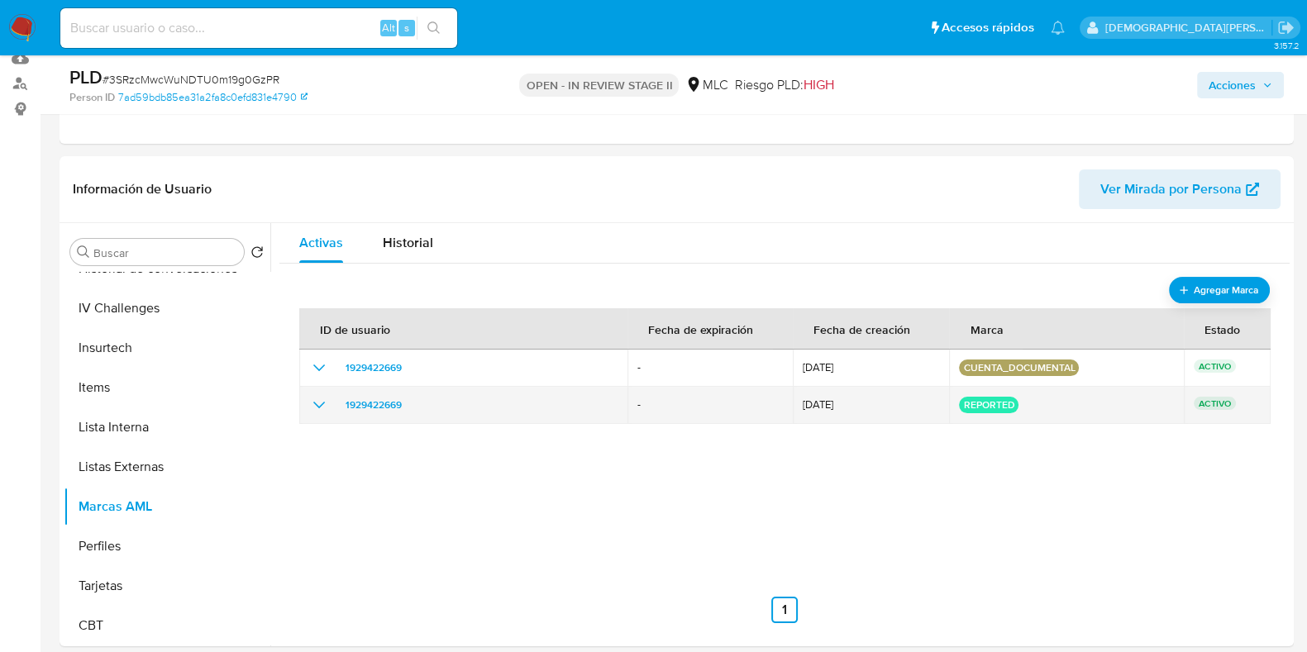
click at [319, 401] on icon "show_hidden_detail_by_id_1929422669" at bounding box center [319, 405] width 20 height 20
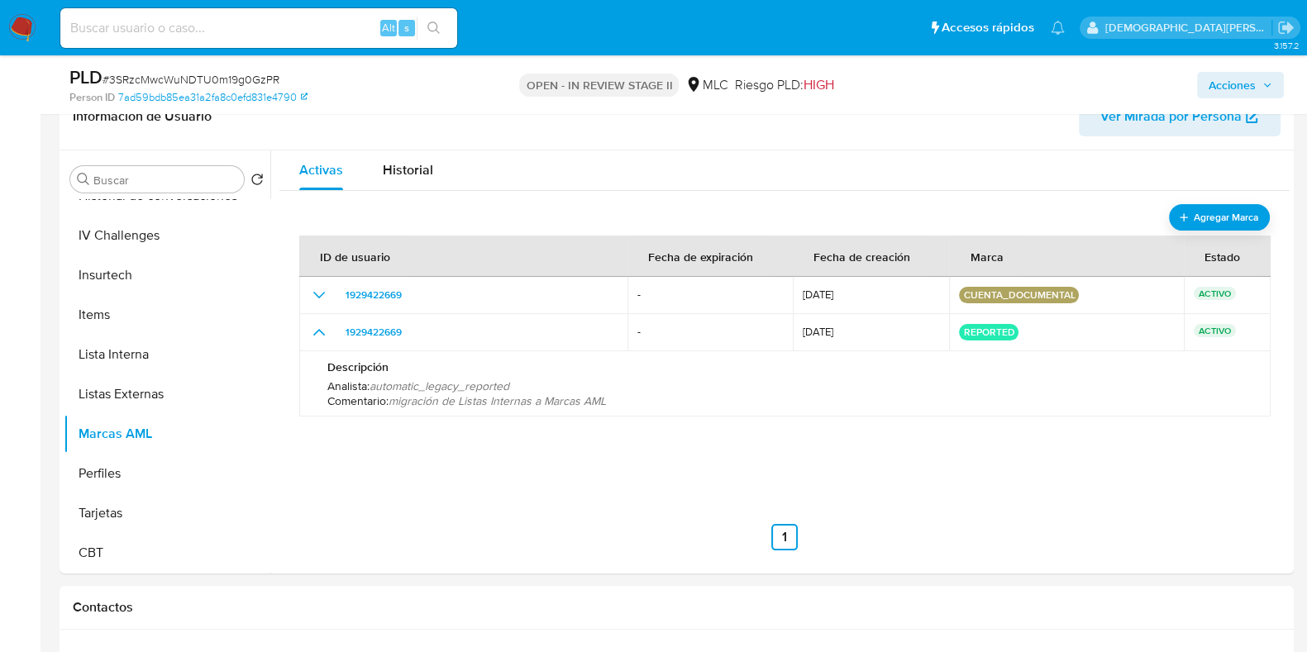
scroll to position [310, 0]
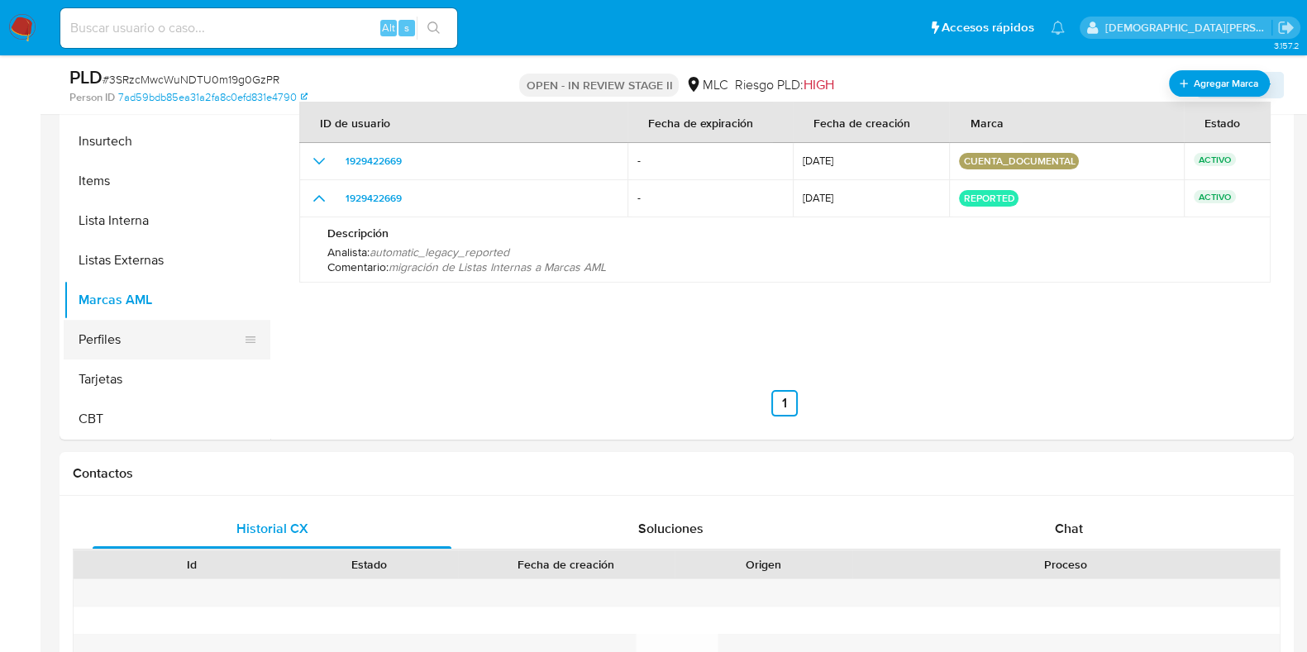
click at [140, 332] on button "Perfiles" at bounding box center [160, 340] width 193 height 40
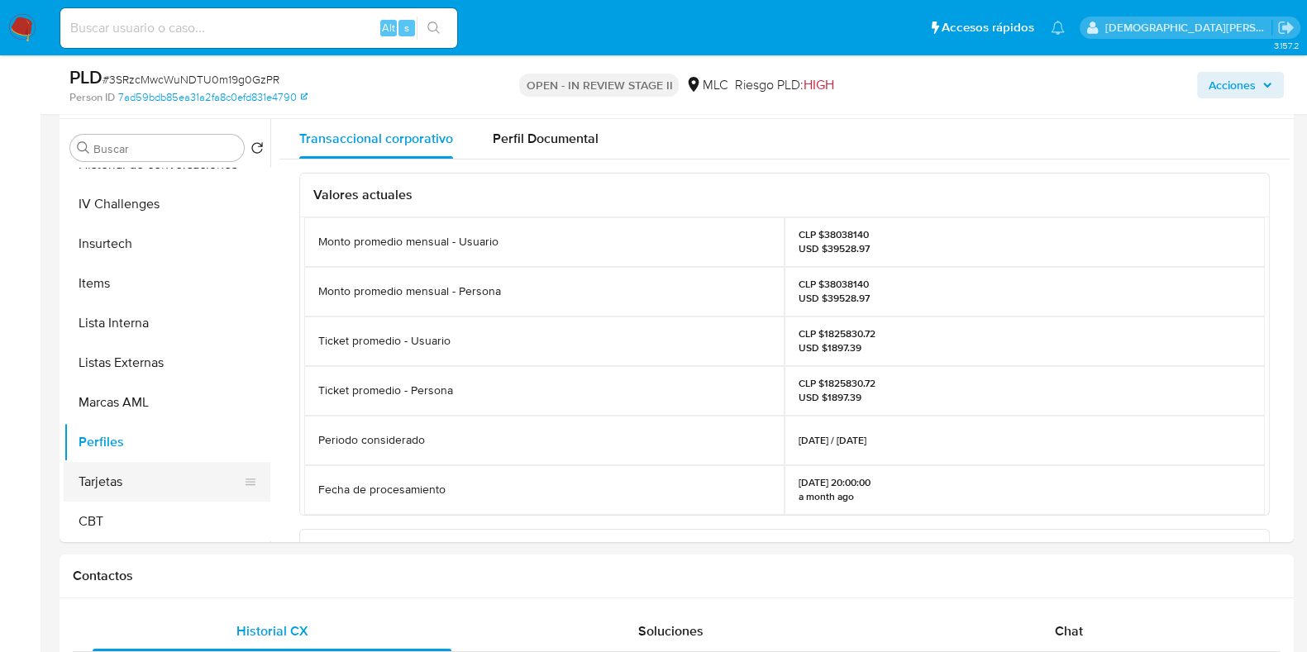
click at [126, 469] on button "Tarjetas" at bounding box center [160, 482] width 193 height 40
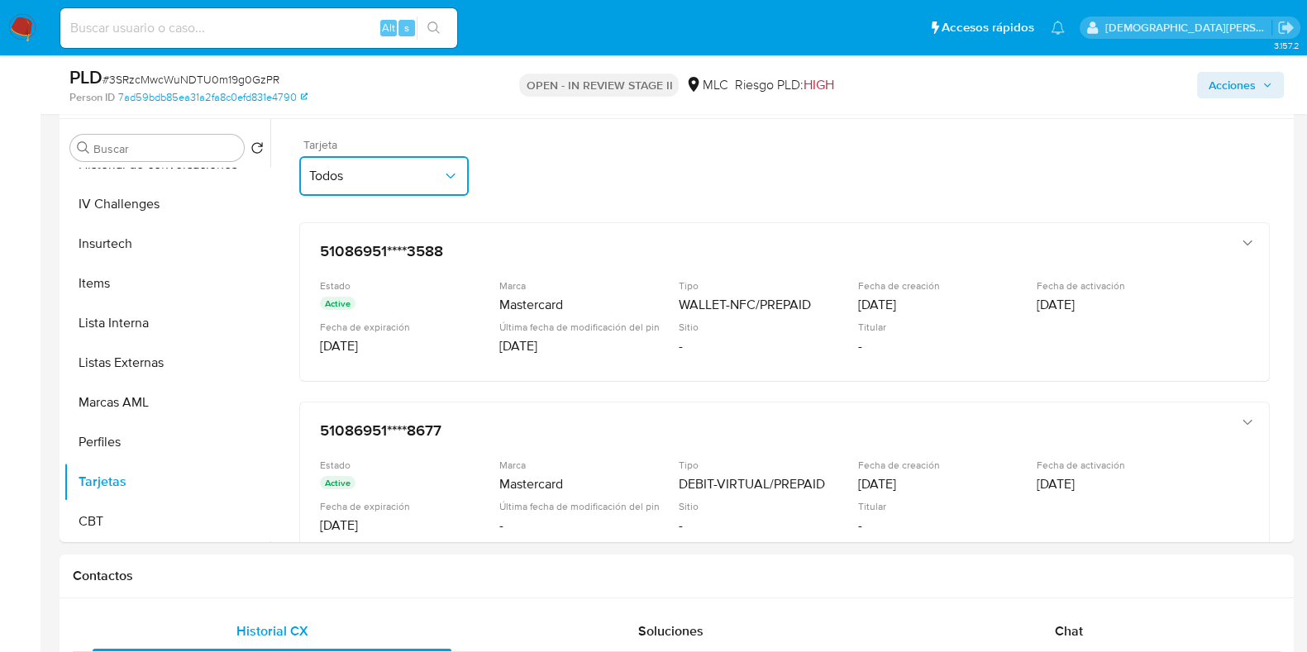
click at [415, 171] on span "Todos" at bounding box center [375, 176] width 133 height 17
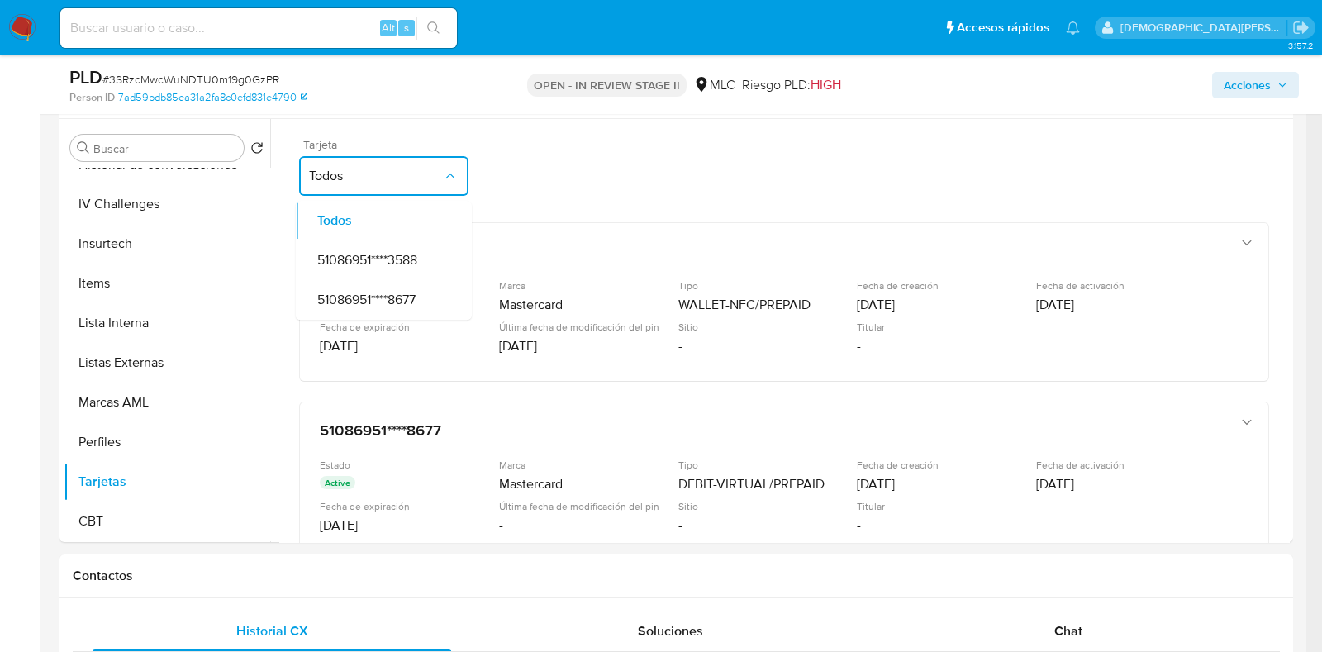
click at [415, 171] on span "Todos" at bounding box center [375, 176] width 133 height 17
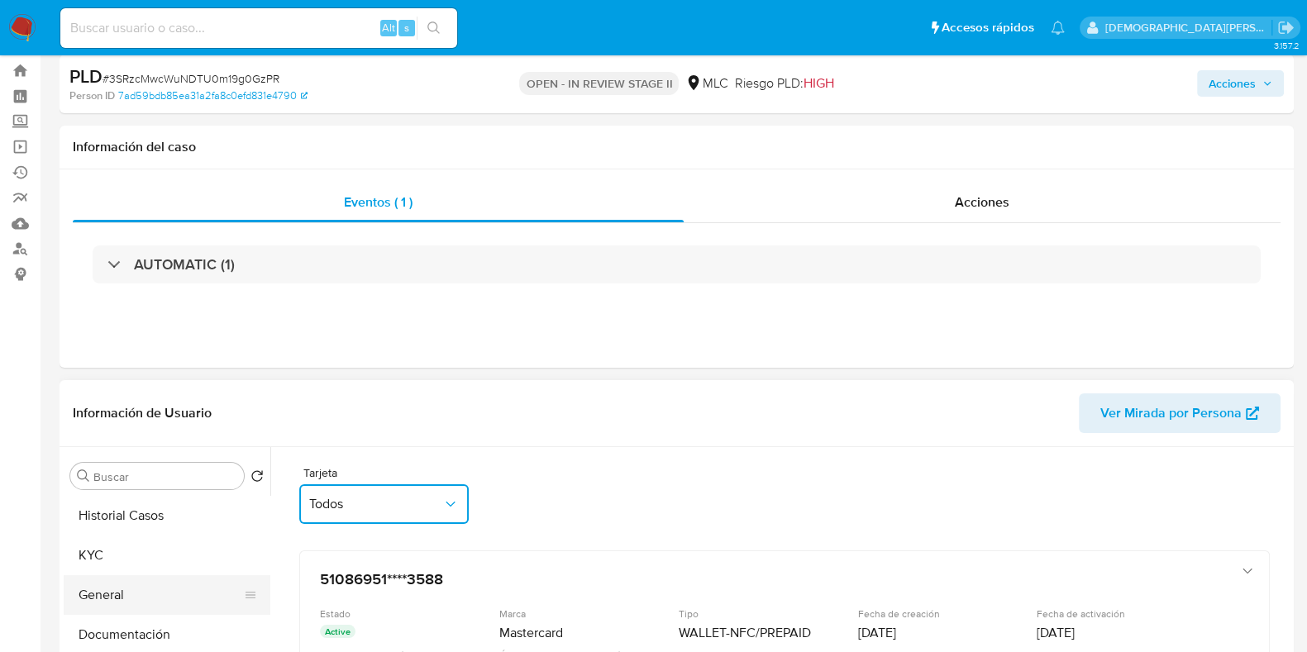
scroll to position [102, 0]
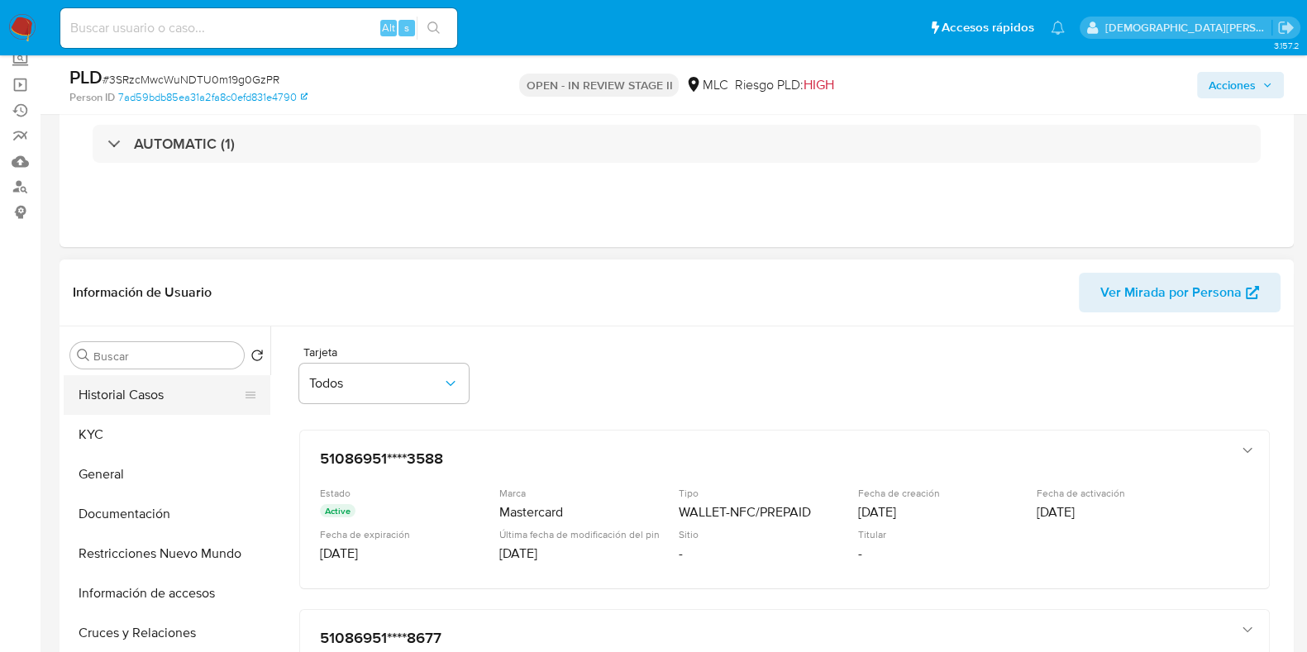
click at [169, 403] on button "Historial Casos" at bounding box center [160, 395] width 193 height 40
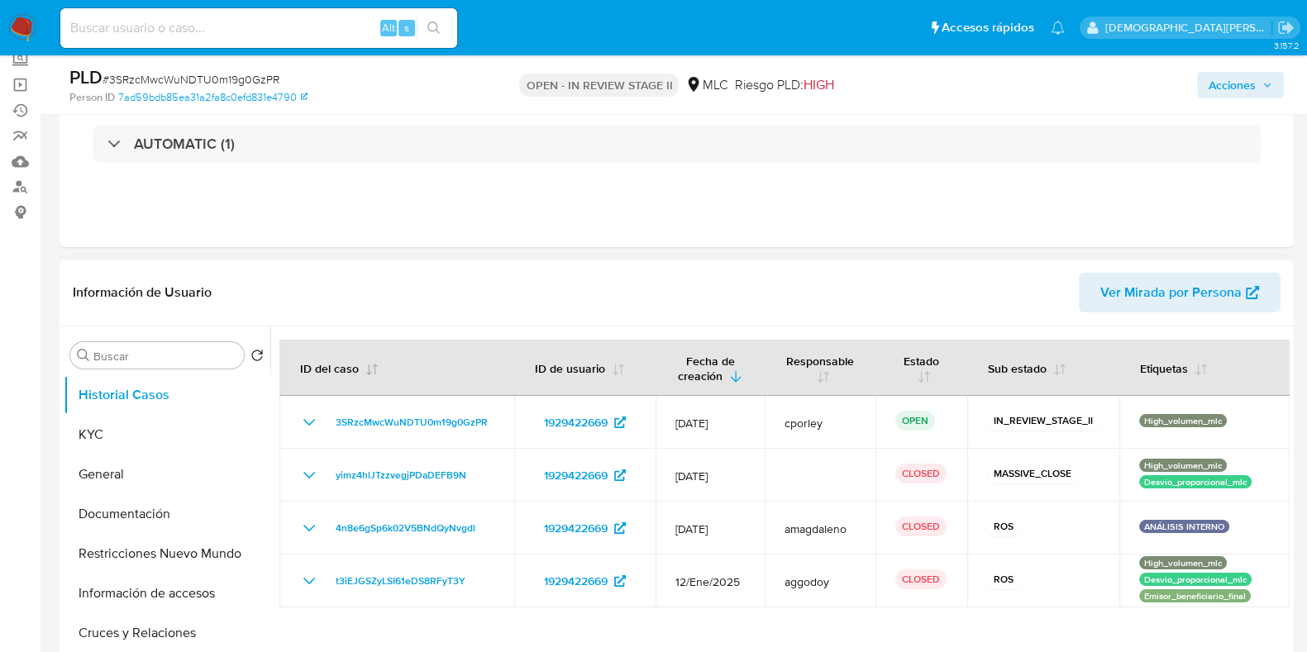
drag, startPoint x: 310, startPoint y: 578, endPoint x: 421, endPoint y: 361, distance: 243.6
click at [311, 578] on icon "Mostrar/Ocultar" at bounding box center [309, 581] width 20 height 20
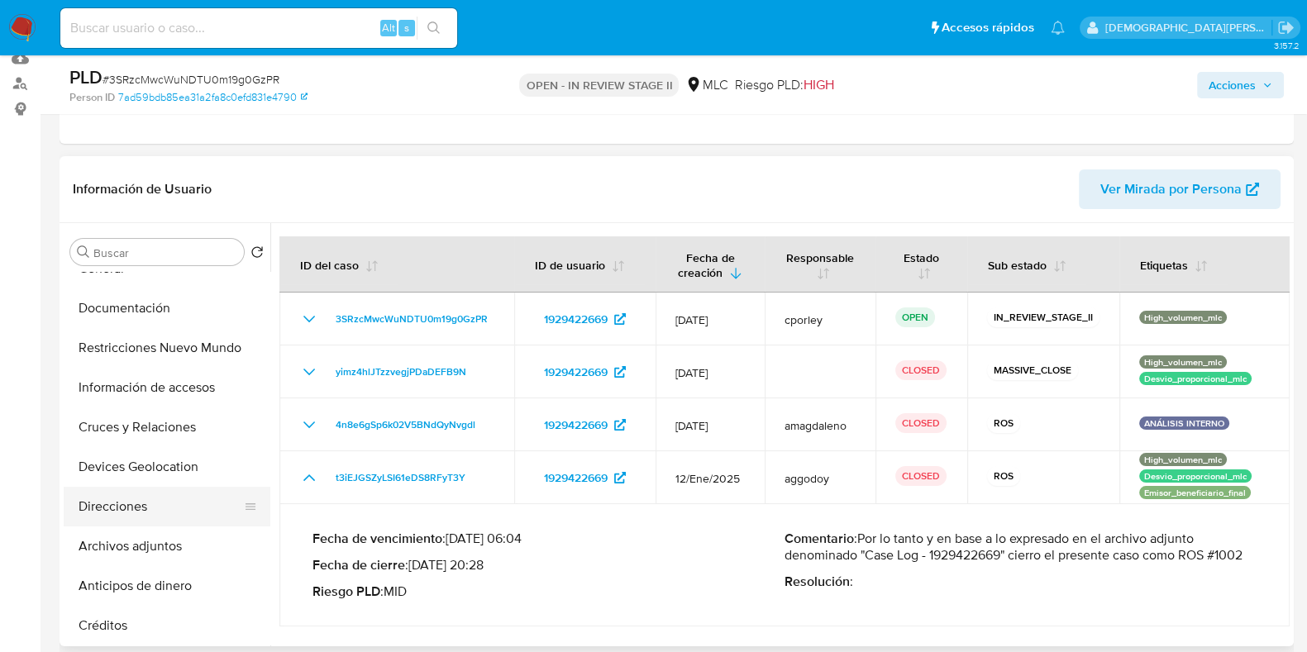
scroll to position [0, 0]
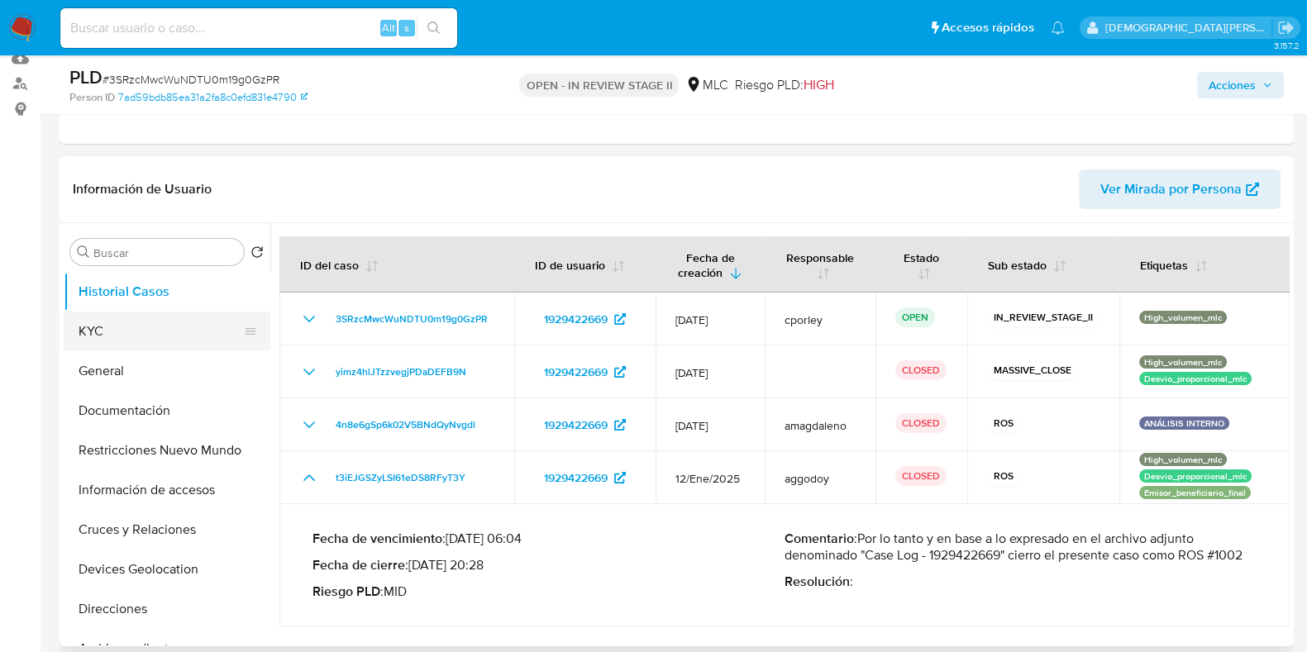
click at [150, 326] on button "KYC" at bounding box center [160, 332] width 193 height 40
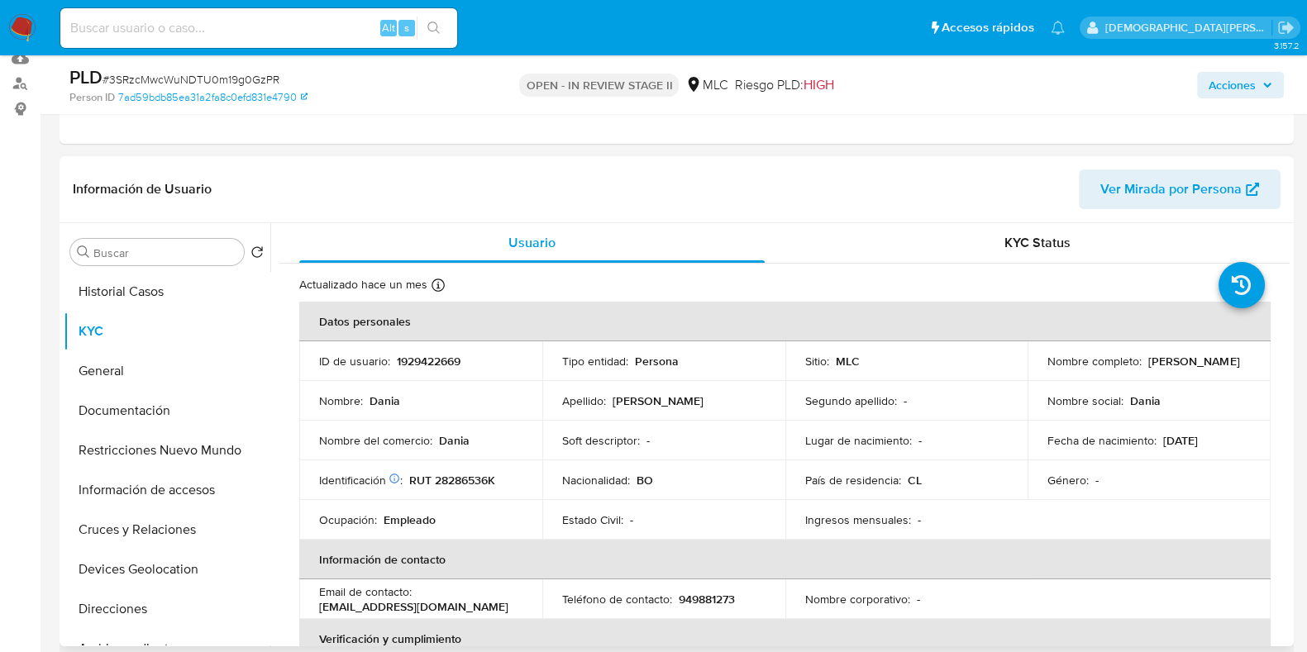
drag, startPoint x: 1173, startPoint y: 367, endPoint x: 1025, endPoint y: 367, distance: 148.8
click at [1027, 367] on td "Nombre completo : Dania Clara Laura Chiara" at bounding box center [1148, 361] width 243 height 40
copy p "Dania Clara Laura Chiara"
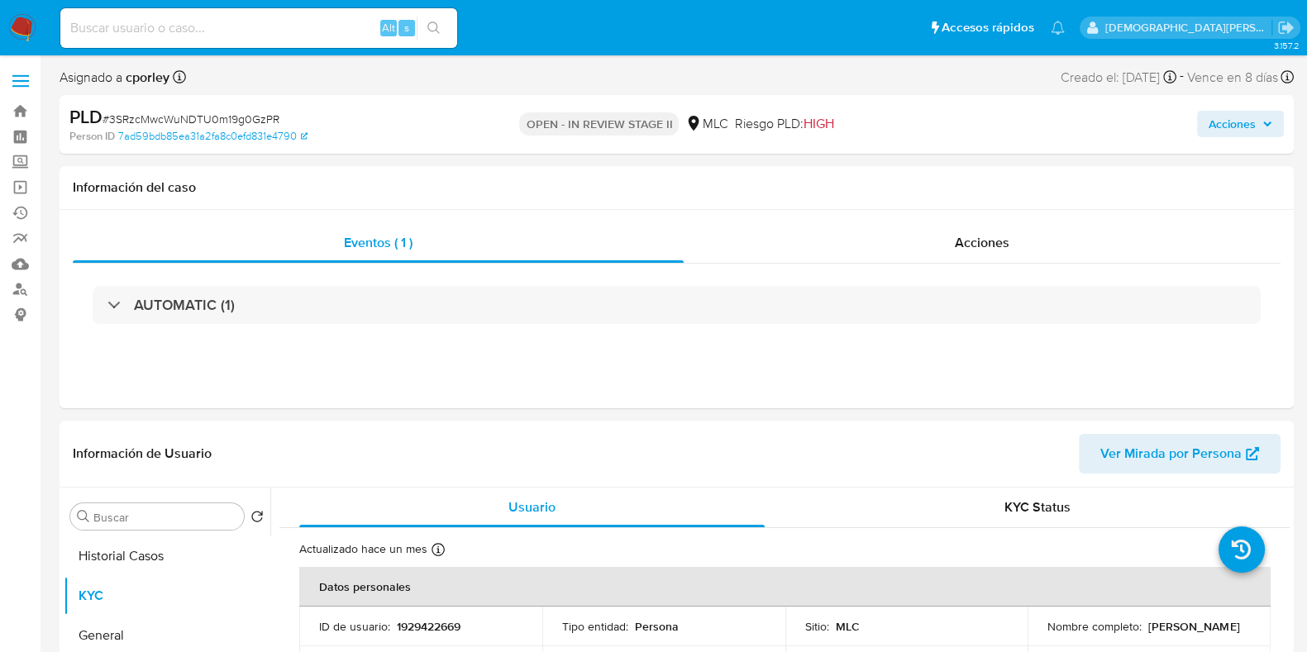
click at [1222, 120] on span "Acciones" at bounding box center [1231, 124] width 47 height 26
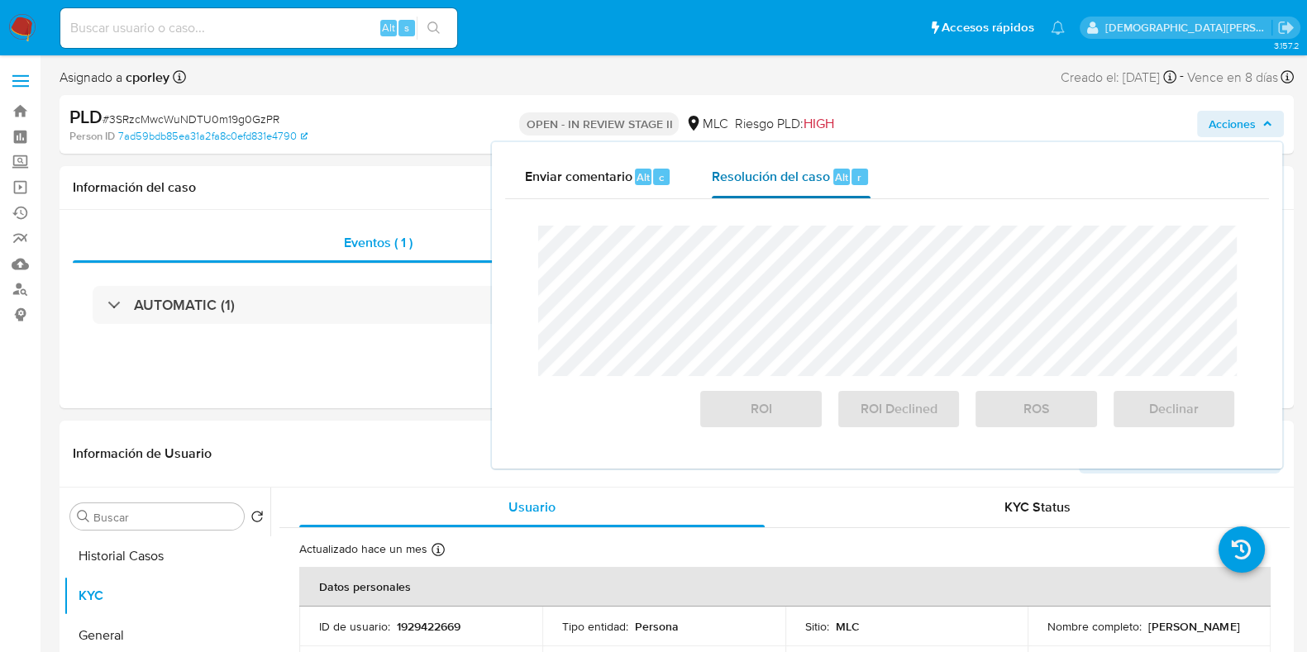
click at [782, 184] on span "Resolución del caso" at bounding box center [771, 176] width 118 height 19
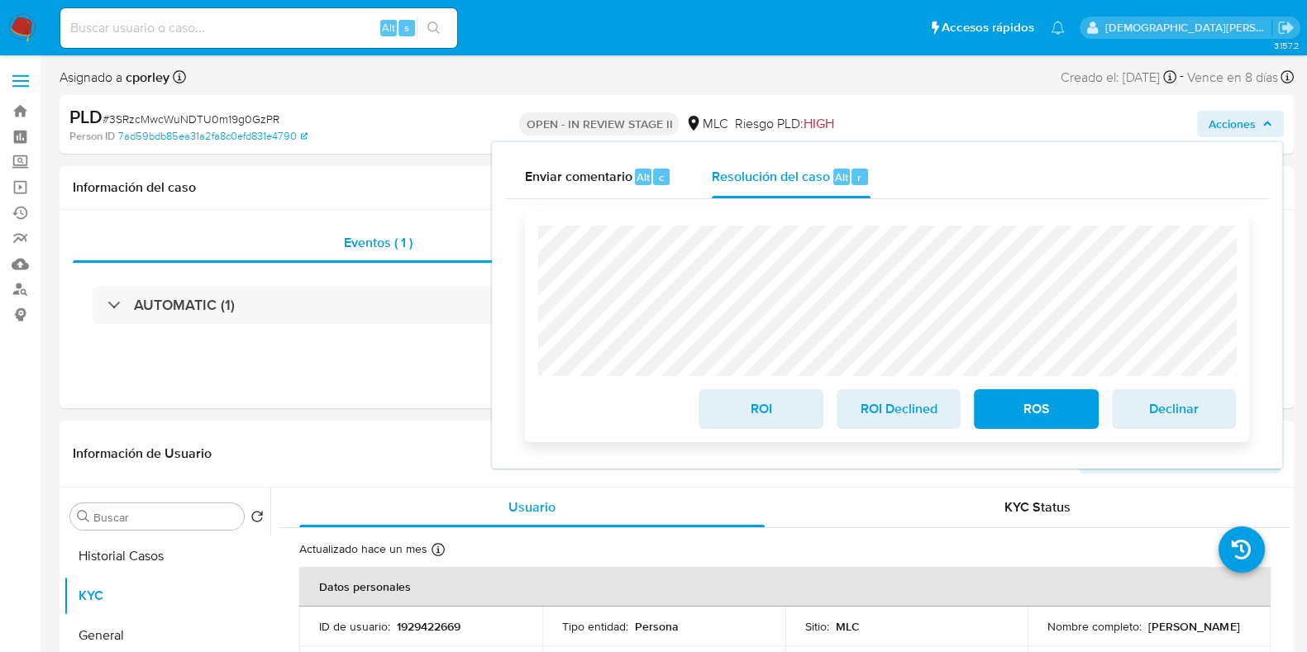
click at [1048, 411] on span "ROS" at bounding box center [1035, 409] width 81 height 36
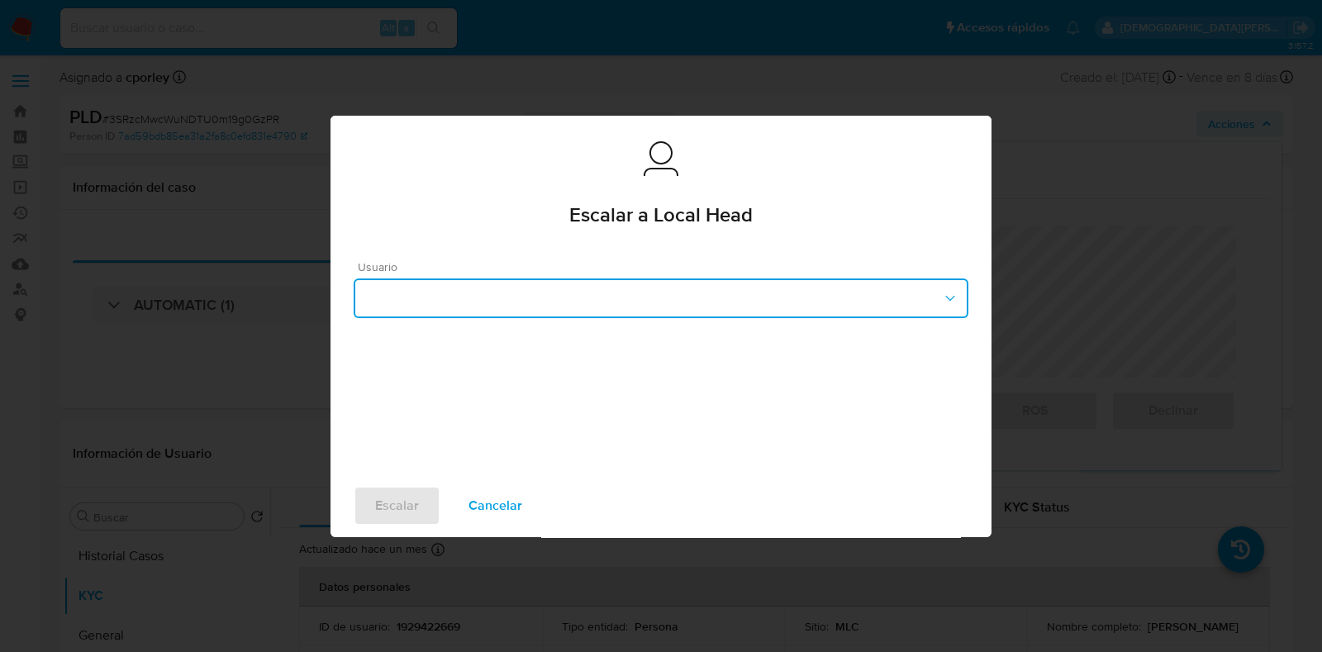
click at [554, 283] on button "button" at bounding box center [661, 298] width 615 height 40
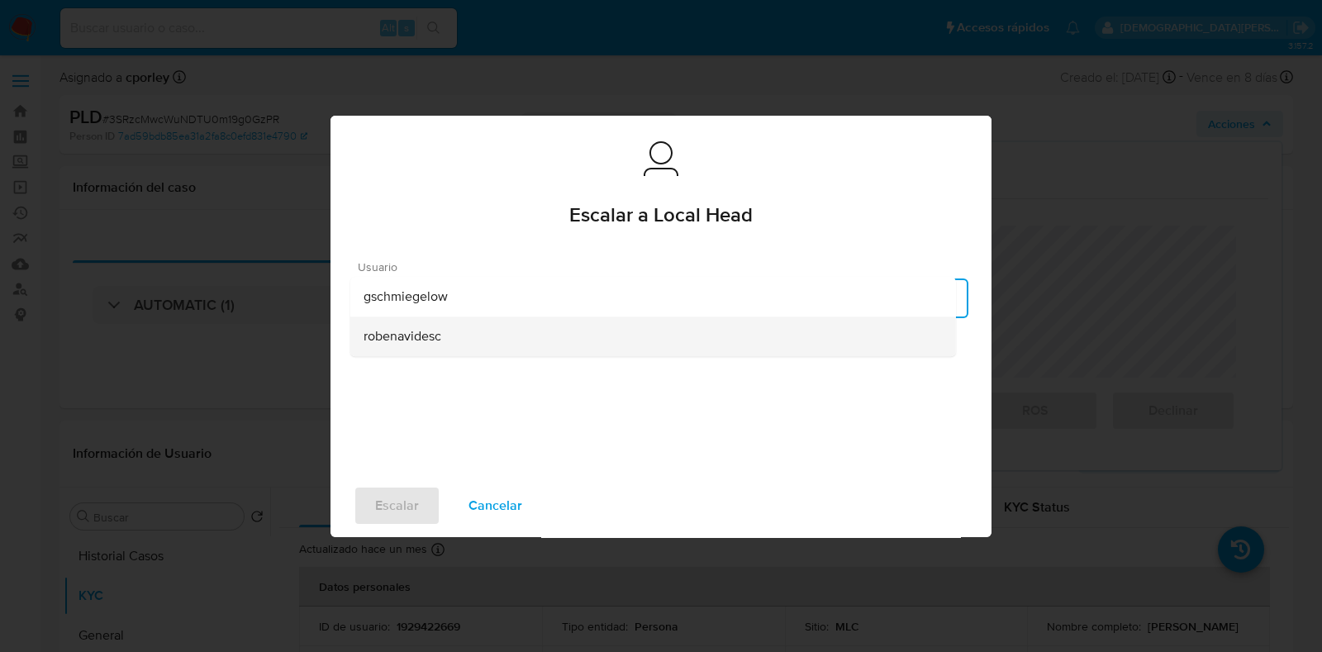
click at [445, 342] on div "robenavidesc" at bounding box center [653, 337] width 579 height 40
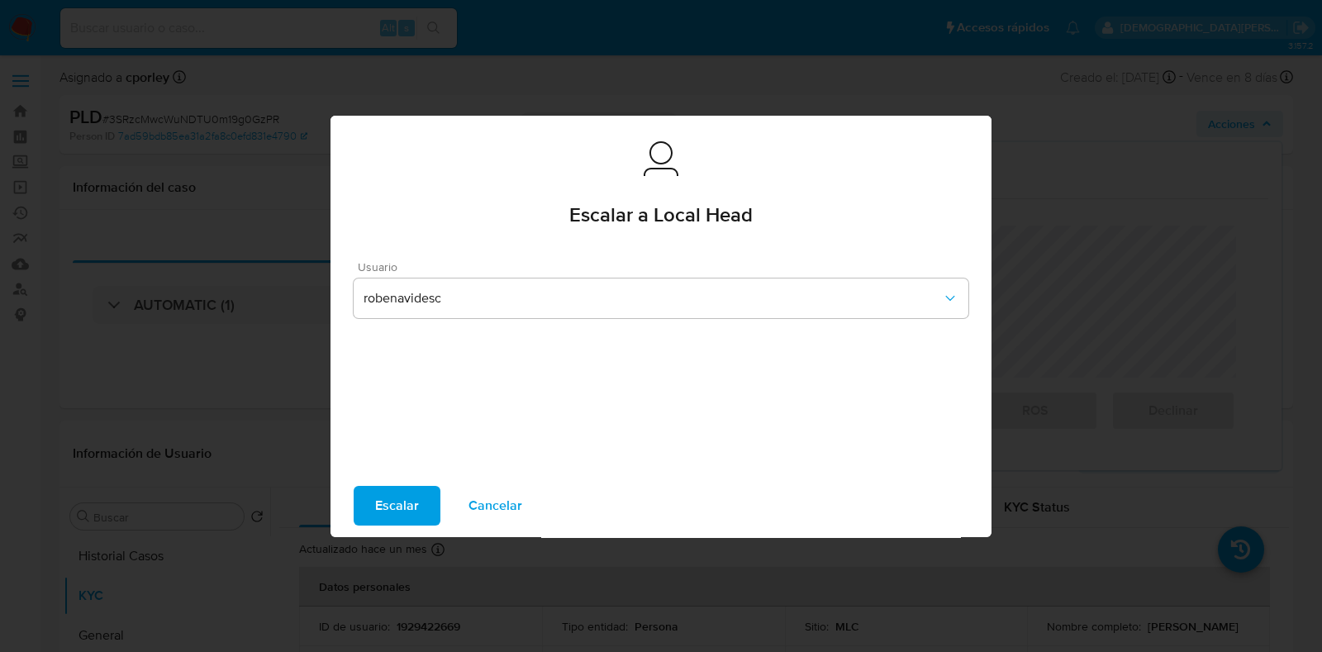
click at [381, 507] on span "Escalar" at bounding box center [397, 506] width 44 height 36
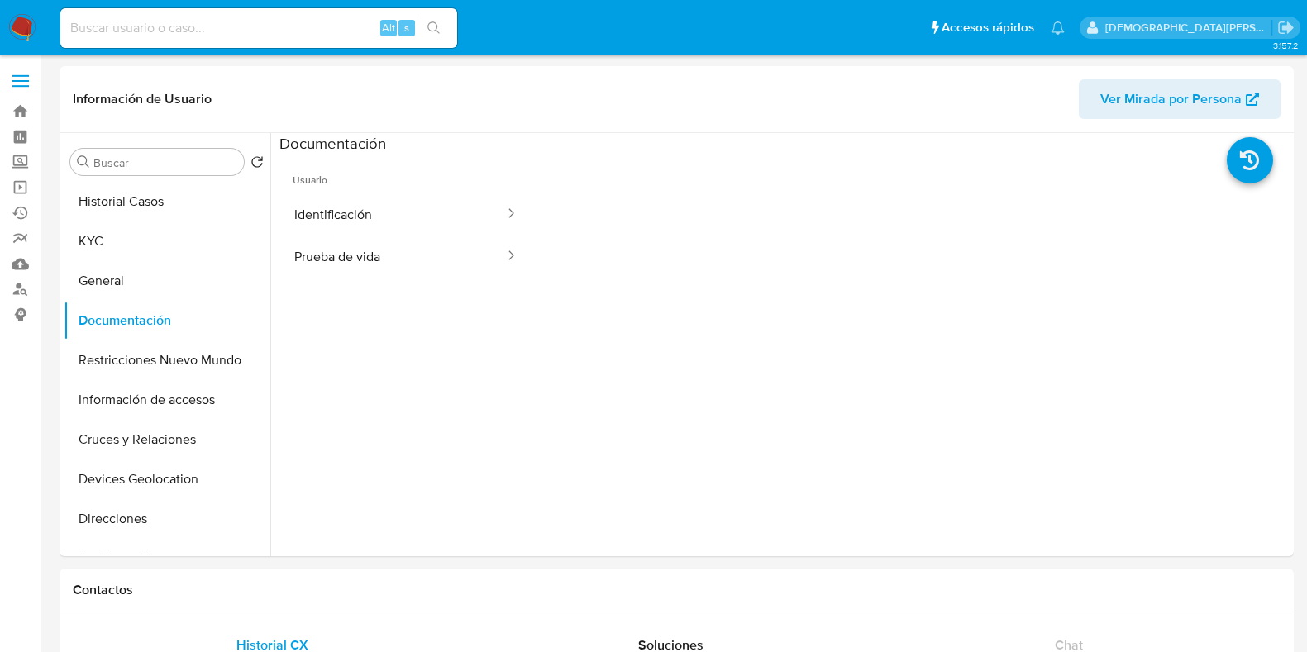
select select "10"
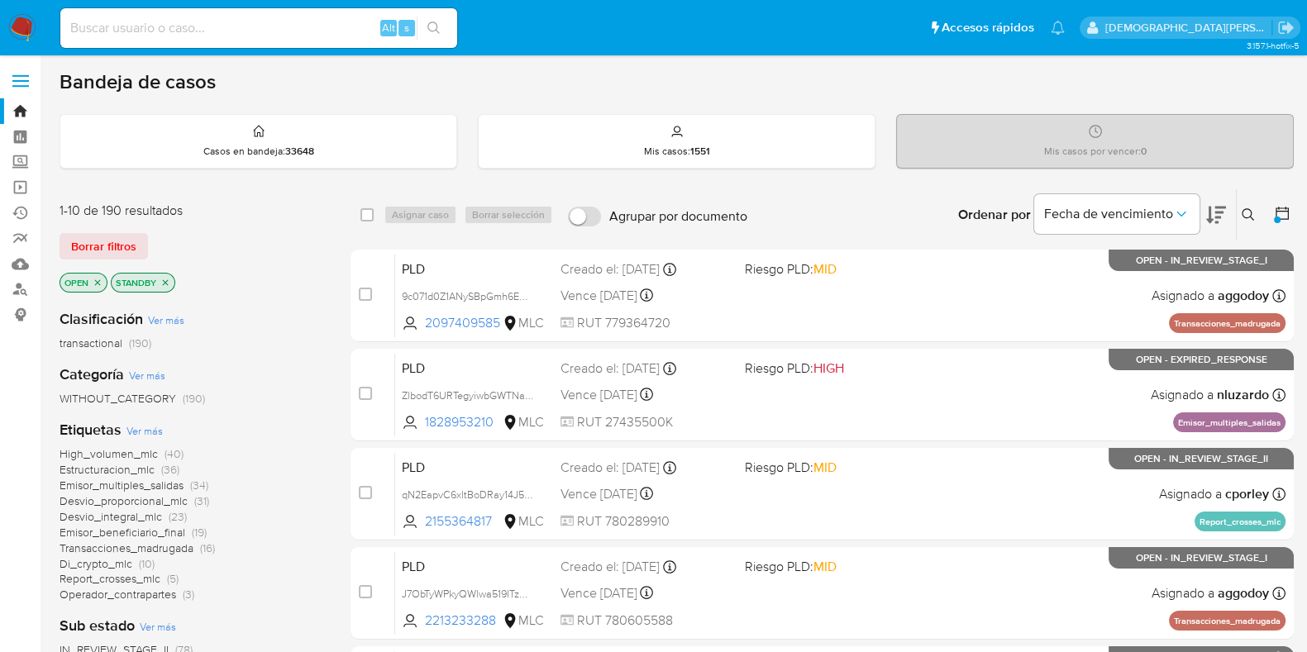
scroll to position [310, 0]
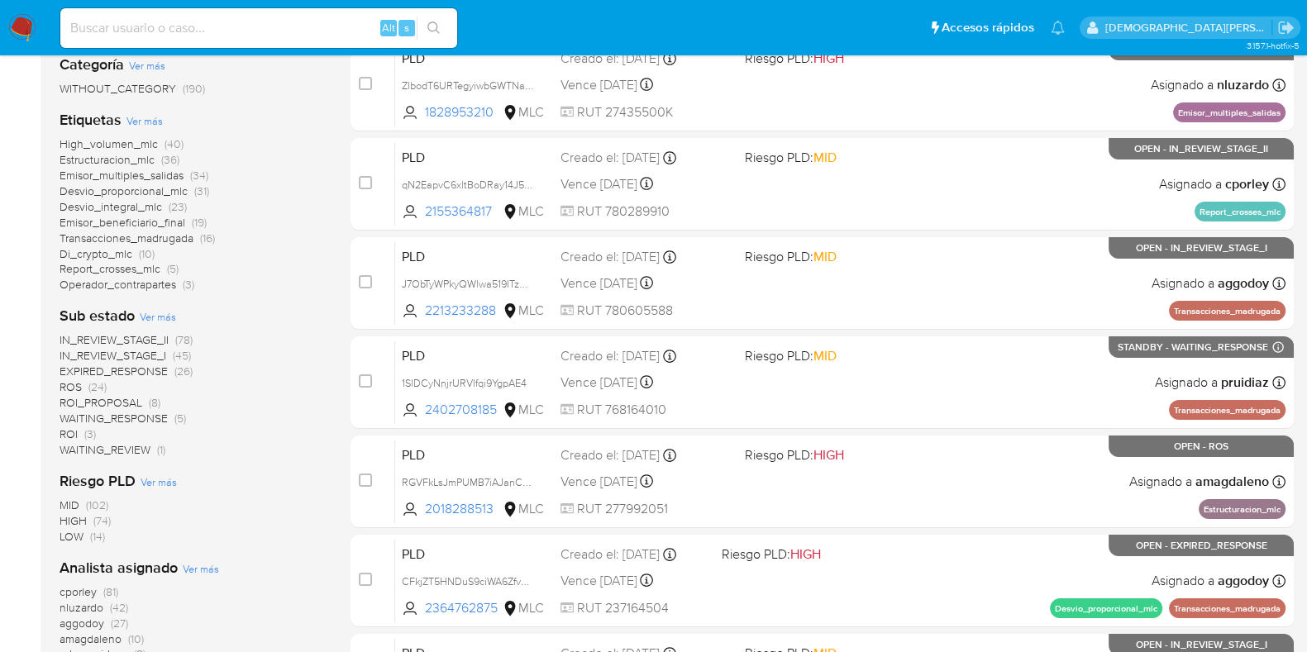
click at [132, 399] on span "ROI_PROPOSAL" at bounding box center [101, 402] width 83 height 17
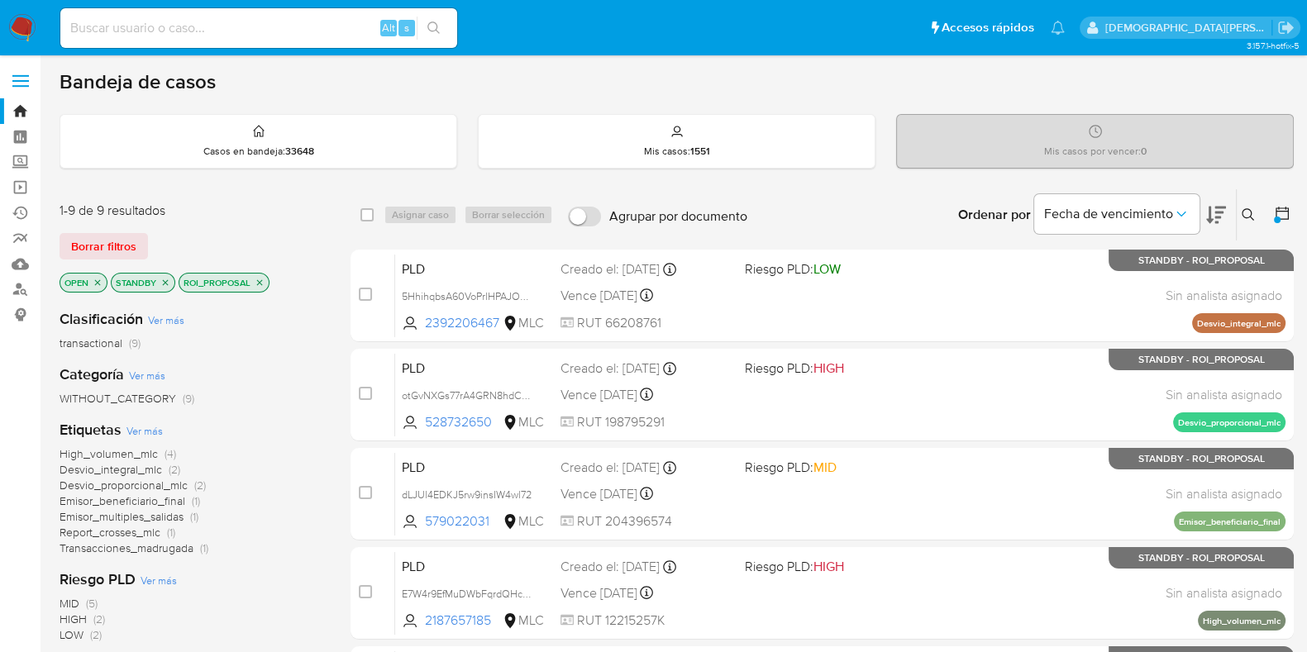
click at [259, 278] on icon "close-filter" at bounding box center [260, 283] width 10 height 10
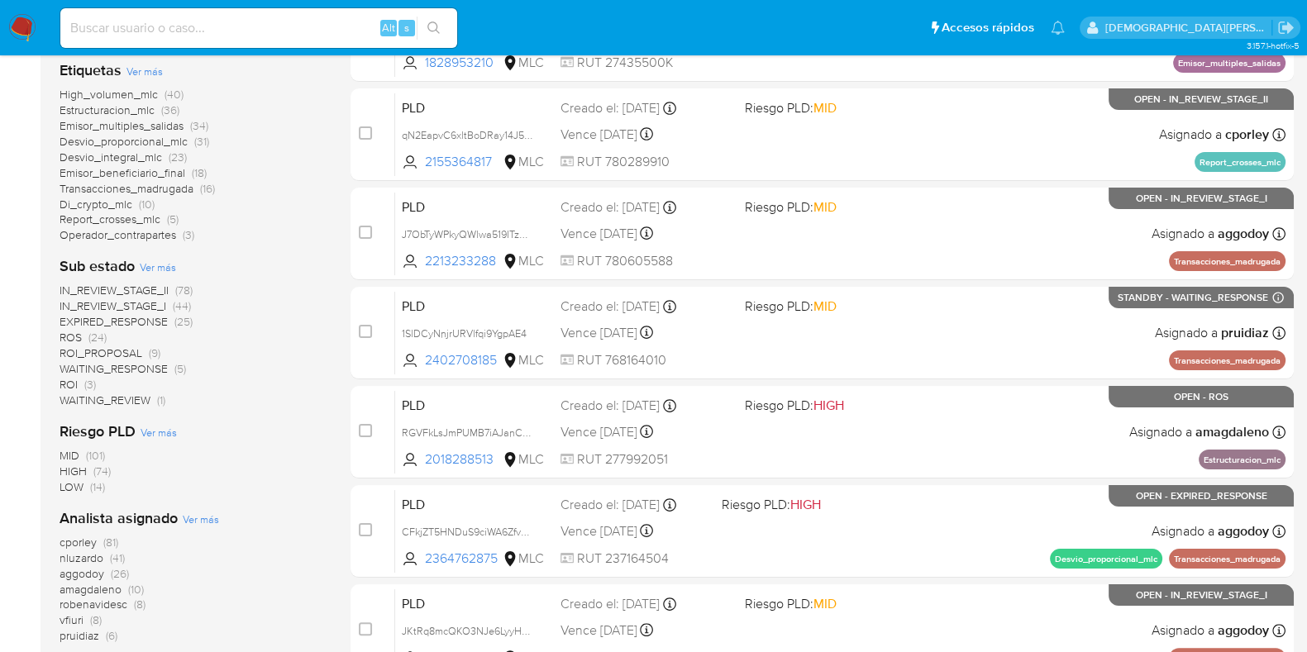
scroll to position [206, 0]
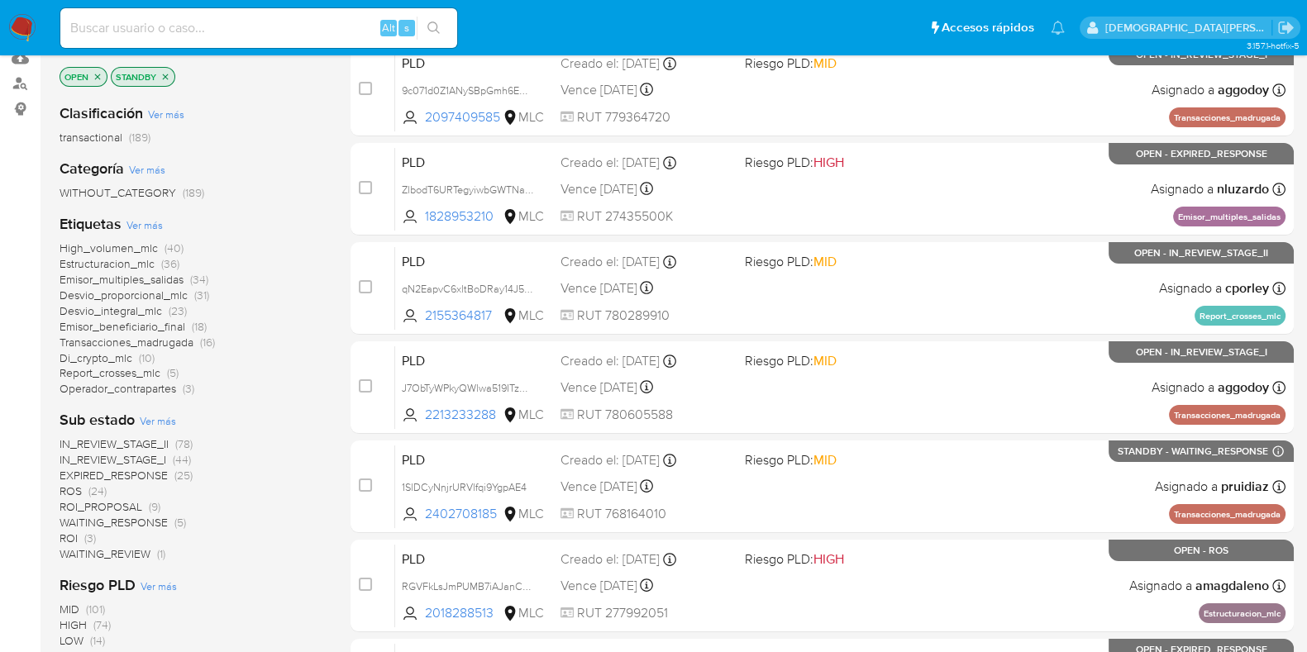
click at [161, 73] on icon "close-filter" at bounding box center [165, 77] width 10 height 10
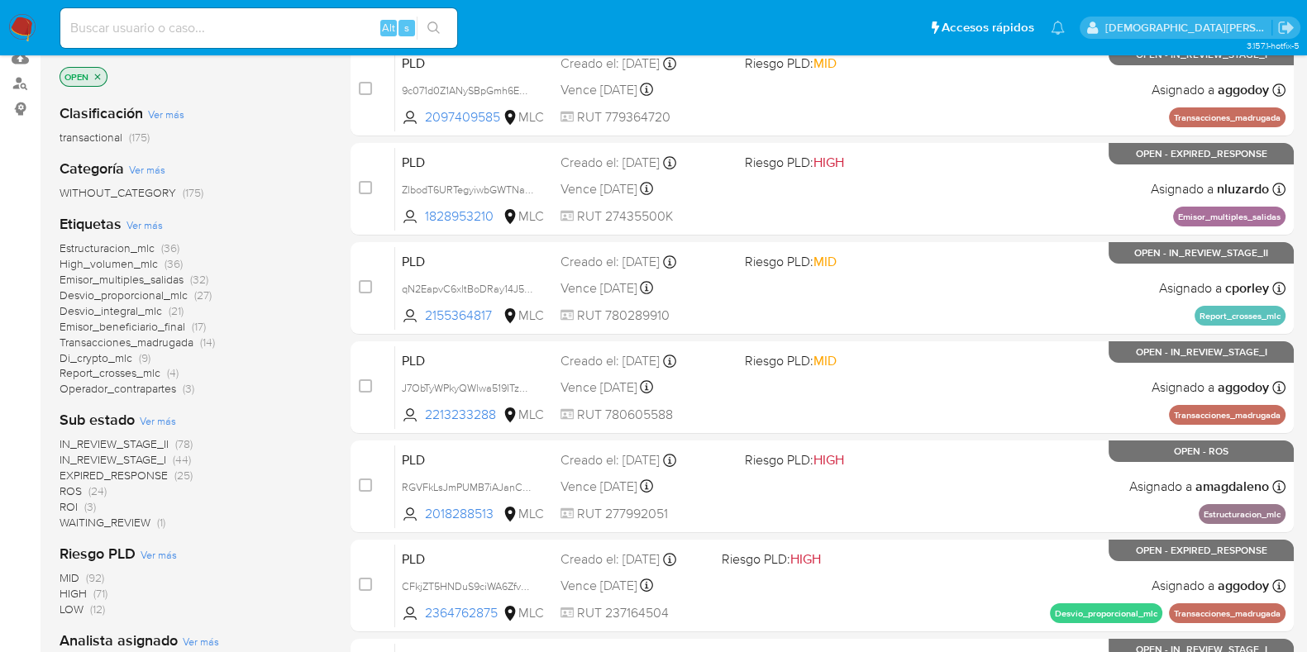
click at [101, 72] on icon "close-filter" at bounding box center [98, 77] width 10 height 10
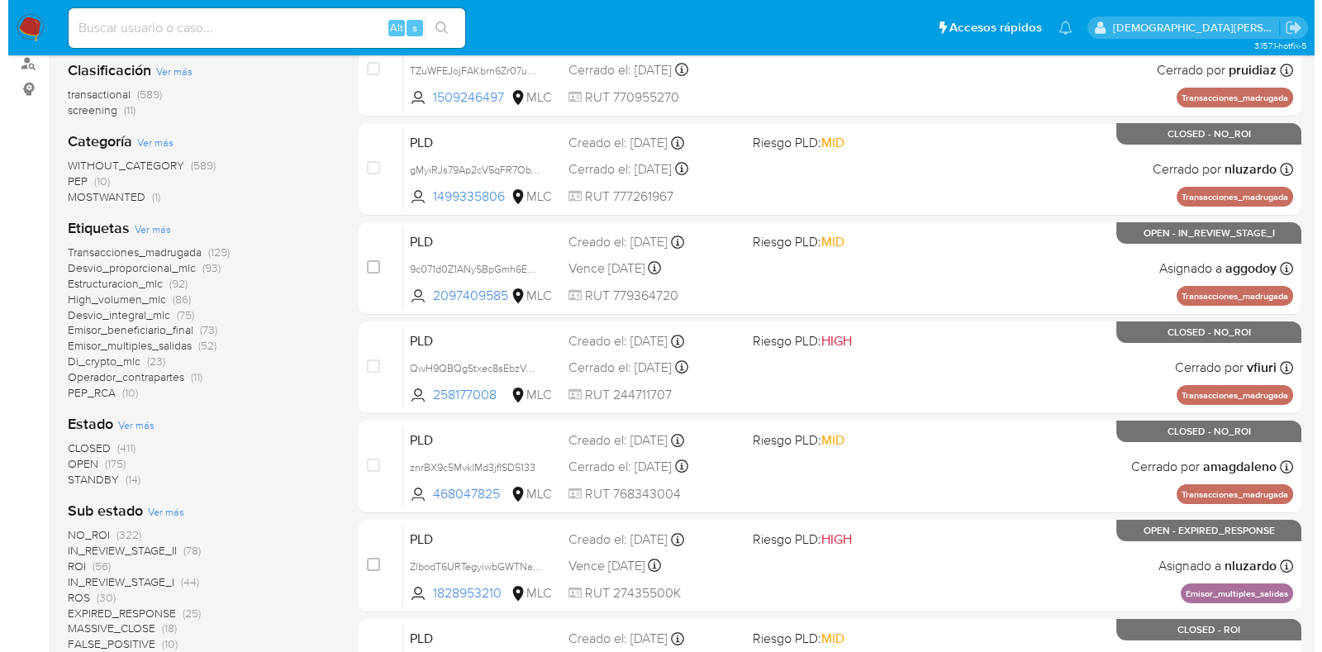
scroll to position [310, 0]
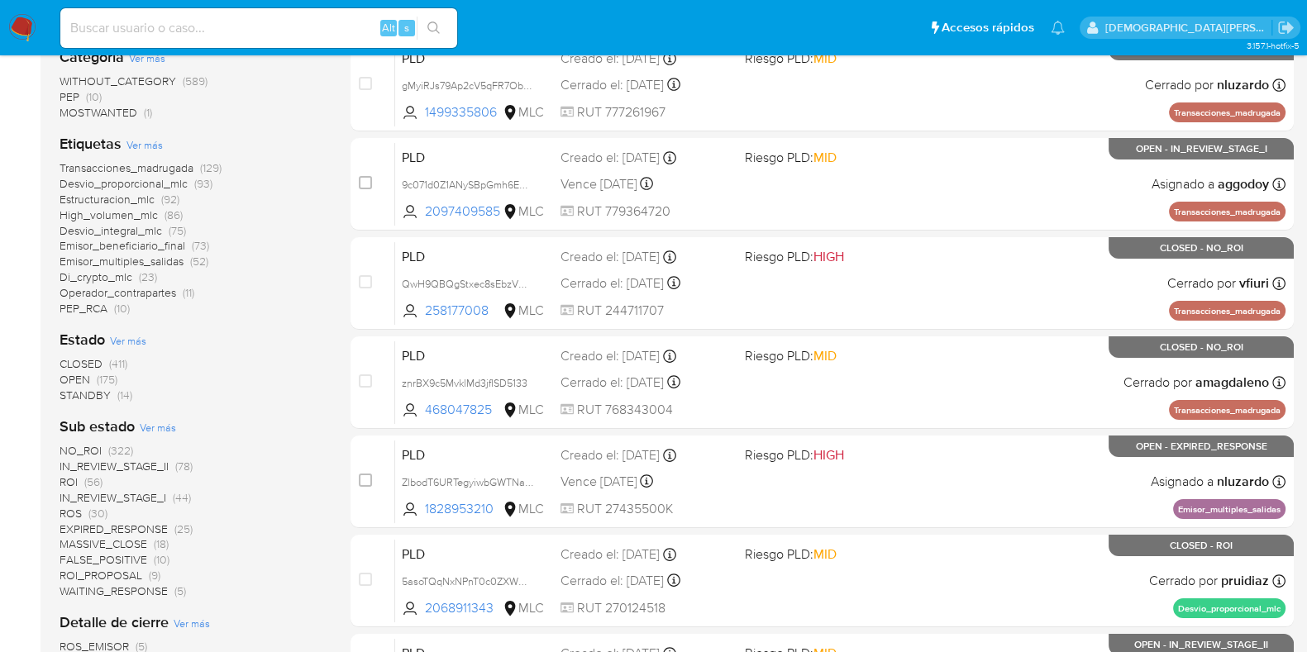
click at [137, 336] on span "Ver más" at bounding box center [128, 340] width 36 height 15
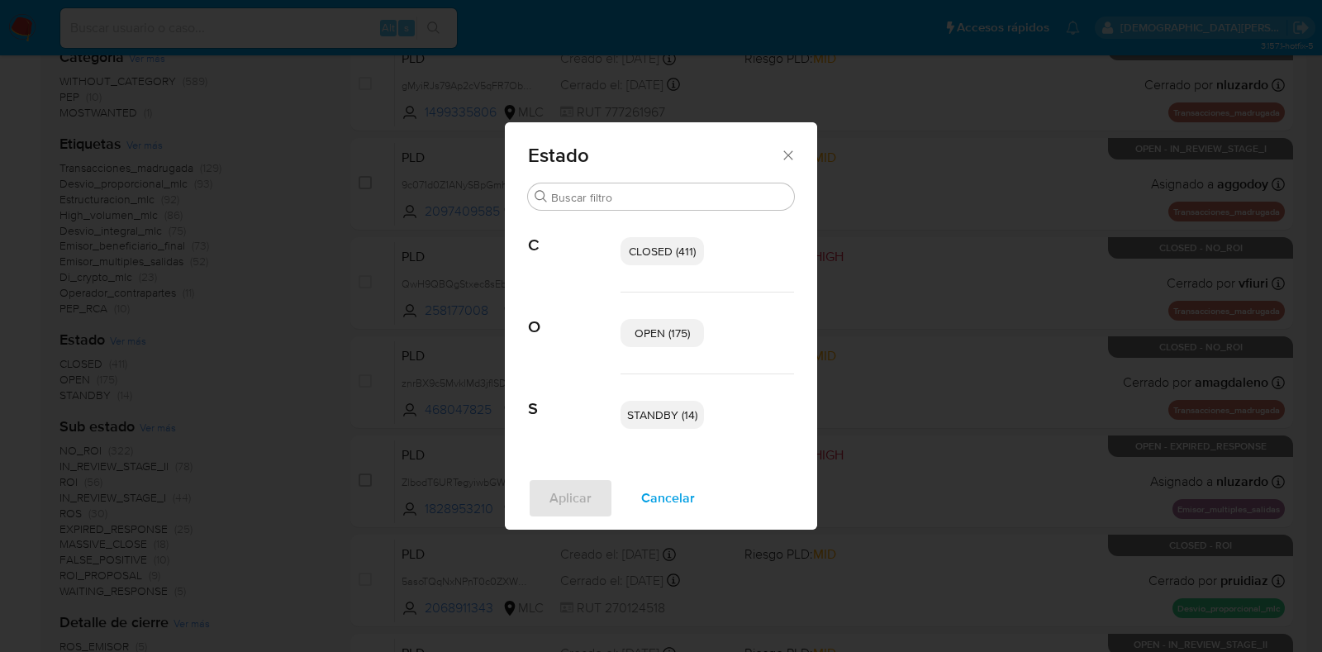
click at [651, 331] on span "OPEN (175)" at bounding box center [662, 333] width 55 height 17
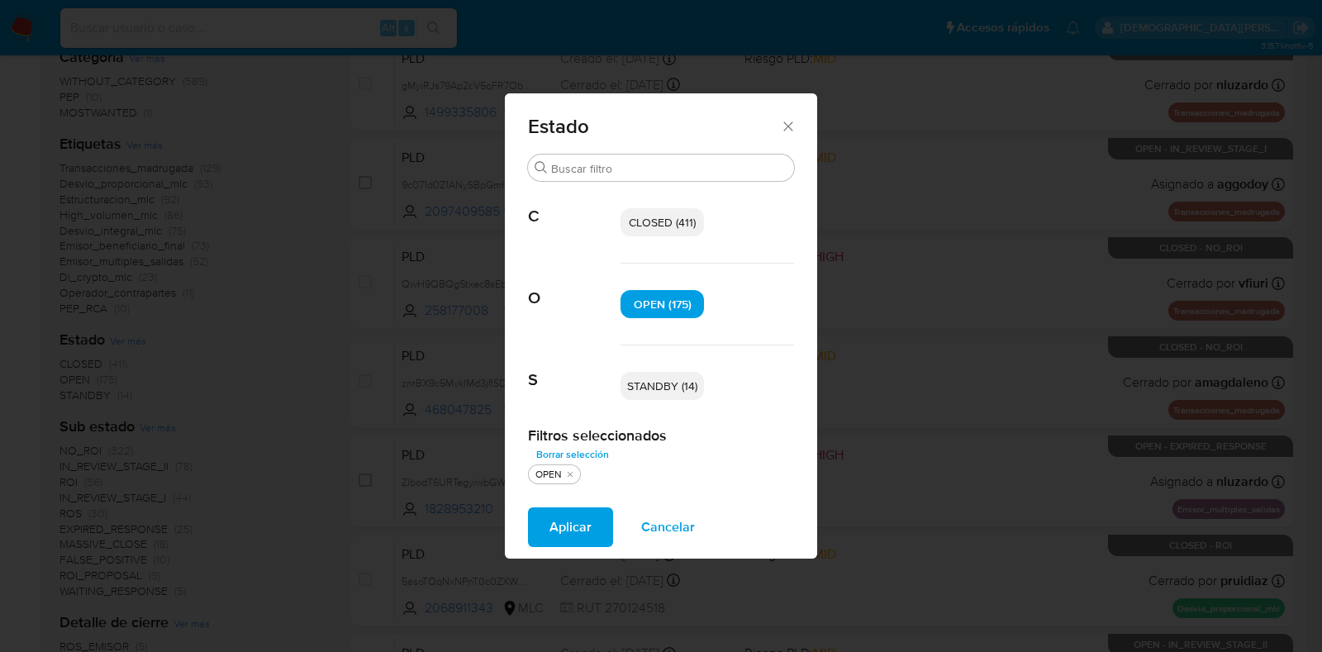
click at [658, 372] on p "STANDBY (14)" at bounding box center [662, 386] width 83 height 28
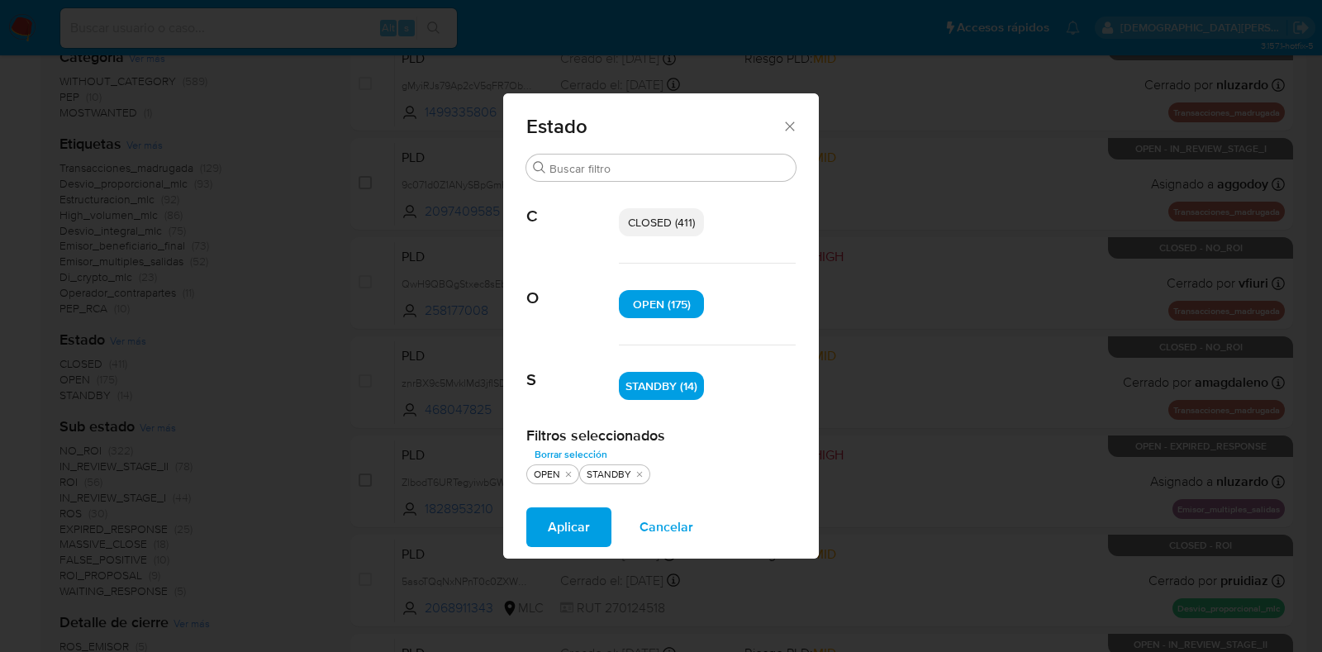
click at [655, 386] on span "STANDBY (14)" at bounding box center [662, 386] width 72 height 17
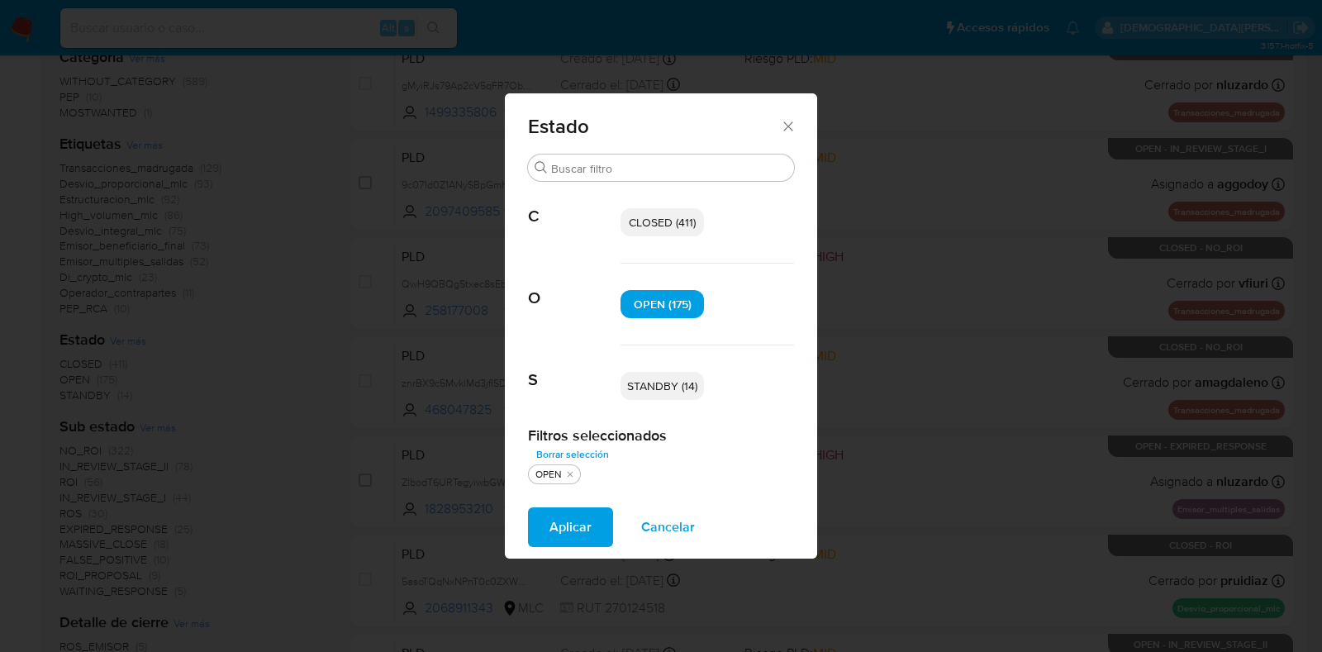
click at [647, 393] on span "STANDBY (14)" at bounding box center [662, 386] width 70 height 17
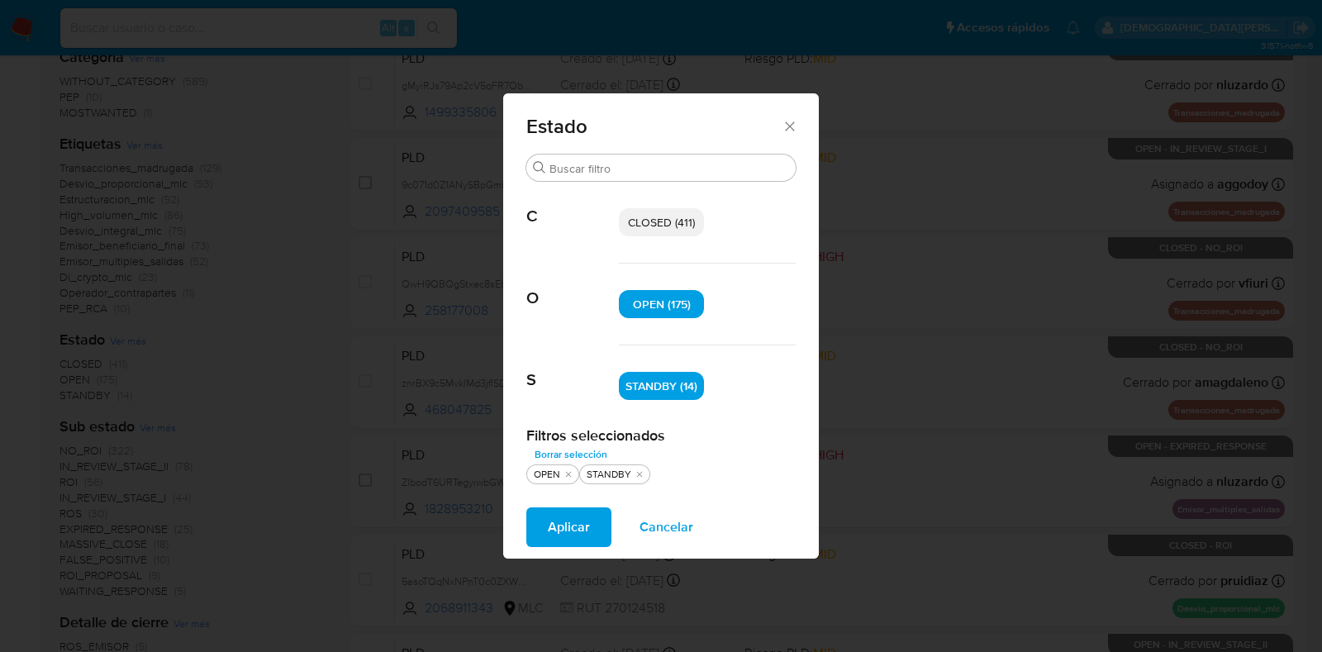
click at [571, 517] on span "Aplicar" at bounding box center [569, 527] width 42 height 36
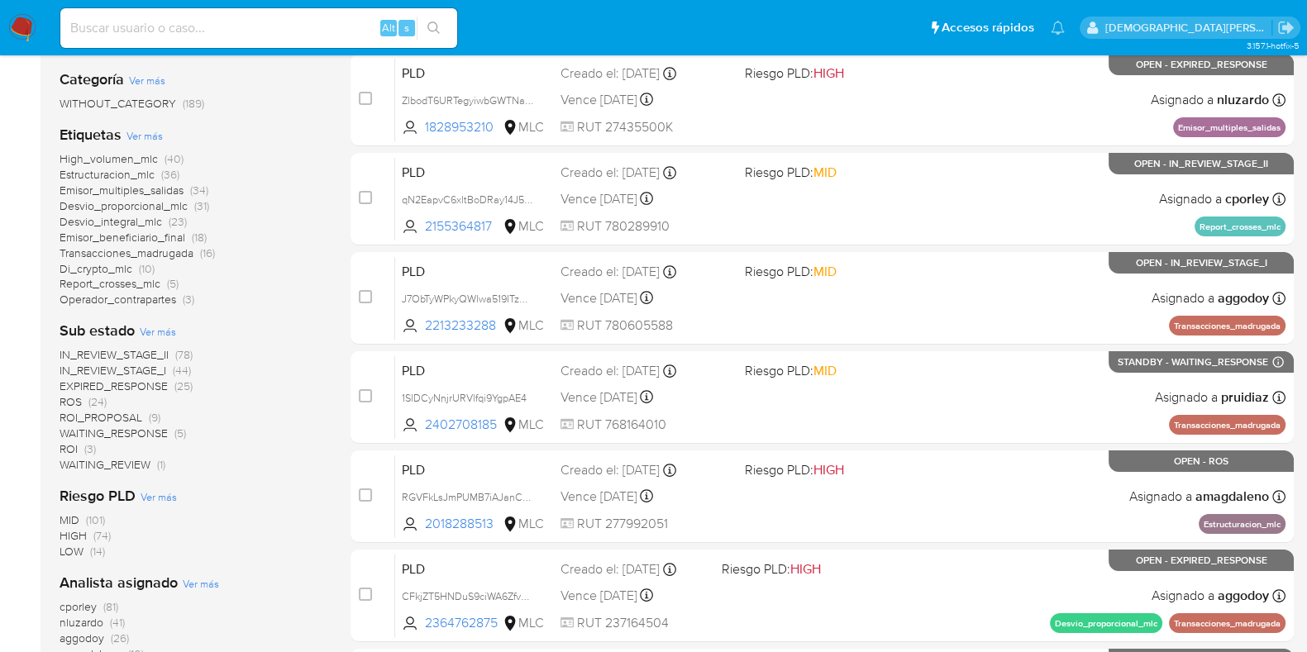
scroll to position [412, 0]
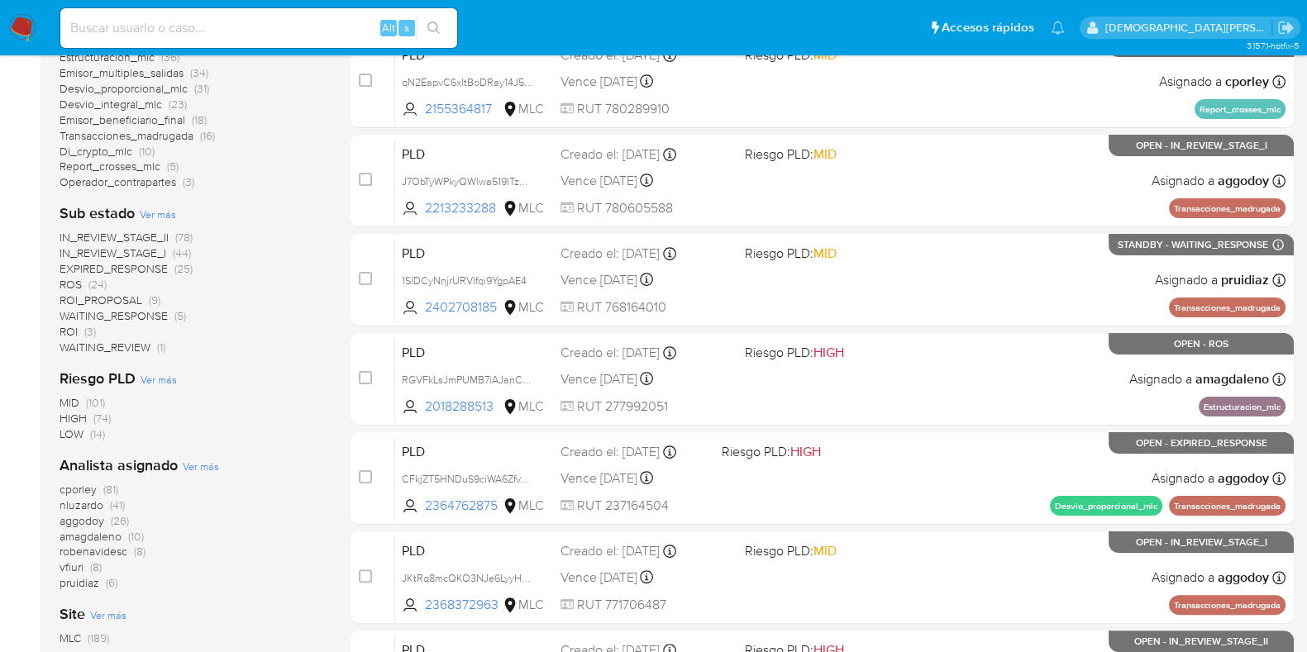
click at [125, 232] on span "IN_REVIEW_STAGE_II" at bounding box center [114, 237] width 109 height 17
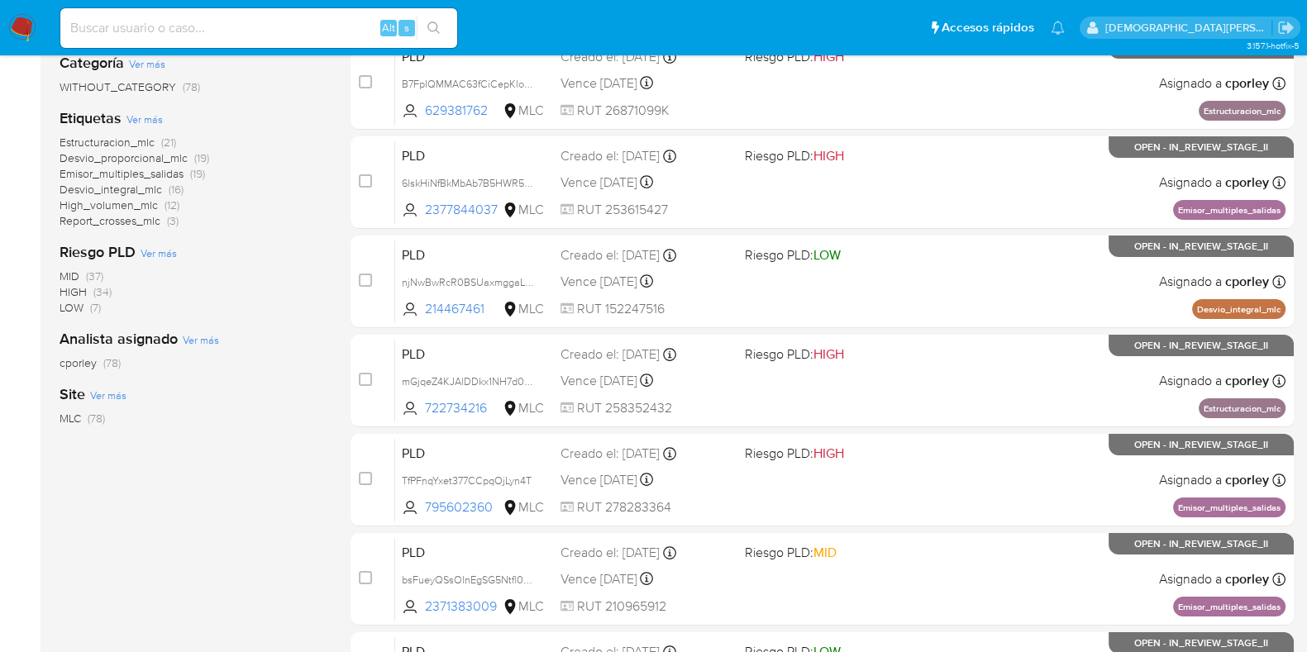
scroll to position [135, 0]
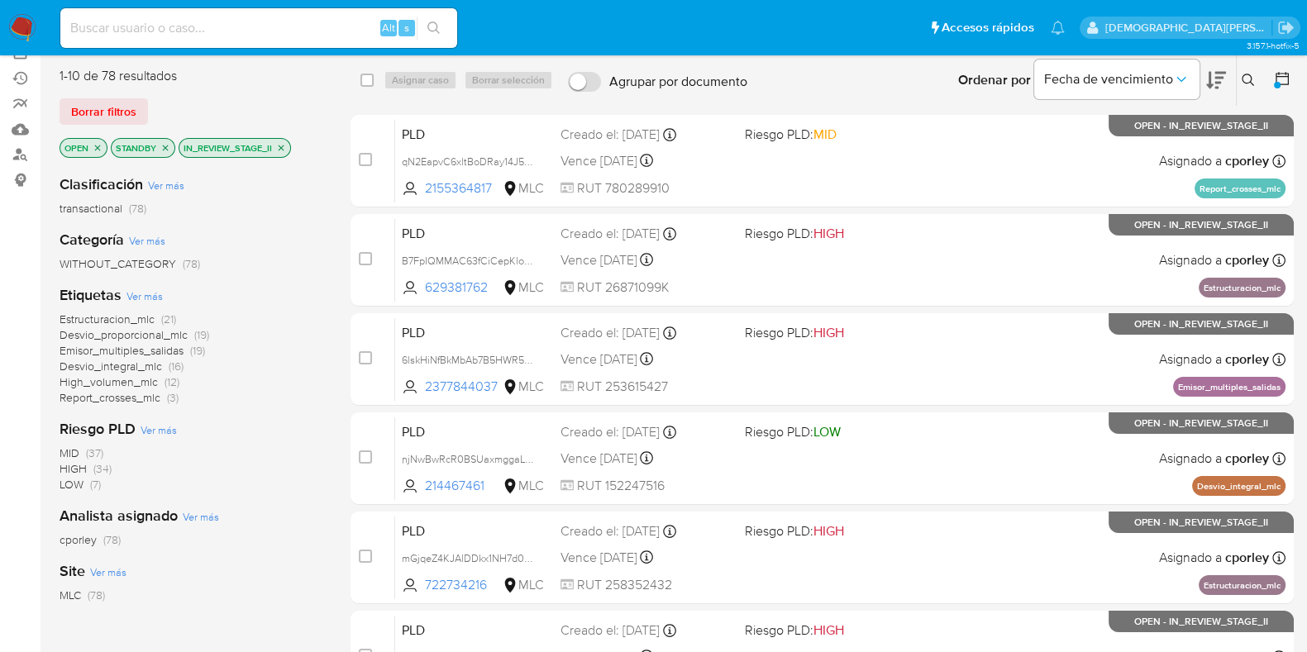
click at [106, 382] on span "High_volumen_mlc" at bounding box center [109, 382] width 98 height 17
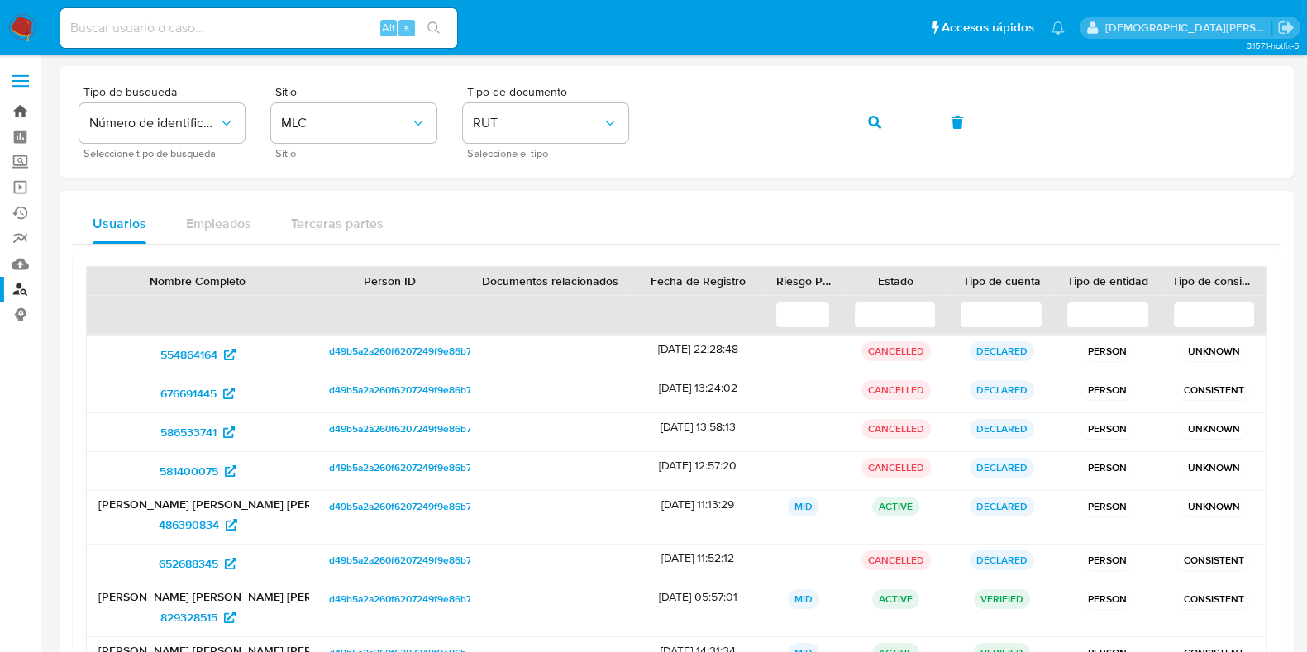
click at [16, 110] on link "Bandeja" at bounding box center [98, 111] width 197 height 26
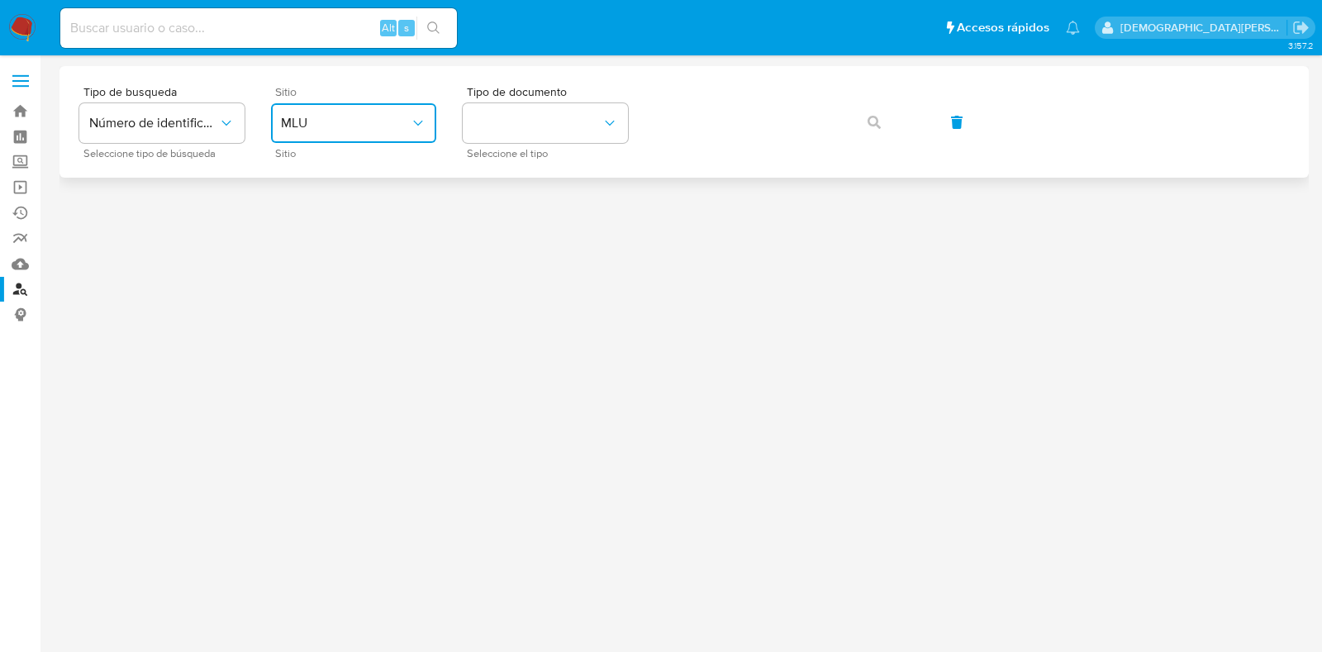
click at [398, 127] on span "MLU" at bounding box center [345, 123] width 129 height 17
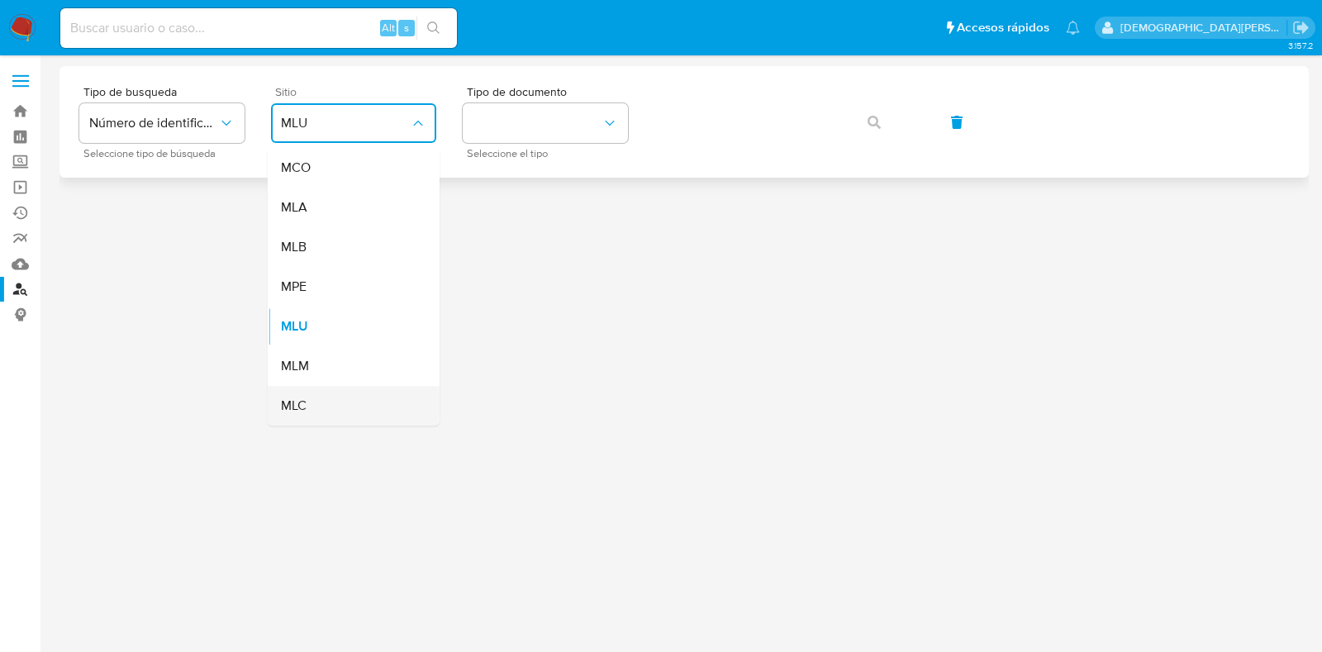
click at [368, 406] on div "MLC" at bounding box center [349, 406] width 136 height 40
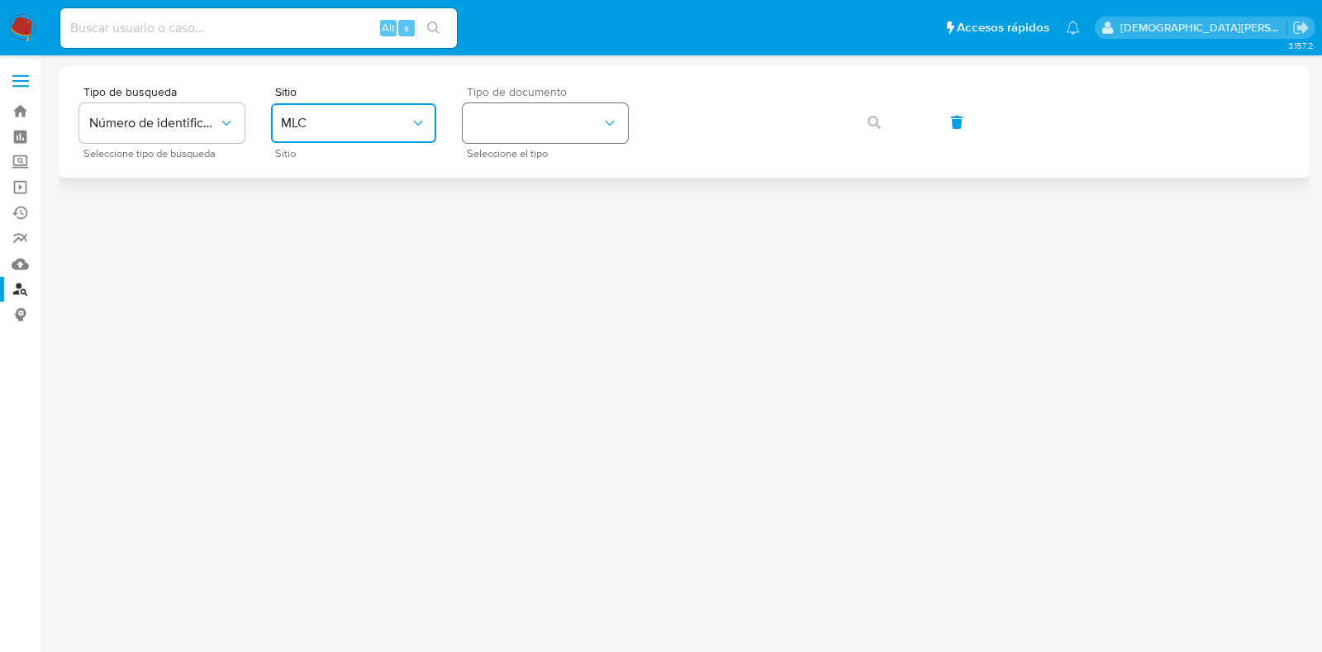
click at [552, 123] on button "identificationType" at bounding box center [545, 123] width 165 height 40
click at [583, 165] on div "RUT RUT" at bounding box center [541, 176] width 136 height 56
click at [874, 124] on icon "button" at bounding box center [874, 122] width 13 height 13
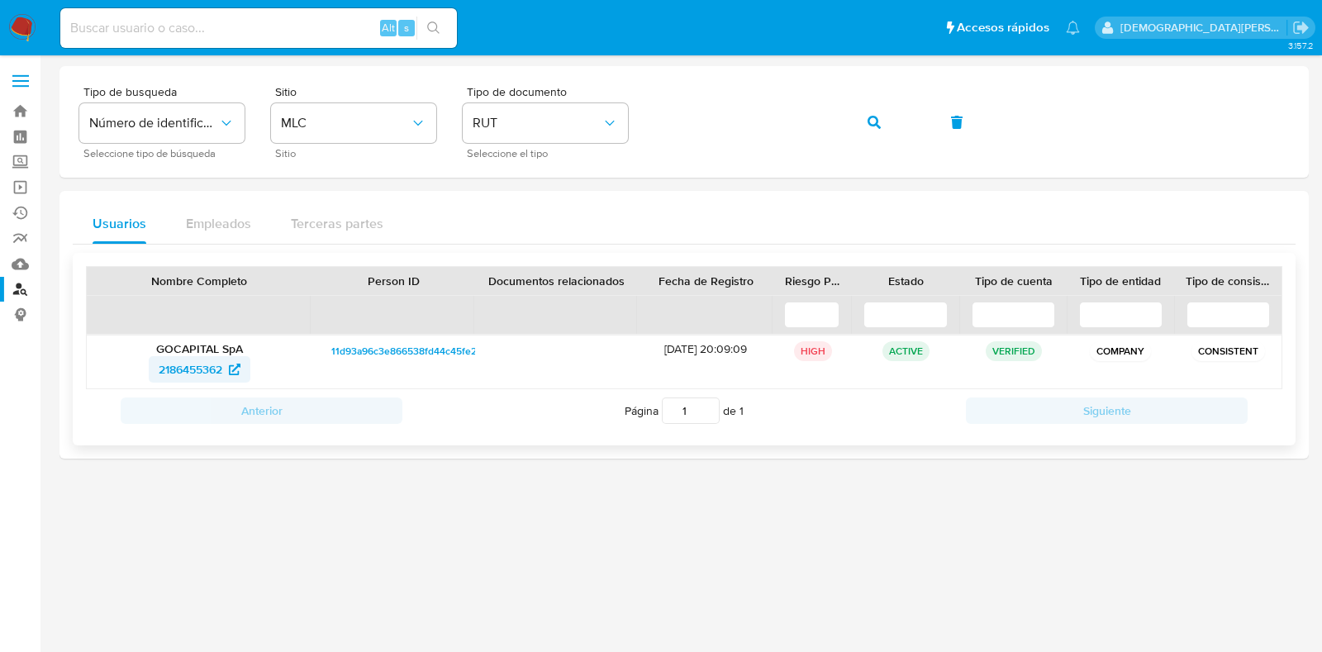
click at [191, 363] on span "2186455362" at bounding box center [191, 369] width 64 height 26
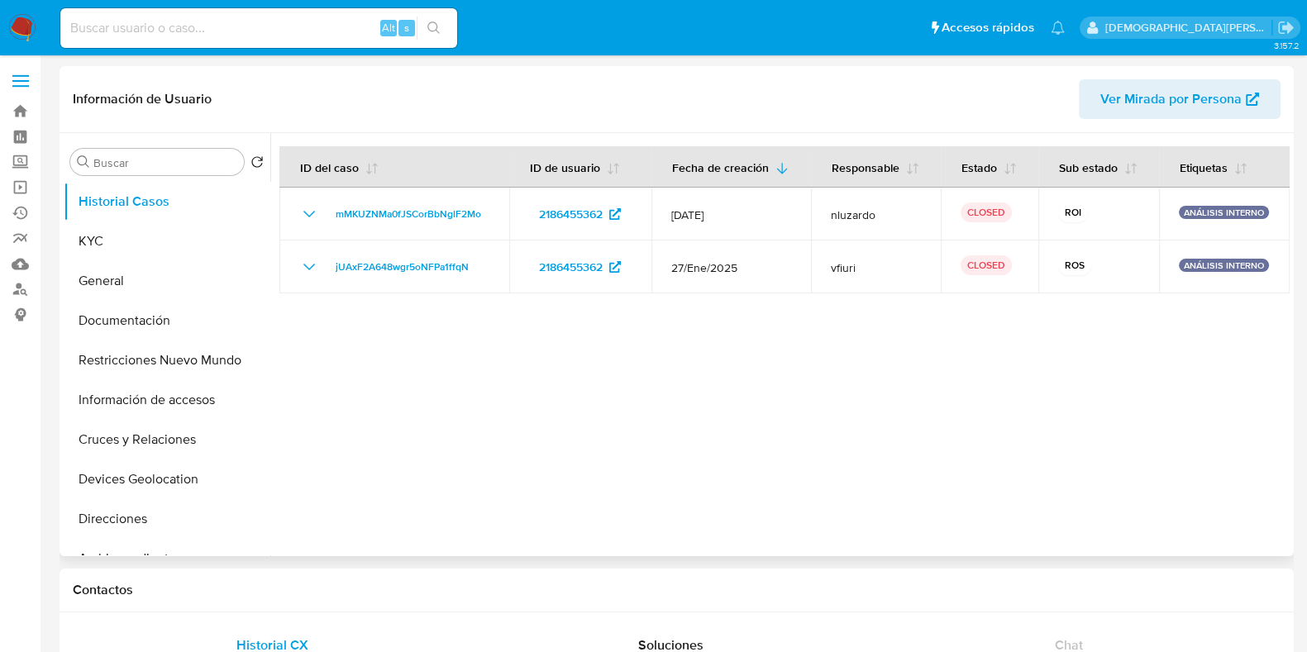
select select "10"
click at [143, 317] on button "Documentación" at bounding box center [160, 321] width 193 height 40
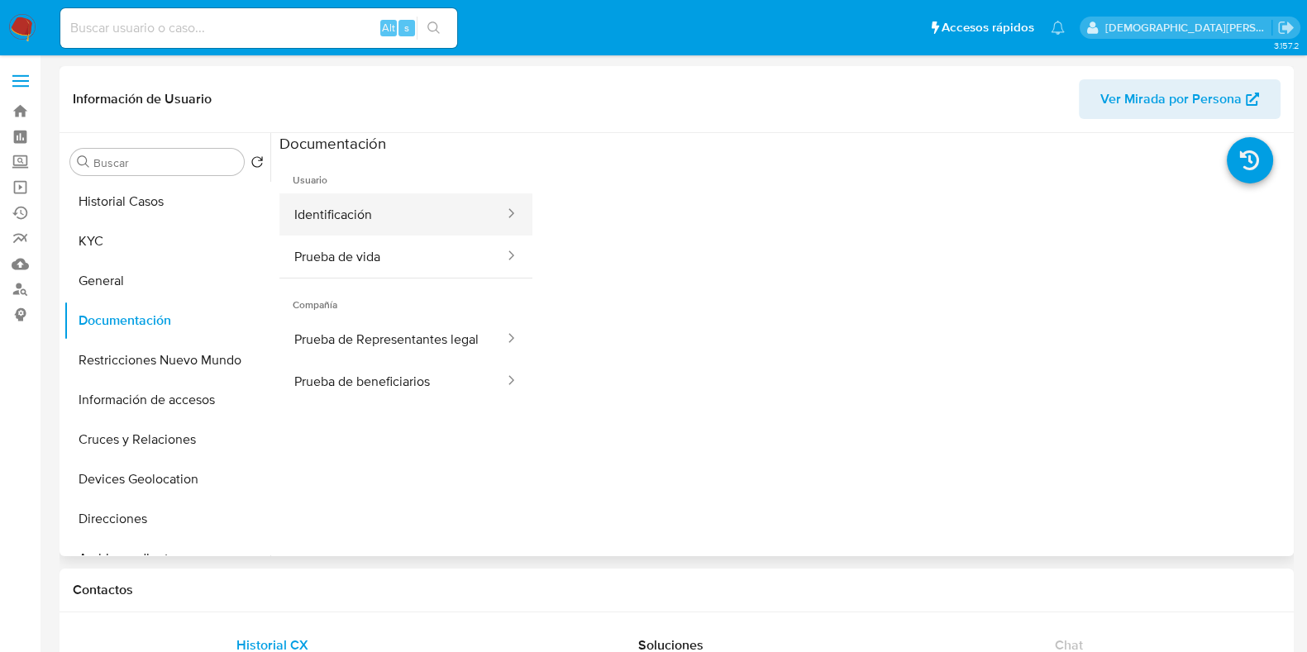
click at [384, 203] on button "Identificación" at bounding box center [392, 214] width 226 height 42
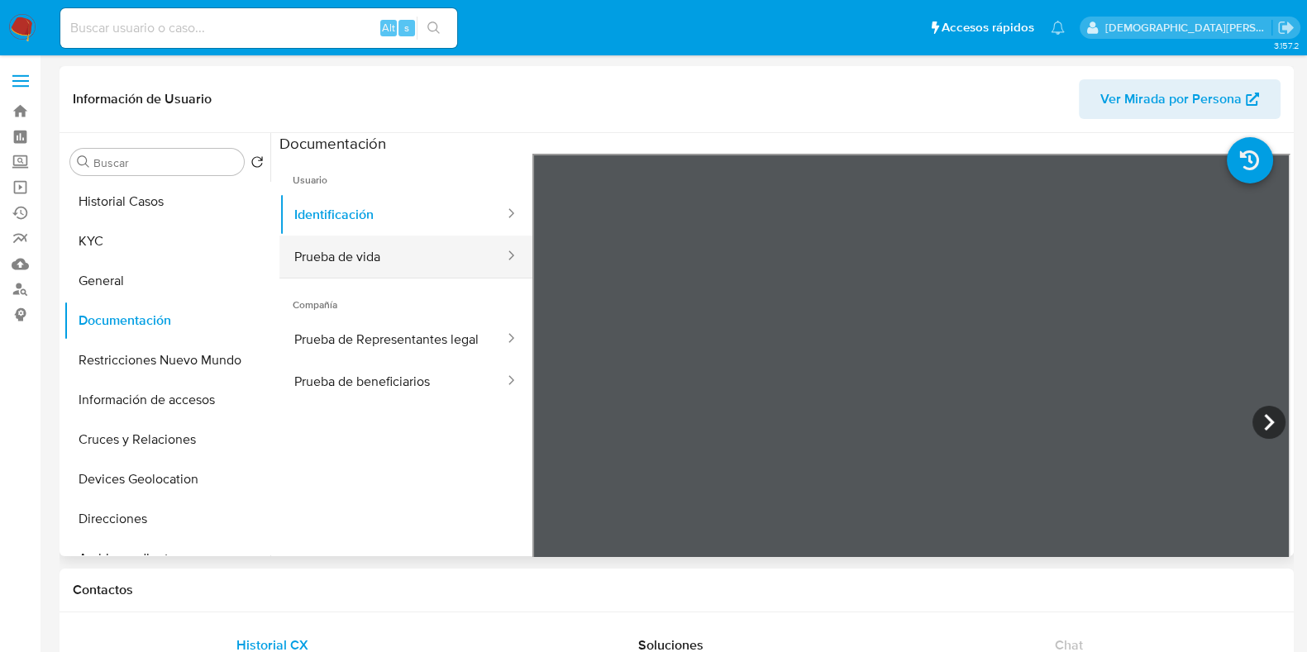
click at [374, 255] on button "Prueba de vida" at bounding box center [392, 257] width 226 height 42
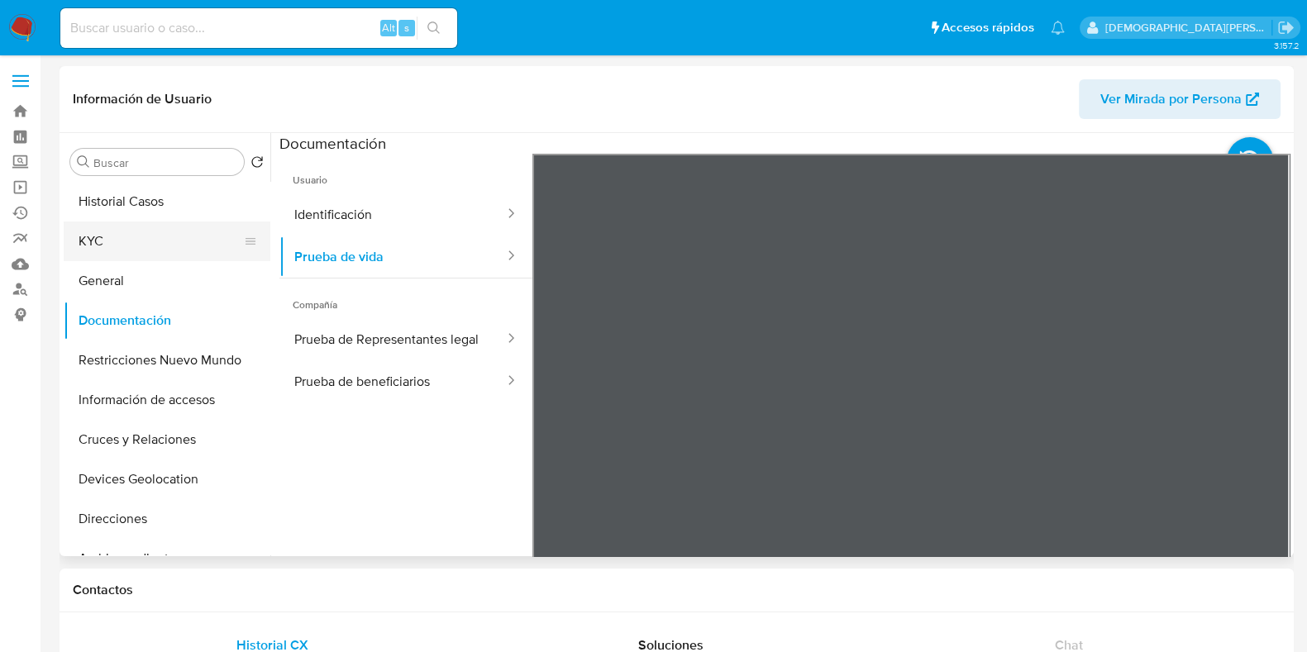
click at [149, 221] on ul "Historial Casos KYC General Documentación Restricciones Nuevo Mundo Información…" at bounding box center [167, 368] width 207 height 373
click at [147, 232] on button "KYC" at bounding box center [160, 241] width 193 height 40
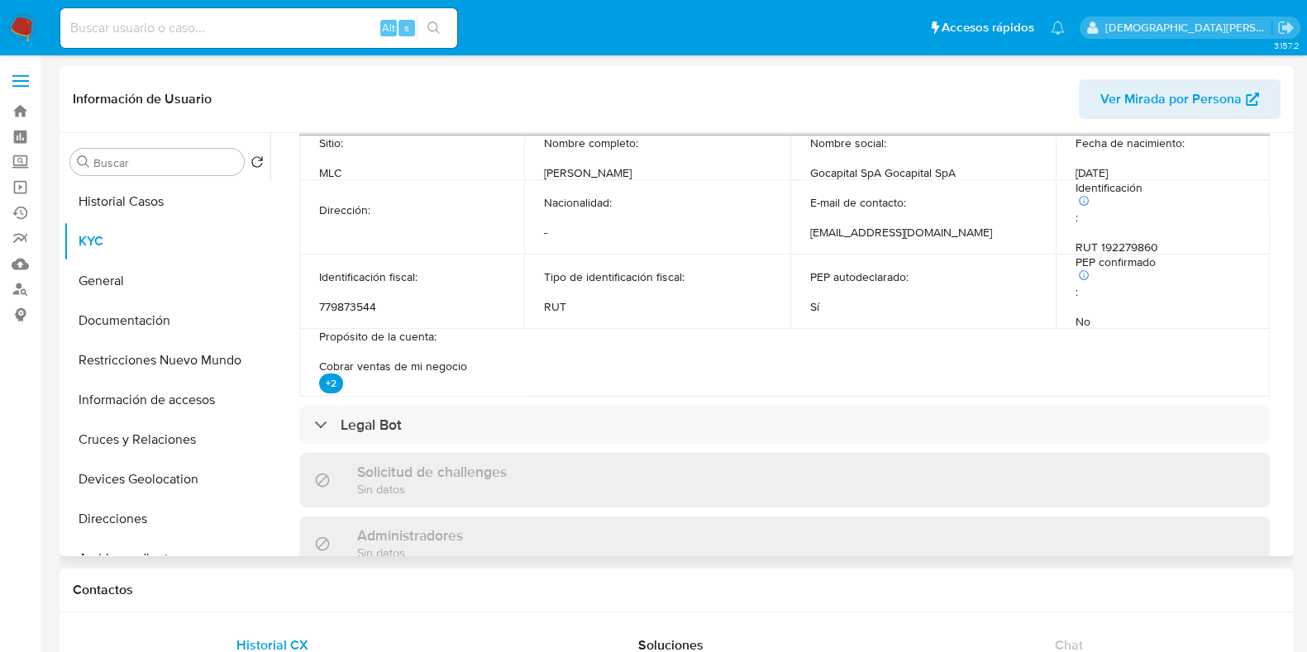
scroll to position [376, 0]
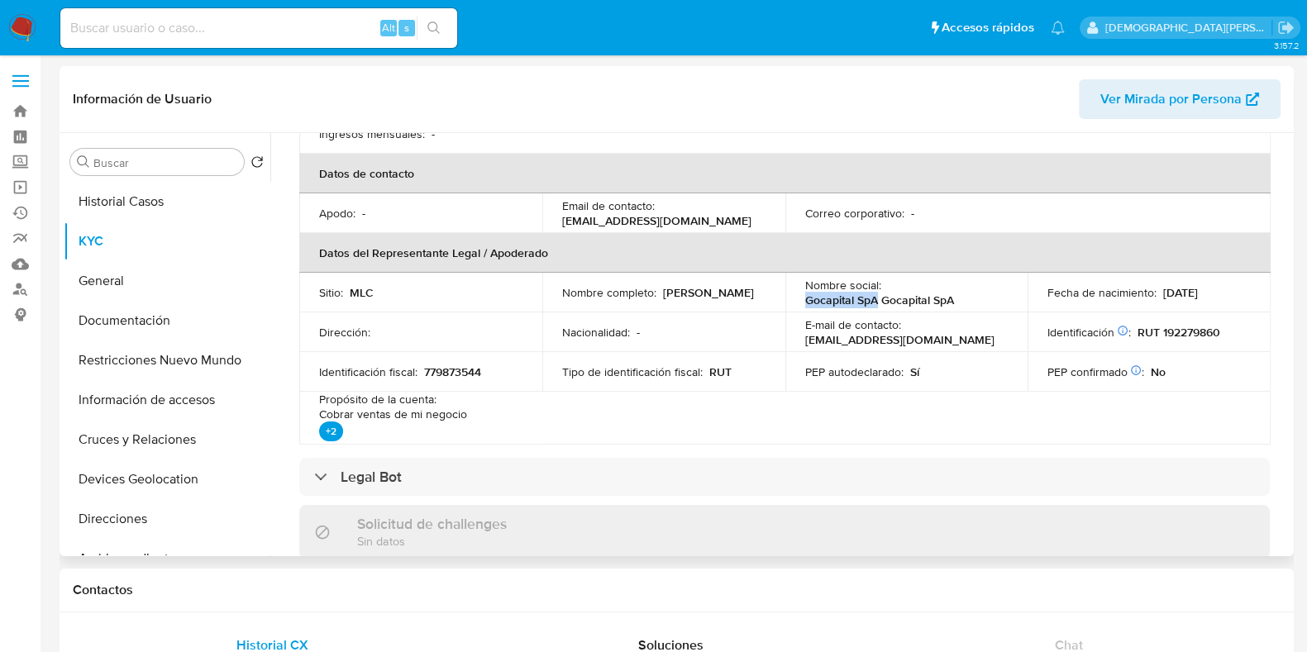
drag, startPoint x: 797, startPoint y: 298, endPoint x: 871, endPoint y: 297, distance: 73.6
click at [871, 297] on td "Nombre social : Gocapital SpA Gocapital SpA" at bounding box center [906, 293] width 243 height 40
click at [259, 18] on input at bounding box center [258, 27] width 397 height 21
paste input "F4UlLUUOeMAzaRvdeHLmbWGO"
type input "F4UlLUUOeMAzaRvdeHLmbWGO"
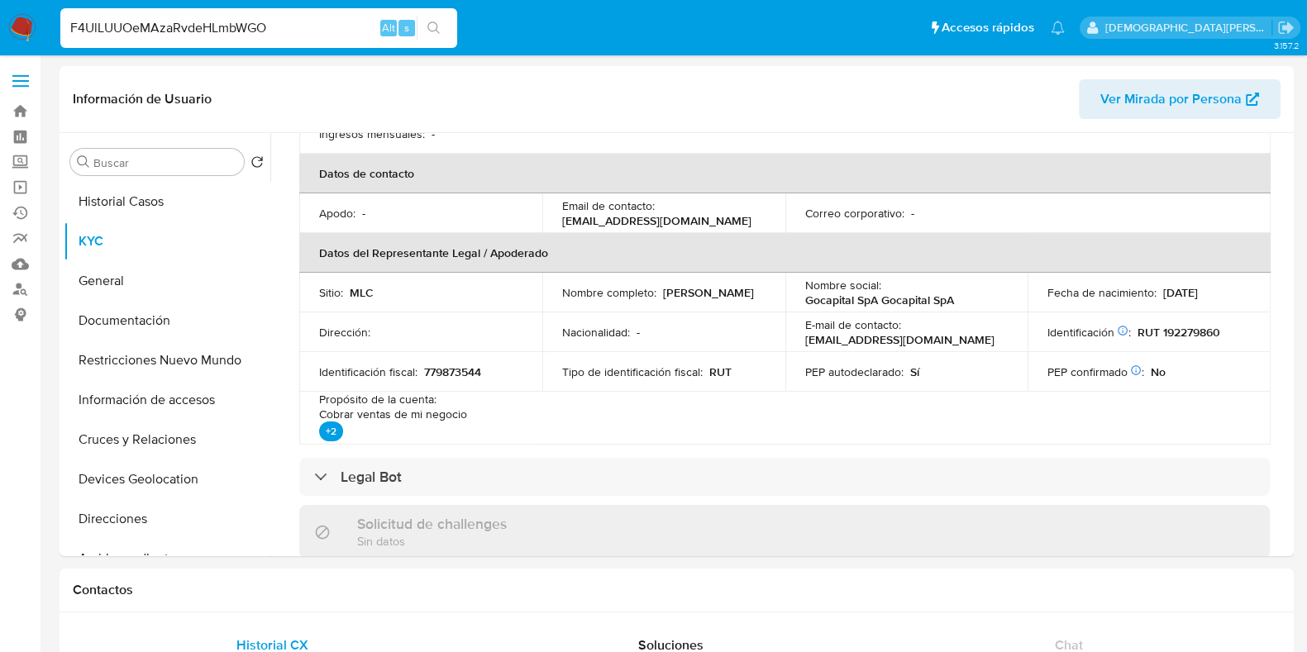
click at [436, 35] on button "search-icon" at bounding box center [434, 28] width 34 height 23
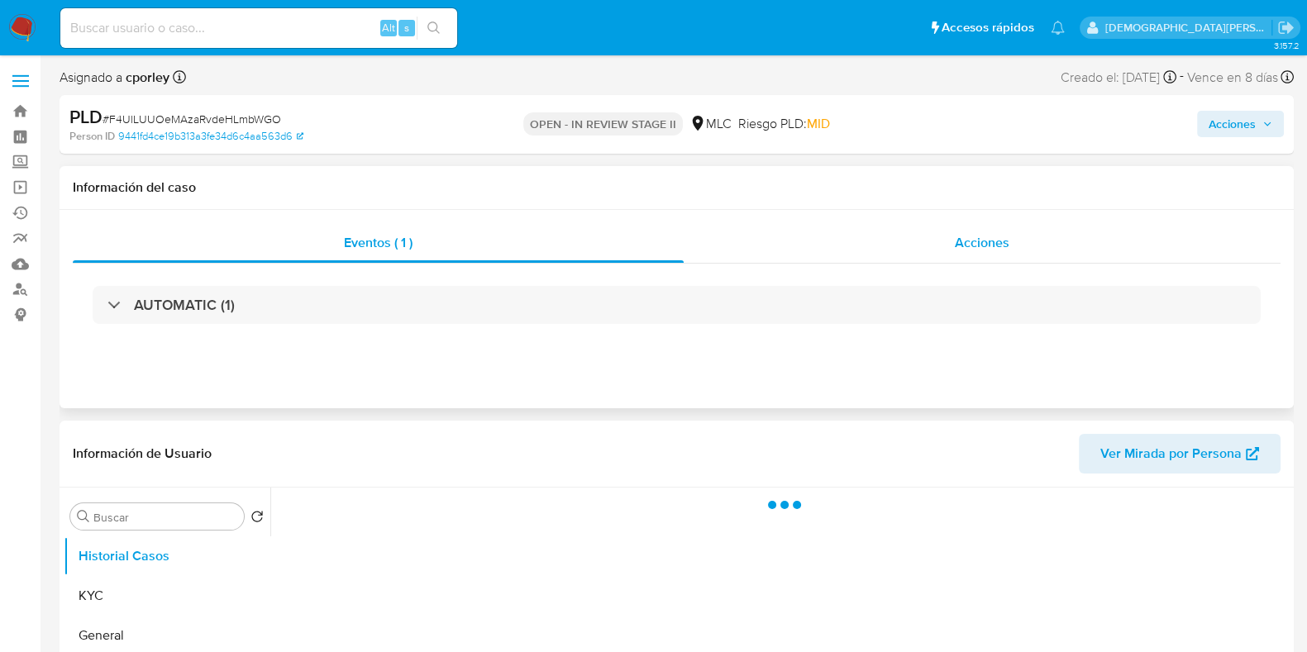
click at [888, 234] on div "Acciones" at bounding box center [981, 243] width 597 height 40
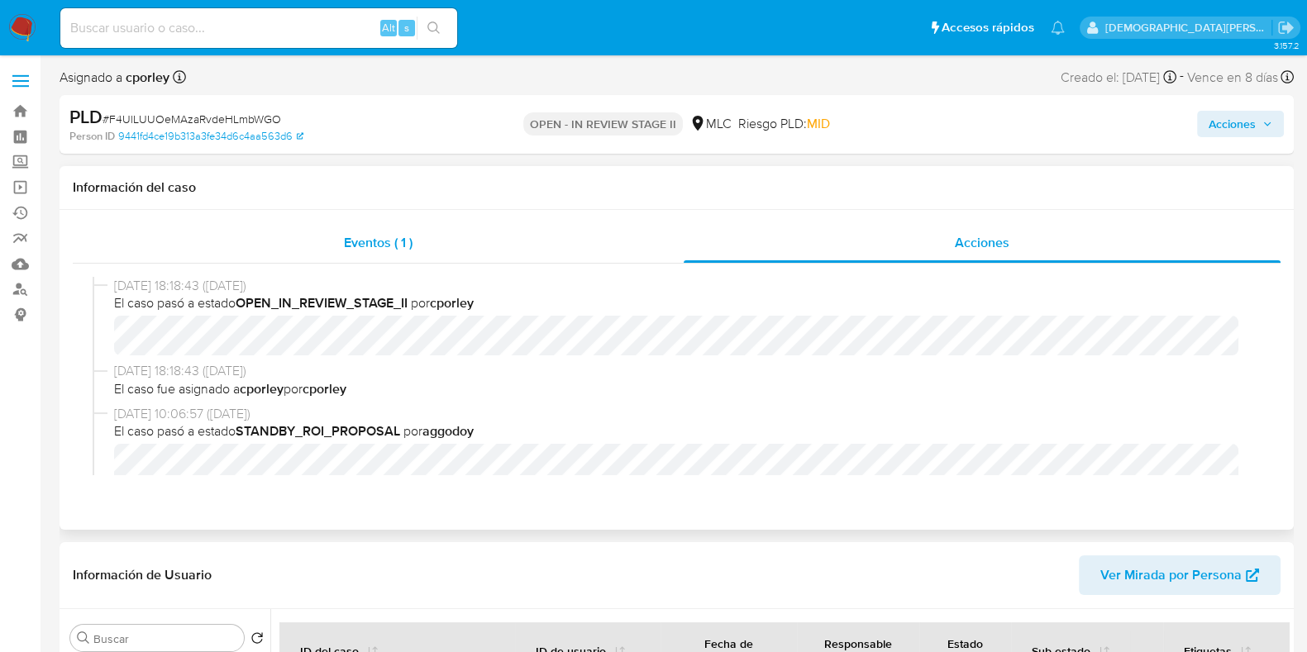
select select "10"
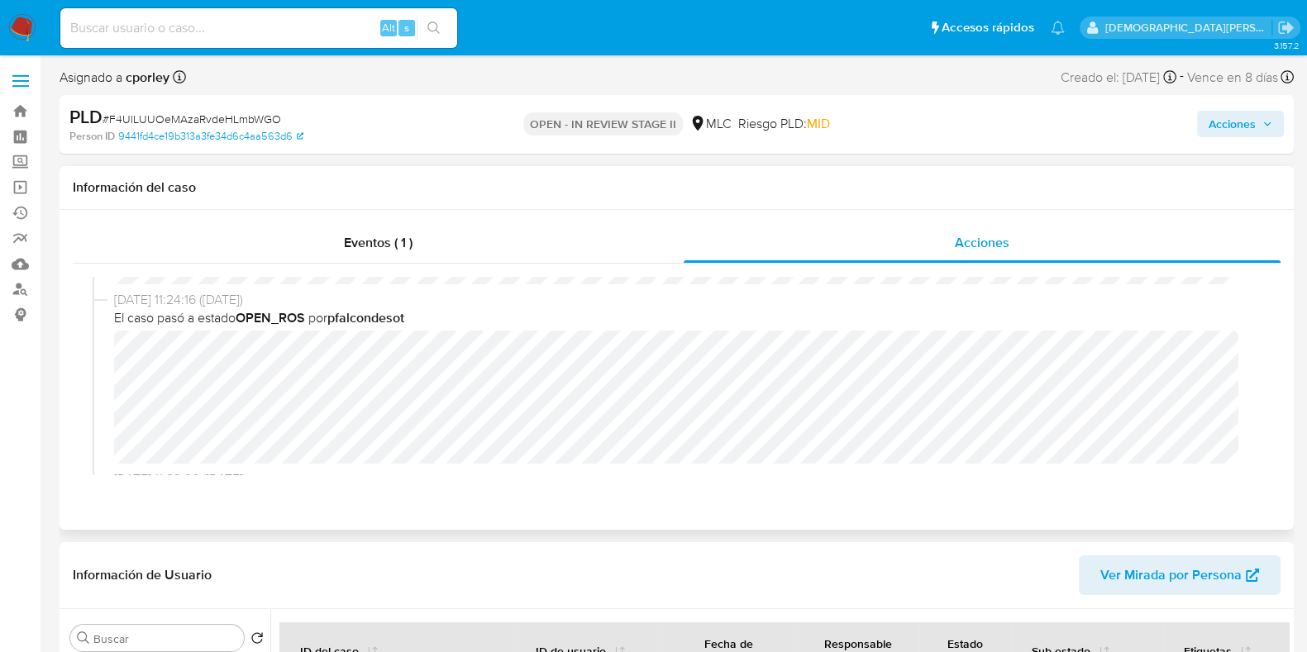
scroll to position [412, 0]
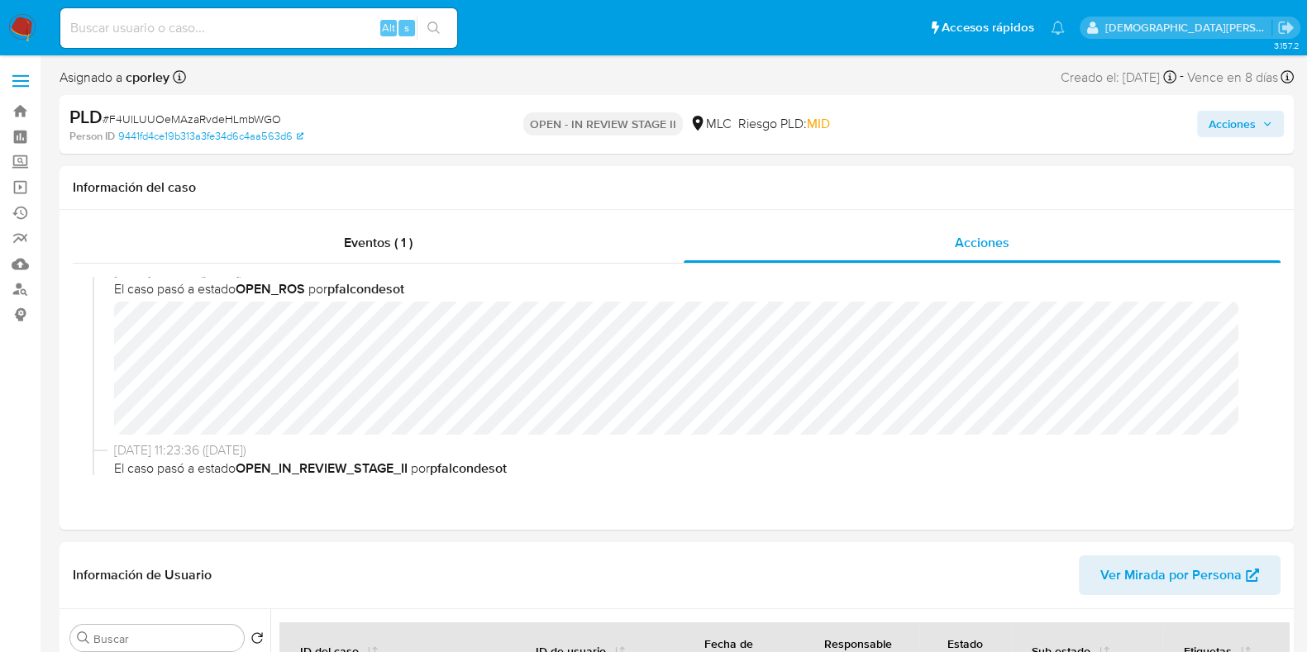
click at [1229, 129] on span "Acciones" at bounding box center [1231, 124] width 47 height 26
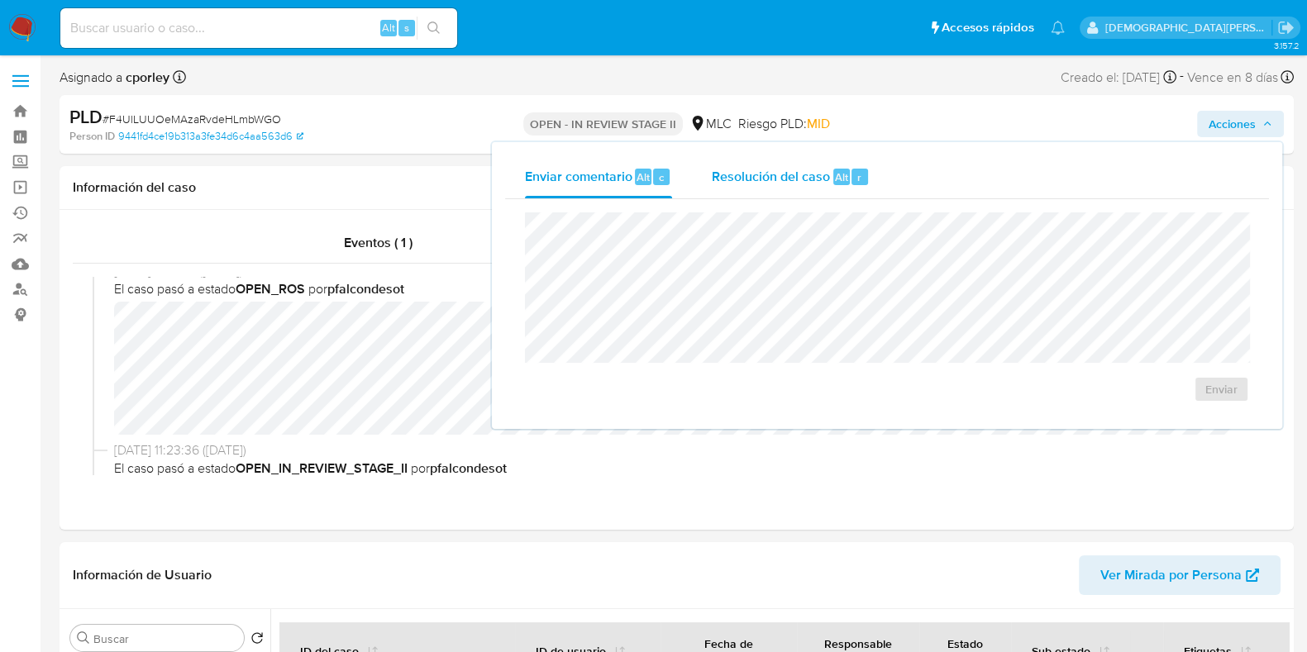
click at [744, 193] on div "Resolución del caso Alt r" at bounding box center [791, 176] width 158 height 43
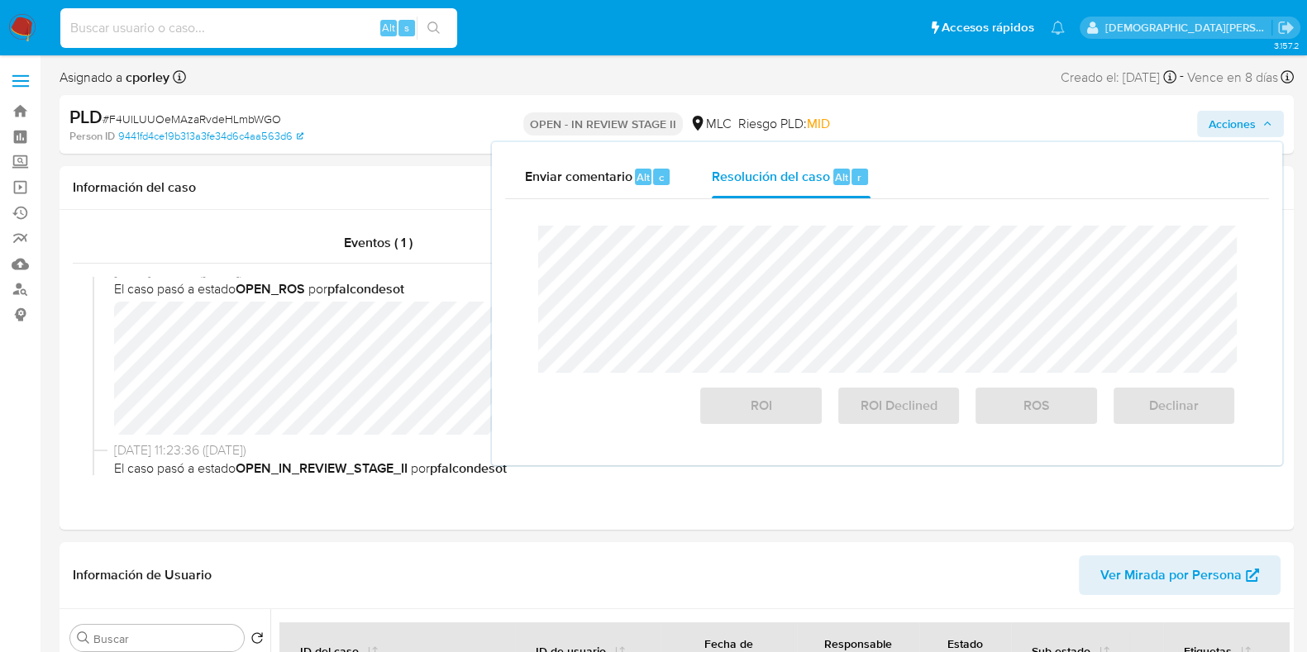
click at [306, 31] on input at bounding box center [258, 27] width 397 height 21
paste input "1515030072"
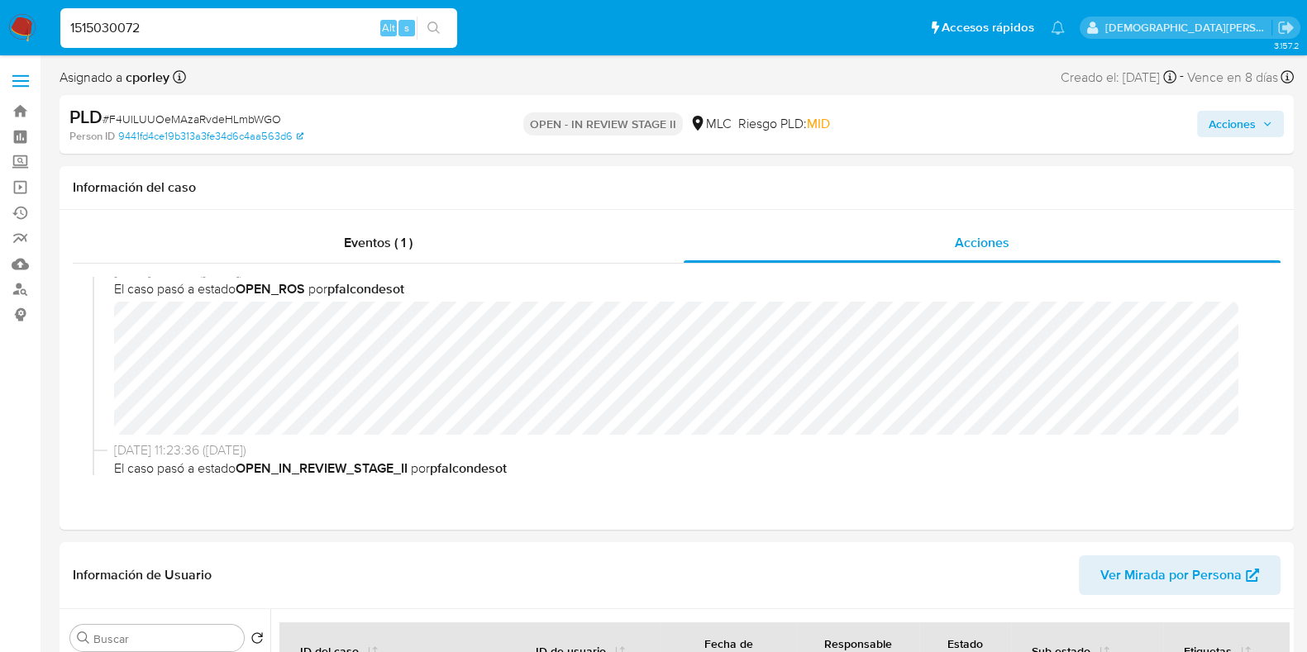
type input "1515030072"
click at [437, 26] on icon "search-icon" at bounding box center [433, 27] width 12 height 12
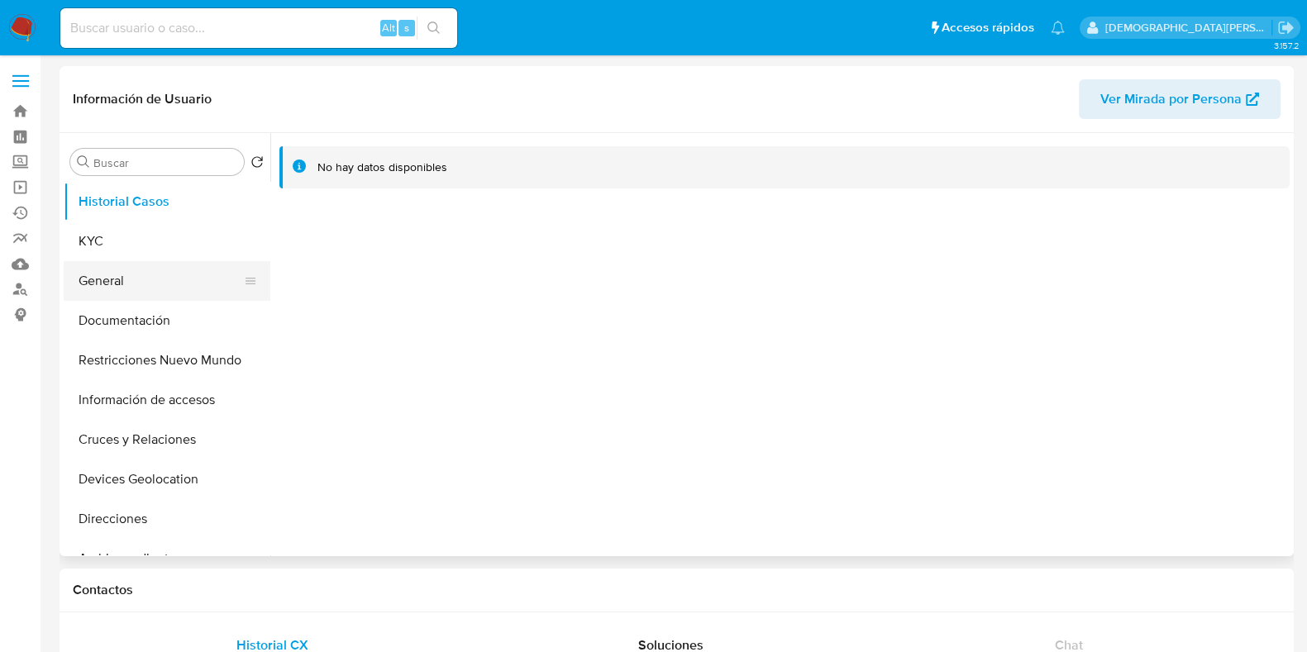
select select "10"
click at [149, 246] on button "KYC" at bounding box center [160, 241] width 193 height 40
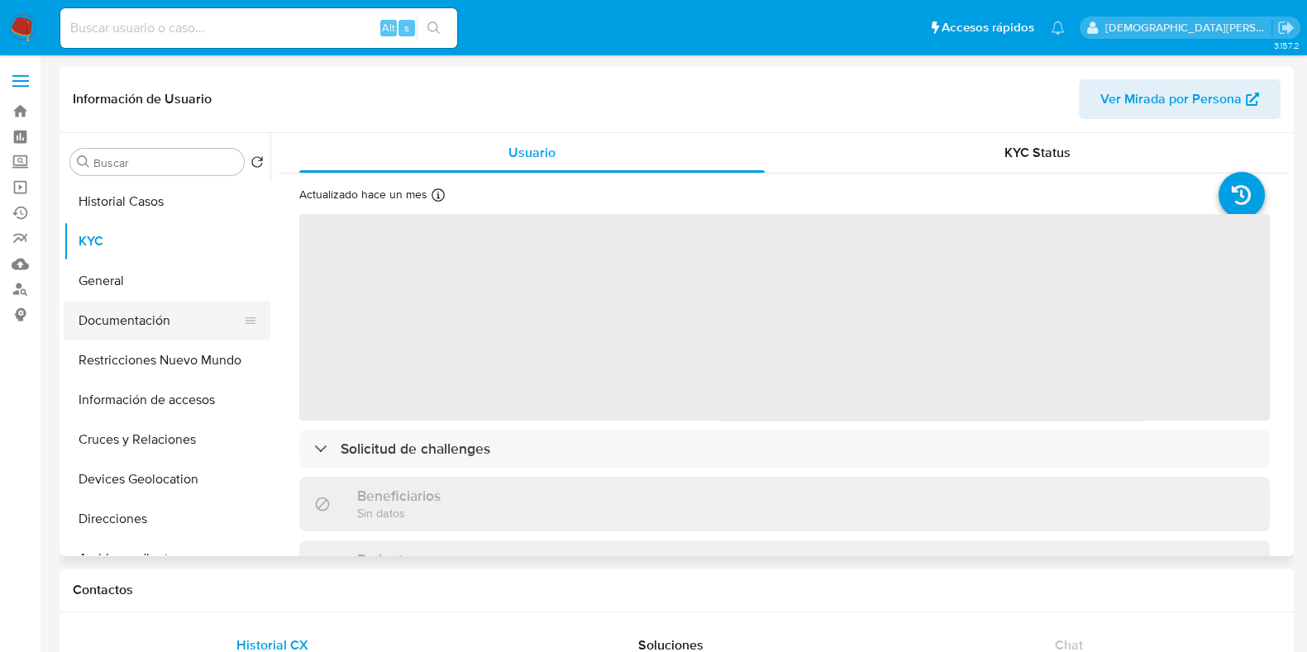
click at [150, 313] on button "Documentación" at bounding box center [160, 321] width 193 height 40
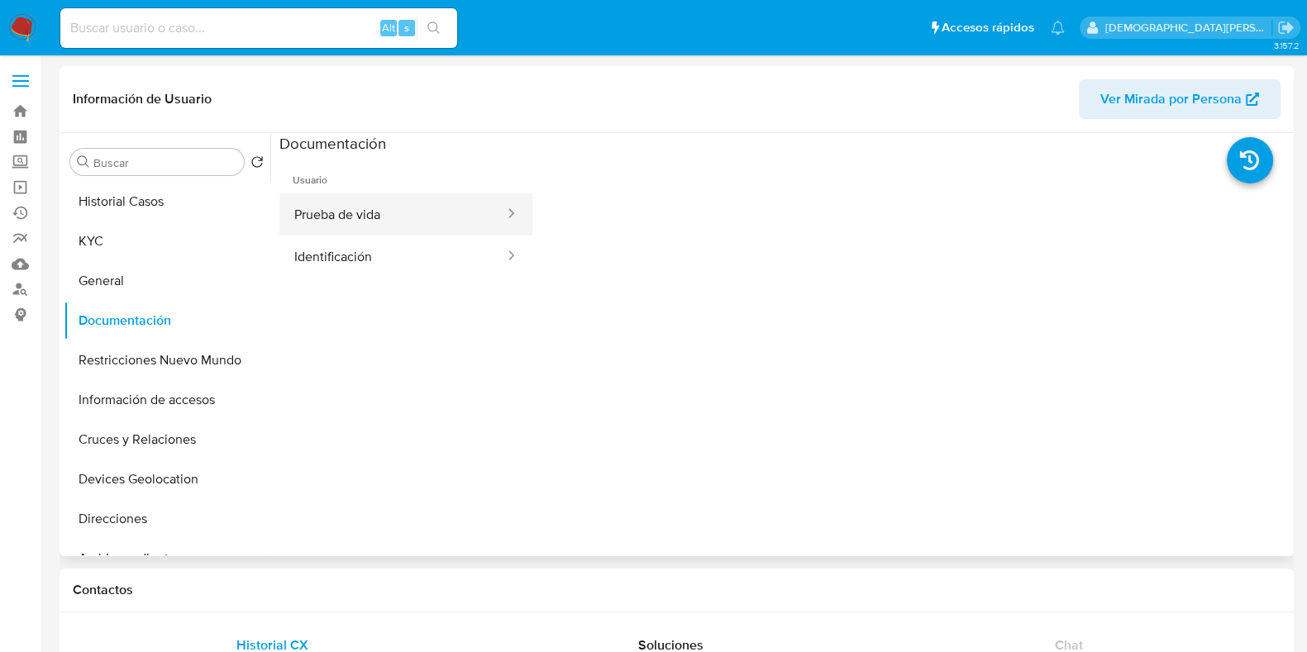
click at [433, 226] on button "Prueba de vida" at bounding box center [392, 214] width 226 height 42
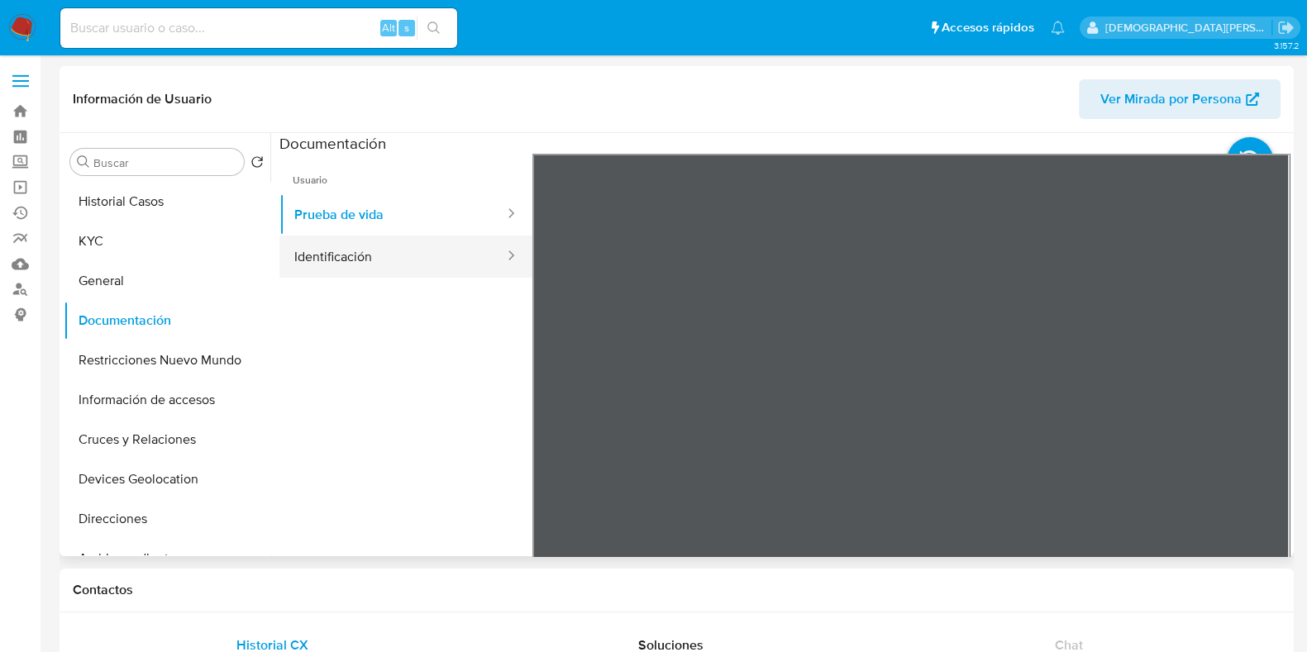
click at [450, 259] on button "Identificación" at bounding box center [392, 257] width 226 height 42
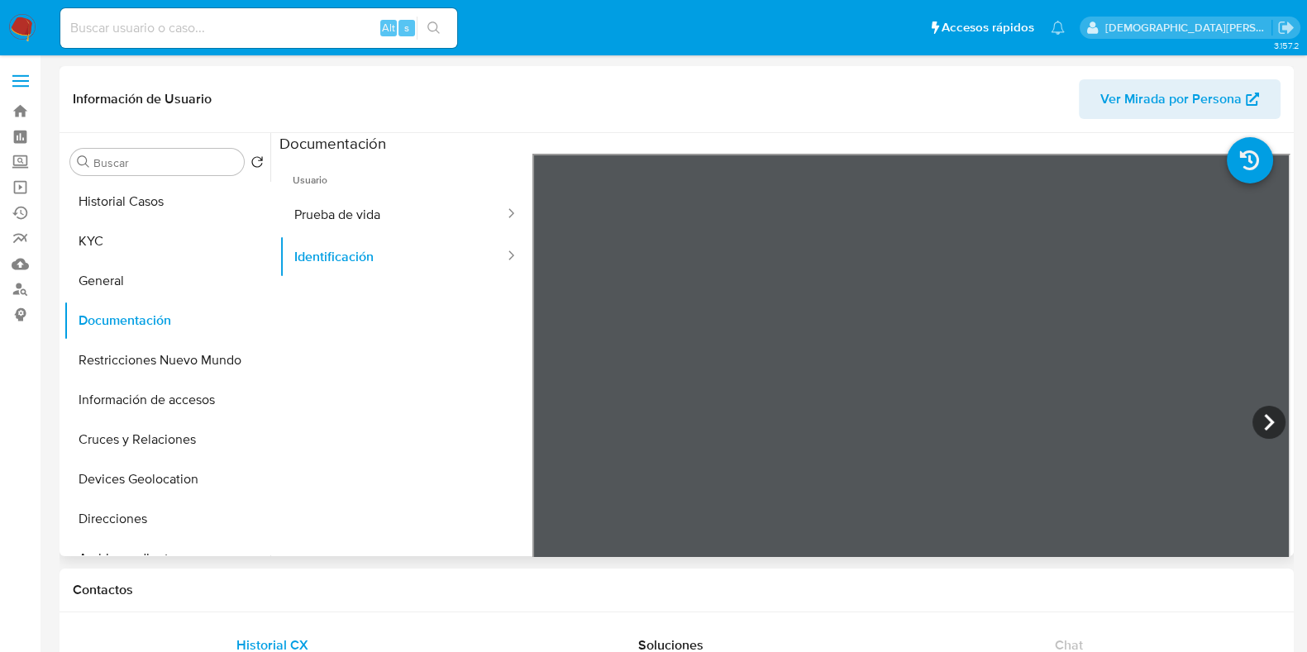
scroll to position [102, 0]
click at [111, 241] on button "KYC" at bounding box center [160, 241] width 193 height 40
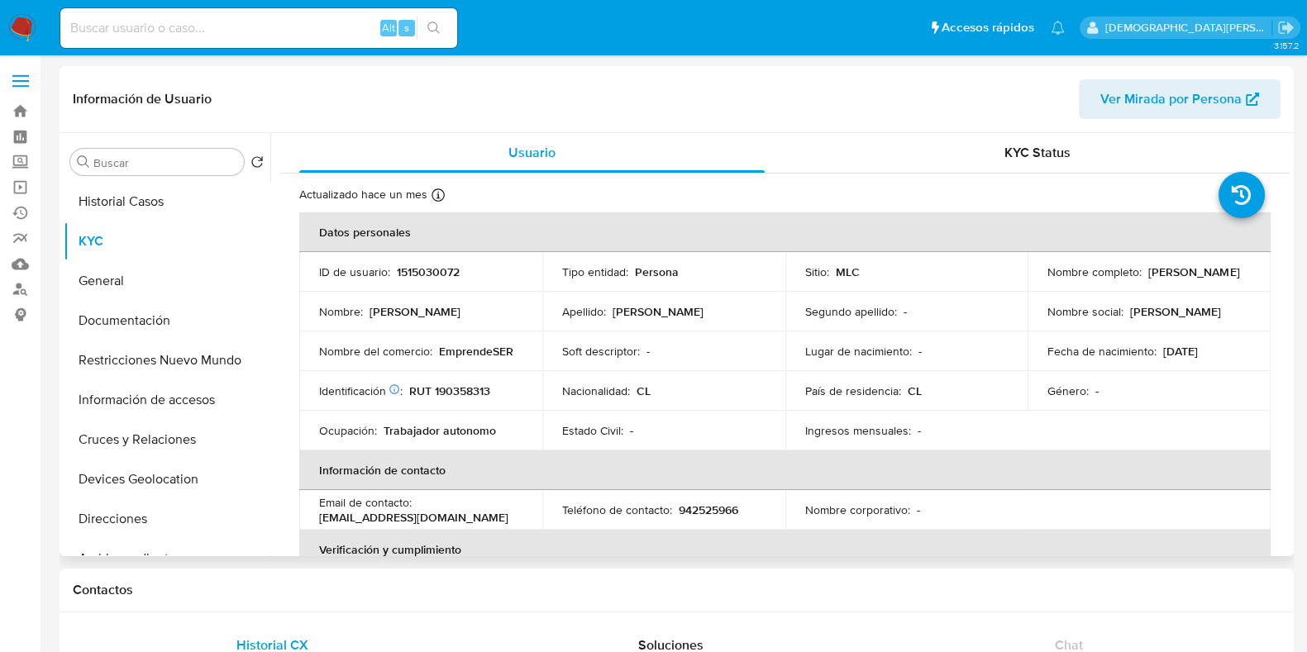
drag, startPoint x: 1199, startPoint y: 278, endPoint x: 1041, endPoint y: 281, distance: 157.9
click at [1038, 283] on td "Nombre completo : Agustin Waltemath Castillo" at bounding box center [1148, 272] width 243 height 40
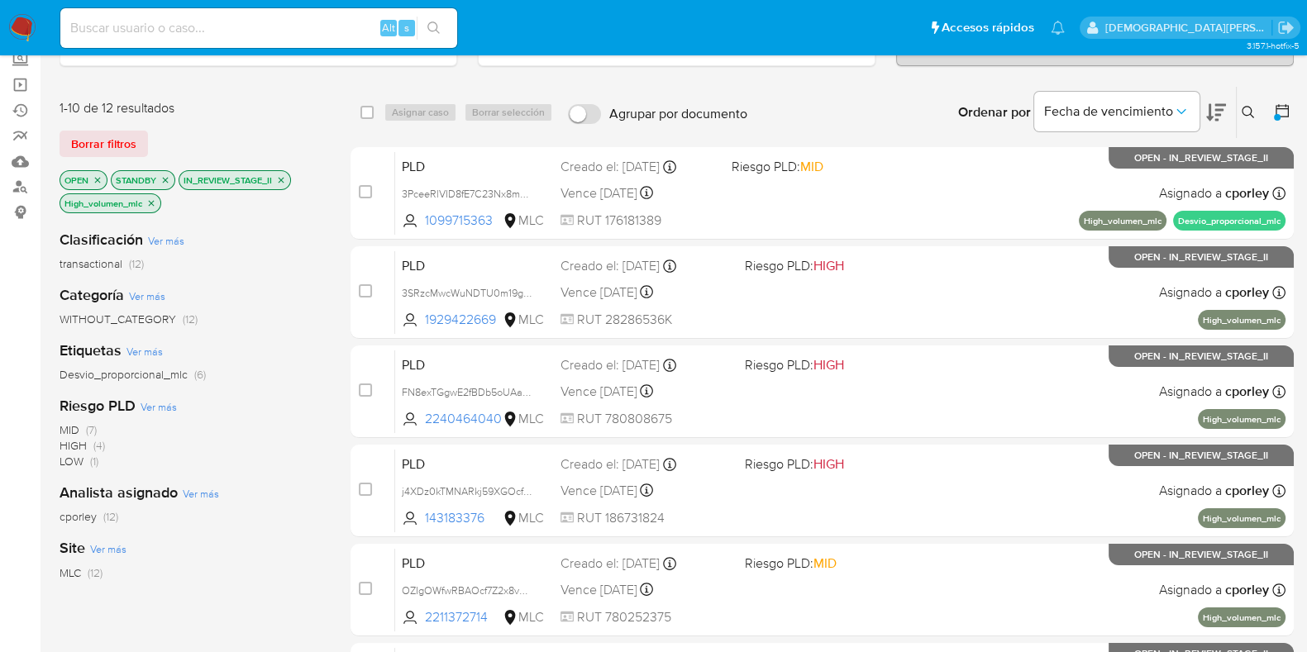
scroll to position [651, 0]
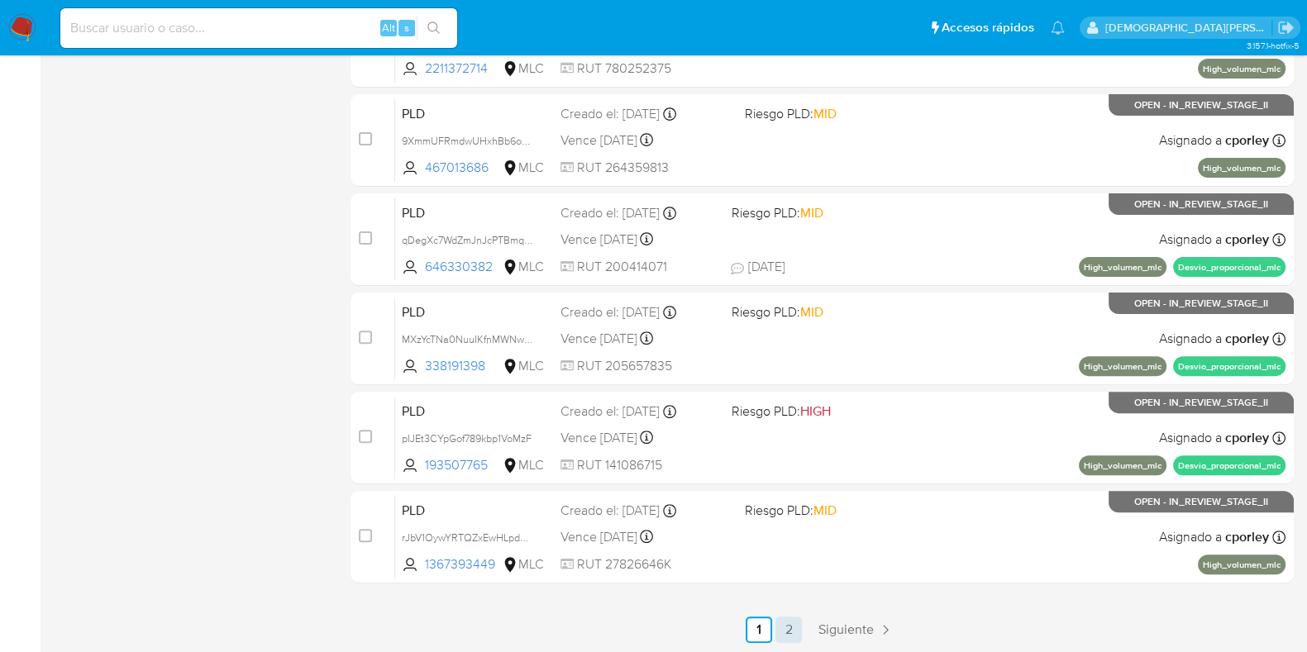
click at [792, 630] on link "2" at bounding box center [788, 629] width 26 height 26
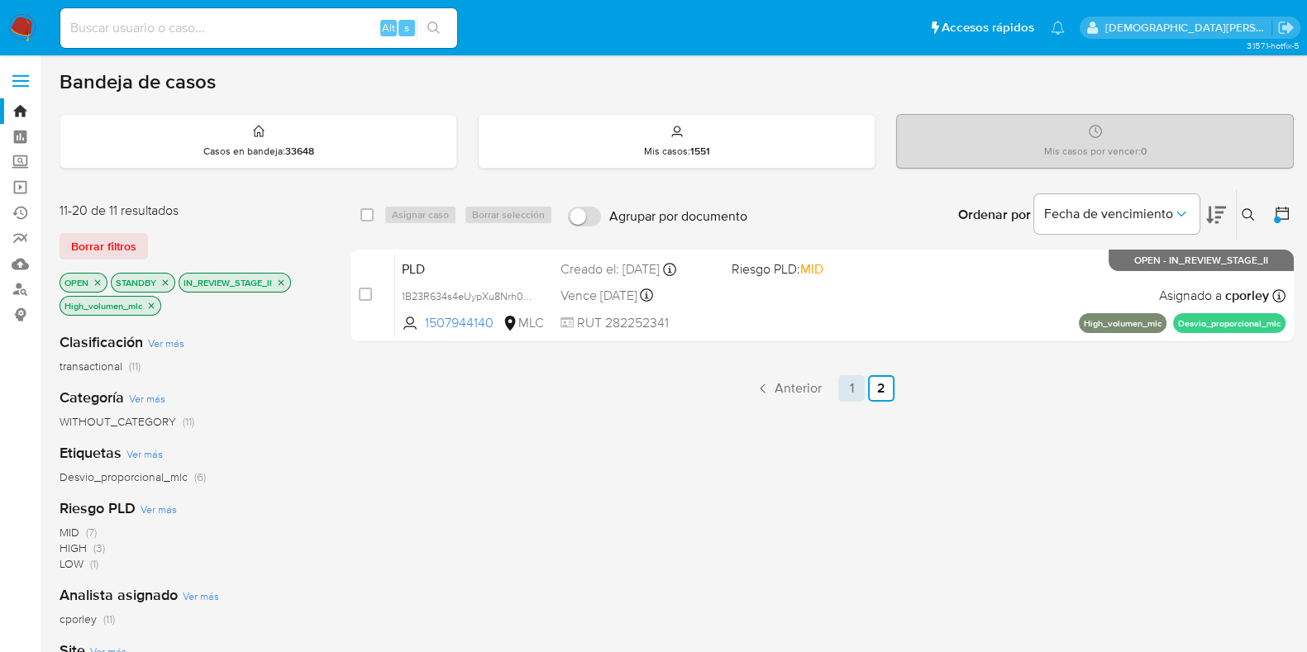
click at [848, 387] on link "1" at bounding box center [851, 388] width 26 height 26
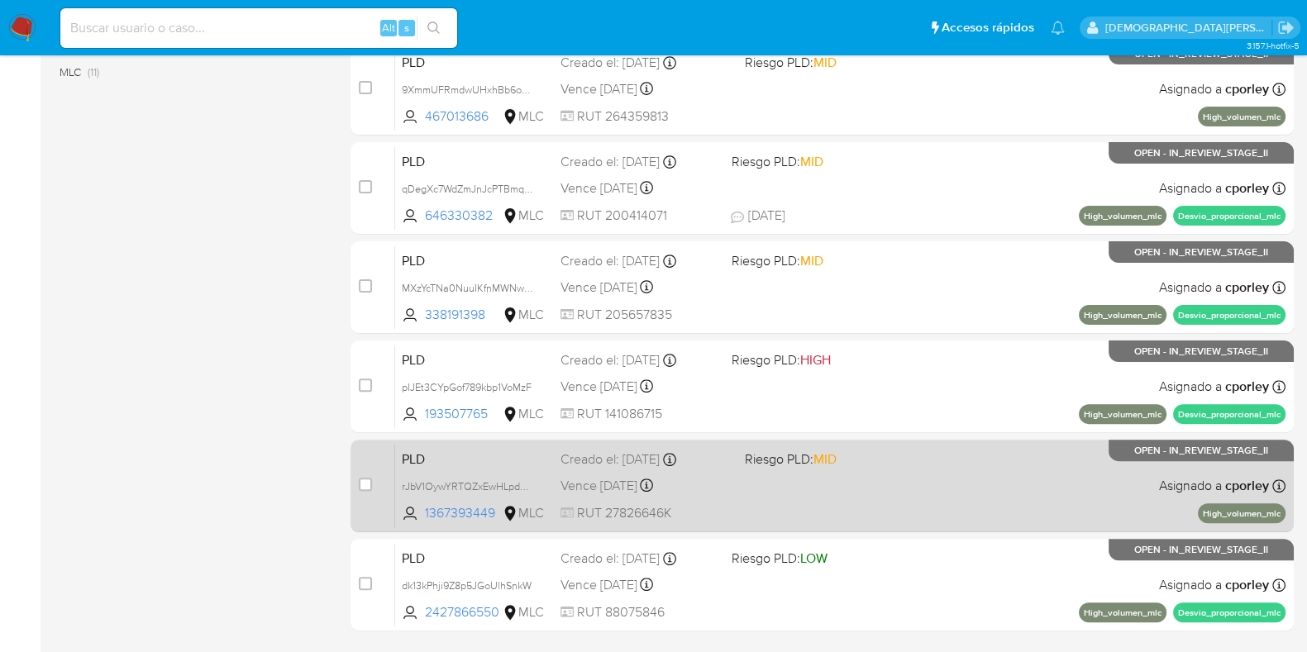
scroll to position [620, 0]
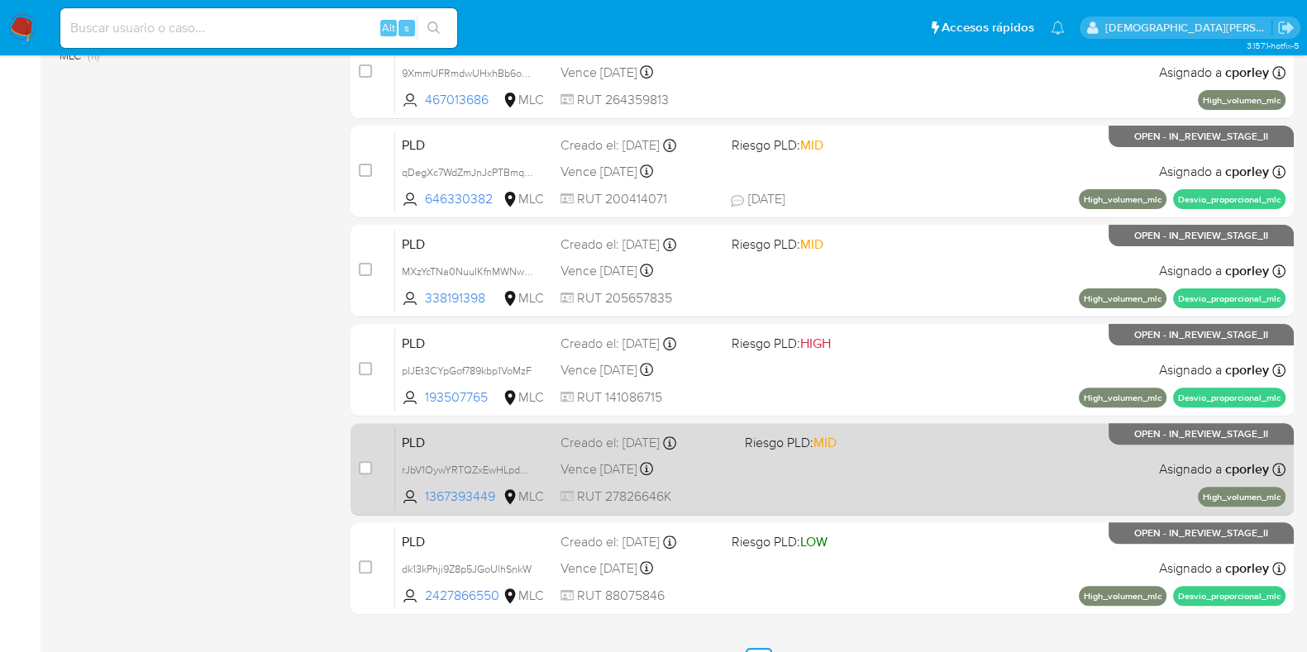
click at [787, 482] on div "PLD rJbV1OywYRTQZxEwHLpdPYRC 1367393449 MLC Riesgo PLD: MID Creado el: [DATE] C…" at bounding box center [840, 468] width 890 height 83
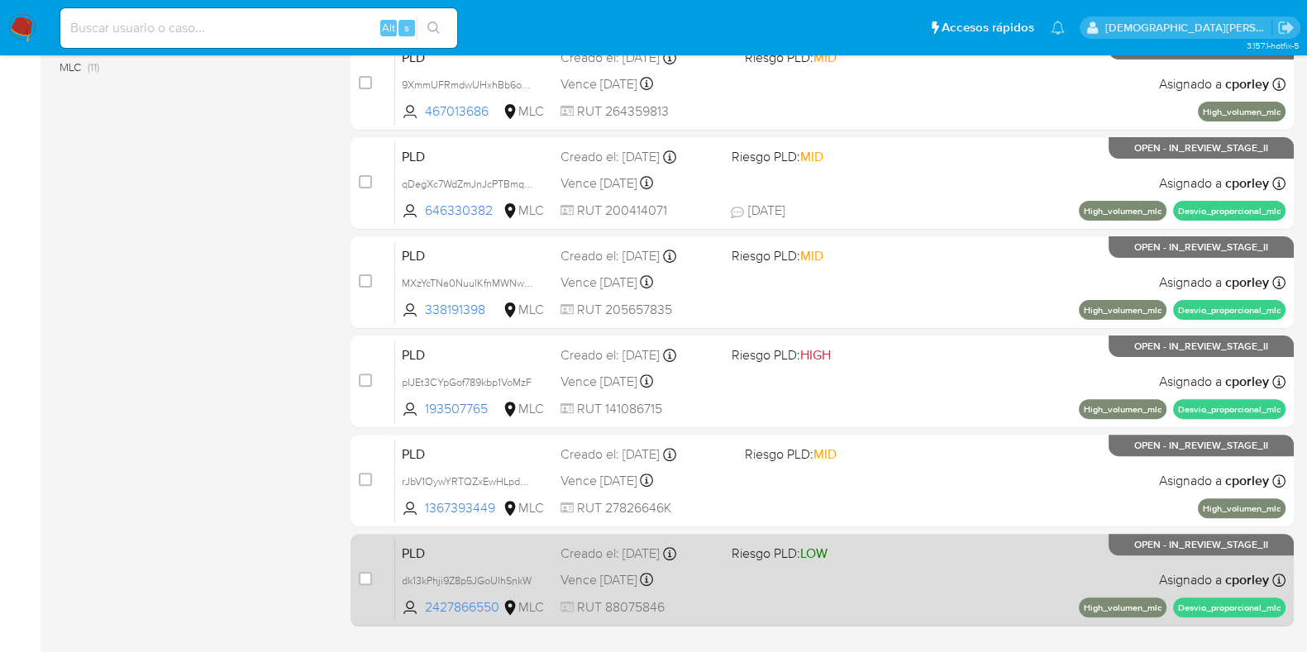
scroll to position [651, 0]
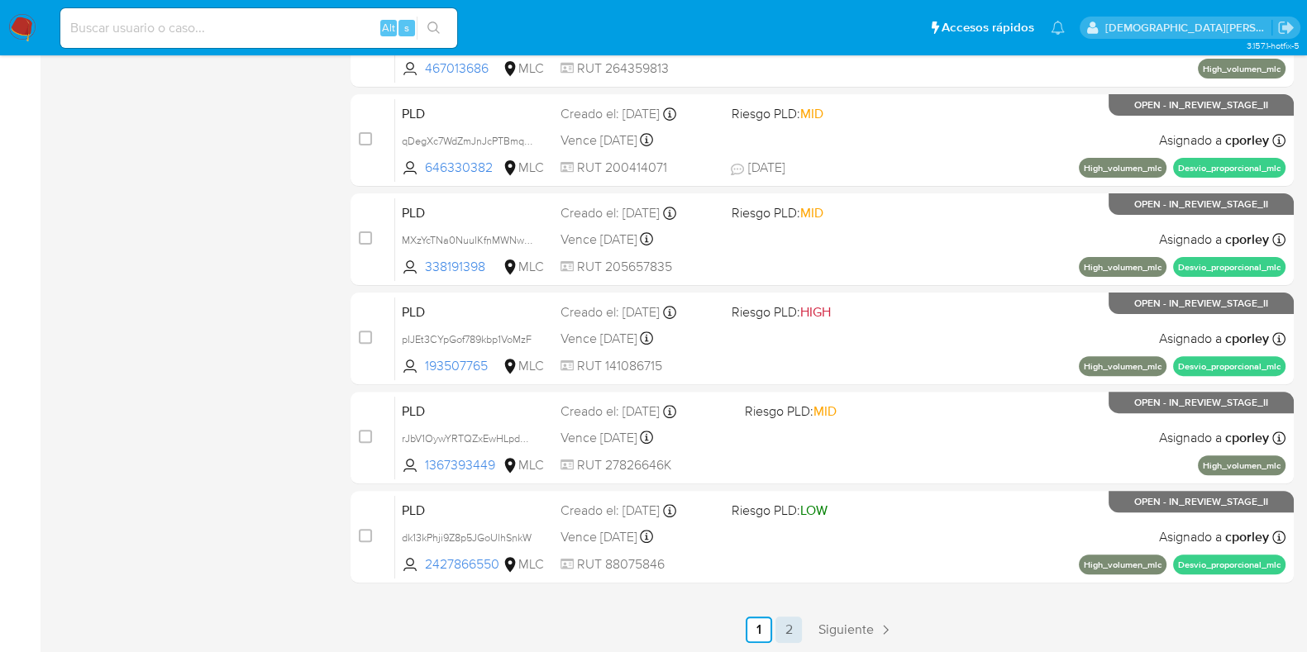
click at [790, 625] on link "2" at bounding box center [788, 629] width 26 height 26
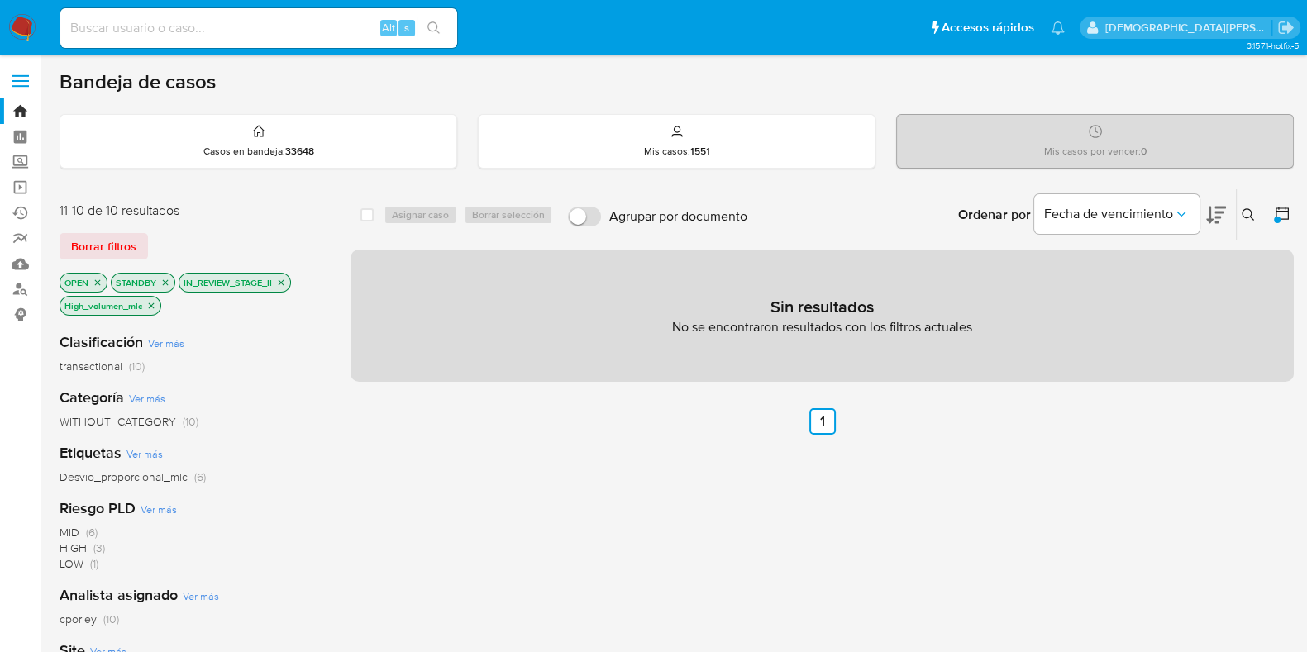
scroll to position [317, 0]
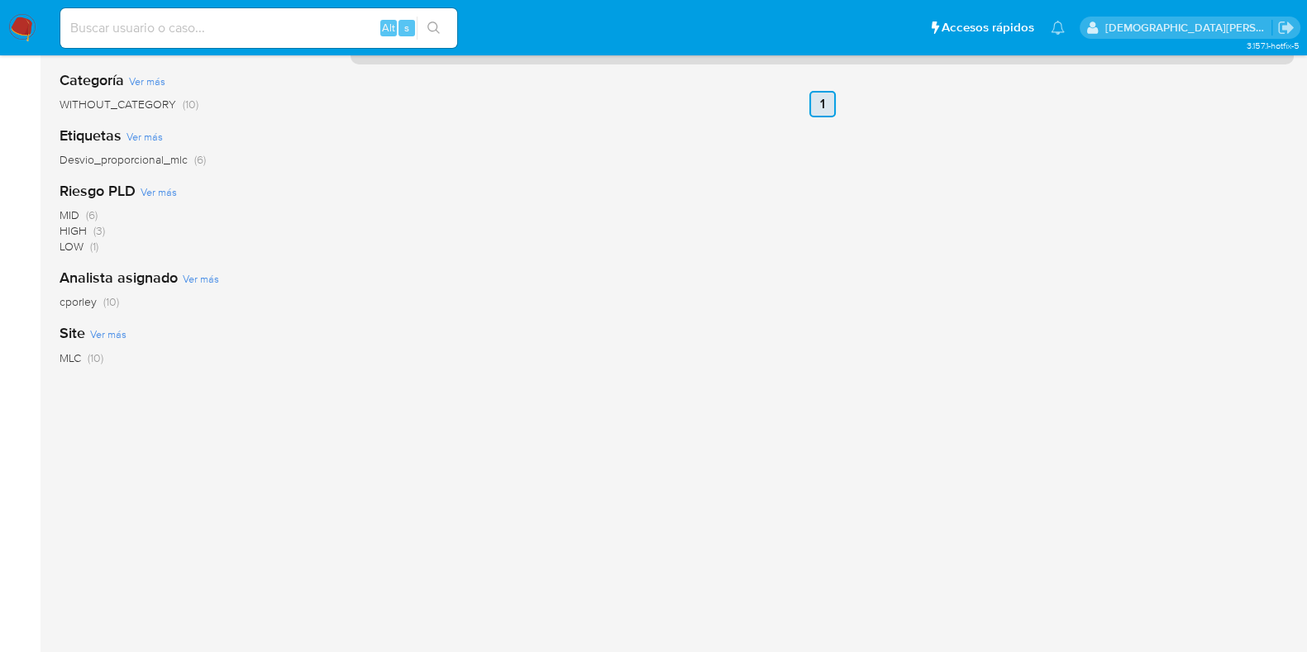
click at [828, 105] on link "1" at bounding box center [822, 104] width 26 height 26
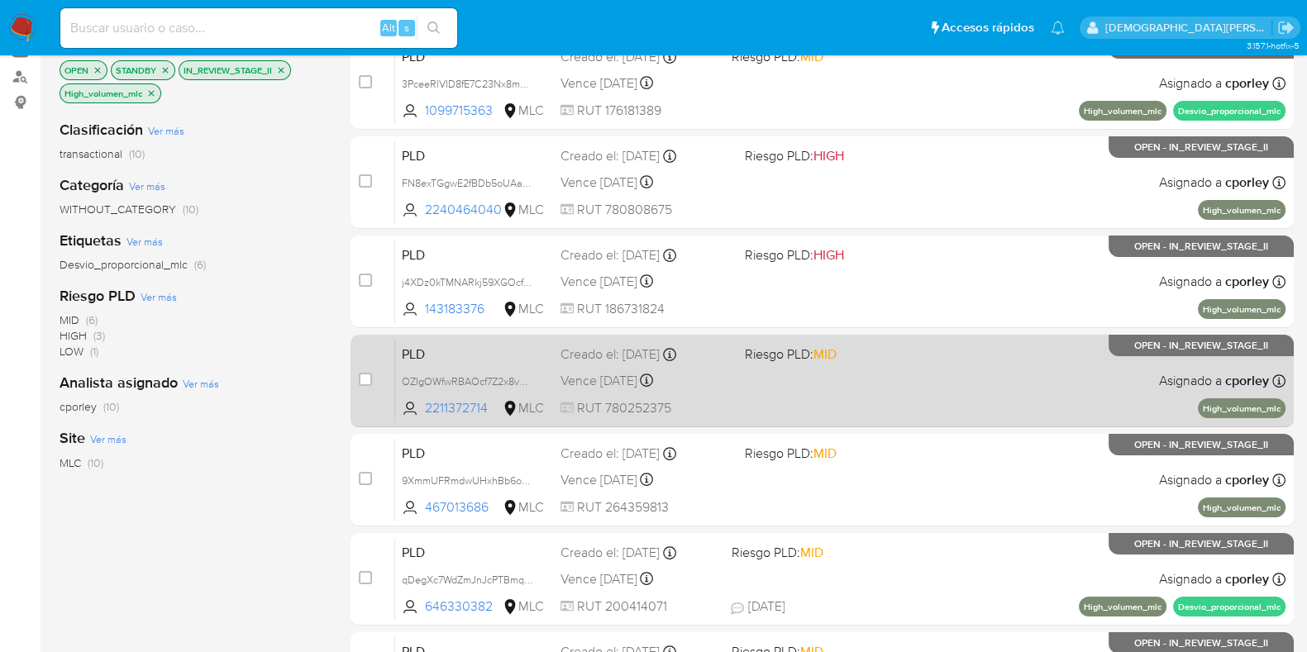
scroll to position [206, 0]
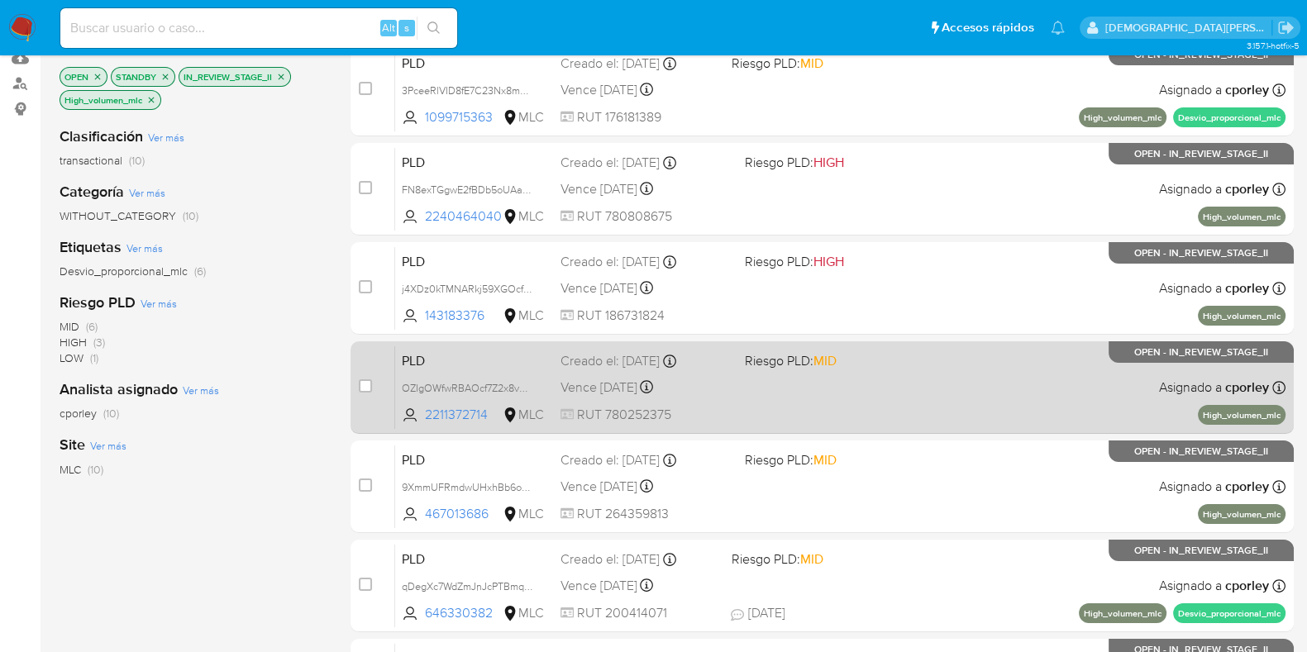
click at [759, 393] on div "PLD OZIgOWfwRBAOcf7Z2x8vMLA5 2211372714 MLC Riesgo PLD: MID Creado el: [DATE] C…" at bounding box center [840, 386] width 890 height 83
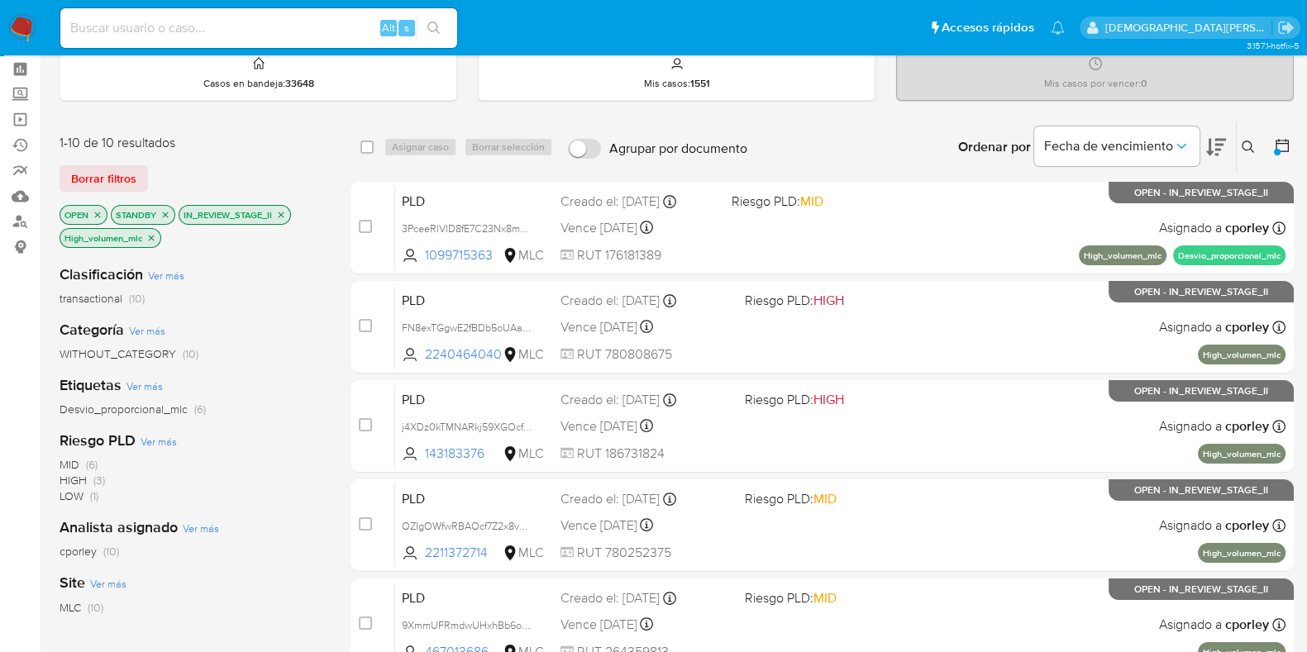
scroll to position [0, 0]
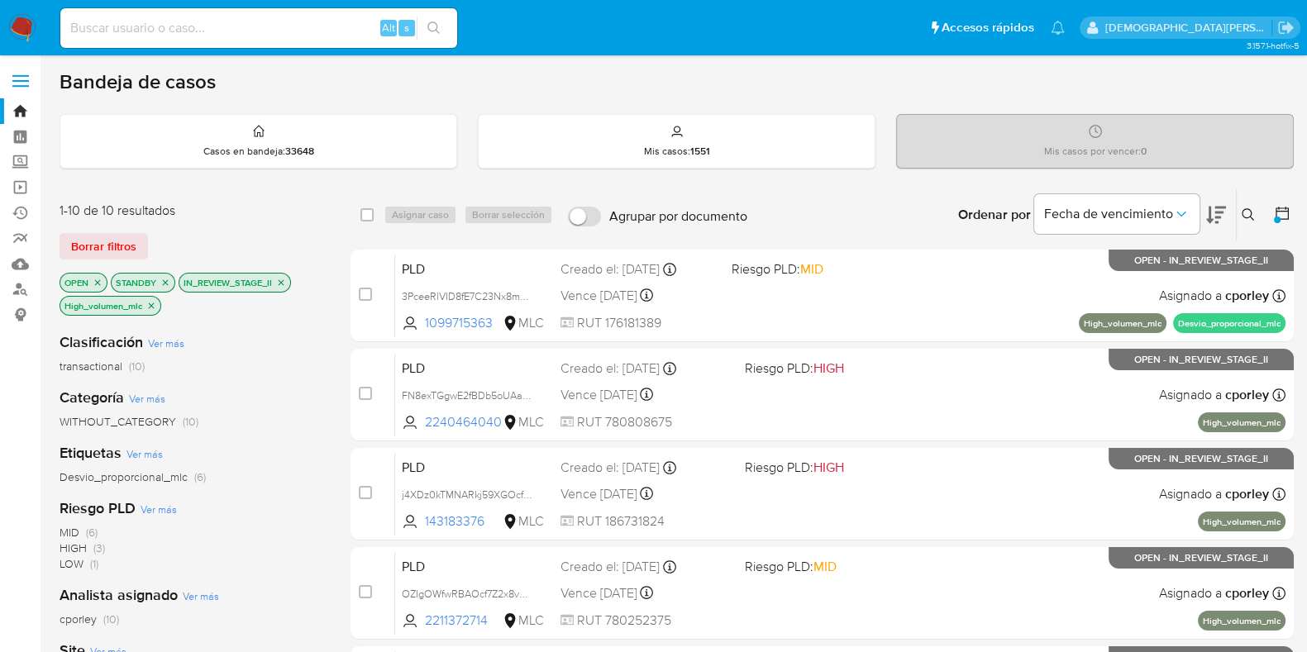
click at [155, 307] on icon "close-filter" at bounding box center [151, 306] width 10 height 10
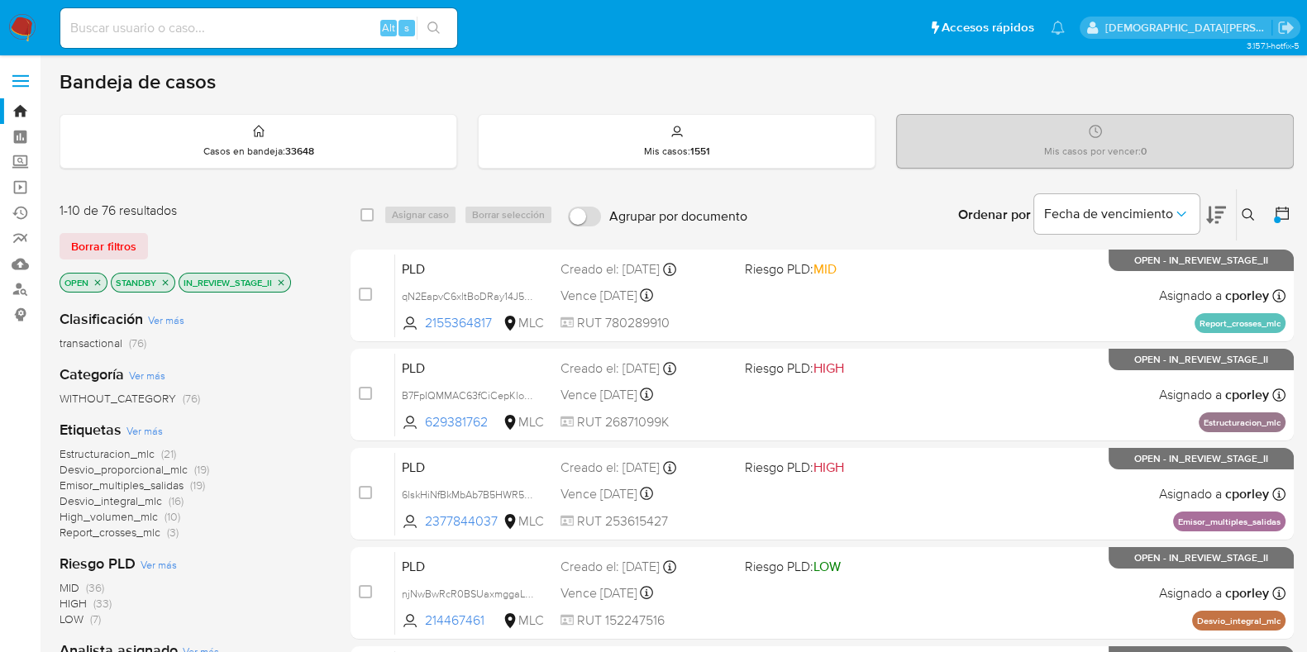
click at [278, 278] on icon "close-filter" at bounding box center [281, 283] width 10 height 10
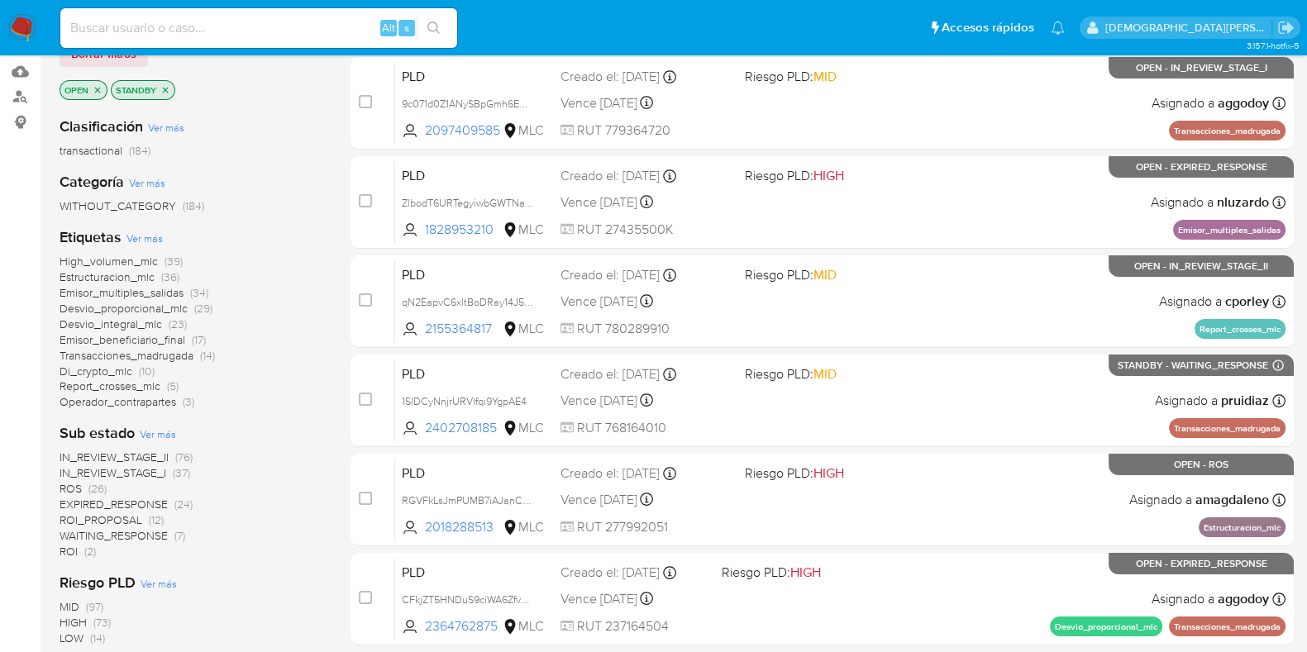
scroll to position [206, 0]
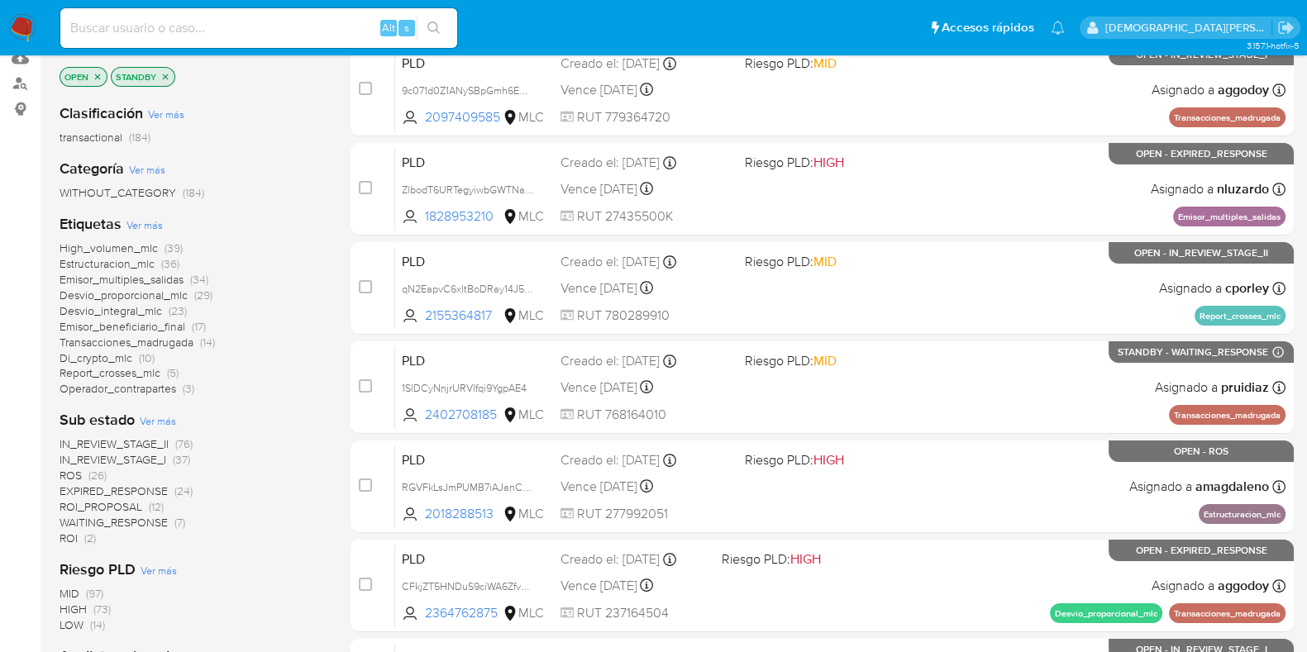
click at [68, 474] on span "ROS" at bounding box center [71, 475] width 22 height 17
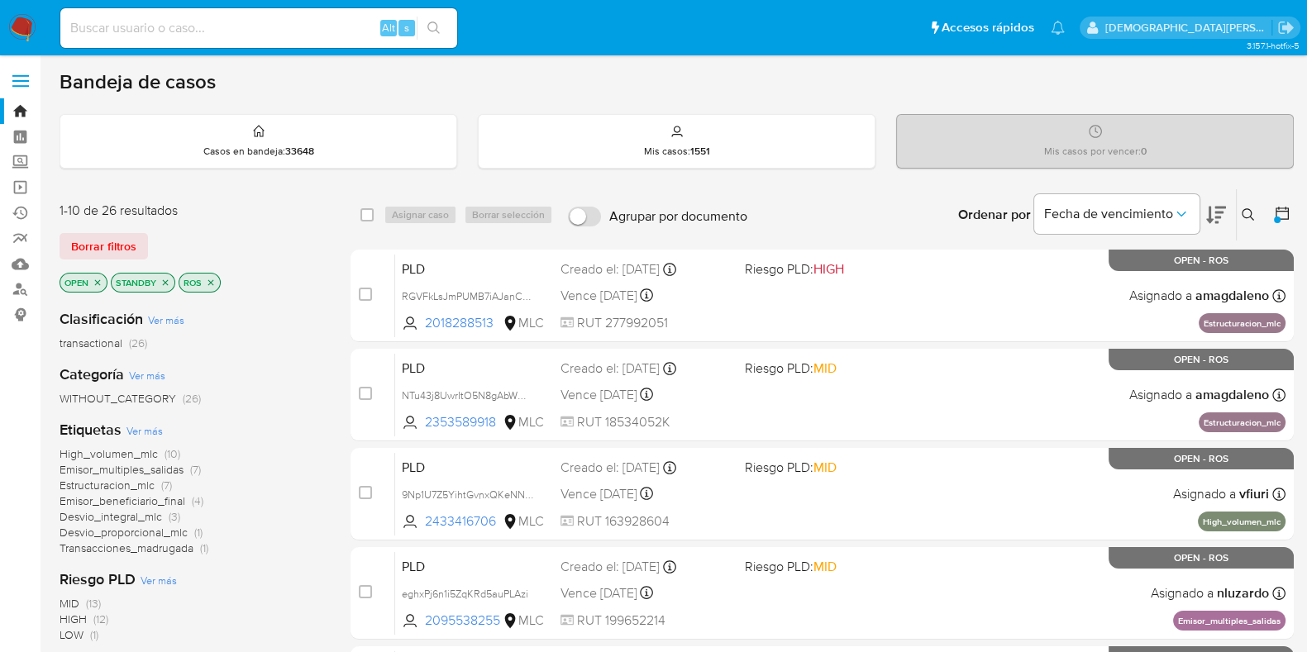
click at [211, 283] on icon "close-filter" at bounding box center [211, 282] width 6 height 6
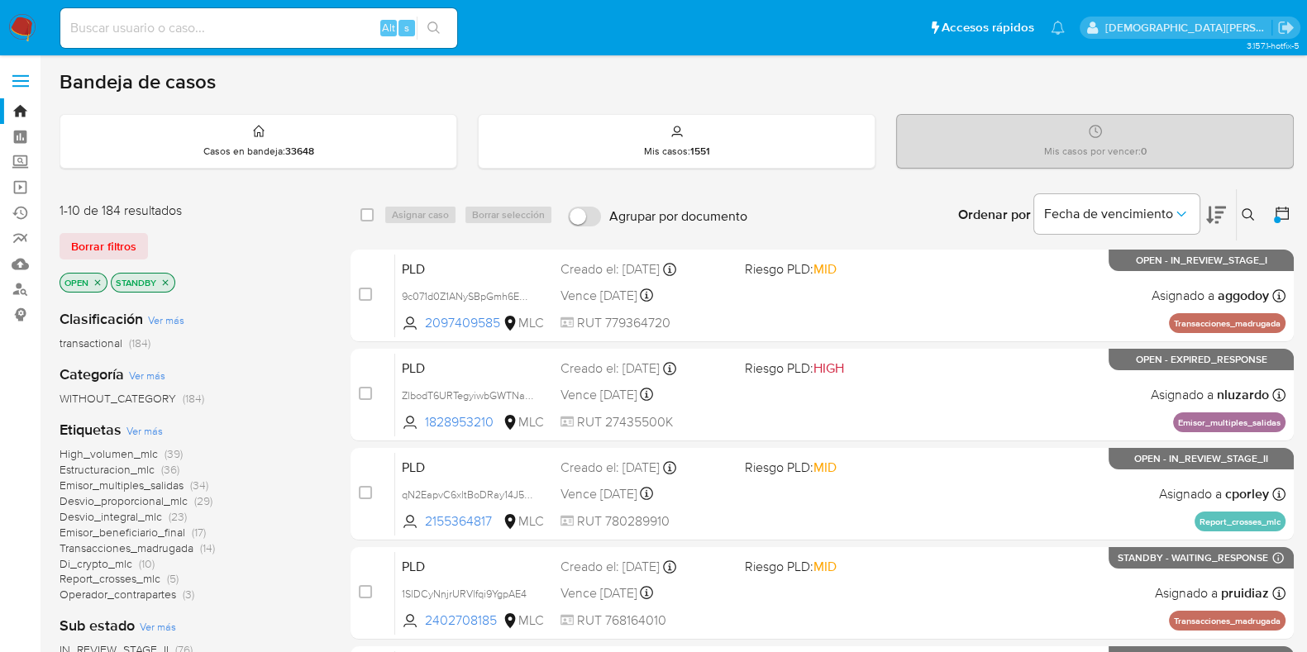
click at [169, 279] on icon "close-filter" at bounding box center [165, 283] width 10 height 10
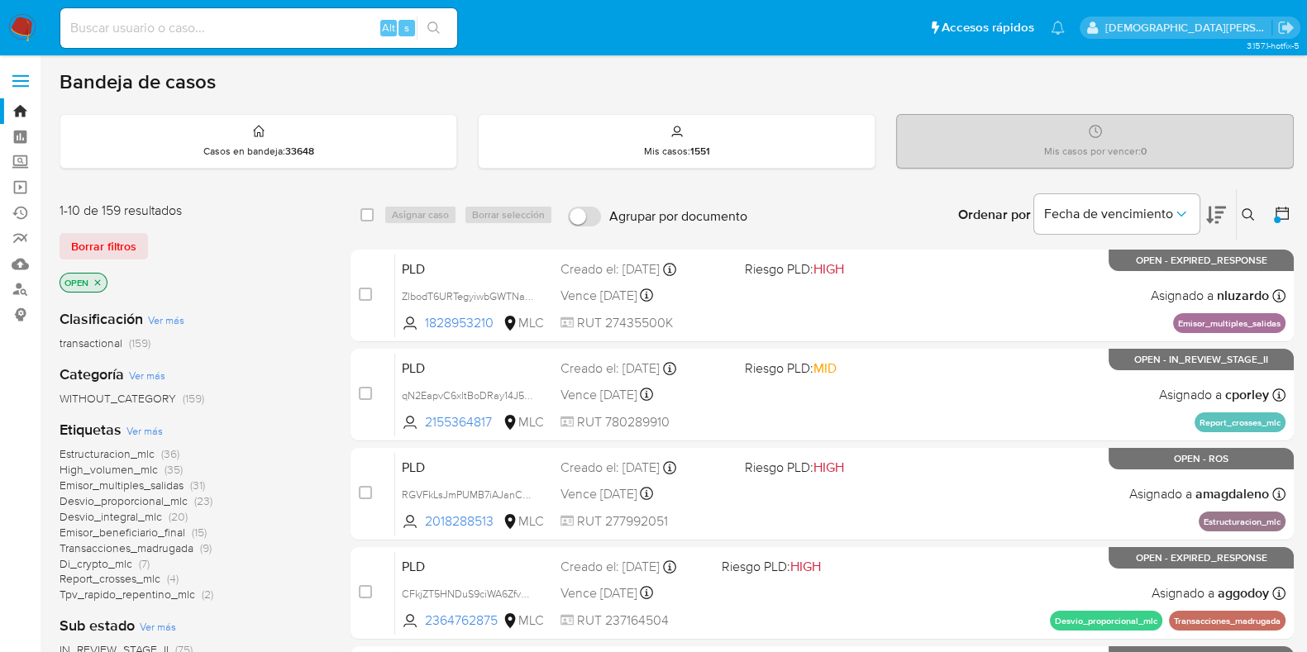
click at [98, 278] on icon "close-filter" at bounding box center [98, 283] width 10 height 10
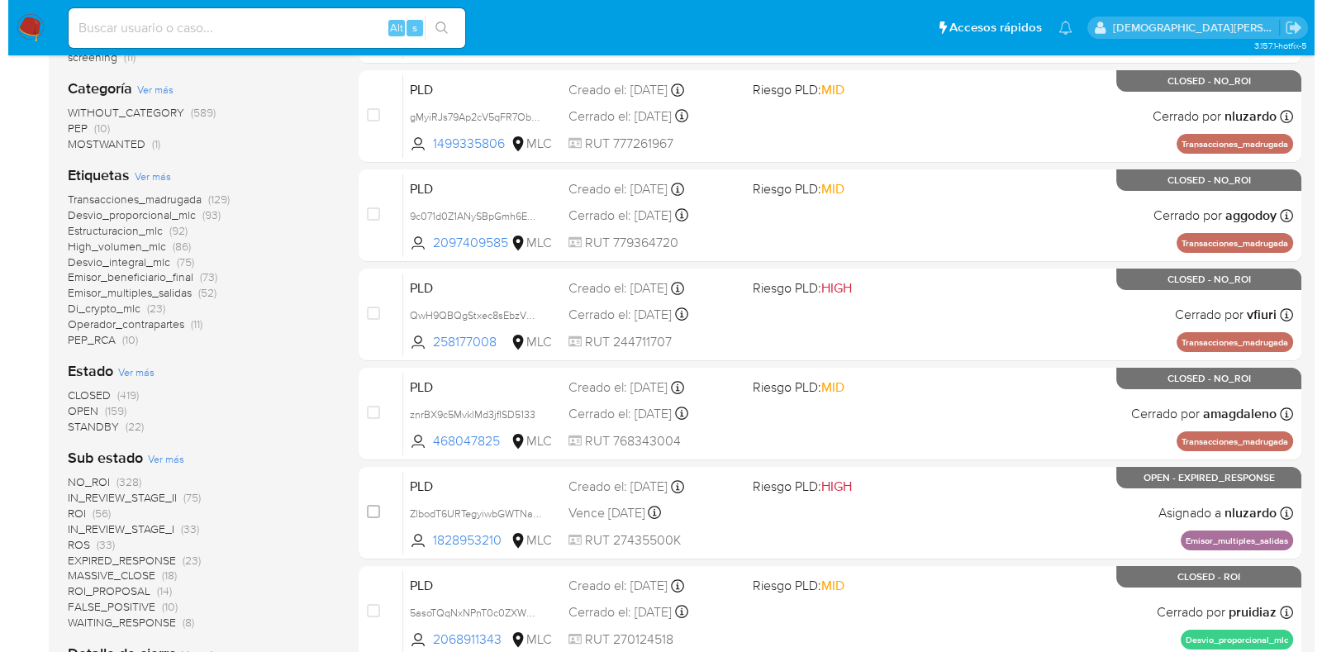
scroll to position [310, 0]
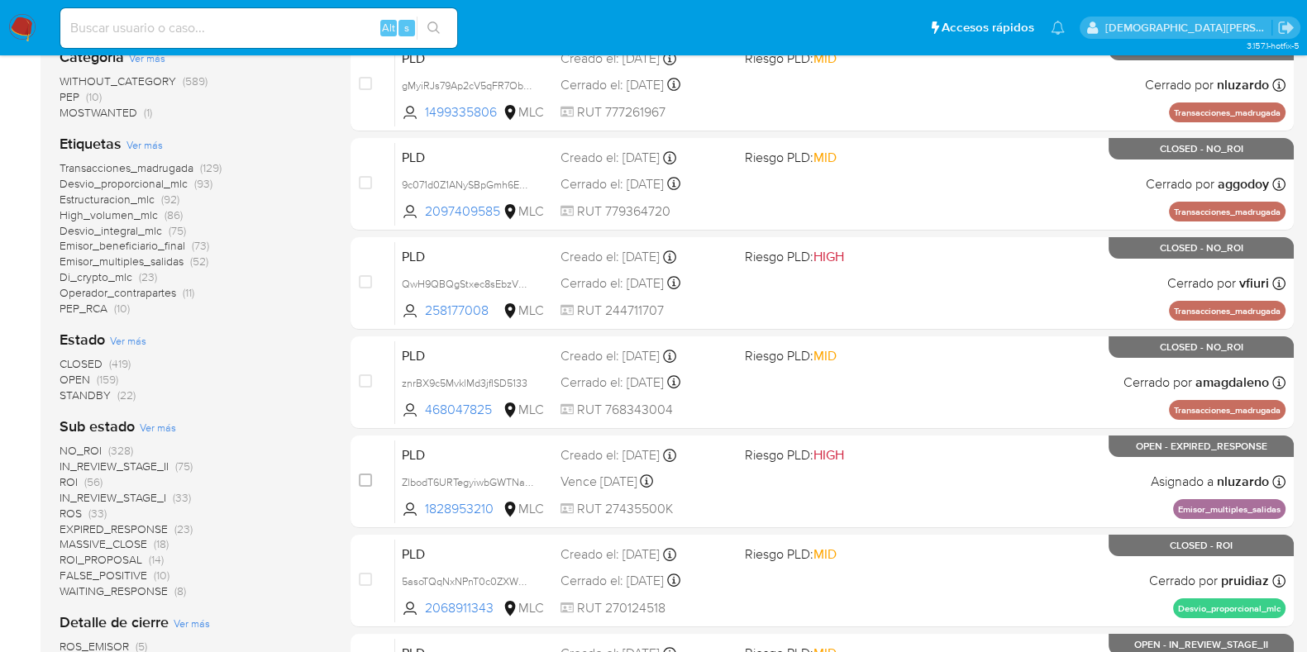
click at [131, 349] on div "Estado Ver más CLOSED (419) OPEN (159) STANDBY (22)" at bounding box center [192, 367] width 264 height 74
click at [132, 340] on span "Ver más" at bounding box center [128, 340] width 36 height 15
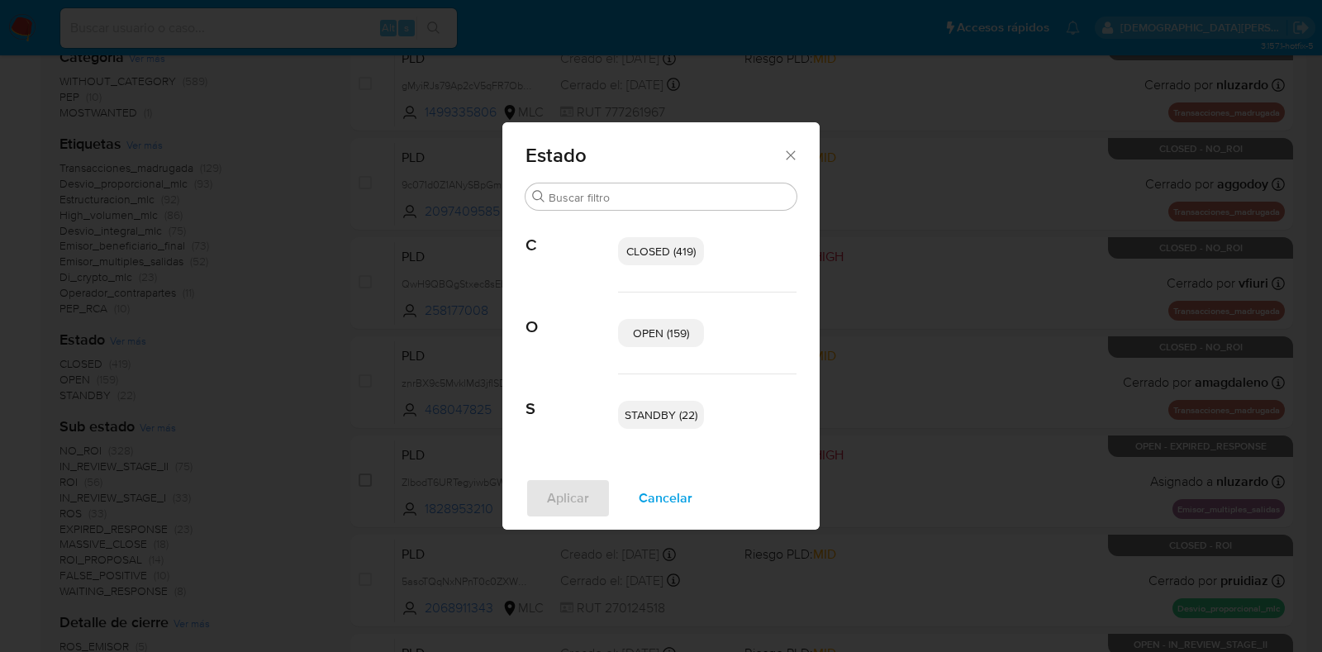
click at [640, 329] on span "OPEN (159)" at bounding box center [661, 333] width 56 height 17
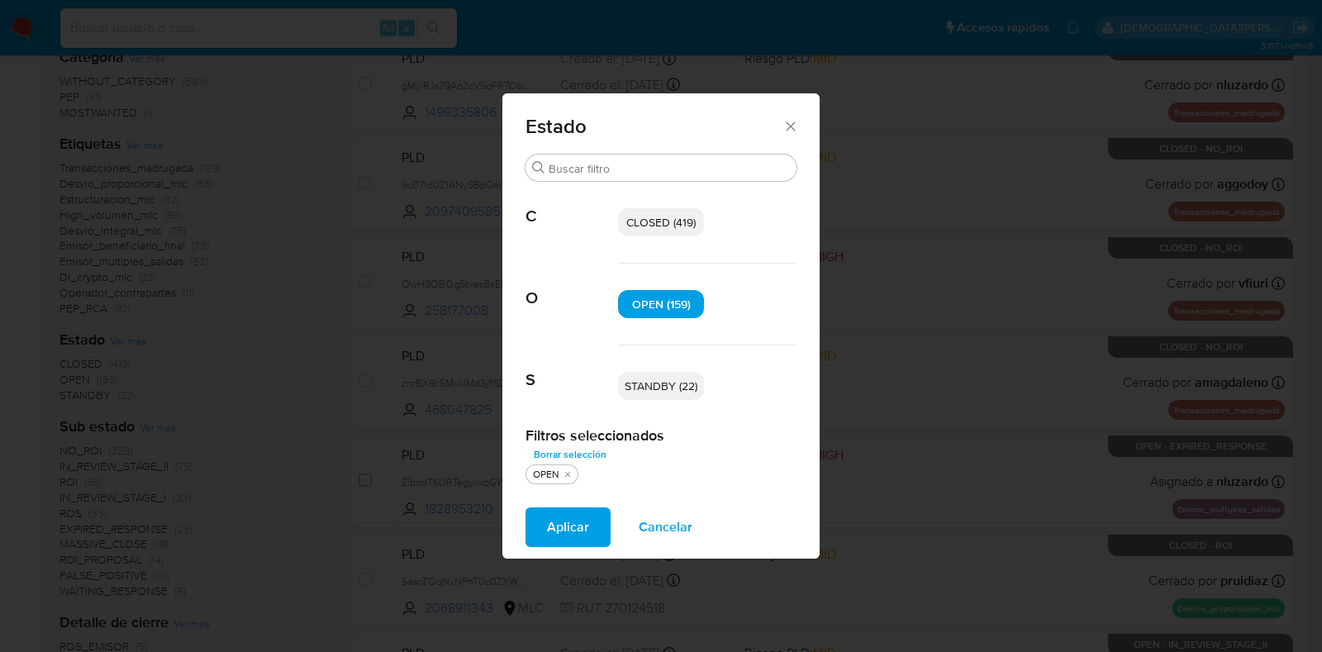
click at [652, 378] on span "STANDBY (22)" at bounding box center [661, 386] width 73 height 17
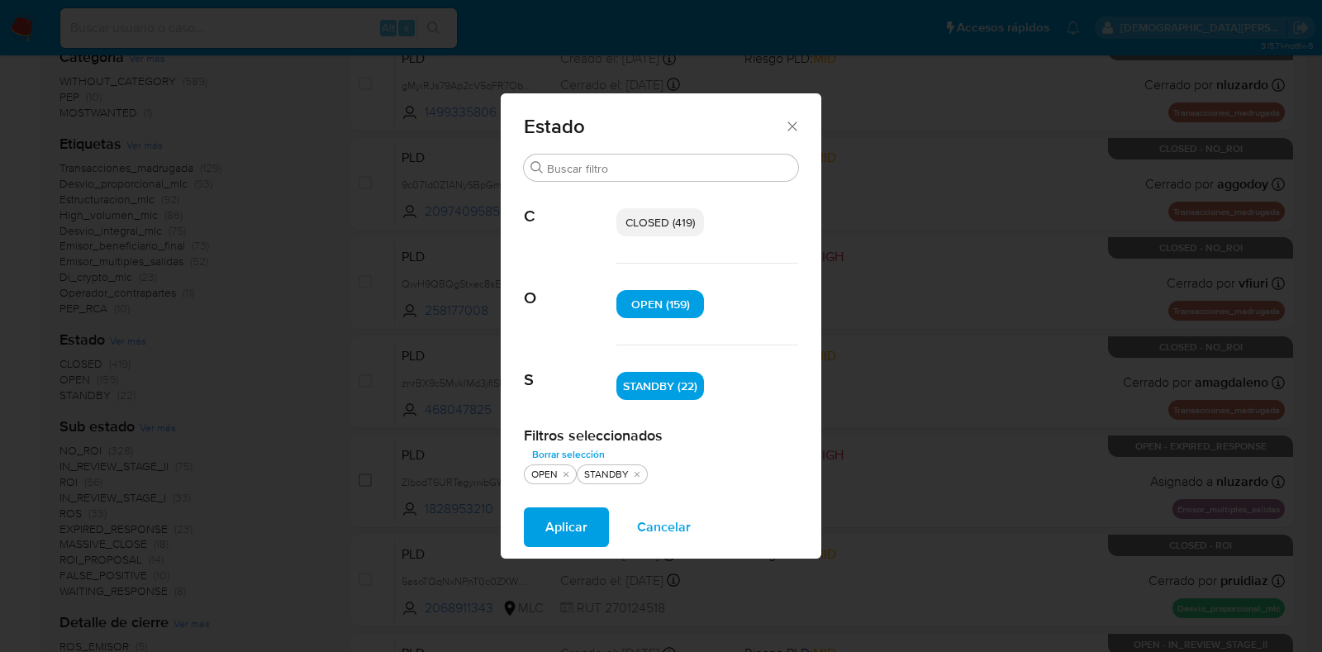
click at [574, 514] on span "Aplicar" at bounding box center [566, 527] width 42 height 36
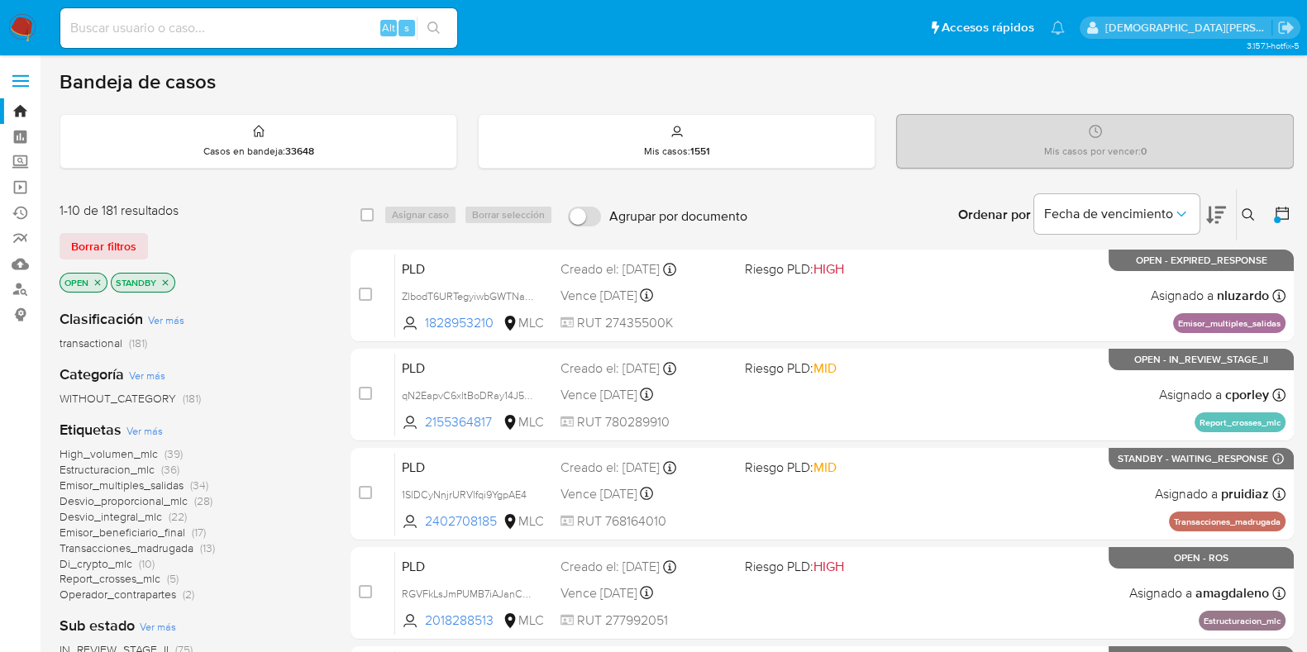
click at [1281, 207] on icon at bounding box center [1281, 213] width 13 height 13
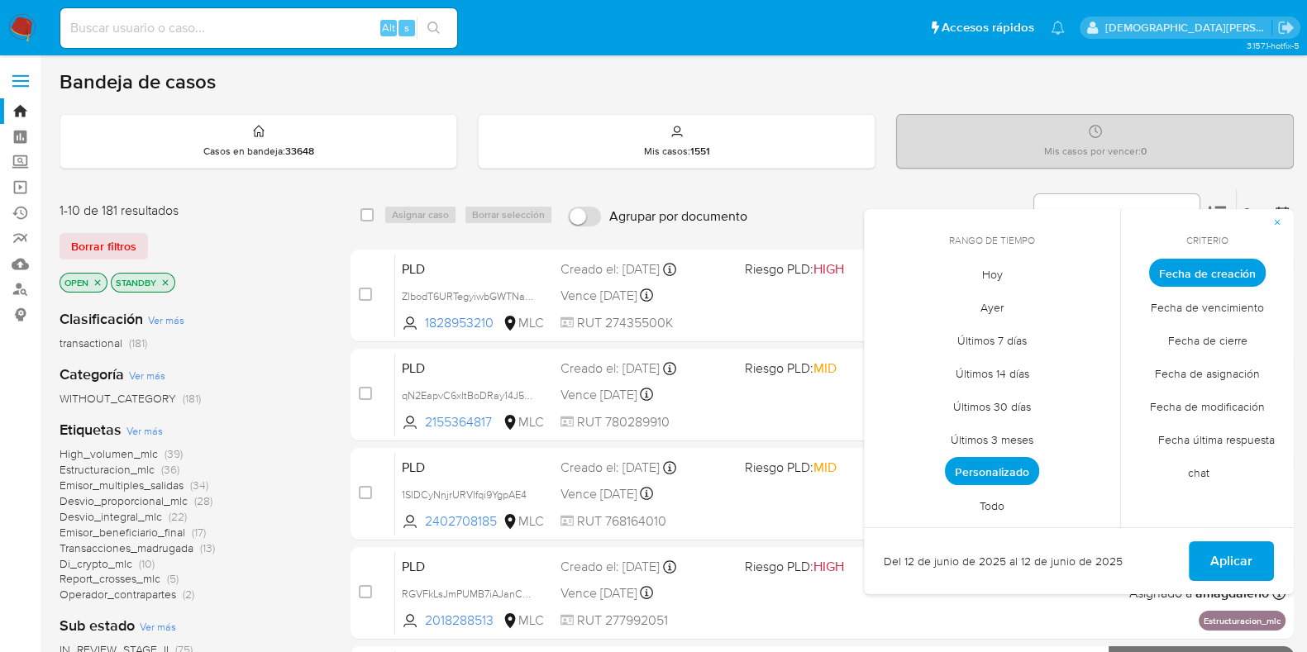
drag, startPoint x: 1226, startPoint y: 398, endPoint x: 1164, endPoint y: 442, distance: 76.6
click at [1226, 398] on span "Fecha de modificación" at bounding box center [1207, 406] width 150 height 34
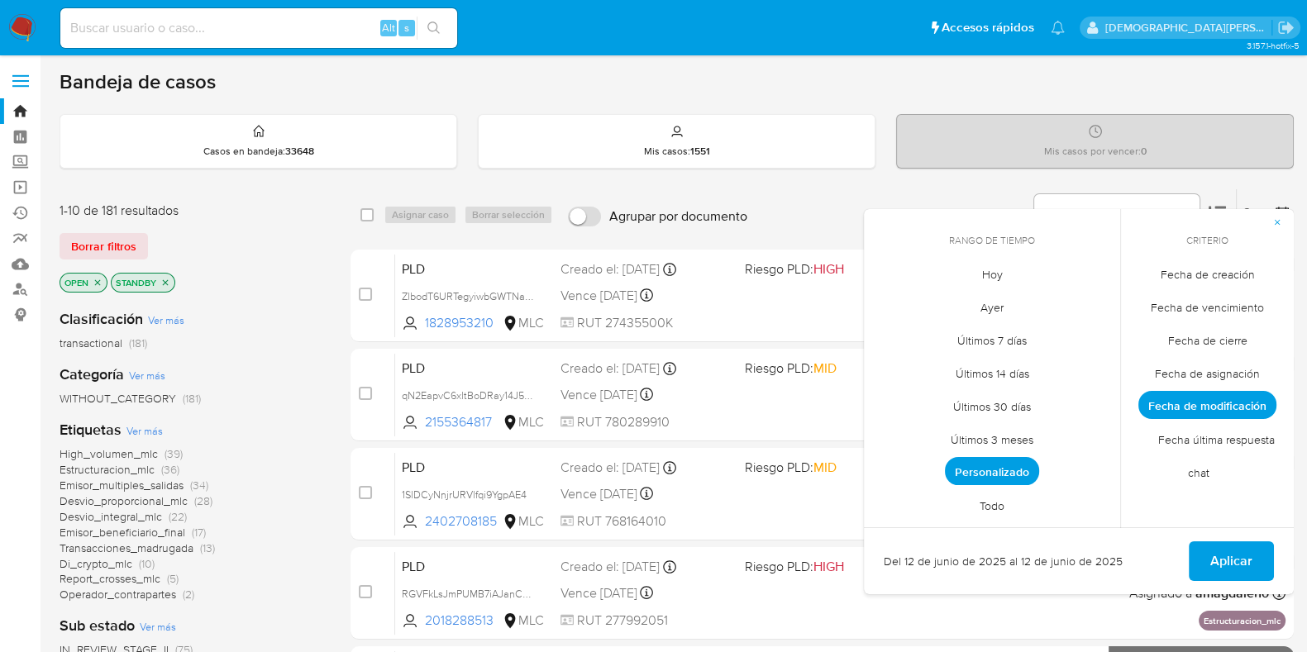
click at [993, 264] on span "Hoy" at bounding box center [991, 274] width 55 height 34
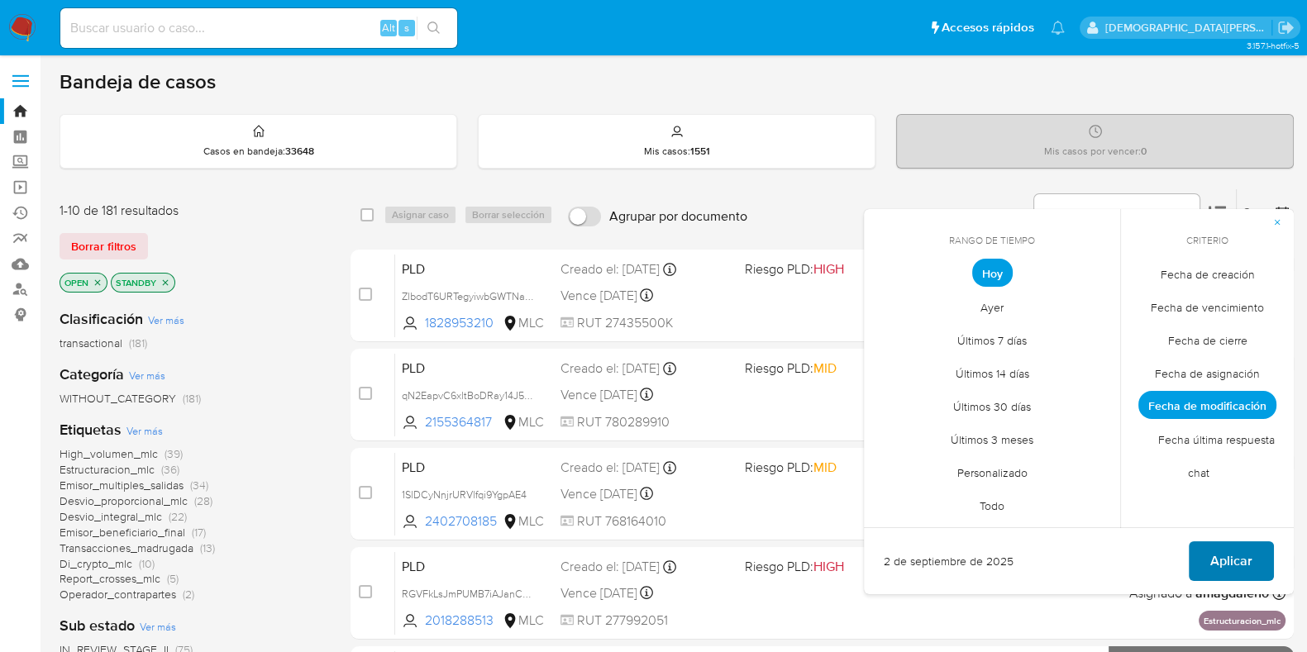
click at [1231, 555] on span "Aplicar" at bounding box center [1231, 561] width 42 height 36
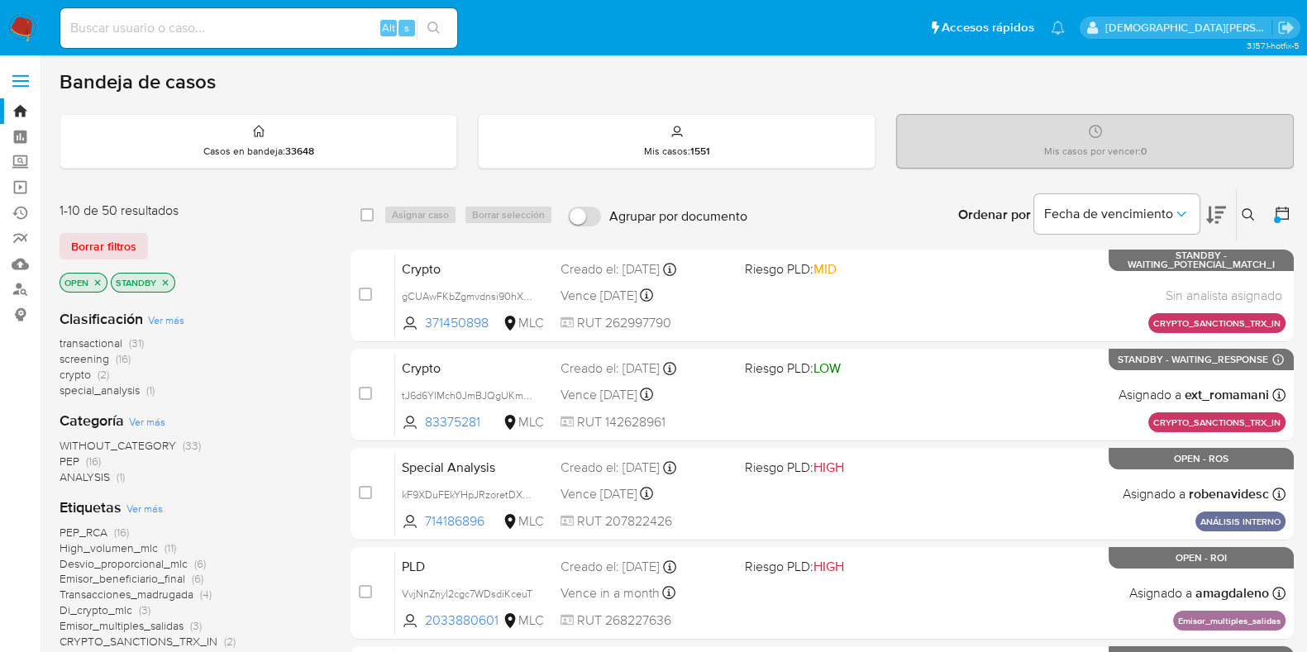
click at [167, 279] on icon "close-filter" at bounding box center [166, 282] width 6 height 6
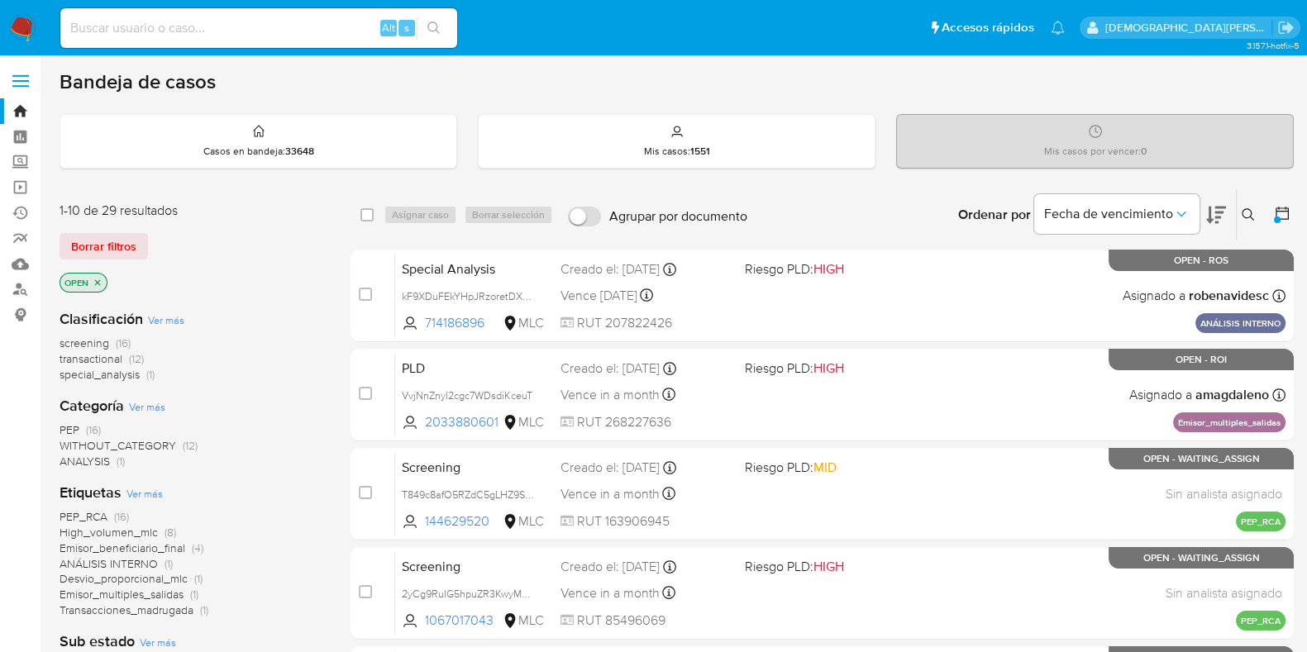
click at [98, 278] on icon "close-filter" at bounding box center [98, 283] width 10 height 10
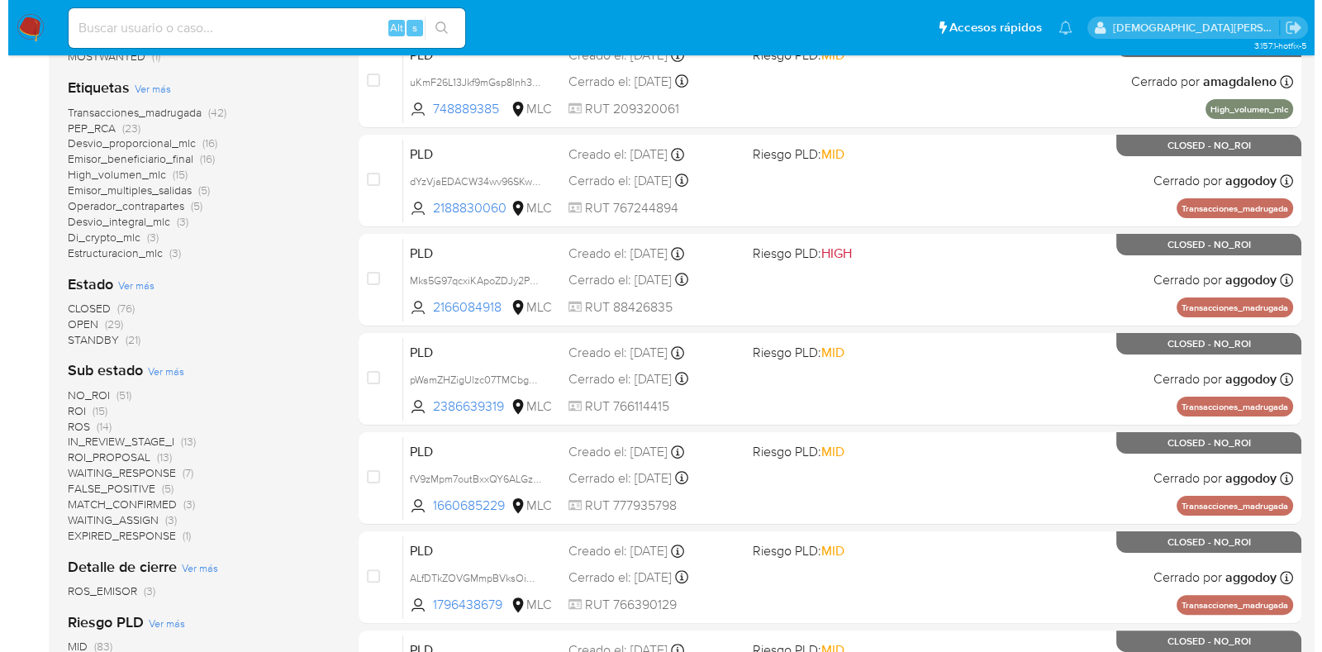
scroll to position [517, 0]
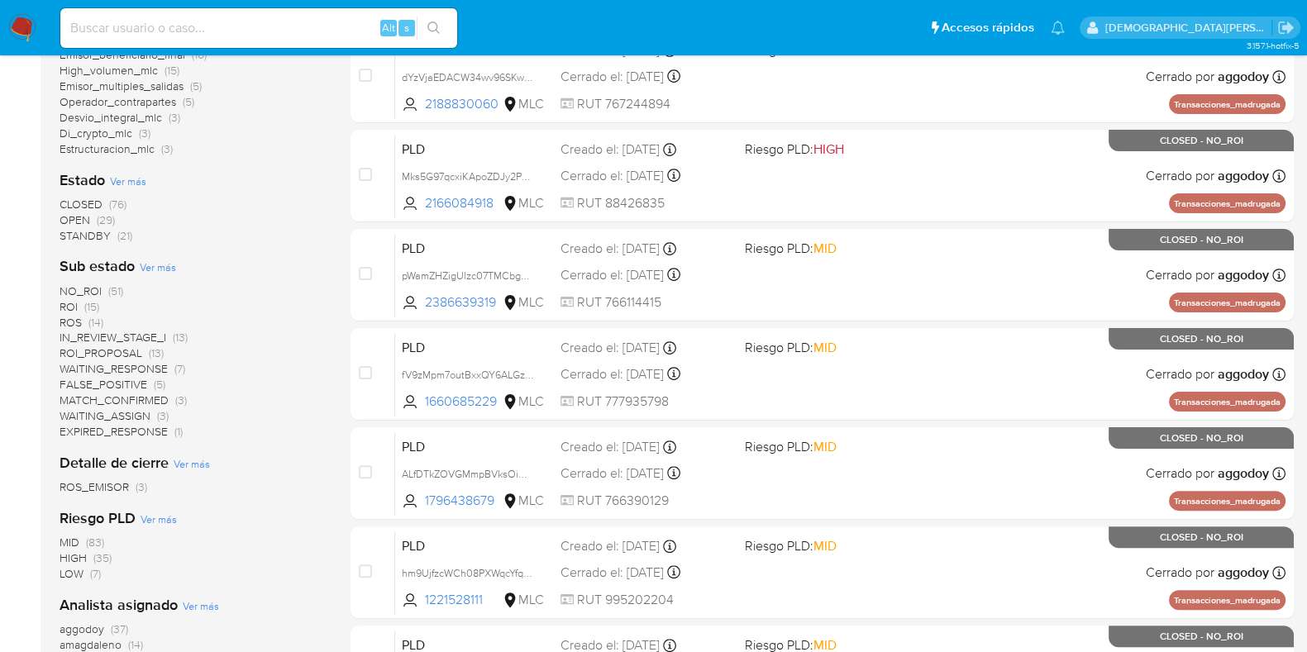
click at [150, 263] on span "Ver más" at bounding box center [158, 266] width 36 height 15
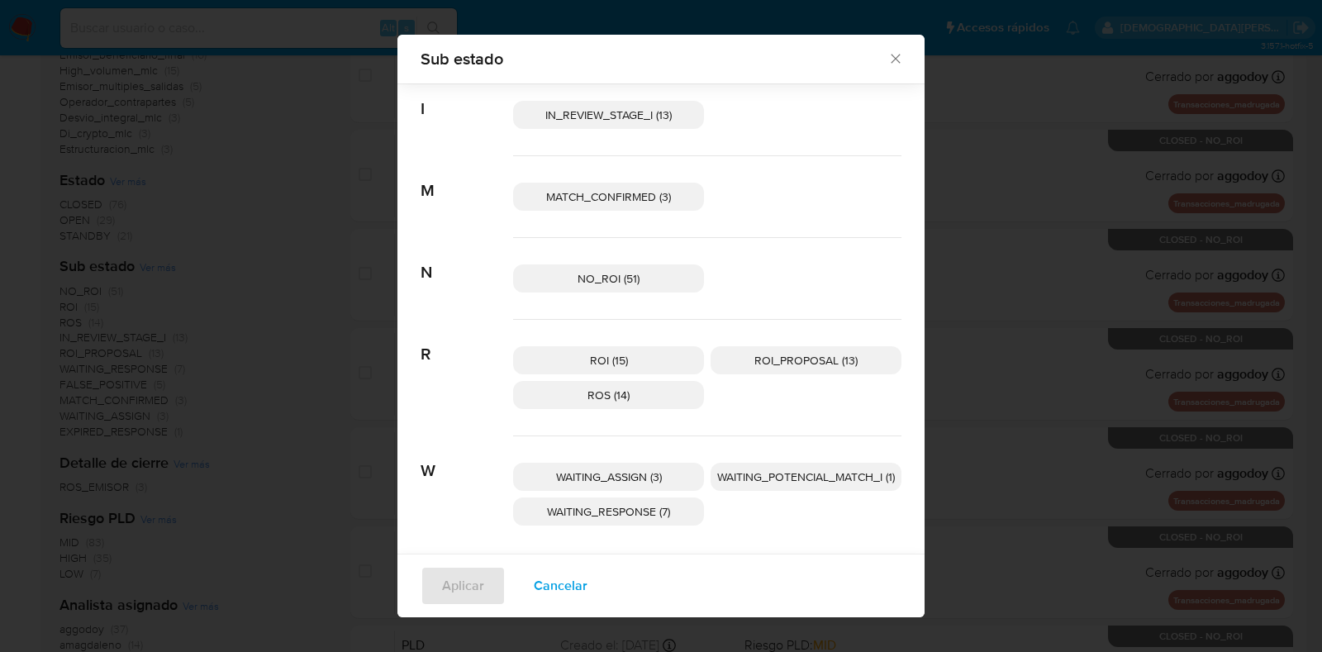
scroll to position [208, 0]
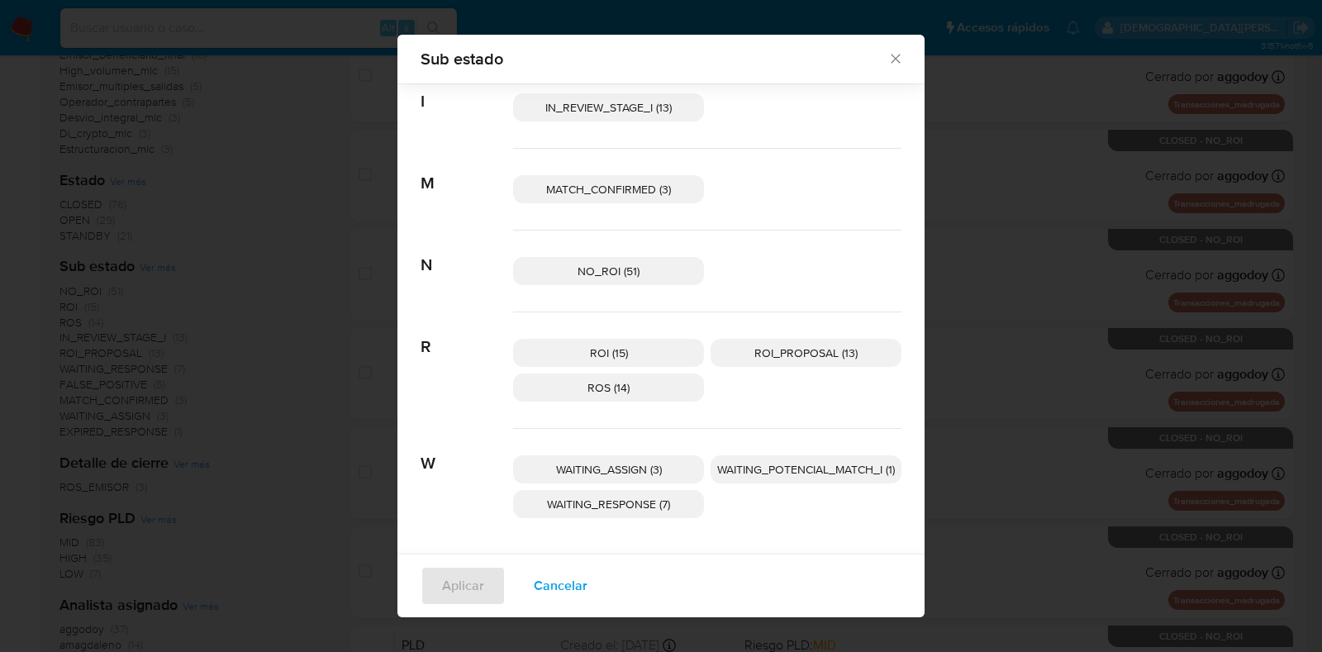
click at [570, 349] on p "ROI (15)" at bounding box center [608, 353] width 191 height 28
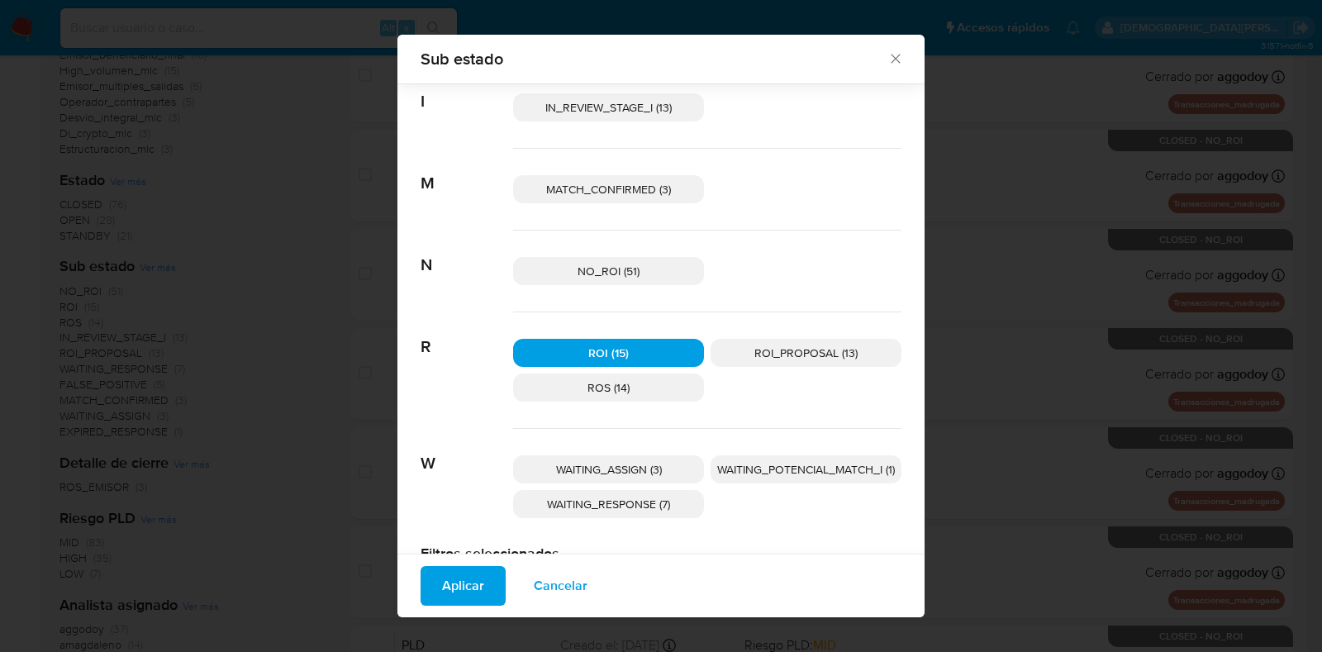
click at [652, 388] on p "ROS (14)" at bounding box center [608, 388] width 191 height 28
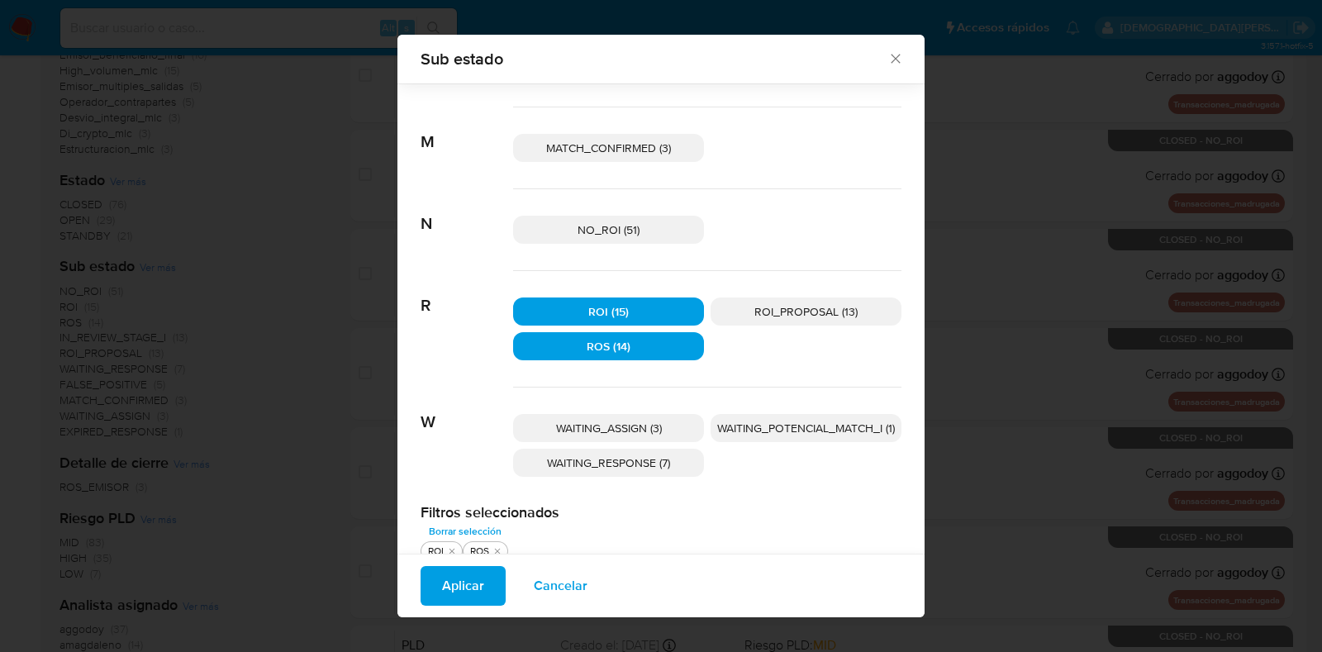
scroll to position [266, 0]
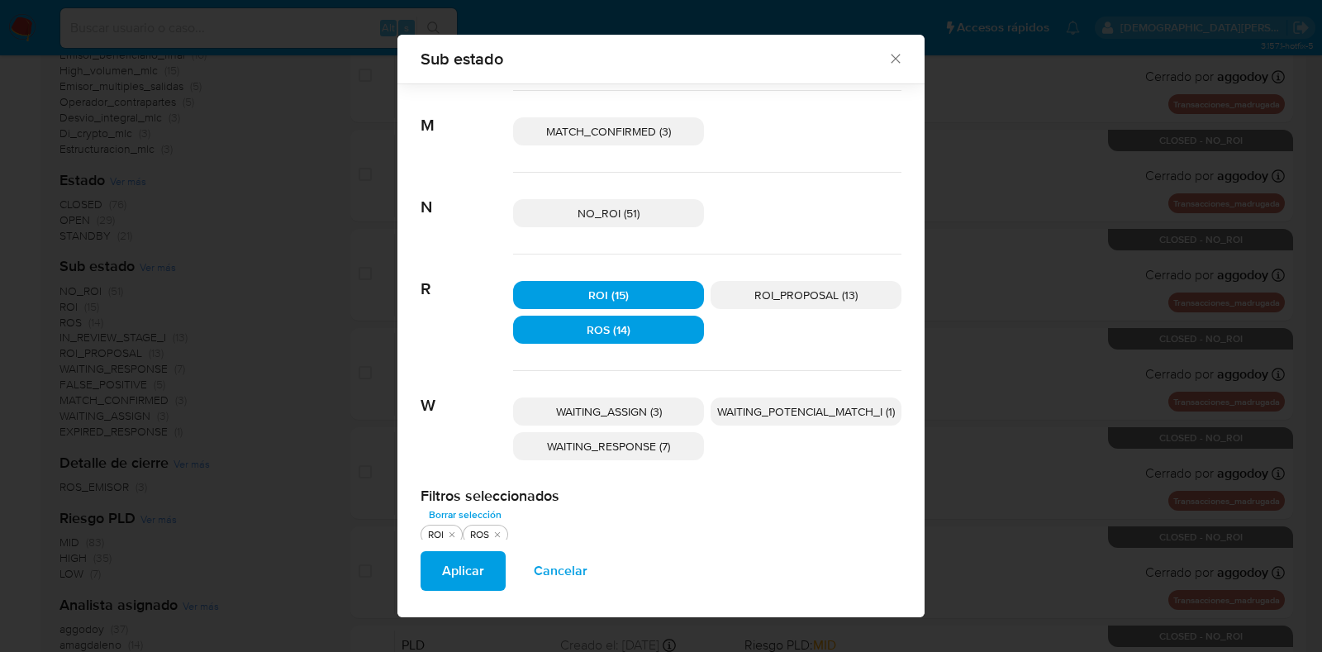
click at [445, 577] on span "Aplicar" at bounding box center [463, 571] width 42 height 36
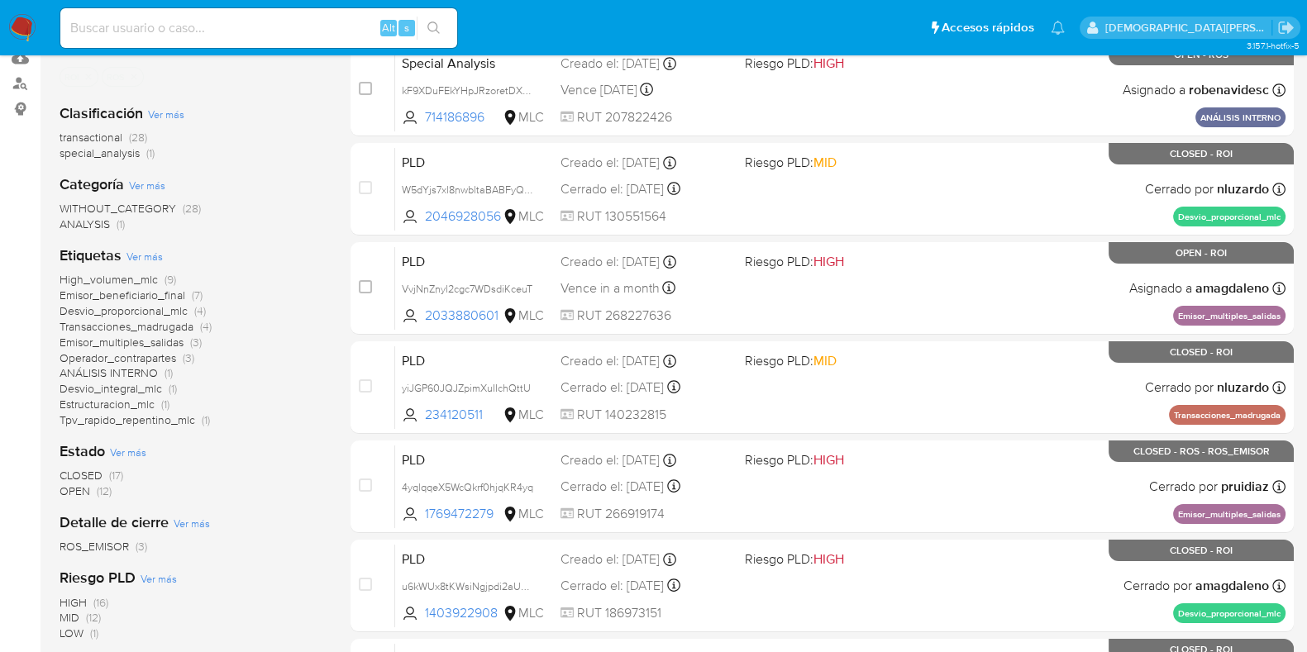
scroll to position [102, 0]
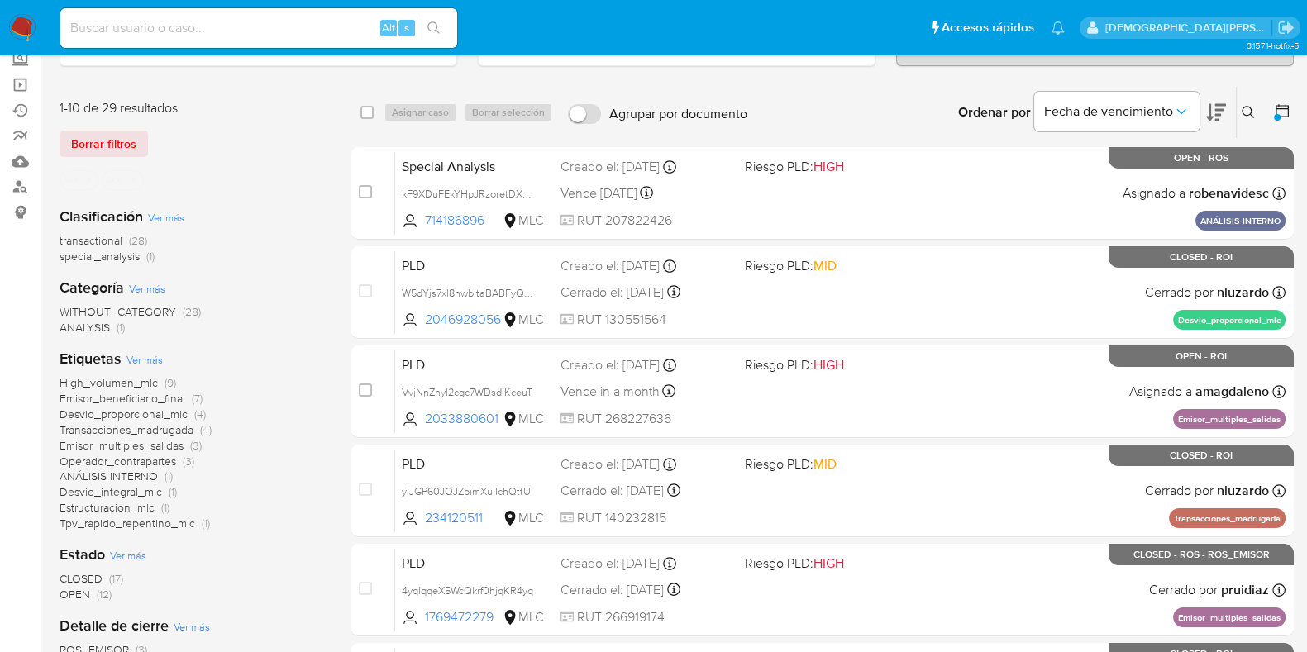
click at [136, 179] on icon "close-filter" at bounding box center [134, 180] width 6 height 6
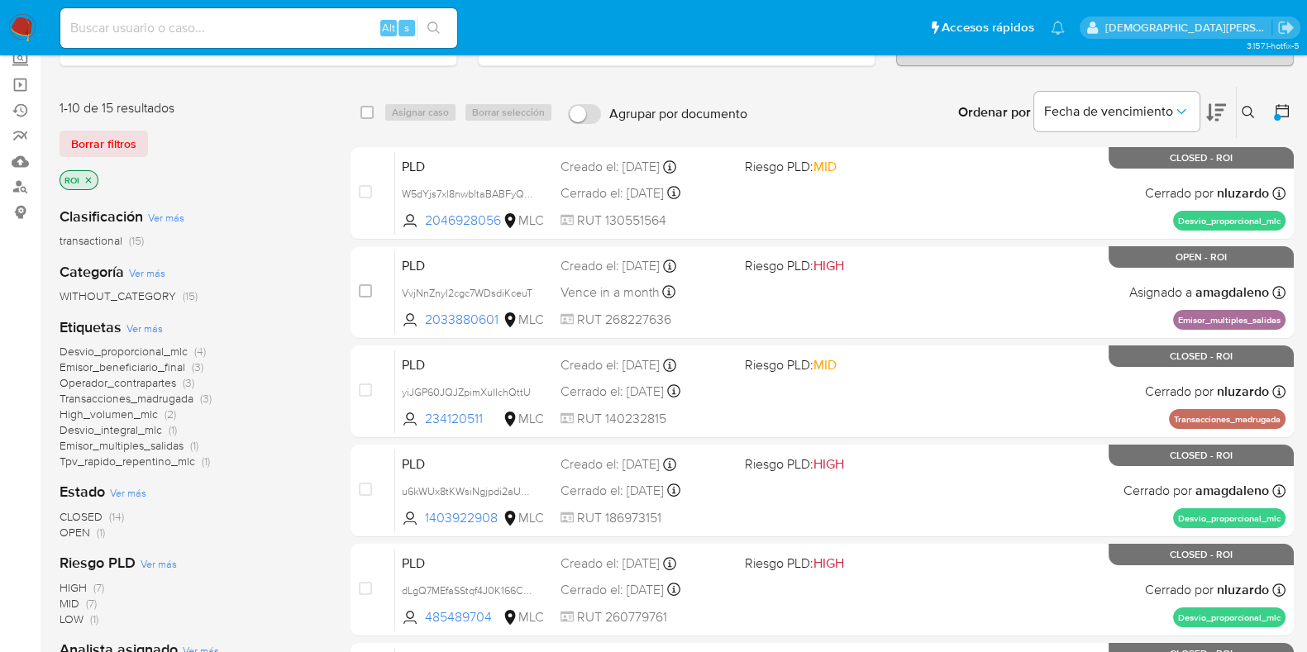
click at [86, 175] on icon "close-filter" at bounding box center [88, 180] width 10 height 10
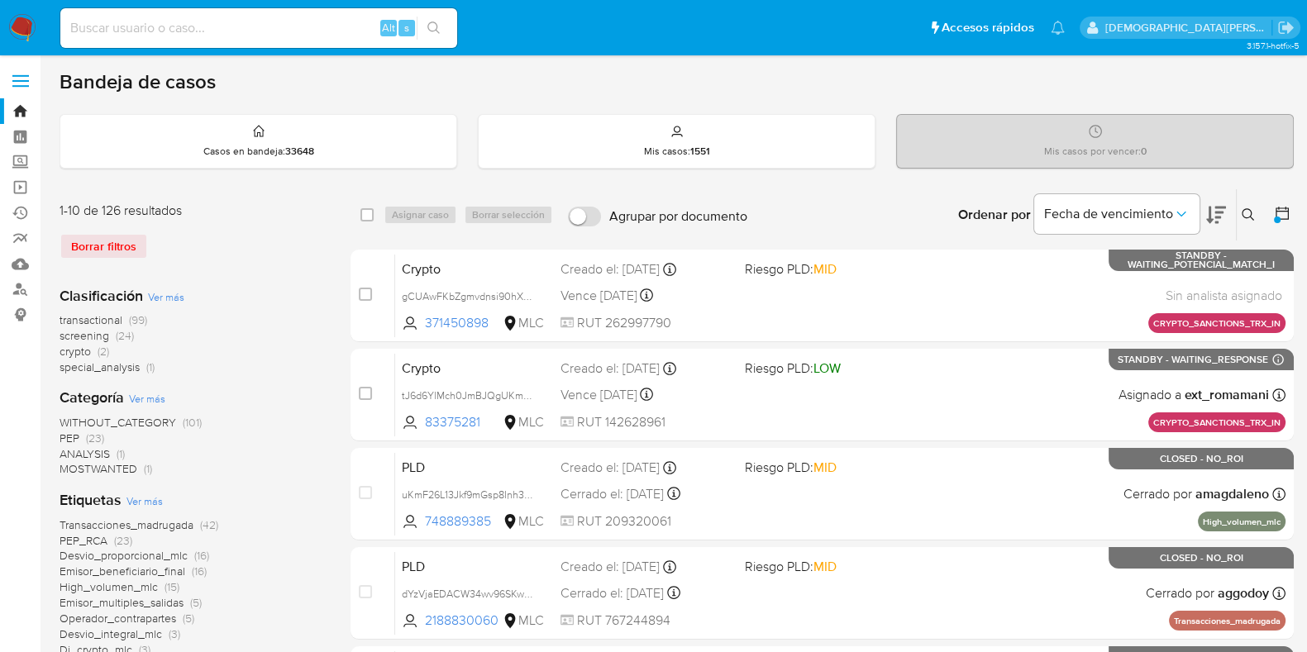
click at [1278, 212] on icon at bounding box center [1281, 213] width 17 height 17
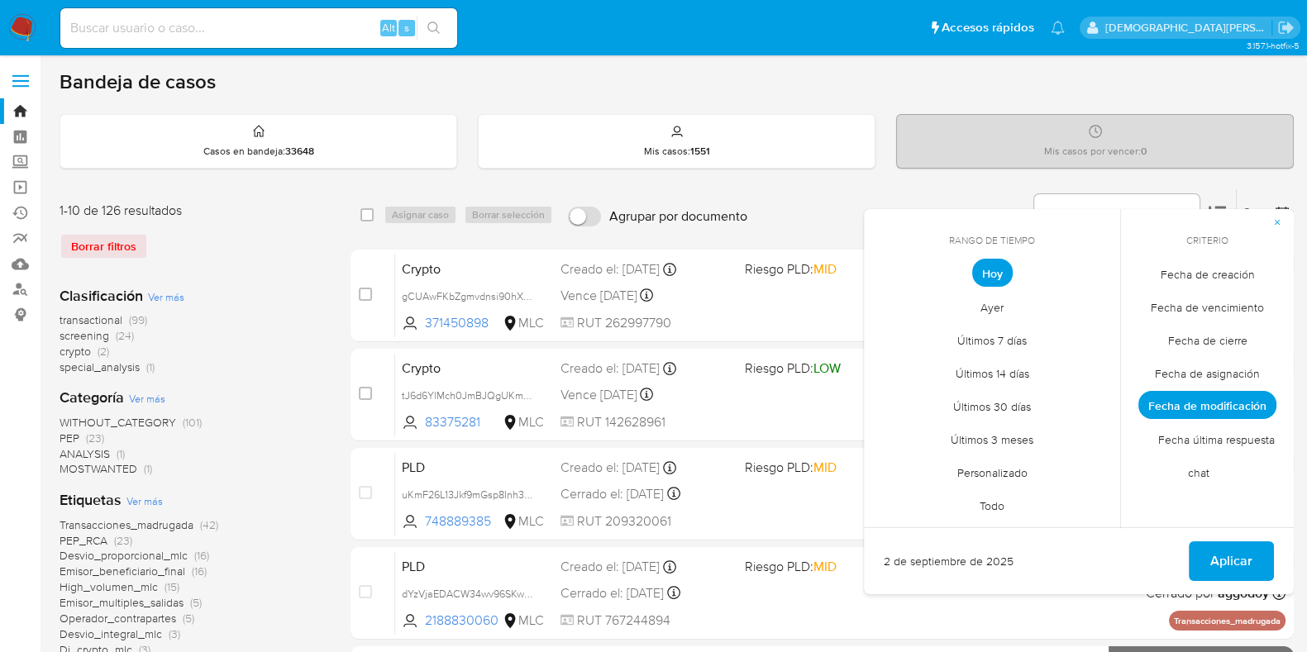
click at [1012, 464] on span "Personalizado" at bounding box center [992, 472] width 105 height 34
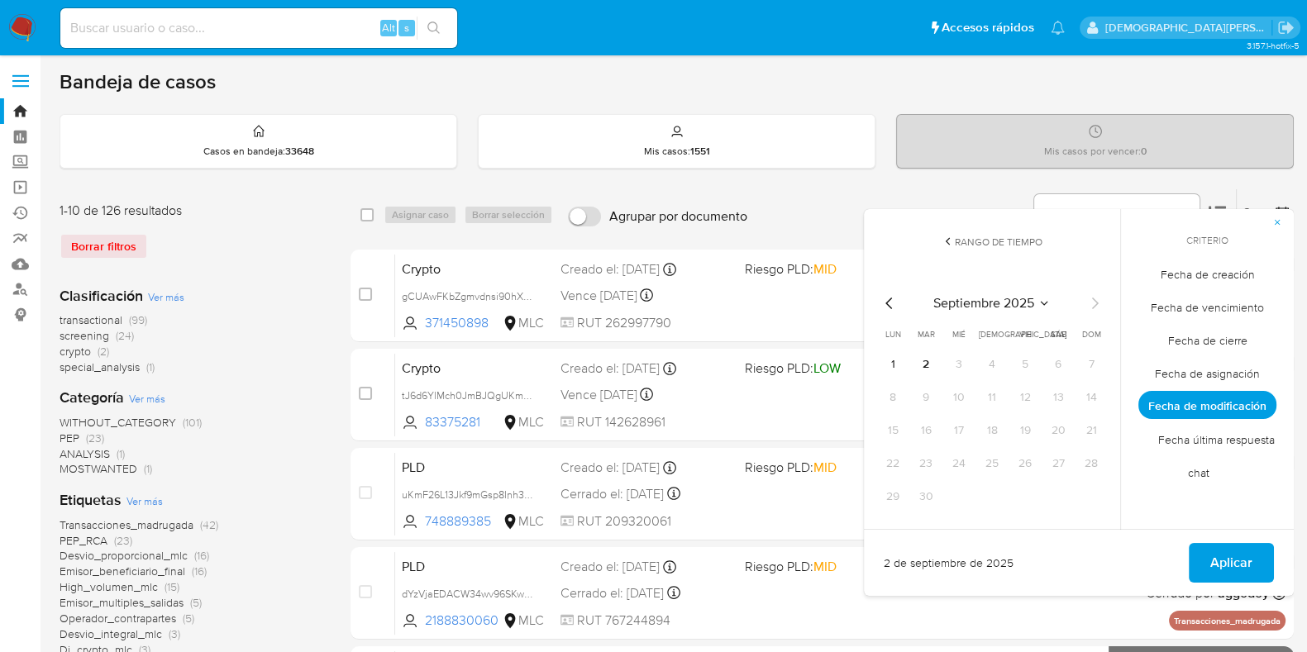
click at [1214, 274] on span "Fecha de creación" at bounding box center [1207, 274] width 129 height 34
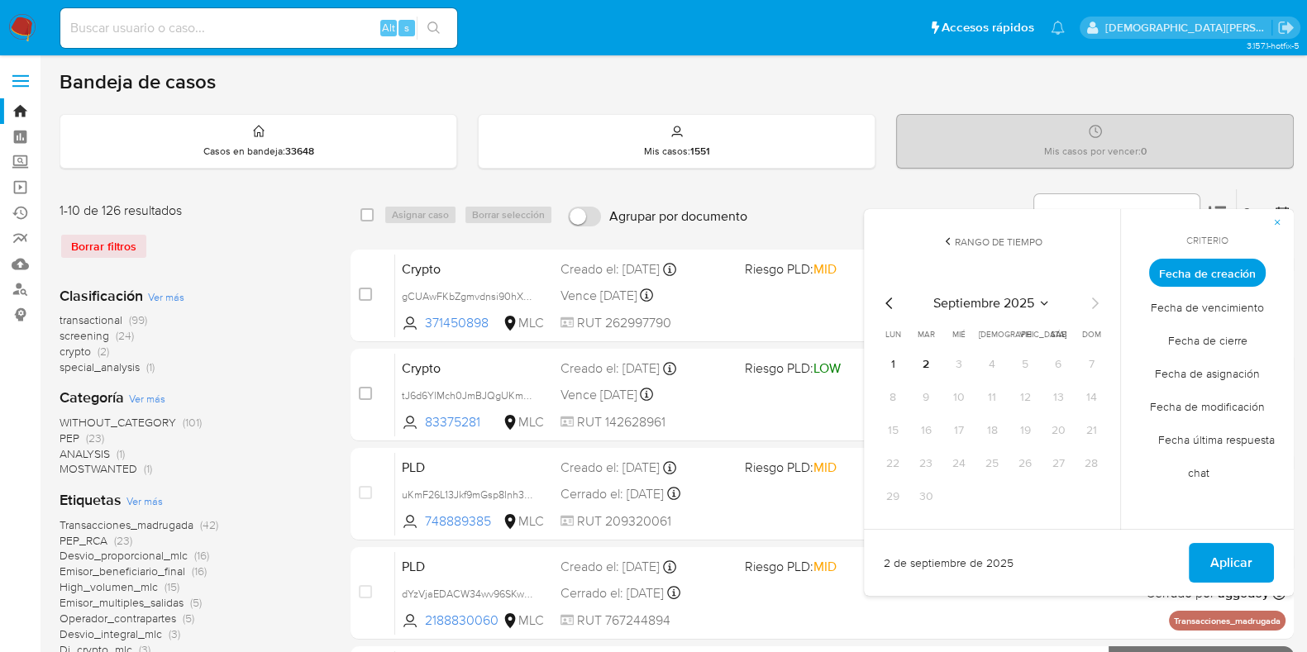
click at [881, 306] on icon "Mes anterior" at bounding box center [889, 303] width 20 height 20
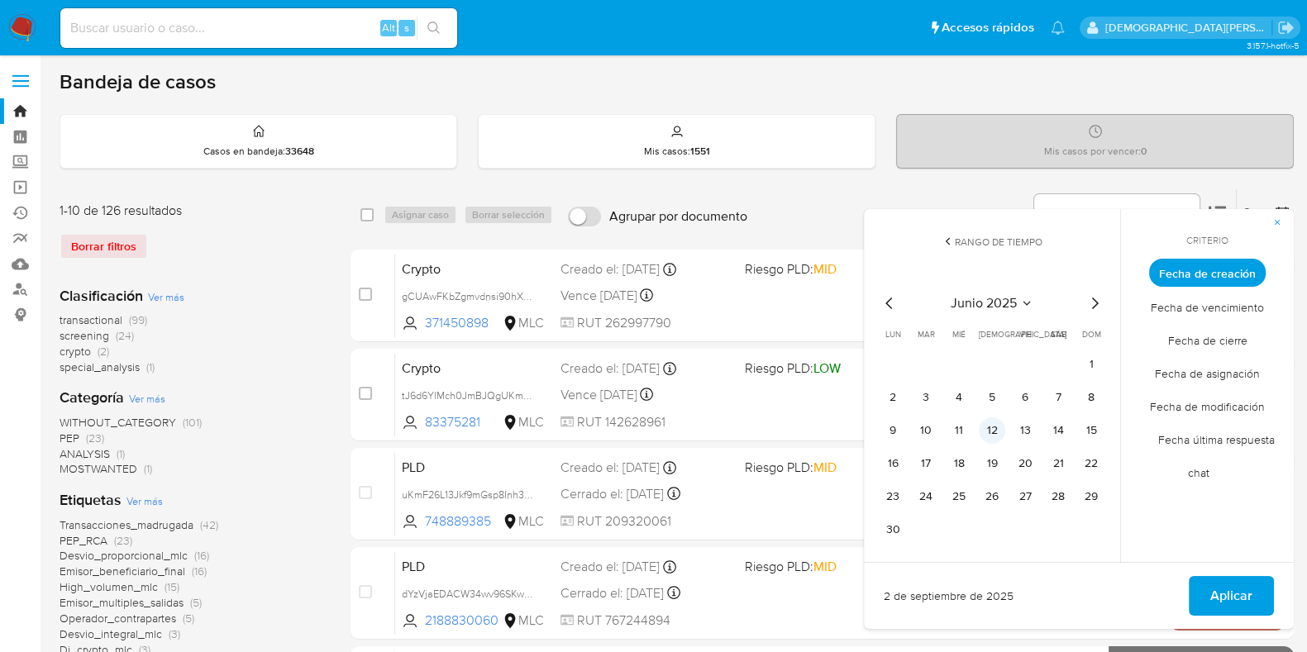
click at [995, 436] on button "12" at bounding box center [991, 430] width 26 height 26
click at [1212, 580] on span "Aplicar" at bounding box center [1231, 596] width 42 height 36
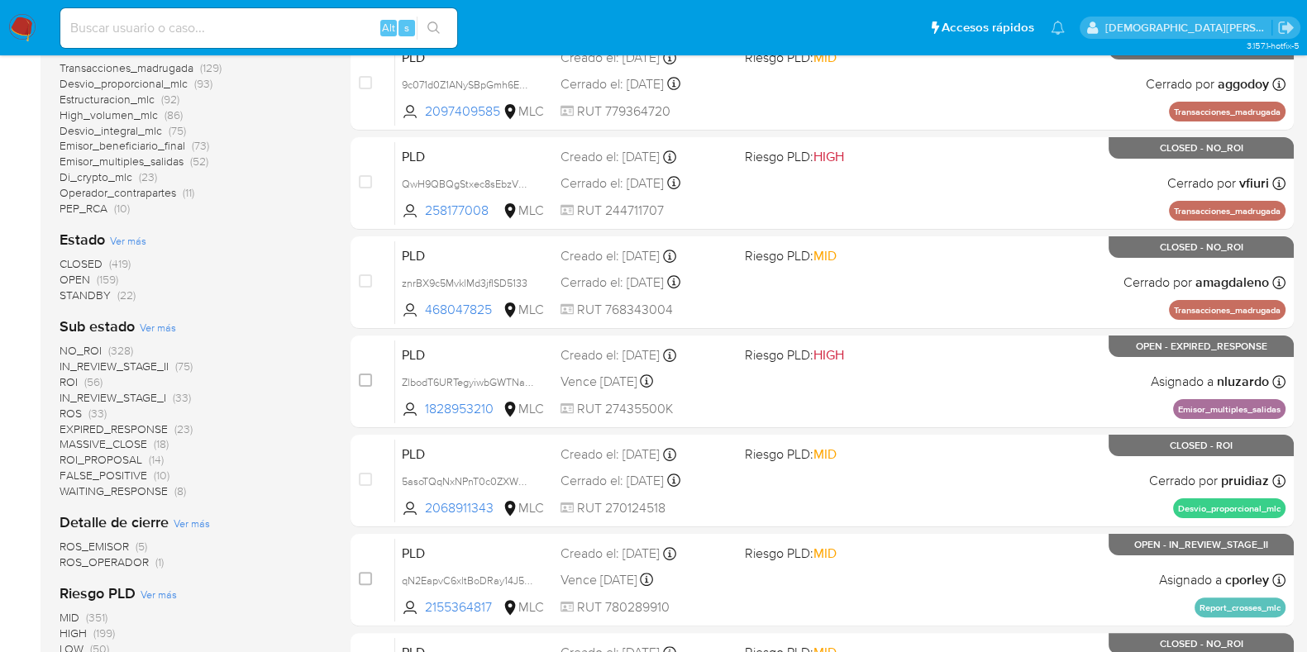
scroll to position [412, 0]
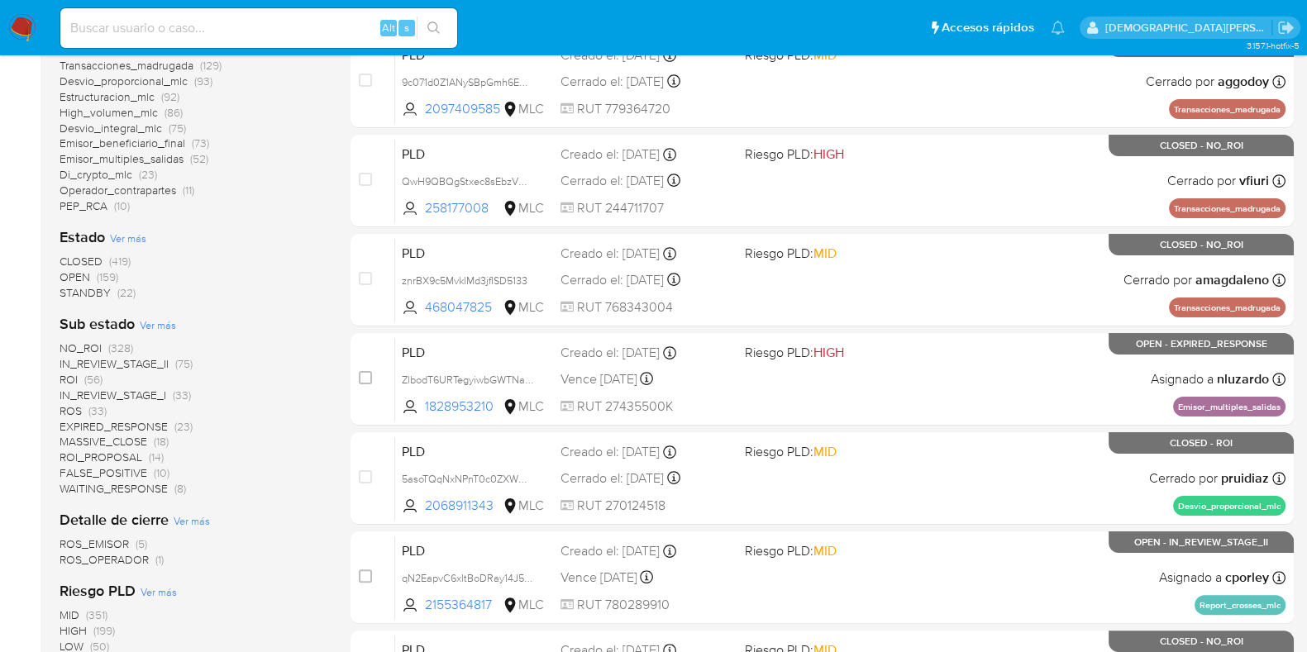
click at [142, 359] on span "IN_REVIEW_STAGE_II" at bounding box center [114, 363] width 109 height 17
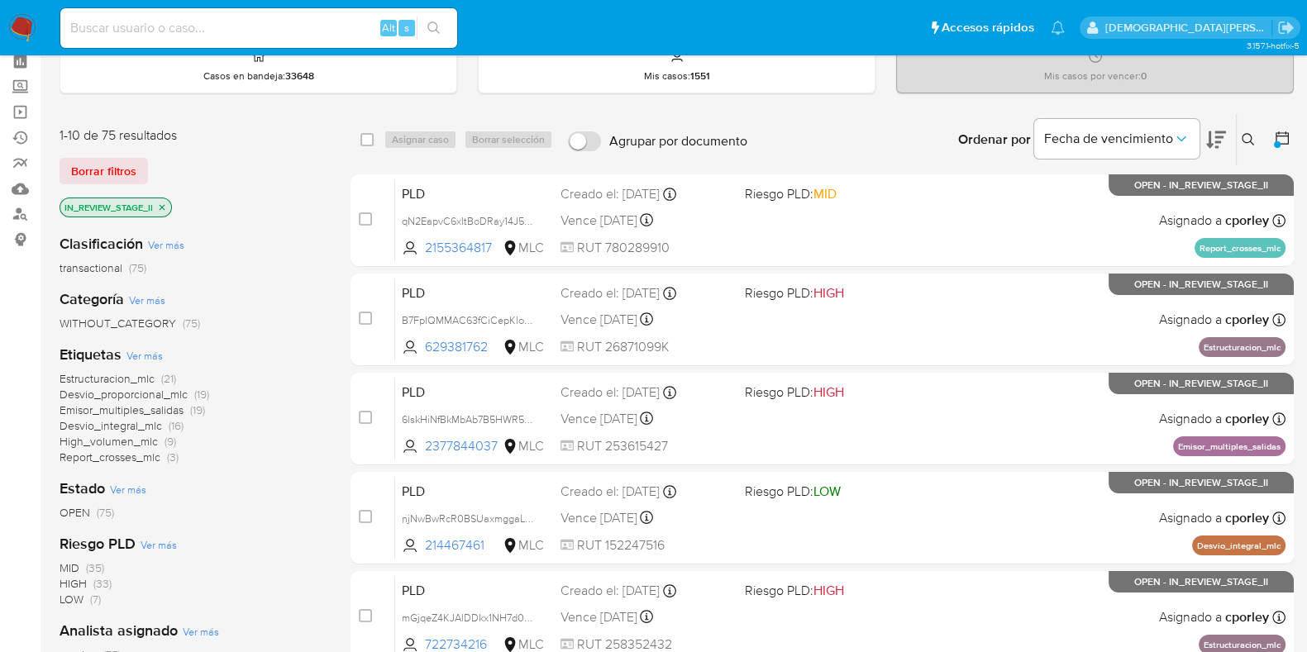
scroll to position [102, 0]
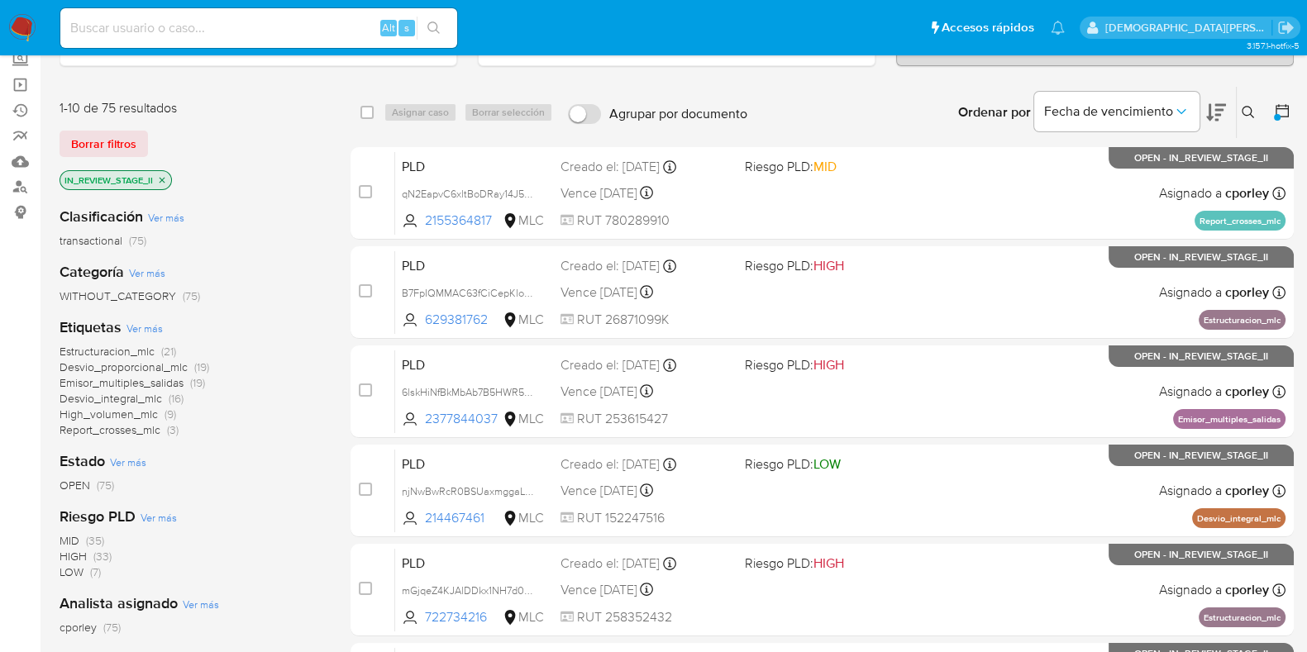
click at [131, 412] on span "High_volumen_mlc" at bounding box center [109, 414] width 98 height 17
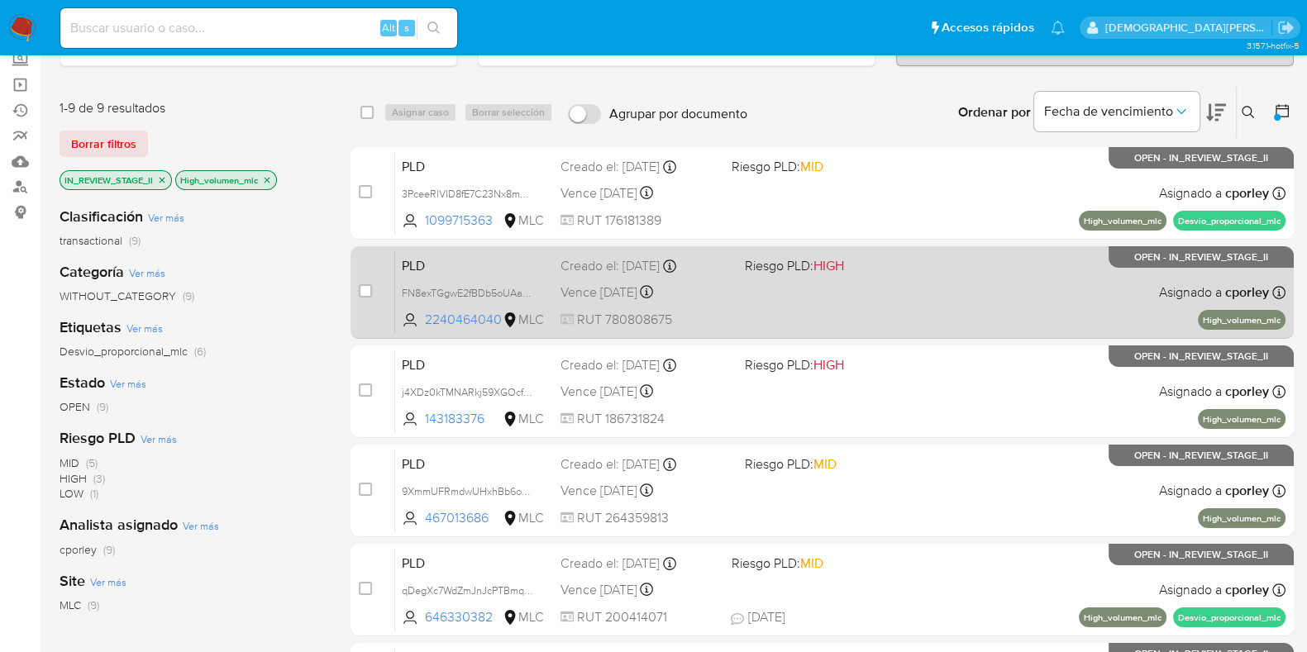
click at [848, 295] on div "PLD FN8exTGgwE2fBDb5oUAaA30B 2240464040 MLC Riesgo PLD: HIGH Creado el: 12/06/2…" at bounding box center [840, 291] width 890 height 83
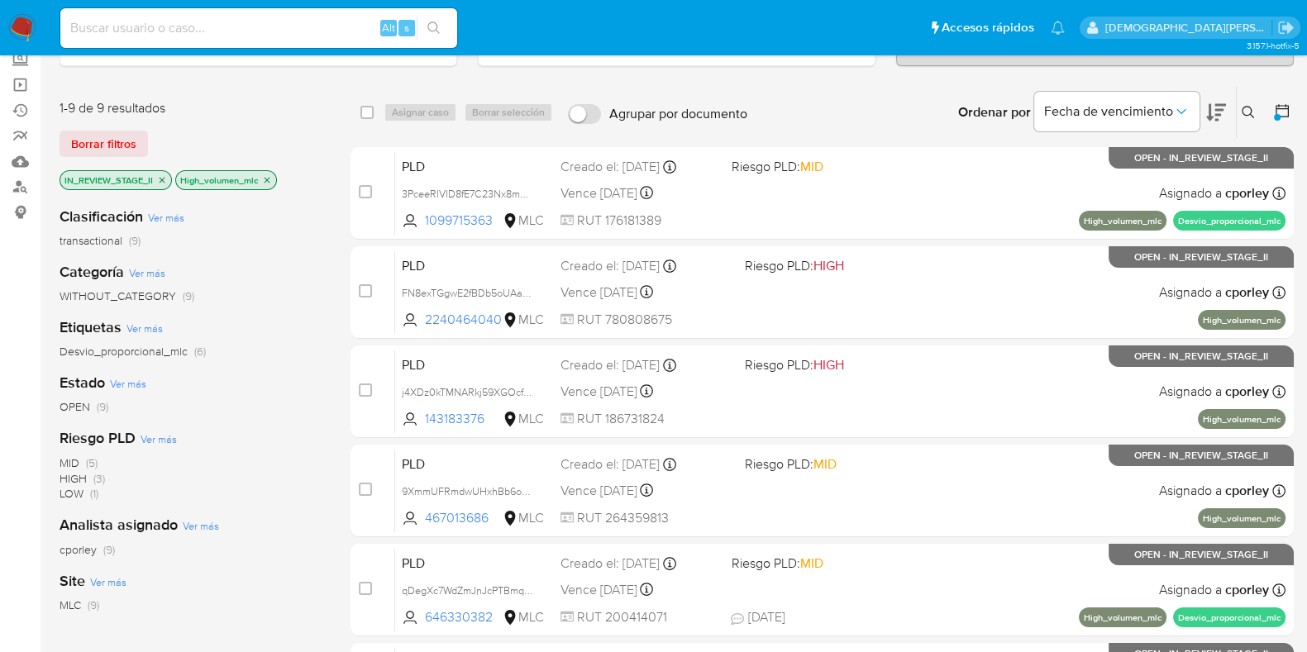
click at [269, 175] on icon "close-filter" at bounding box center [267, 180] width 10 height 10
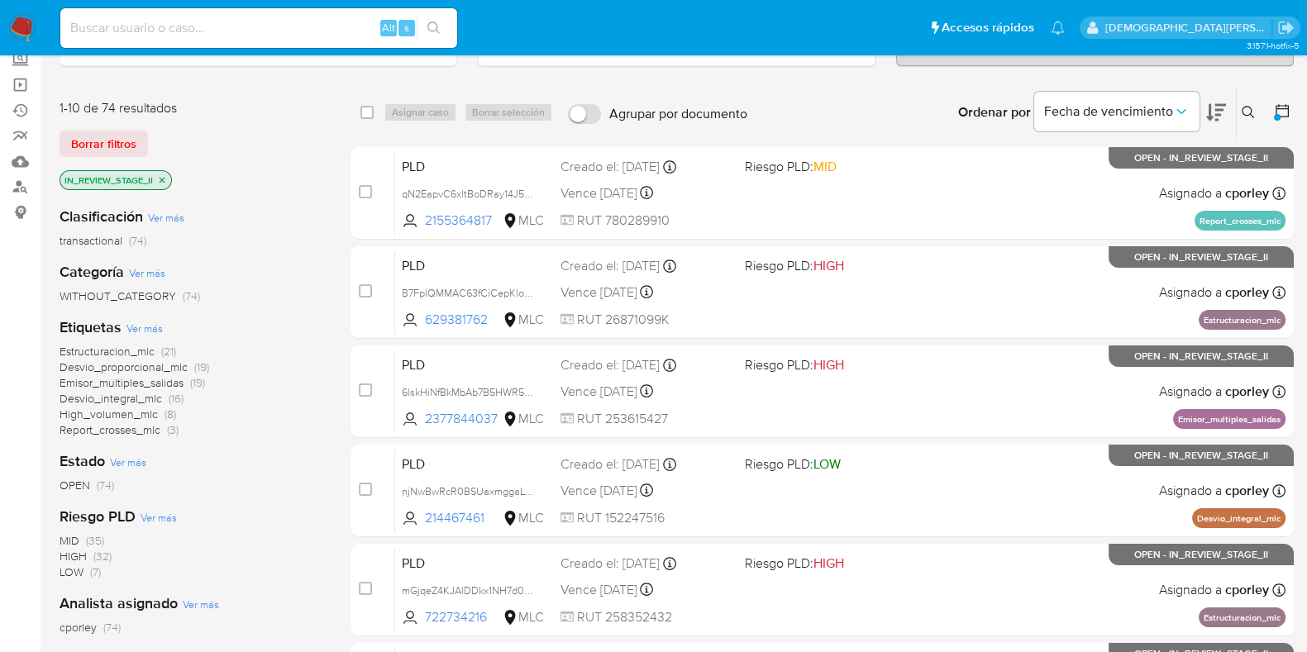
click at [164, 175] on icon "close-filter" at bounding box center [162, 180] width 10 height 10
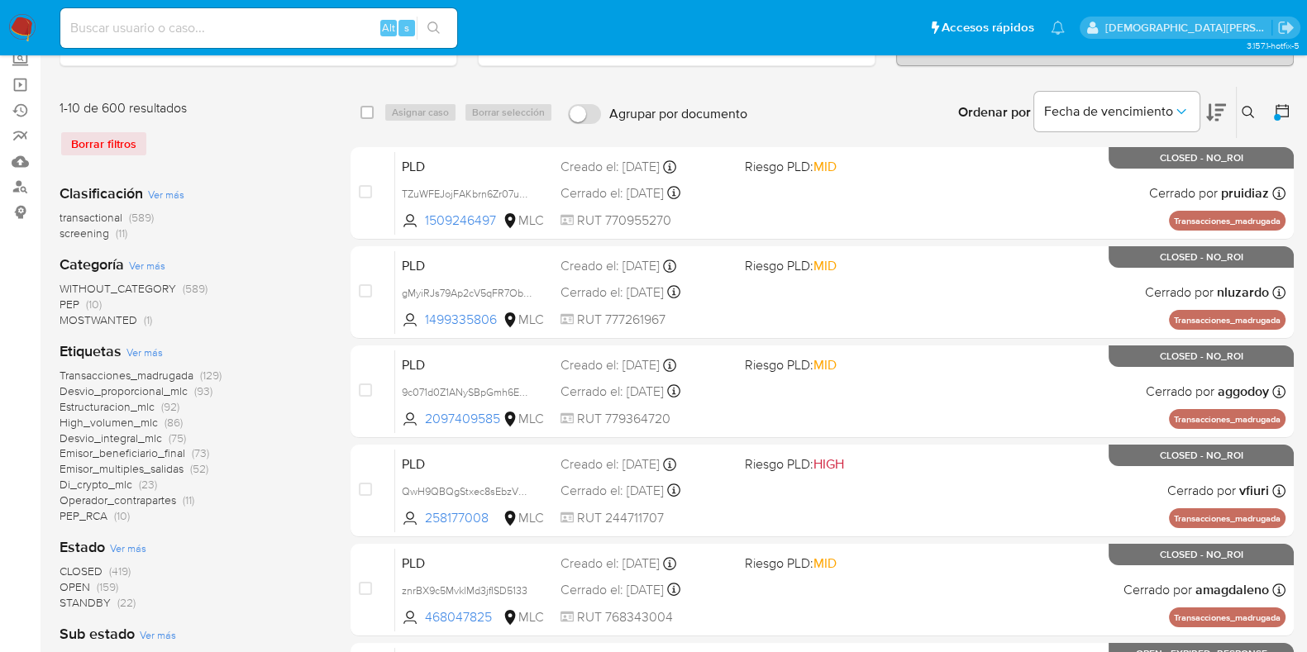
click at [100, 584] on span "(159)" at bounding box center [107, 586] width 21 height 17
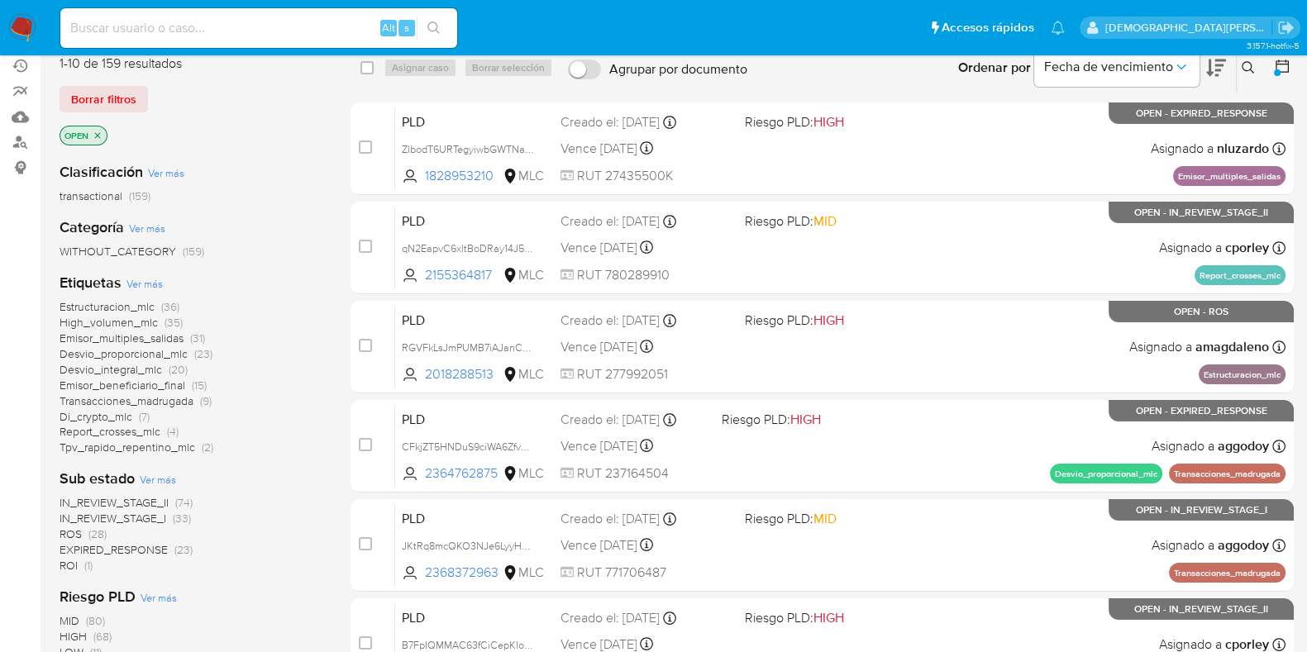
scroll to position [102, 0]
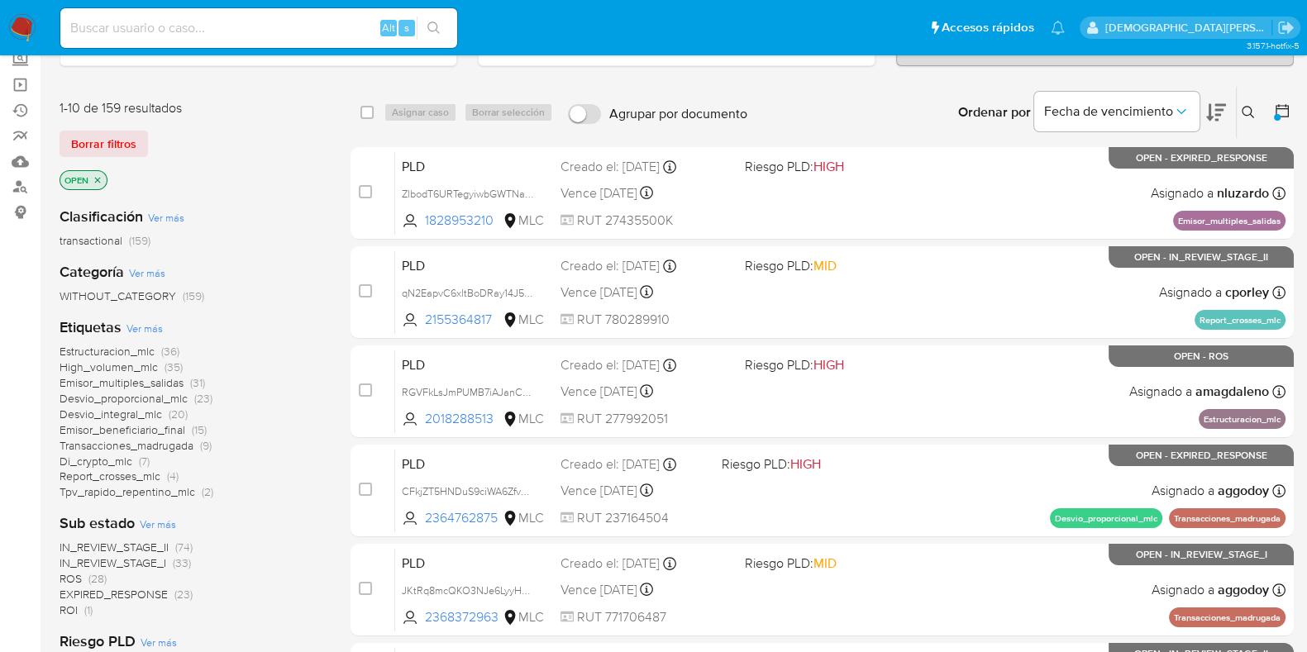
click at [99, 177] on icon "close-filter" at bounding box center [98, 180] width 6 height 6
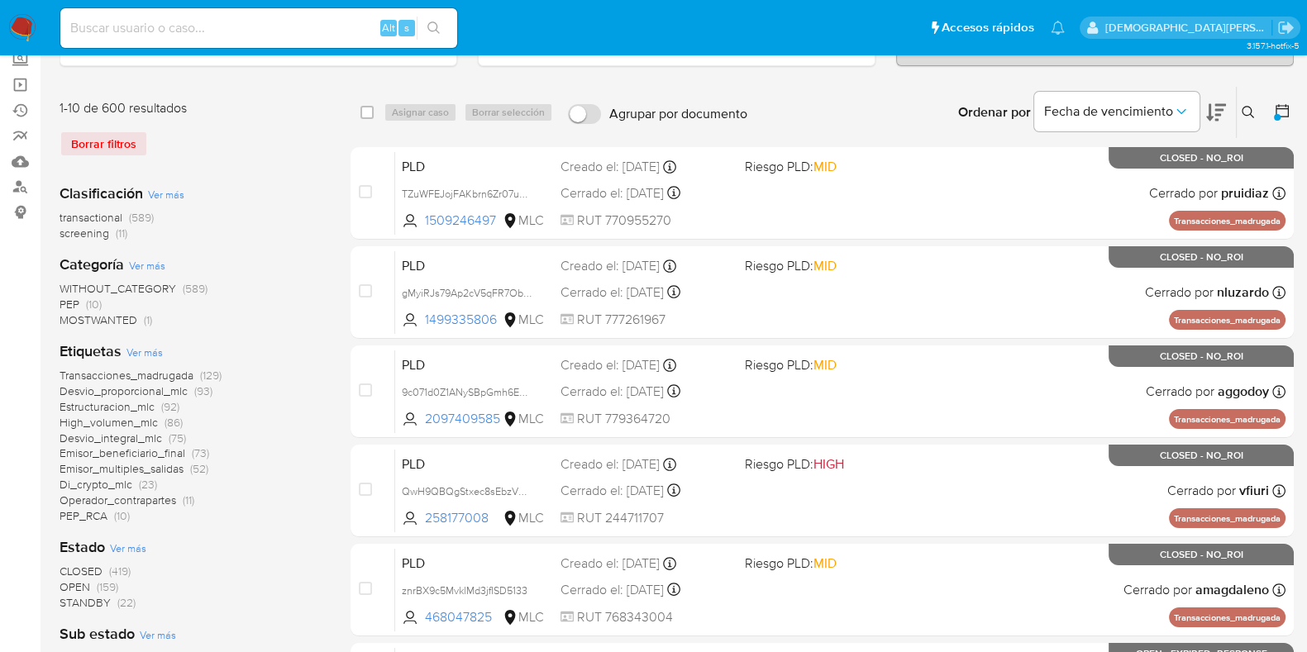
click at [1273, 110] on div at bounding box center [1279, 112] width 30 height 51
click at [1280, 109] on icon at bounding box center [1281, 110] width 17 height 17
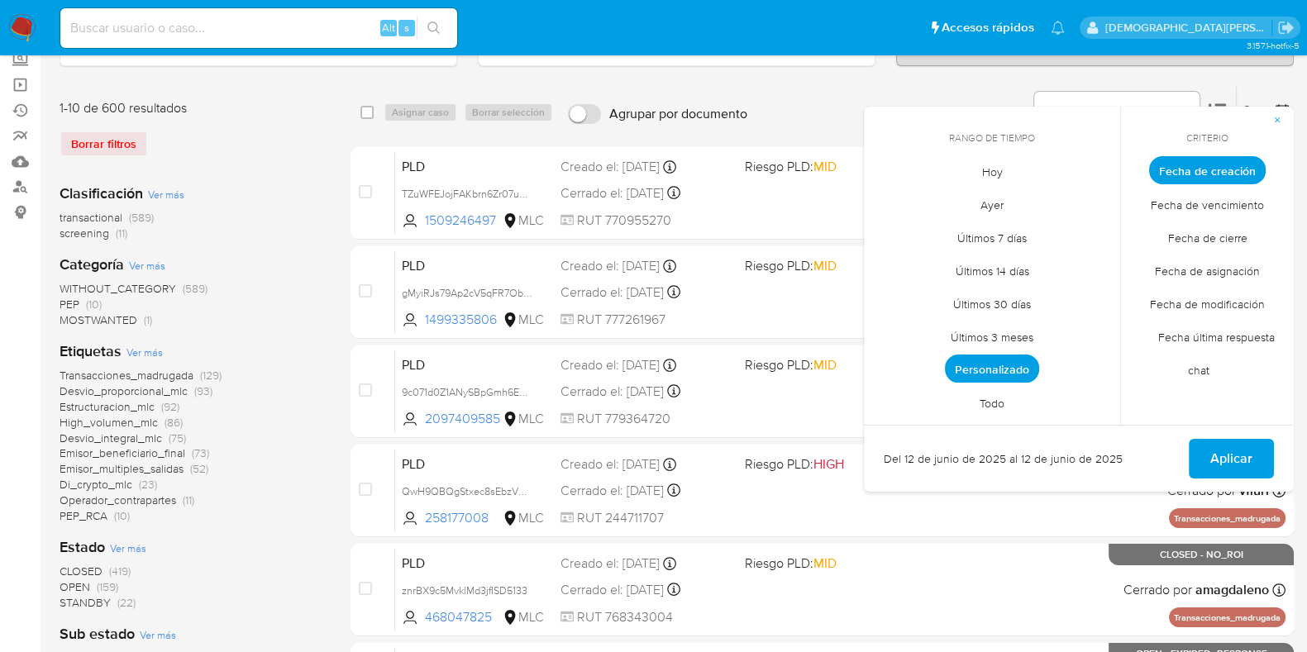
click at [983, 369] on span "Personalizado" at bounding box center [992, 369] width 94 height 28
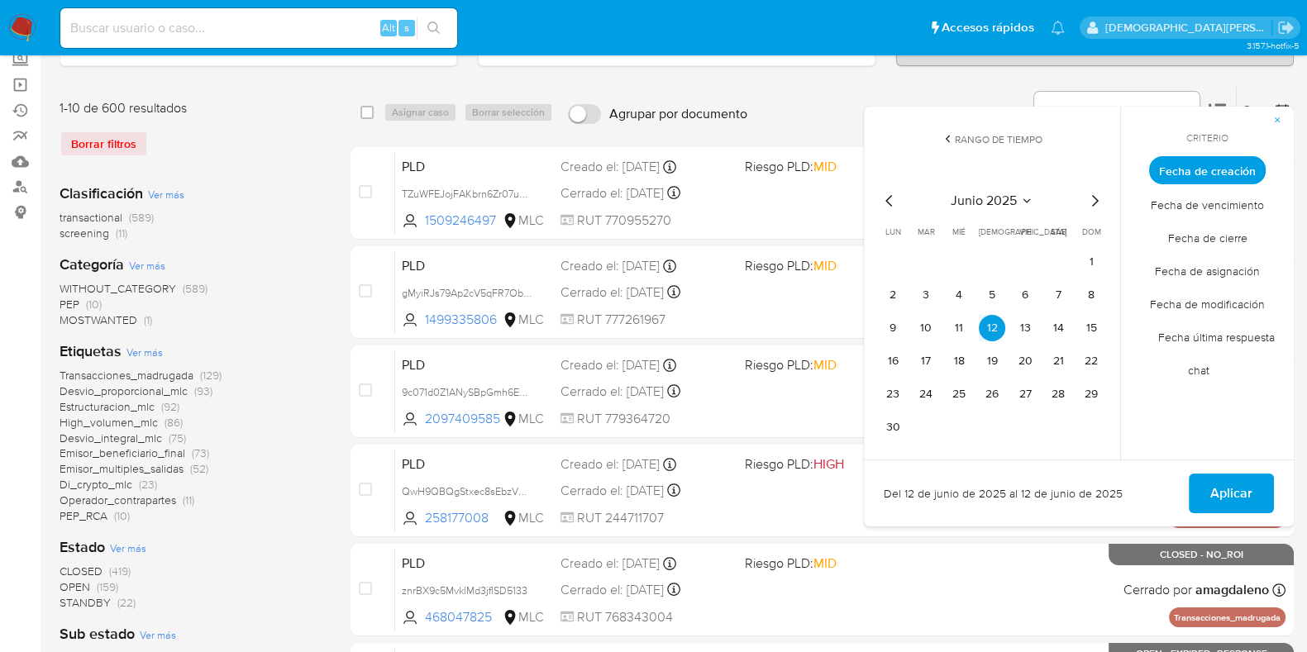
click at [1243, 488] on span "Aplicar" at bounding box center [1231, 493] width 42 height 36
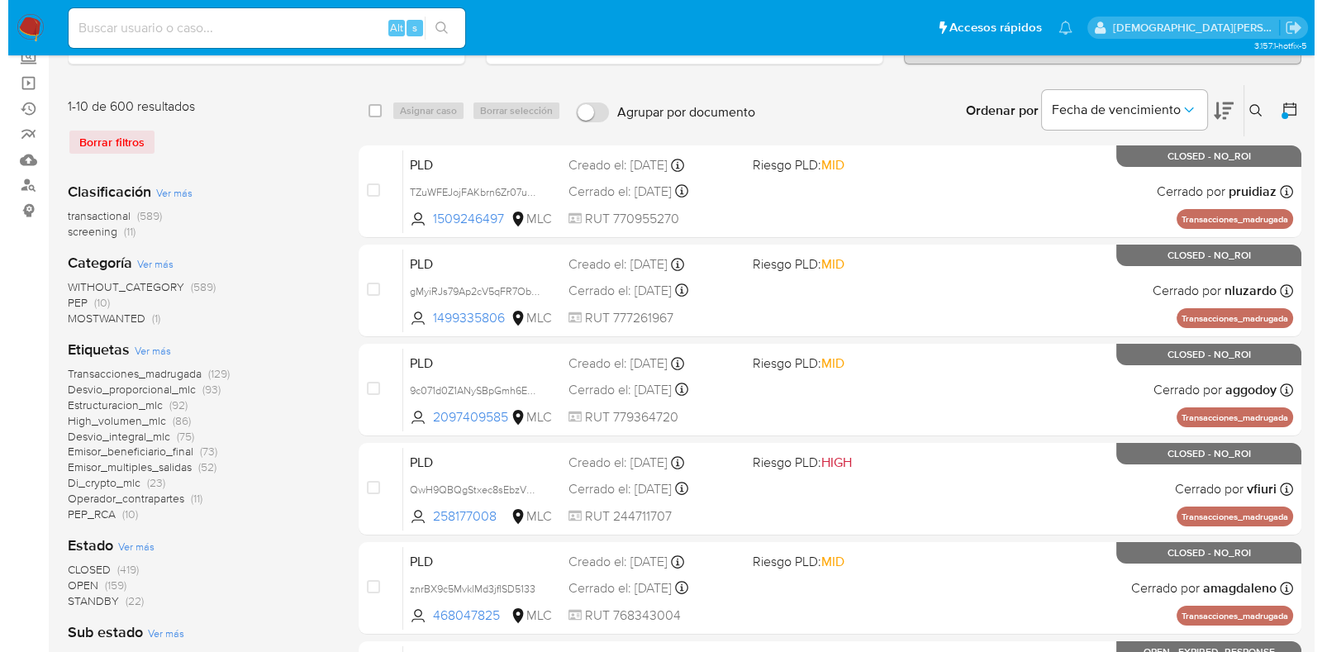
scroll to position [310, 0]
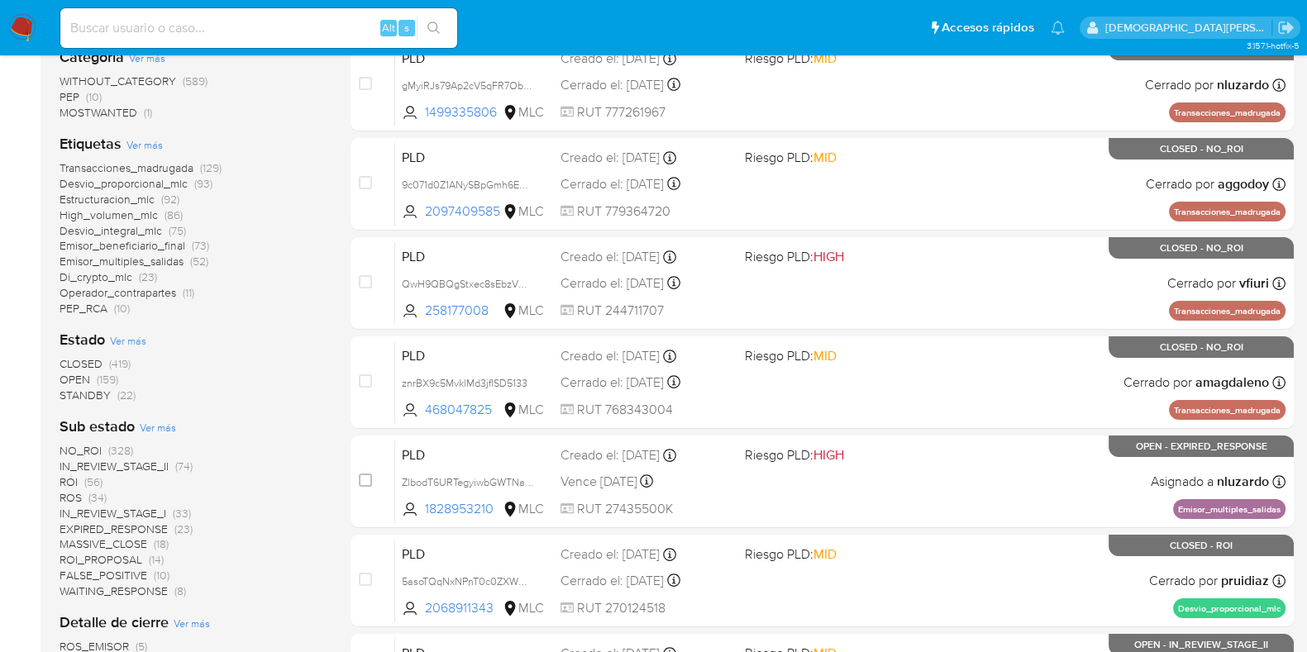
click at [133, 340] on span "Ver más" at bounding box center [128, 340] width 36 height 15
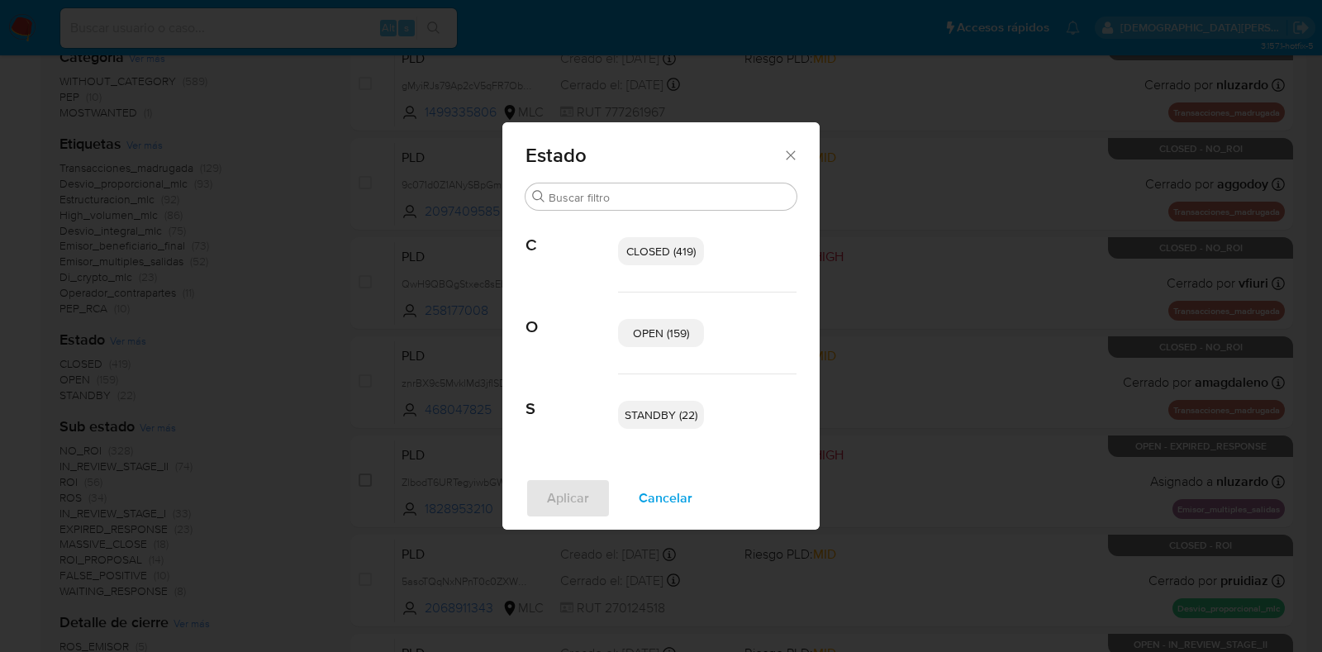
click at [669, 331] on span "OPEN (159)" at bounding box center [661, 333] width 56 height 17
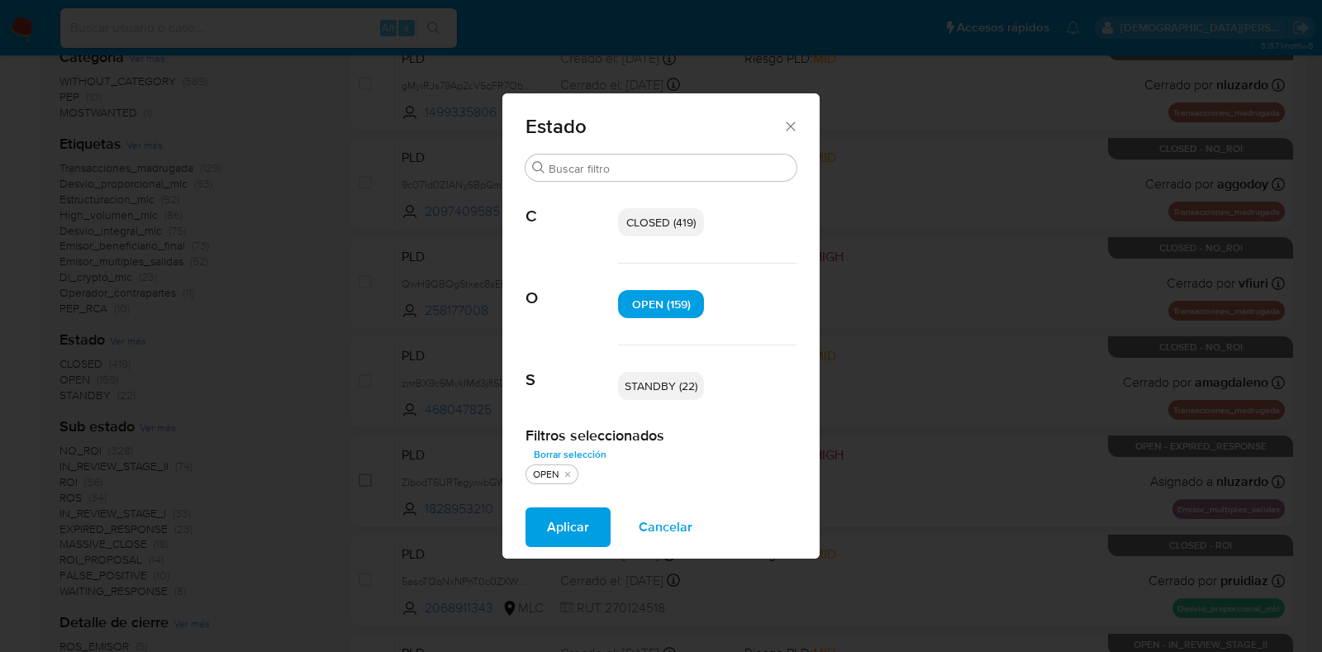
click at [657, 392] on span "STANDBY (22)" at bounding box center [661, 386] width 73 height 17
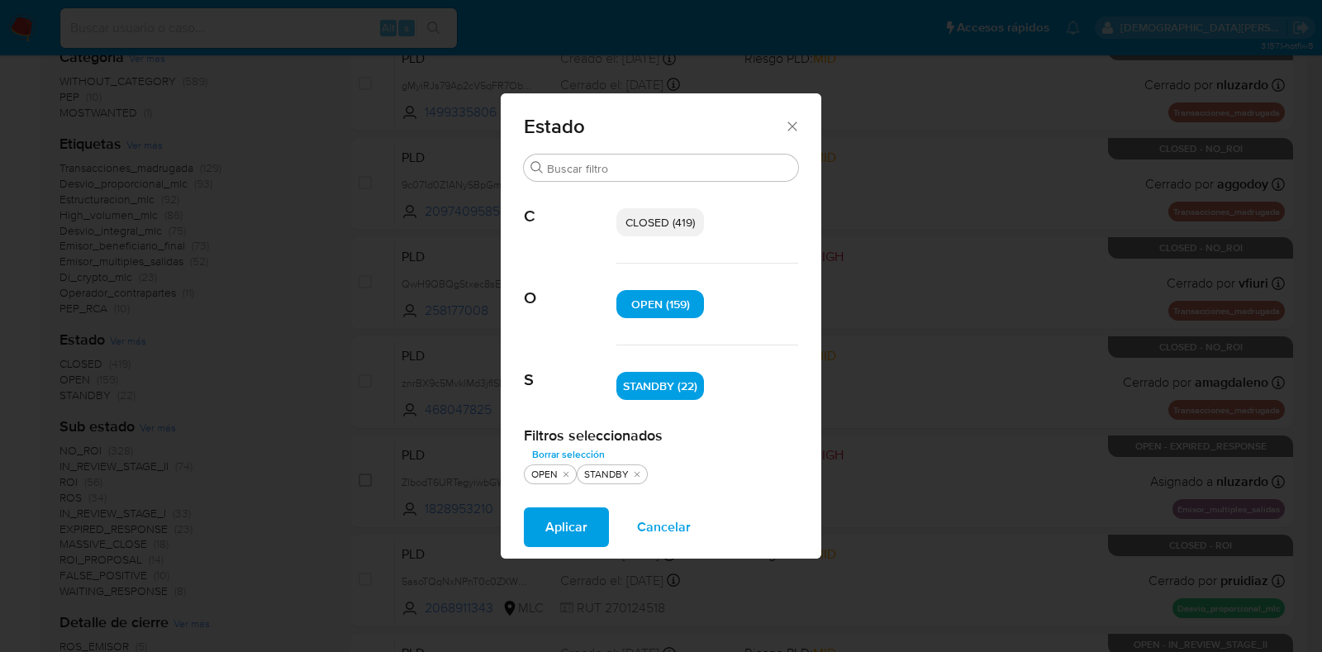
click at [561, 521] on span "Aplicar" at bounding box center [566, 527] width 42 height 36
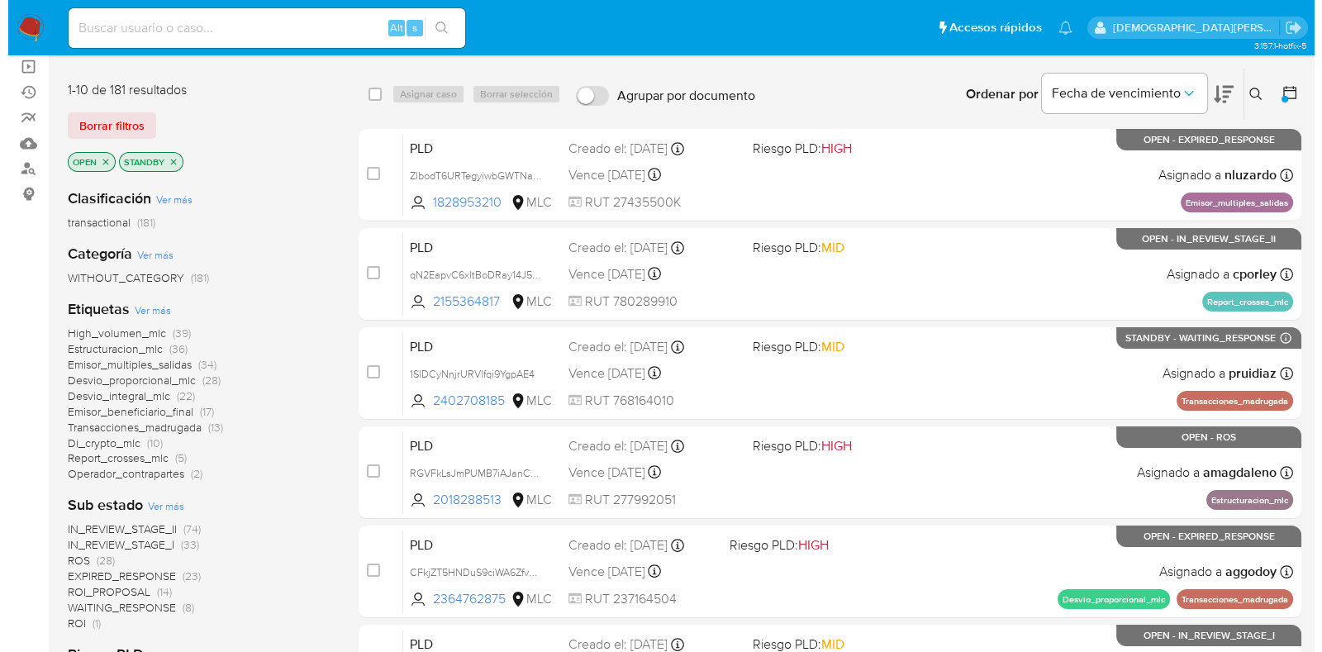
scroll to position [206, 0]
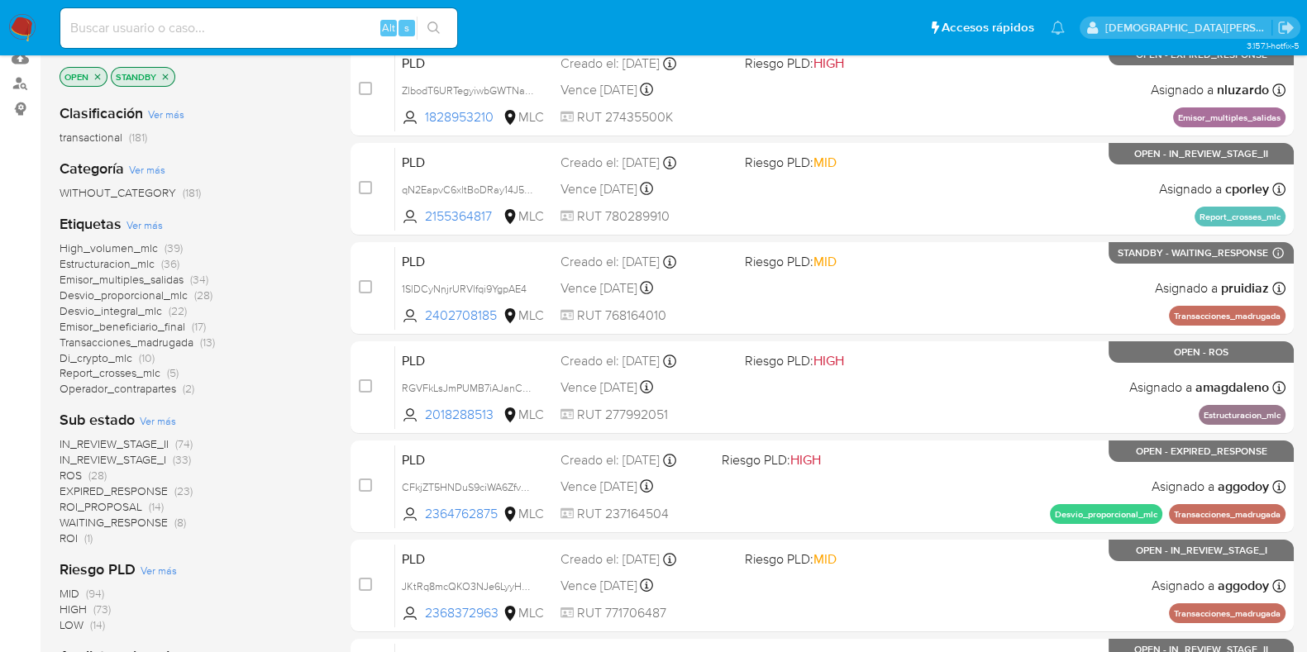
click at [160, 413] on span "Ver más" at bounding box center [158, 420] width 36 height 15
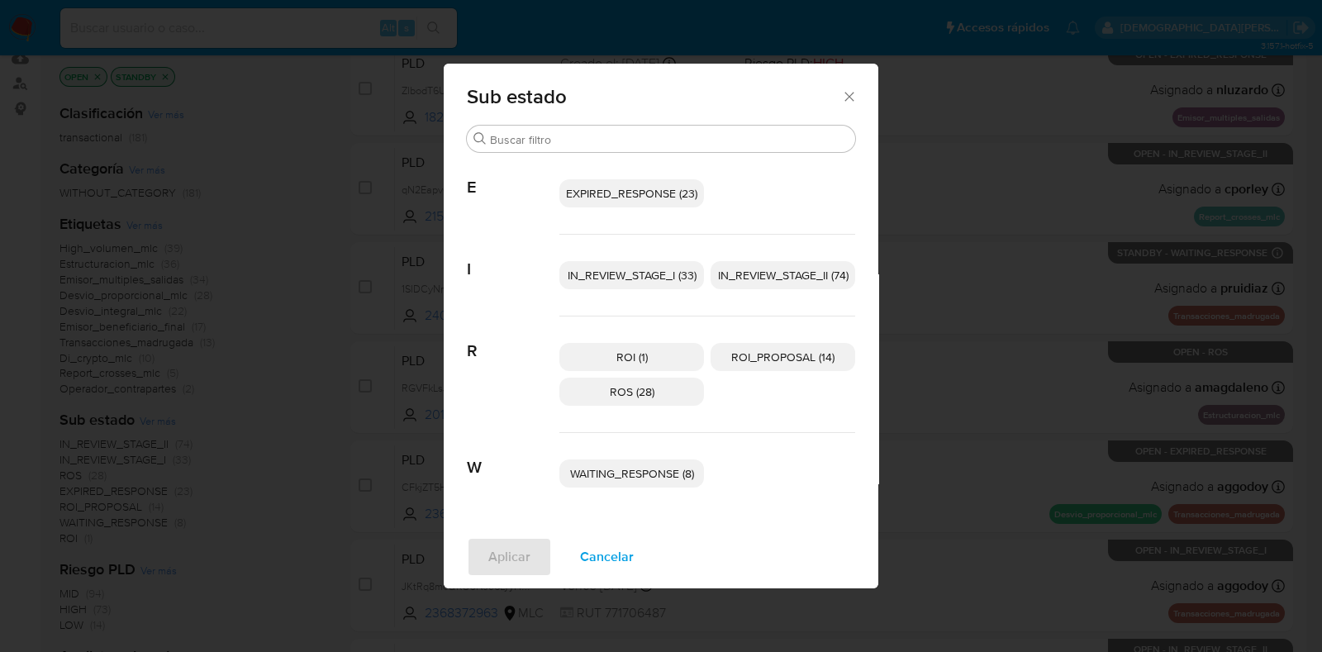
click at [607, 274] on span "IN_REVIEW_STAGE_I (33)" at bounding box center [632, 275] width 129 height 17
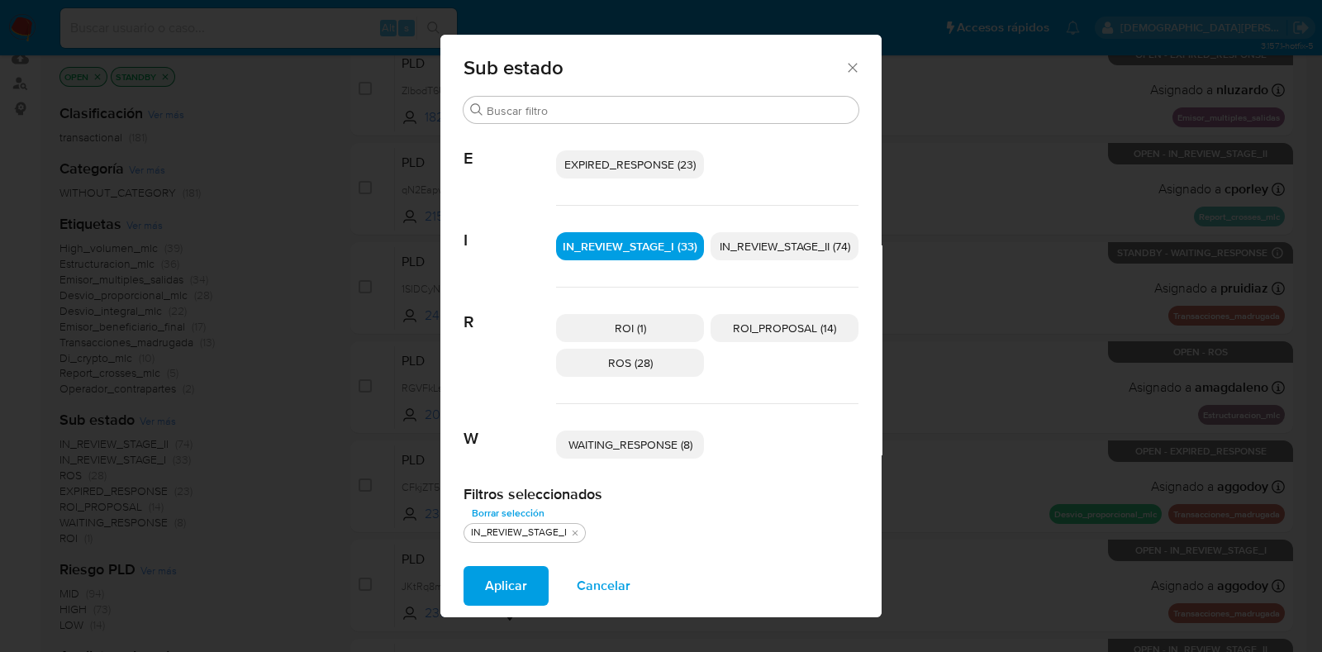
click at [657, 441] on span "WAITING_RESPONSE (8)" at bounding box center [631, 444] width 124 height 17
click at [655, 156] on span "EXPIRED_RESPONSE (23)" at bounding box center [629, 164] width 131 height 17
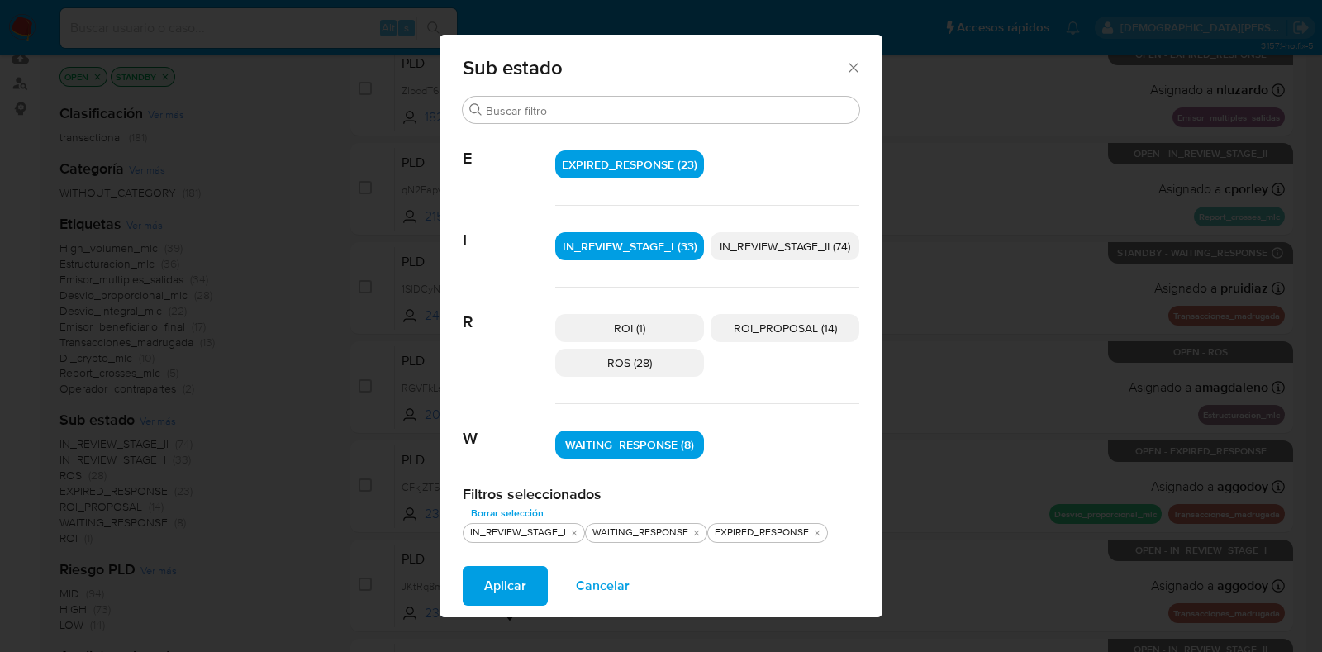
click at [517, 583] on span "Aplicar" at bounding box center [505, 586] width 42 height 36
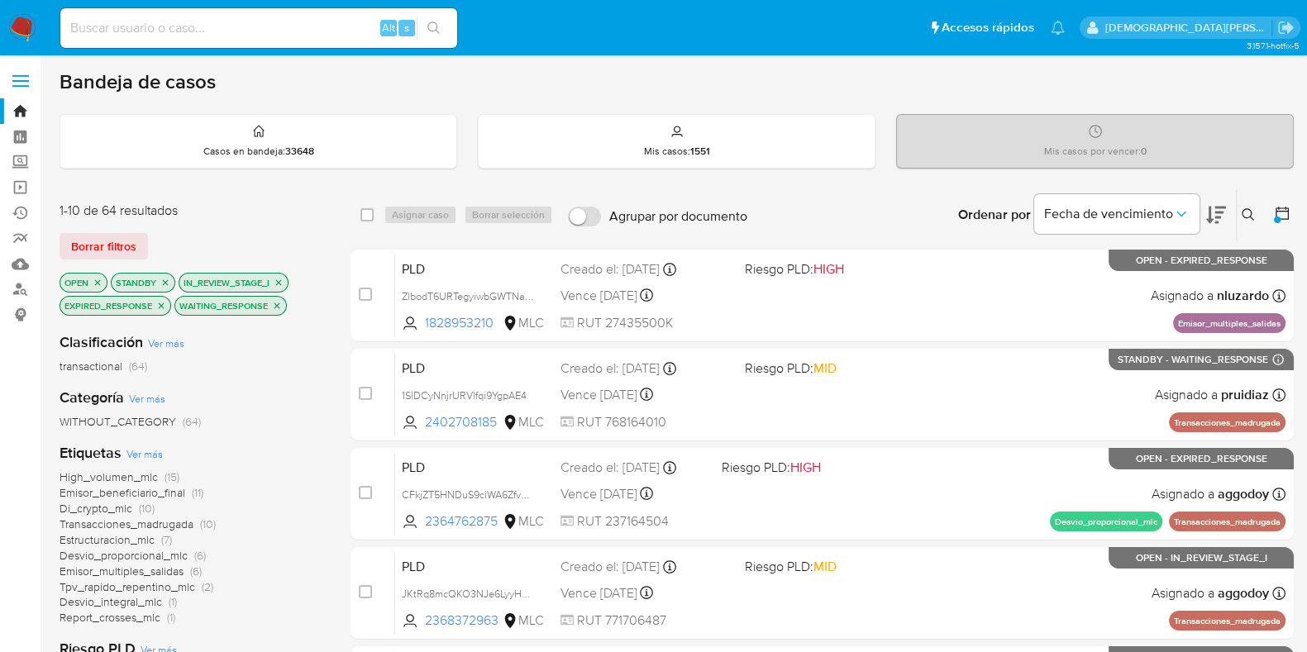
click at [277, 278] on icon "close-filter" at bounding box center [279, 283] width 10 height 10
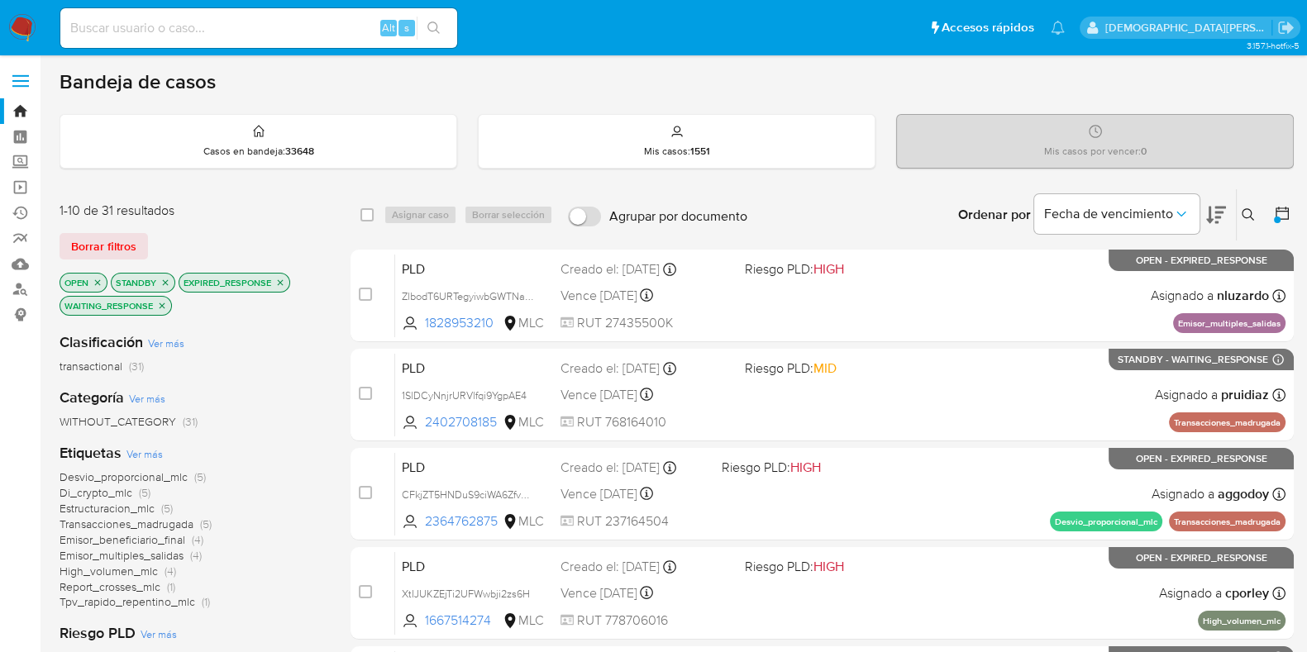
click at [160, 303] on icon "close-filter" at bounding box center [162, 306] width 10 height 10
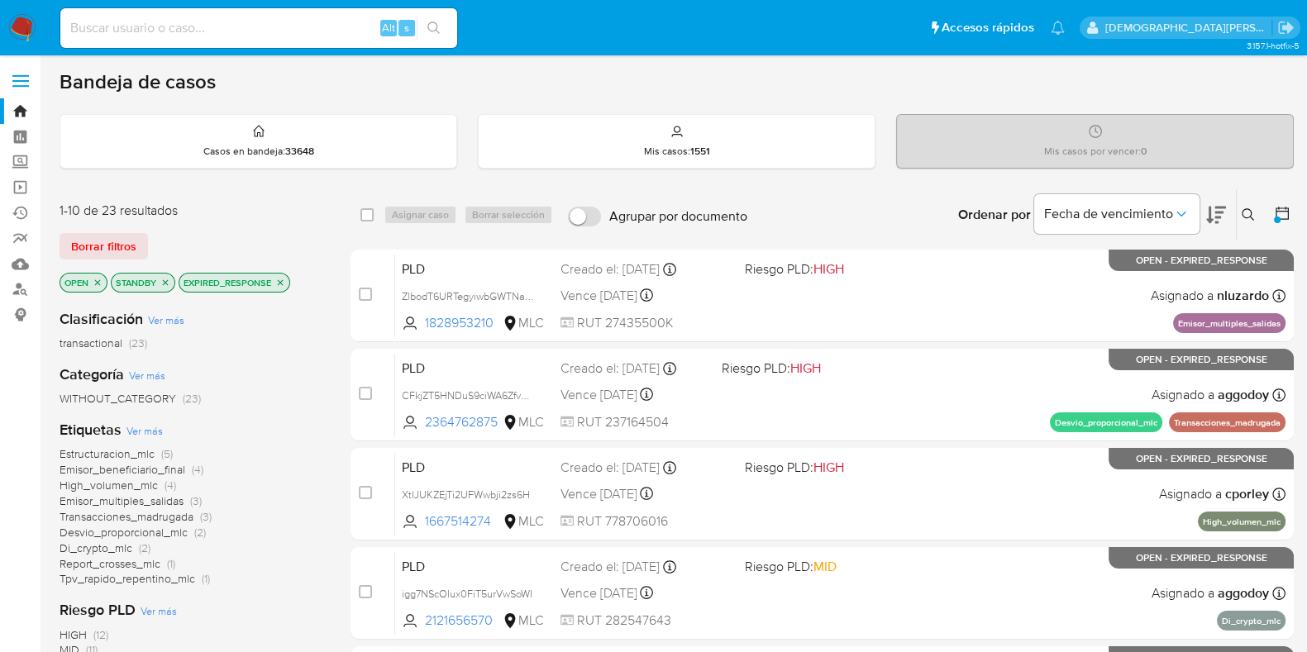
click at [284, 283] on icon "close-filter" at bounding box center [280, 283] width 10 height 10
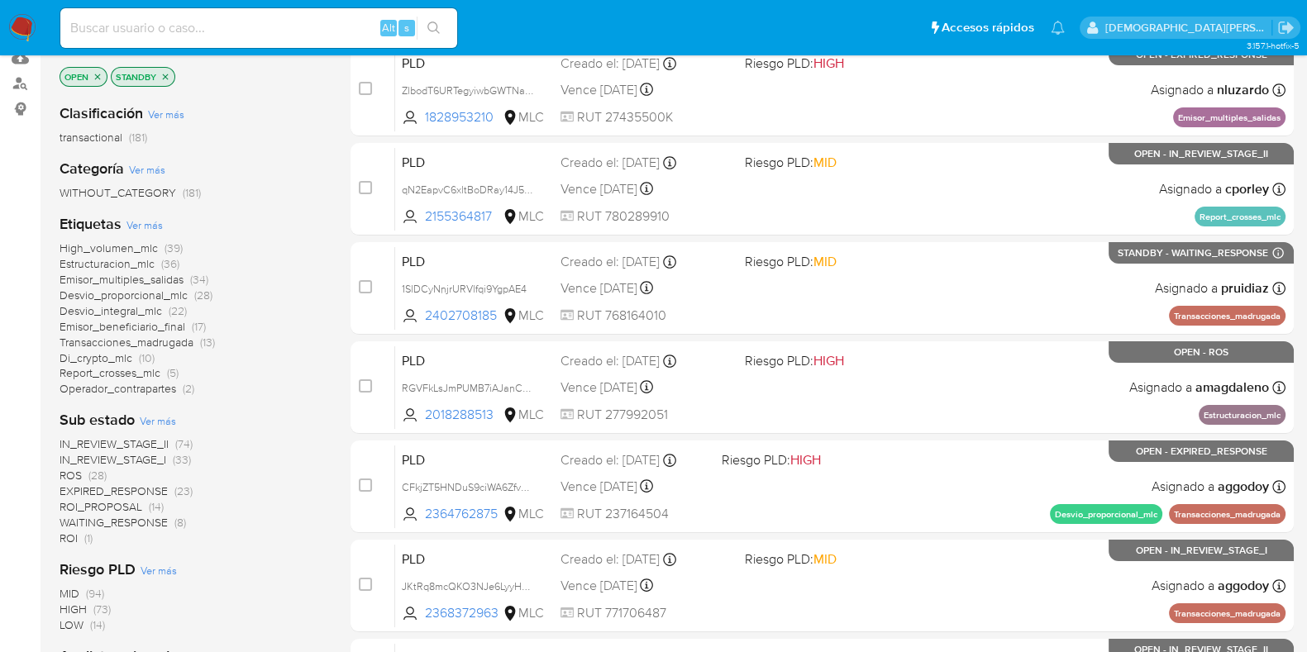
scroll to position [310, 0]
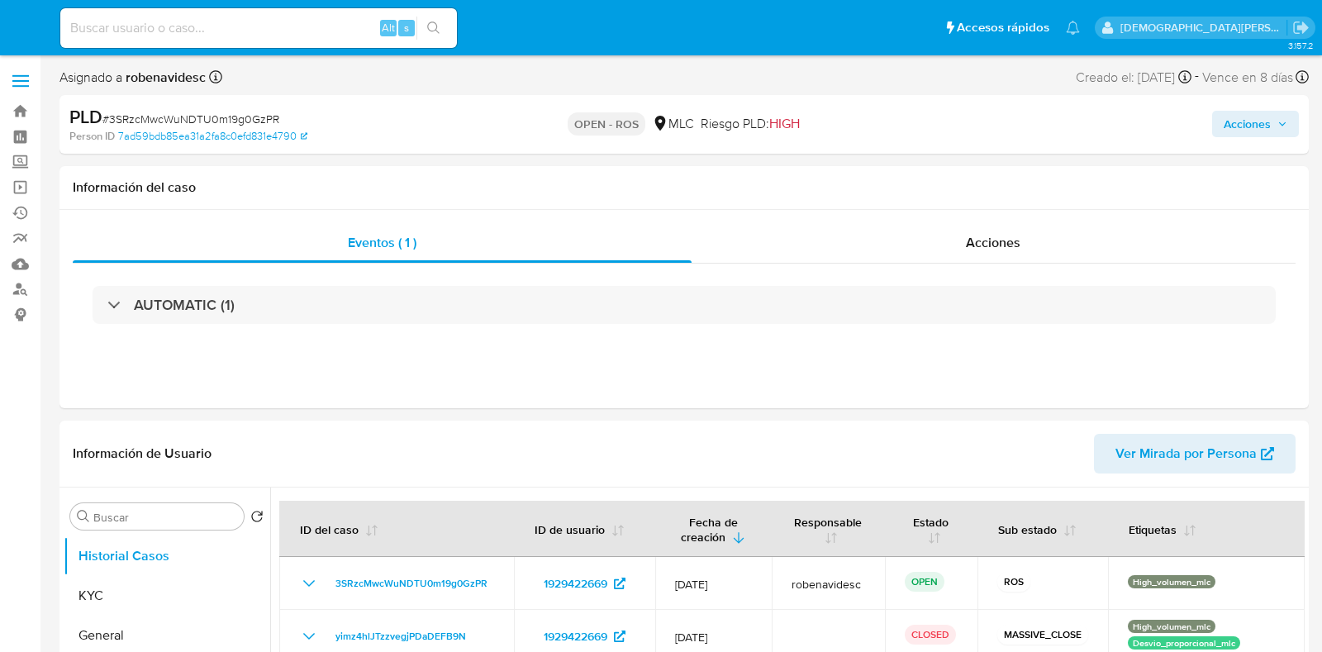
select select "10"
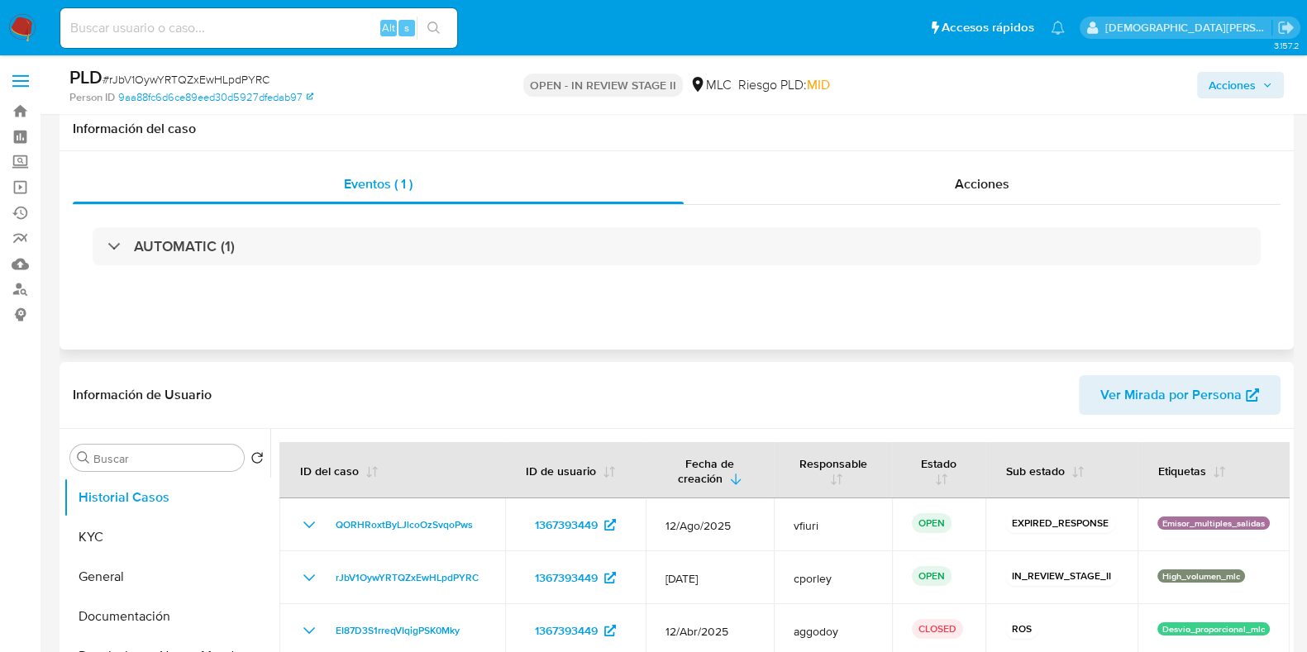
select select "10"
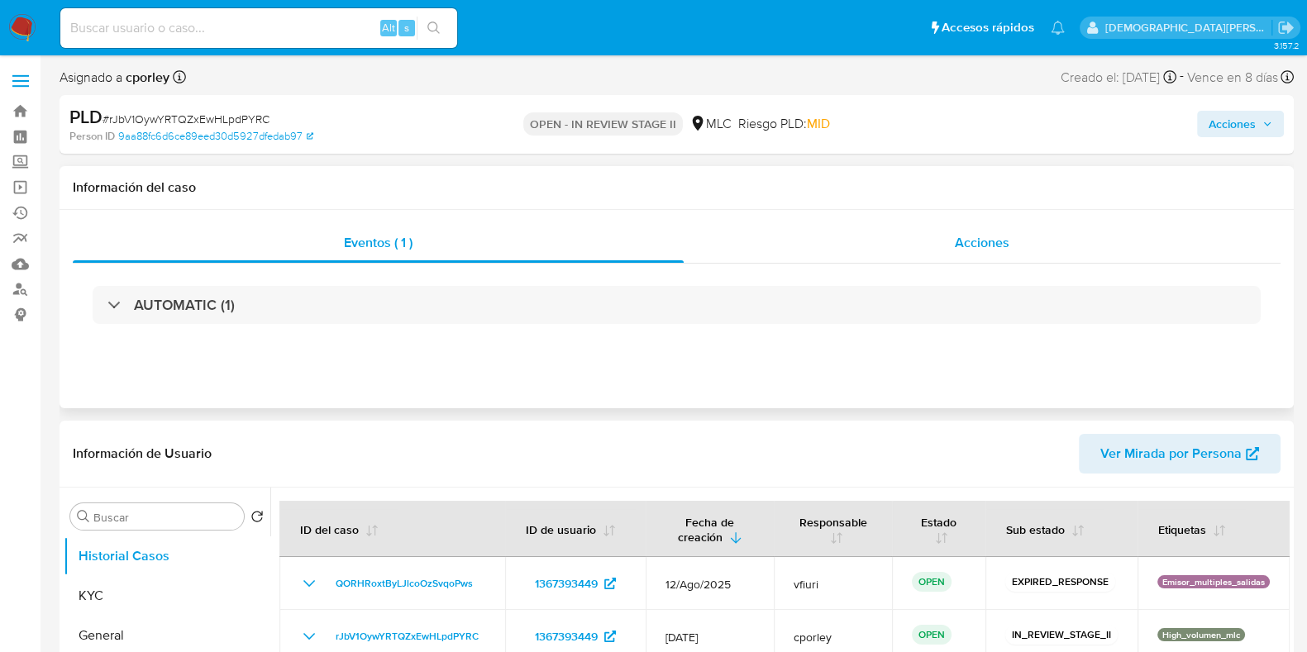
click at [951, 254] on div "Acciones" at bounding box center [981, 243] width 597 height 40
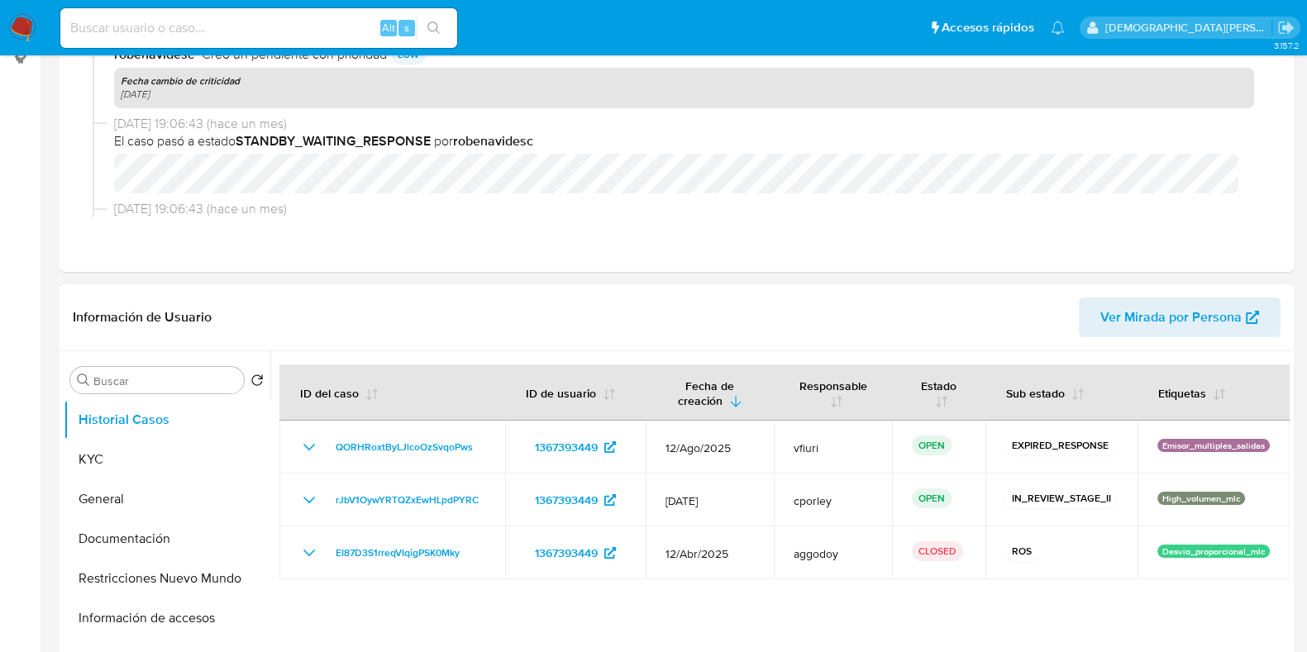
scroll to position [412, 0]
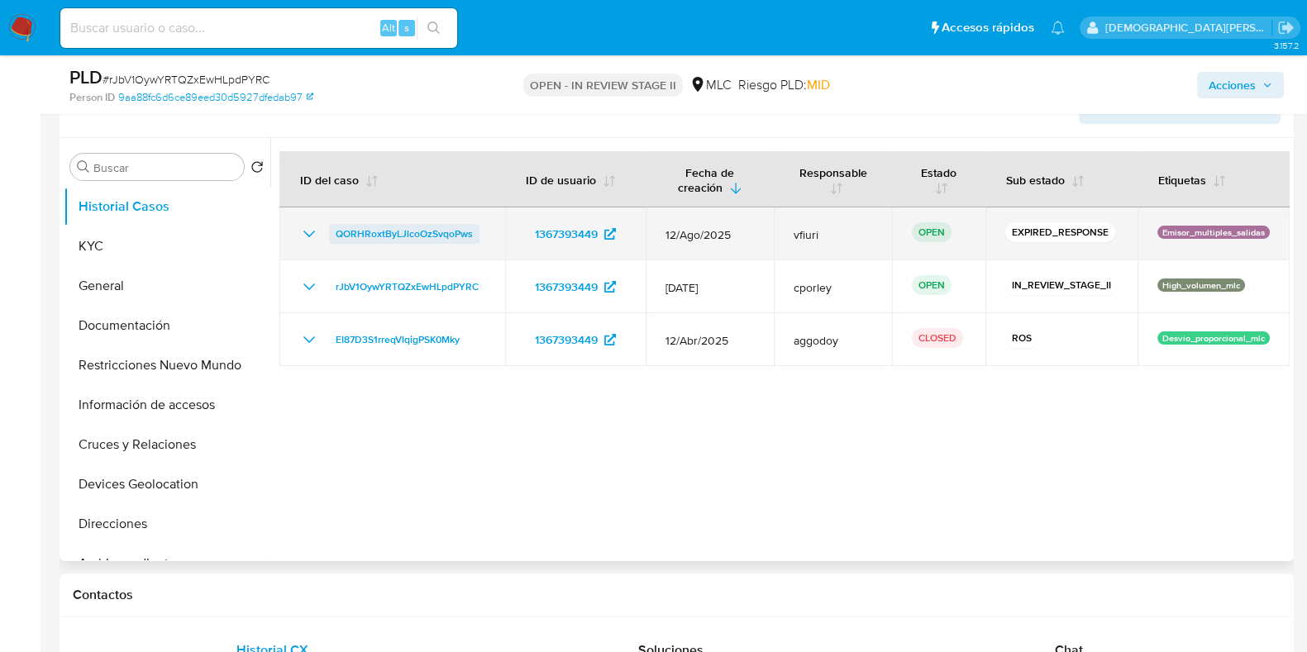
click at [388, 232] on span "QORHRoxtByLJlcoOzSvqoPws" at bounding box center [404, 234] width 137 height 20
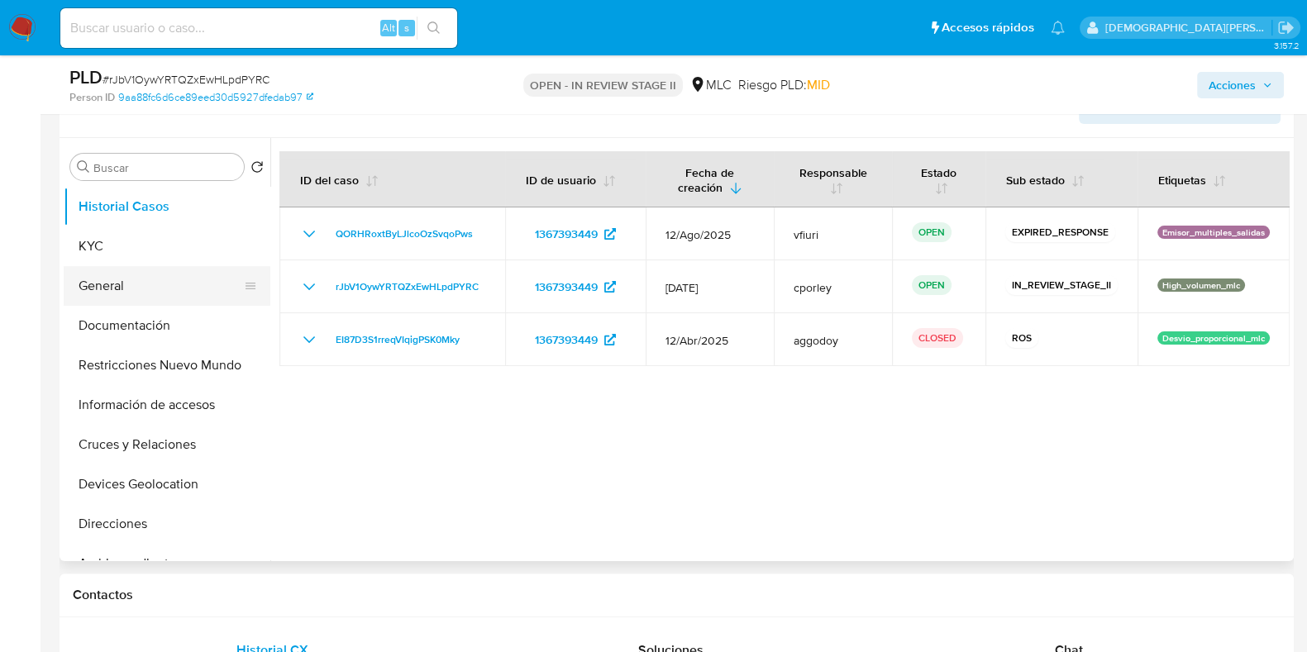
click at [113, 276] on button "General" at bounding box center [160, 286] width 193 height 40
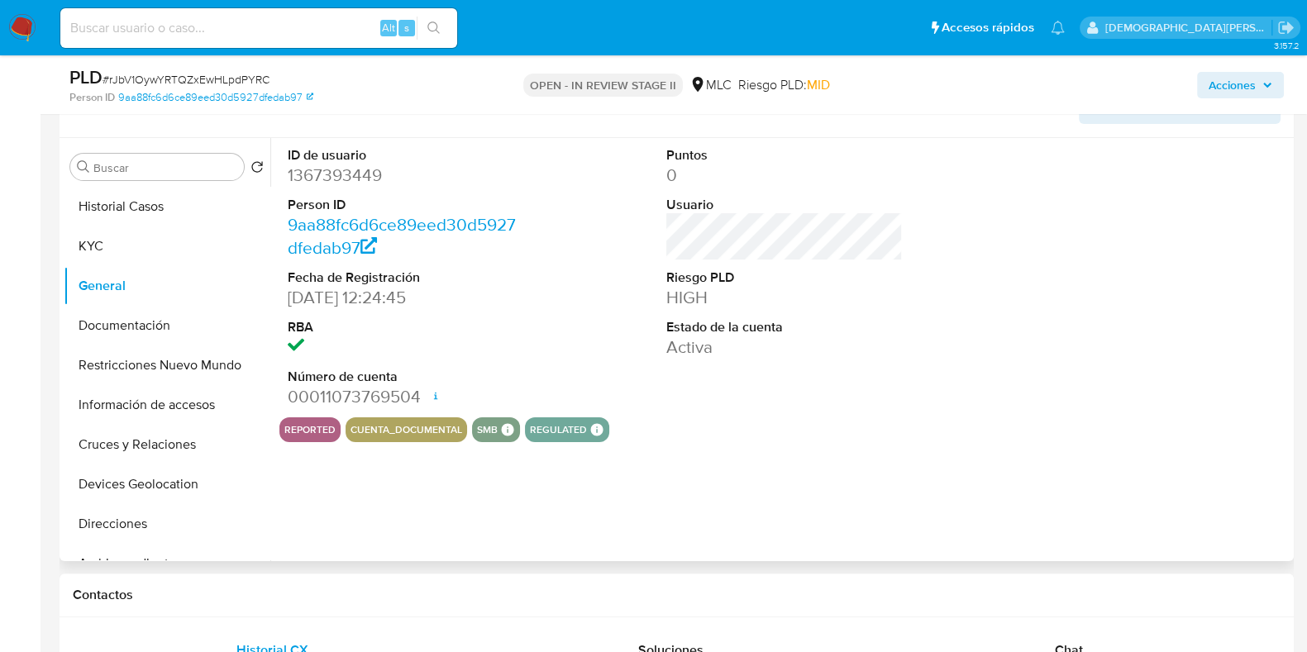
click at [342, 167] on dd "1367393449" at bounding box center [406, 175] width 236 height 23
copy dd "1367393449"
click at [337, 171] on dd "1367393449" at bounding box center [406, 175] width 236 height 23
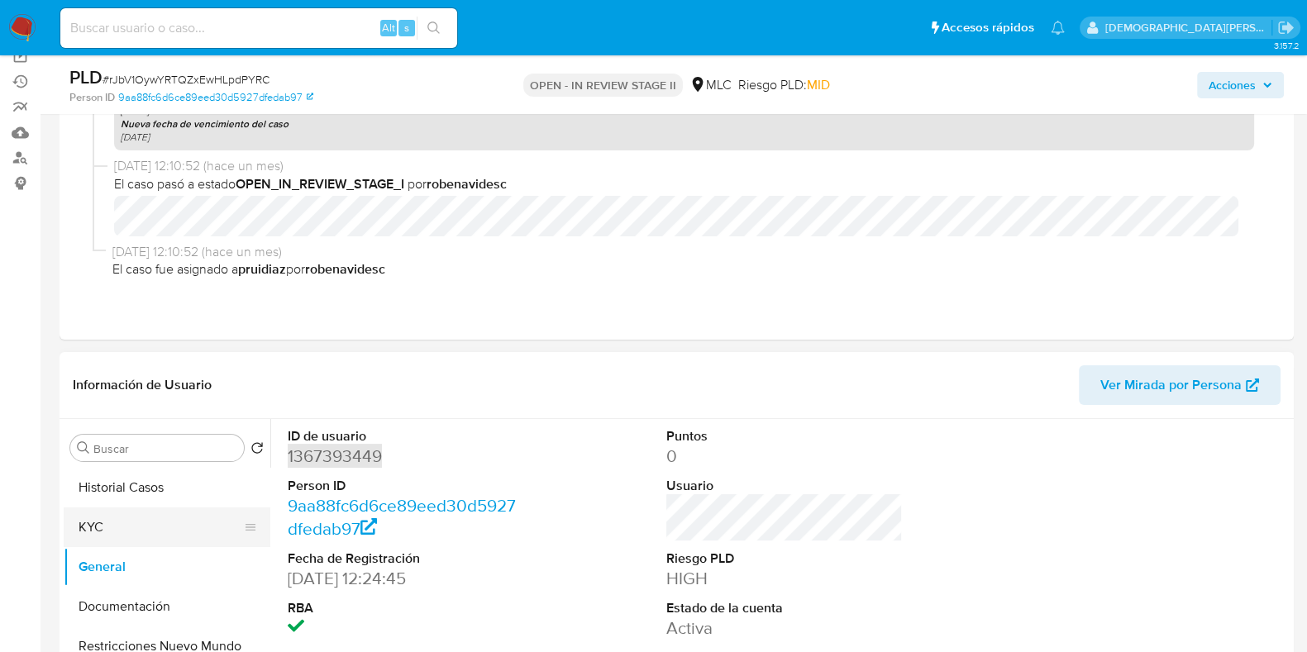
scroll to position [206, 0]
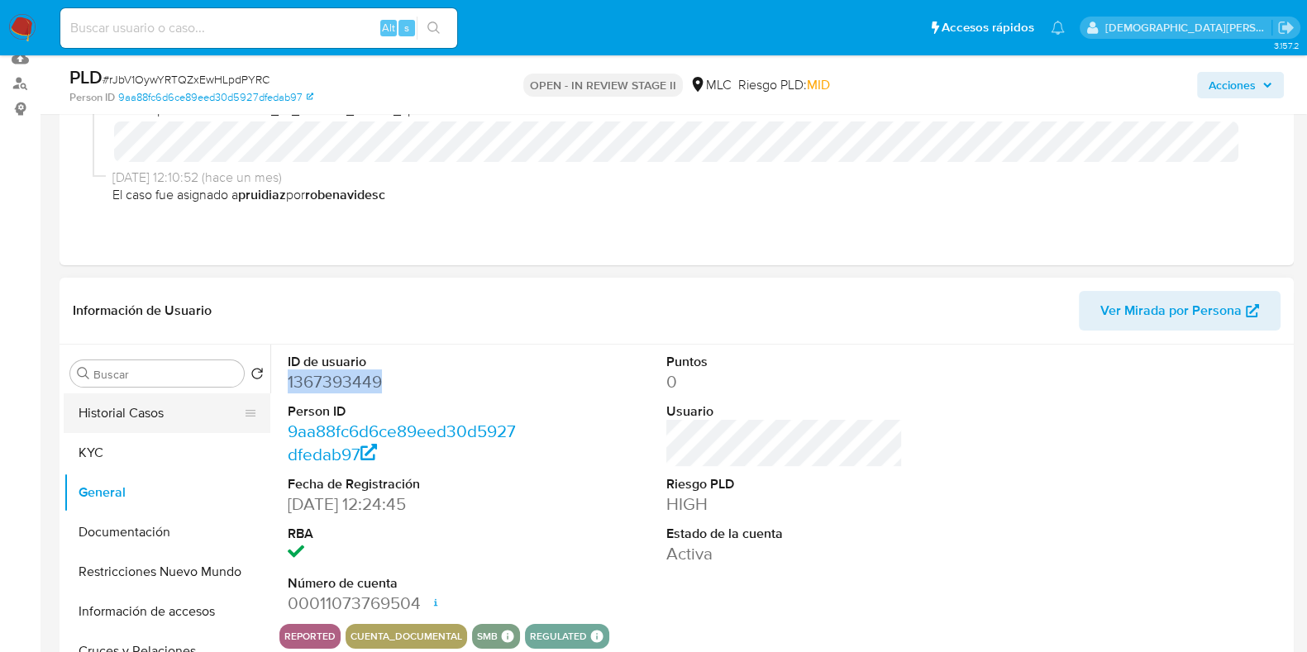
click at [140, 405] on button "Historial Casos" at bounding box center [160, 413] width 193 height 40
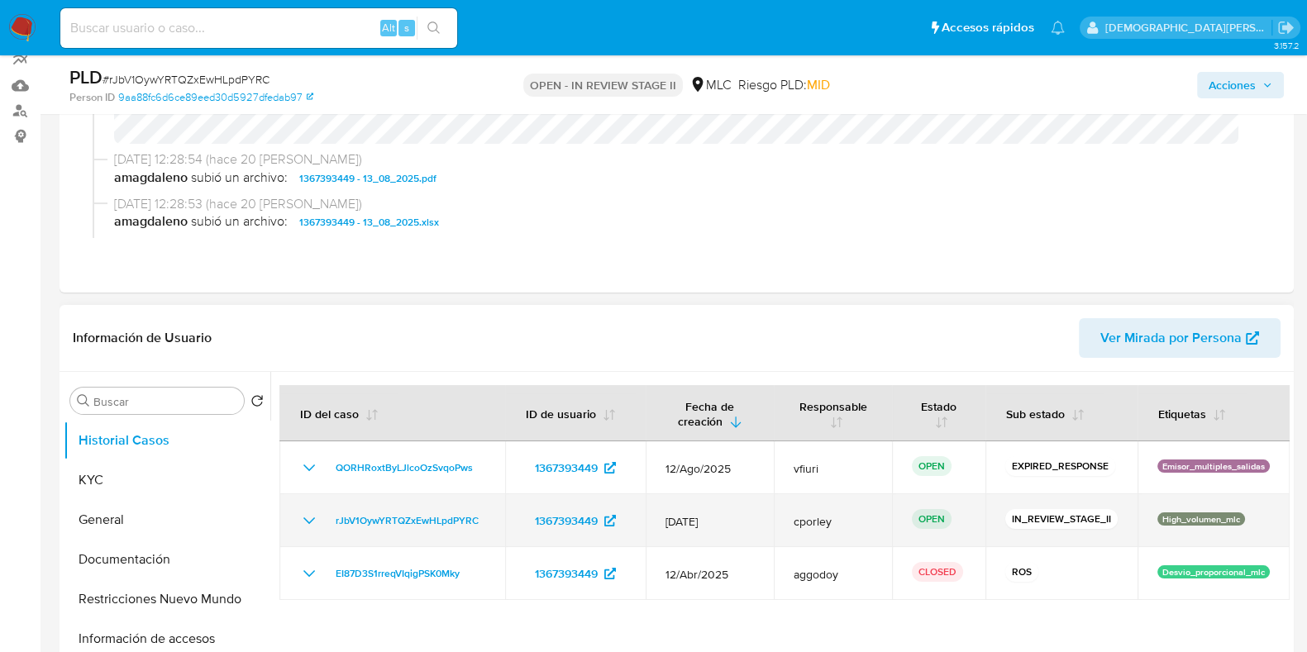
scroll to position [412, 0]
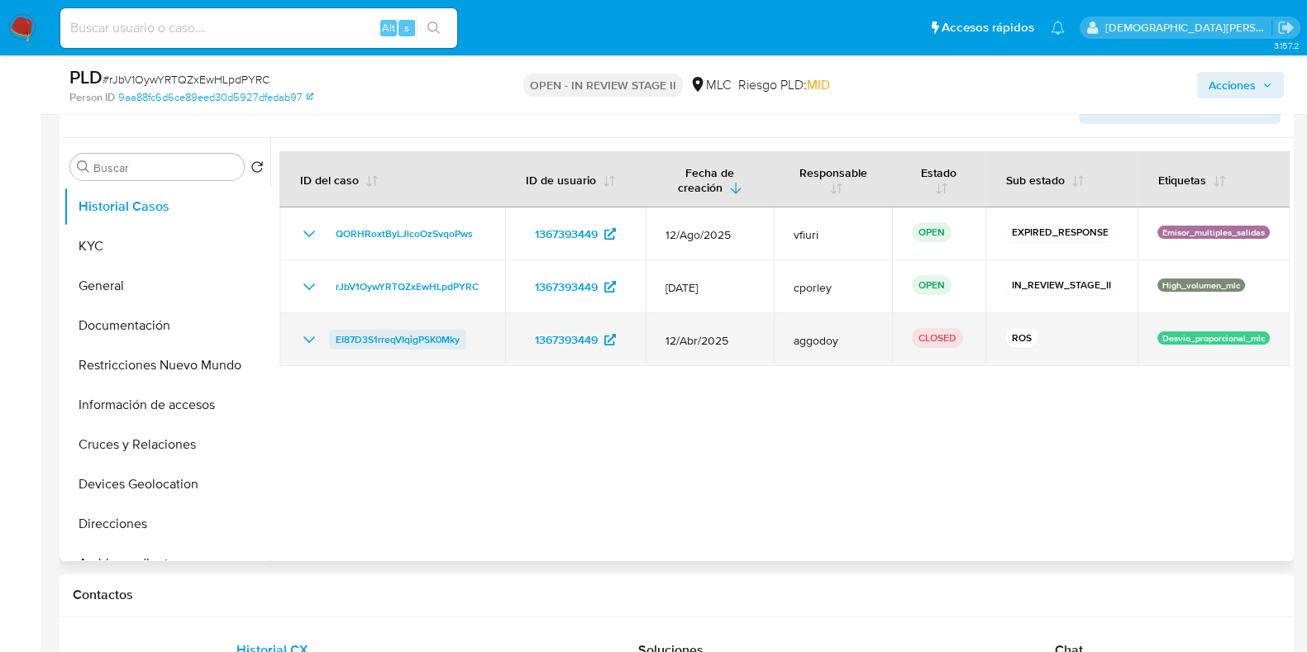
click at [405, 340] on span "EI87D3S1rreqVIqigPSK0Mky" at bounding box center [398, 340] width 124 height 20
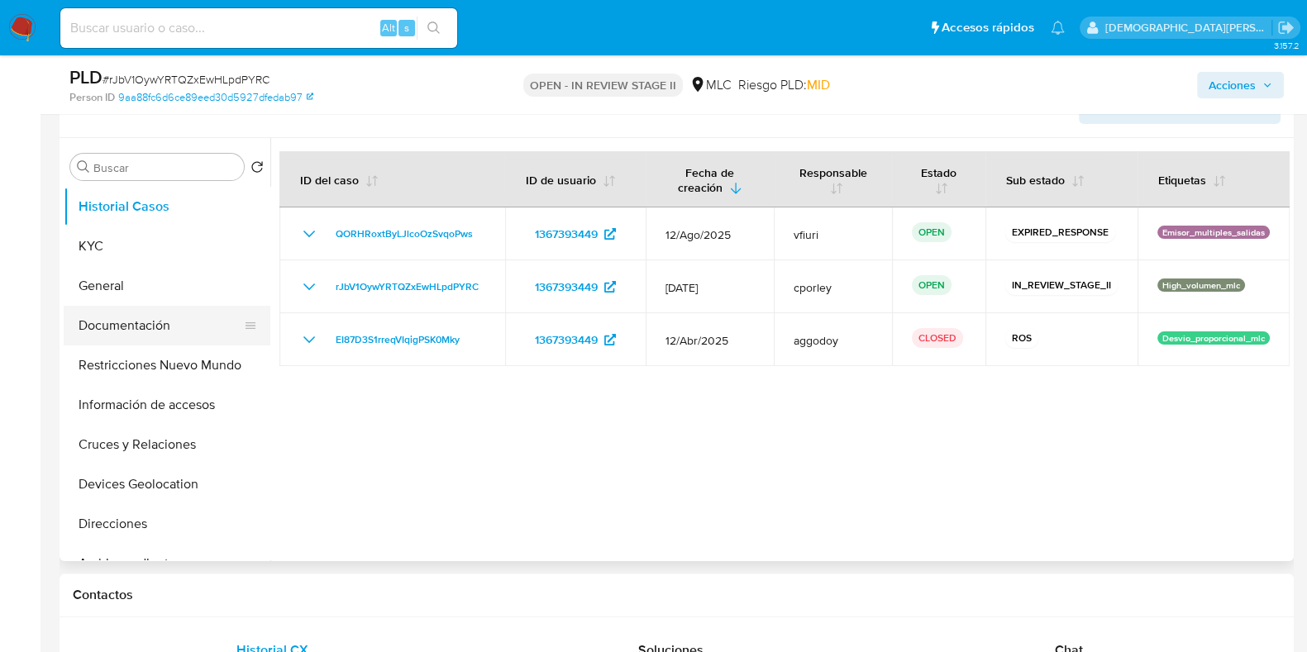
click at [142, 320] on button "Documentación" at bounding box center [160, 326] width 193 height 40
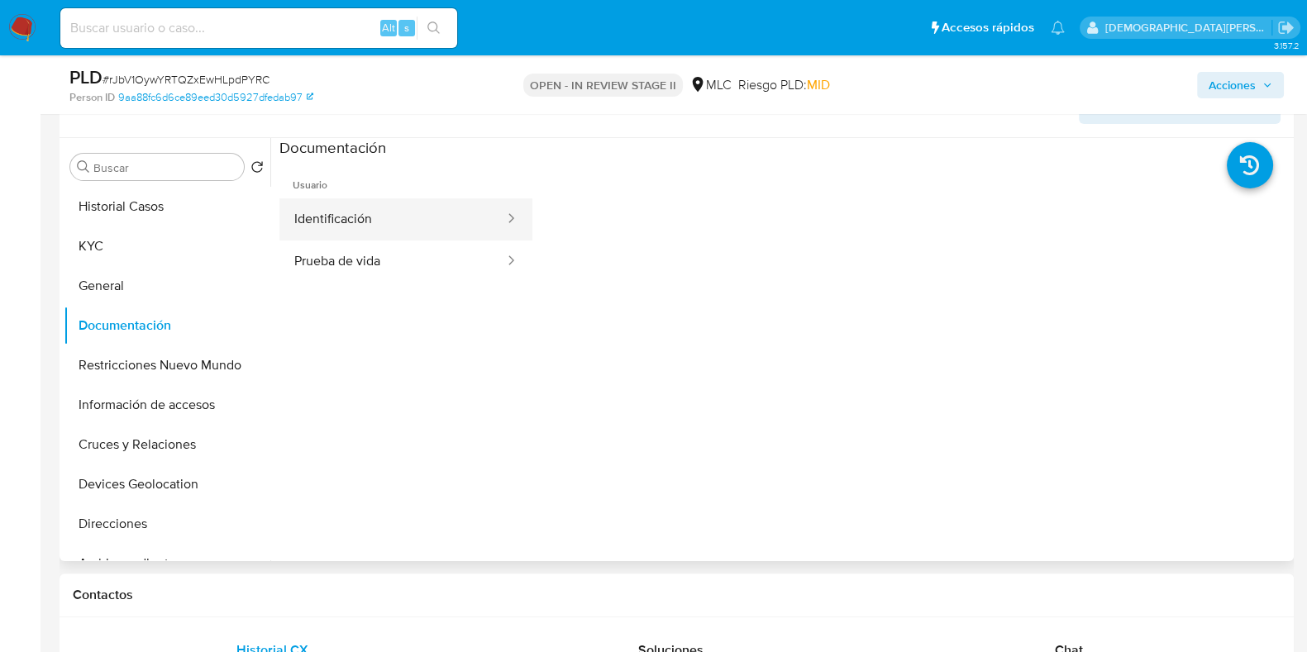
click at [354, 220] on button "Identificación" at bounding box center [392, 219] width 226 height 42
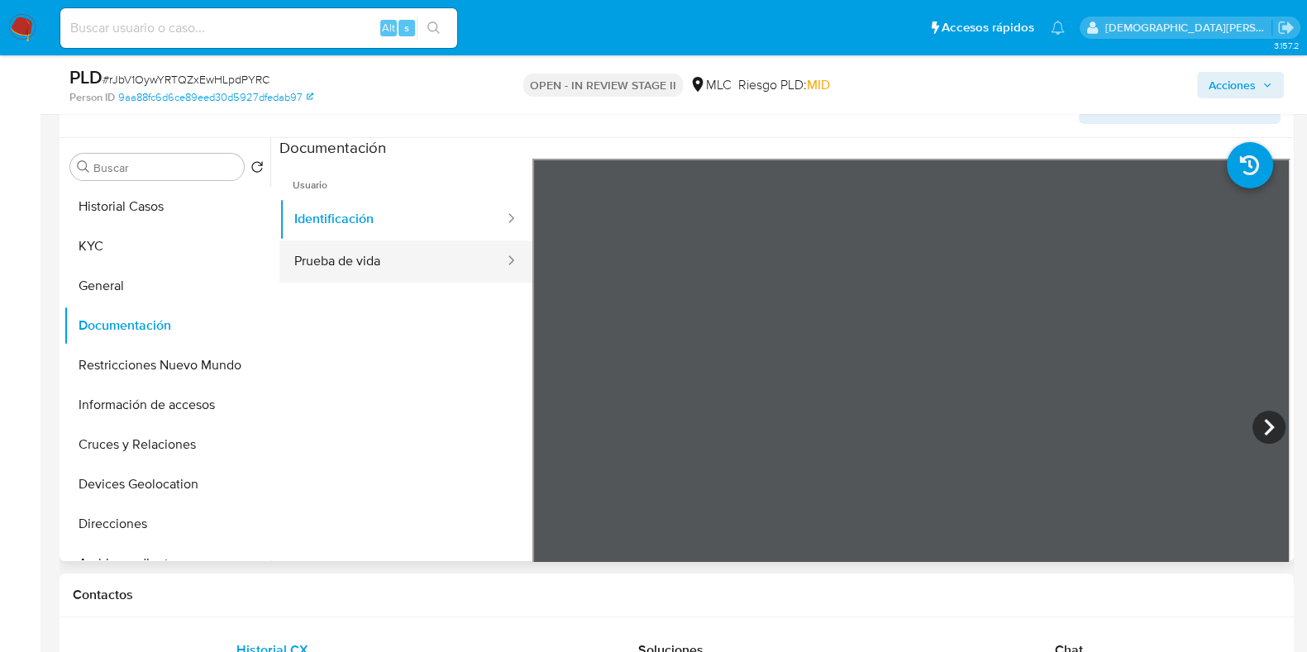
click at [385, 254] on button "Prueba de vida" at bounding box center [392, 261] width 226 height 42
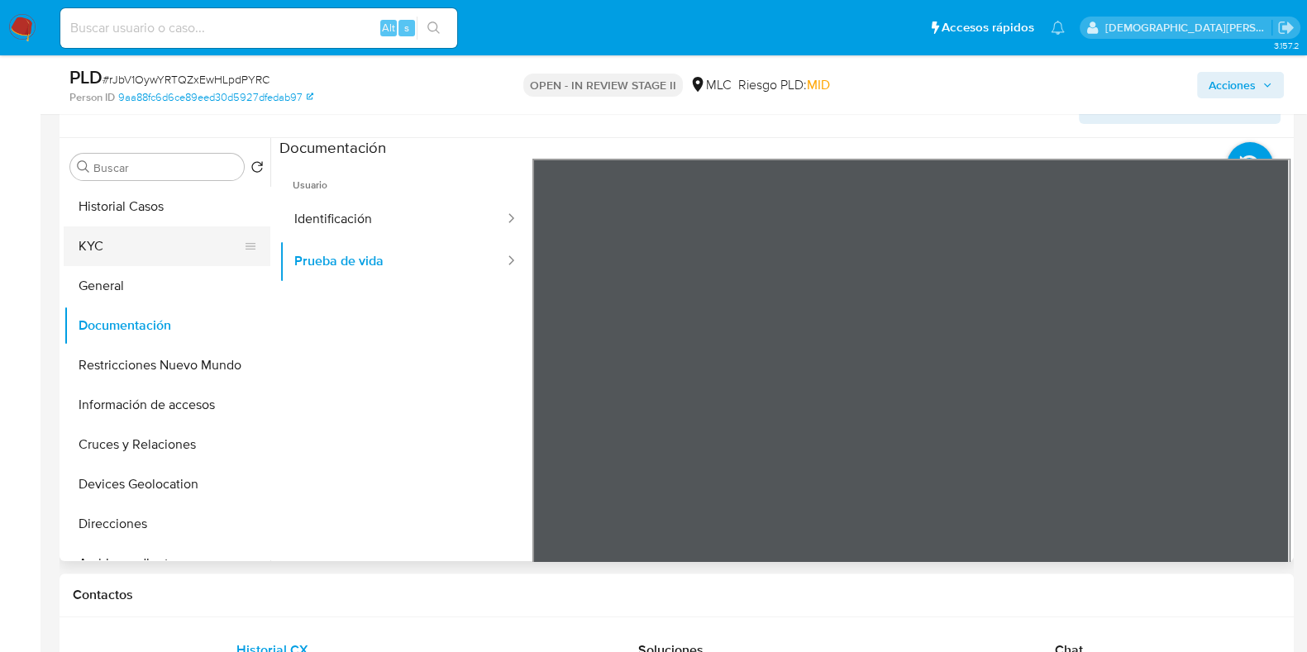
click at [120, 253] on button "KYC" at bounding box center [160, 246] width 193 height 40
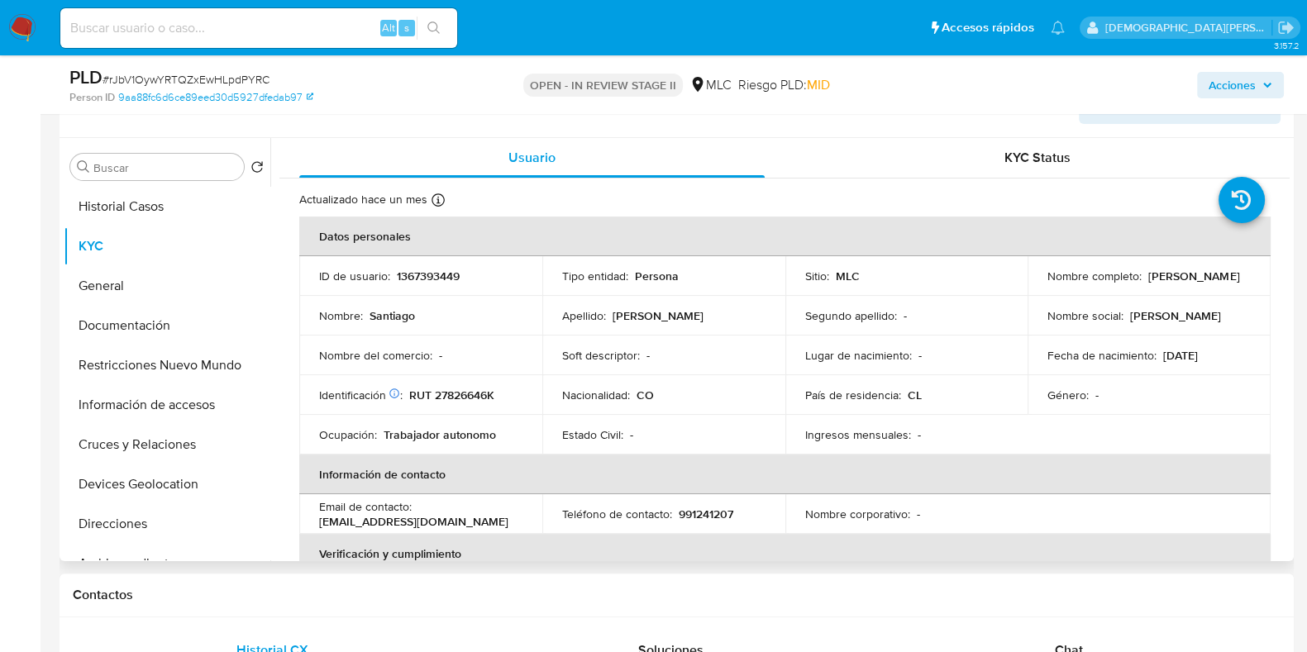
drag, startPoint x: 1178, startPoint y: 278, endPoint x: 1041, endPoint y: 280, distance: 136.4
click at [1041, 280] on td "Nombre completo : Santiago Osorio Calderon" at bounding box center [1148, 276] width 243 height 40
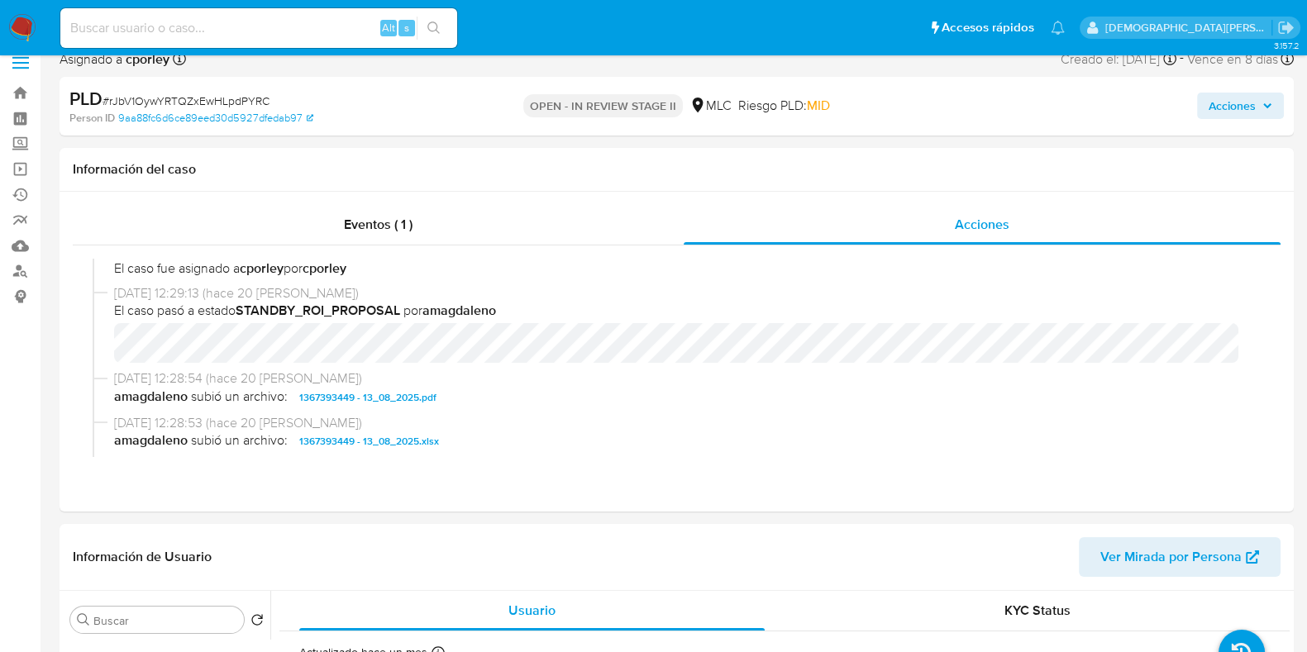
scroll to position [0, 0]
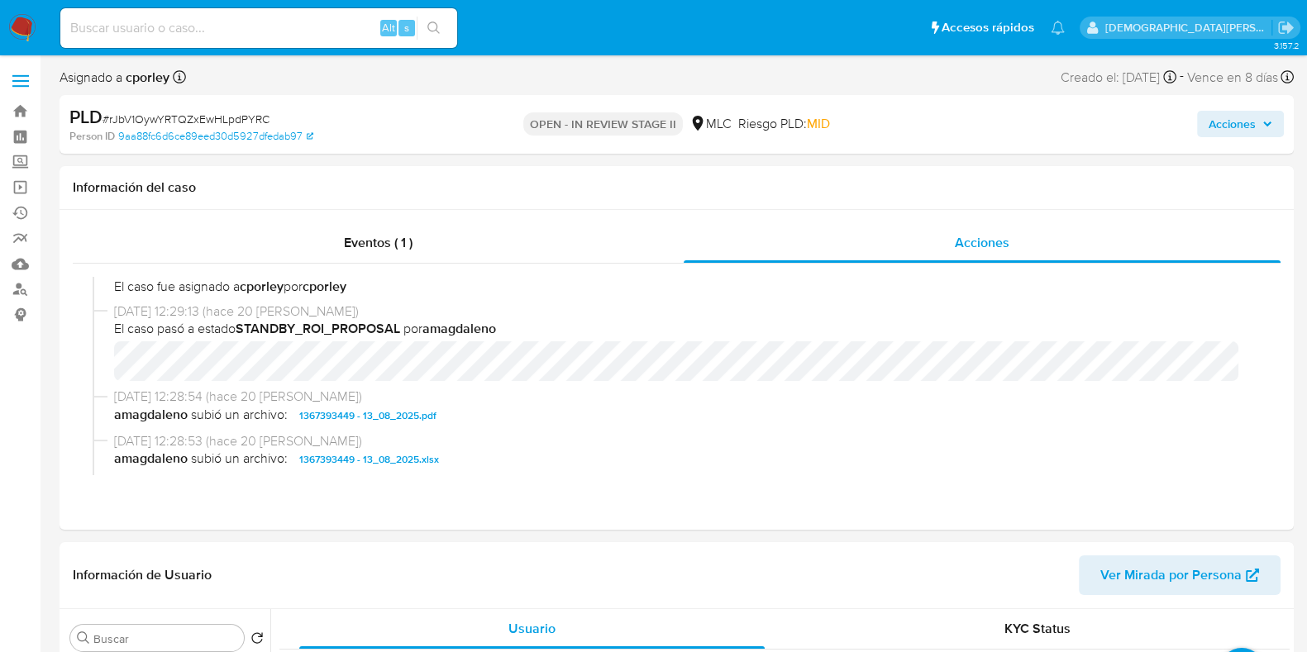
click at [1251, 112] on span "Acciones" at bounding box center [1231, 124] width 47 height 26
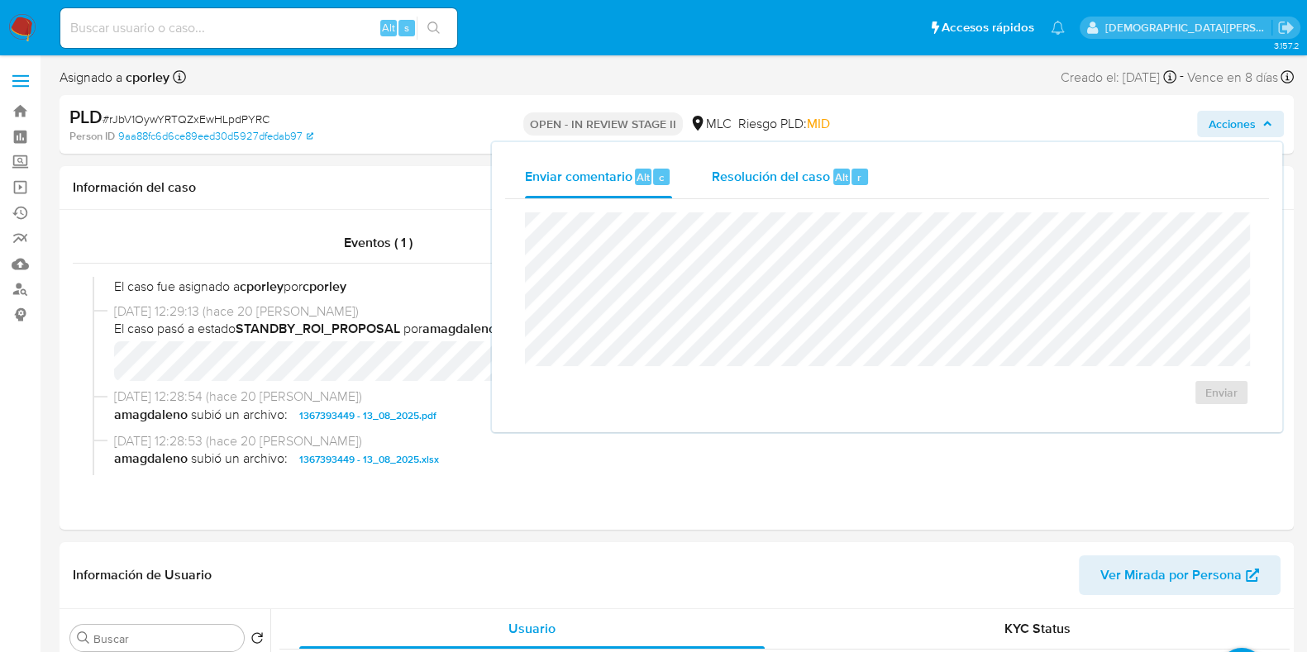
click at [747, 174] on span "Resolución del caso" at bounding box center [771, 176] width 118 height 19
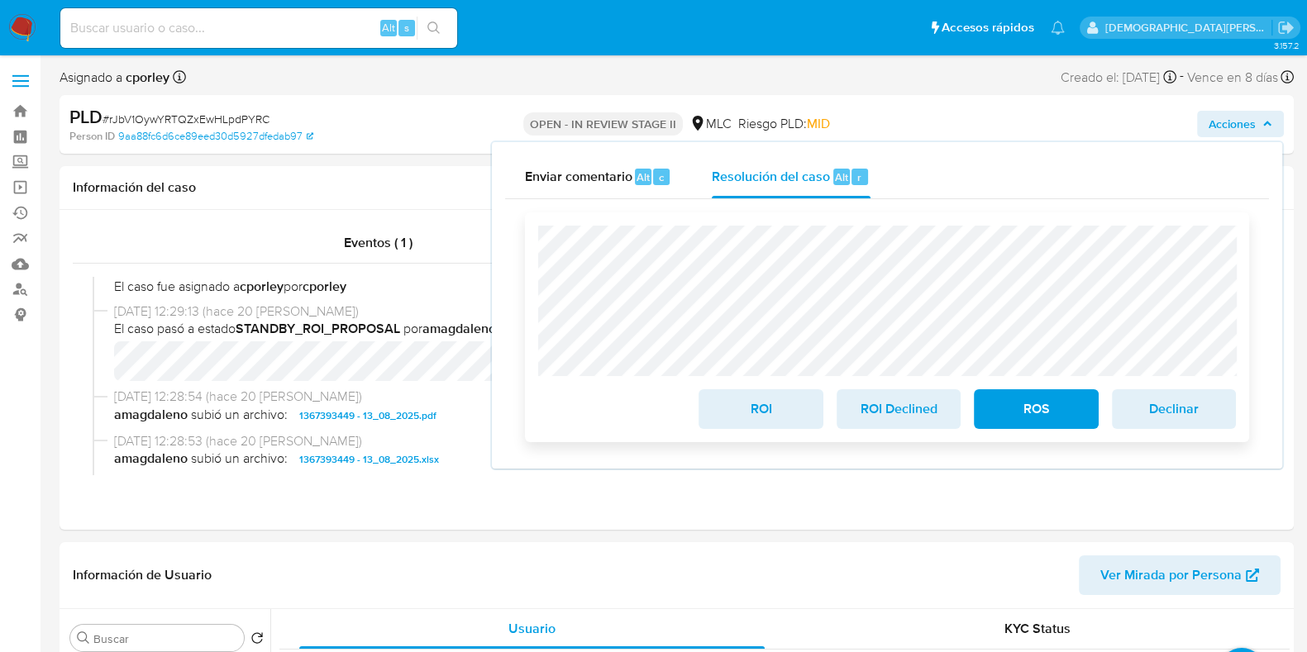
click at [1016, 421] on span "ROS" at bounding box center [1035, 409] width 81 height 36
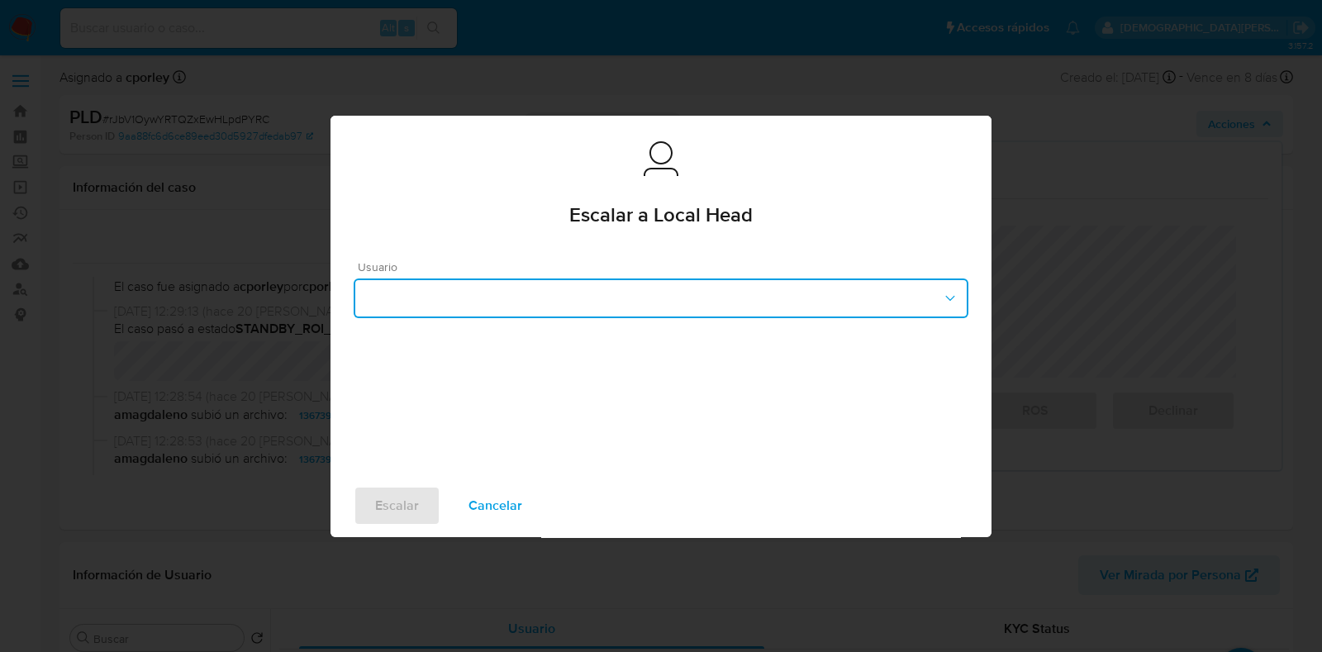
click at [595, 301] on button "button" at bounding box center [661, 298] width 615 height 40
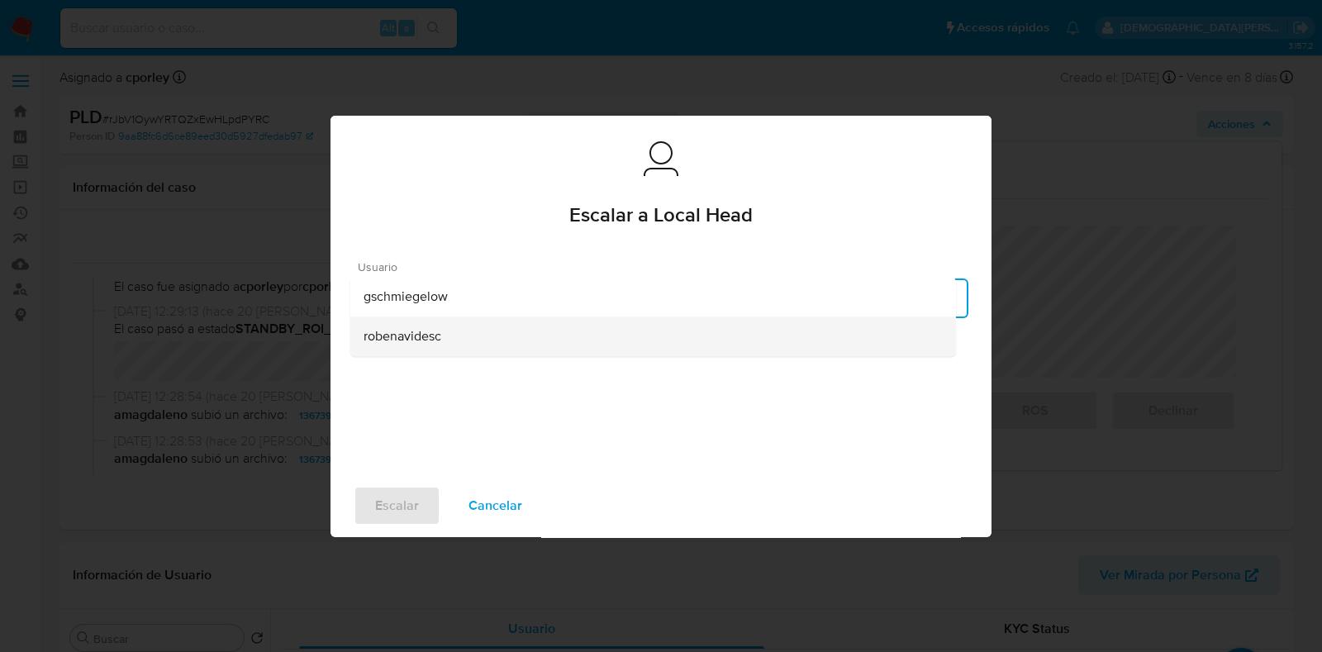
click at [446, 336] on div "robenavidesc" at bounding box center [653, 337] width 579 height 40
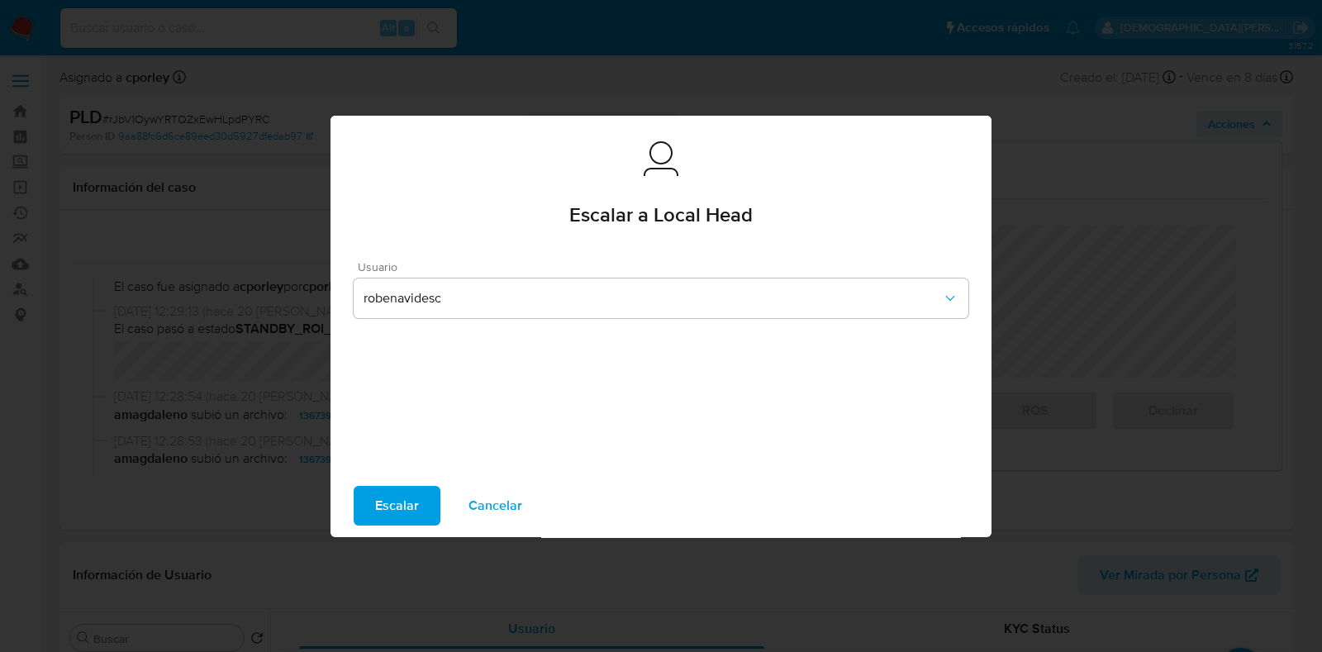
click at [404, 507] on span "Escalar" at bounding box center [397, 506] width 44 height 36
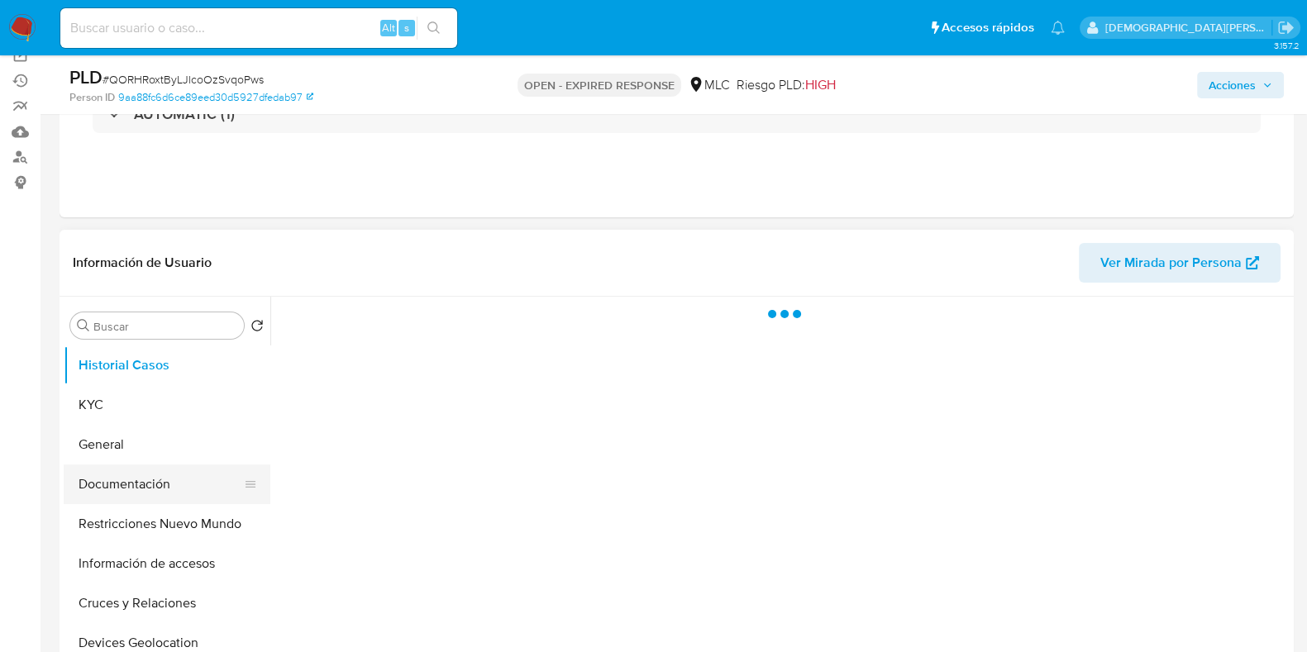
scroll to position [206, 0]
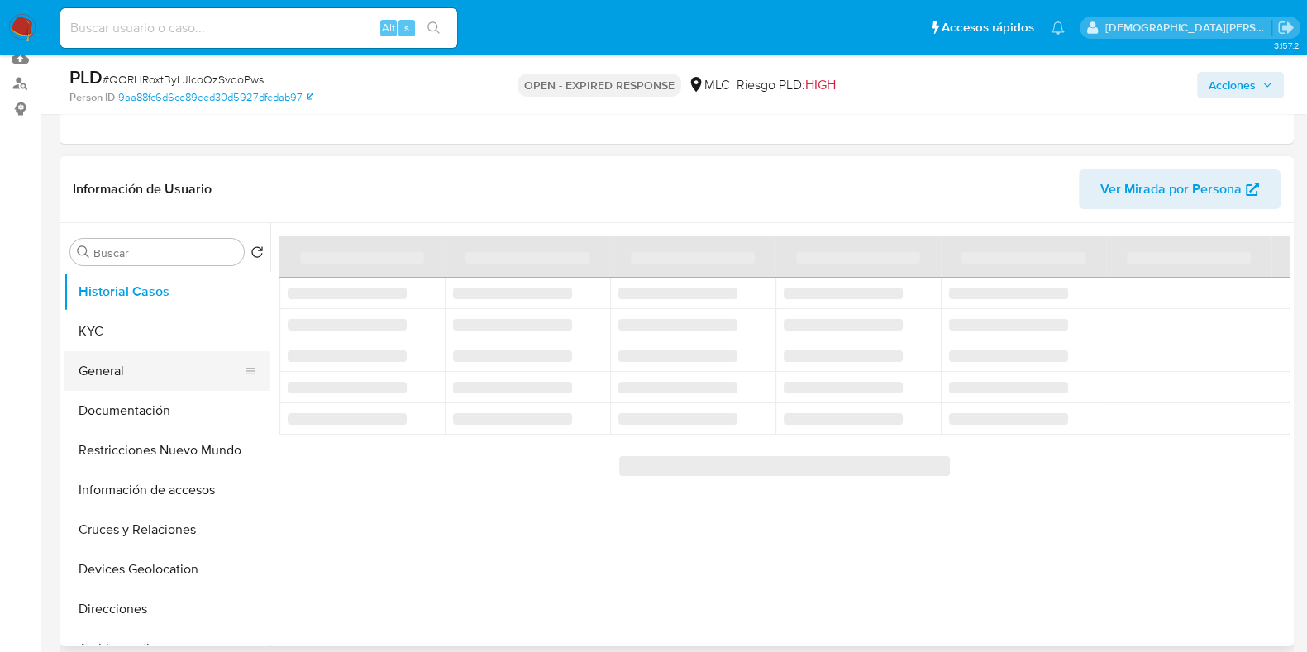
select select "10"
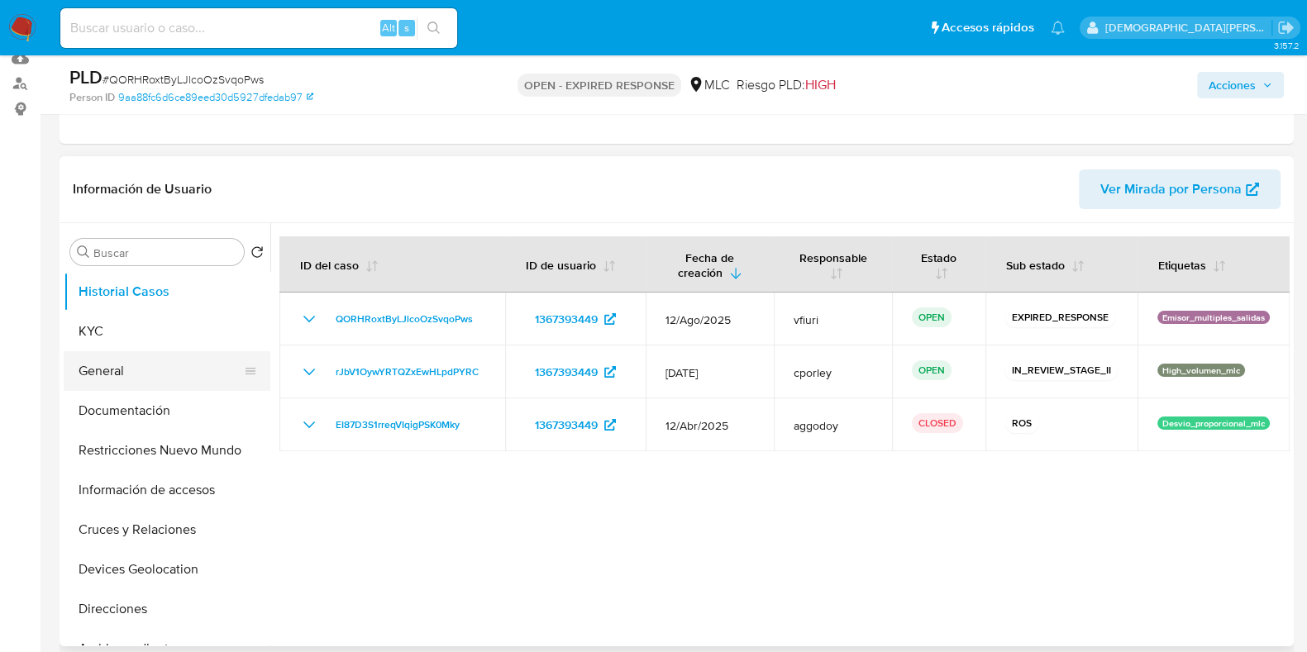
click at [107, 380] on button "General" at bounding box center [160, 371] width 193 height 40
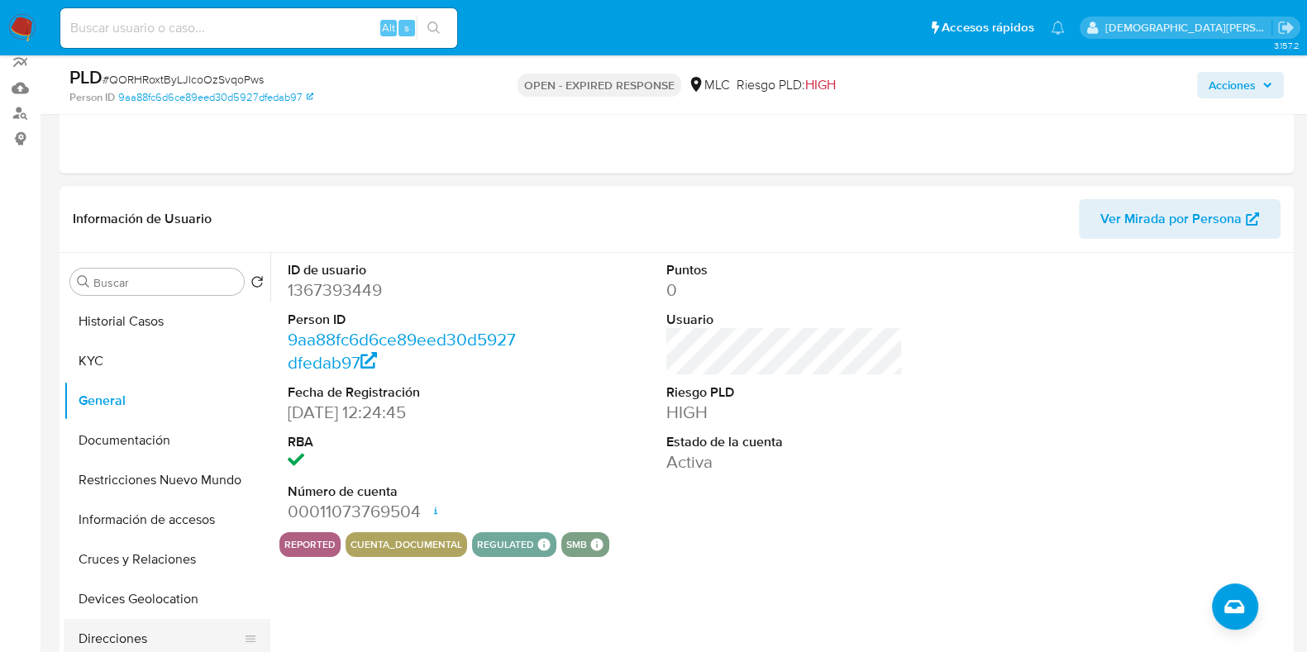
scroll to position [310, 0]
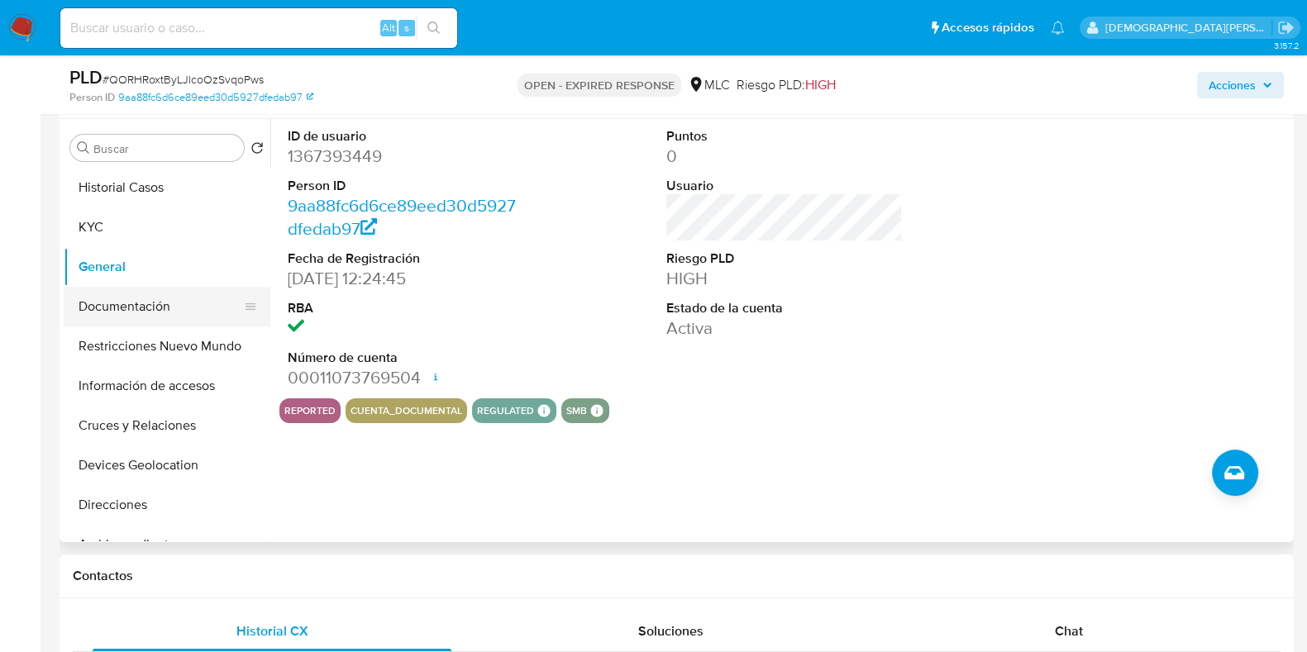
click at [135, 310] on button "Documentación" at bounding box center [160, 307] width 193 height 40
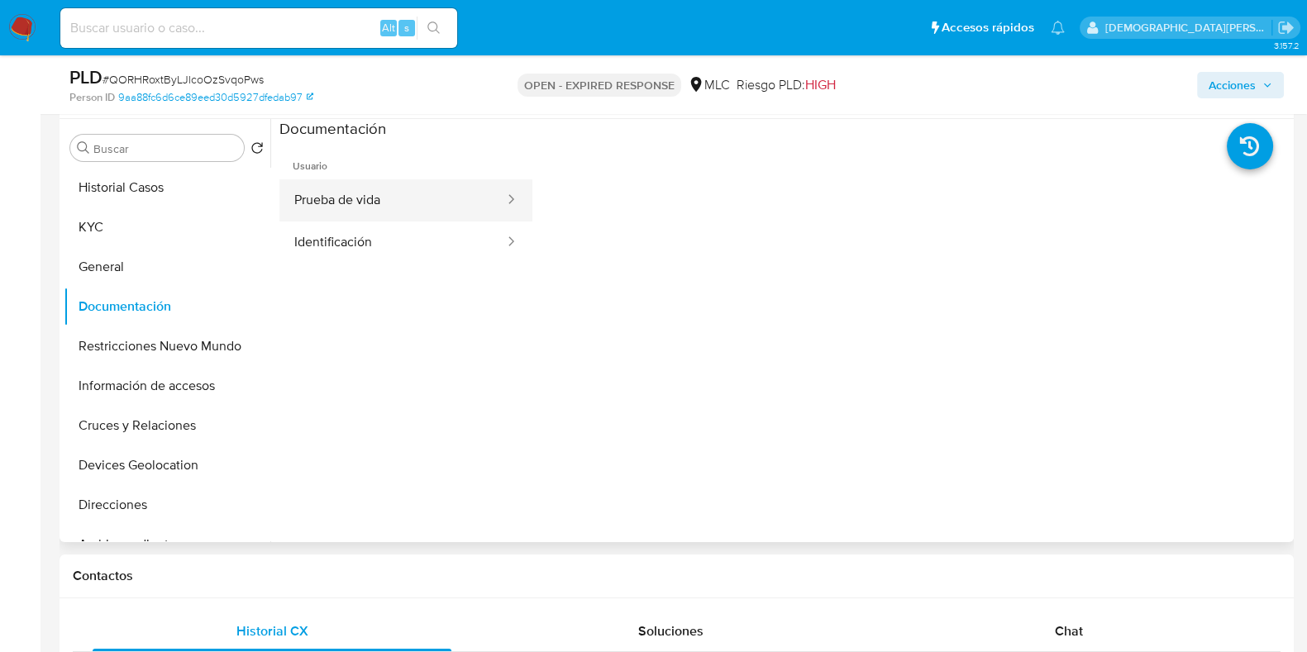
click at [430, 193] on button "Prueba de vida" at bounding box center [392, 200] width 226 height 42
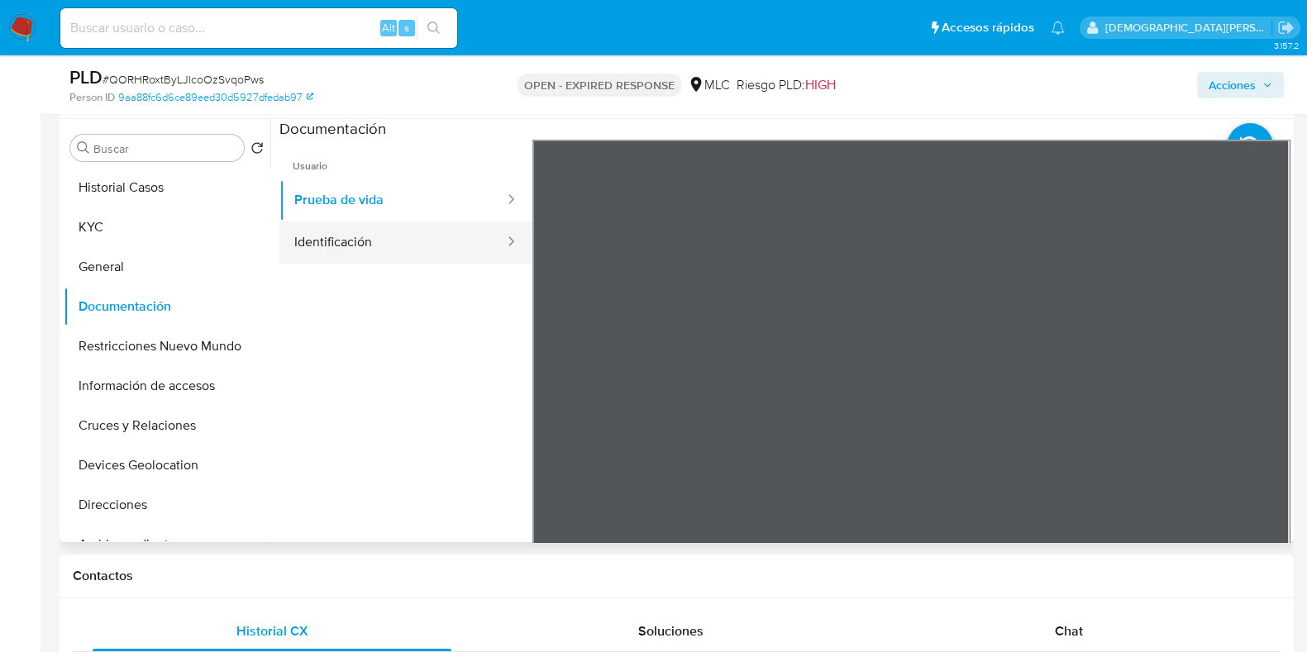
click at [370, 241] on button "Identificación" at bounding box center [392, 242] width 226 height 42
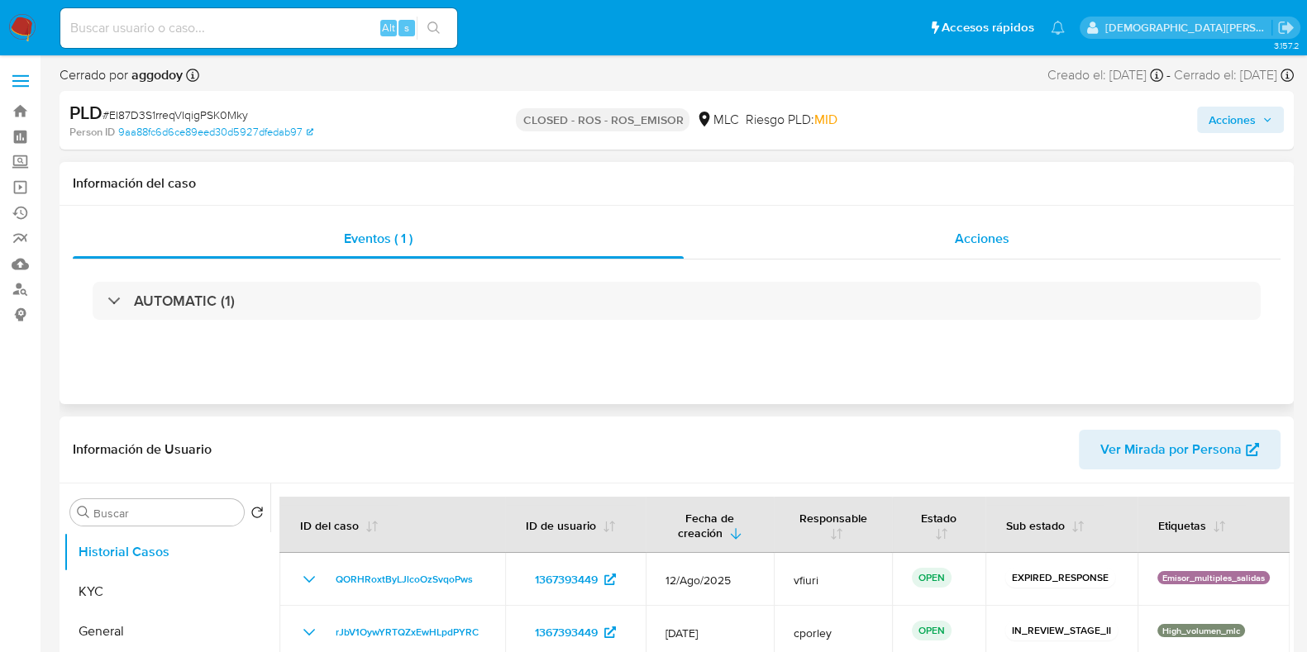
select select "10"
click at [907, 240] on div "Acciones" at bounding box center [981, 239] width 597 height 40
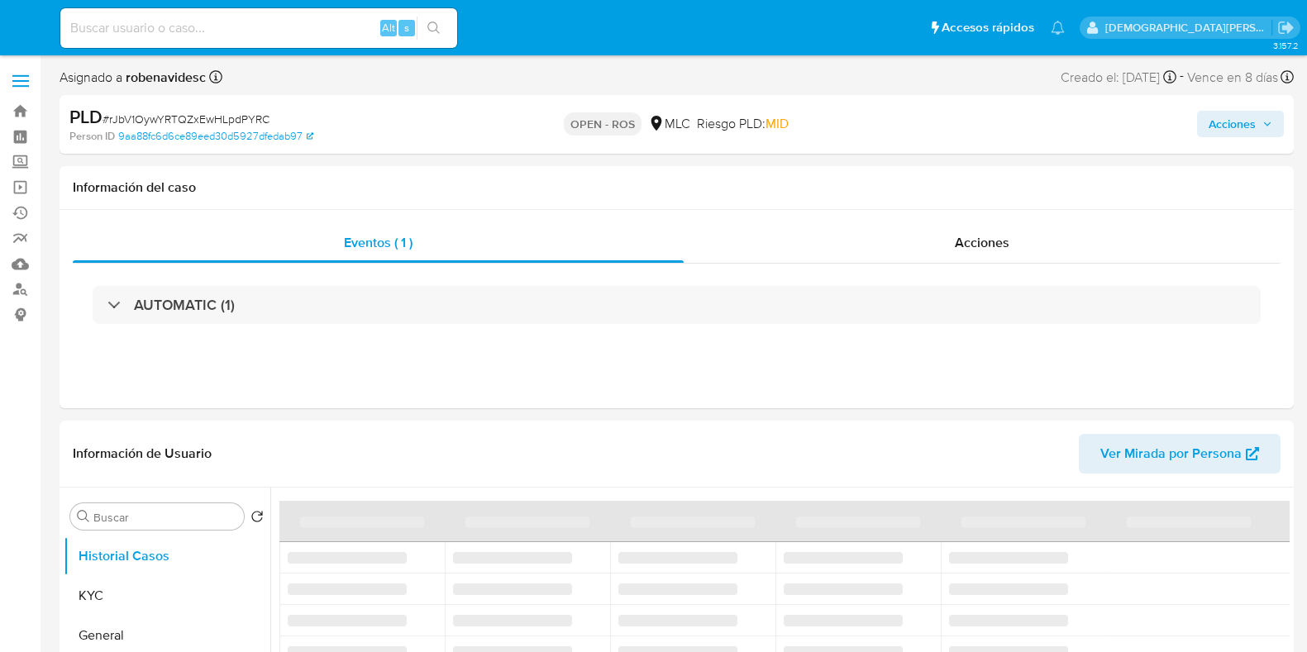
select select "10"
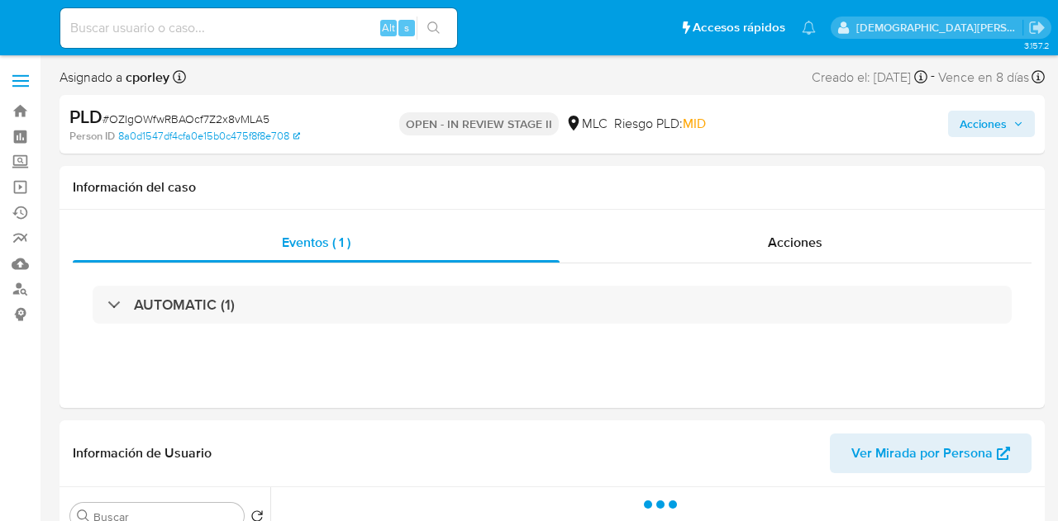
select select "10"
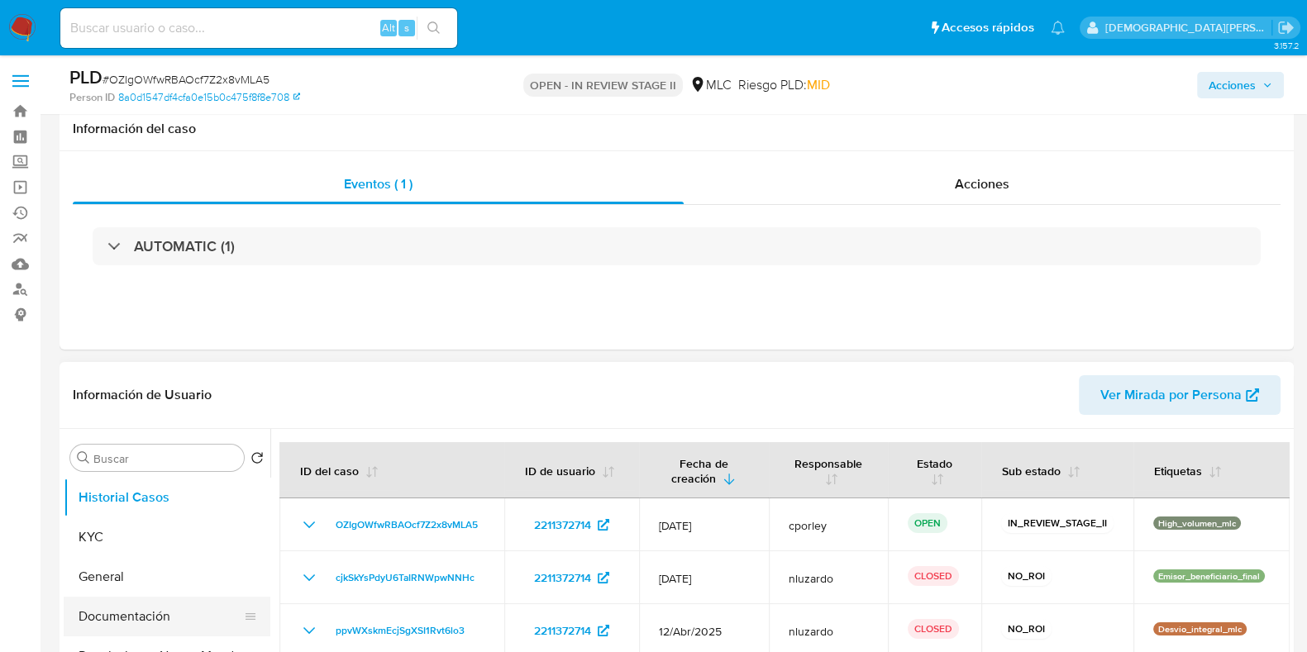
scroll to position [102, 0]
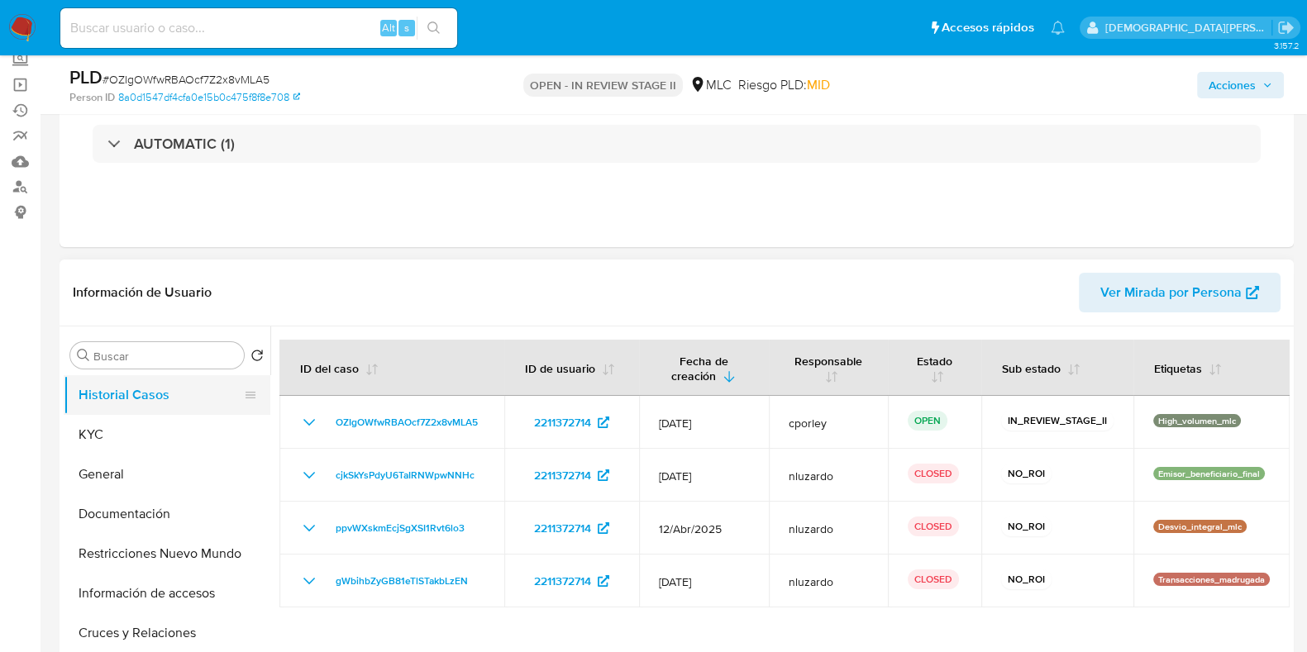
drag, startPoint x: 116, startPoint y: 473, endPoint x: 207, endPoint y: 396, distance: 119.7
click at [116, 472] on button "General" at bounding box center [167, 475] width 207 height 40
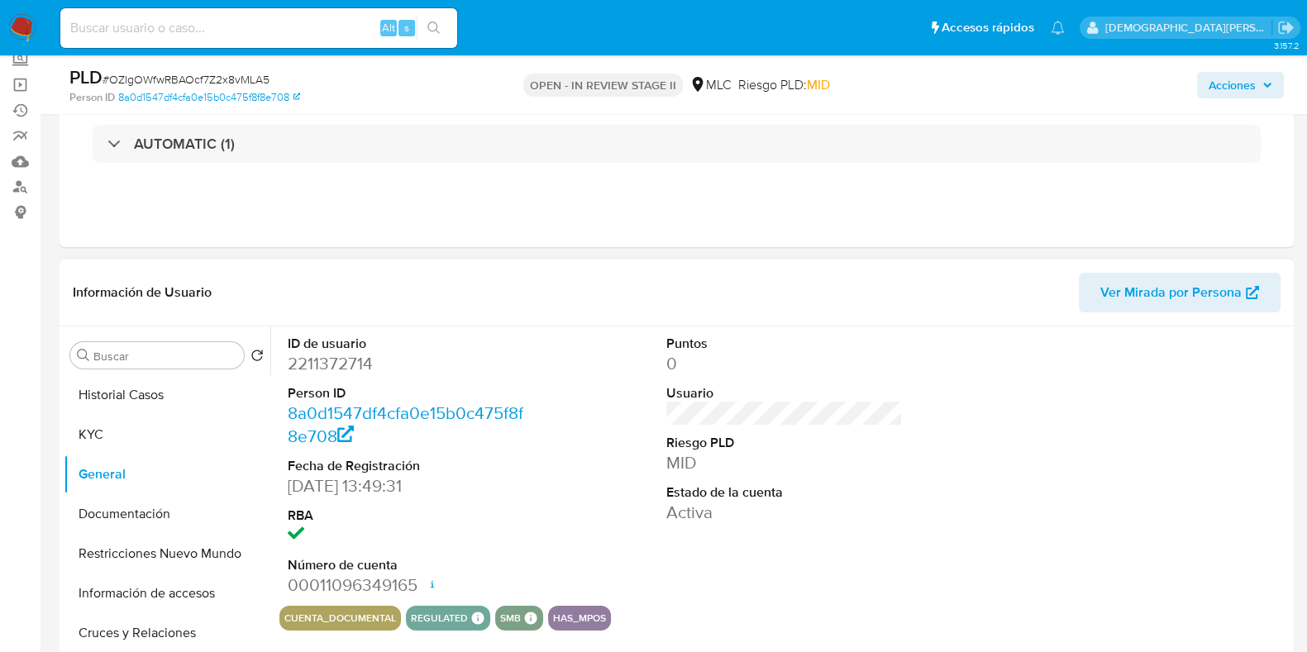
click at [325, 364] on dd "2211372714" at bounding box center [406, 363] width 236 height 23
click at [324, 364] on dd "2211372714" at bounding box center [406, 363] width 236 height 23
copy dd "2211372714"
click at [165, 381] on button "Historial Casos" at bounding box center [160, 395] width 193 height 40
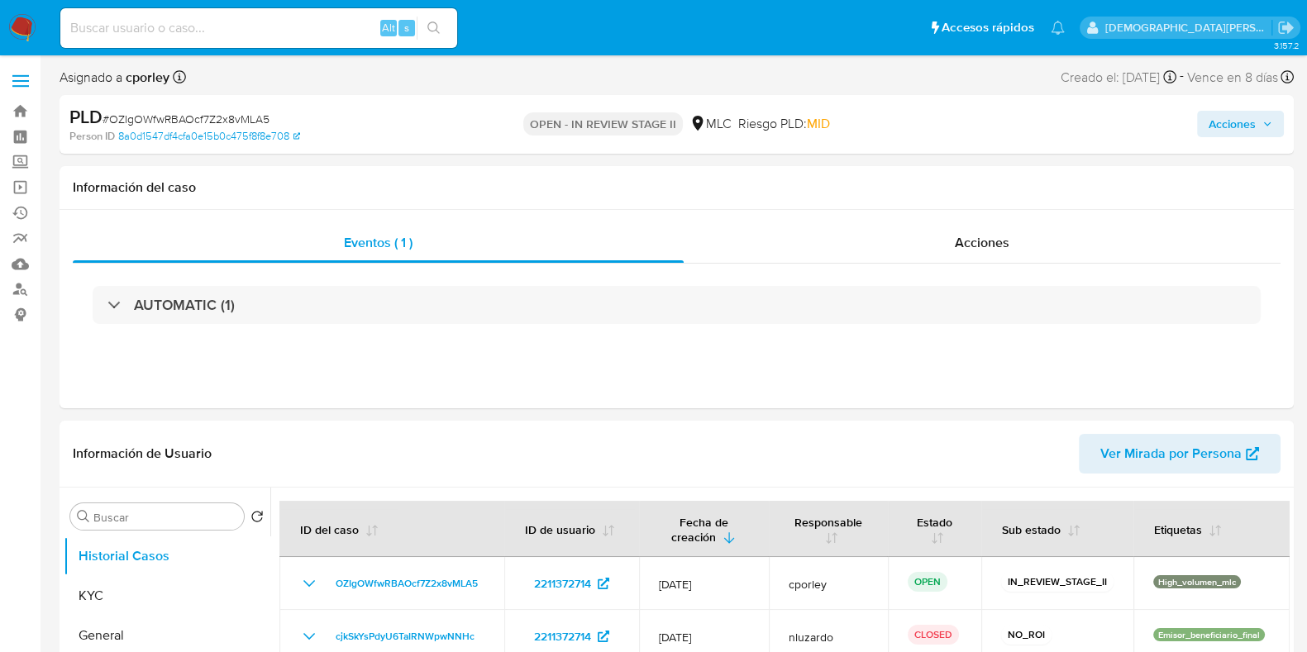
select select "10"
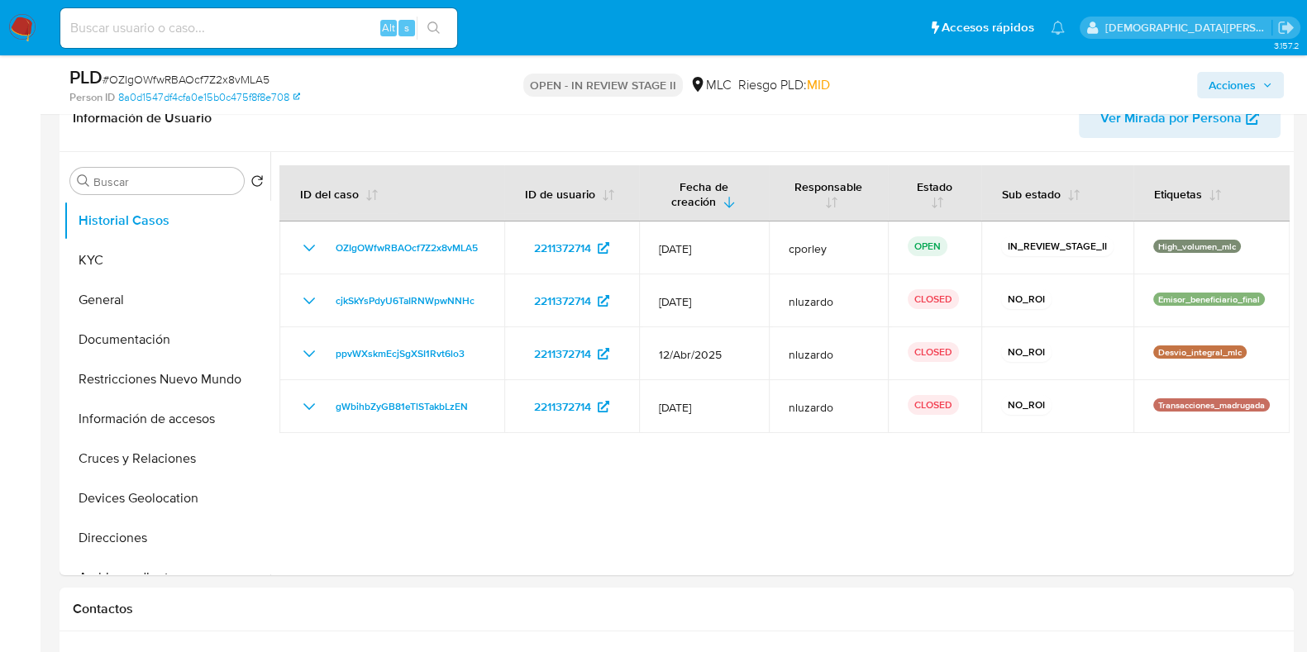
scroll to position [310, 0]
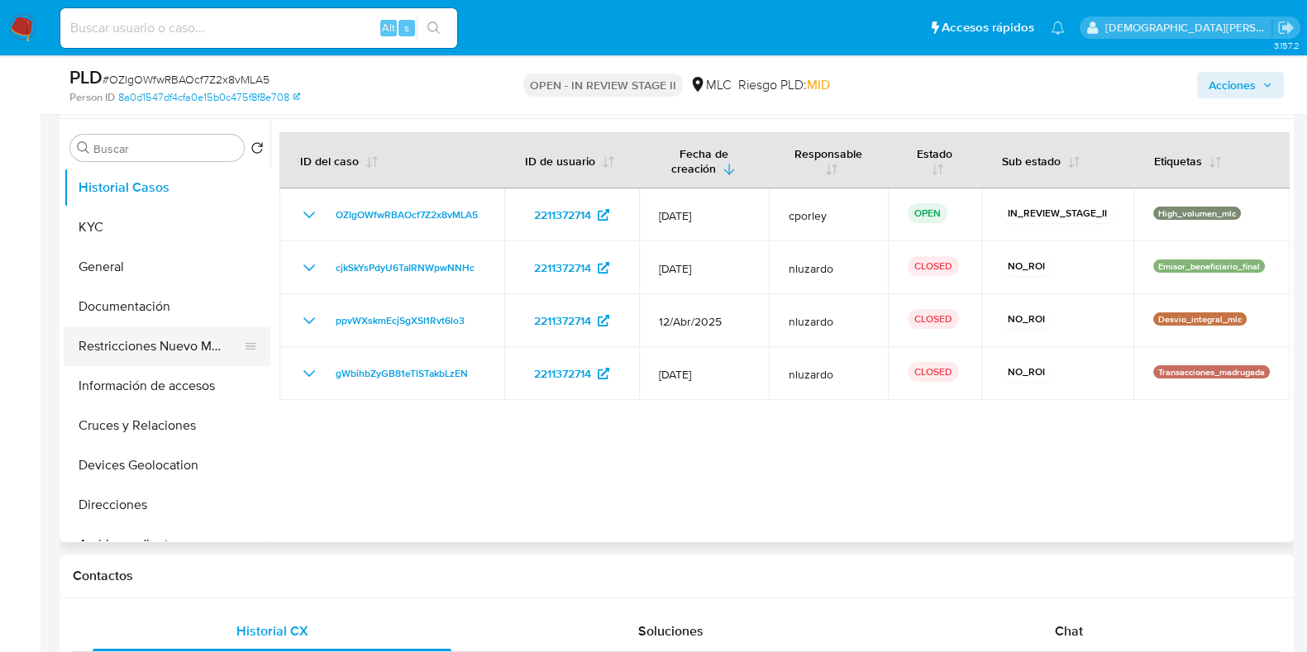
click at [117, 338] on button "Restricciones Nuevo Mundo" at bounding box center [160, 346] width 193 height 40
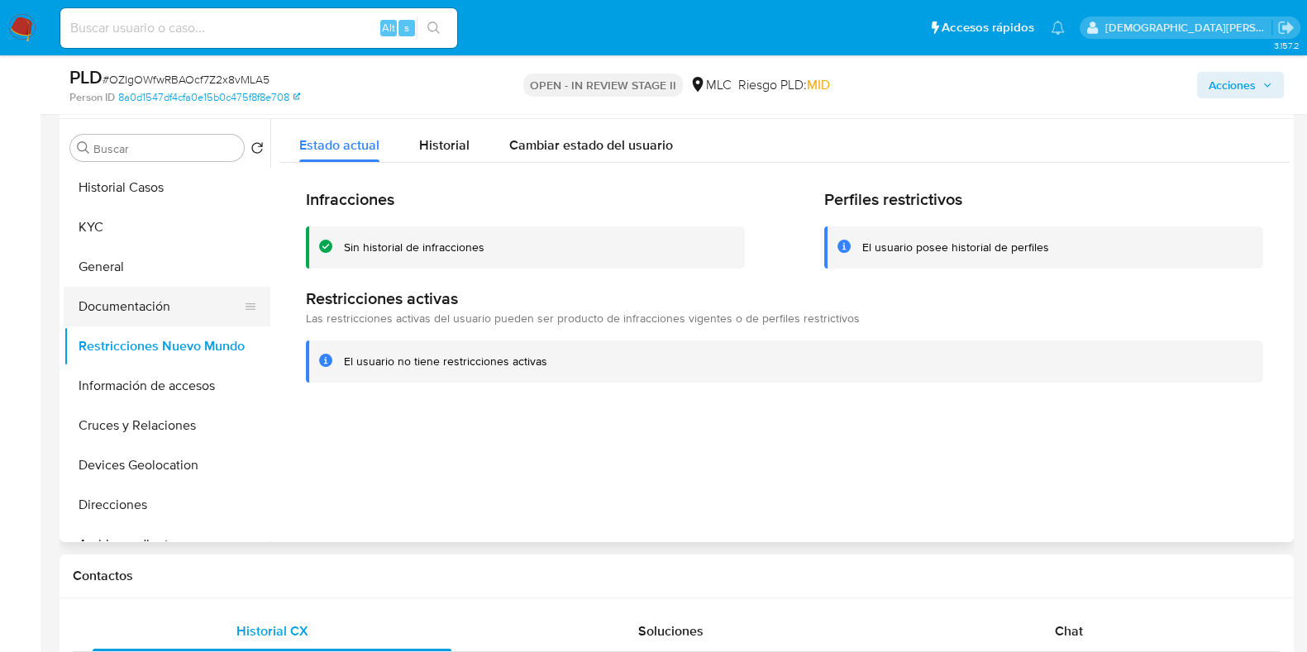
click at [123, 302] on button "Documentación" at bounding box center [160, 307] width 193 height 40
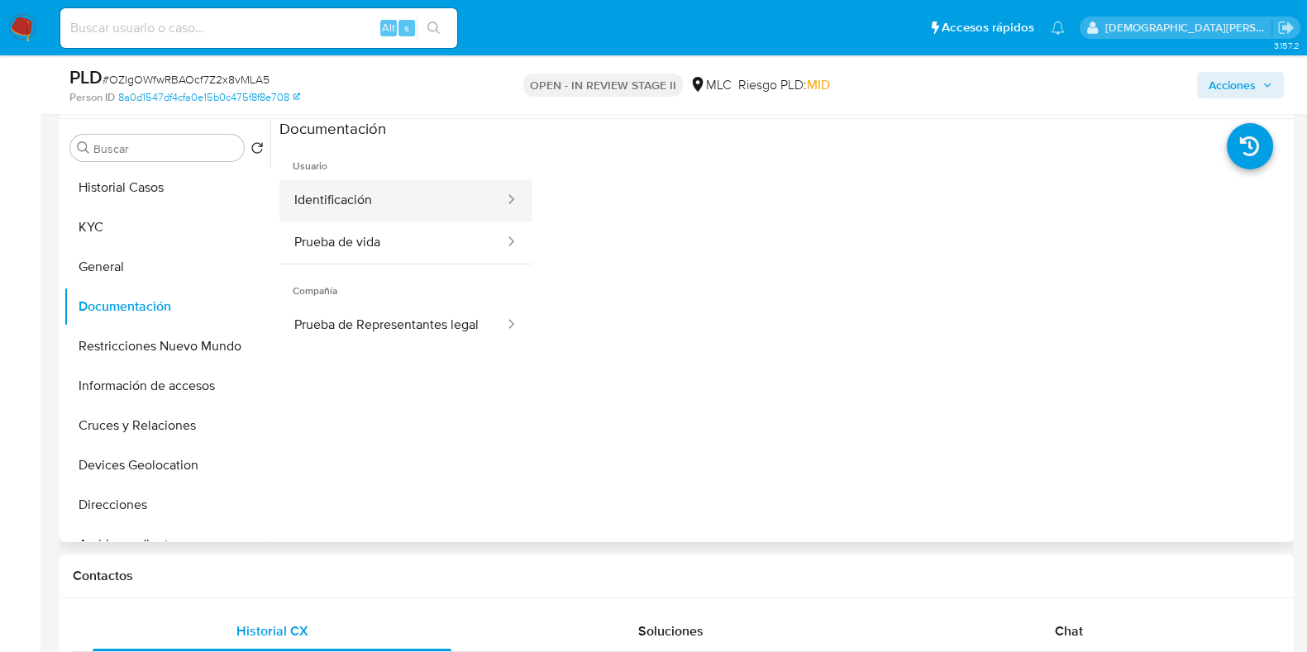
click at [389, 195] on button "Identificación" at bounding box center [392, 200] width 226 height 42
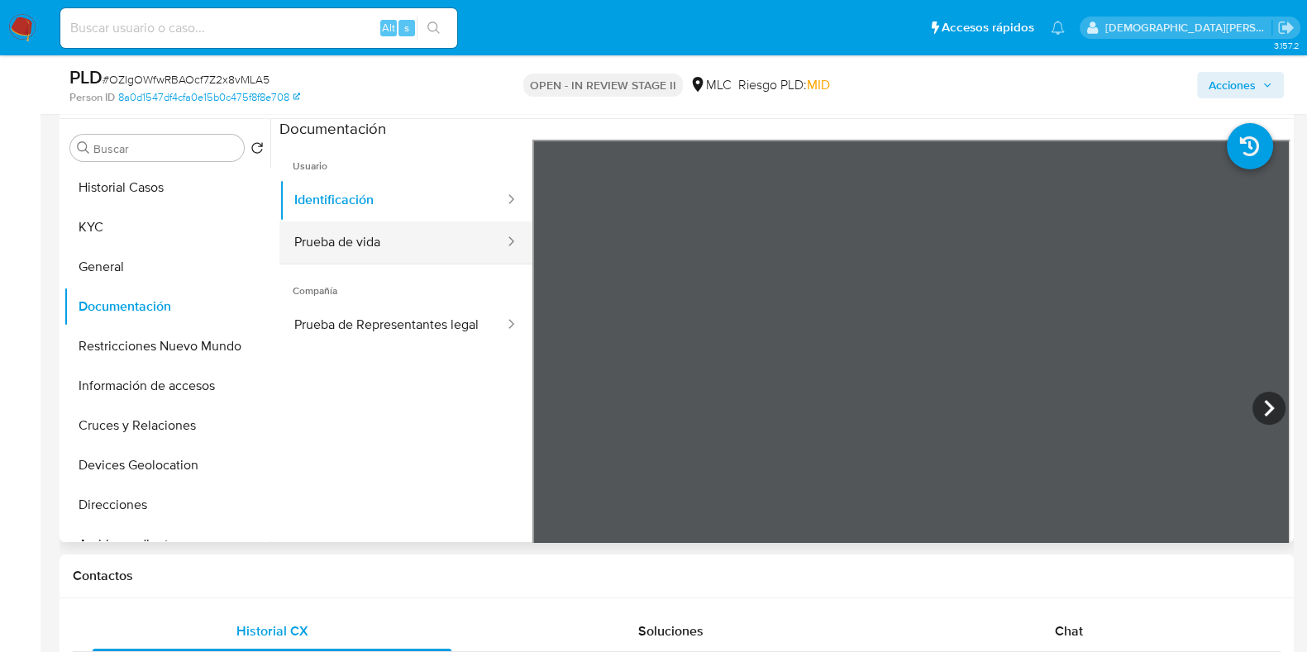
drag, startPoint x: 410, startPoint y: 236, endPoint x: 418, endPoint y: 236, distance: 8.3
click at [410, 236] on button "Prueba de vida" at bounding box center [392, 242] width 226 height 42
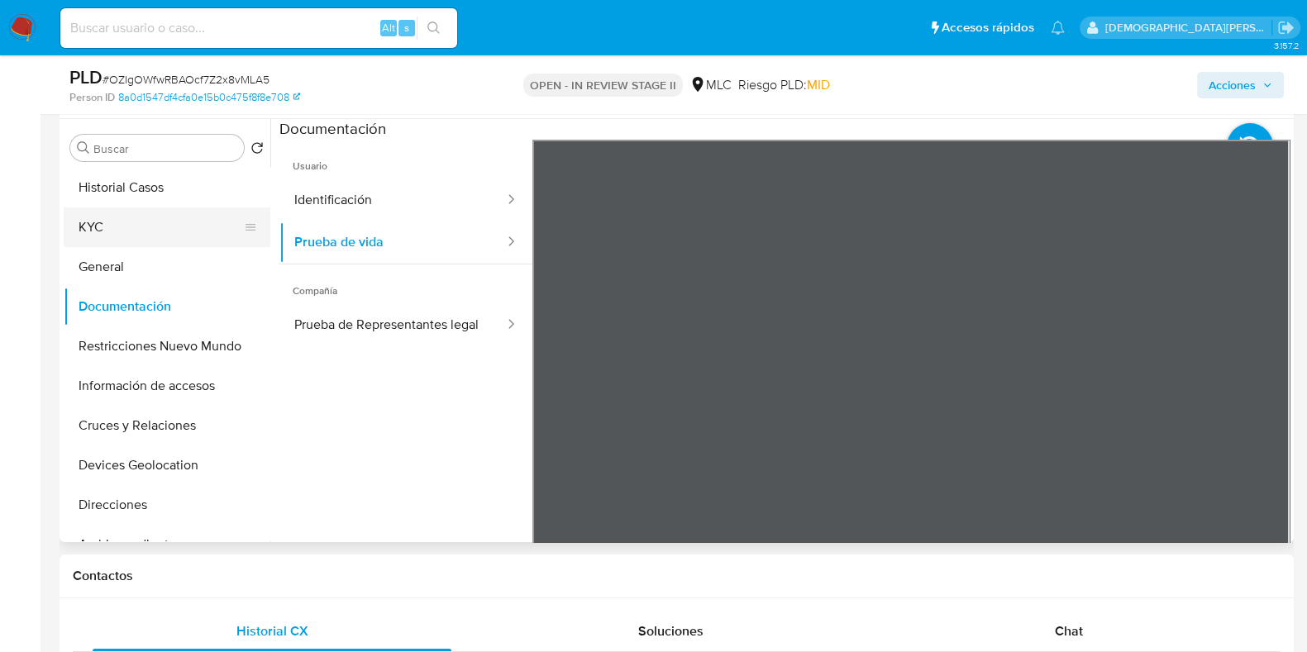
click at [98, 213] on button "KYC" at bounding box center [160, 227] width 193 height 40
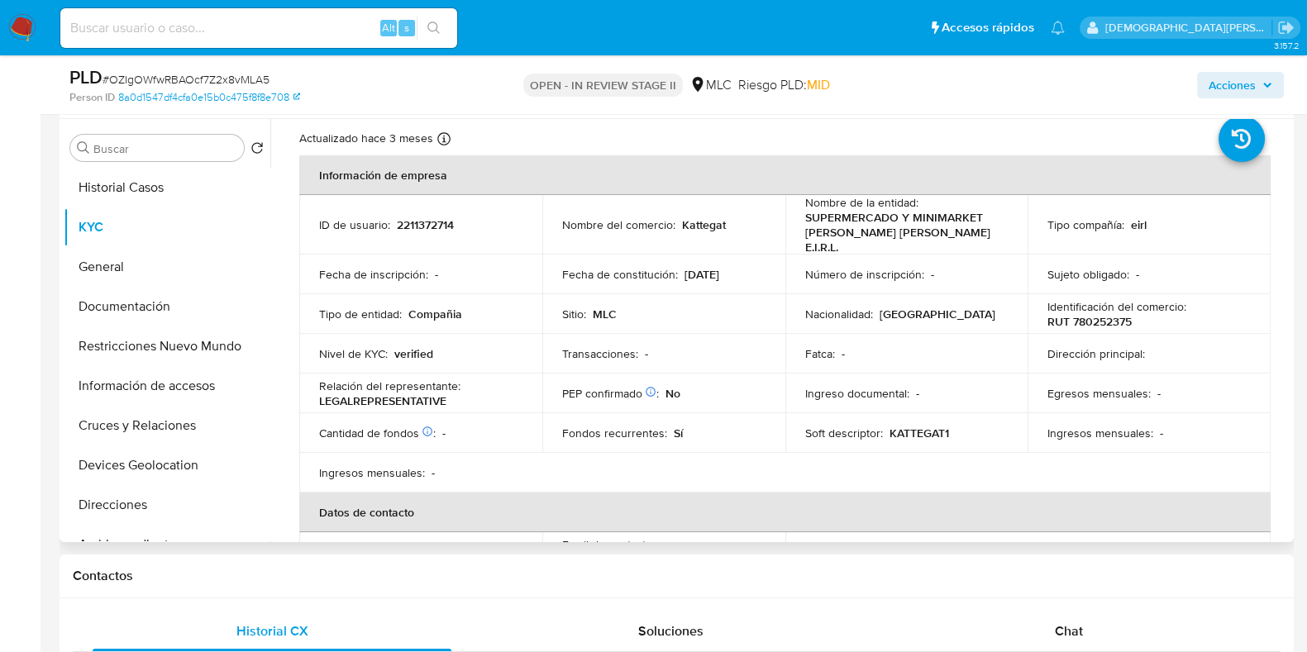
scroll to position [102, 0]
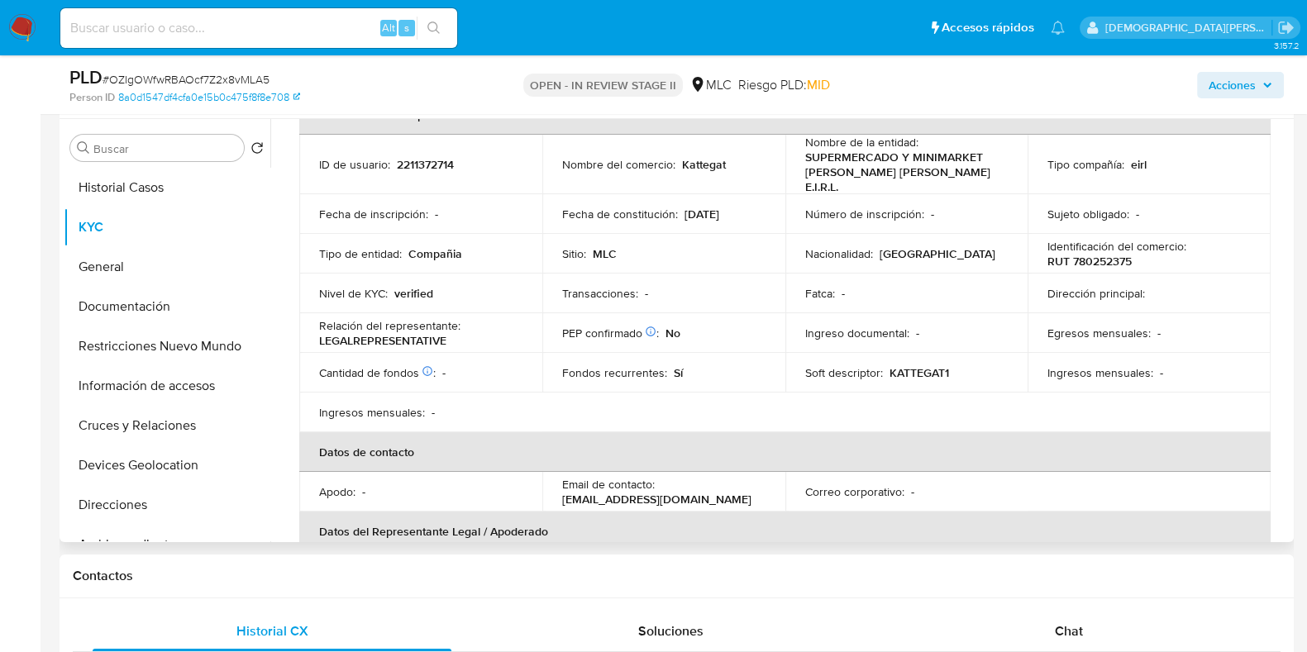
click at [695, 159] on p "Kattegat" at bounding box center [704, 164] width 44 height 15
click at [507, 306] on td "Nivel de KYC : verified" at bounding box center [420, 294] width 243 height 40
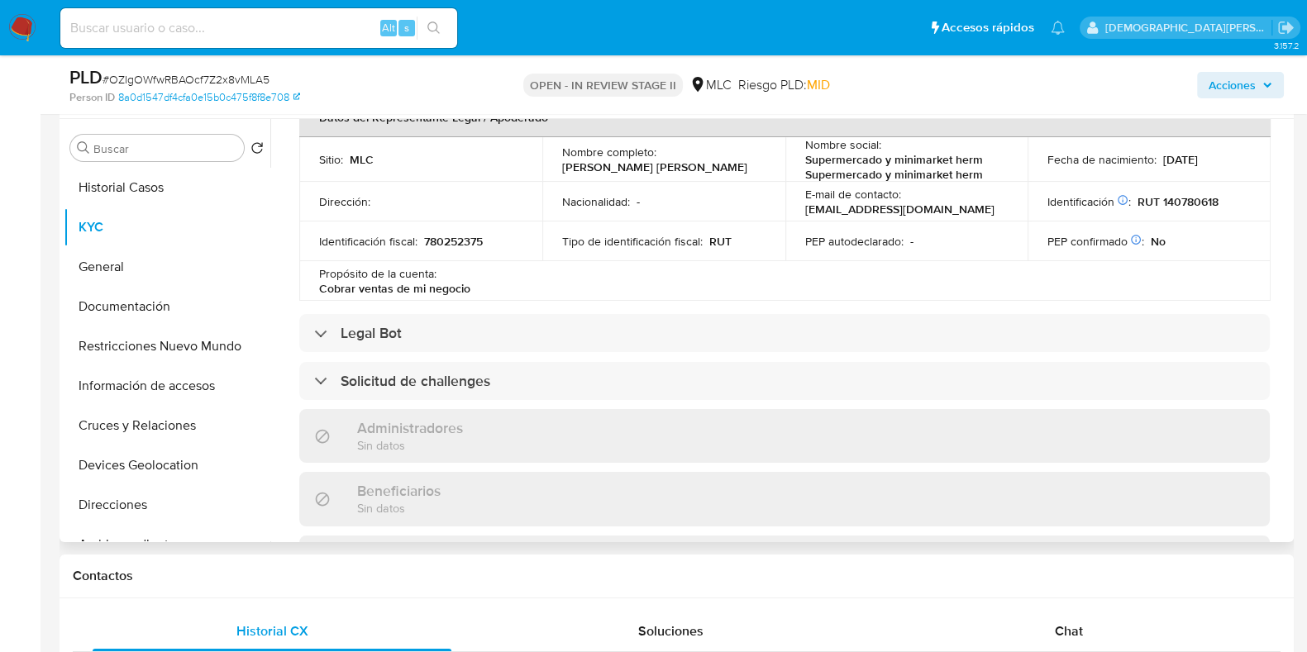
scroll to position [1111, 0]
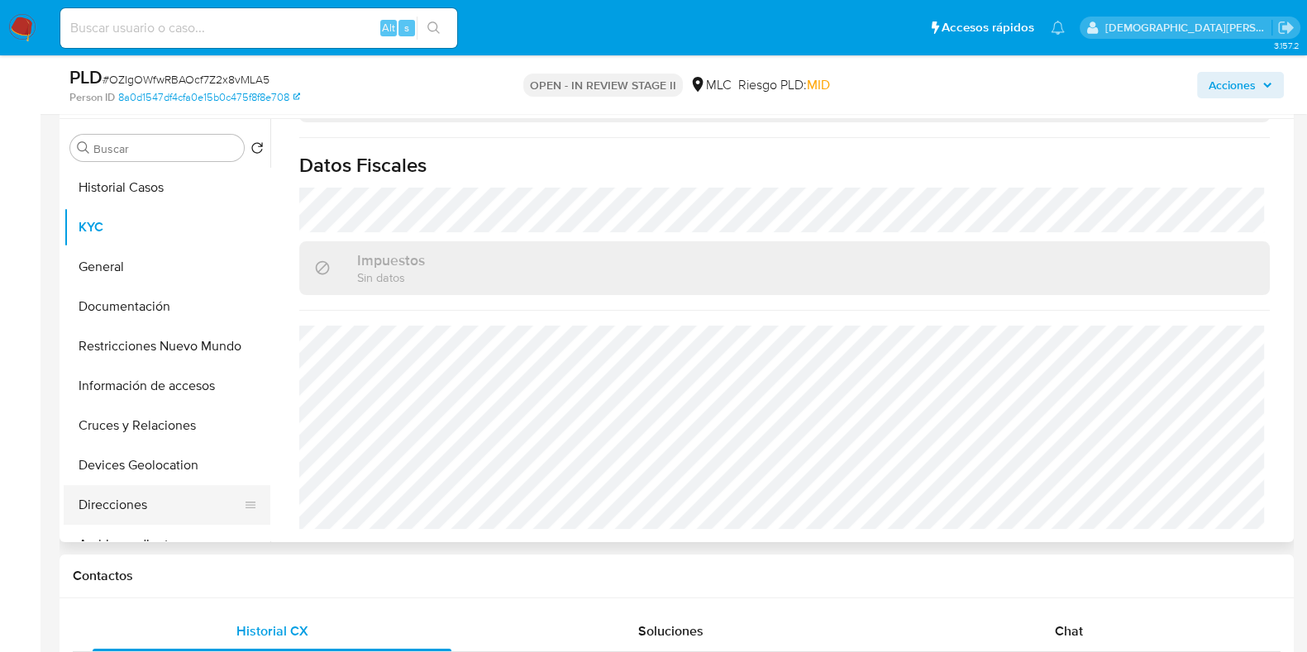
click at [136, 493] on button "Direcciones" at bounding box center [160, 505] width 193 height 40
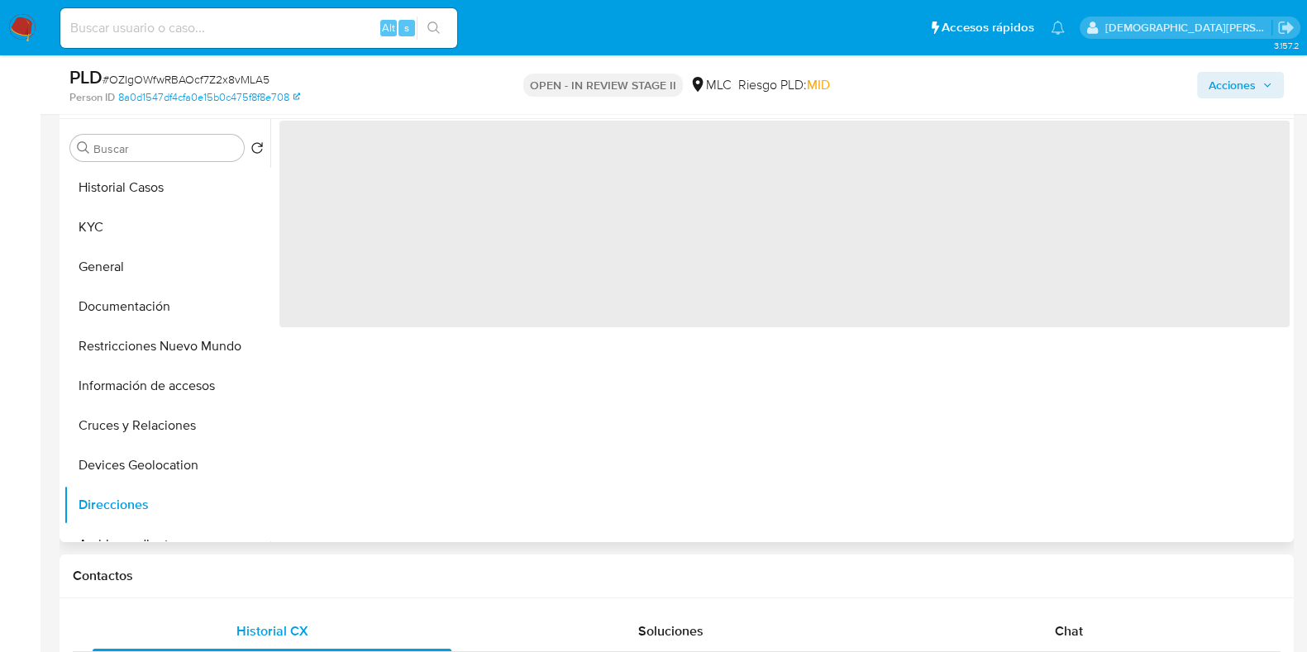
scroll to position [0, 0]
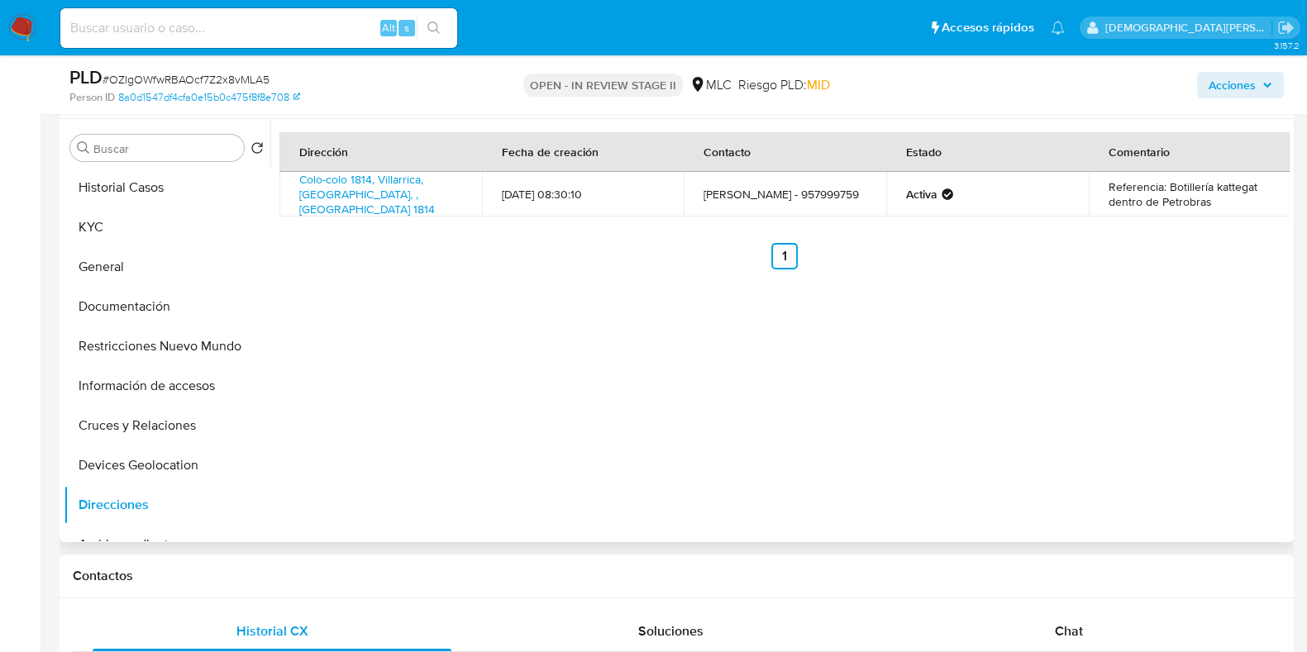
click at [1202, 193] on td "Referencia: Botillería kattegat dentro de Petrobras" at bounding box center [1189, 194] width 202 height 45
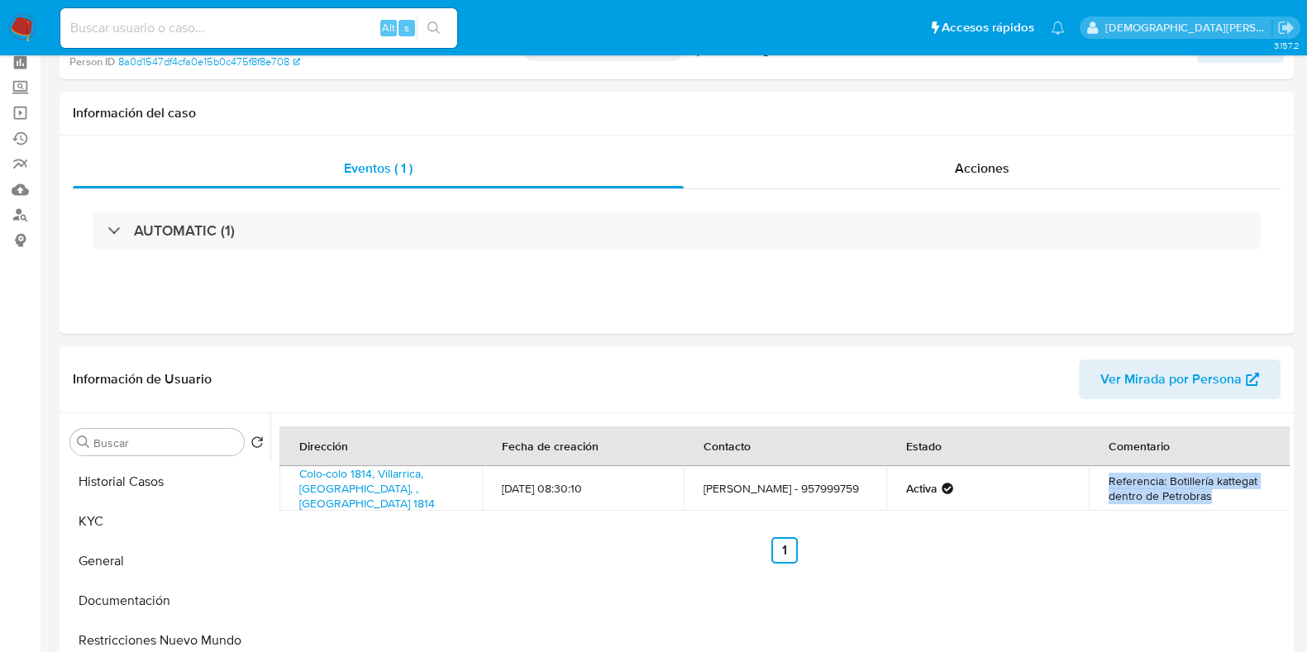
scroll to position [206, 0]
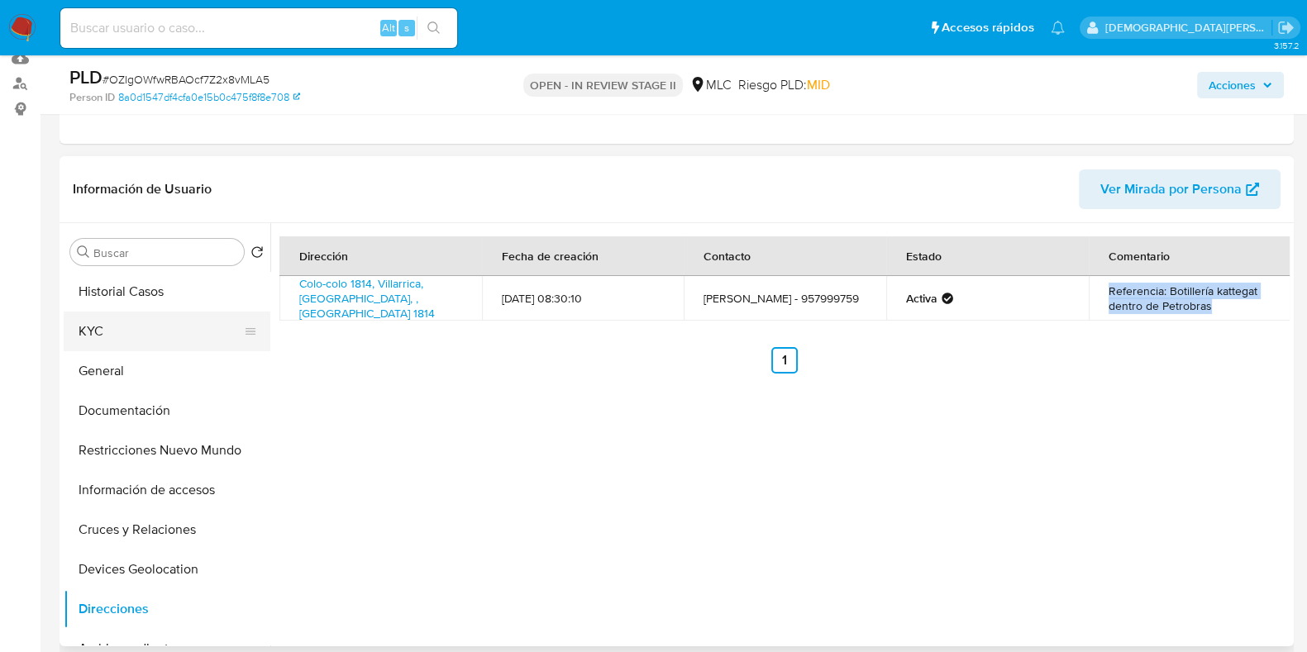
click at [161, 340] on button "KYC" at bounding box center [160, 332] width 193 height 40
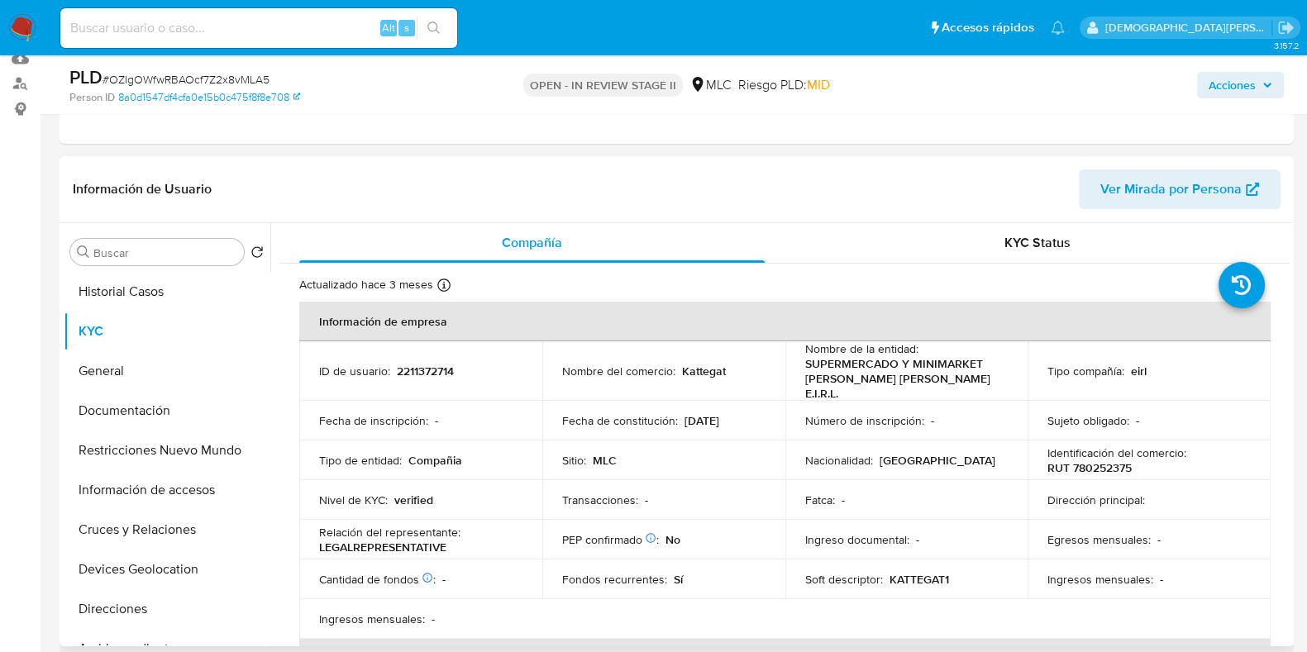
click at [709, 371] on p "Kattegat" at bounding box center [704, 371] width 44 height 15
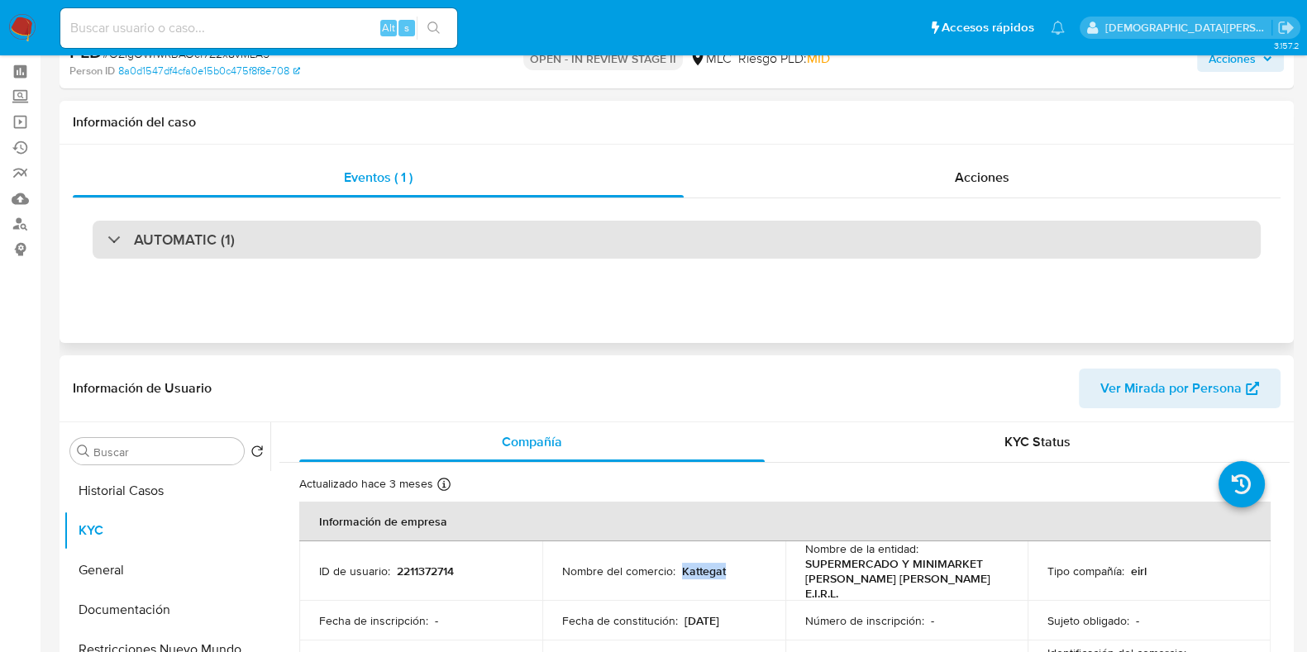
scroll to position [0, 0]
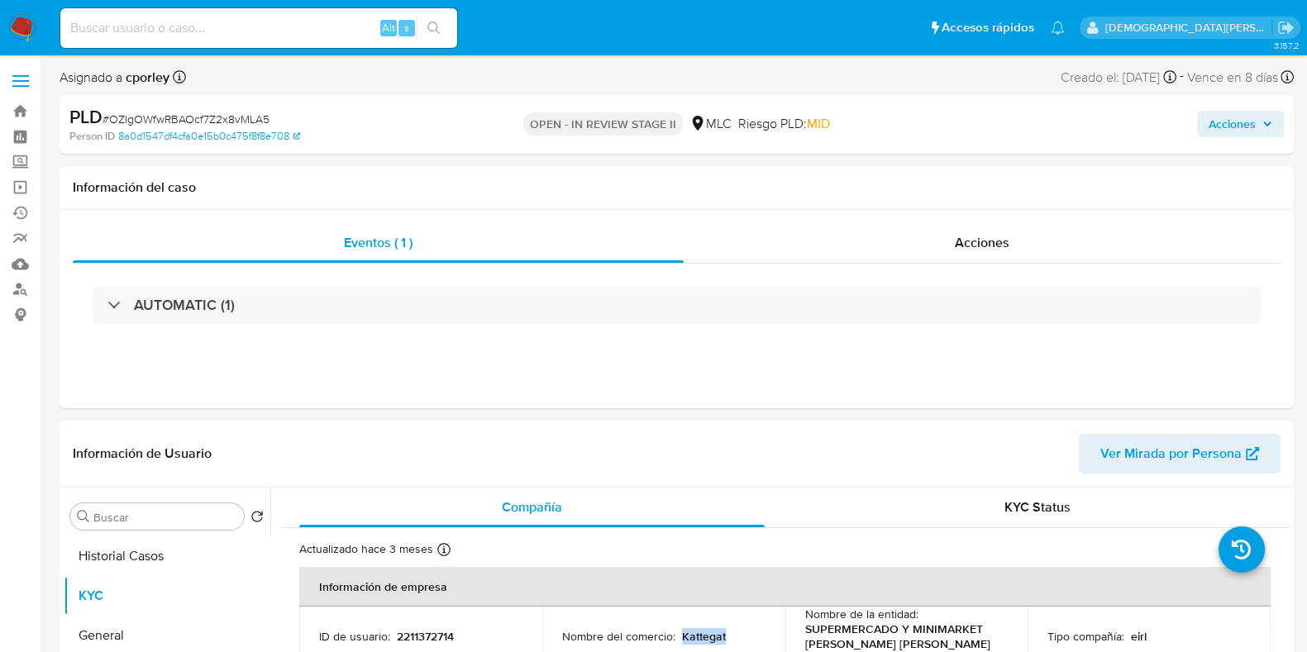
click at [1217, 121] on span "Acciones" at bounding box center [1231, 124] width 47 height 26
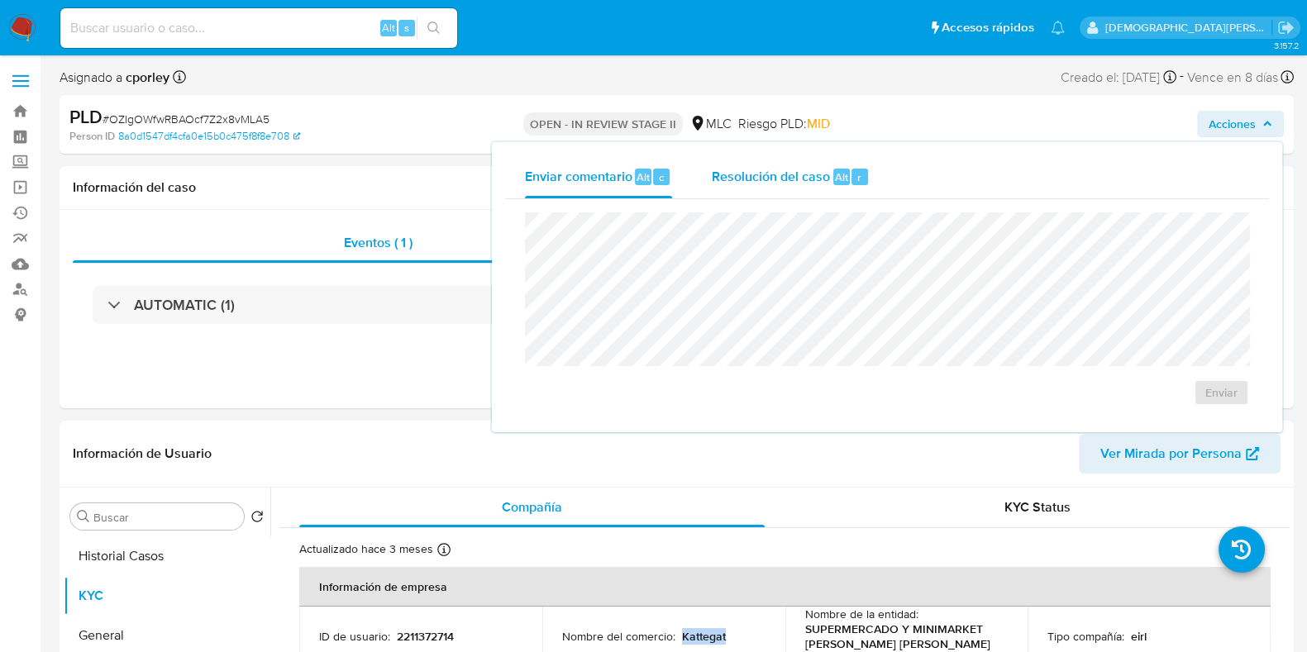
click at [750, 183] on span "Resolución del caso" at bounding box center [771, 176] width 118 height 19
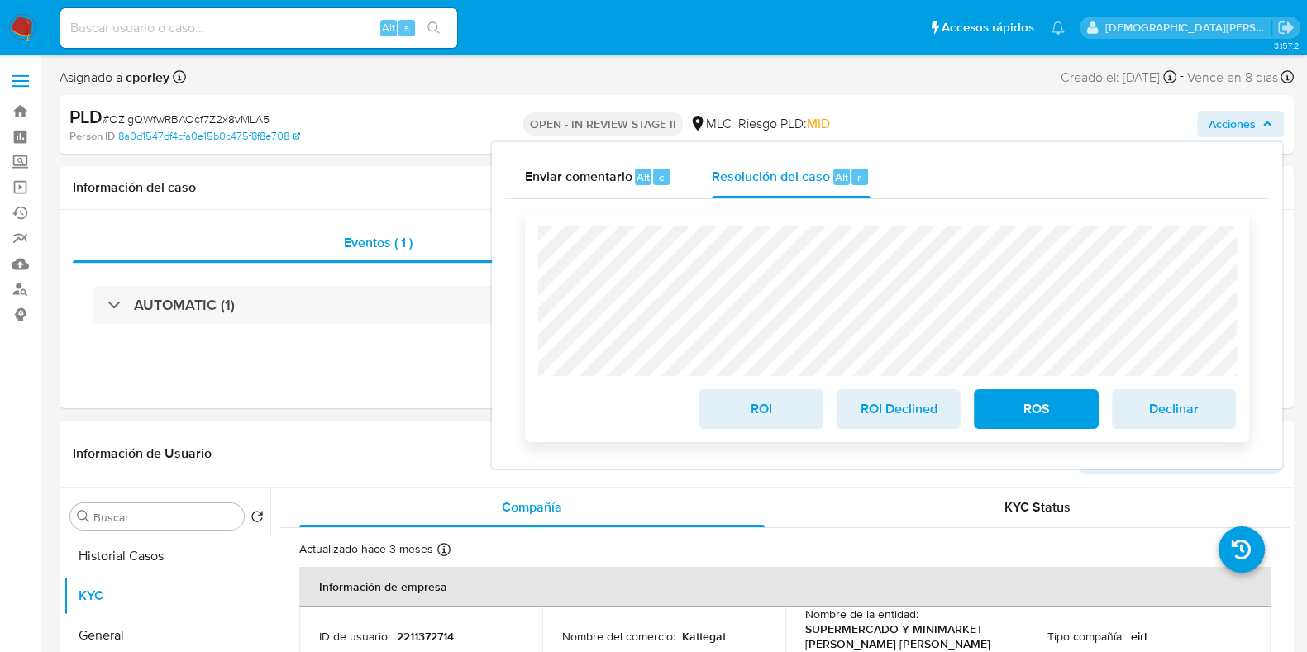
click at [1035, 415] on span "ROS" at bounding box center [1035, 409] width 81 height 36
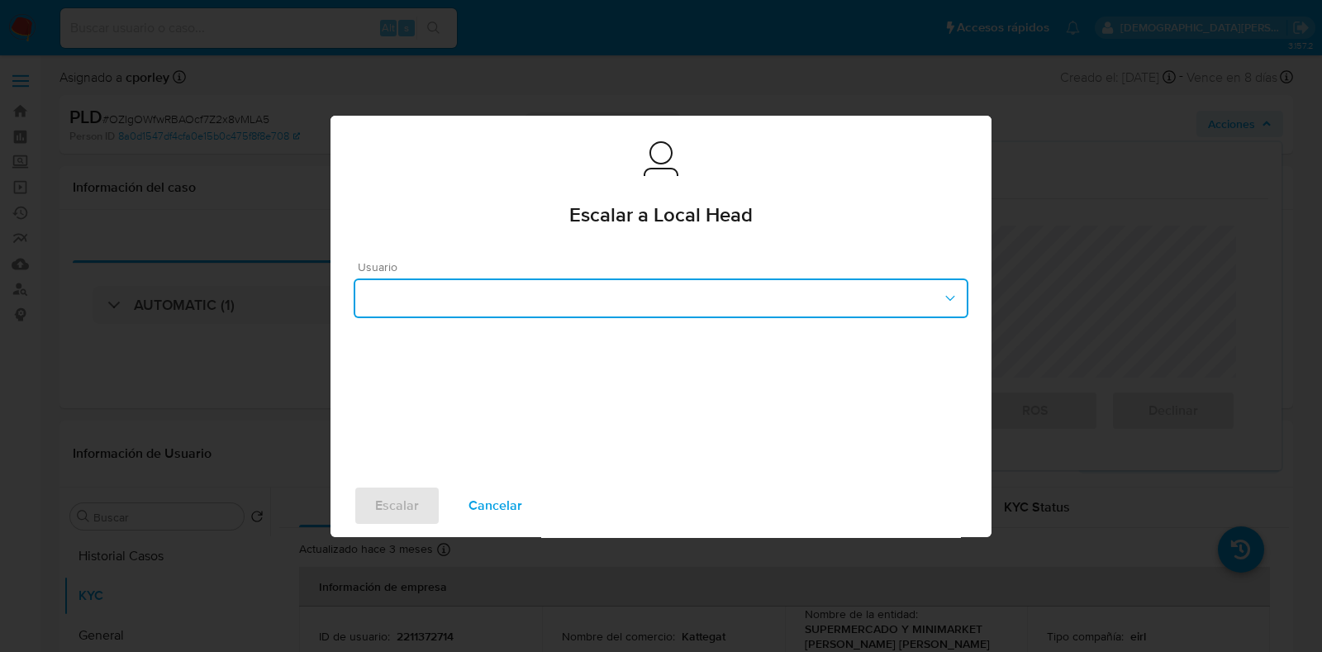
click at [539, 291] on button "button" at bounding box center [661, 298] width 615 height 40
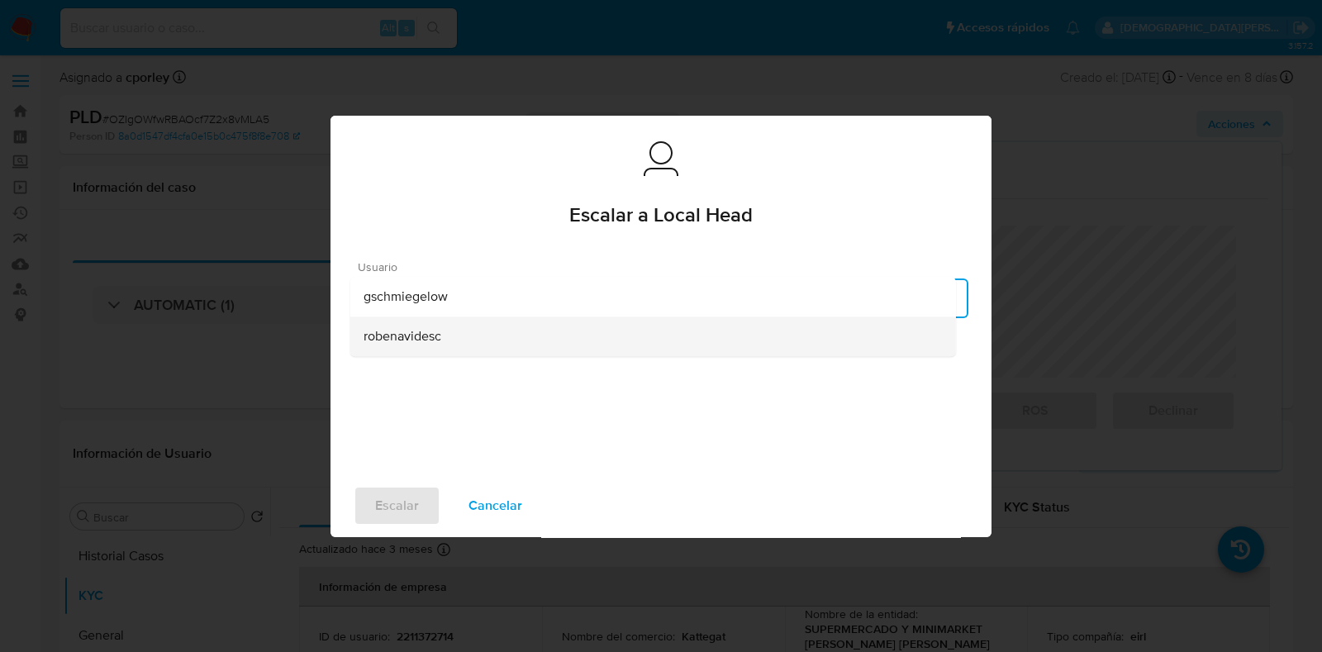
click at [412, 341] on span "robenavidesc" at bounding box center [403, 336] width 78 height 17
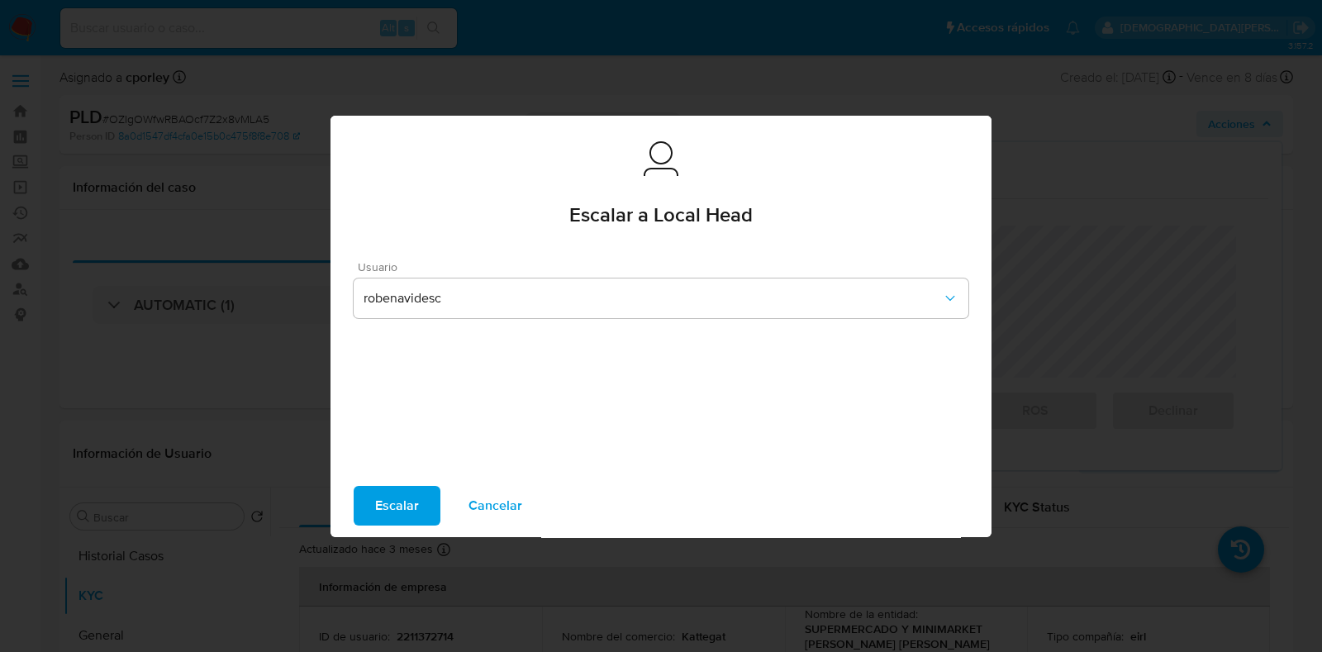
click at [394, 507] on span "Escalar" at bounding box center [397, 506] width 44 height 36
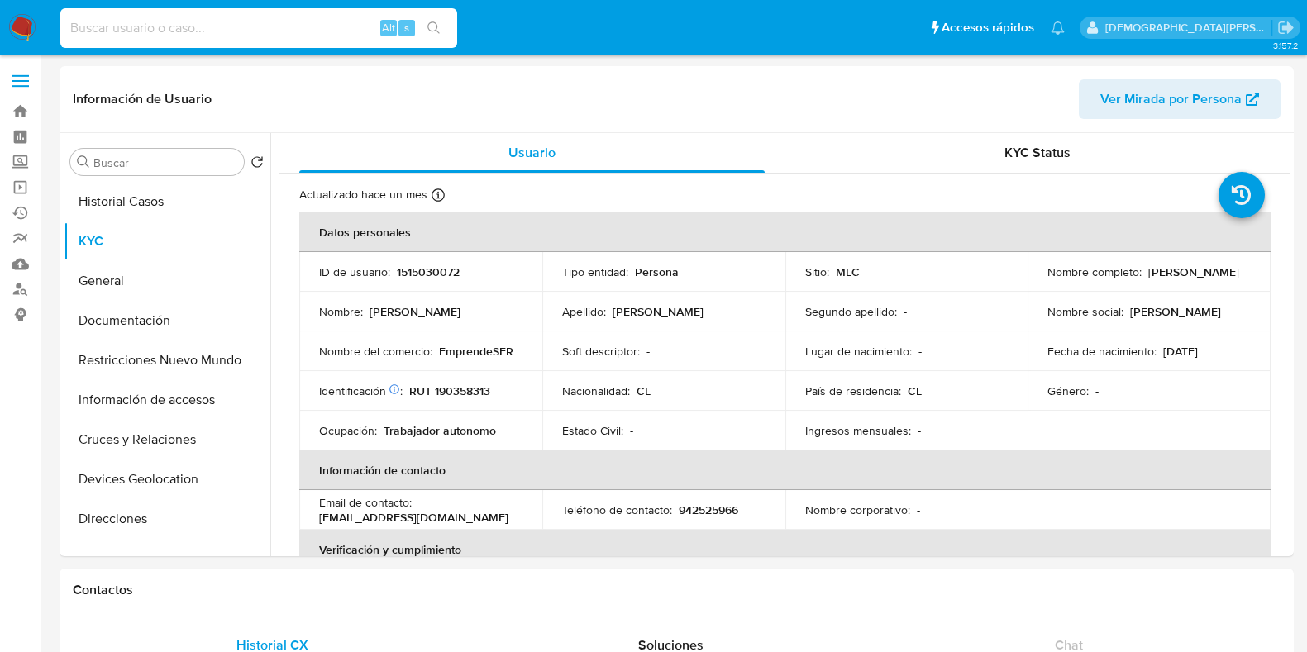
select select "10"
type input "2665698674"
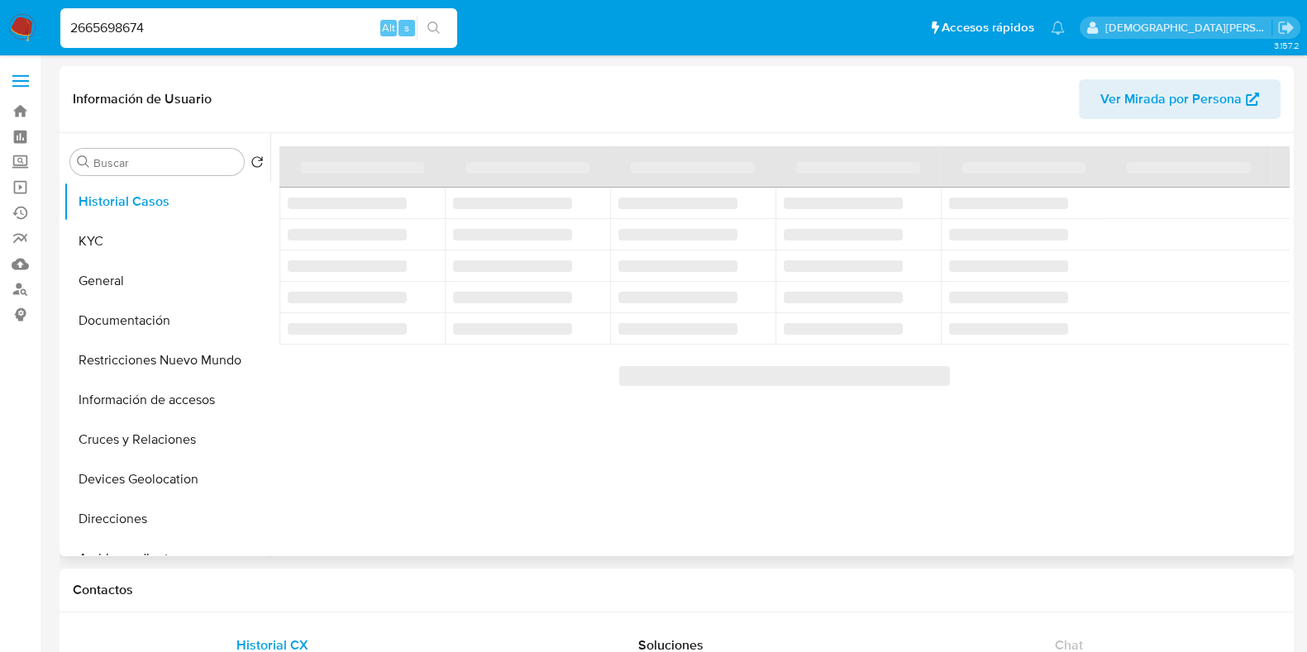
select select "10"
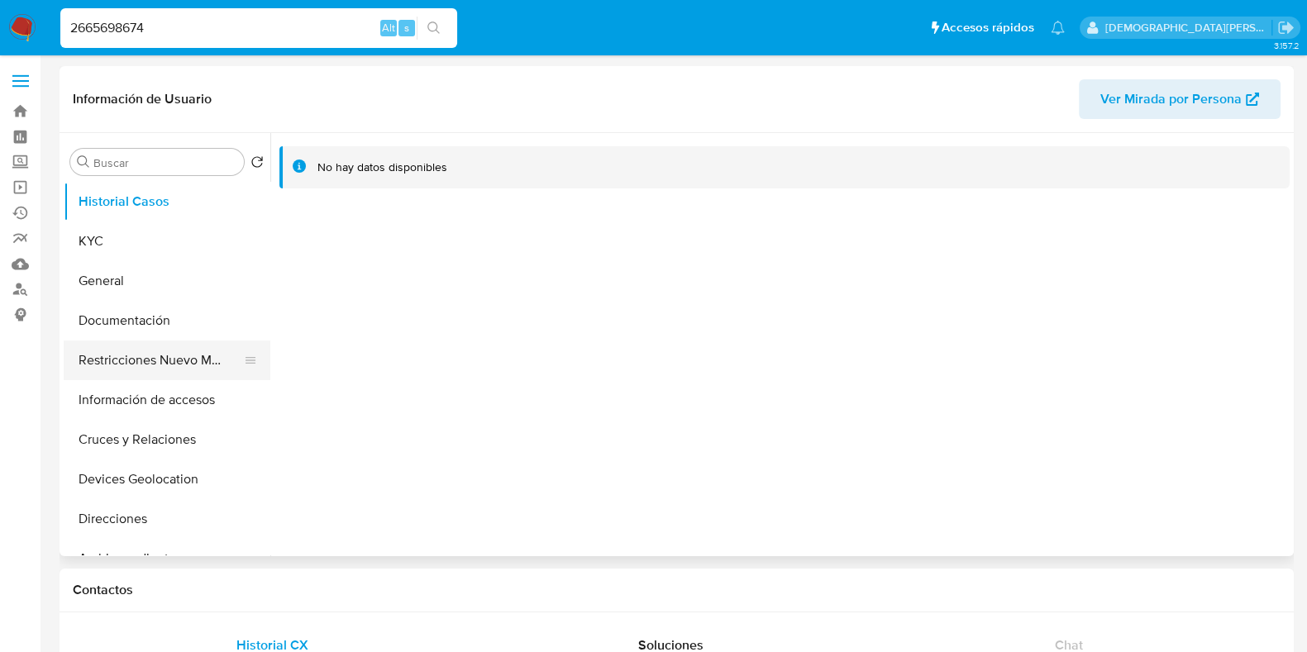
click at [203, 349] on button "Restricciones Nuevo Mundo" at bounding box center [160, 360] width 193 height 40
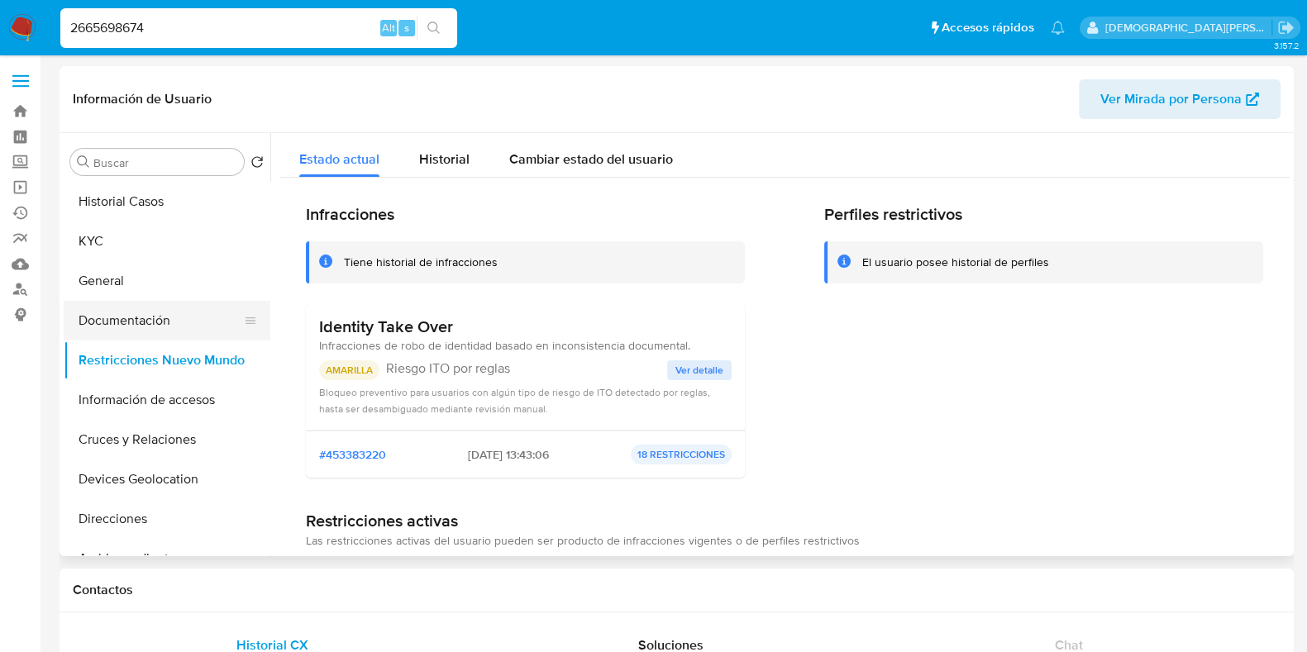
click at [158, 319] on button "Documentación" at bounding box center [160, 321] width 193 height 40
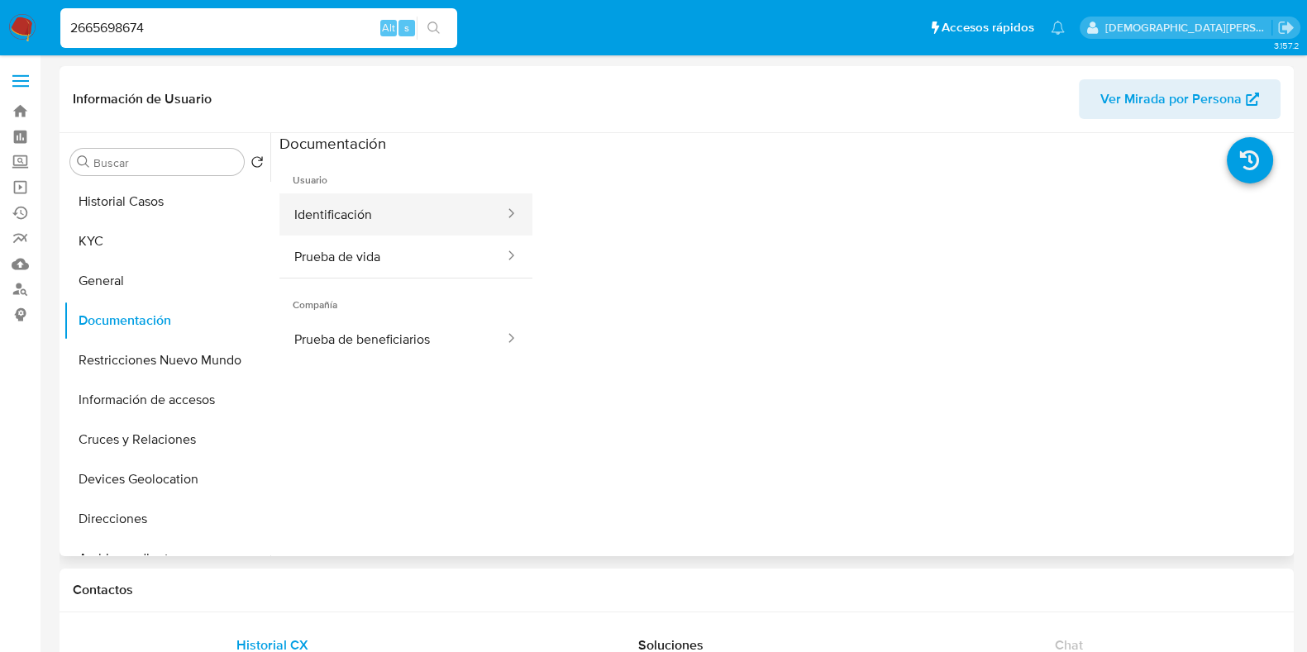
click at [434, 202] on button "Identificación" at bounding box center [392, 214] width 226 height 42
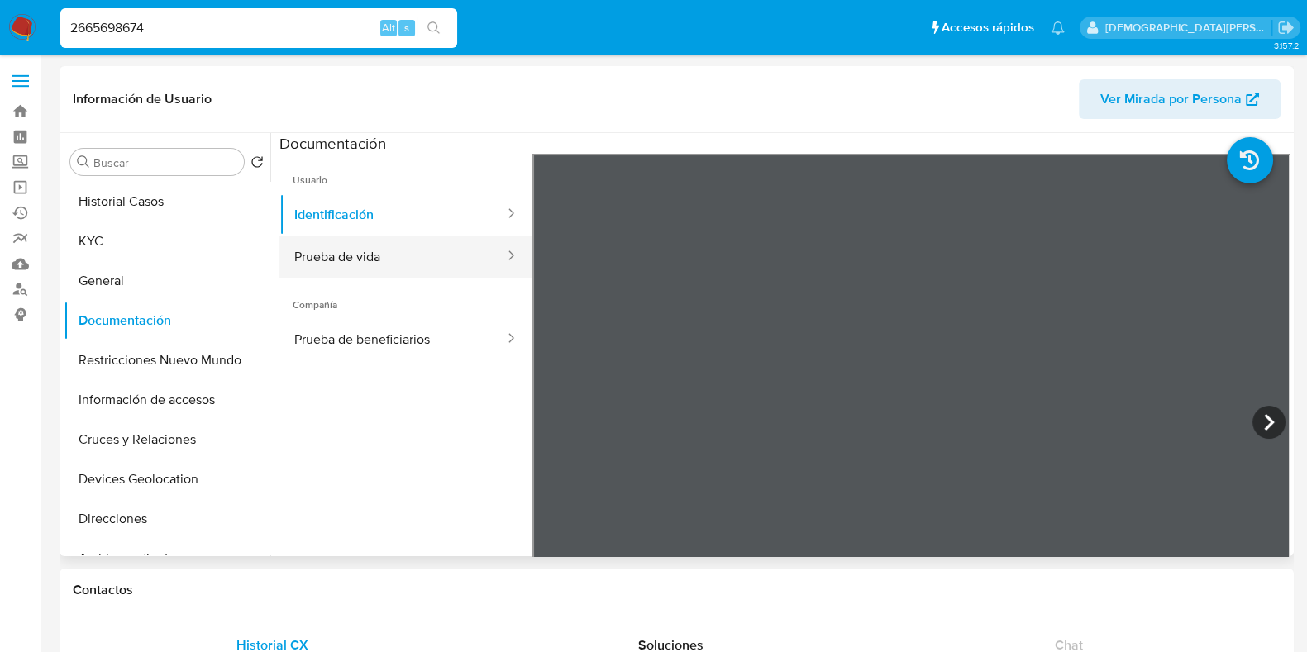
click at [351, 259] on button "Prueba de vida" at bounding box center [392, 257] width 226 height 42
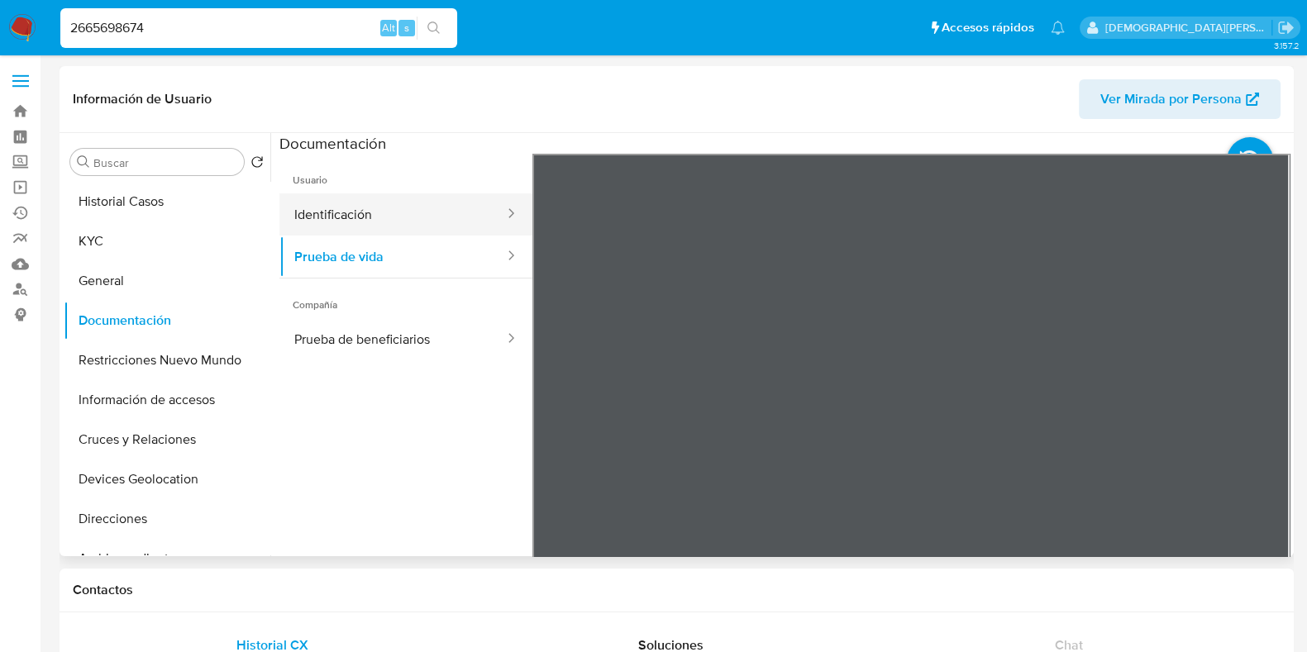
click at [384, 201] on button "Identificación" at bounding box center [392, 214] width 226 height 42
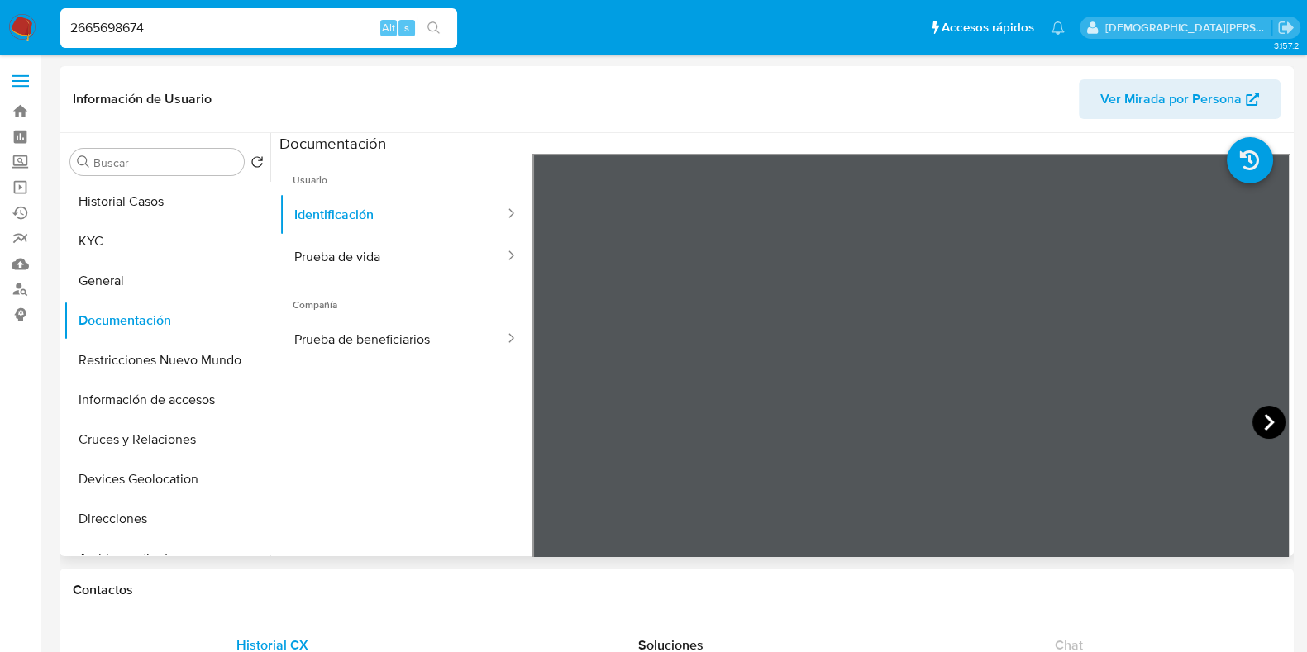
click at [1264, 419] on icon at bounding box center [1269, 422] width 10 height 17
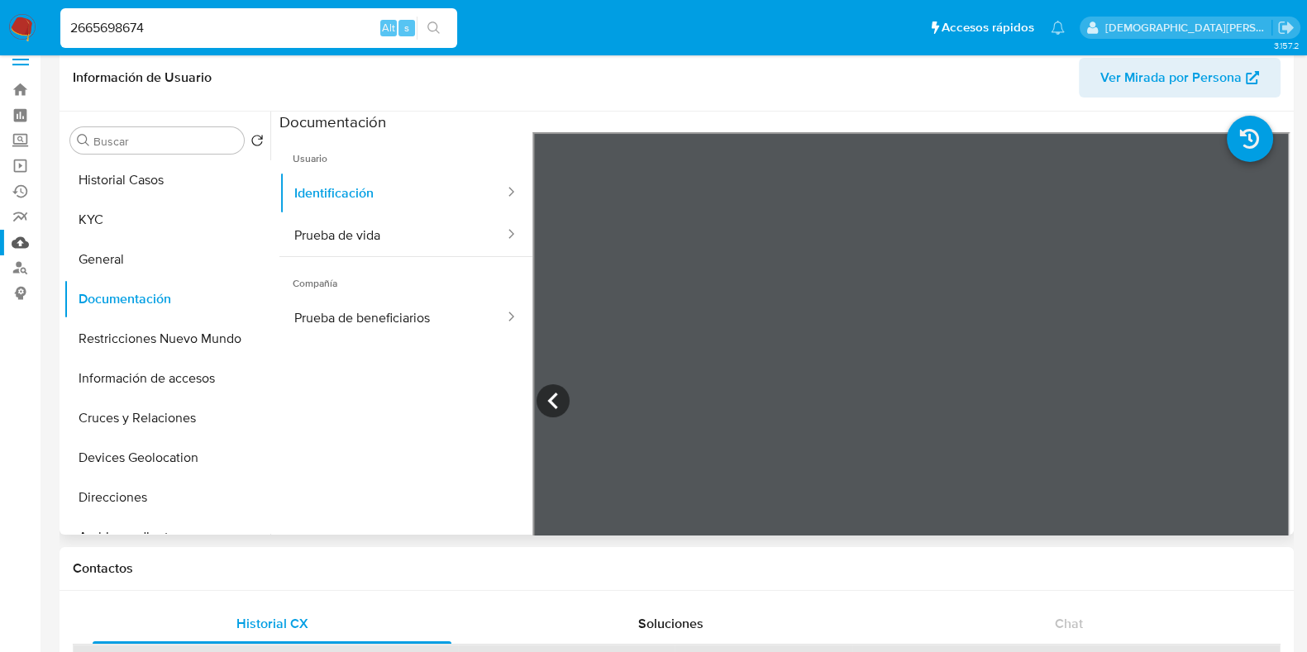
scroll to position [206, 0]
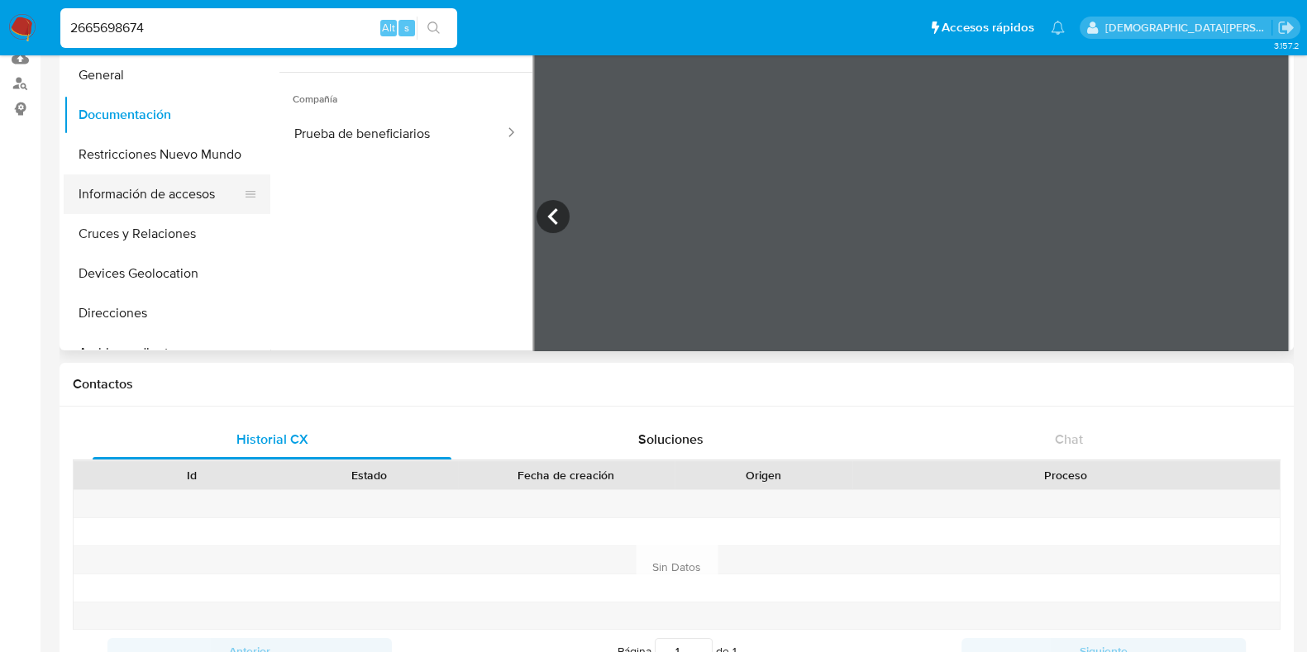
click at [131, 186] on button "Información de accesos" at bounding box center [160, 194] width 193 height 40
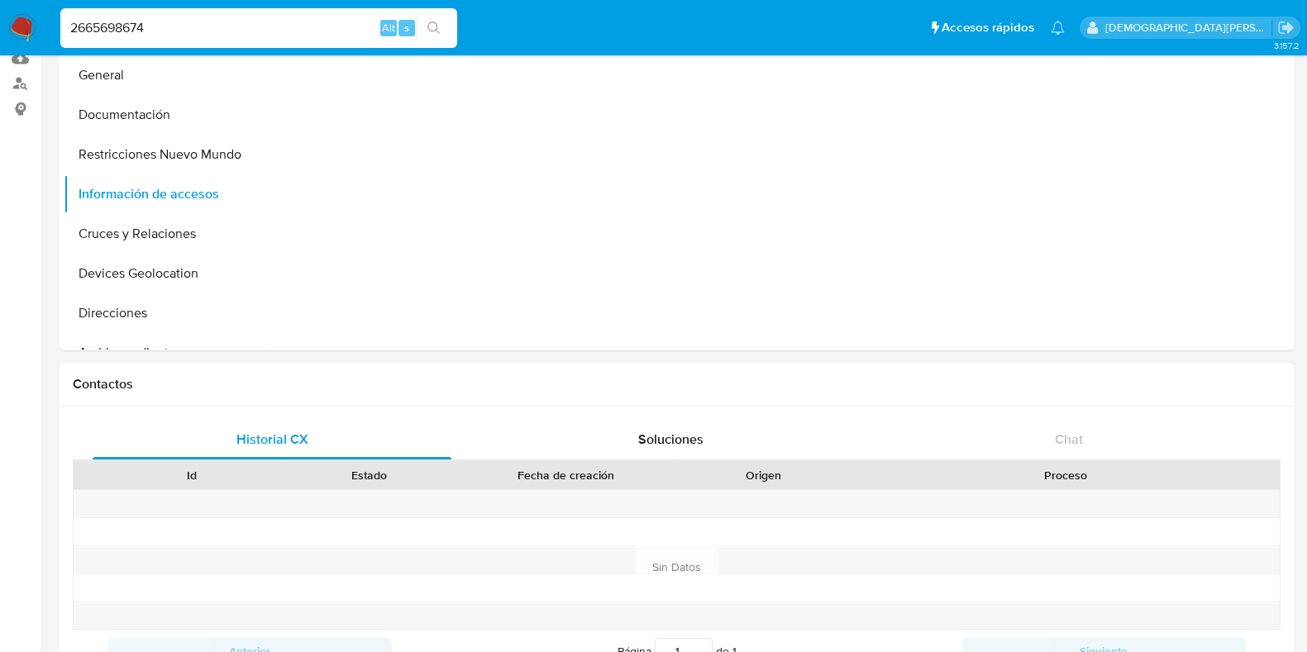
scroll to position [0, 0]
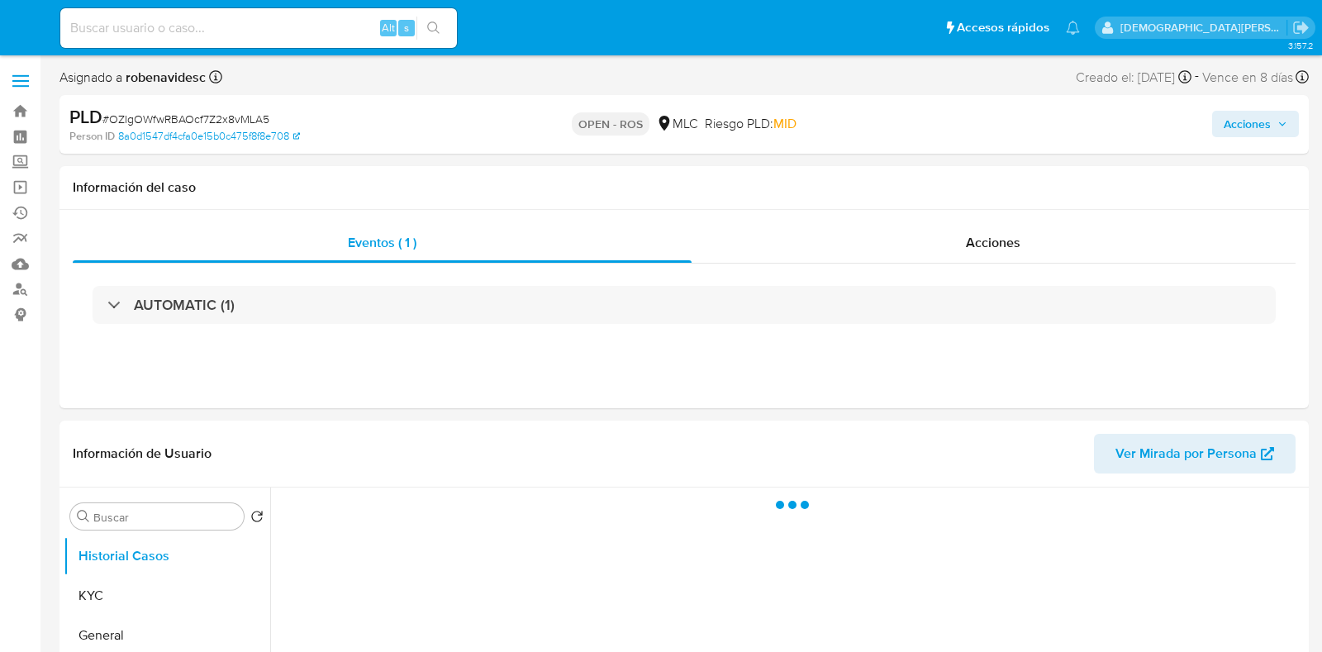
select select "10"
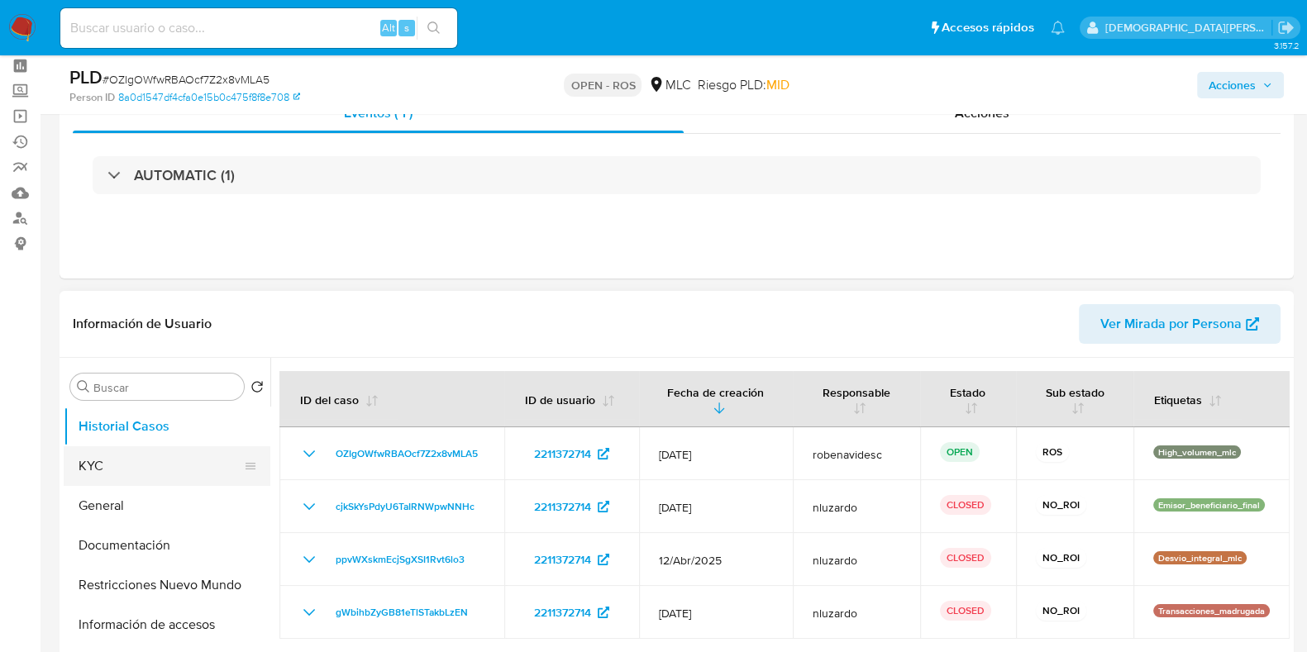
scroll to position [102, 0]
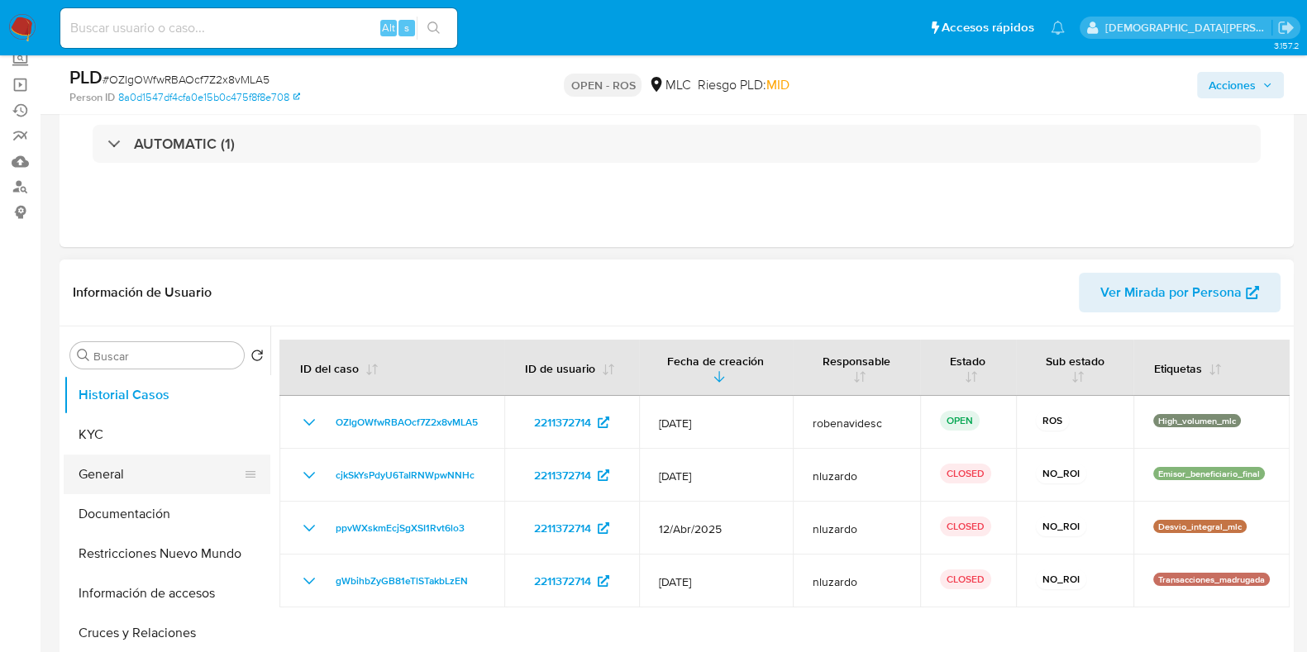
click at [92, 484] on button "General" at bounding box center [160, 475] width 193 height 40
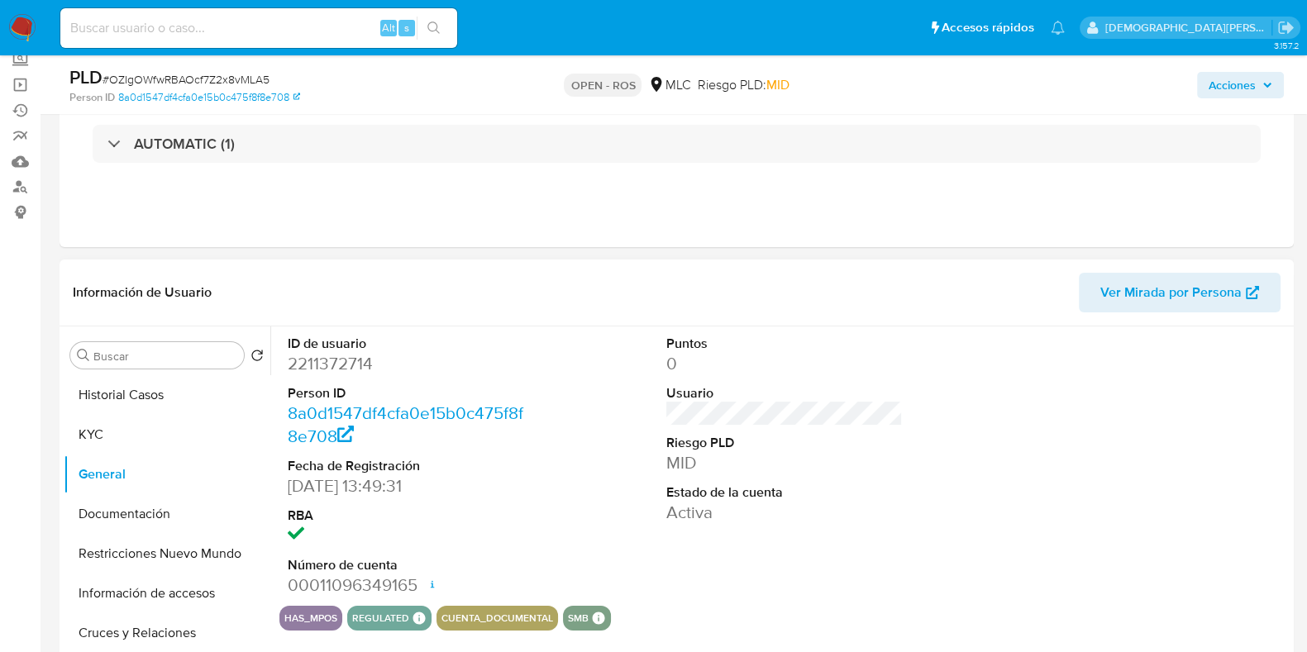
click at [328, 361] on dd "2211372714" at bounding box center [406, 363] width 236 height 23
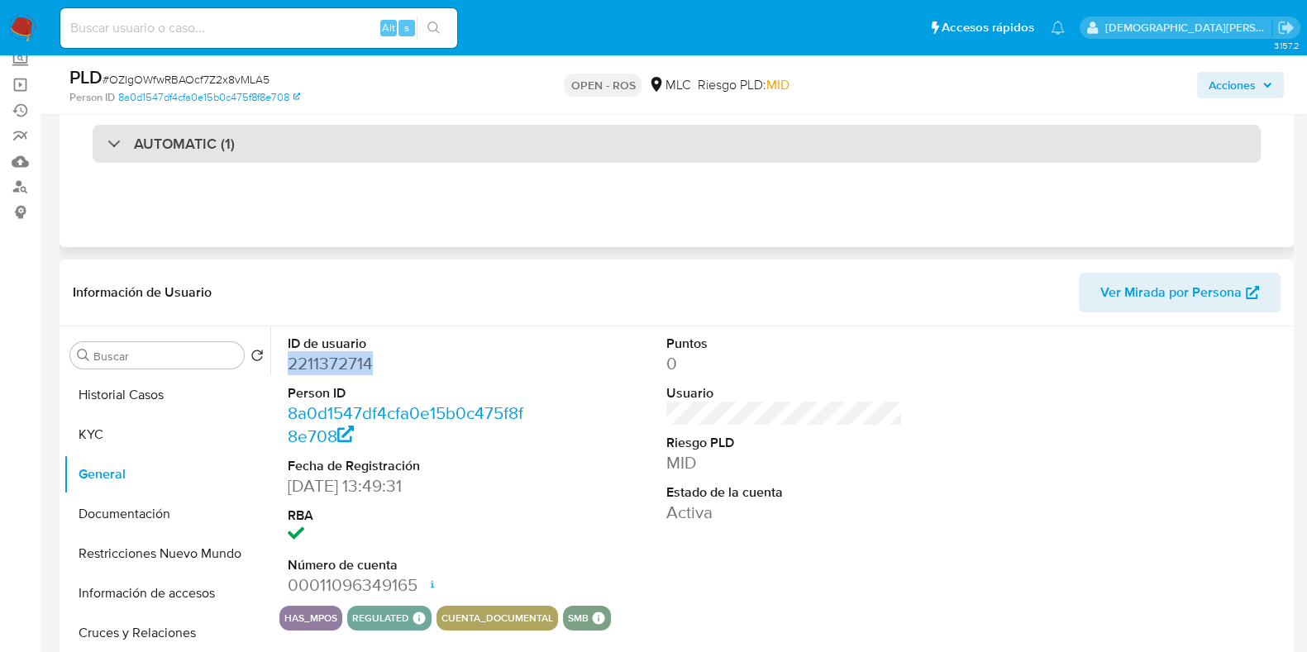
copy dd "2211372714"
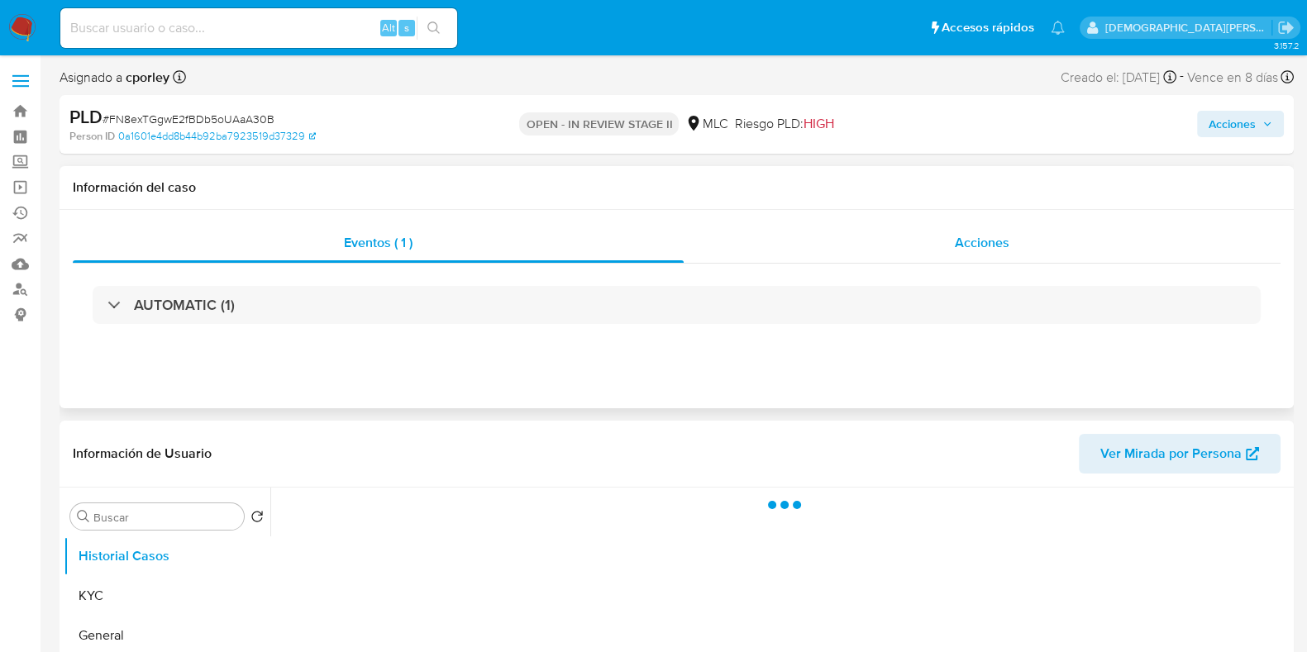
click at [1017, 243] on div "Acciones" at bounding box center [981, 243] width 597 height 40
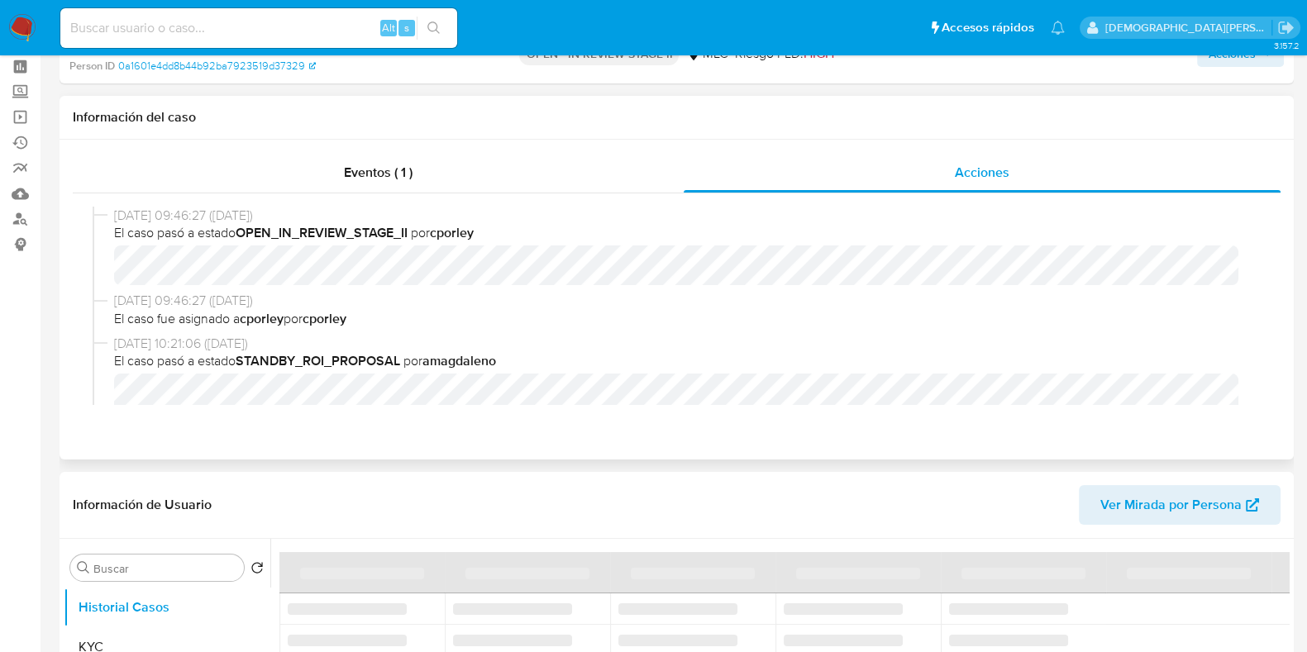
select select "10"
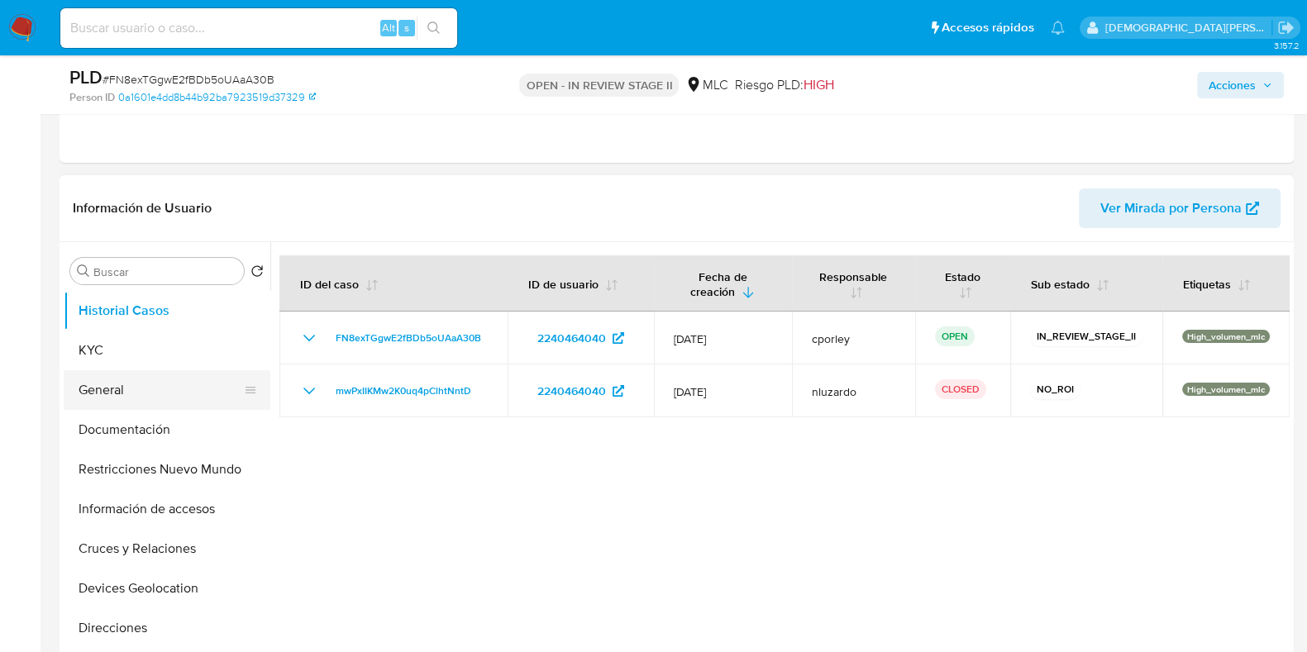
scroll to position [310, 0]
click at [87, 378] on button "General" at bounding box center [160, 389] width 193 height 40
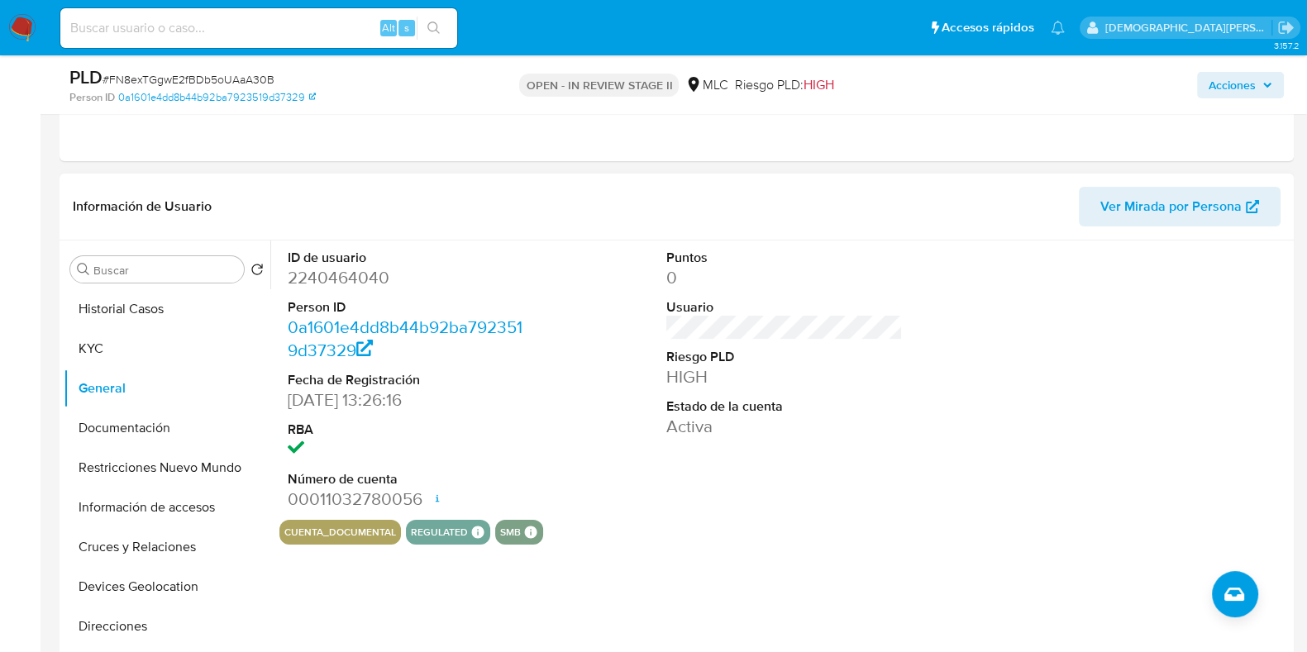
drag, startPoint x: 155, startPoint y: 430, endPoint x: 320, endPoint y: 388, distance: 169.6
click at [155, 430] on button "Documentación" at bounding box center [167, 428] width 207 height 40
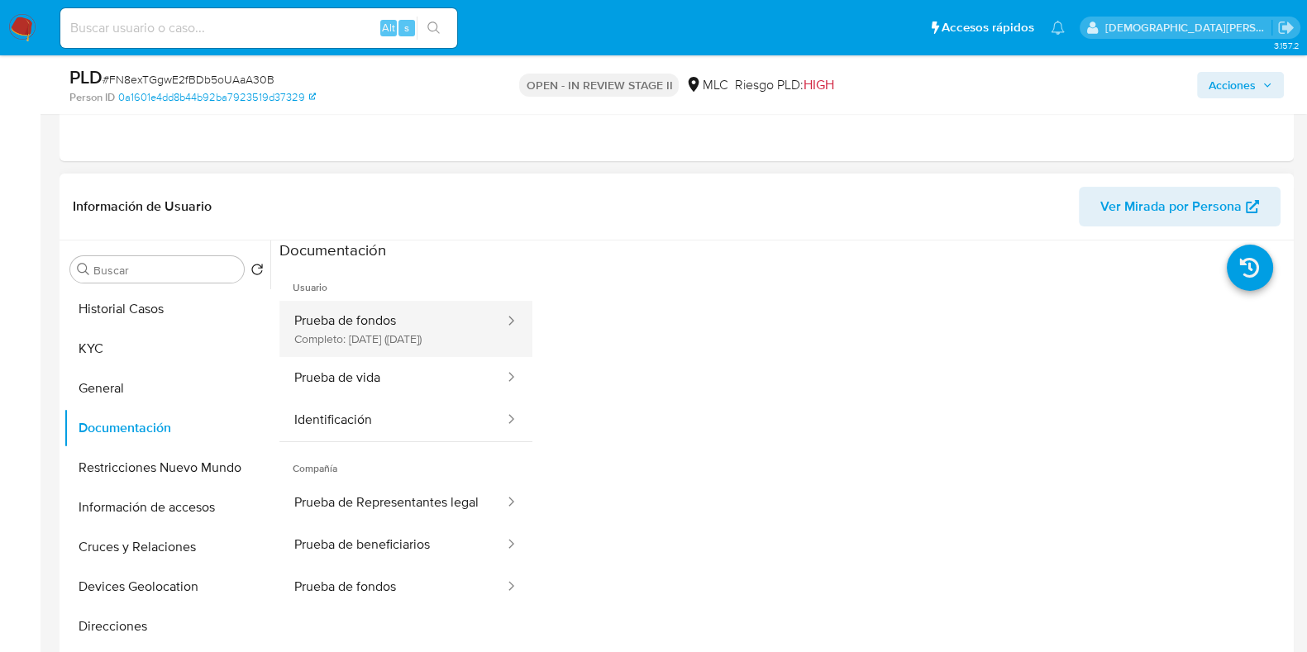
click at [493, 317] on div at bounding box center [506, 321] width 26 height 19
click at [405, 326] on button "Prueba de fondos Completo: 25/04/2025 (hace 4 meses)" at bounding box center [392, 329] width 226 height 56
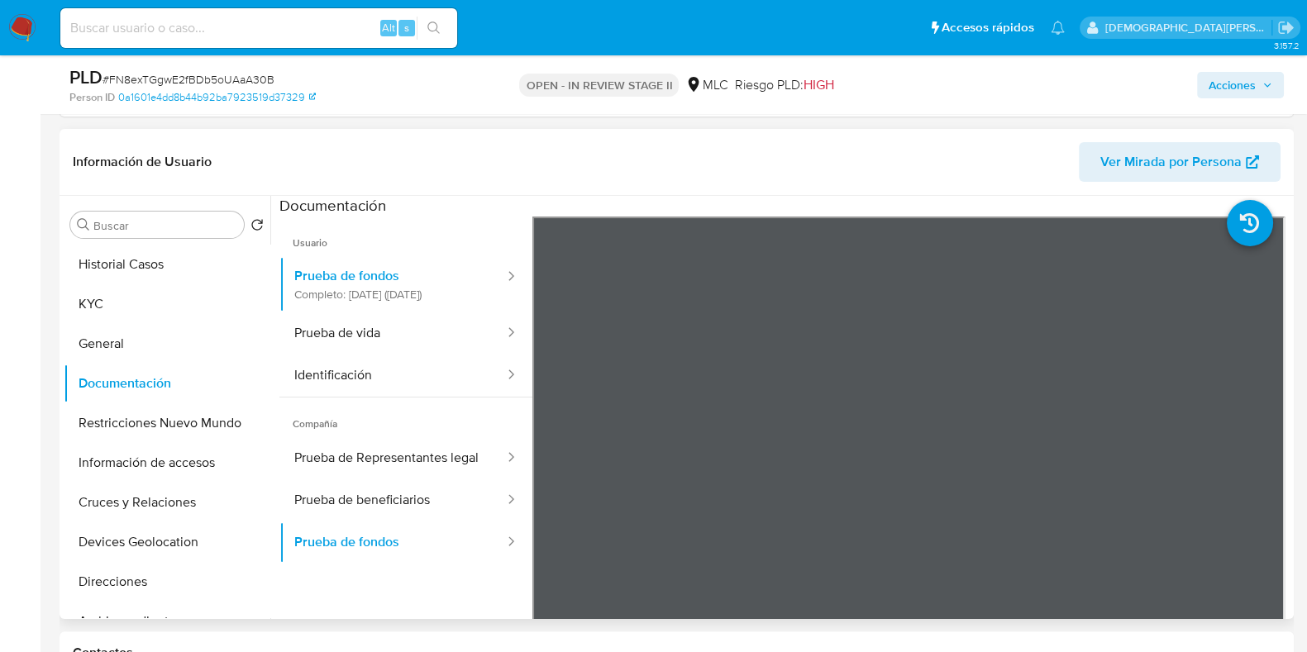
scroll to position [412, 0]
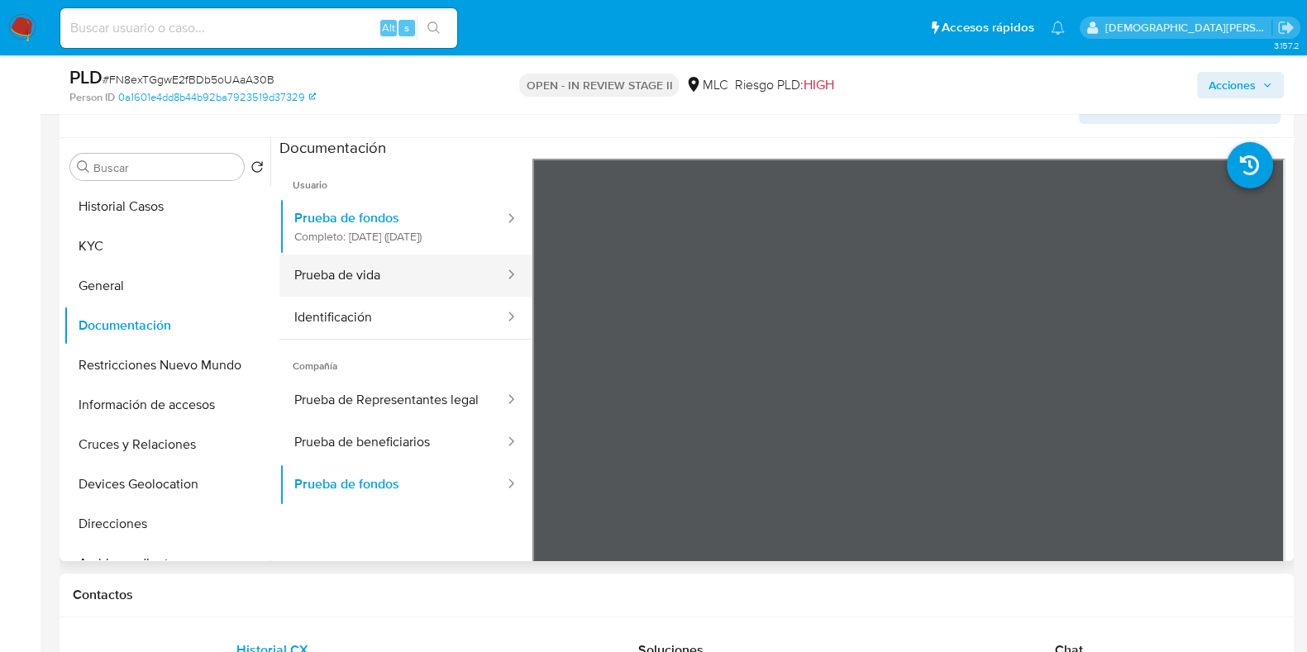
click at [400, 275] on button "Prueba de vida" at bounding box center [392, 276] width 226 height 42
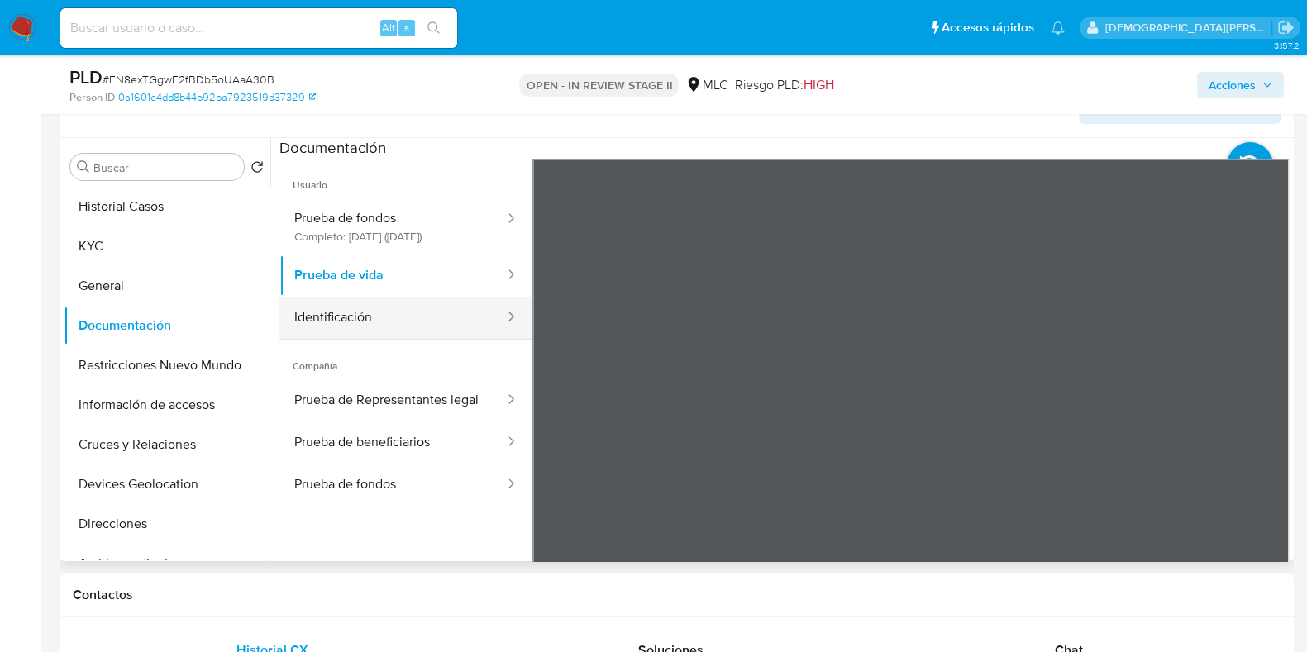
click at [401, 324] on button "Identificación" at bounding box center [392, 318] width 226 height 42
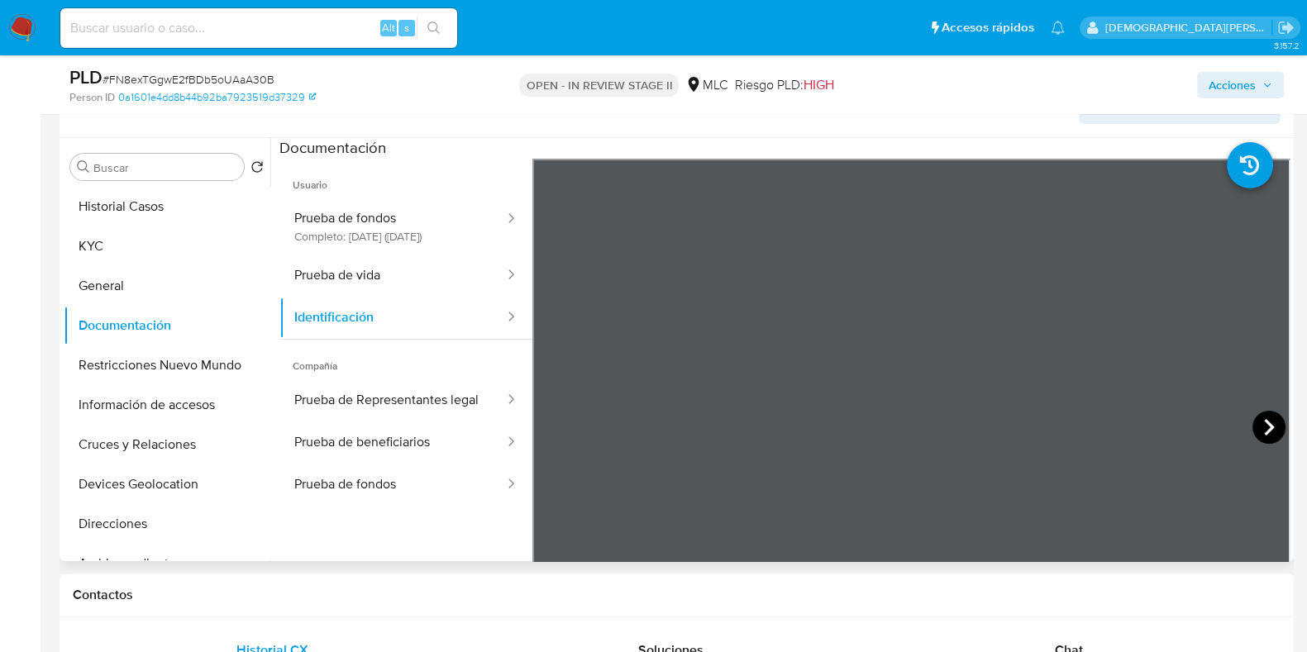
click at [1273, 428] on icon at bounding box center [1268, 427] width 33 height 33
click at [393, 198] on button "Prueba de fondos Completo: 25/04/2025 (hace 4 meses)" at bounding box center [392, 226] width 226 height 56
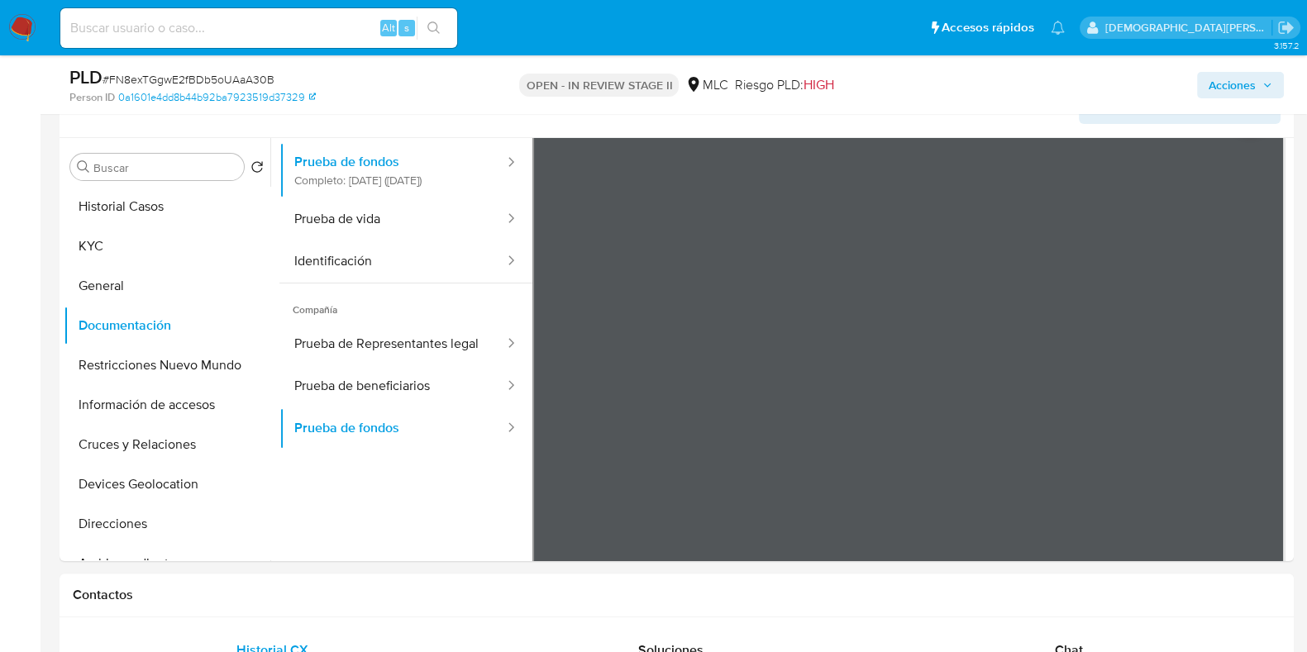
scroll to position [0, 0]
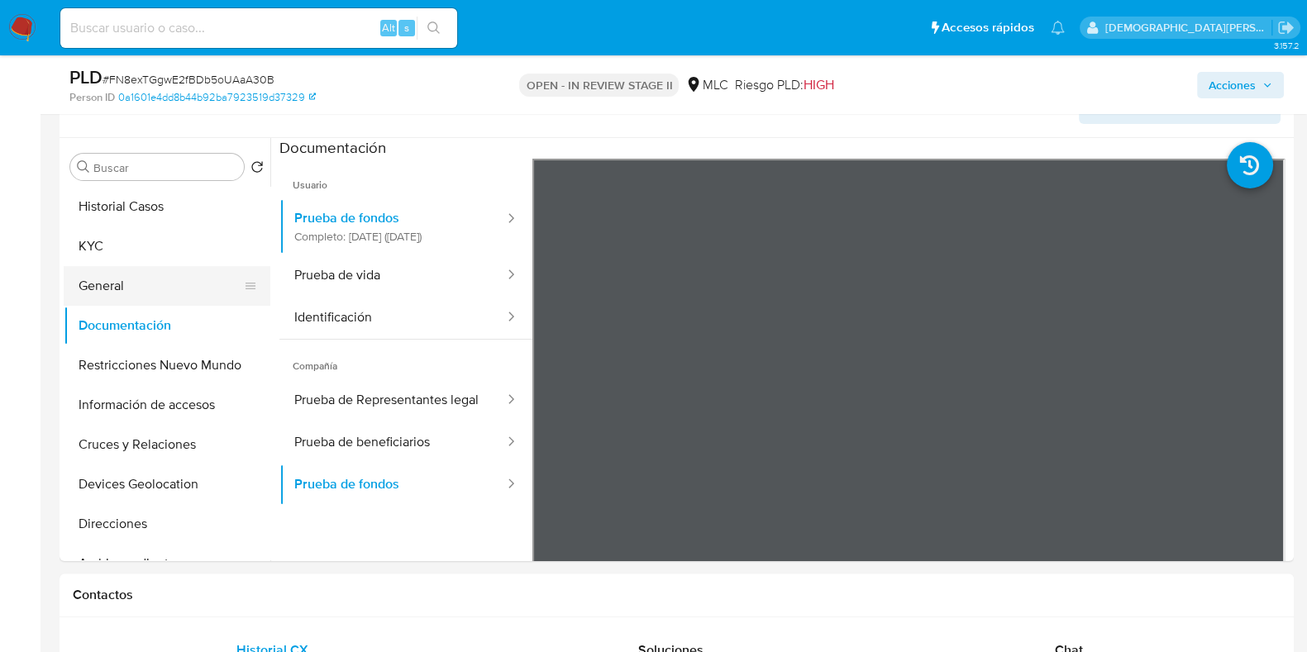
drag, startPoint x: 141, startPoint y: 281, endPoint x: 174, endPoint y: 283, distance: 32.3
click at [141, 282] on button "General" at bounding box center [160, 286] width 193 height 40
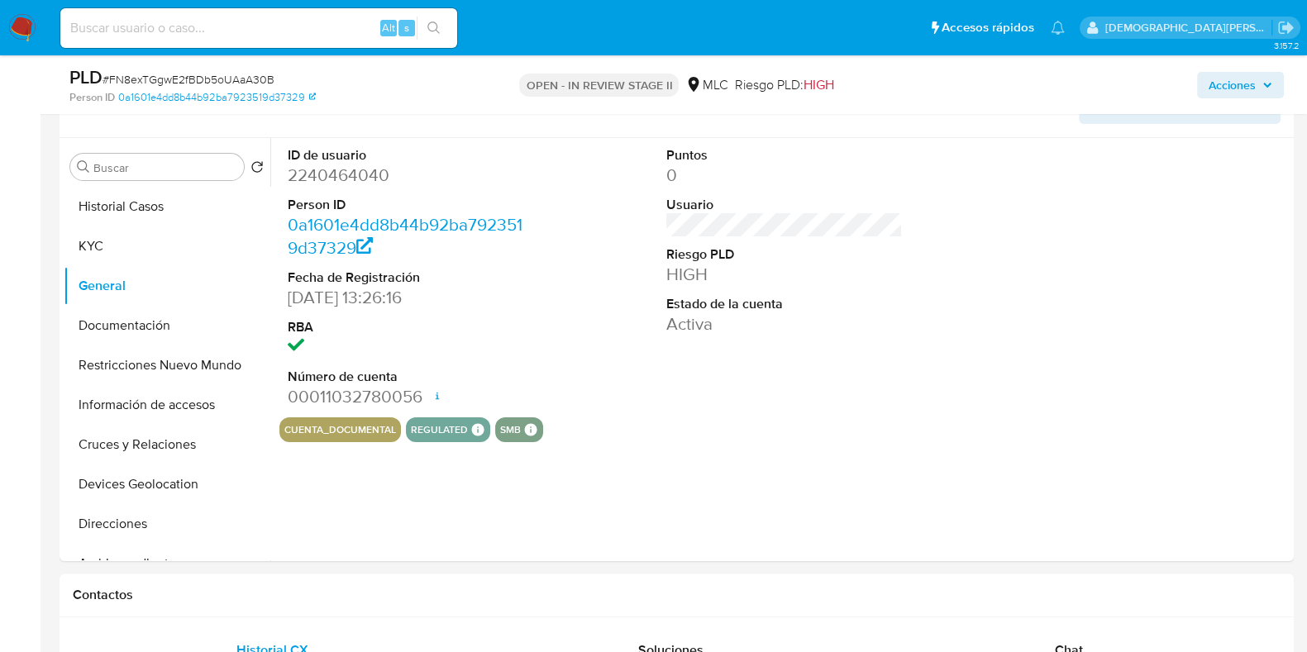
click at [353, 169] on dd "2240464040" at bounding box center [406, 175] width 236 height 23
copy dd "2240464040"
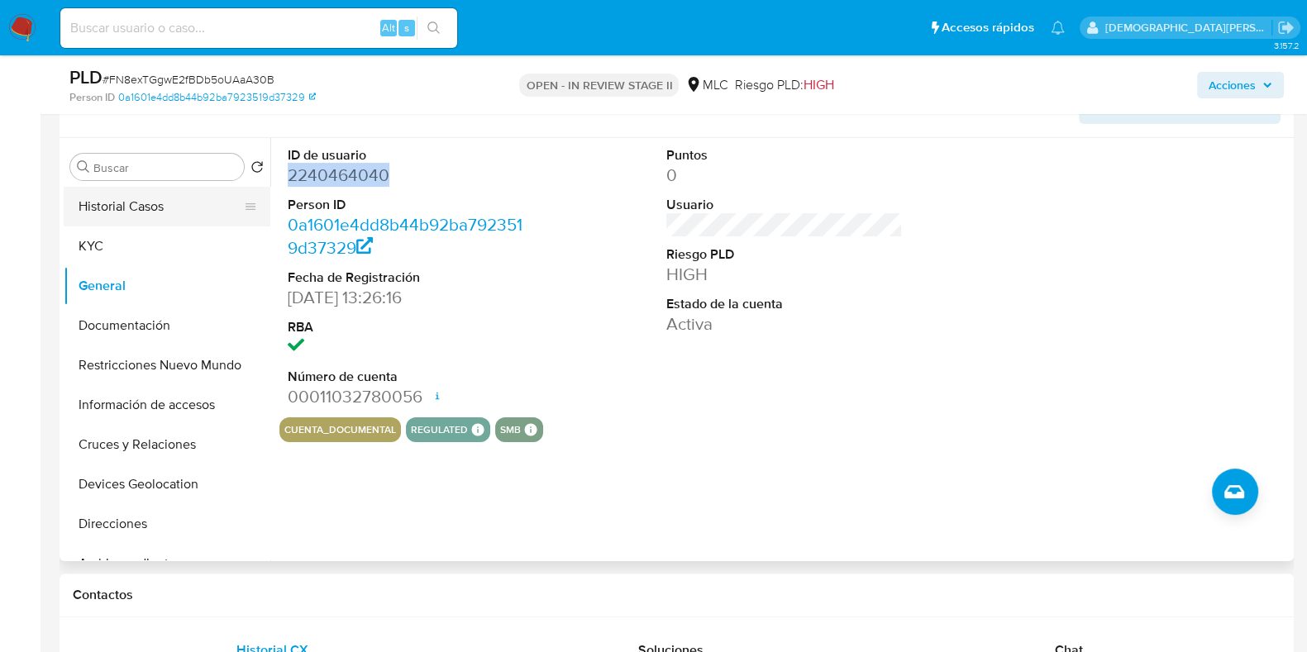
click at [131, 216] on button "Historial Casos" at bounding box center [160, 207] width 193 height 40
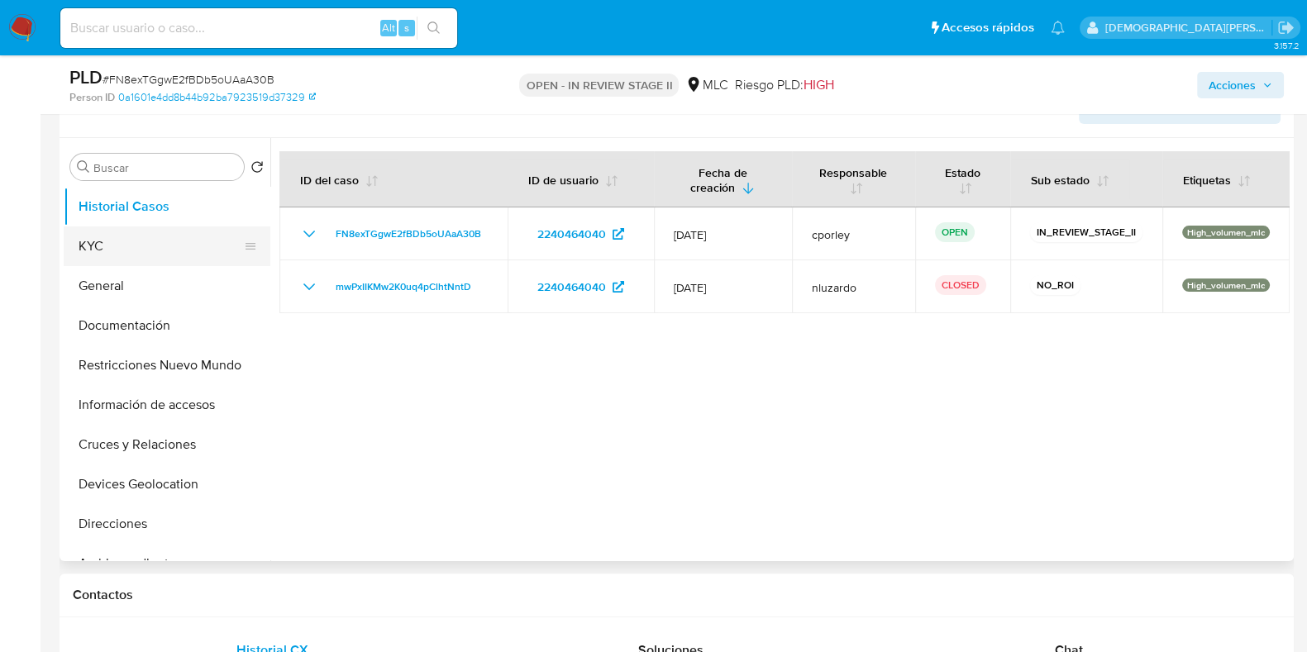
click at [112, 233] on button "KYC" at bounding box center [160, 246] width 193 height 40
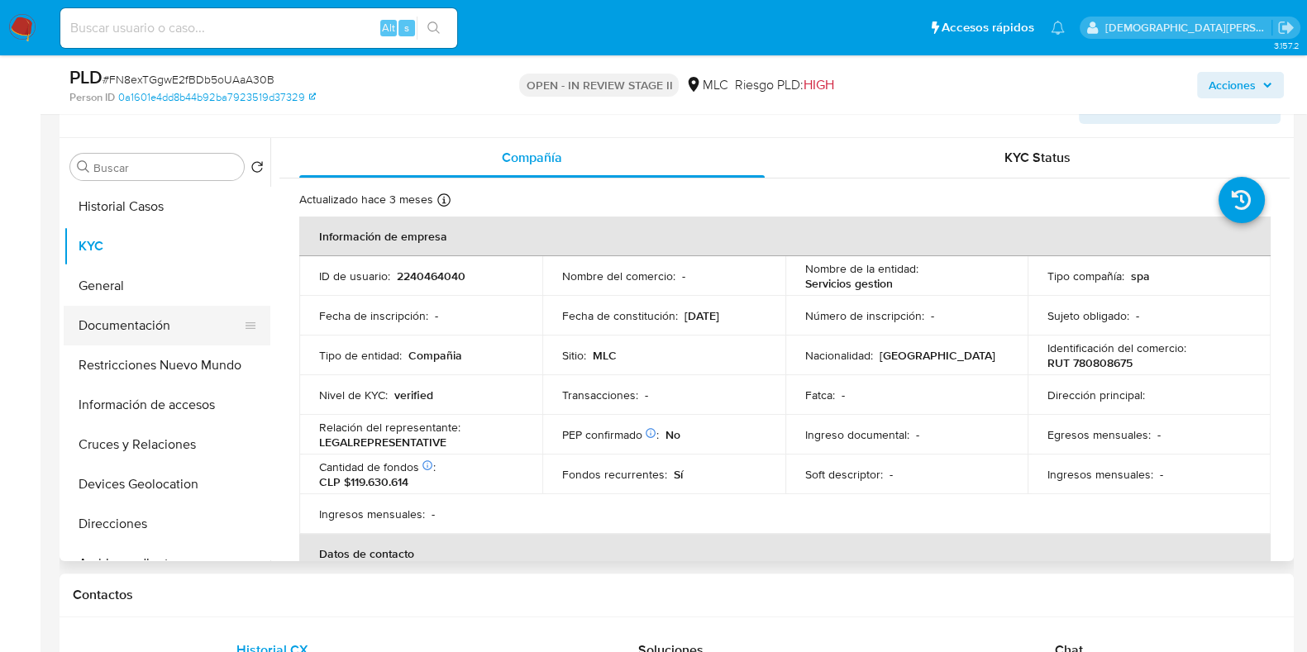
click at [141, 329] on button "Documentación" at bounding box center [160, 326] width 193 height 40
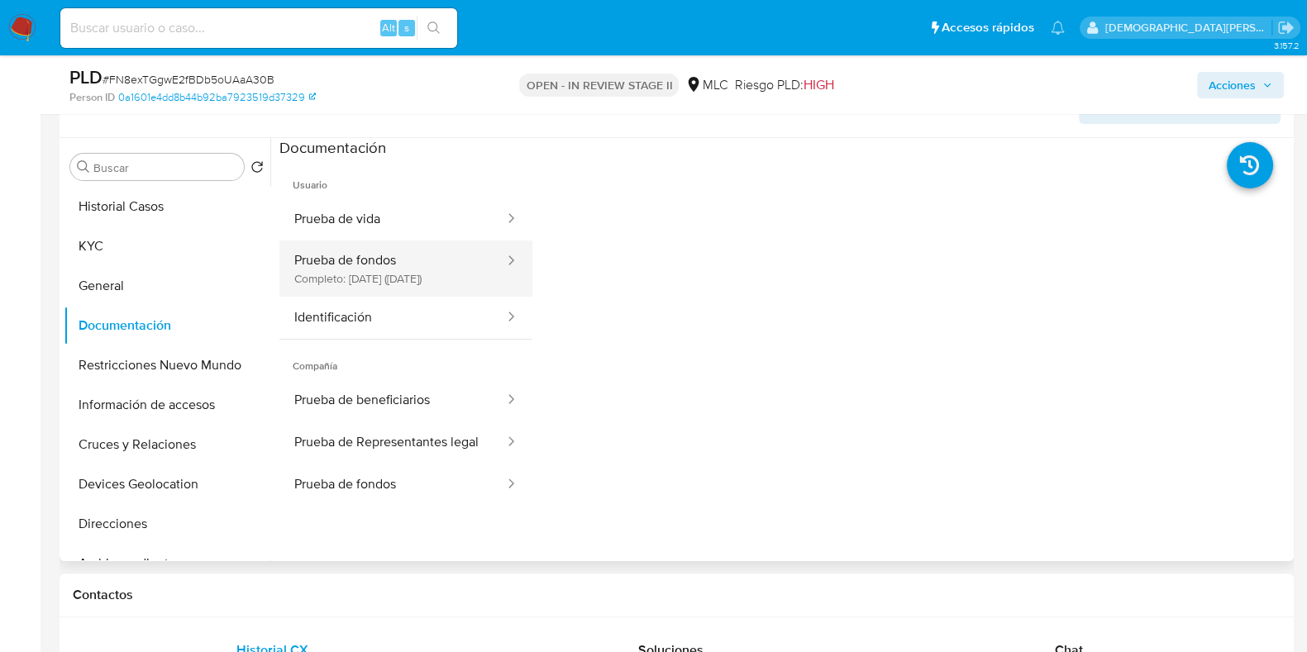
click at [493, 274] on div at bounding box center [506, 268] width 26 height 56
click at [380, 274] on button "Prueba de fondos Completo: 25/04/2025 (hace 4 meses)" at bounding box center [392, 268] width 226 height 56
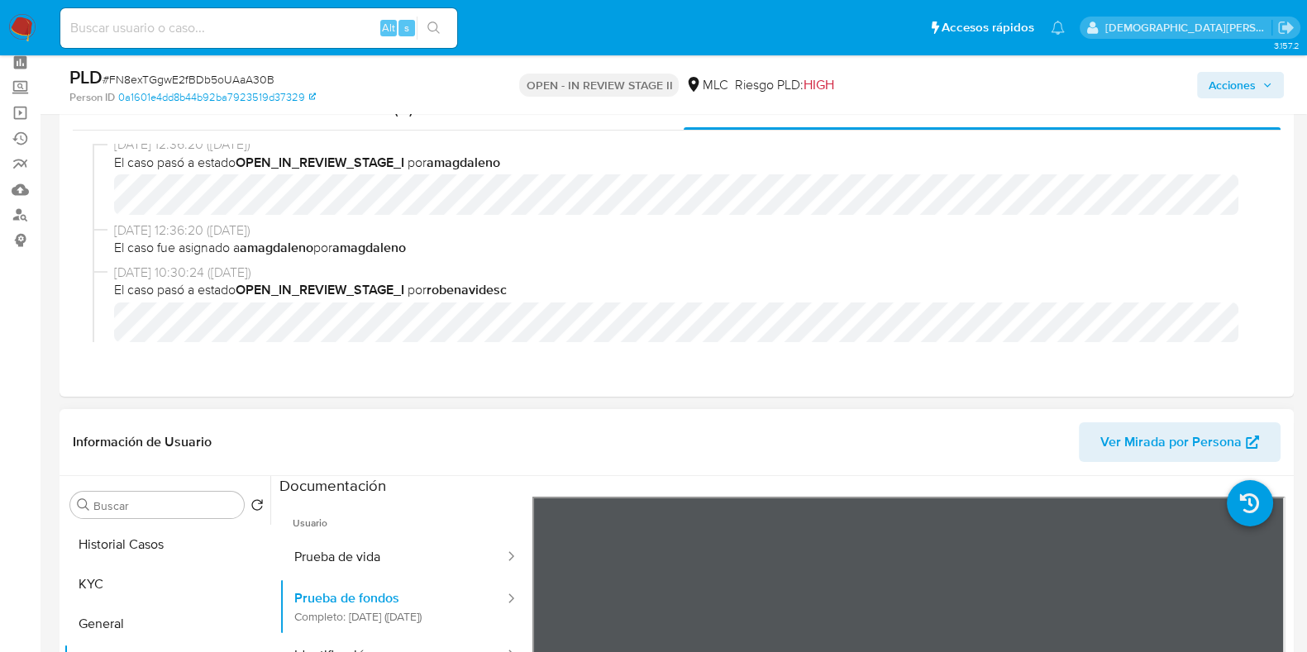
scroll to position [310, 0]
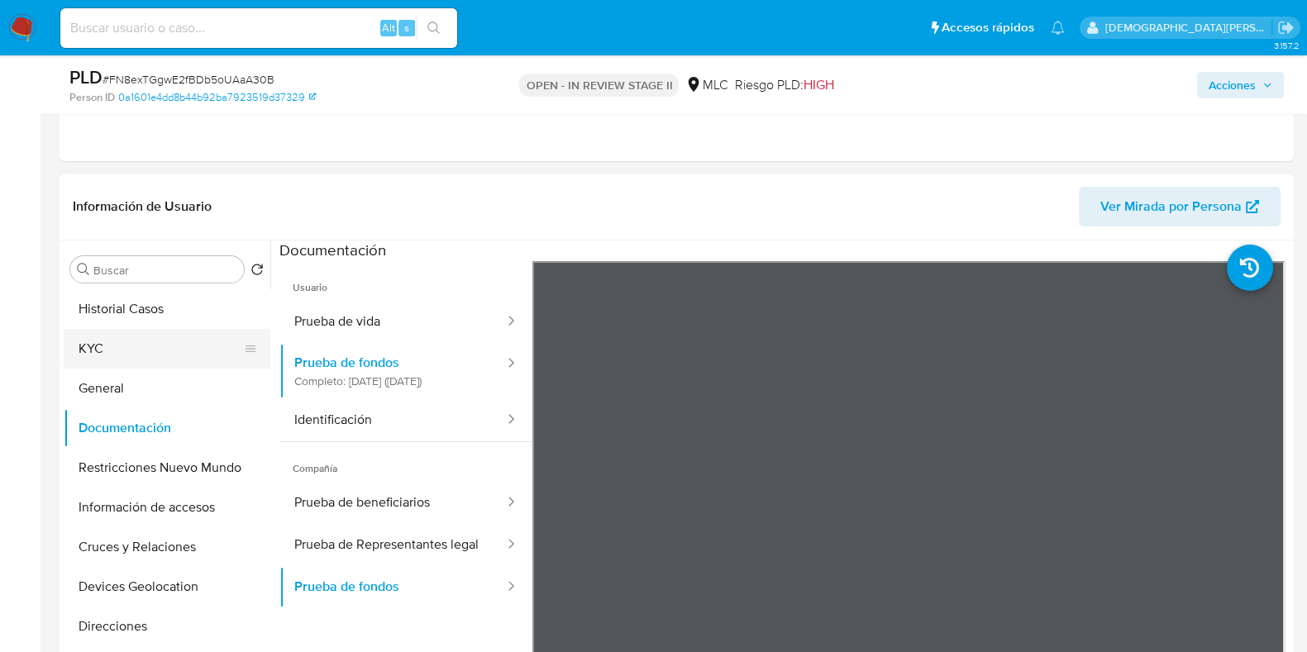
click at [132, 357] on button "KYC" at bounding box center [160, 349] width 193 height 40
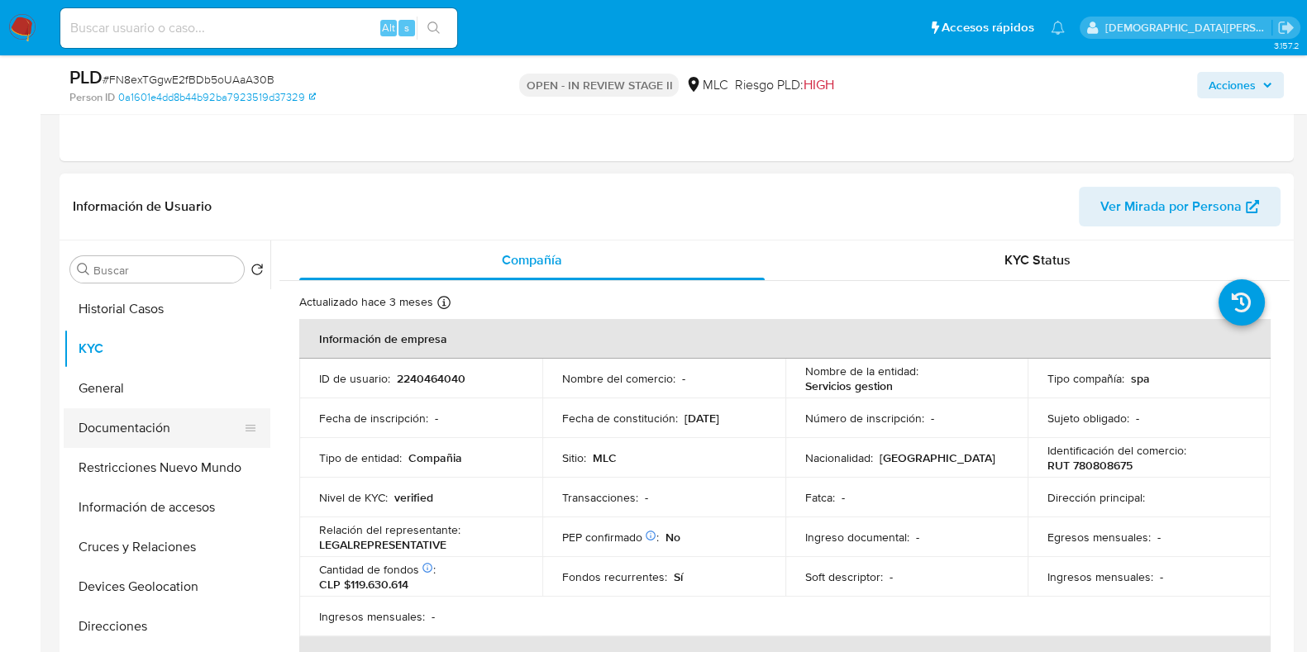
click at [152, 429] on button "Documentación" at bounding box center [160, 428] width 193 height 40
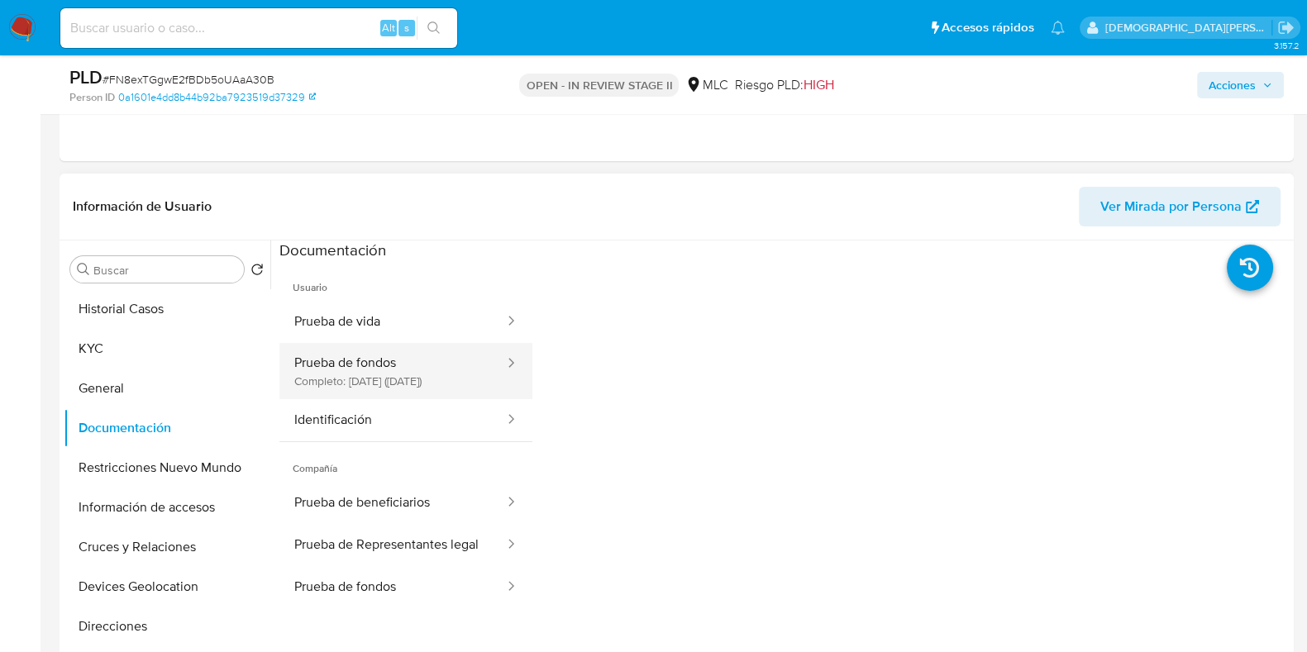
click at [397, 382] on button "Prueba de fondos Completo: 25/04/2025 (hace 4 meses)" at bounding box center [392, 371] width 226 height 56
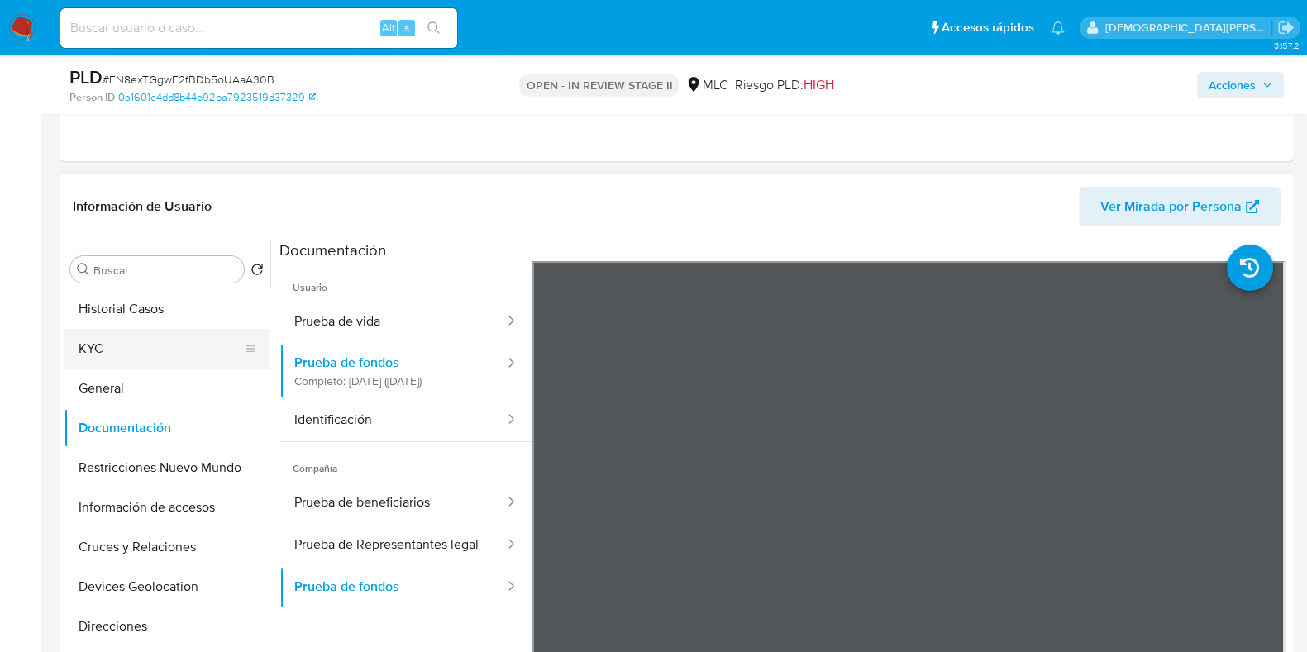
click at [139, 350] on button "KYC" at bounding box center [160, 349] width 193 height 40
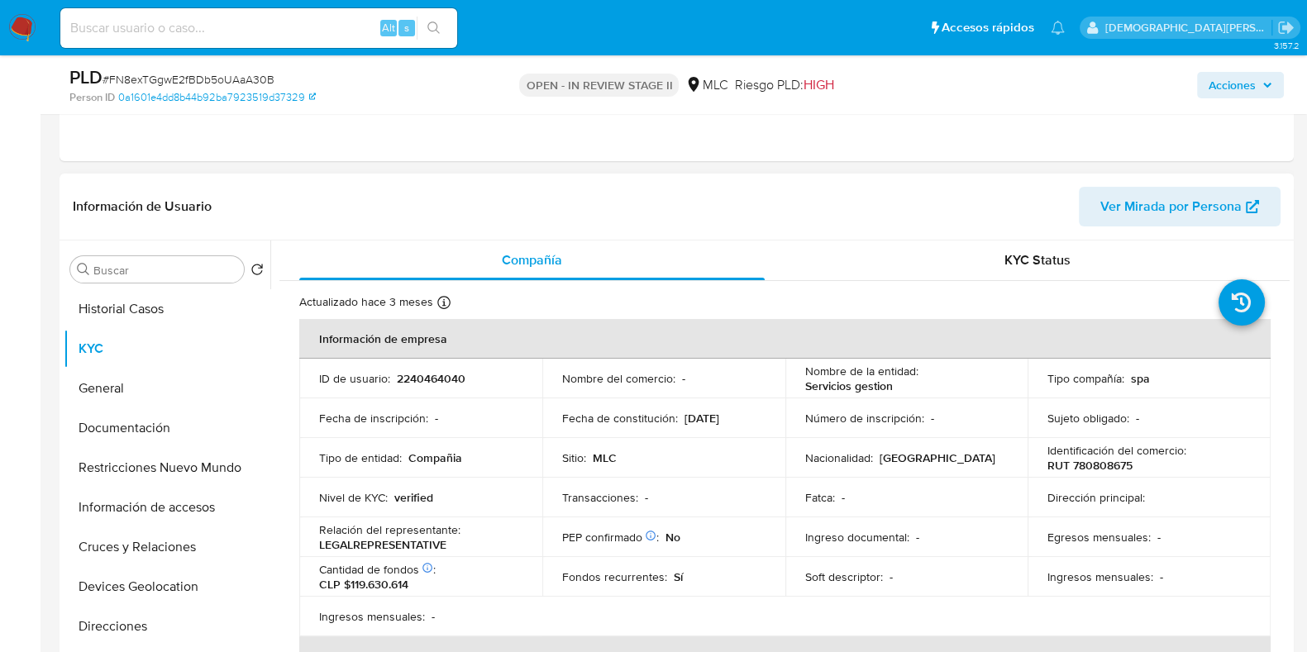
scroll to position [102, 0]
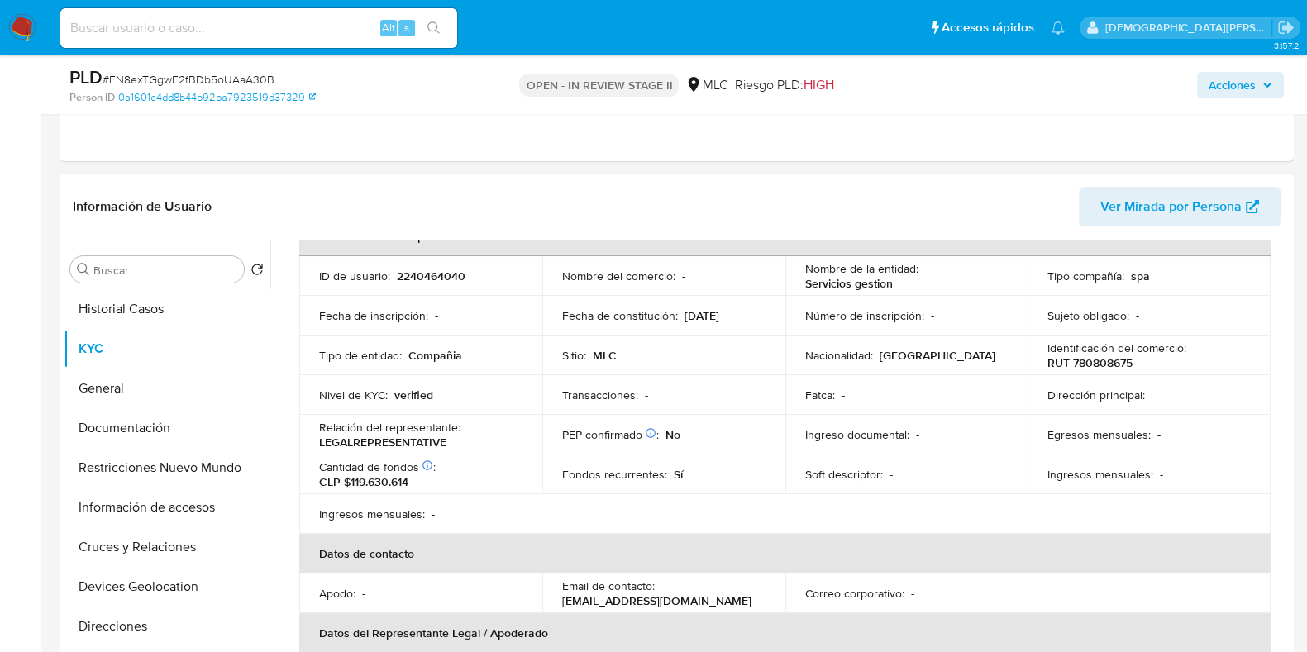
click at [1102, 367] on p "RUT 780808675" at bounding box center [1089, 362] width 85 height 15
click at [1101, 366] on p "RUT 780808675" at bounding box center [1089, 362] width 85 height 15
copy p "780808675"
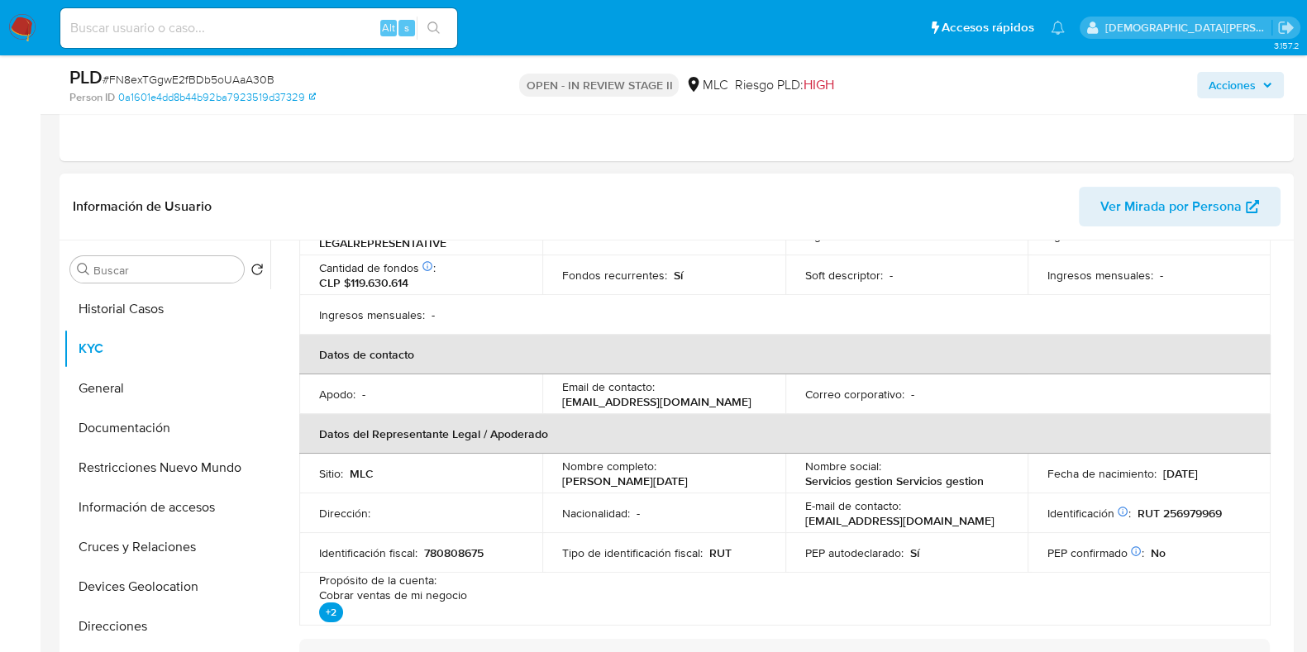
scroll to position [310, 0]
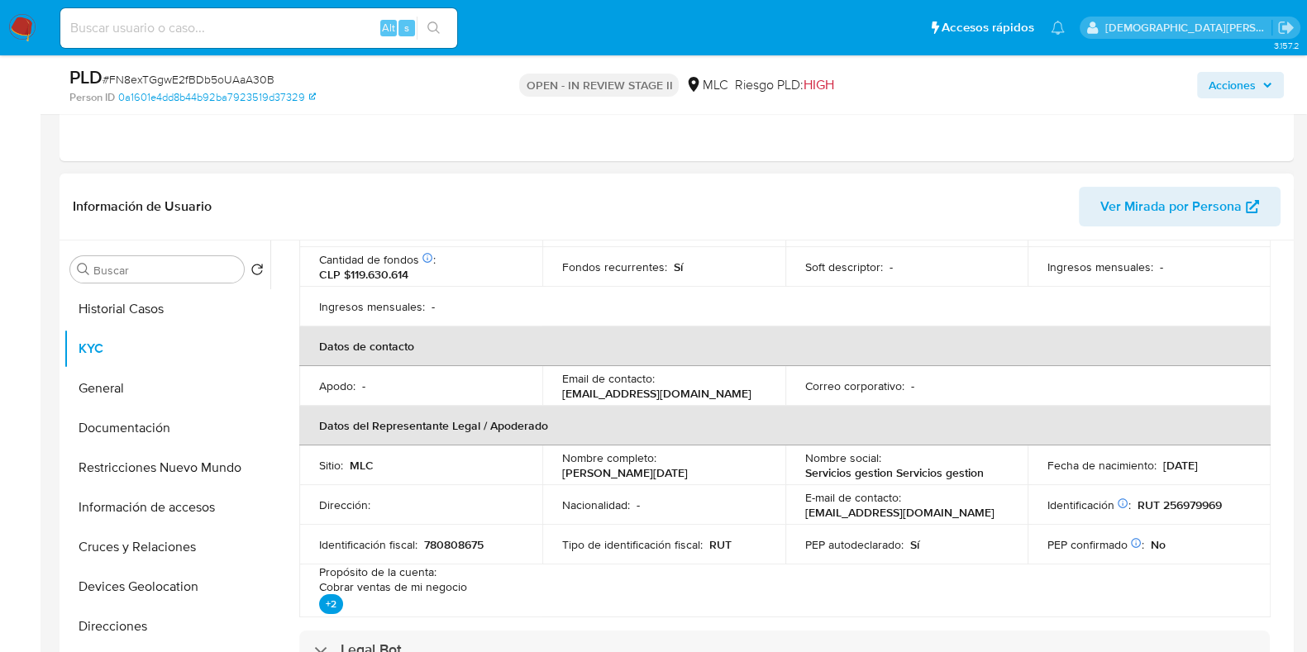
click at [1204, 507] on p "RUT 256979969" at bounding box center [1179, 504] width 84 height 15
copy p "256979969"
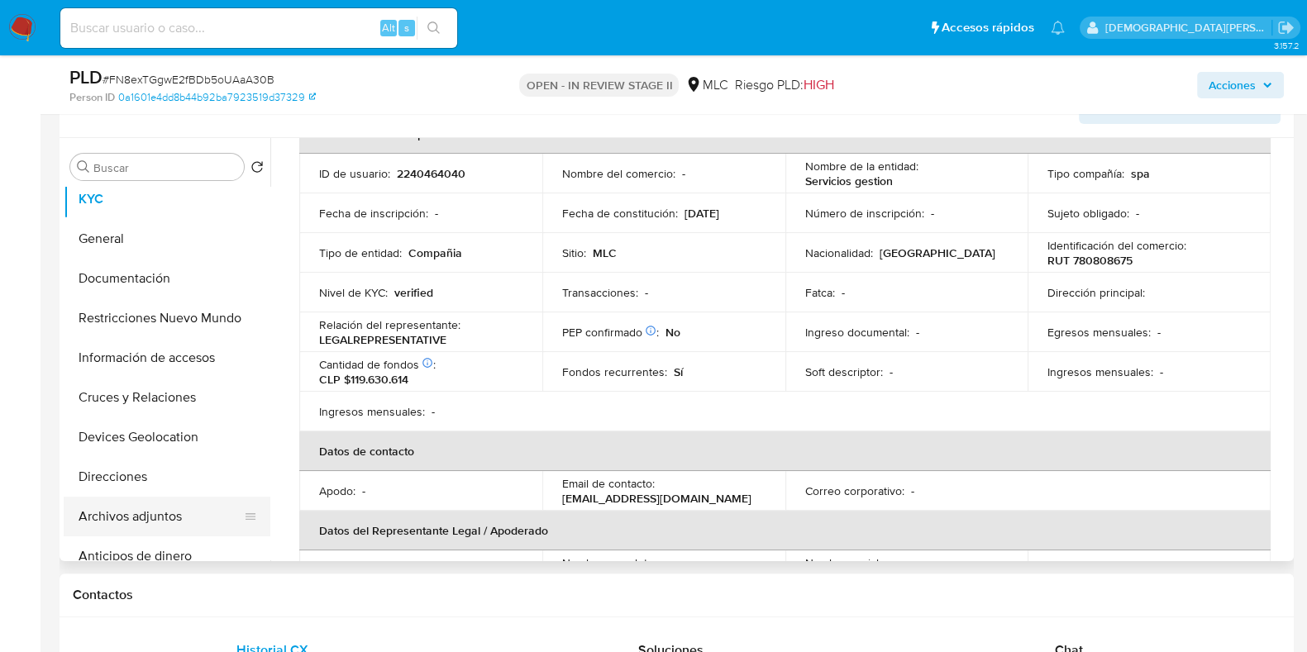
scroll to position [0, 0]
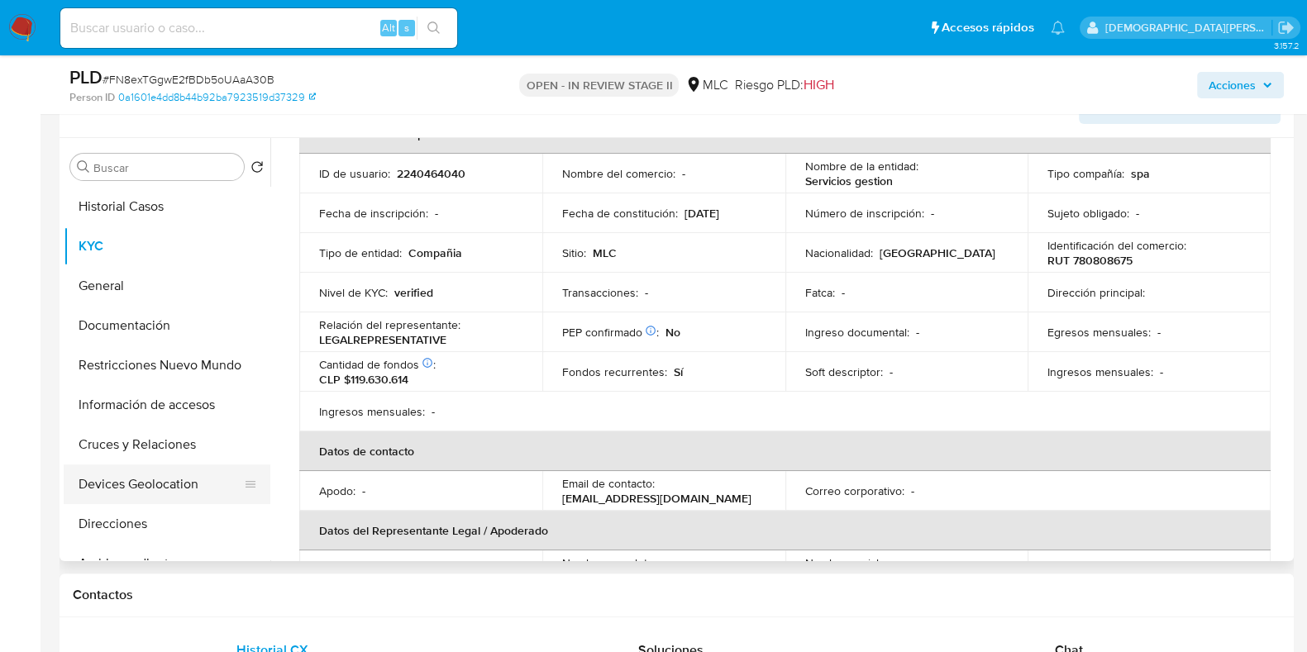
click at [155, 479] on button "Devices Geolocation" at bounding box center [160, 484] width 193 height 40
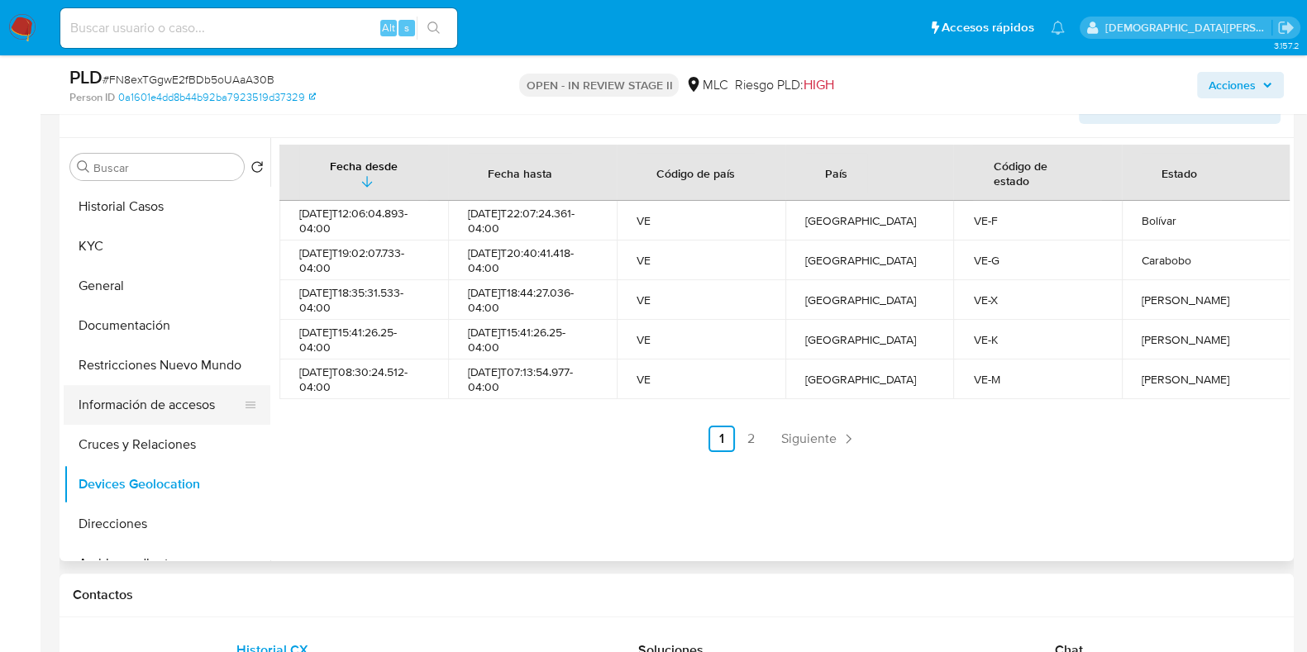
click at [155, 407] on button "Información de accesos" at bounding box center [160, 405] width 193 height 40
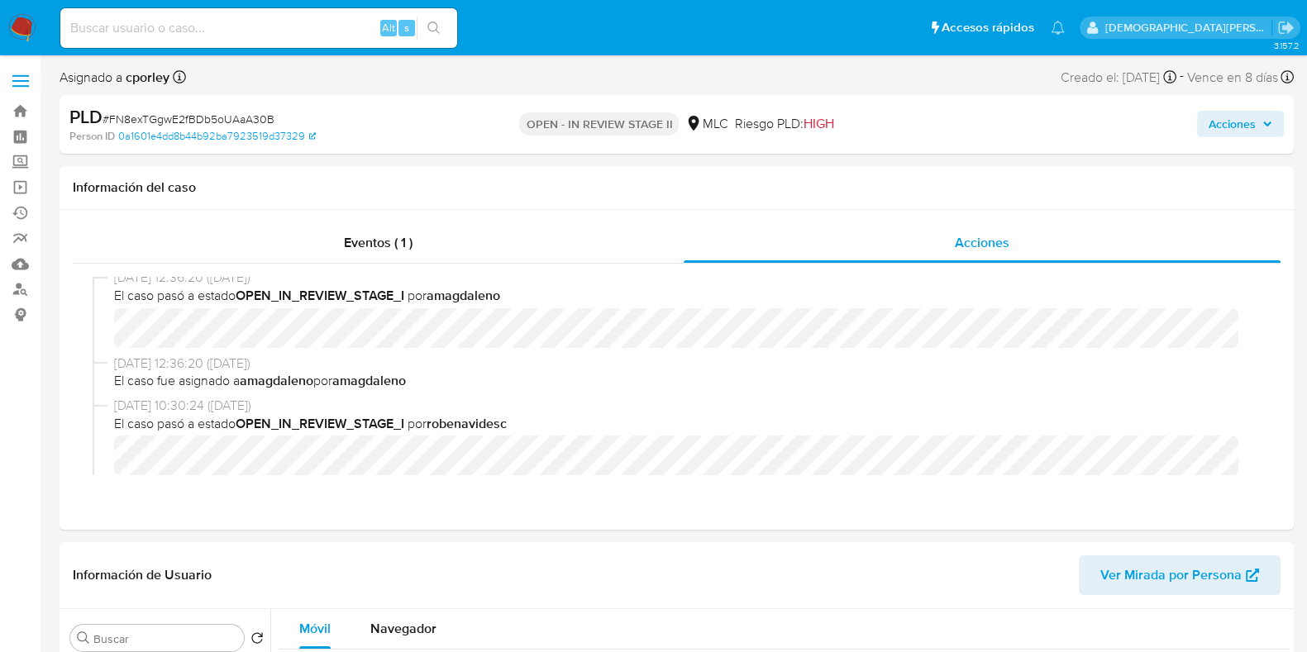
click at [1227, 117] on span "Acciones" at bounding box center [1231, 124] width 47 height 26
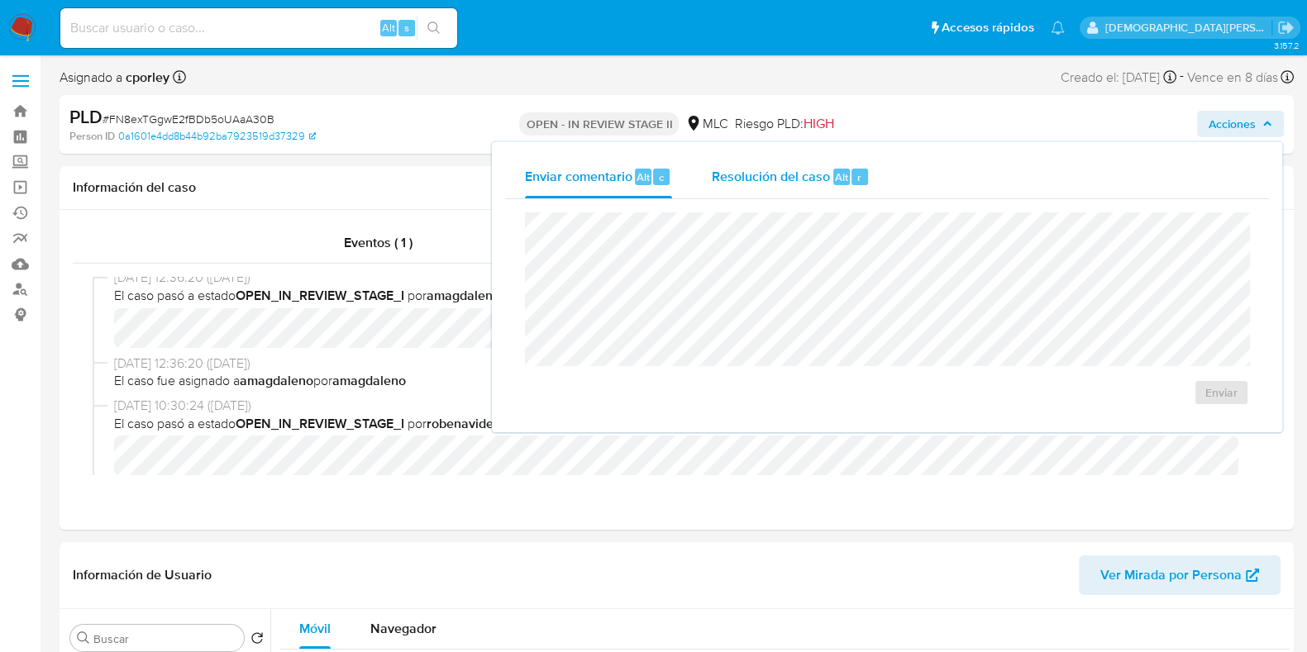
click at [758, 189] on div "Resolución del caso Alt r" at bounding box center [791, 176] width 158 height 43
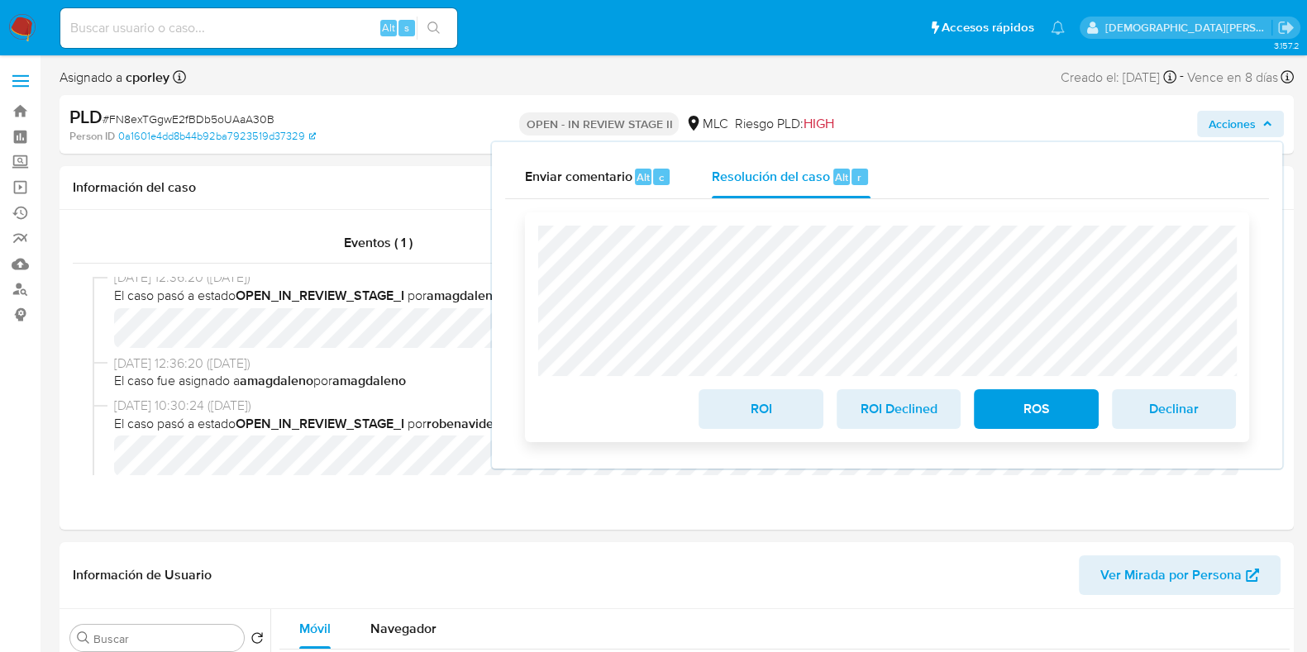
click at [1047, 414] on span "ROS" at bounding box center [1035, 409] width 81 height 36
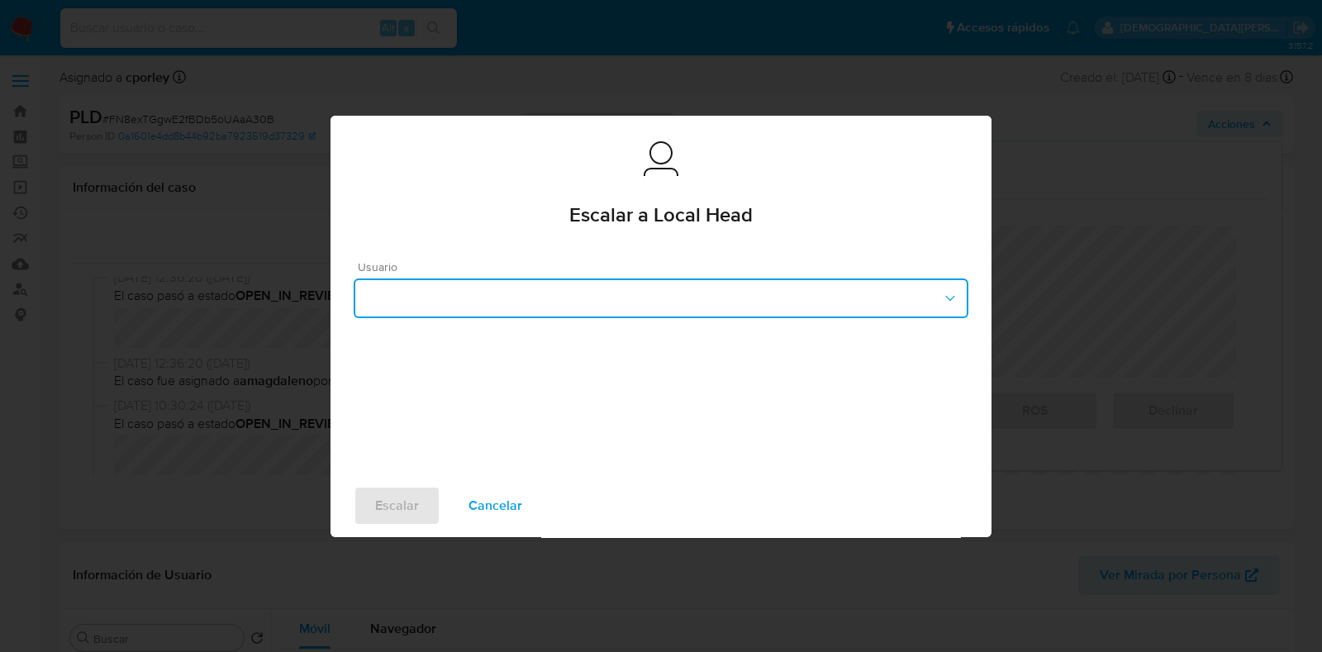
click at [637, 288] on button "button" at bounding box center [661, 298] width 615 height 40
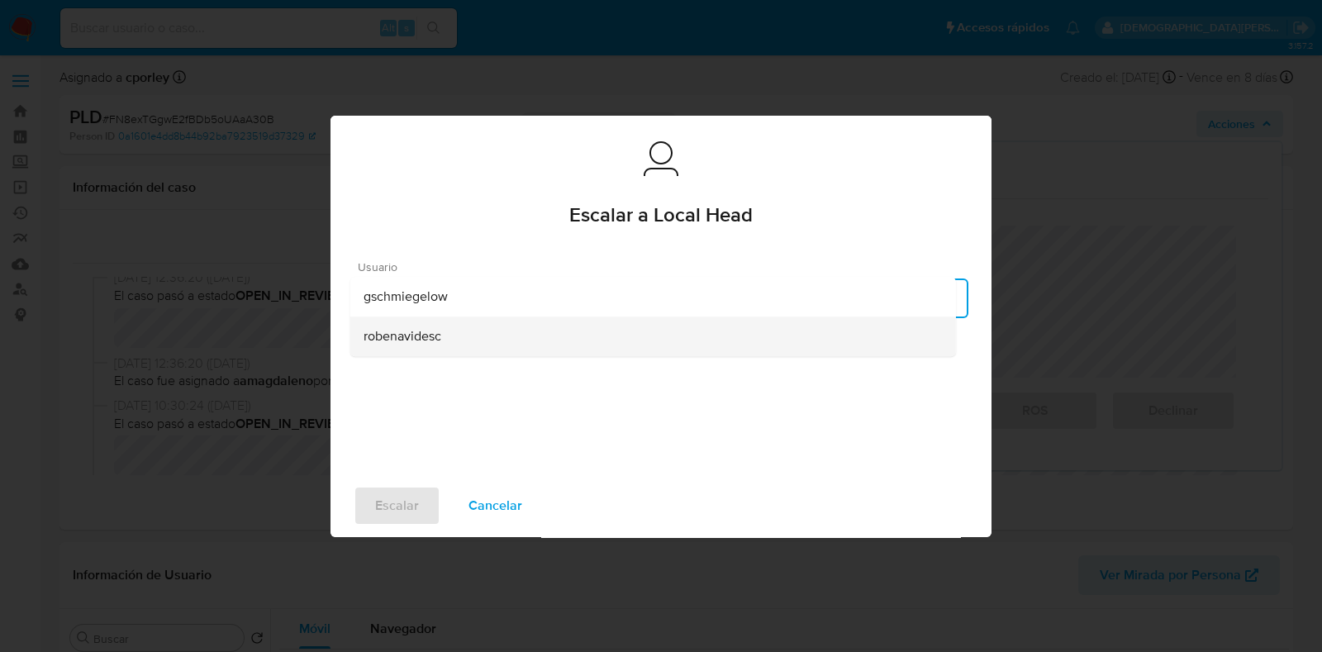
click at [446, 340] on div "robenavidesc" at bounding box center [653, 337] width 579 height 40
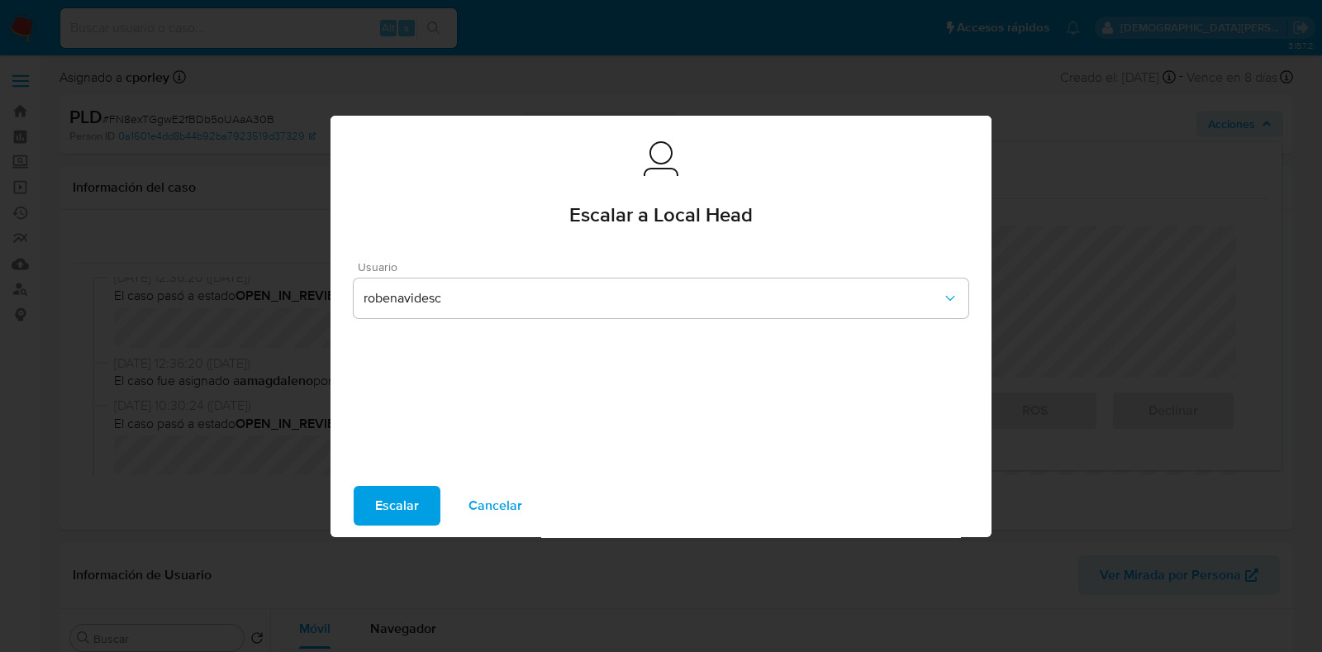
click at [398, 497] on span "Escalar" at bounding box center [397, 506] width 44 height 36
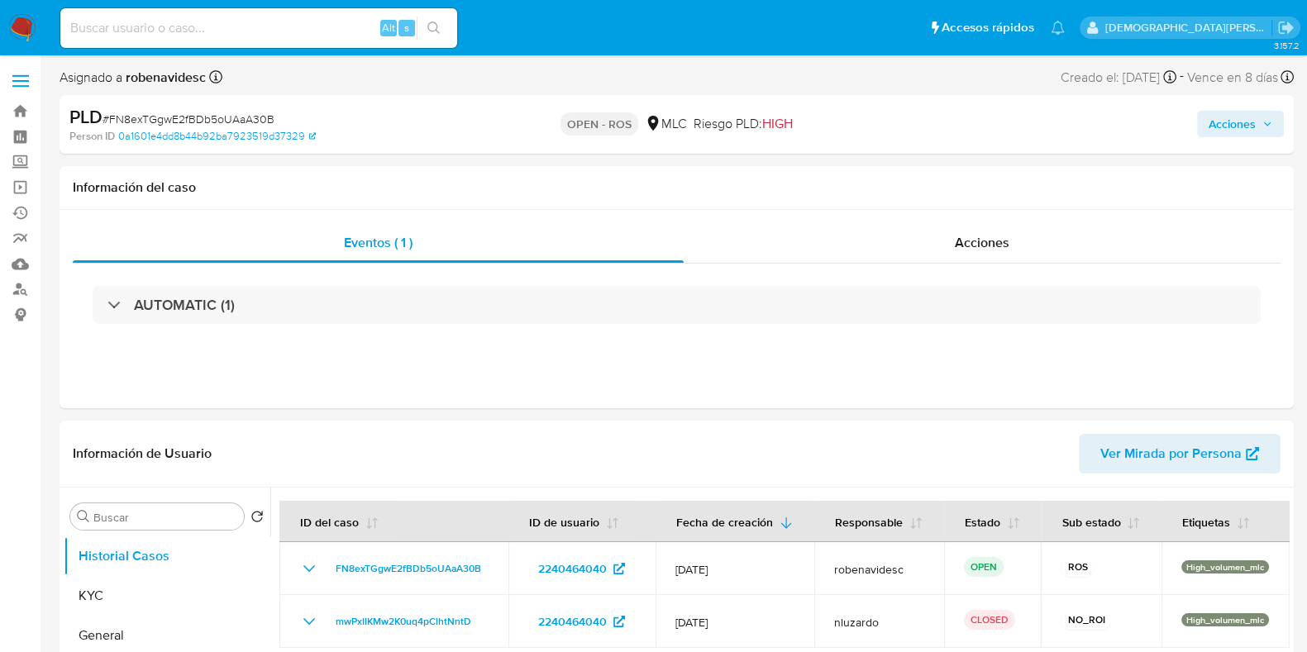
select select "10"
